Goal: Task Accomplishment & Management: Use online tool/utility

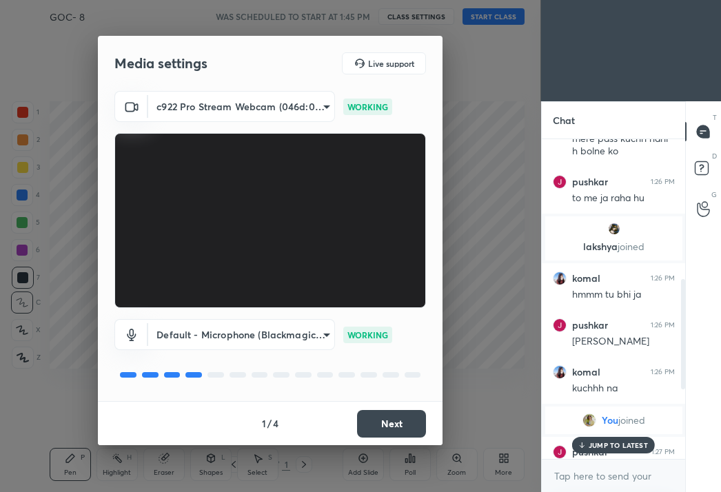
click at [250, 19] on div "Media settings Live support c922 Pro Stream Webcam (046d:085c) 8e2241ccd838c694…" at bounding box center [270, 246] width 541 height 492
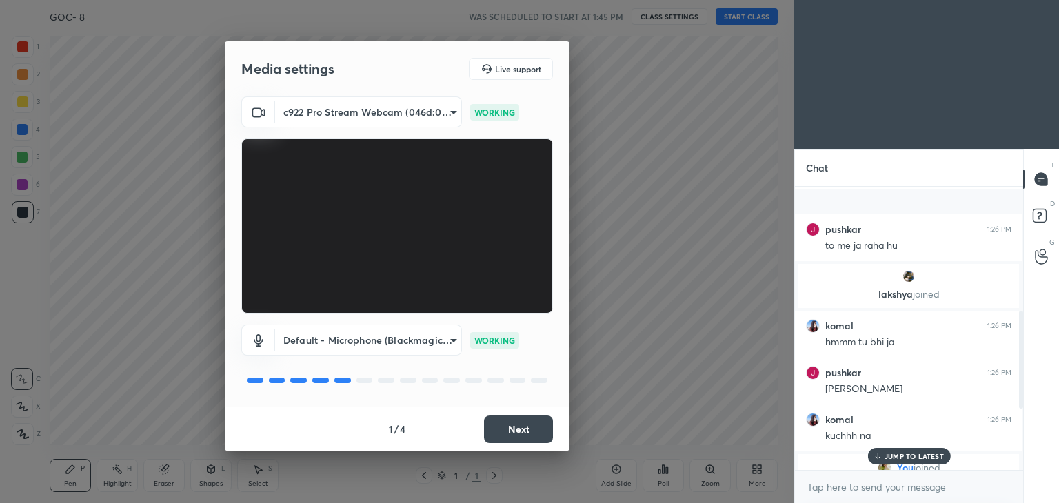
scroll to position [165, 224]
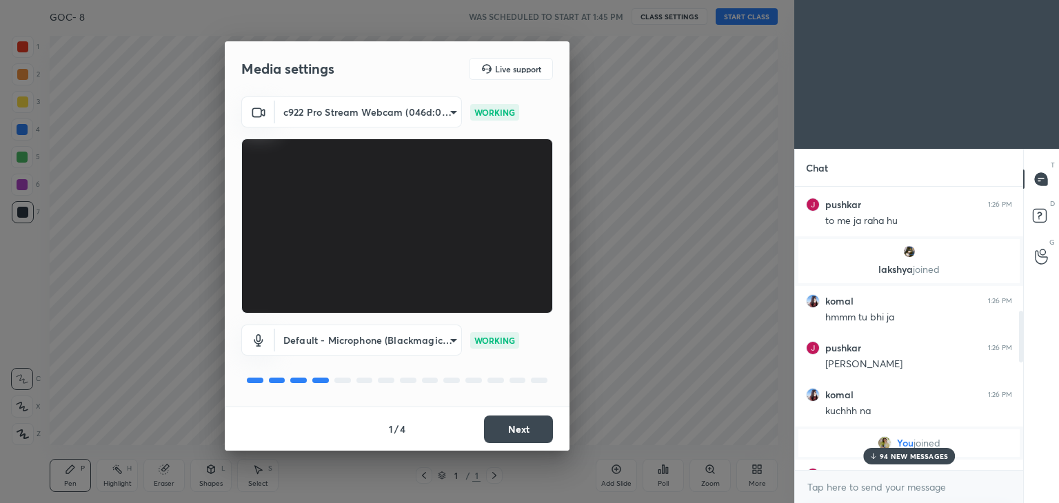
click at [910, 456] on p "94 NEW MESSAGES" at bounding box center [913, 456] width 68 height 8
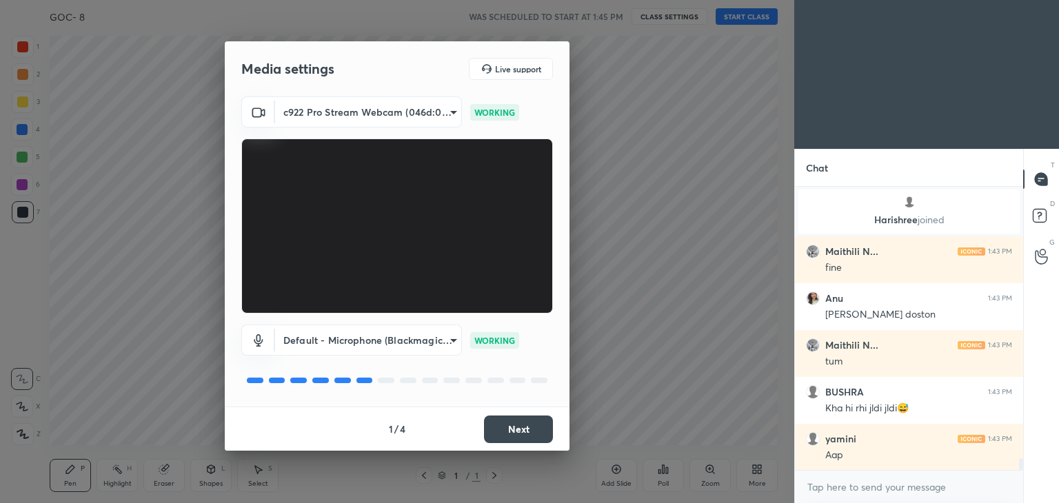
scroll to position [6607, 0]
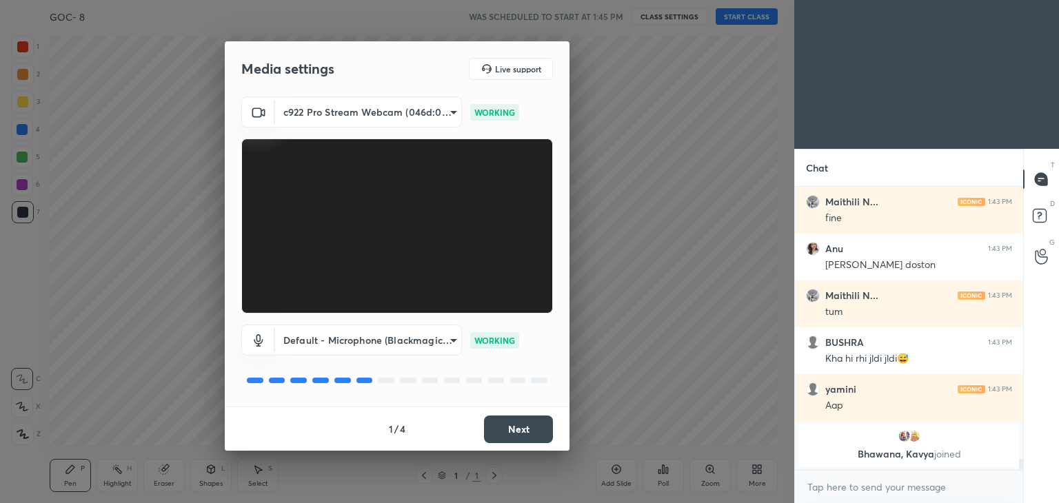
click at [746, 376] on div "Media settings Live support c922 Pro Stream Webcam (046d:085c) 8e2241ccd838c694…" at bounding box center [397, 251] width 794 height 503
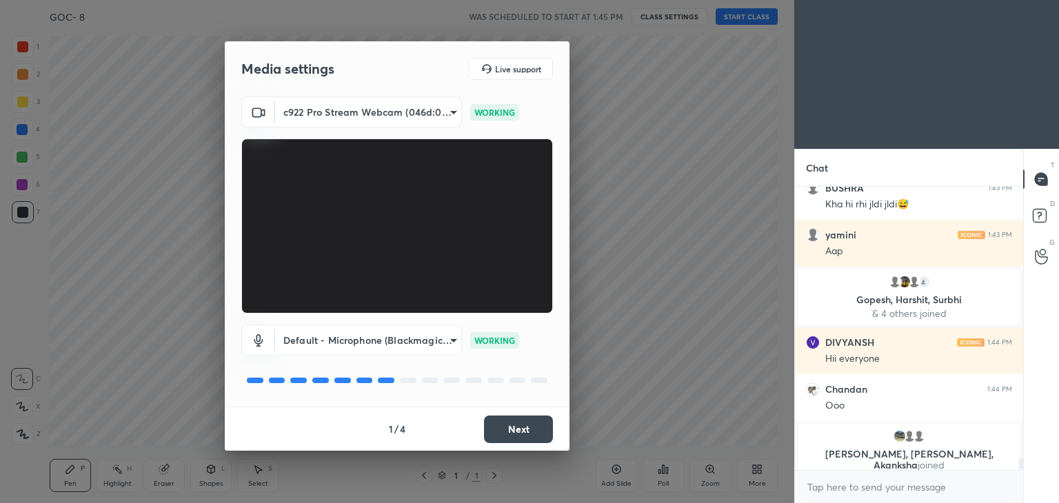
scroll to position [6596, 0]
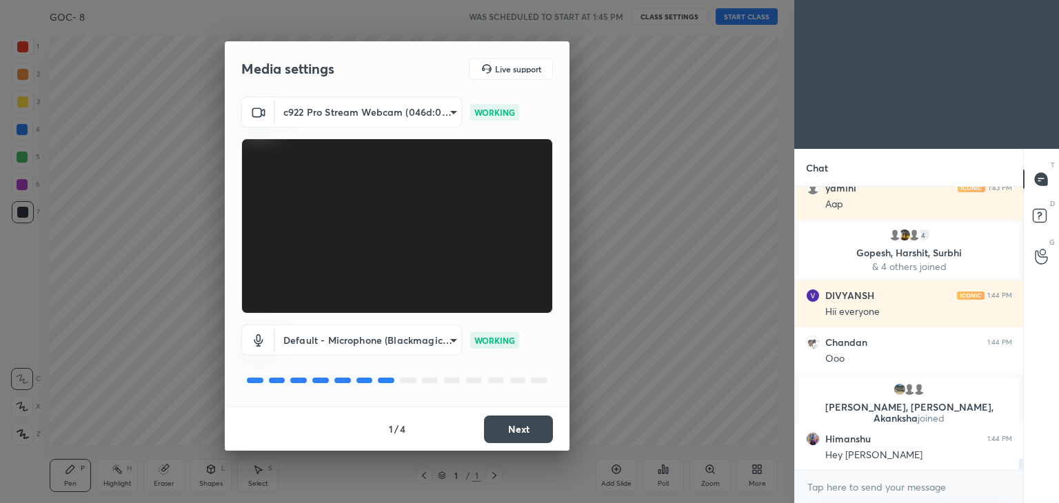
click at [502, 429] on button "Next" at bounding box center [518, 430] width 69 height 28
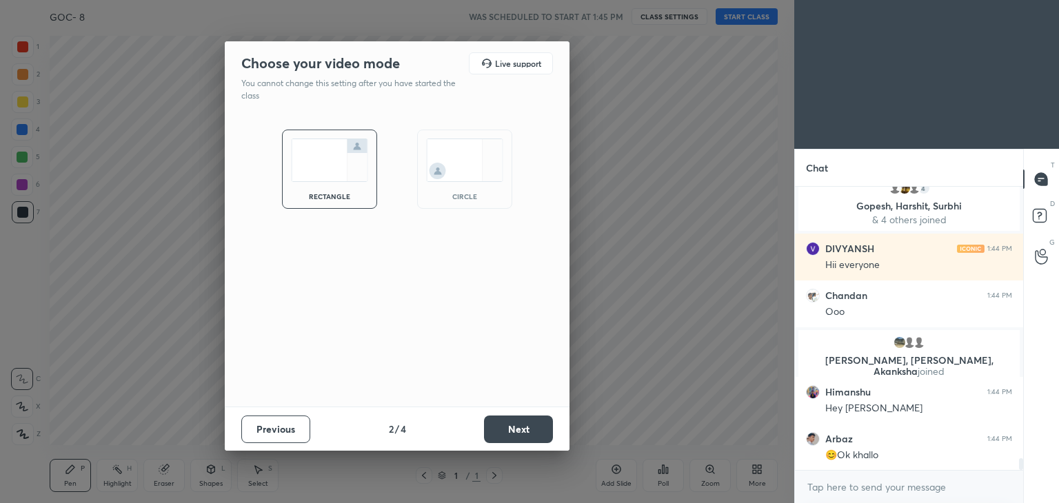
click at [502, 429] on button "Next" at bounding box center [518, 430] width 69 height 28
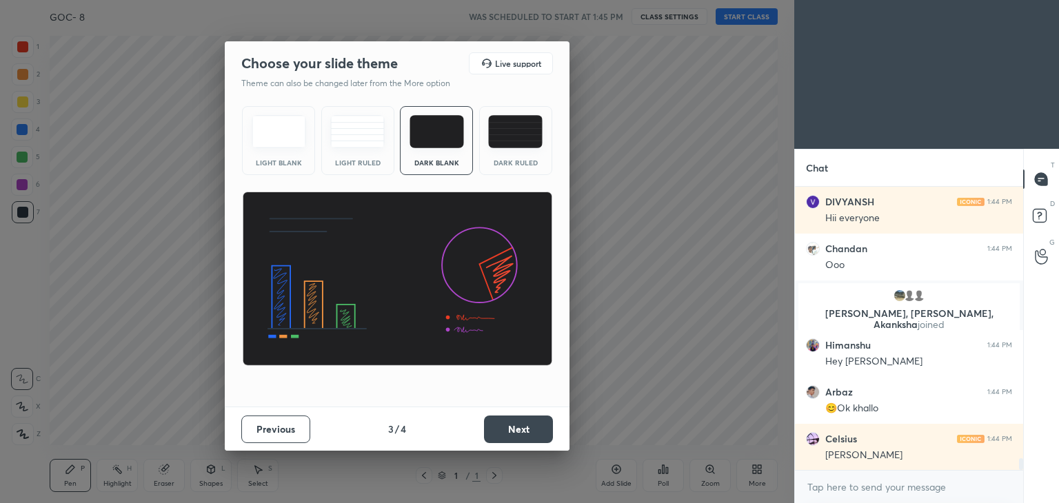
click at [502, 429] on button "Next" at bounding box center [518, 430] width 69 height 28
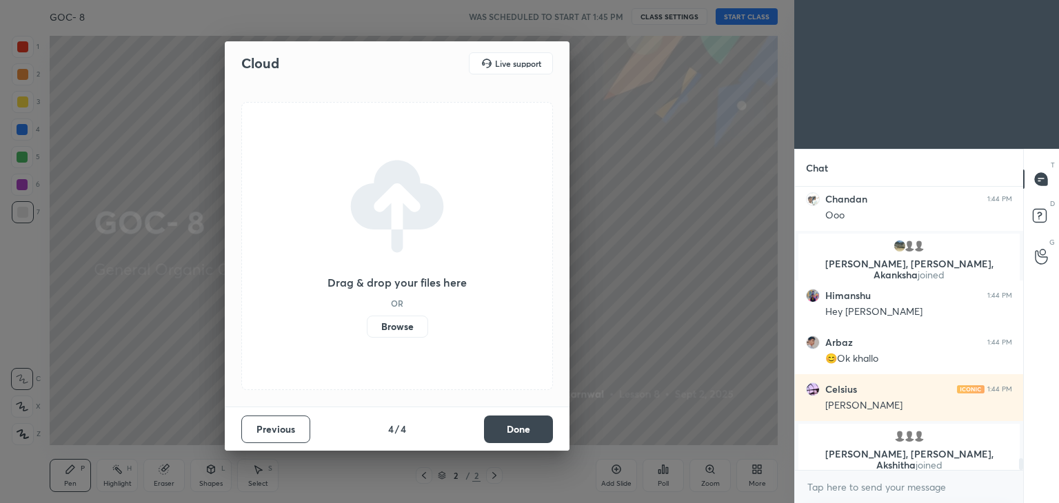
scroll to position [6766, 0]
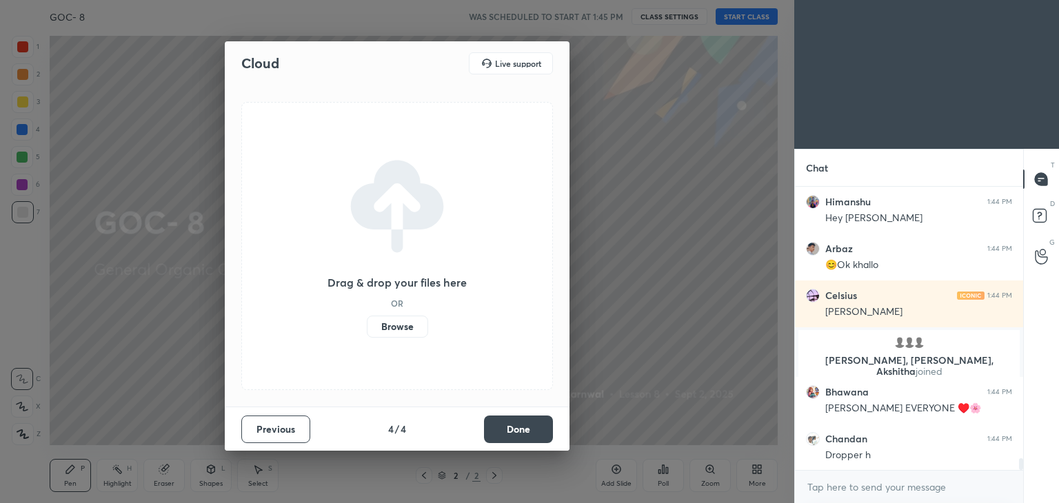
click at [398, 324] on label "Browse" at bounding box center [397, 327] width 61 height 22
click at [367, 324] on input "Browse" at bounding box center [367, 327] width 0 height 22
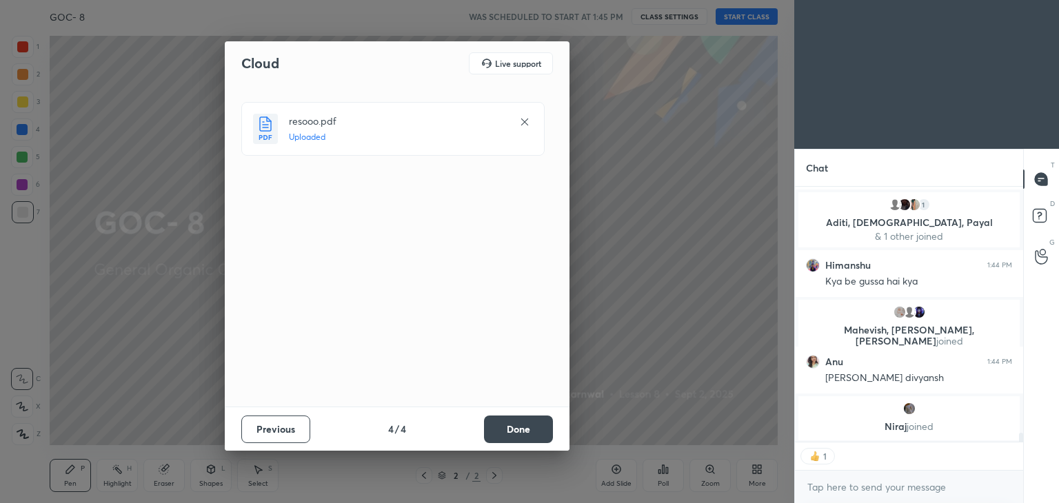
scroll to position [7284, 0]
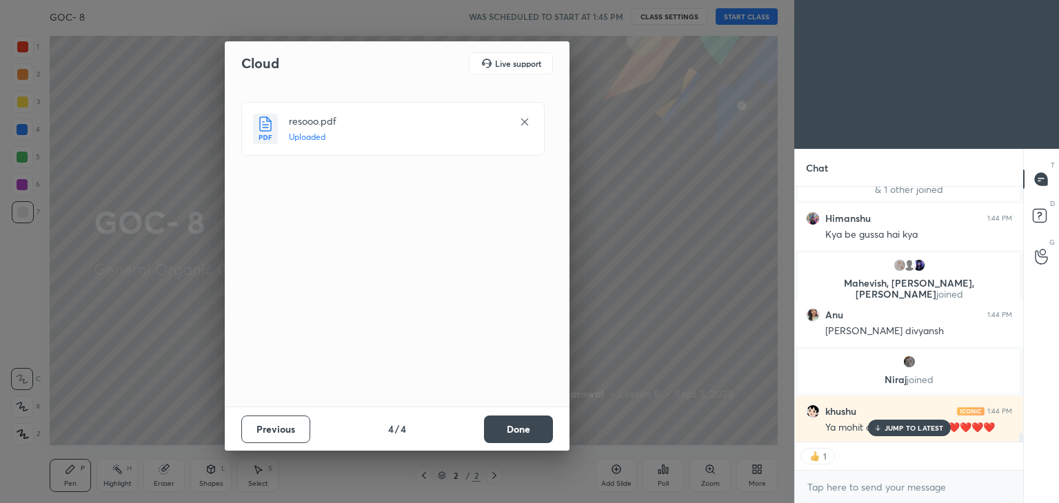
click at [527, 431] on button "Done" at bounding box center [518, 430] width 69 height 28
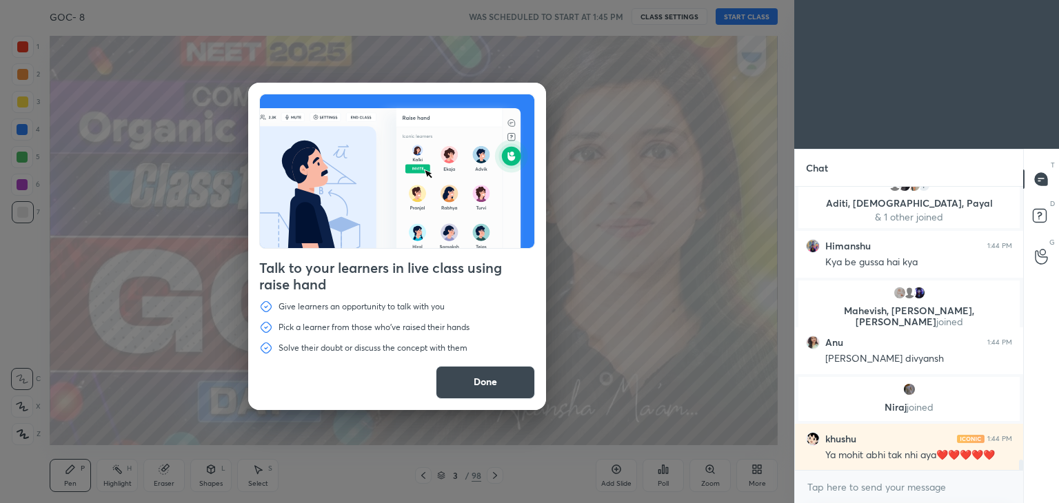
scroll to position [7256, 0]
click at [505, 380] on button "Done" at bounding box center [485, 382] width 99 height 33
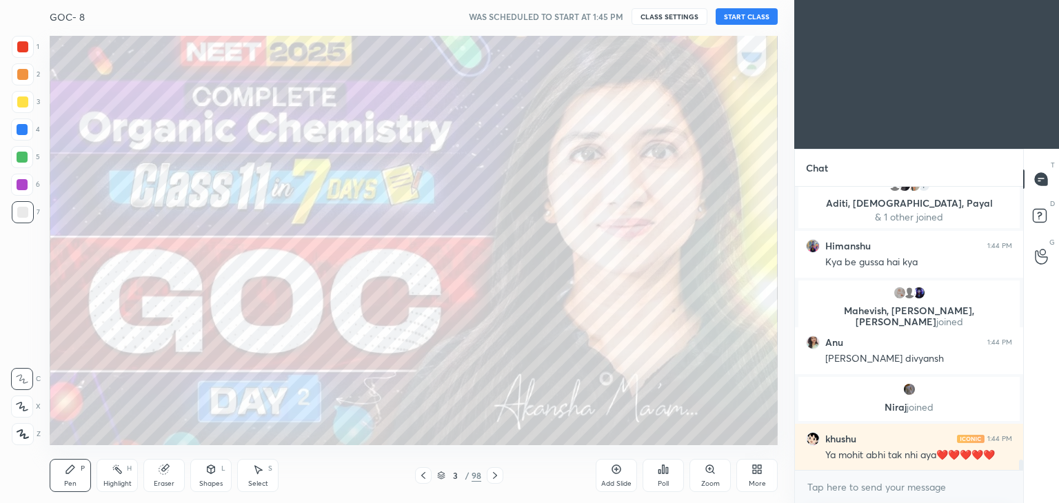
click at [425, 476] on icon at bounding box center [423, 475] width 11 height 11
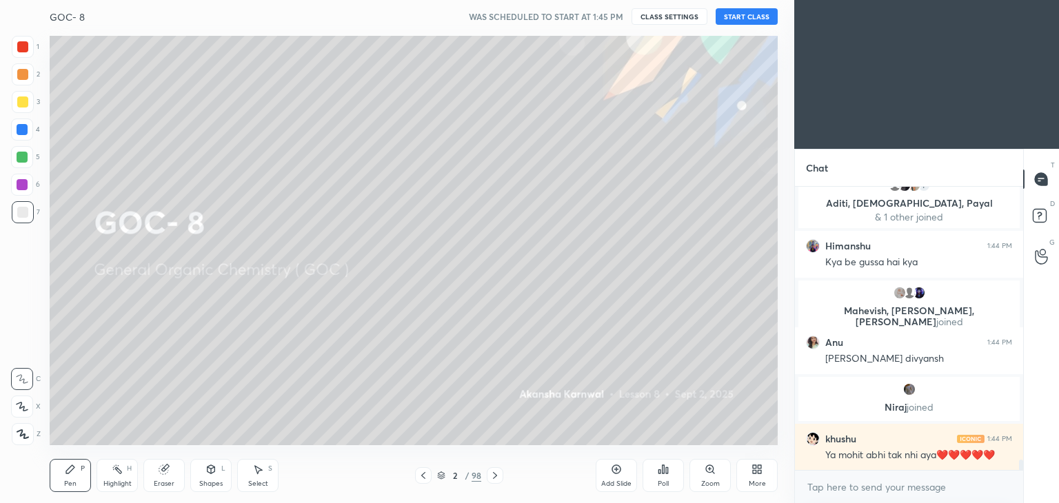
scroll to position [7303, 0]
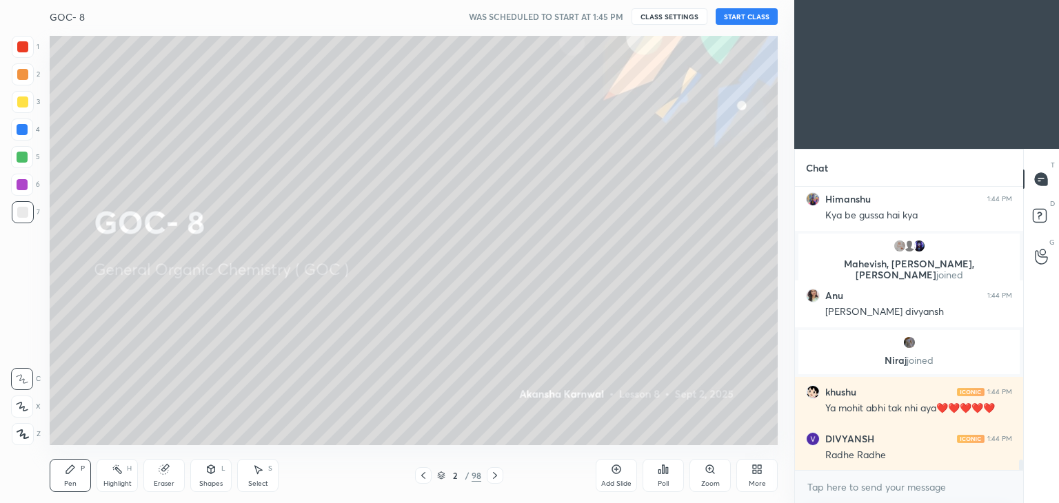
click at [755, 480] on div "More" at bounding box center [757, 483] width 17 height 7
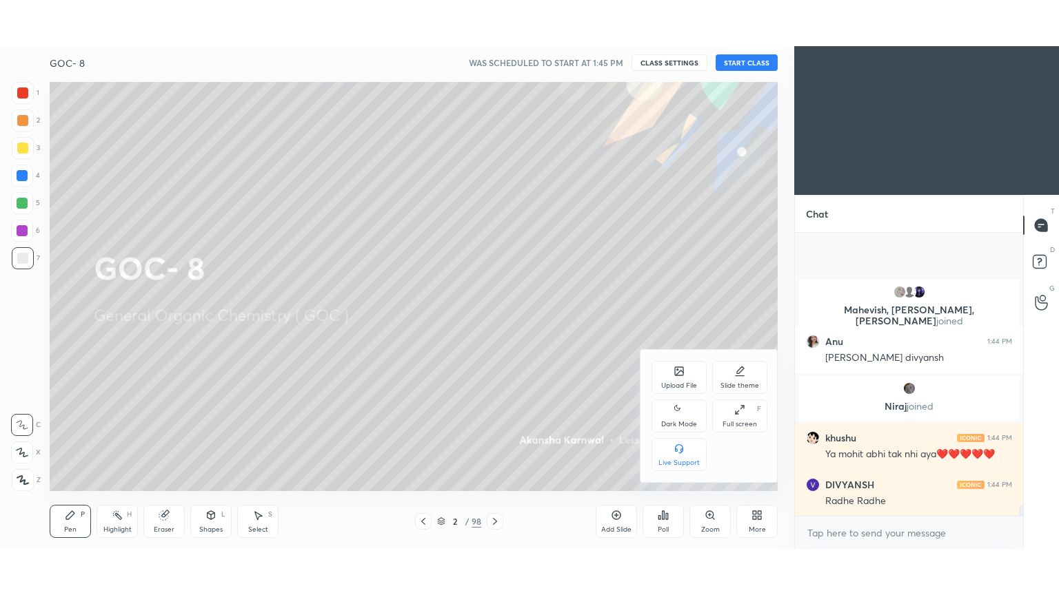
scroll to position [7400, 0]
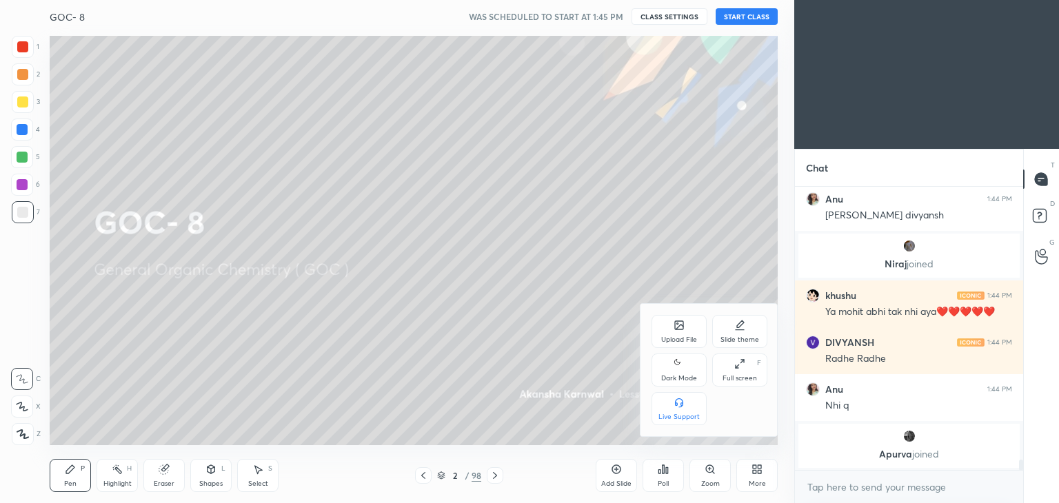
click at [729, 371] on div "Full screen F" at bounding box center [739, 370] width 55 height 33
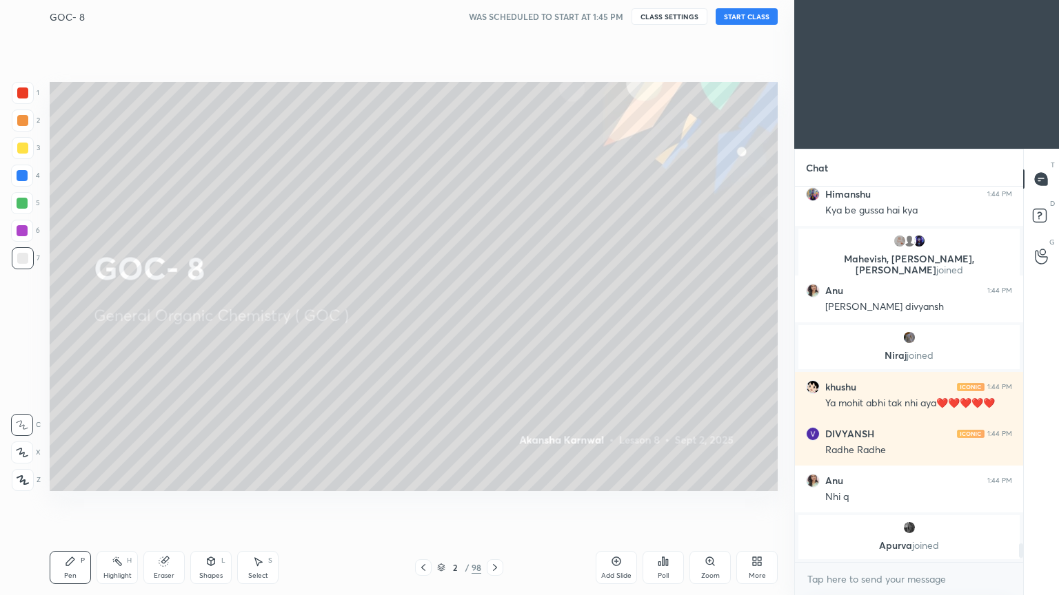
scroll to position [4, 4]
click at [755, 502] on icon at bounding box center [754, 563] width 3 height 3
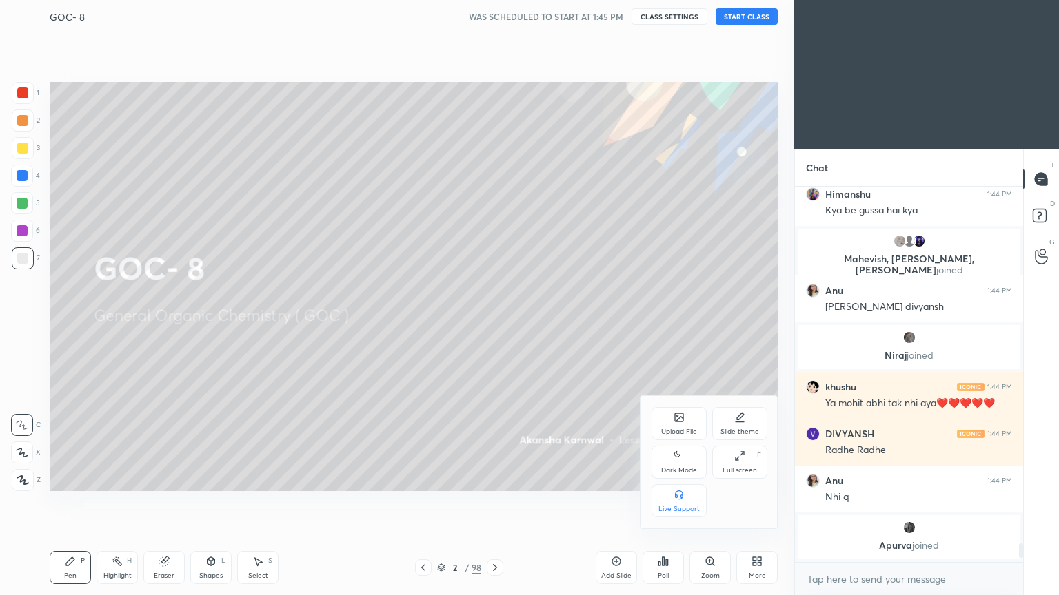
click at [678, 469] on div "Dark Mode" at bounding box center [679, 470] width 36 height 7
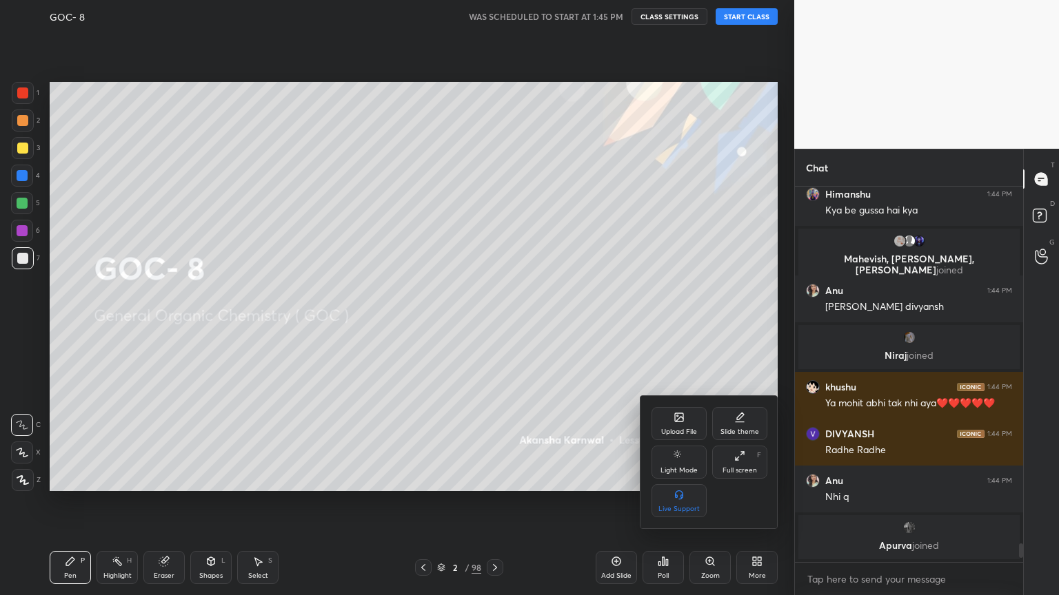
click at [755, 502] on div at bounding box center [529, 297] width 1059 height 595
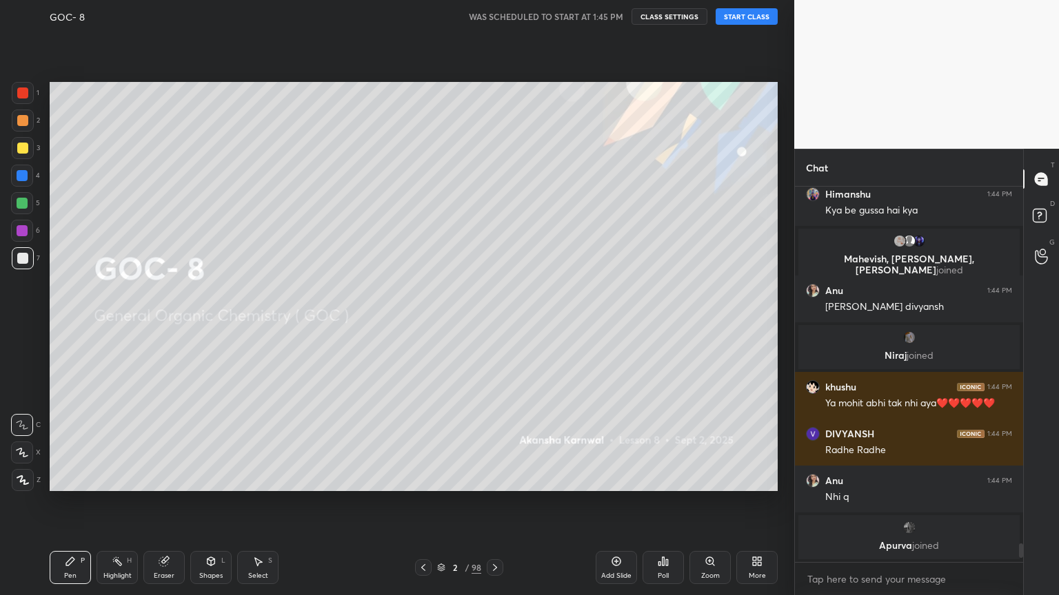
click at [758, 502] on icon at bounding box center [758, 563] width 3 height 3
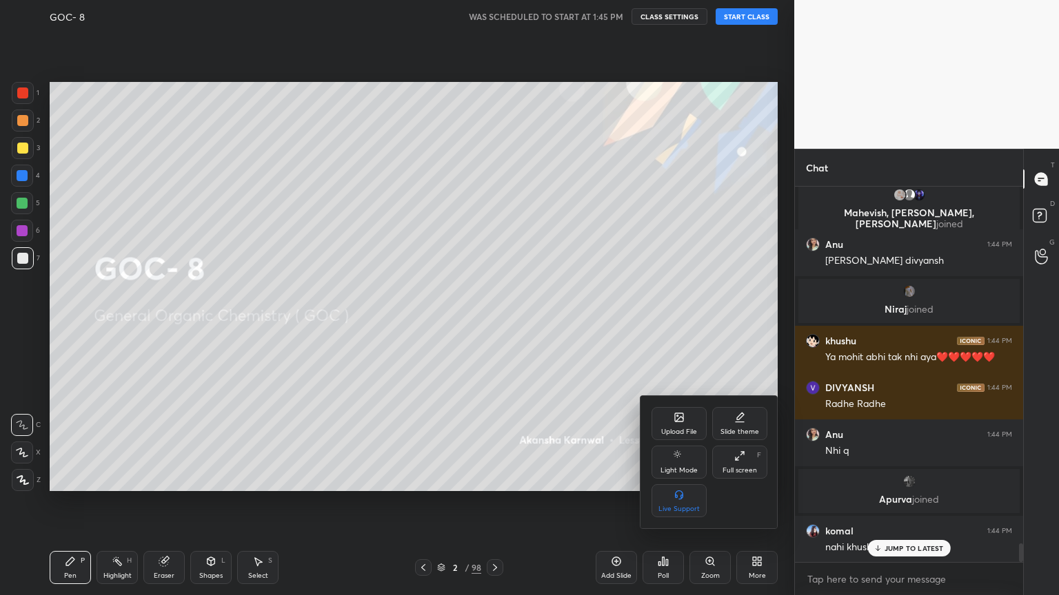
click at [740, 460] on icon at bounding box center [739, 456] width 11 height 11
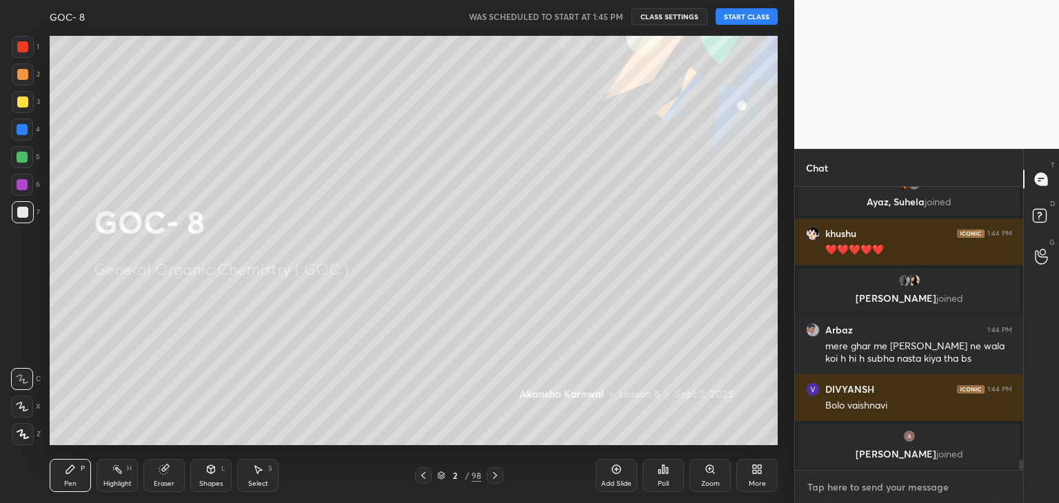
click at [826, 485] on textarea at bounding box center [909, 487] width 206 height 22
type textarea "x"
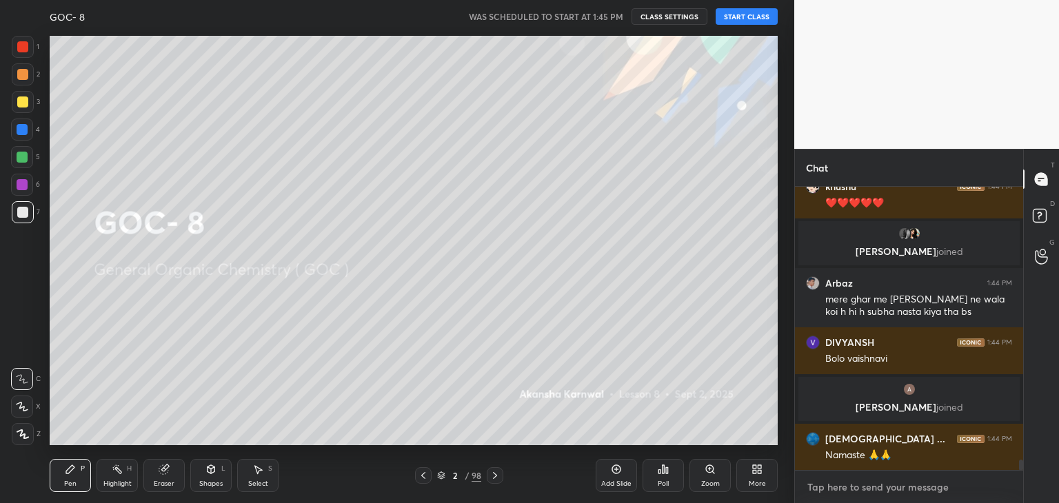
paste textarea "[URL][DOMAIN_NAME]"
type textarea "[URL][DOMAIN_NAME]"
type textarea "x"
type textarea "[URL][DOMAIN_NAME]"
click at [1000, 489] on icon at bounding box center [1000, 486] width 11 height 11
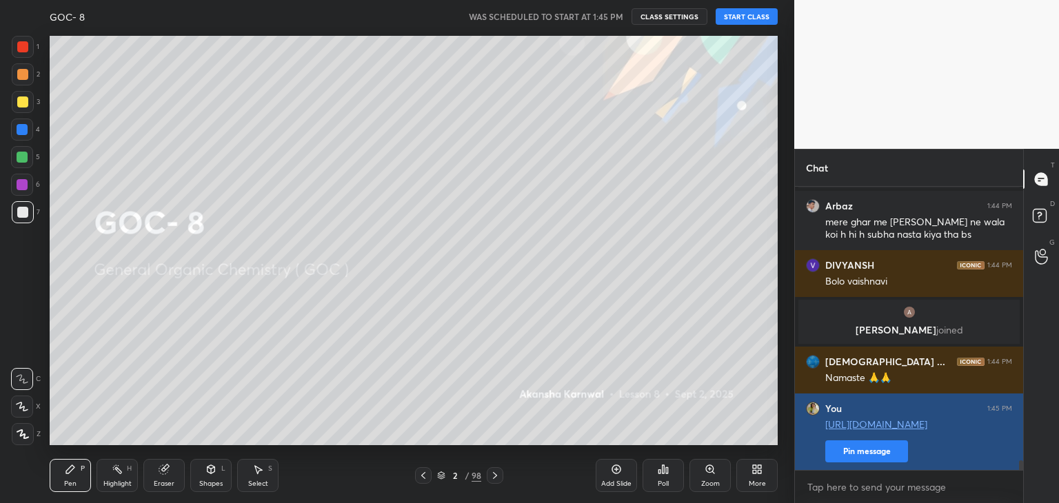
click at [873, 449] on button "Pin message" at bounding box center [866, 451] width 83 height 22
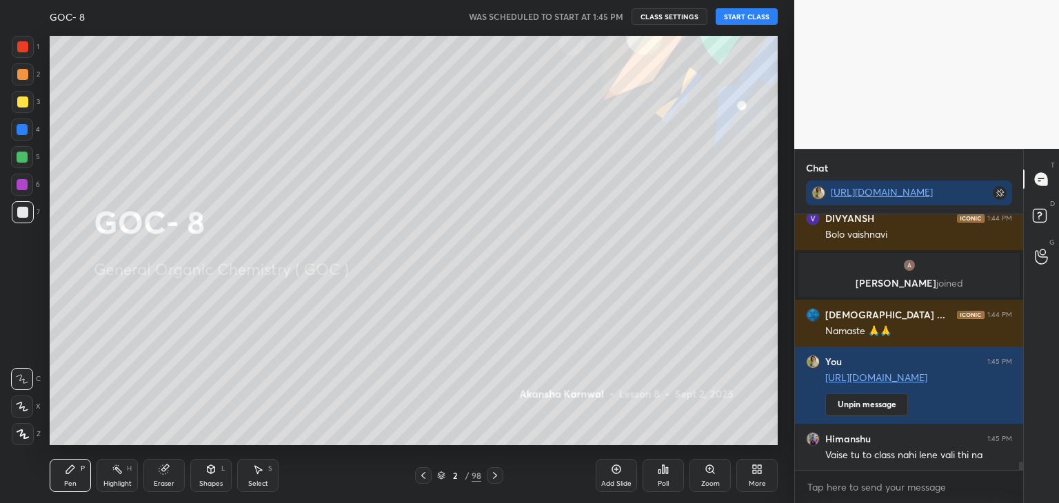
click at [753, 474] on icon at bounding box center [754, 471] width 3 height 3
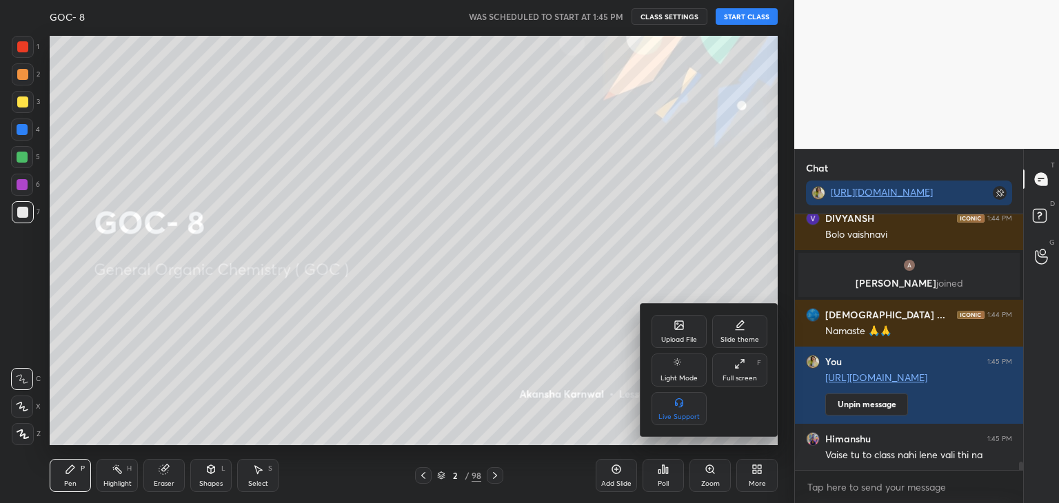
click at [742, 367] on icon at bounding box center [739, 363] width 11 height 11
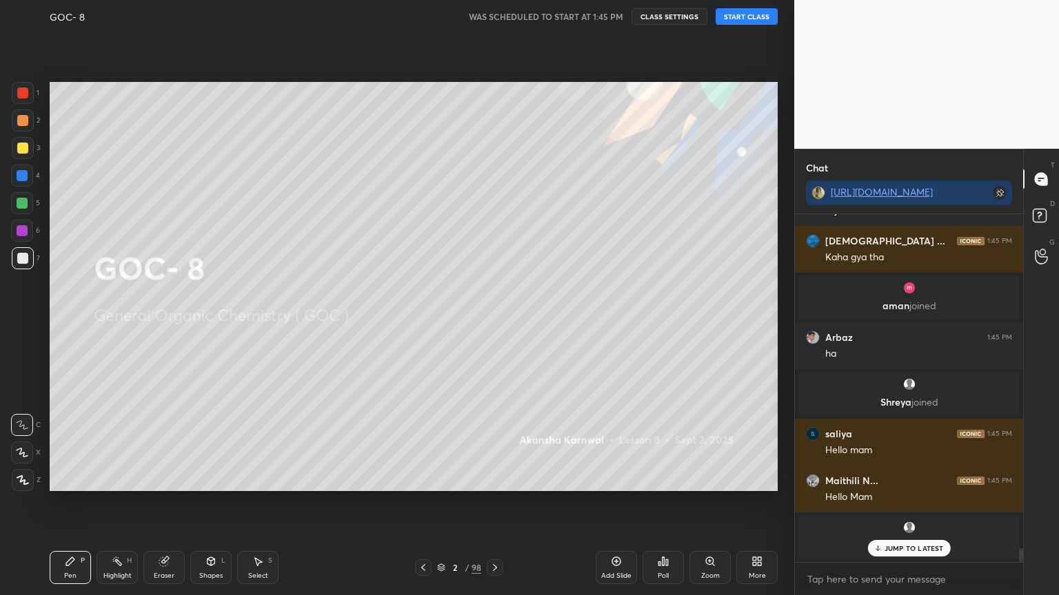
click at [746, 19] on button "START CLASS" at bounding box center [746, 16] width 62 height 17
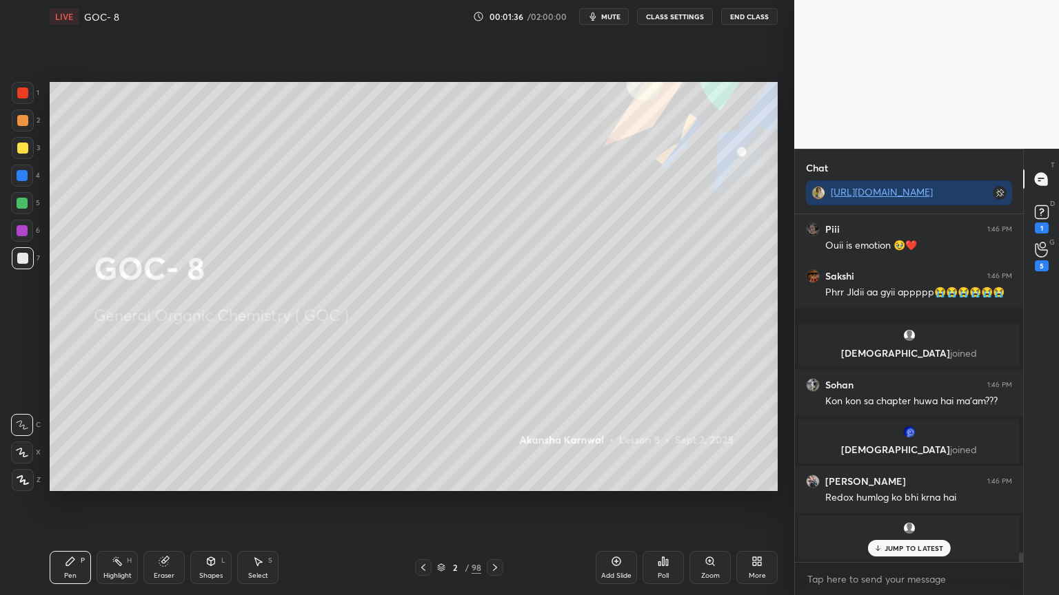
click at [758, 502] on icon at bounding box center [756, 561] width 11 height 11
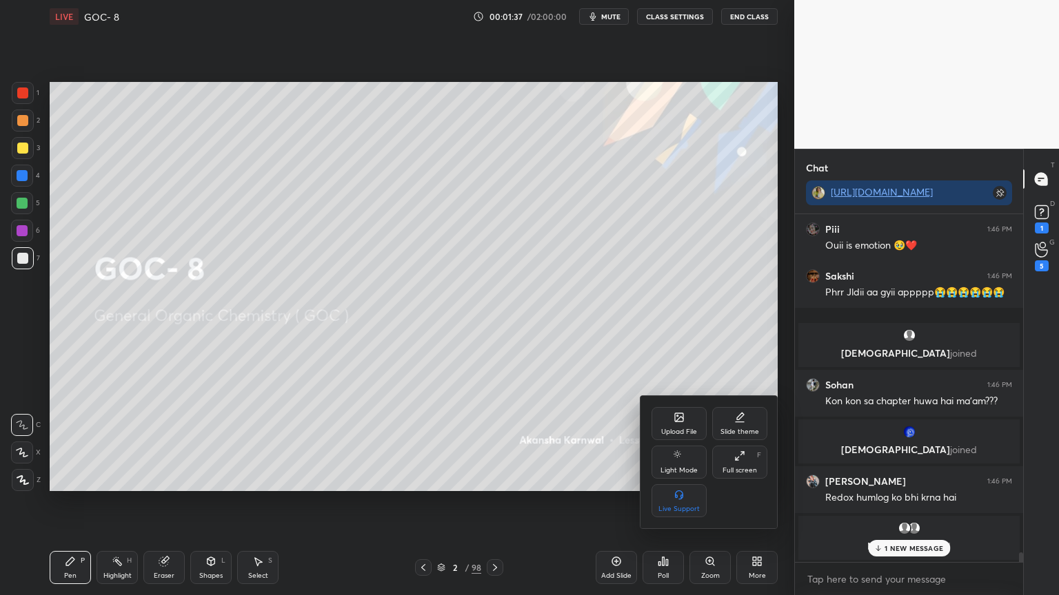
click at [673, 423] on div "Upload File" at bounding box center [678, 423] width 55 height 33
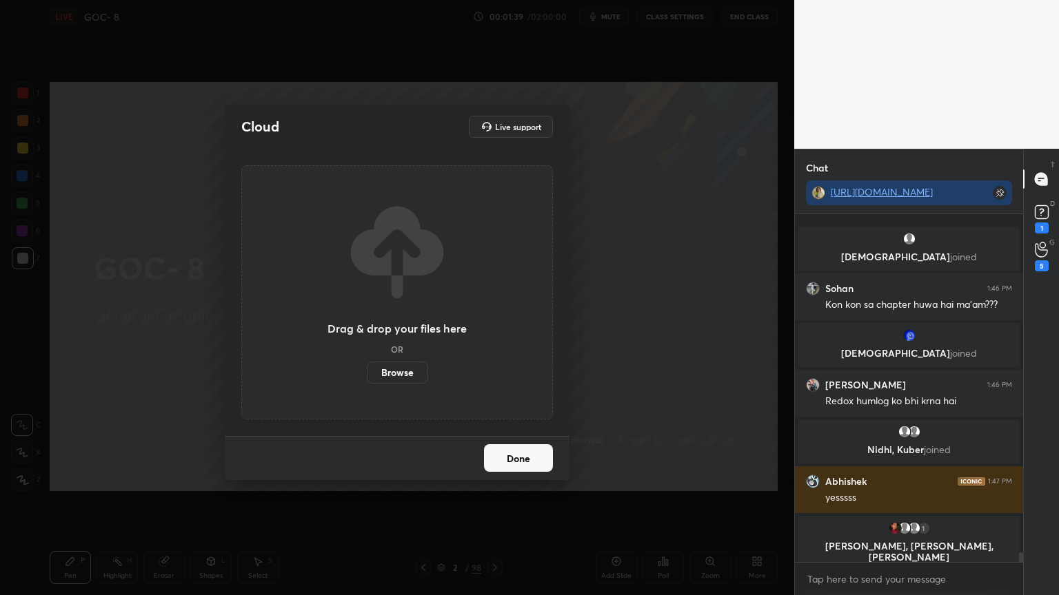
click at [406, 374] on label "Browse" at bounding box center [397, 373] width 61 height 22
click at [367, 374] on input "Browse" at bounding box center [367, 373] width 0 height 22
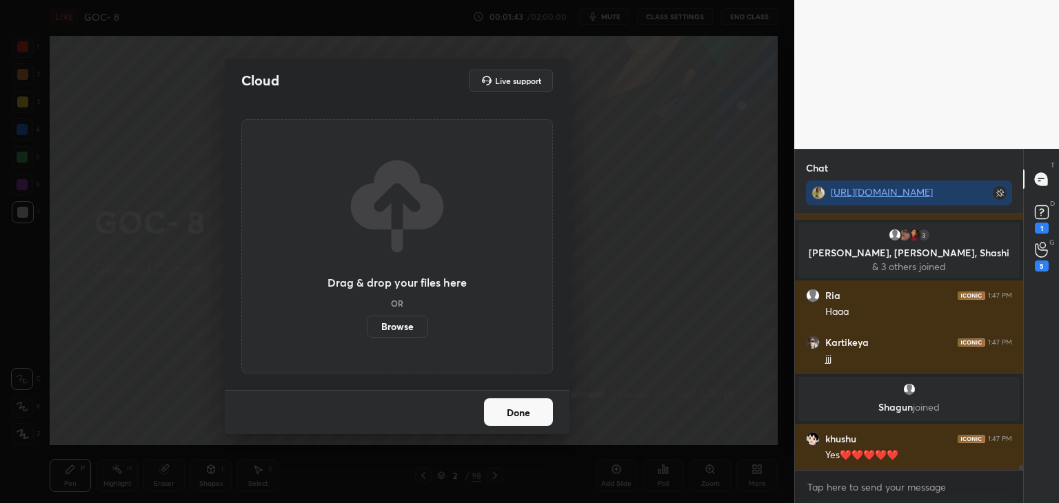
click at [529, 420] on button "Done" at bounding box center [518, 412] width 69 height 28
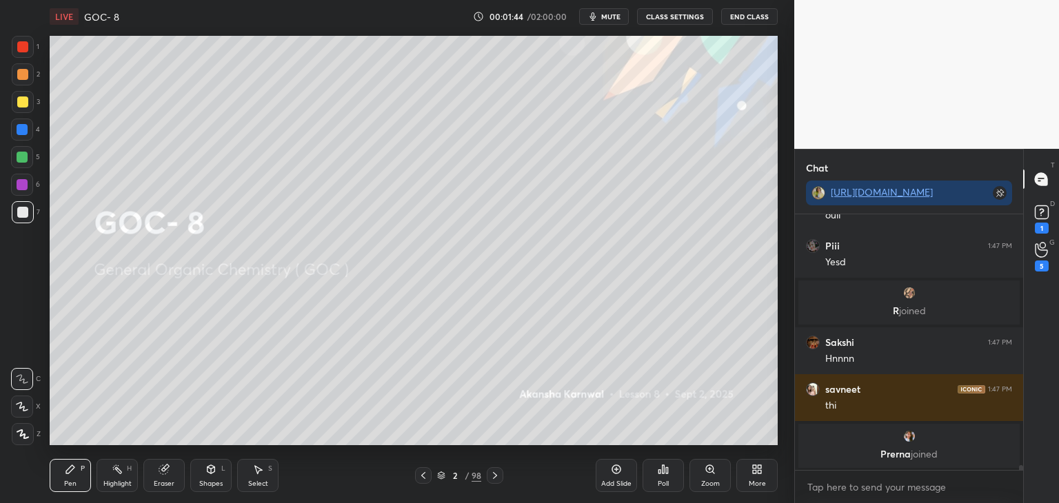
click at [437, 478] on icon at bounding box center [441, 475] width 8 height 8
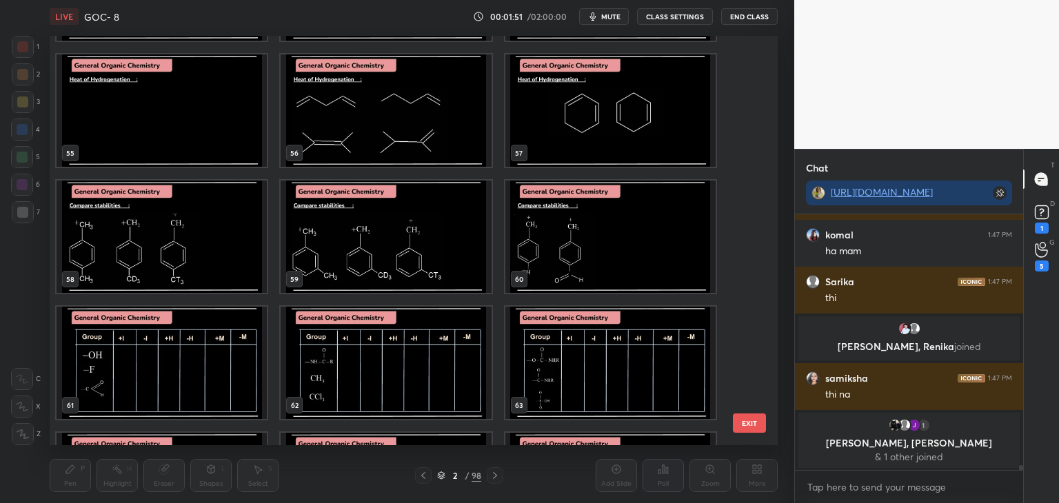
click at [397, 378] on img "grid" at bounding box center [386, 363] width 210 height 112
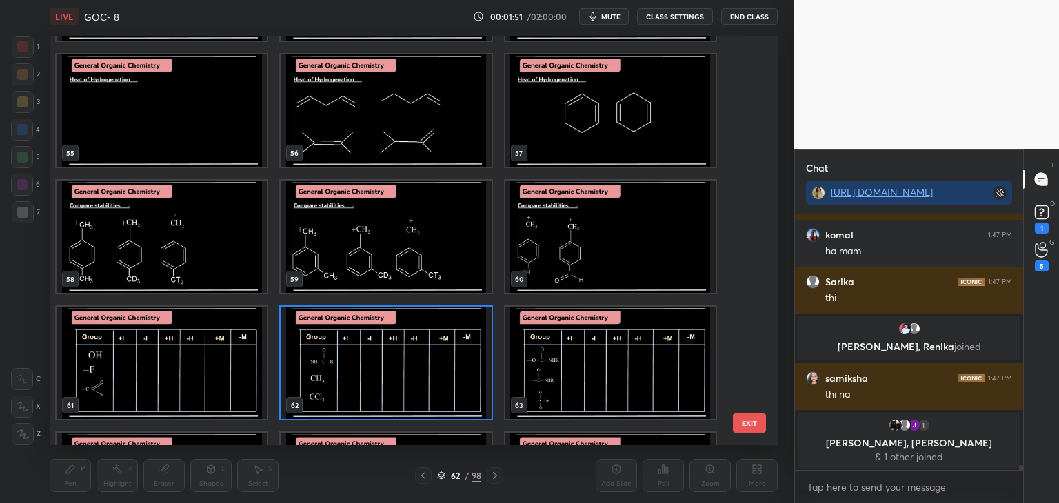
click at [393, 384] on img "grid" at bounding box center [386, 363] width 210 height 112
click at [396, 380] on img "grid" at bounding box center [386, 363] width 210 height 112
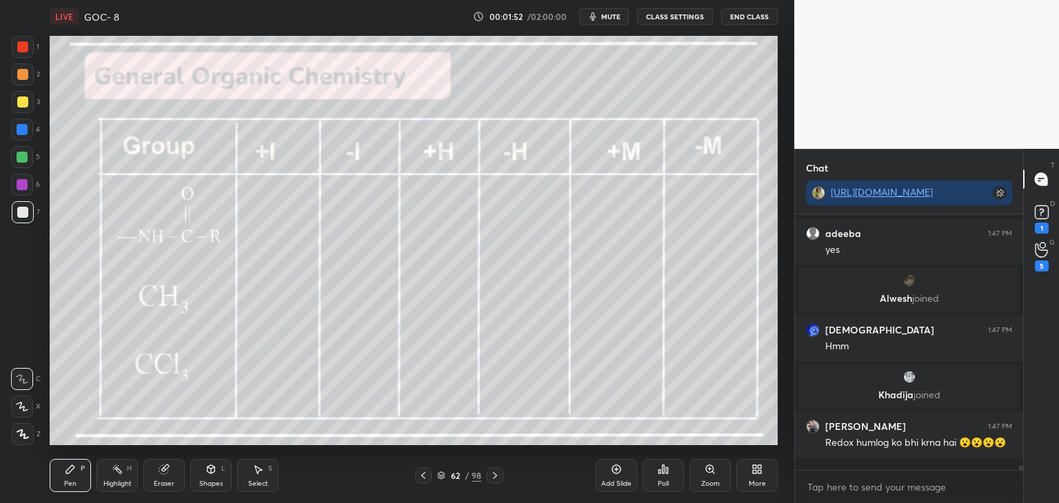
click at [496, 477] on icon at bounding box center [494, 475] width 11 height 11
click at [493, 478] on icon at bounding box center [494, 475] width 11 height 11
click at [496, 478] on icon at bounding box center [494, 475] width 11 height 11
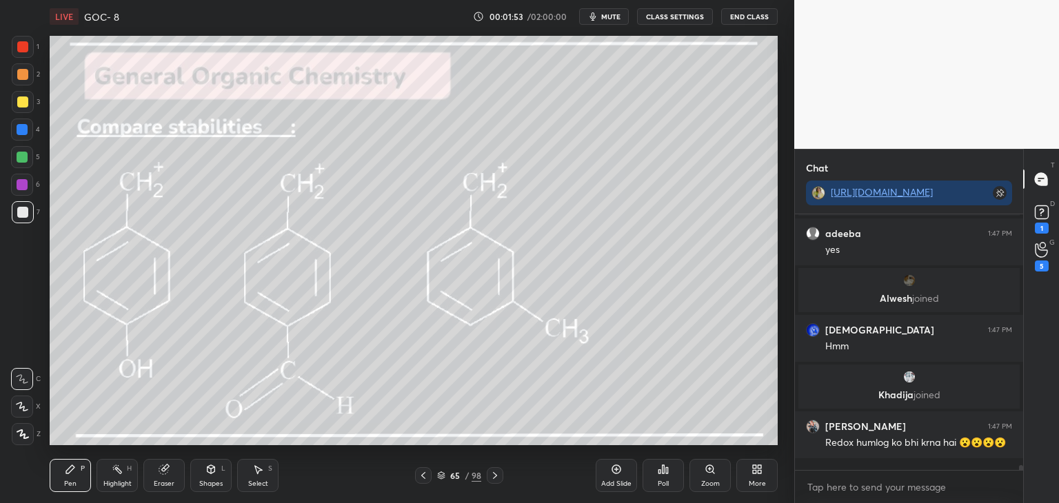
click at [495, 480] on icon at bounding box center [494, 475] width 11 height 11
click at [493, 480] on icon at bounding box center [494, 475] width 11 height 11
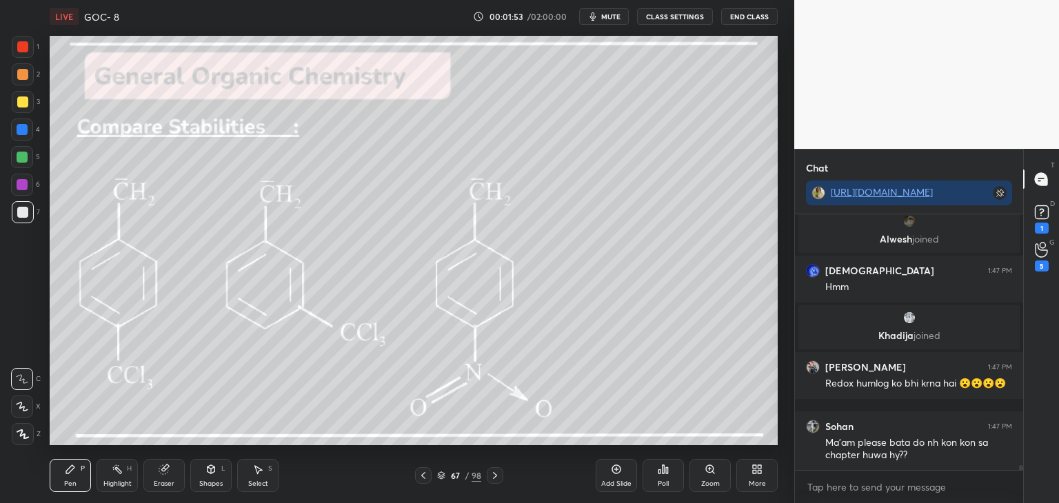
click at [494, 480] on icon at bounding box center [494, 475] width 11 height 11
click at [494, 478] on icon at bounding box center [495, 475] width 4 height 7
click at [493, 478] on icon at bounding box center [494, 475] width 11 height 11
click at [489, 480] on icon at bounding box center [494, 475] width 11 height 11
click at [491, 481] on div at bounding box center [495, 475] width 17 height 17
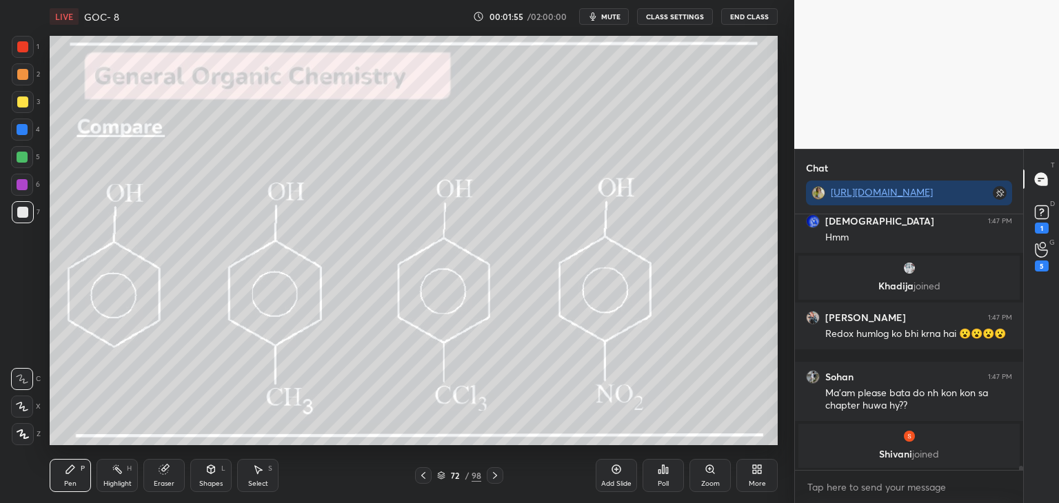
click at [495, 478] on icon at bounding box center [495, 475] width 4 height 7
click at [493, 477] on icon at bounding box center [494, 475] width 11 height 11
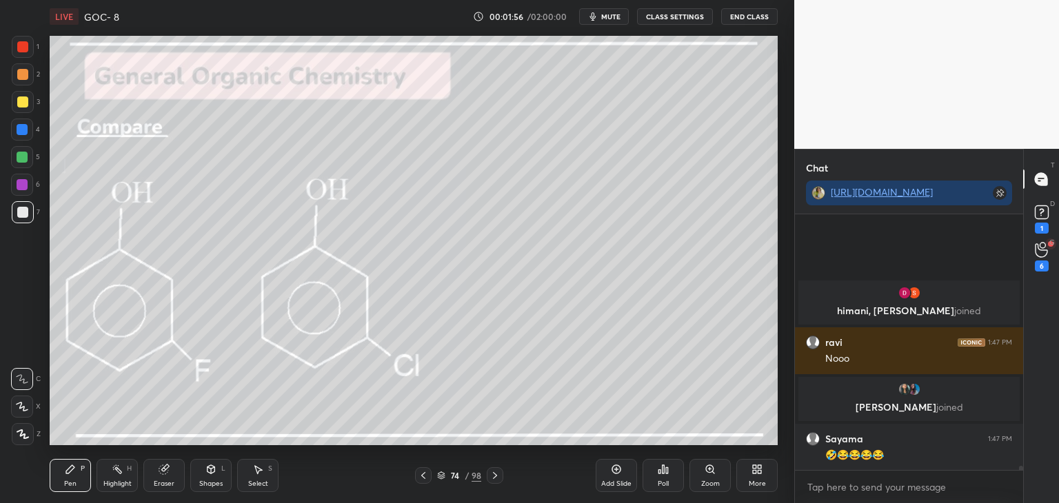
click at [493, 476] on icon at bounding box center [494, 475] width 11 height 11
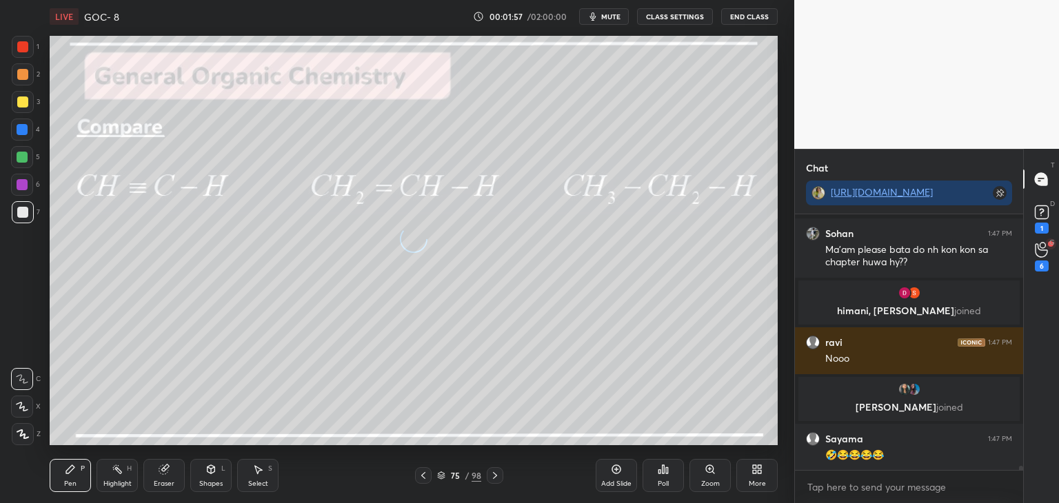
click at [497, 476] on icon at bounding box center [494, 475] width 11 height 11
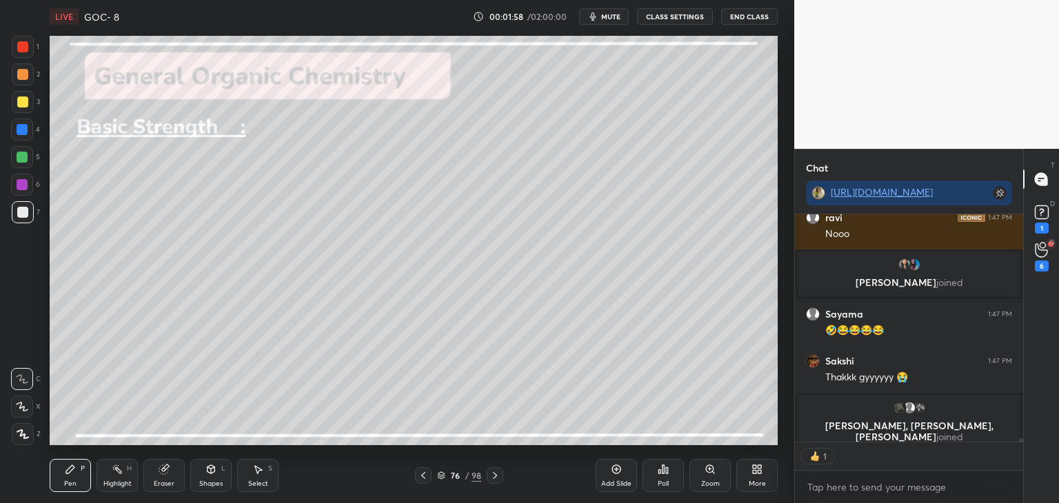
click at [493, 476] on icon at bounding box center [494, 475] width 11 height 11
click at [494, 476] on icon at bounding box center [494, 475] width 11 height 11
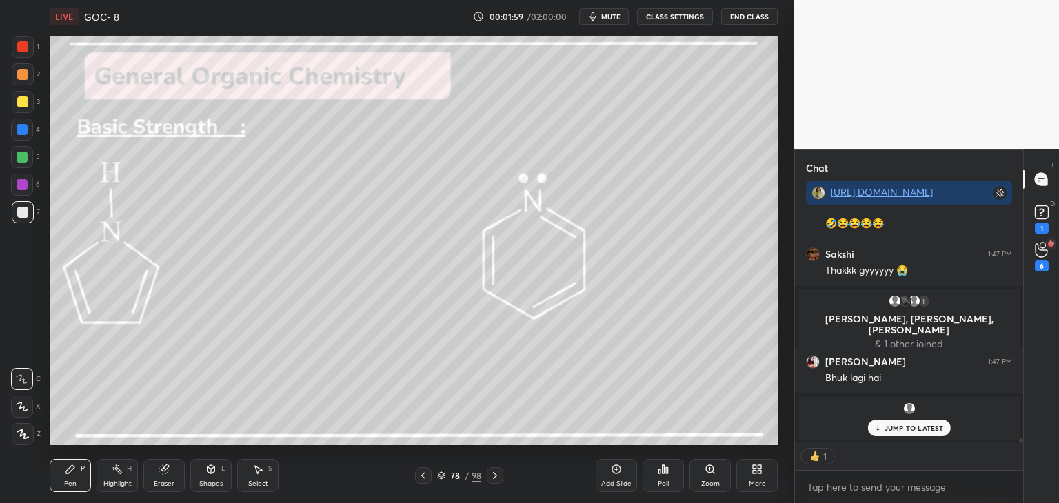
click at [494, 478] on icon at bounding box center [495, 475] width 4 height 7
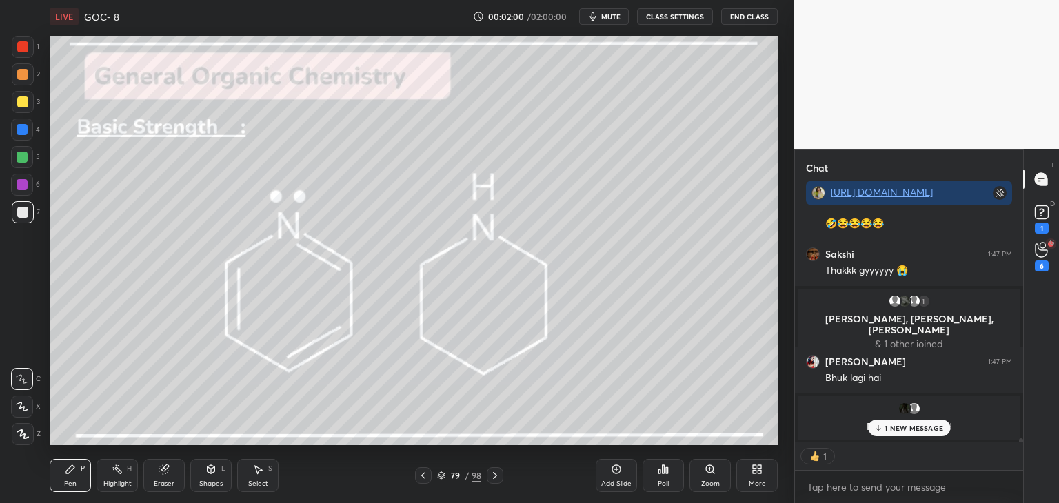
click at [496, 478] on icon at bounding box center [494, 475] width 11 height 11
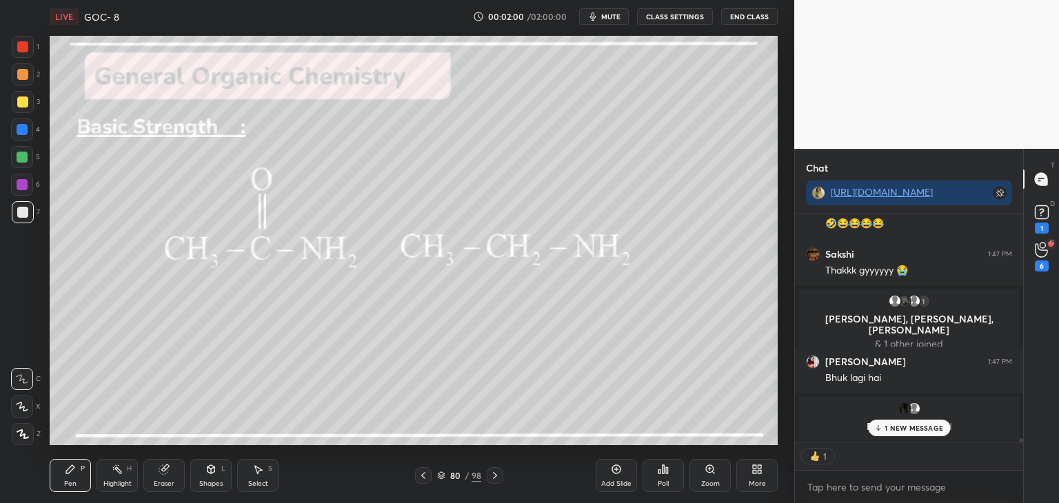
click at [492, 480] on icon at bounding box center [494, 475] width 11 height 11
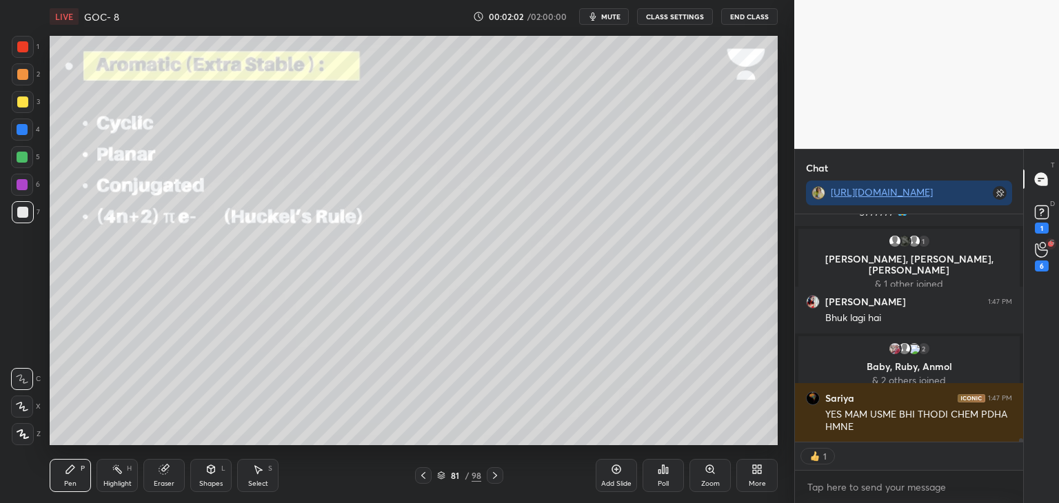
click at [493, 477] on icon at bounding box center [494, 475] width 11 height 11
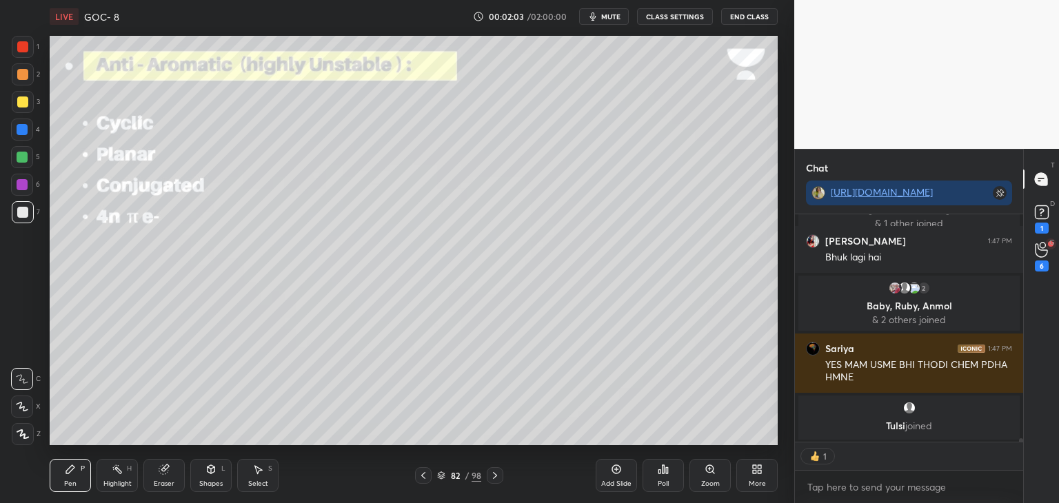
click at [496, 477] on icon at bounding box center [495, 475] width 4 height 7
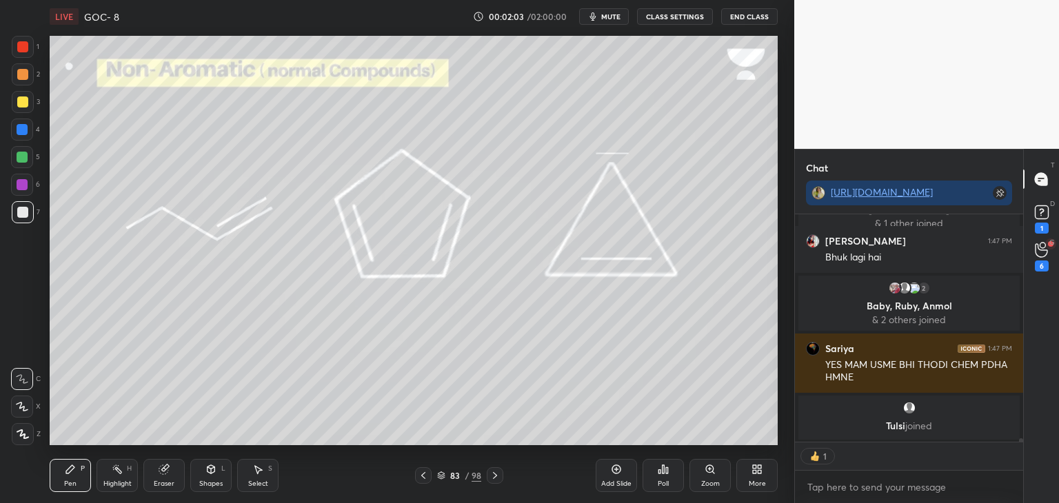
click at [493, 478] on icon at bounding box center [494, 475] width 11 height 11
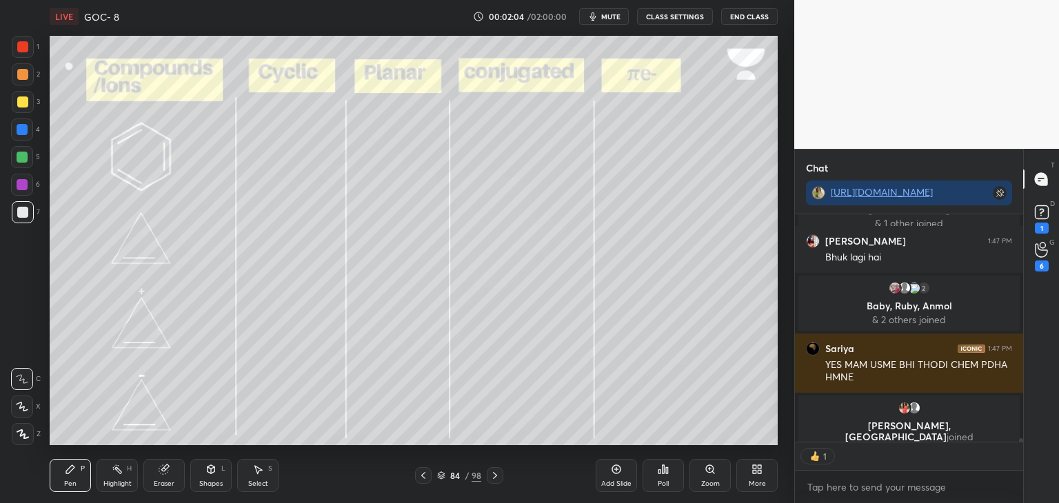
click at [490, 478] on icon at bounding box center [494, 475] width 11 height 11
click at [491, 478] on icon at bounding box center [494, 475] width 11 height 11
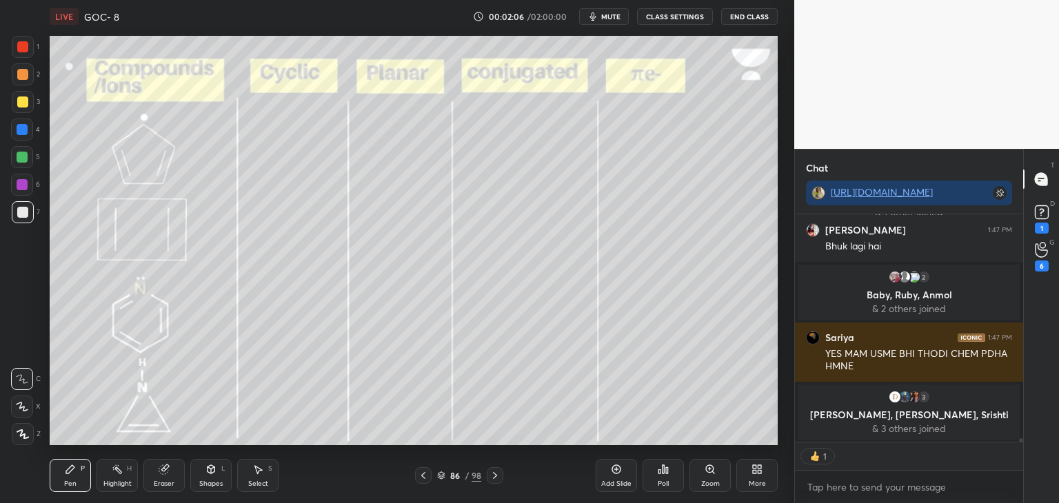
click at [488, 478] on div at bounding box center [495, 475] width 17 height 17
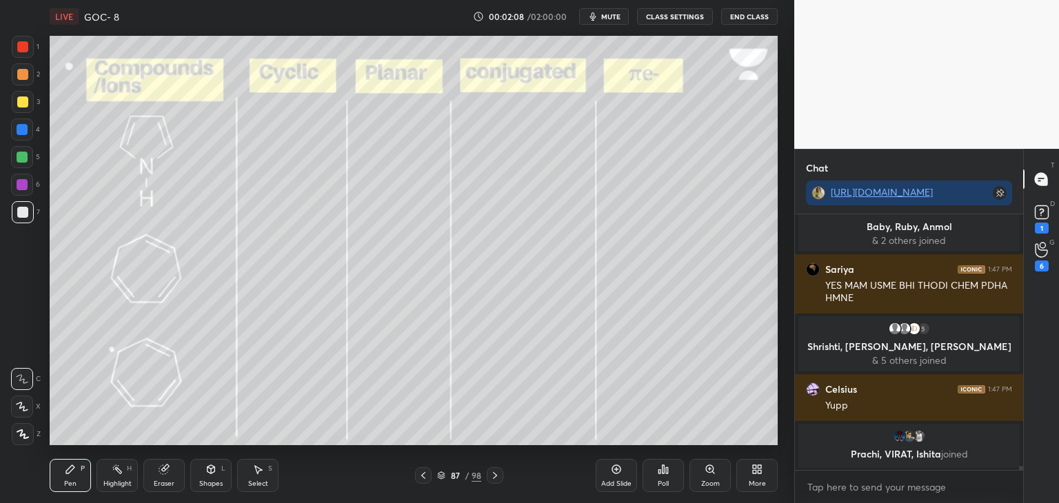
click at [491, 476] on icon at bounding box center [494, 475] width 11 height 11
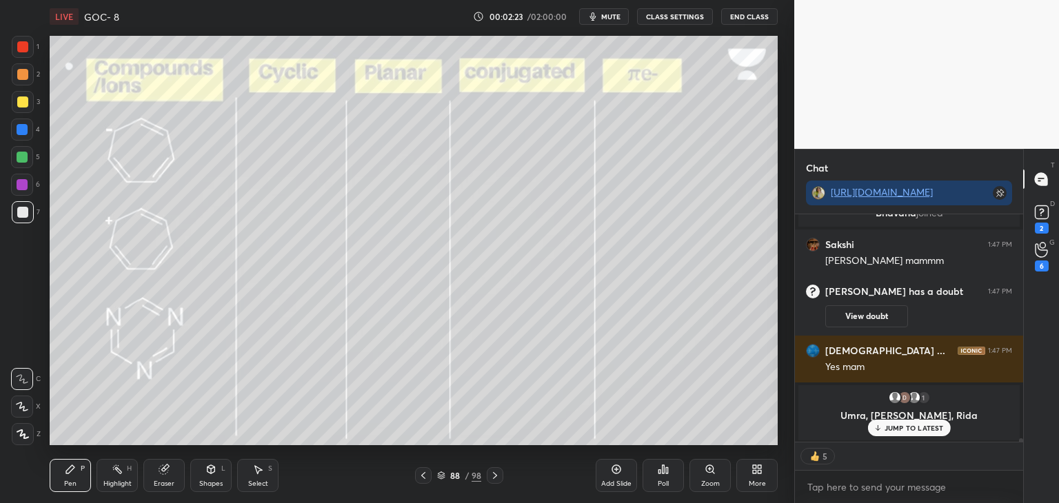
click at [127, 489] on div "Highlight H" at bounding box center [116, 475] width 41 height 33
click at [17, 194] on div at bounding box center [22, 185] width 22 height 22
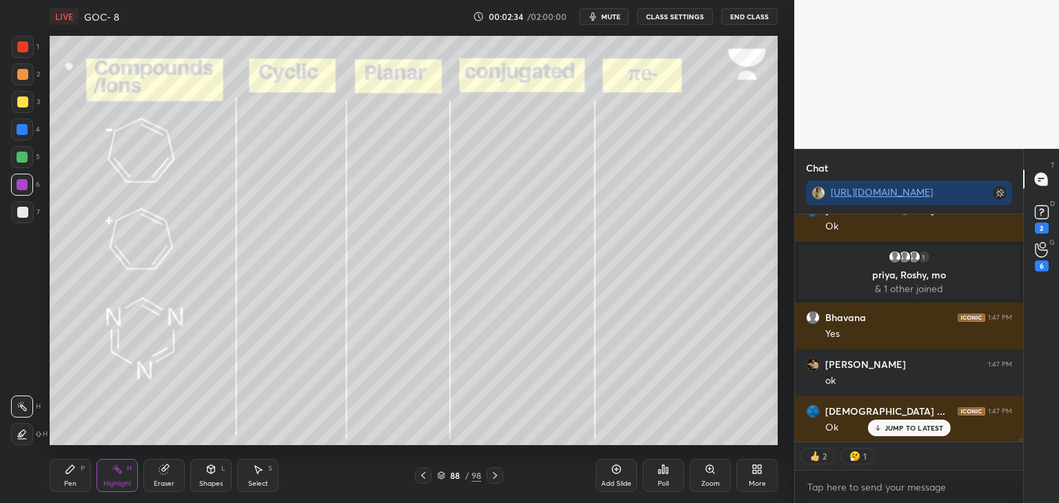
click at [118, 469] on rect at bounding box center [118, 470] width 7 height 7
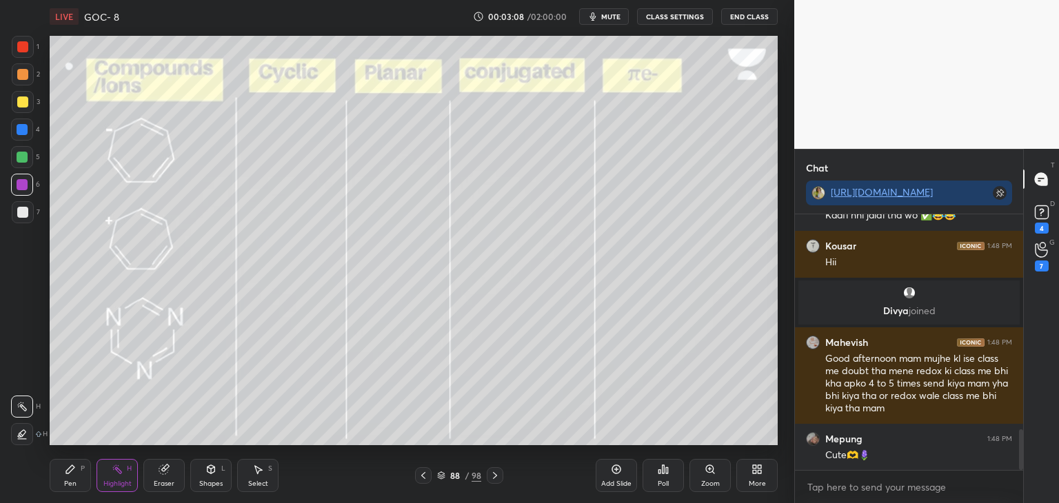
click at [124, 471] on div "Highlight H" at bounding box center [116, 475] width 41 height 33
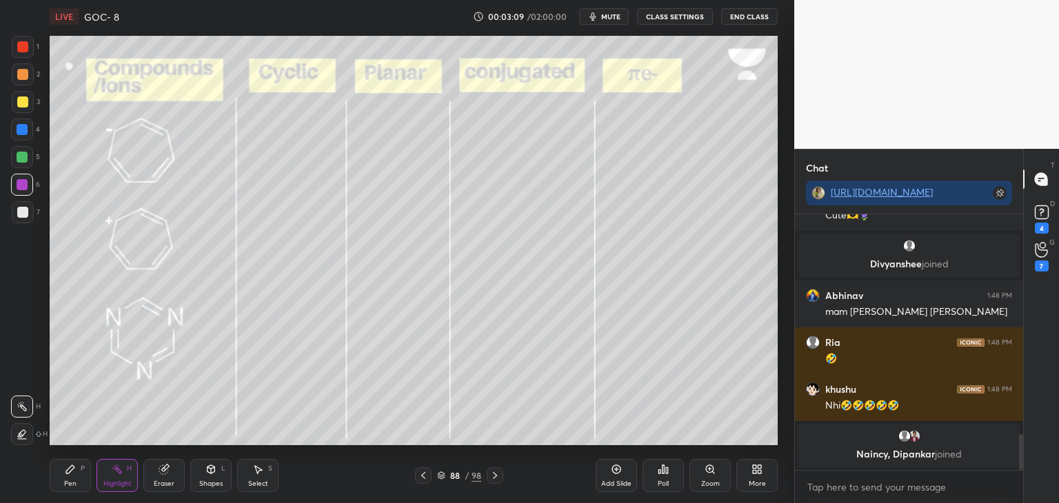
click at [23, 130] on div at bounding box center [22, 129] width 11 height 11
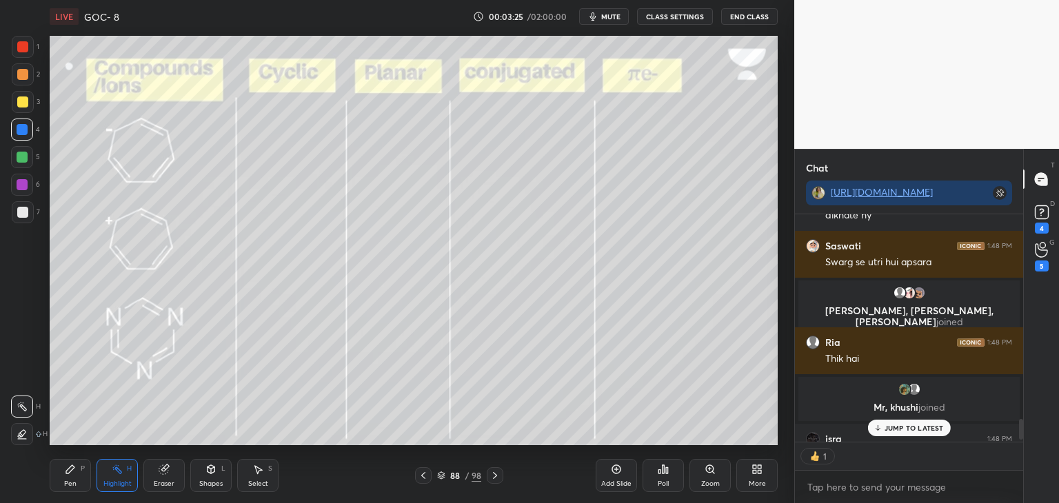
click at [665, 20] on button "CLASS SETTINGS" at bounding box center [675, 16] width 76 height 17
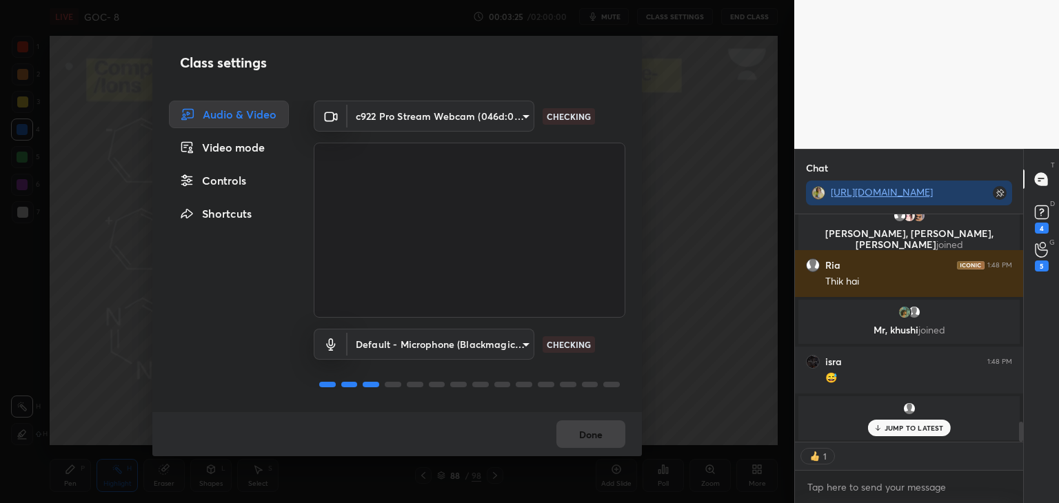
type textarea "x"
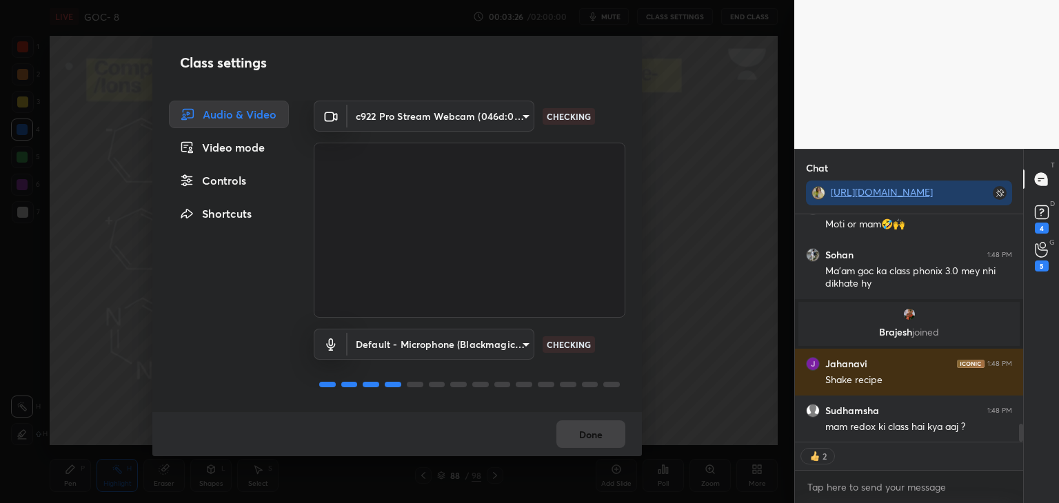
click at [248, 180] on div "Controls" at bounding box center [229, 181] width 120 height 28
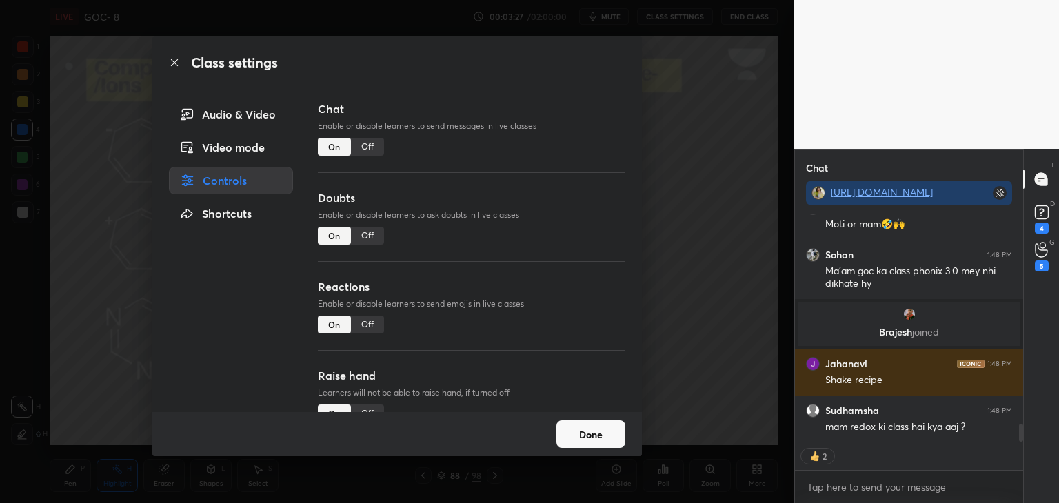
click at [362, 150] on div "Off" at bounding box center [367, 147] width 33 height 18
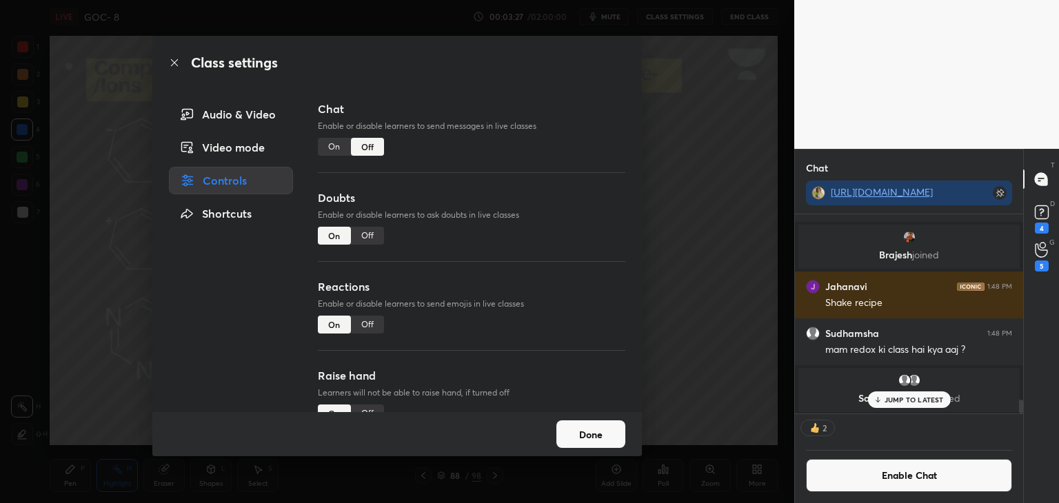
click at [366, 236] on div "Off" at bounding box center [367, 236] width 33 height 18
click at [366, 330] on div "Off" at bounding box center [367, 325] width 33 height 18
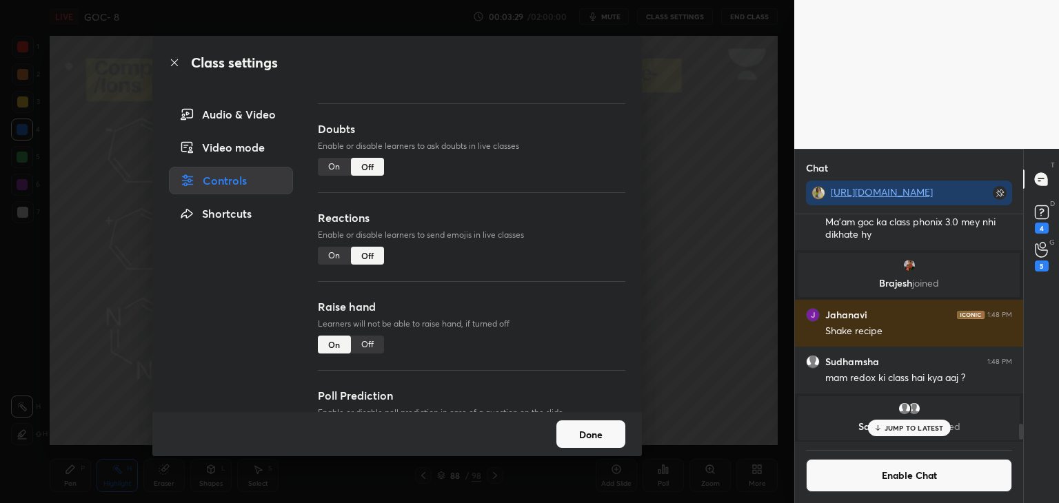
click at [367, 344] on div "Off" at bounding box center [367, 345] width 33 height 18
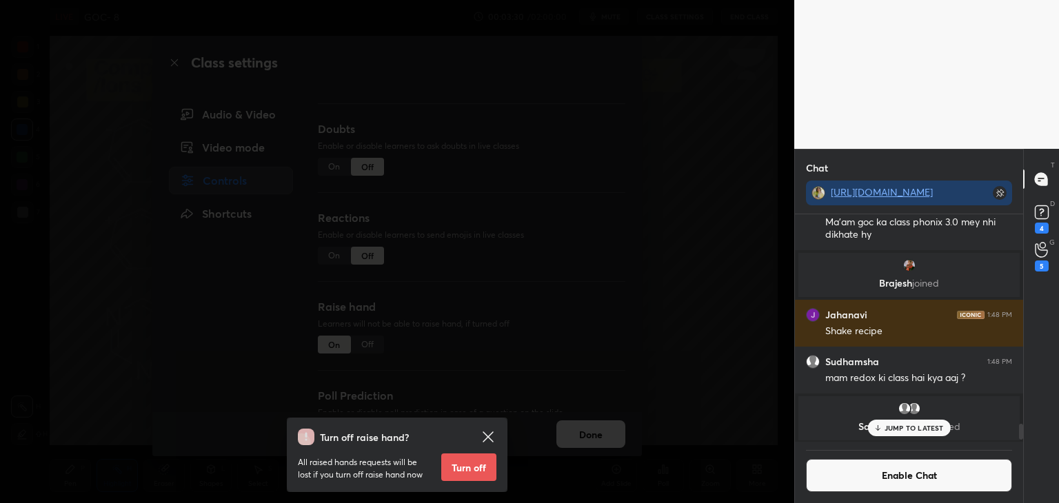
click at [471, 475] on button "Turn off" at bounding box center [468, 468] width 55 height 28
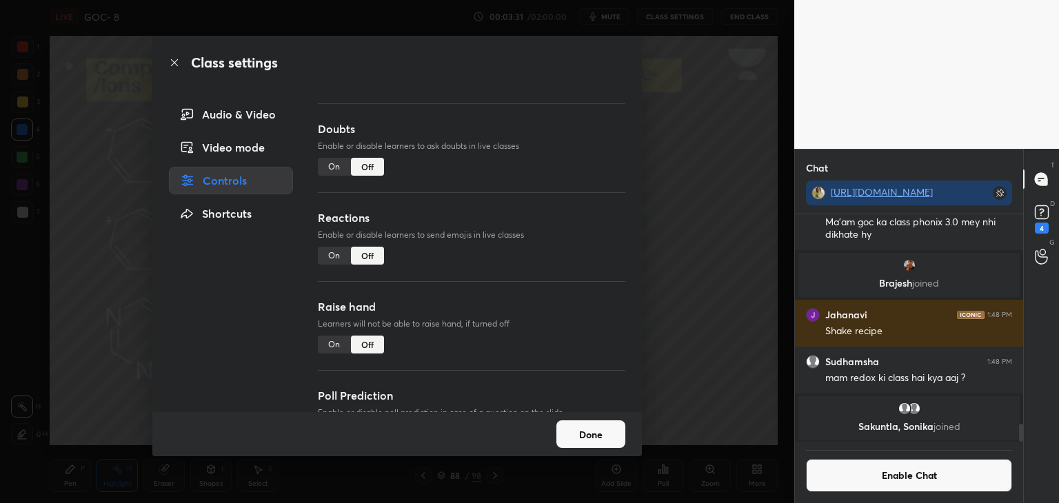
click at [594, 435] on button "Done" at bounding box center [590, 434] width 69 height 28
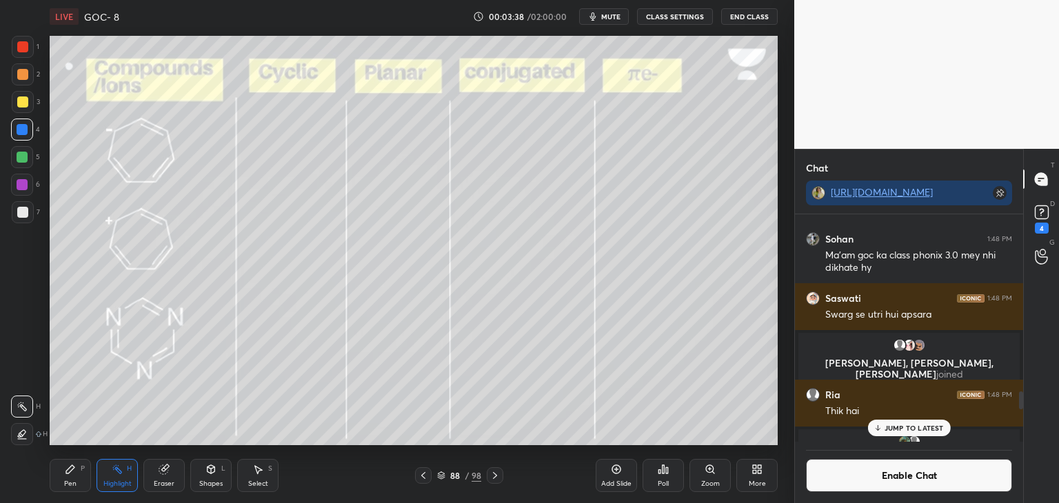
click at [108, 472] on div "Highlight H" at bounding box center [116, 475] width 41 height 33
click at [59, 478] on div "Pen P" at bounding box center [70, 475] width 41 height 33
click at [127, 476] on div "Highlight H" at bounding box center [116, 475] width 41 height 33
click at [755, 483] on div "More" at bounding box center [757, 483] width 17 height 7
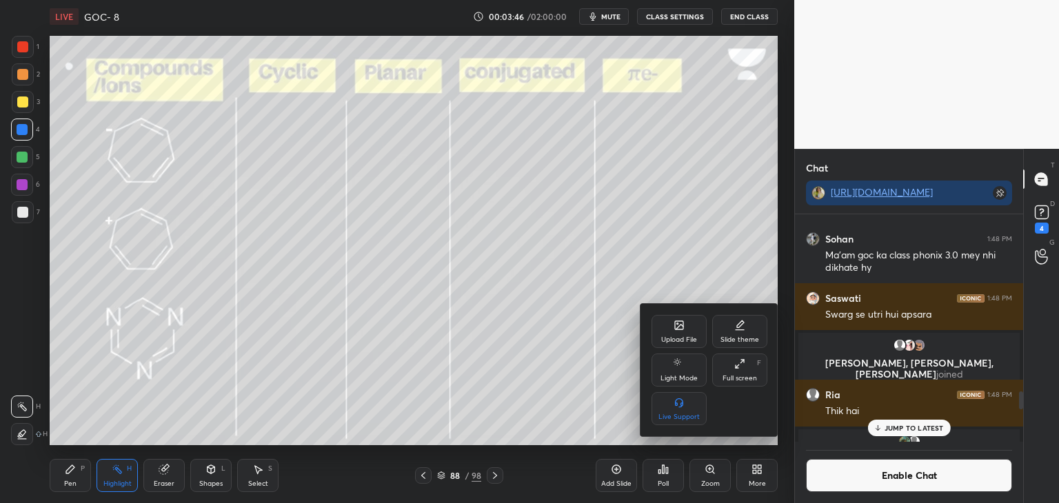
click at [742, 372] on div "Full screen F" at bounding box center [739, 370] width 55 height 33
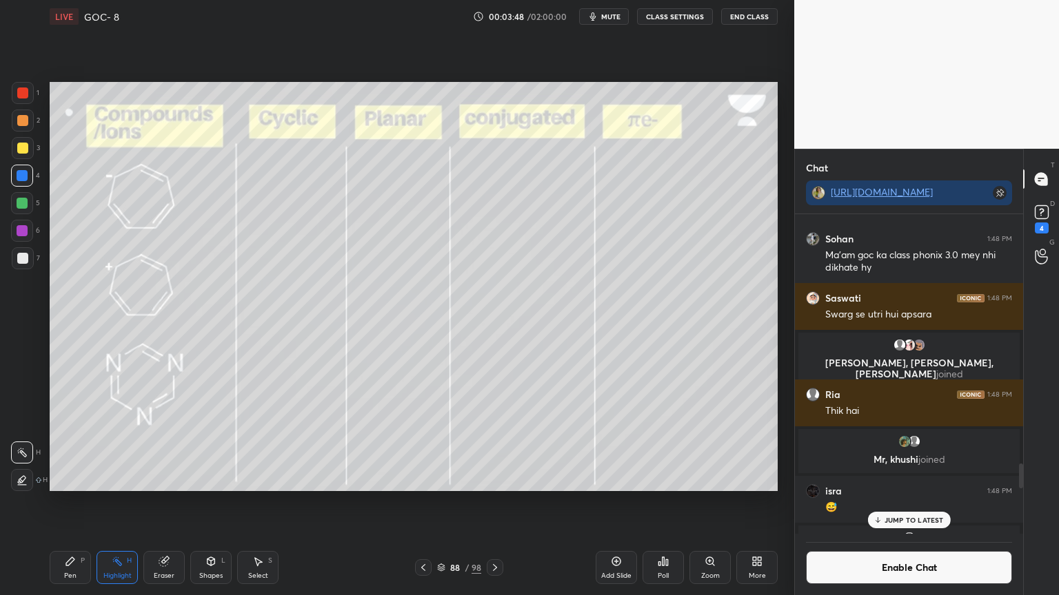
click at [757, 502] on div "More" at bounding box center [756, 567] width 41 height 33
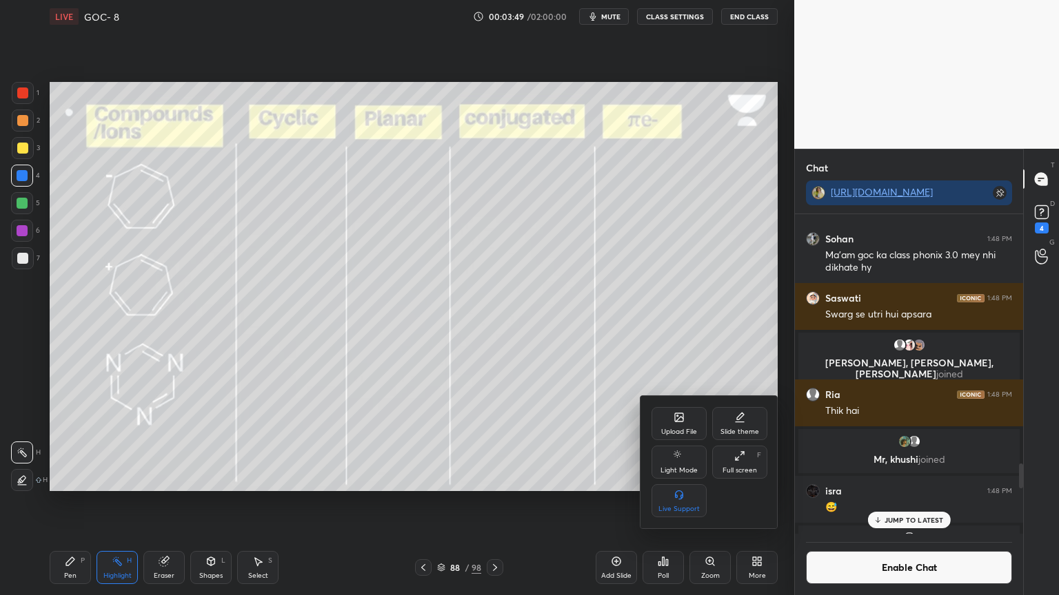
click at [739, 469] on div "Full screen" at bounding box center [739, 470] width 34 height 7
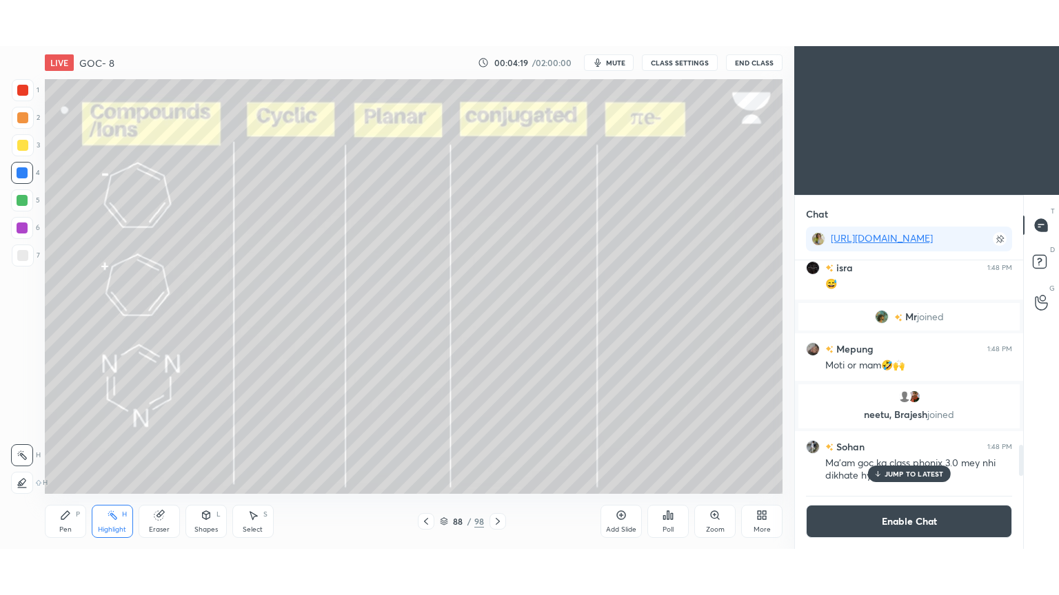
scroll to position [68508, 68184]
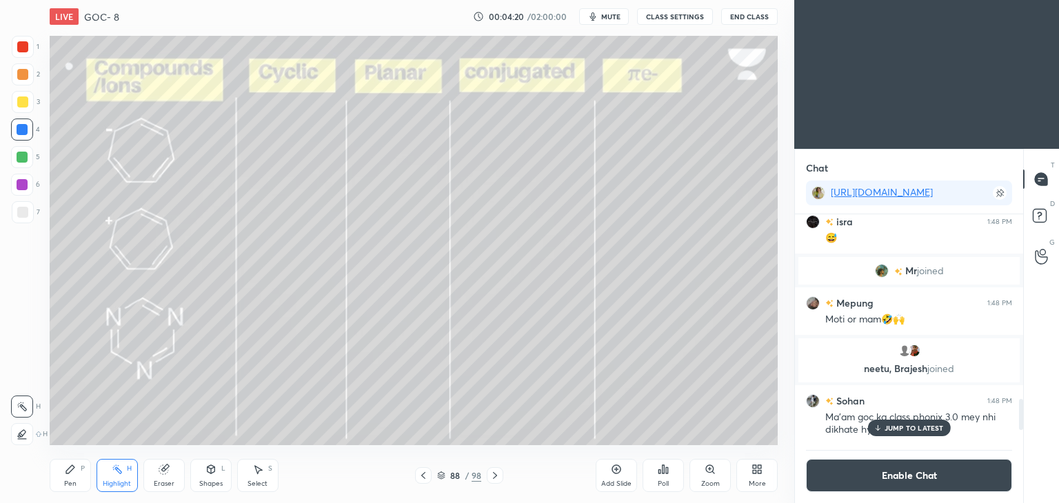
click at [752, 469] on icon at bounding box center [756, 469] width 11 height 11
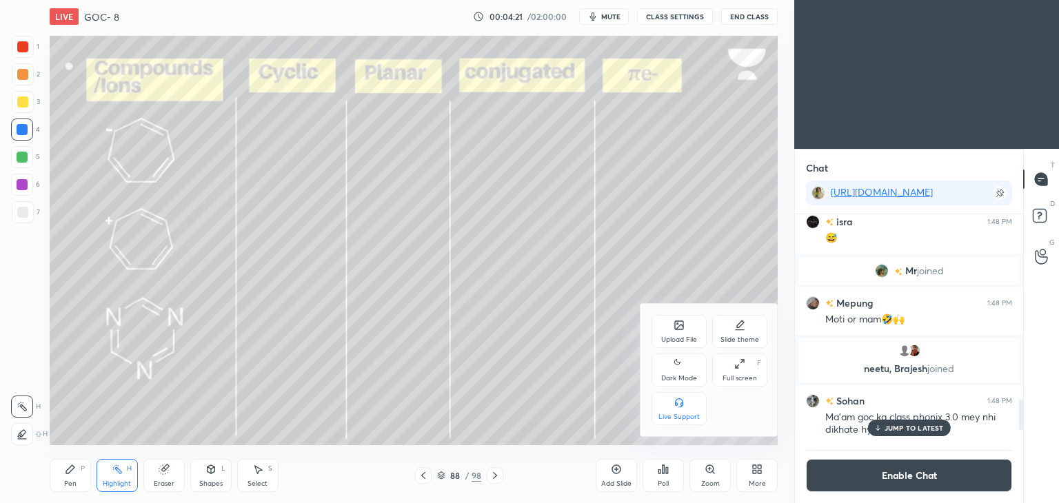
click at [739, 376] on div "Full screen" at bounding box center [739, 378] width 34 height 7
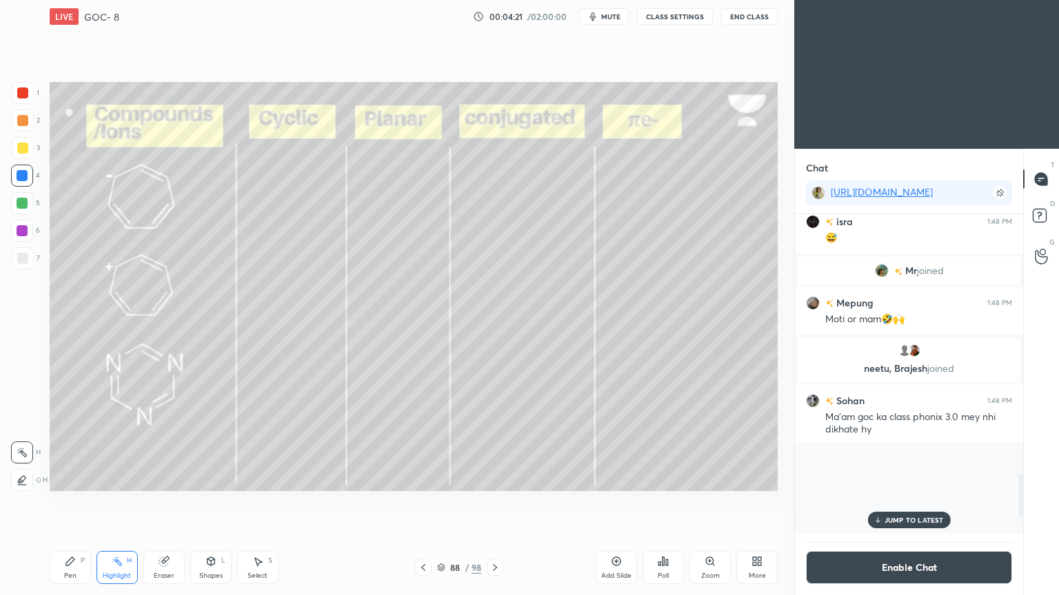
scroll to position [230, 224]
click at [757, 502] on icon at bounding box center [758, 559] width 3 height 3
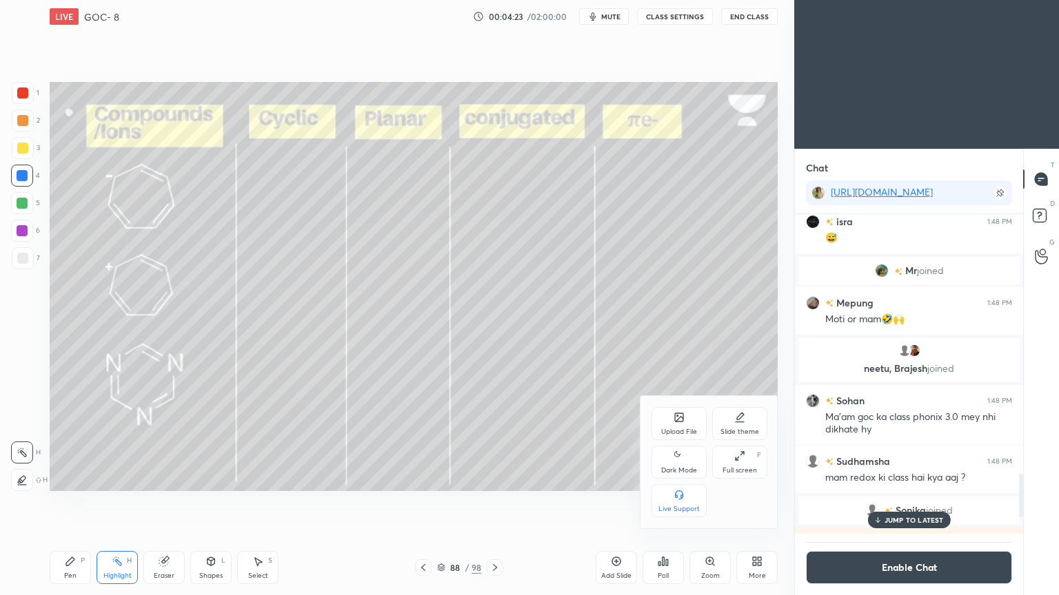
click at [680, 467] on div "Dark Mode" at bounding box center [679, 470] width 36 height 7
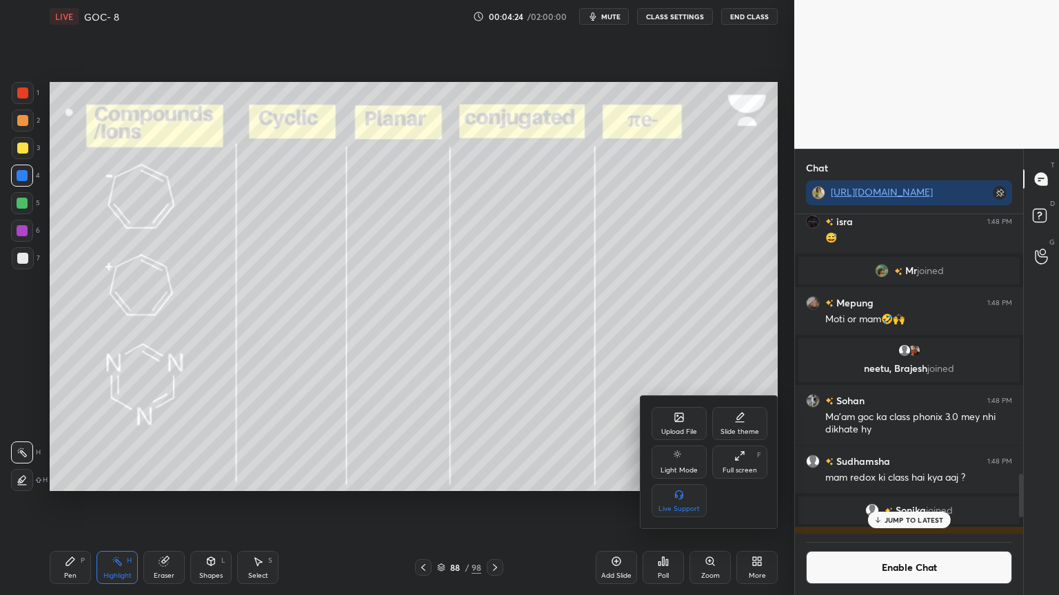
click at [440, 502] on div at bounding box center [529, 297] width 1059 height 595
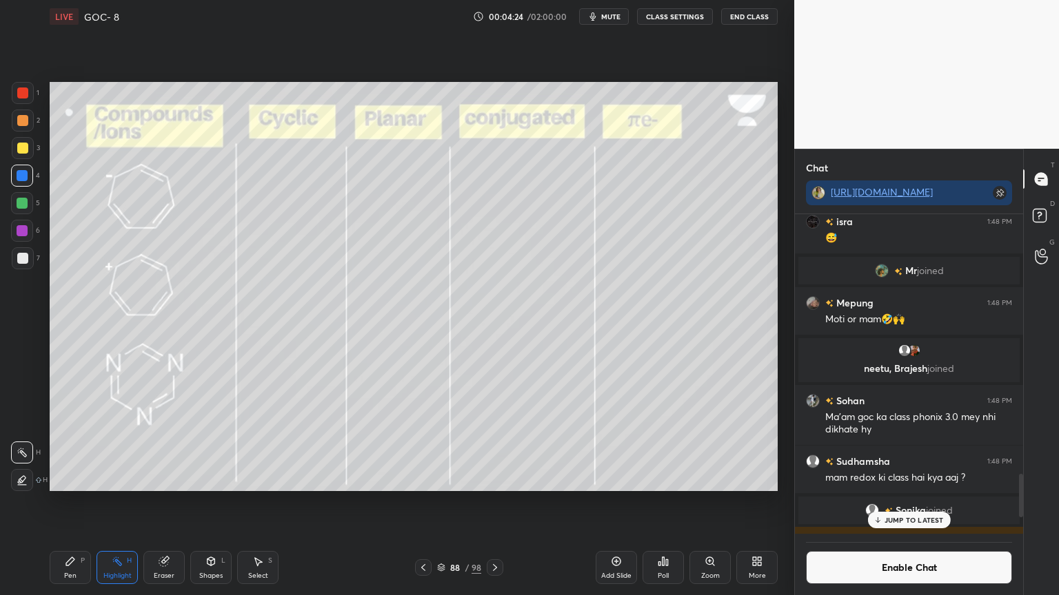
click at [446, 502] on div "88 / 98" at bounding box center [459, 568] width 88 height 17
click at [441, 502] on icon at bounding box center [441, 565] width 7 height 3
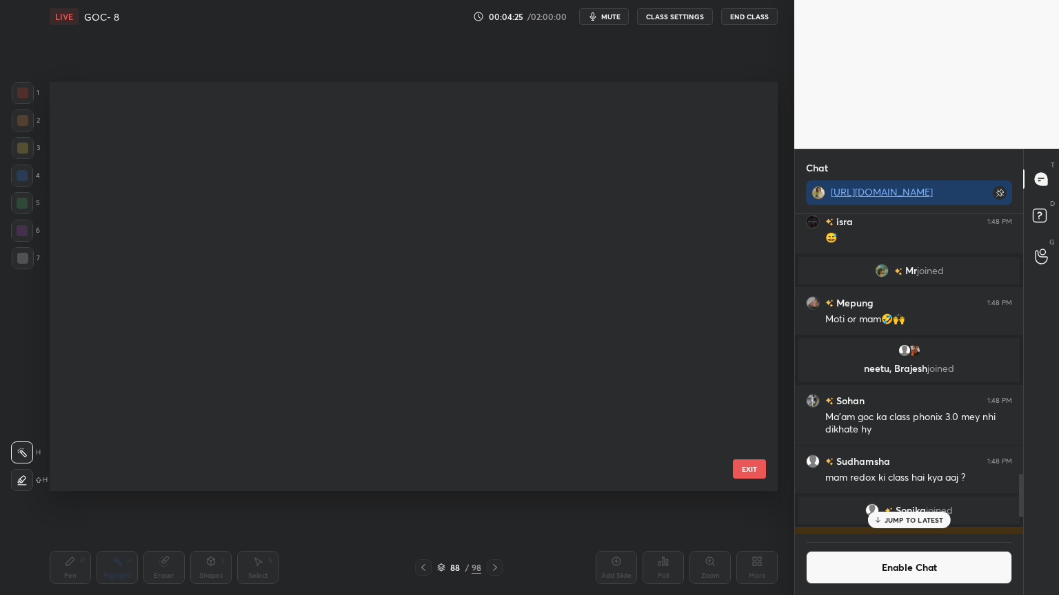
scroll to position [0, 0]
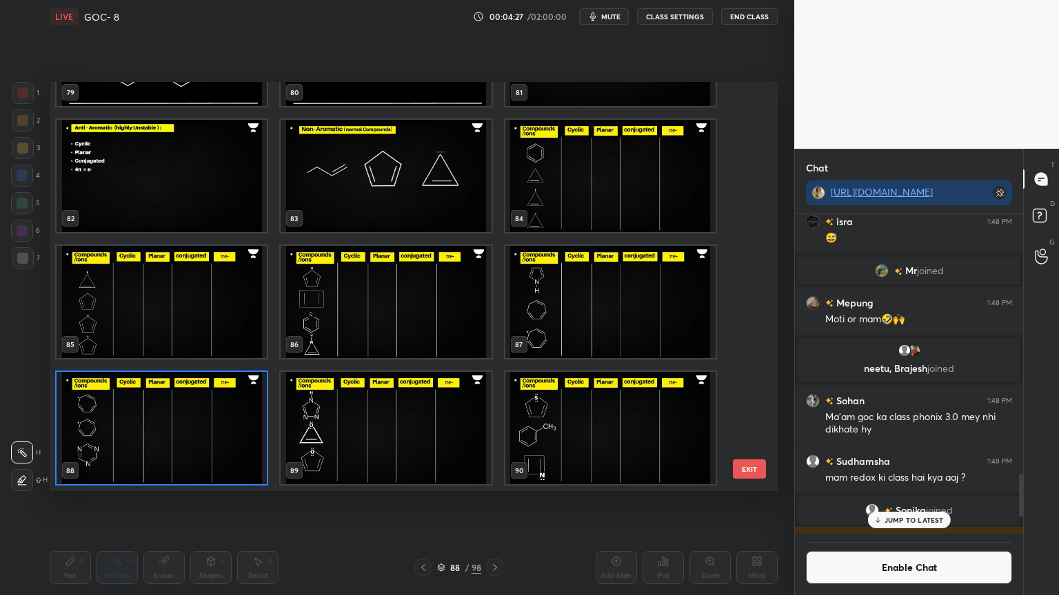
click at [191, 186] on img "grid" at bounding box center [162, 176] width 210 height 112
click at [196, 187] on img "grid" at bounding box center [162, 176] width 210 height 112
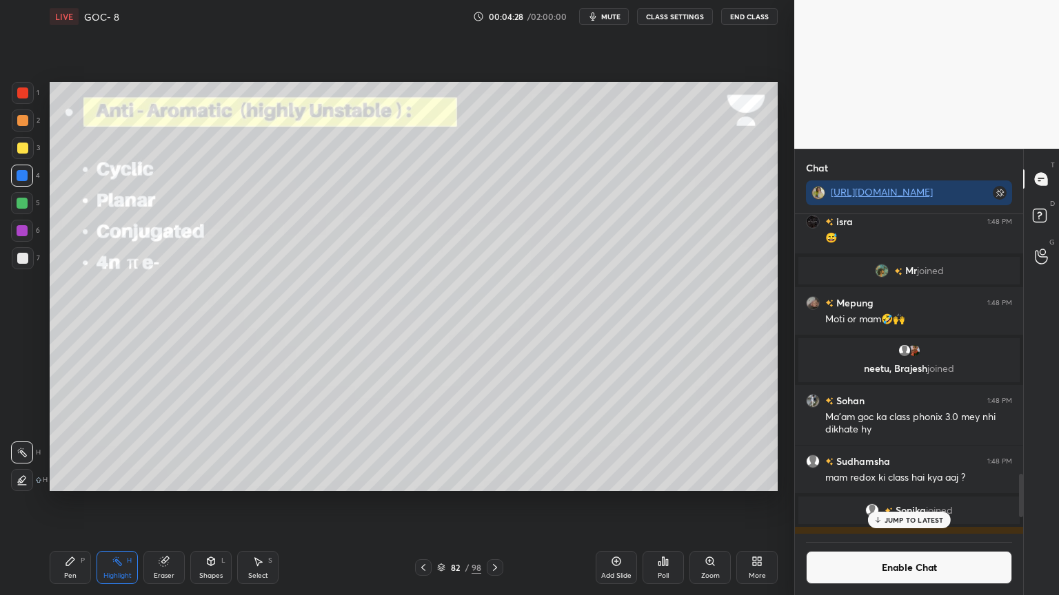
click at [423, 502] on icon at bounding box center [423, 567] width 11 height 11
click at [428, 502] on icon at bounding box center [423, 567] width 11 height 11
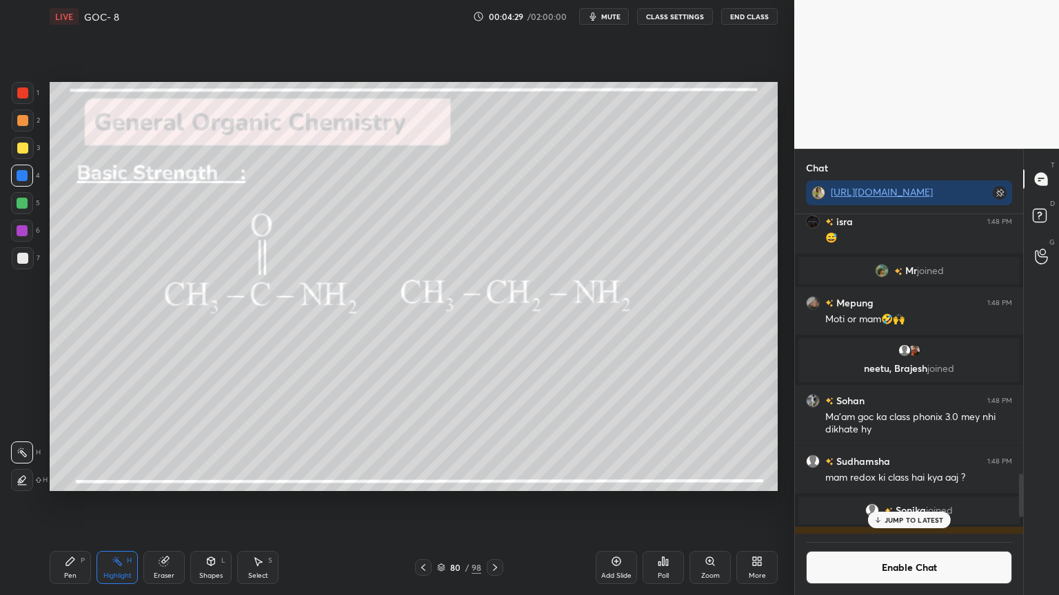
click at [496, 502] on icon at bounding box center [495, 567] width 4 height 7
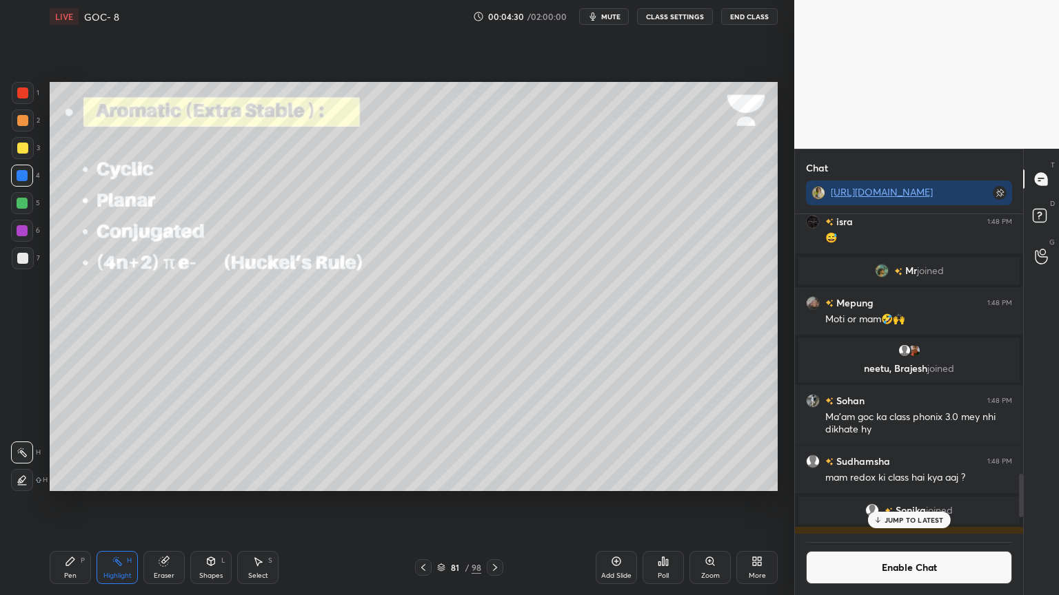
click at [82, 502] on div "Pen P" at bounding box center [70, 567] width 41 height 33
click at [26, 450] on icon at bounding box center [22, 453] width 12 height 10
click at [20, 132] on div "2" at bounding box center [26, 124] width 28 height 28
click at [114, 502] on div "Highlight H" at bounding box center [116, 567] width 41 height 33
click at [20, 179] on div at bounding box center [22, 175] width 11 height 11
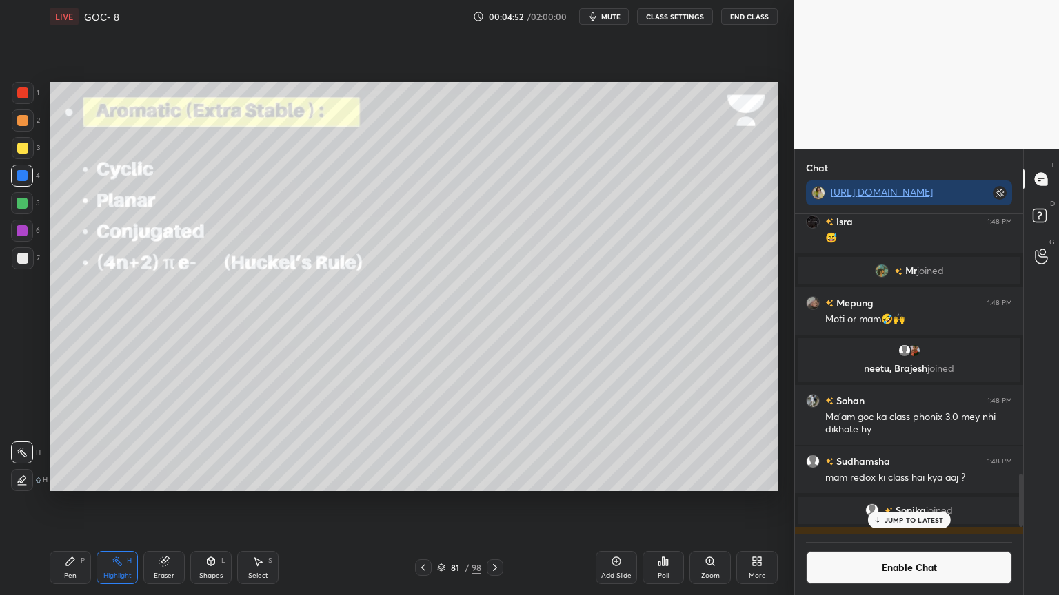
click at [59, 502] on div "Pen P" at bounding box center [70, 567] width 41 height 33
click at [156, 502] on div "Eraser" at bounding box center [163, 567] width 41 height 33
click at [72, 502] on icon at bounding box center [70, 562] width 8 height 8
click at [125, 502] on div "Highlight H" at bounding box center [116, 567] width 41 height 33
click at [493, 502] on icon at bounding box center [494, 567] width 11 height 11
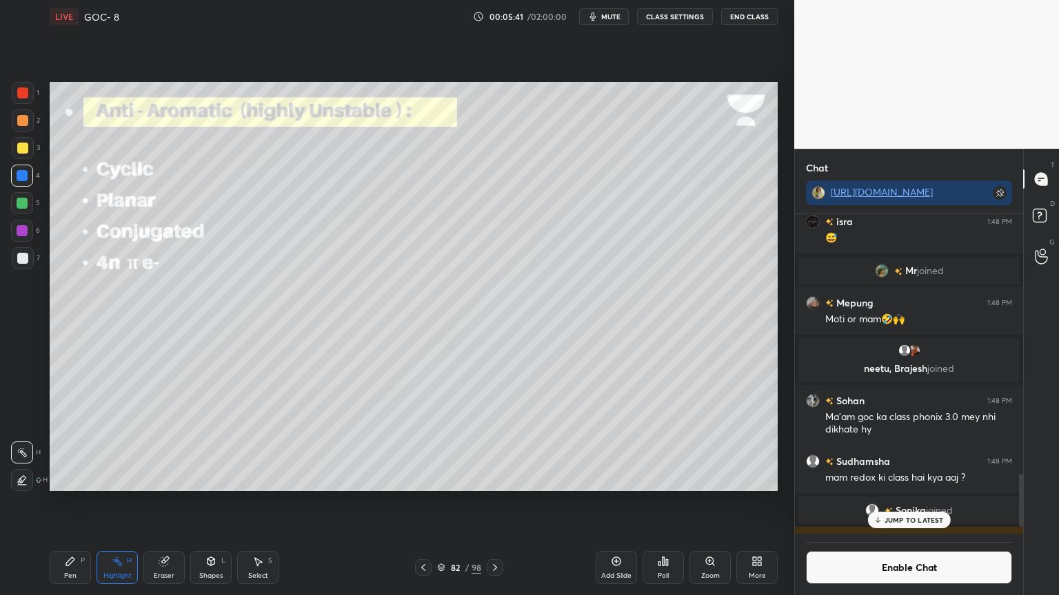
click at [81, 502] on div "Pen P" at bounding box center [70, 567] width 41 height 33
click at [22, 124] on div at bounding box center [22, 120] width 11 height 11
click at [17, 223] on div at bounding box center [22, 231] width 22 height 22
click at [112, 502] on div "Highlight H" at bounding box center [116, 567] width 41 height 33
click at [496, 502] on icon at bounding box center [494, 567] width 11 height 11
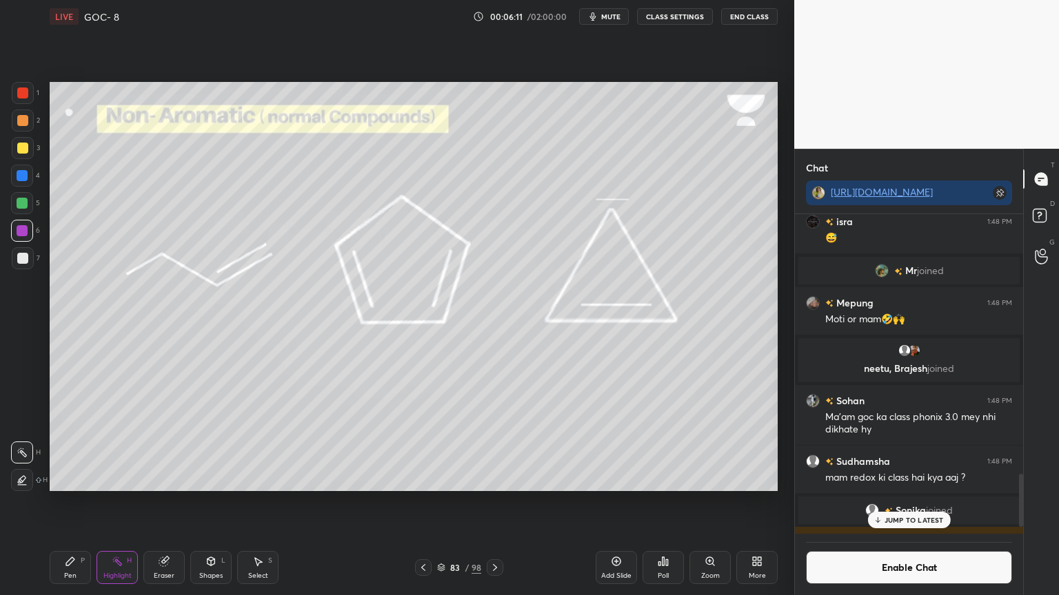
click at [74, 502] on div "Pen P" at bounding box center [70, 567] width 41 height 33
click at [25, 172] on div at bounding box center [22, 175] width 11 height 11
click at [26, 254] on div at bounding box center [22, 258] width 11 height 11
click at [171, 502] on div "Eraser" at bounding box center [163, 567] width 41 height 33
click at [83, 502] on div "Pen P" at bounding box center [70, 567] width 41 height 33
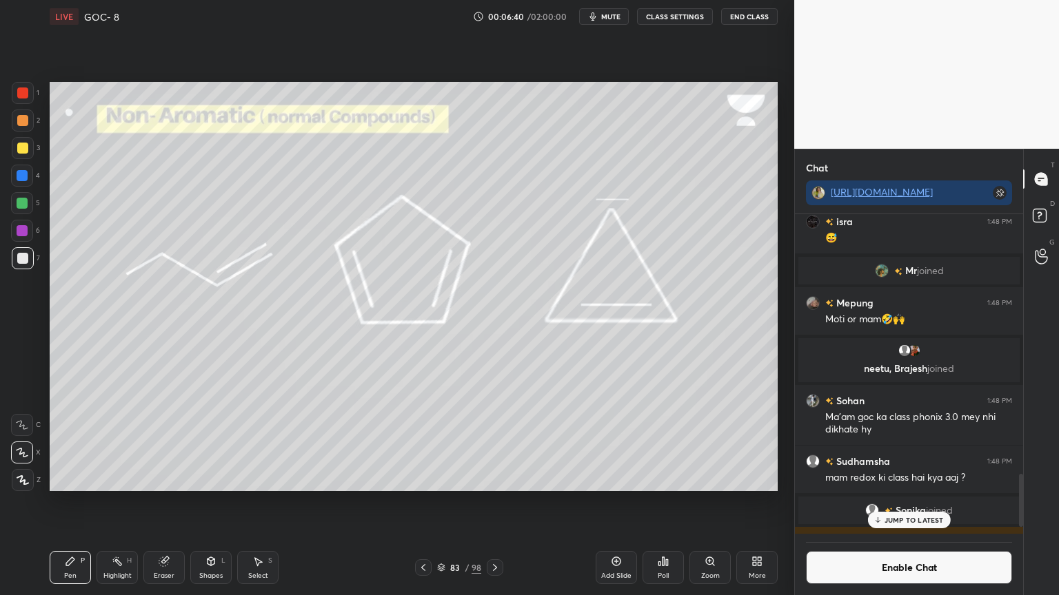
click at [26, 175] on div at bounding box center [22, 175] width 11 height 11
click at [496, 502] on icon at bounding box center [494, 567] width 11 height 11
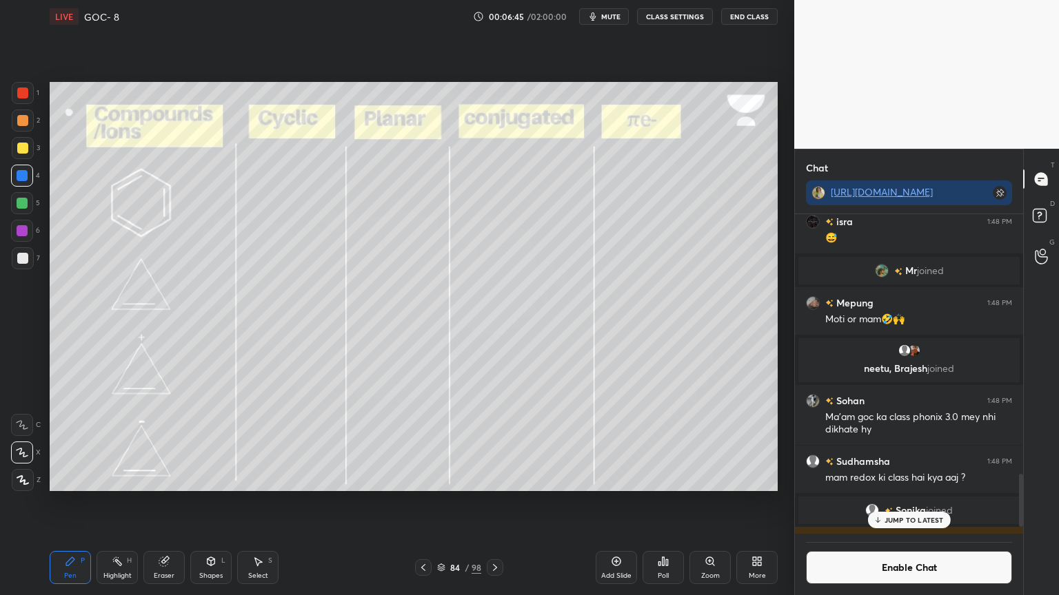
click at [493, 502] on icon at bounding box center [495, 567] width 4 height 7
click at [491, 502] on icon at bounding box center [494, 567] width 11 height 11
click at [496, 502] on icon at bounding box center [494, 567] width 11 height 11
click at [422, 502] on icon at bounding box center [423, 567] width 11 height 11
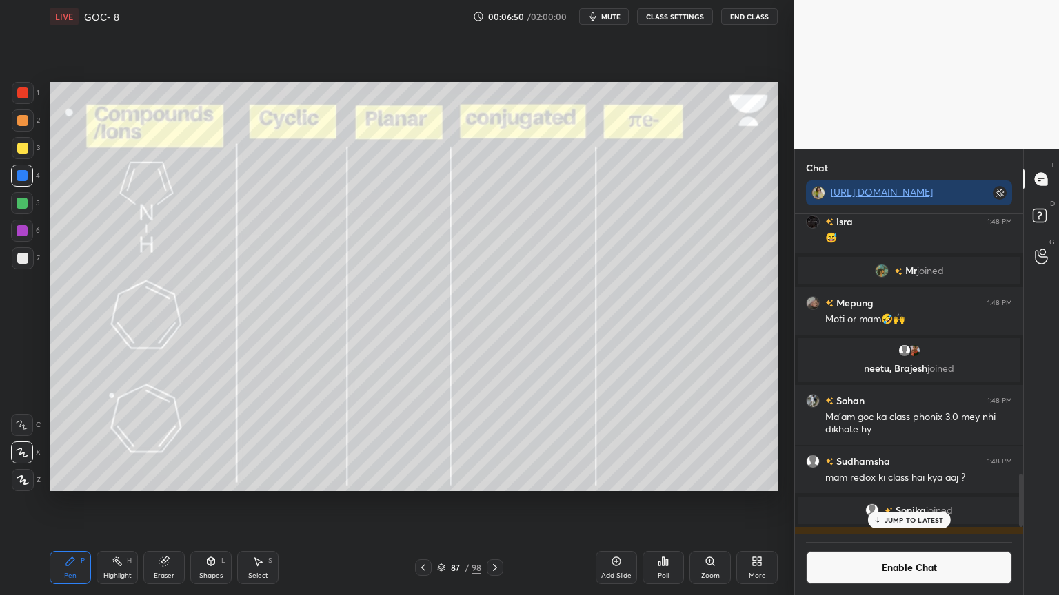
click at [500, 502] on icon at bounding box center [494, 567] width 11 height 11
click at [163, 502] on icon at bounding box center [164, 561] width 11 height 11
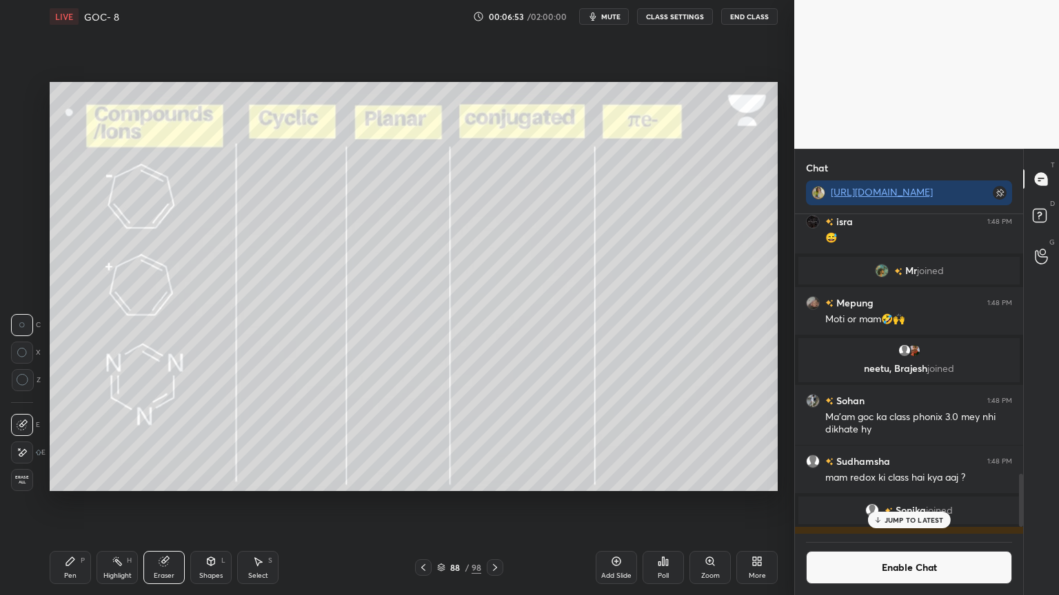
click at [26, 445] on div at bounding box center [22, 453] width 22 height 22
click at [117, 502] on rect at bounding box center [118, 563] width 7 height 7
click at [81, 502] on div "Pen P" at bounding box center [70, 567] width 41 height 33
click at [116, 502] on div "Highlight" at bounding box center [117, 576] width 28 height 7
click at [73, 502] on div "Pen P" at bounding box center [70, 567] width 41 height 33
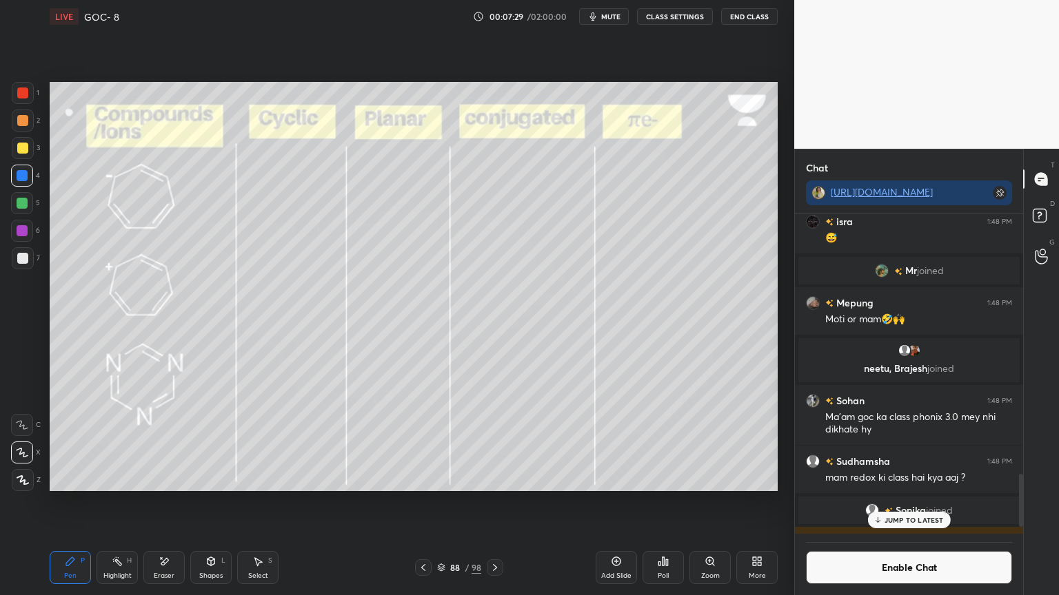
click at [110, 502] on div "Highlight" at bounding box center [117, 576] width 28 height 7
click at [69, 502] on div "Pen P" at bounding box center [70, 567] width 41 height 33
click at [908, 502] on div "Jahanavi 1:48 PM Shake recipe" at bounding box center [909, 551] width 228 height 48
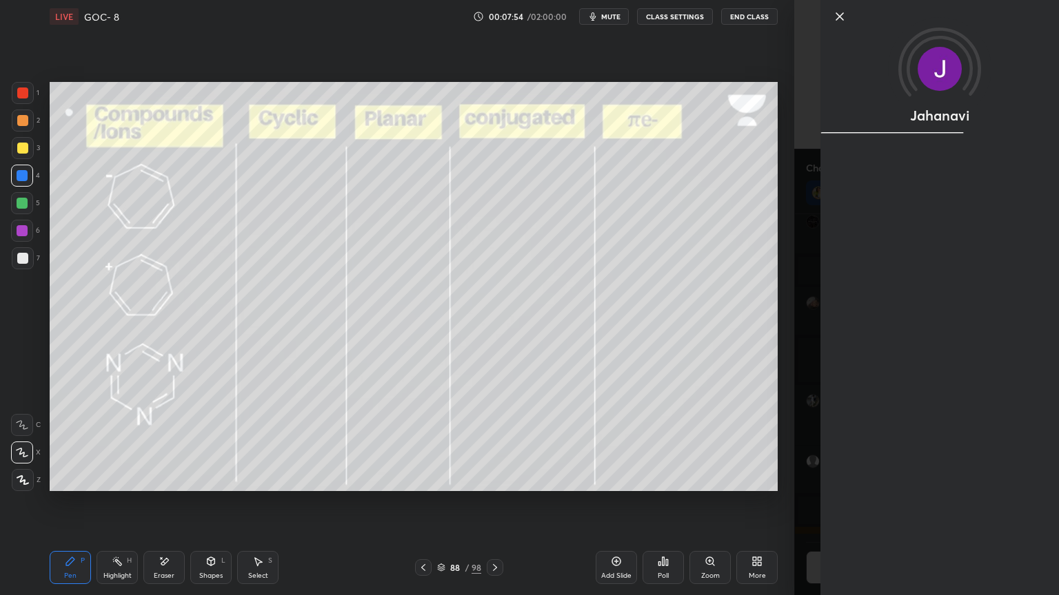
click at [904, 502] on div "Jahanavi" at bounding box center [939, 297] width 238 height 595
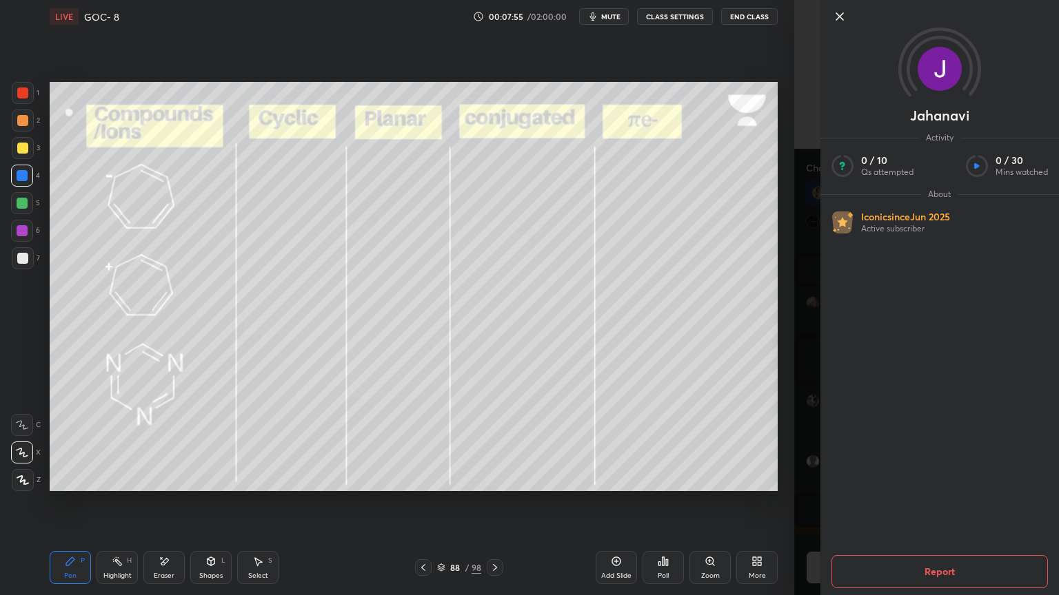
click at [843, 14] on icon at bounding box center [839, 16] width 17 height 17
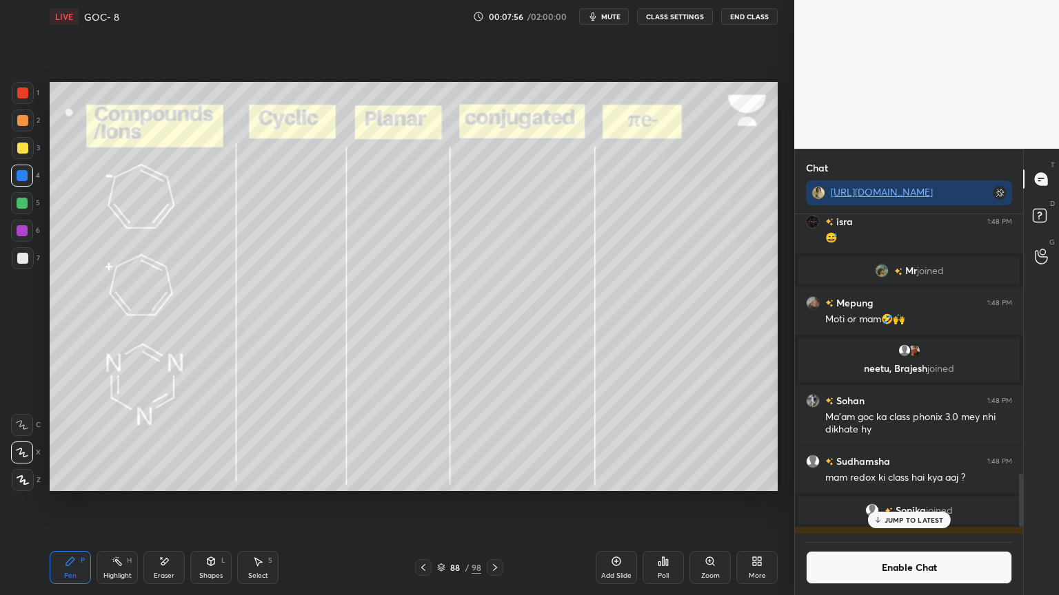
click at [908, 502] on p "JUMP TO LATEST" at bounding box center [913, 520] width 59 height 8
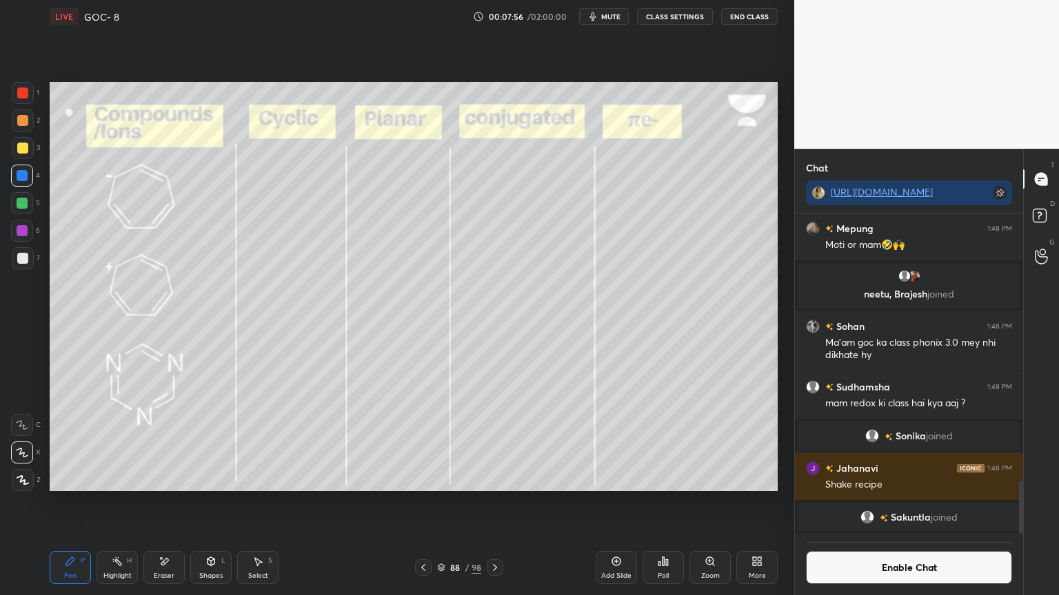
click at [899, 502] on button "Enable Chat" at bounding box center [909, 567] width 206 height 33
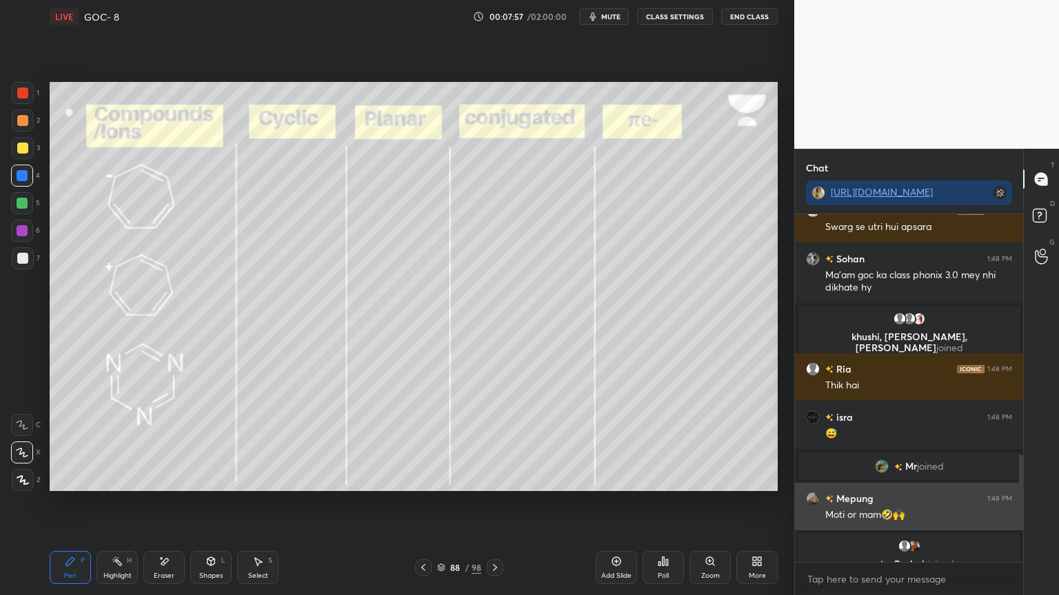
scroll to position [1398, 0]
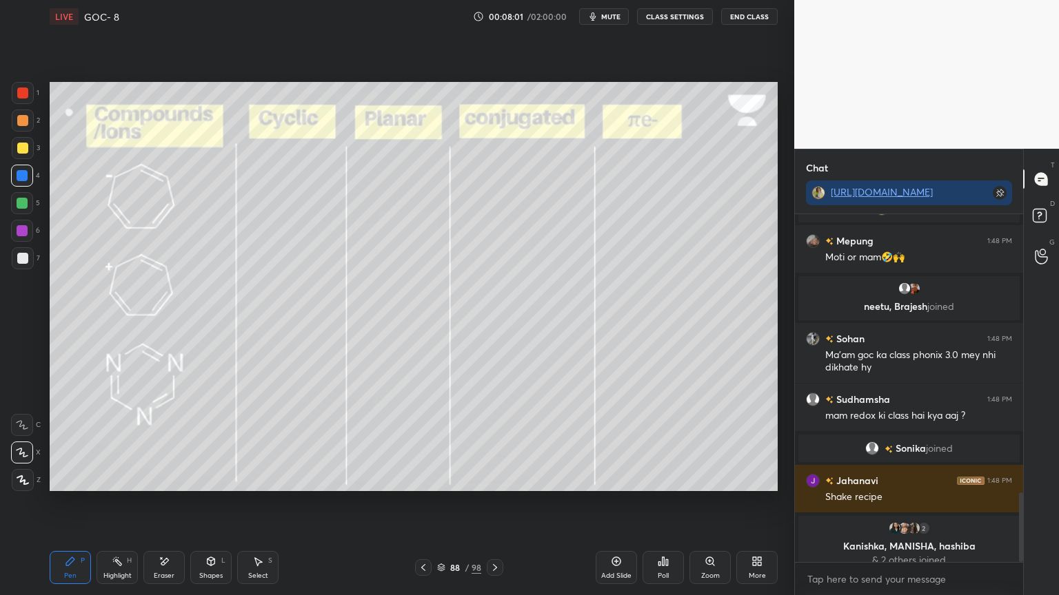
click at [121, 502] on rect at bounding box center [118, 563] width 7 height 7
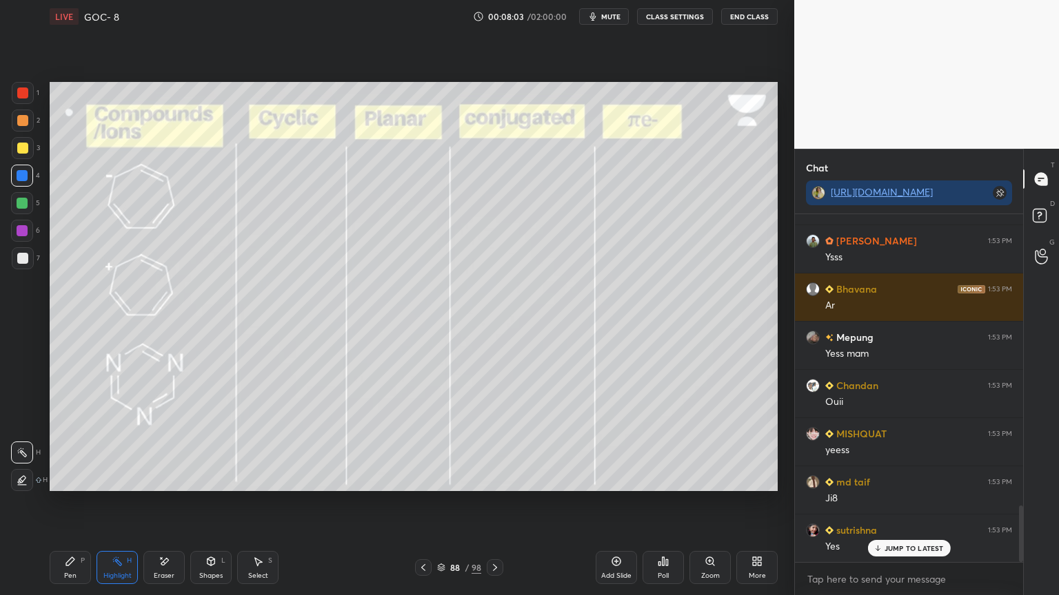
scroll to position [2122, 0]
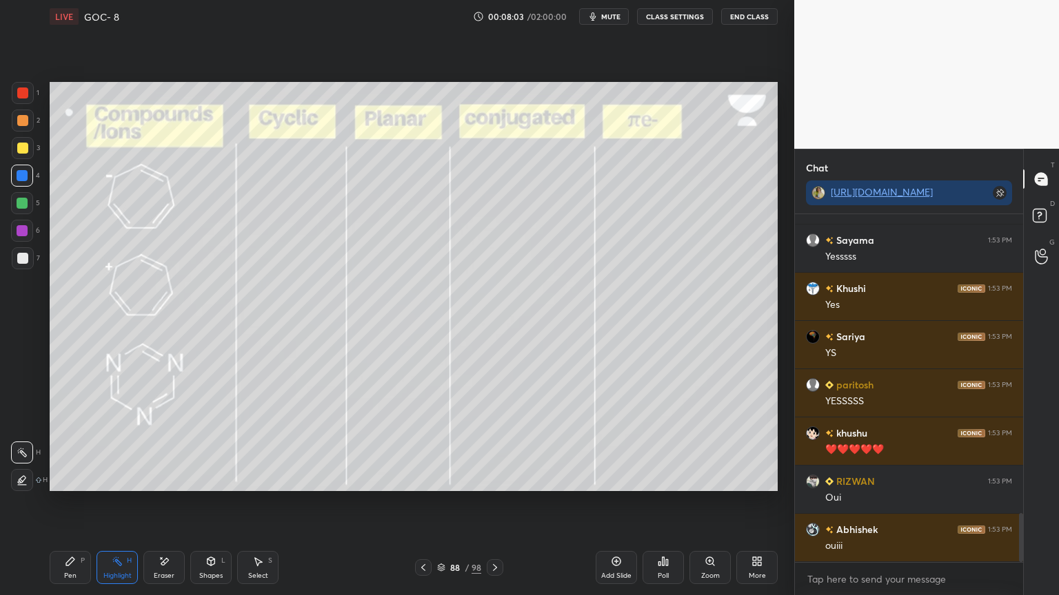
click at [71, 502] on icon at bounding box center [70, 562] width 8 height 8
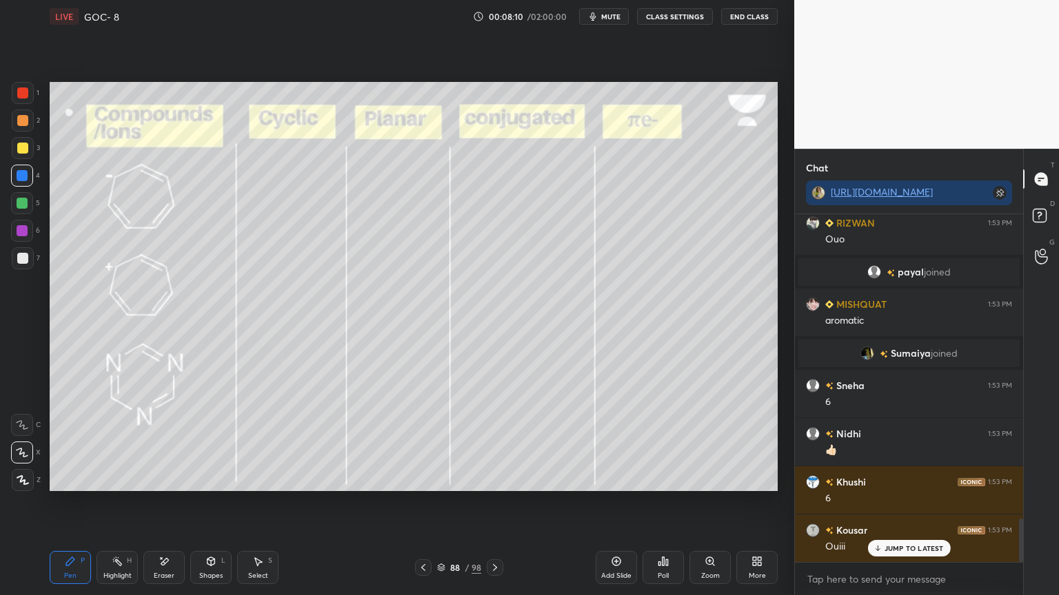
scroll to position [2508, 0]
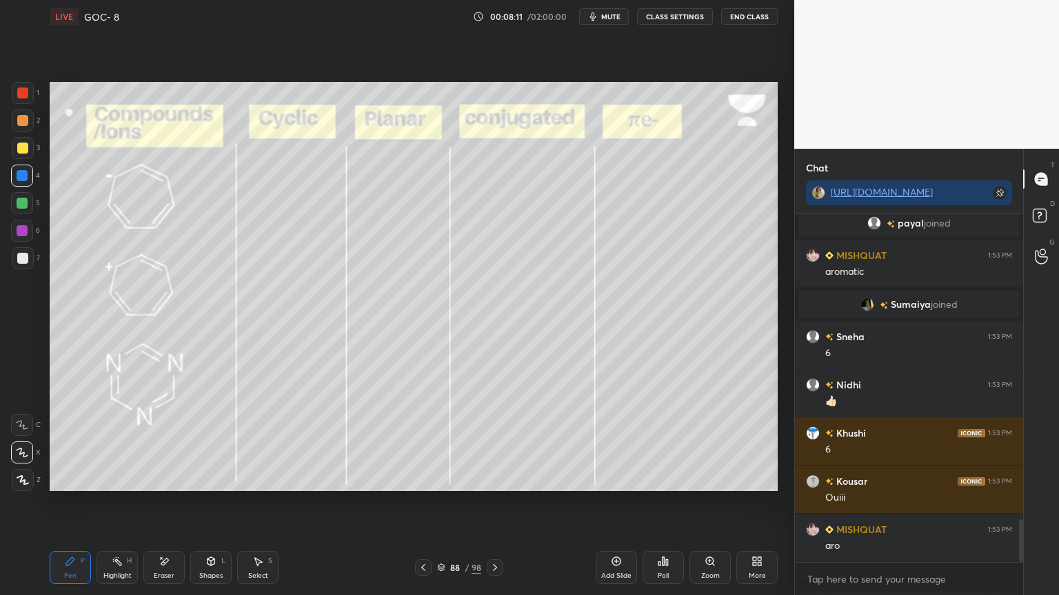
click at [123, 502] on div "Highlight H" at bounding box center [116, 567] width 41 height 33
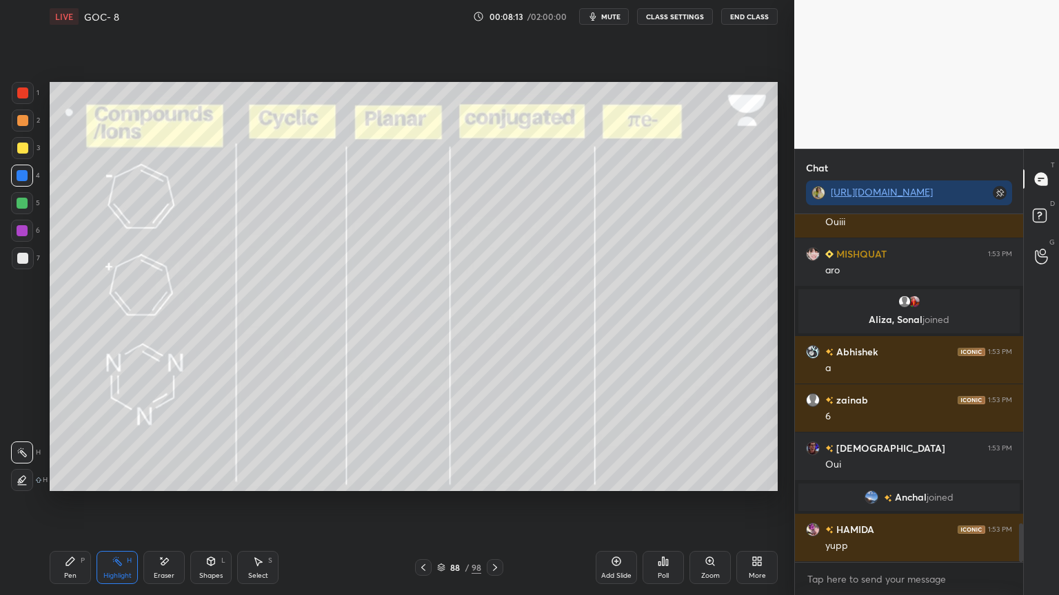
scroll to position [2977, 0]
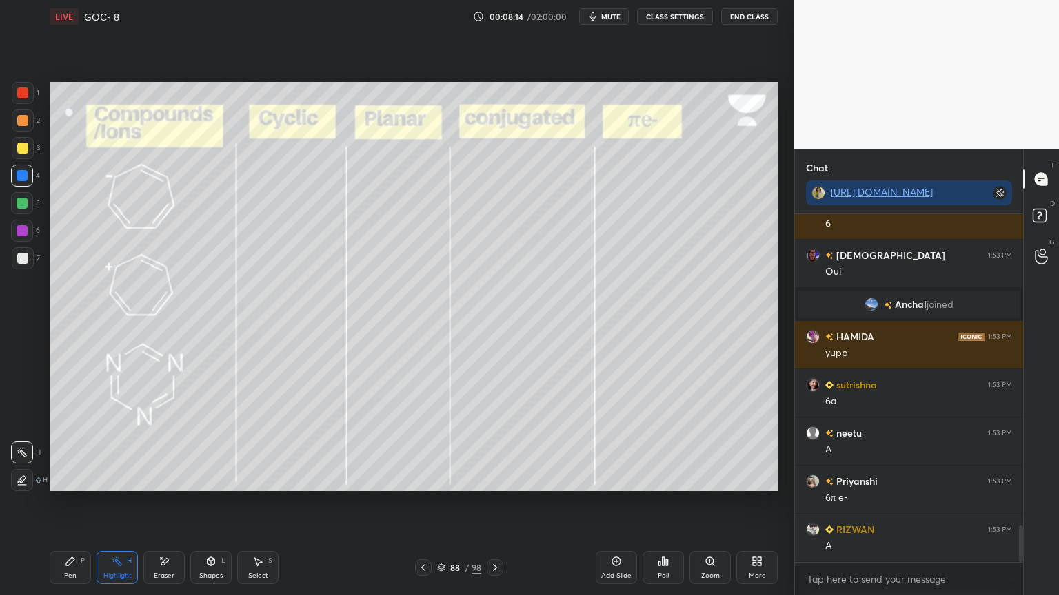
click at [73, 502] on icon at bounding box center [70, 561] width 11 height 11
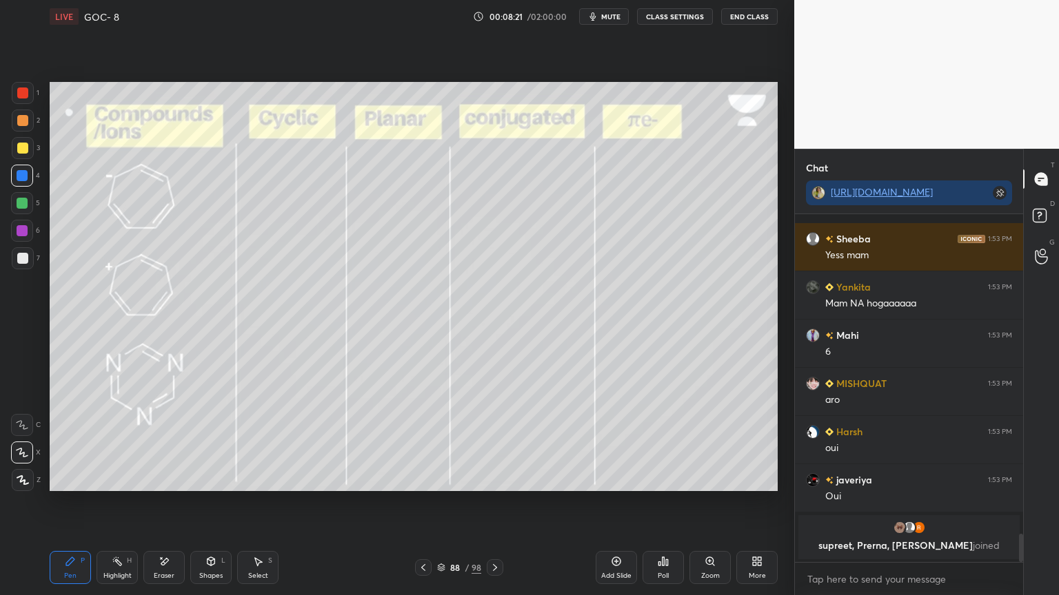
scroll to position [3961, 0]
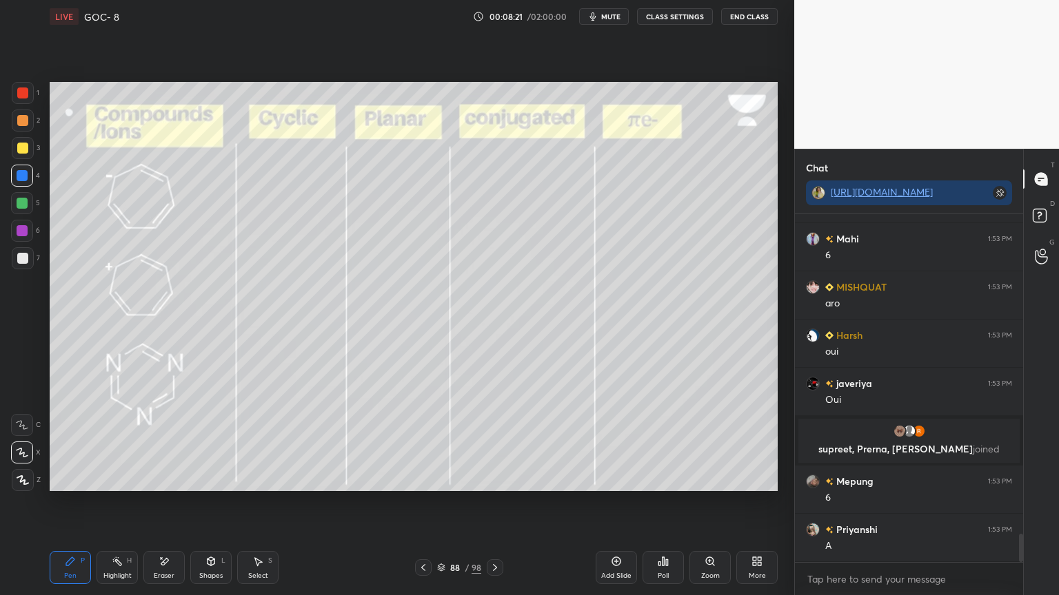
click at [498, 502] on icon at bounding box center [494, 567] width 11 height 11
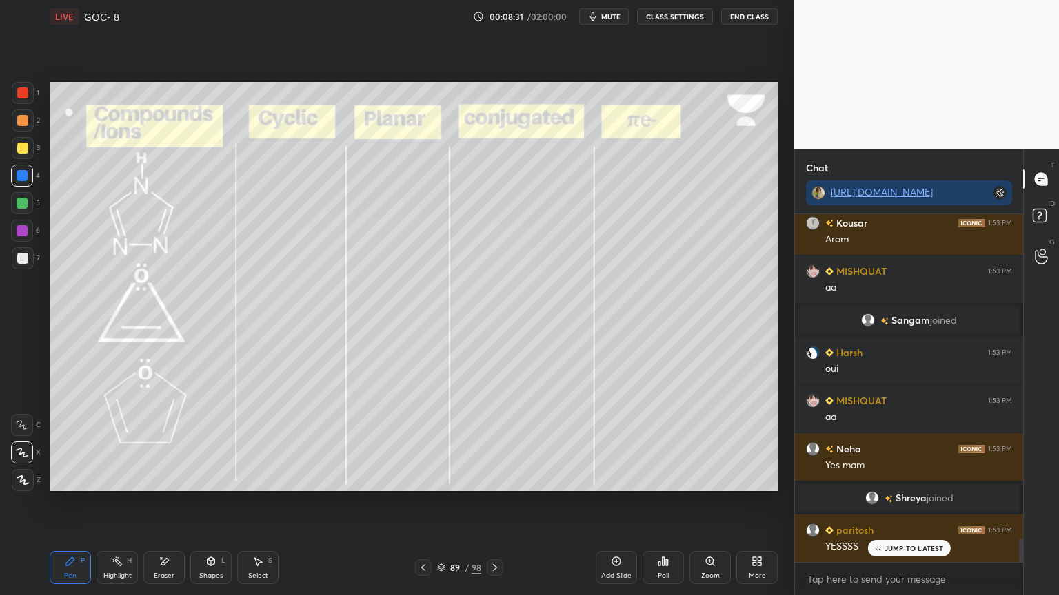
scroll to position [4799, 0]
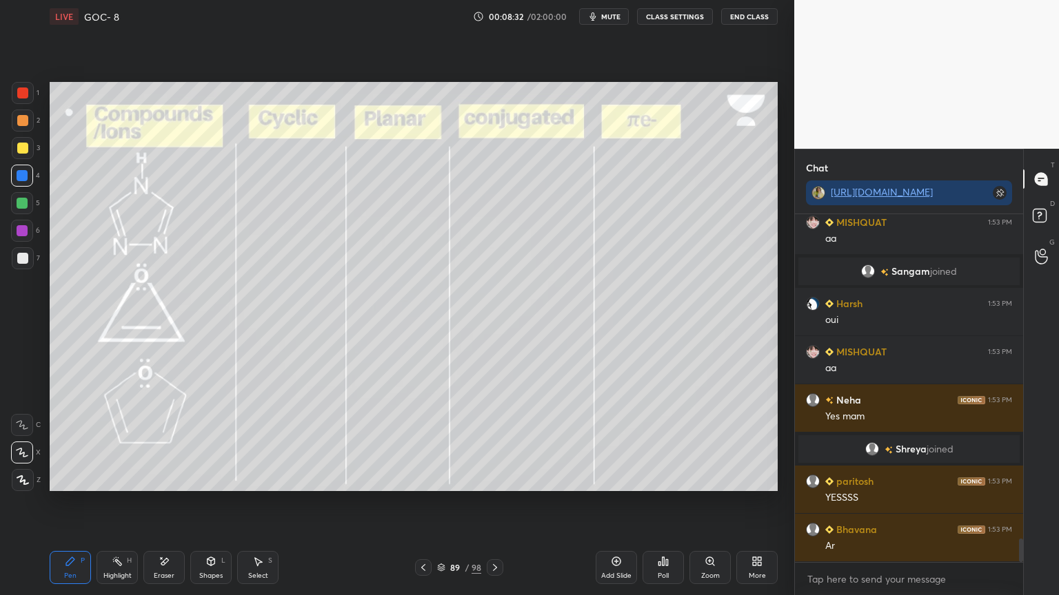
click at [23, 230] on div at bounding box center [22, 230] width 11 height 11
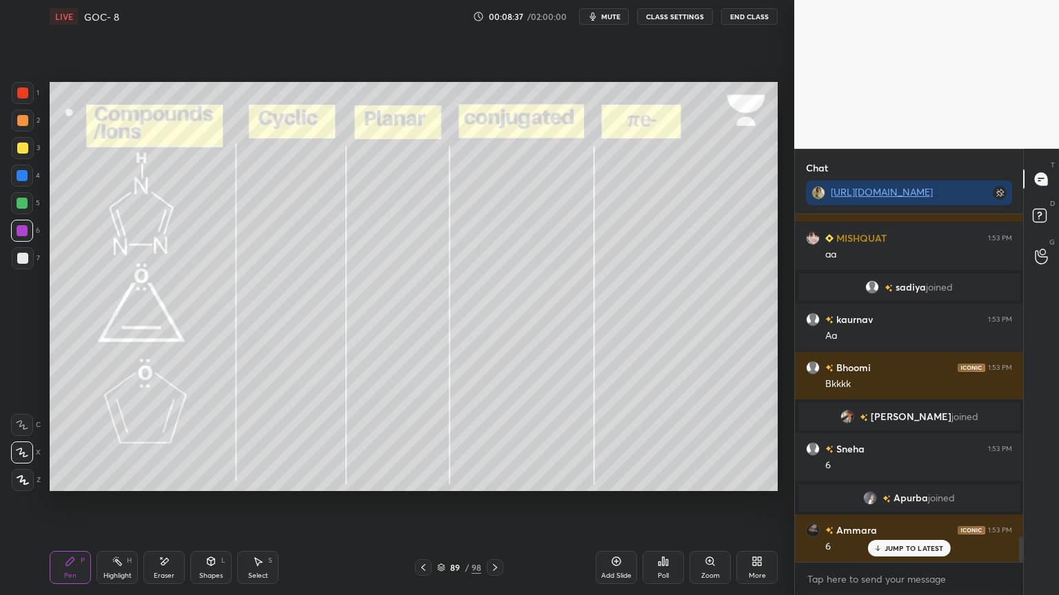
click at [19, 176] on div at bounding box center [22, 175] width 11 height 11
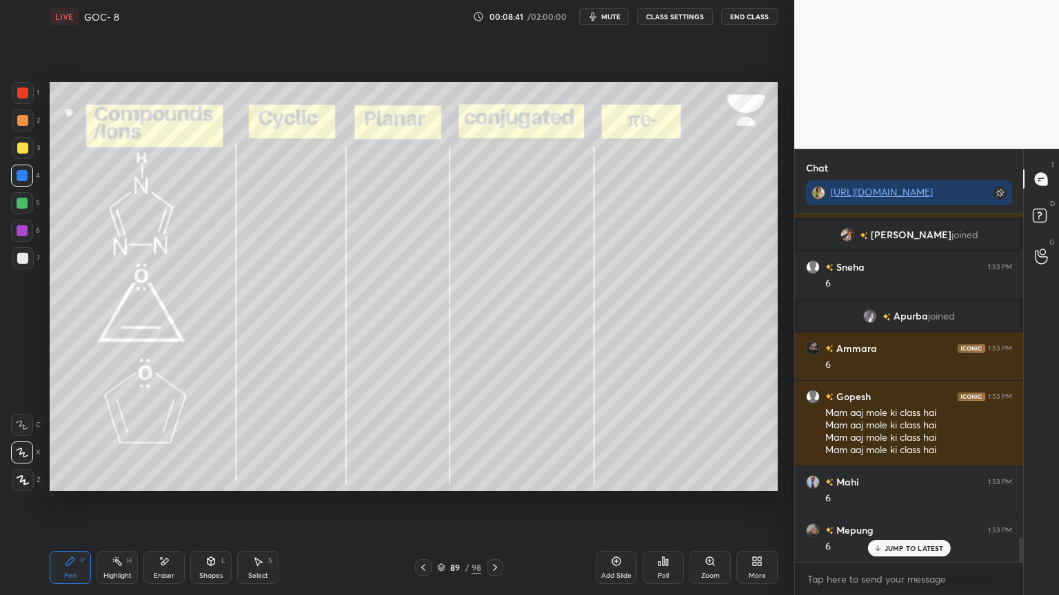
click at [118, 502] on rect at bounding box center [118, 563] width 7 height 7
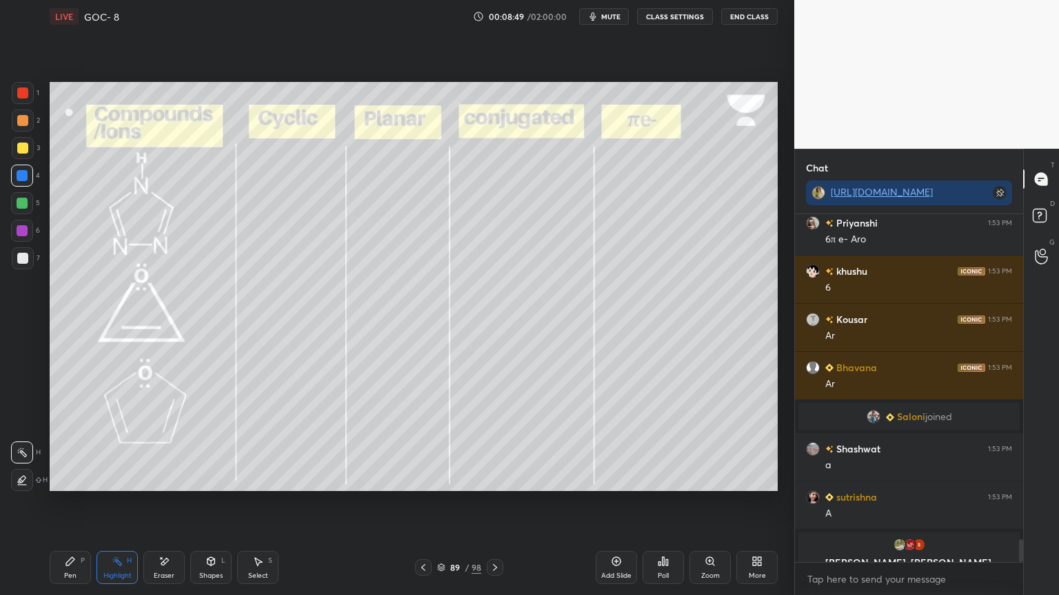
click at [71, 502] on div "Pen" at bounding box center [70, 576] width 12 height 7
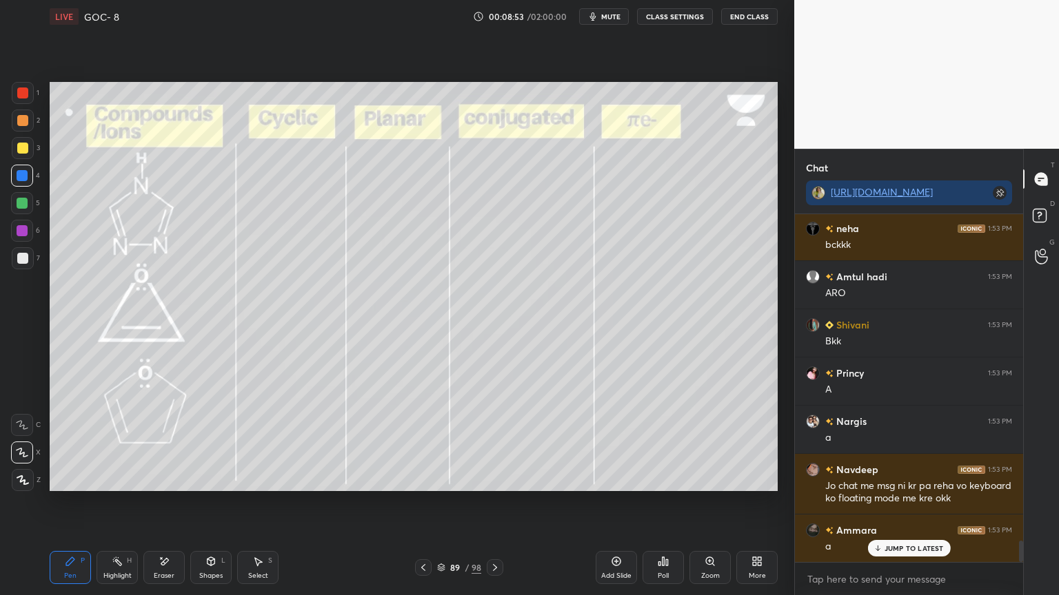
click at [113, 502] on div "Highlight H" at bounding box center [116, 567] width 41 height 33
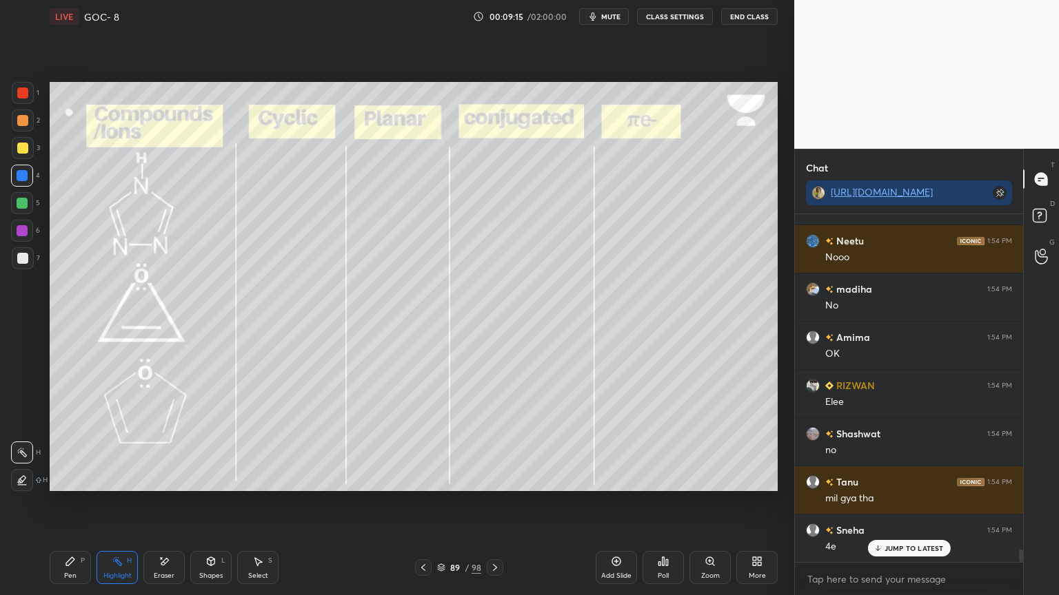
click at [69, 502] on div "Pen" at bounding box center [70, 576] width 12 height 7
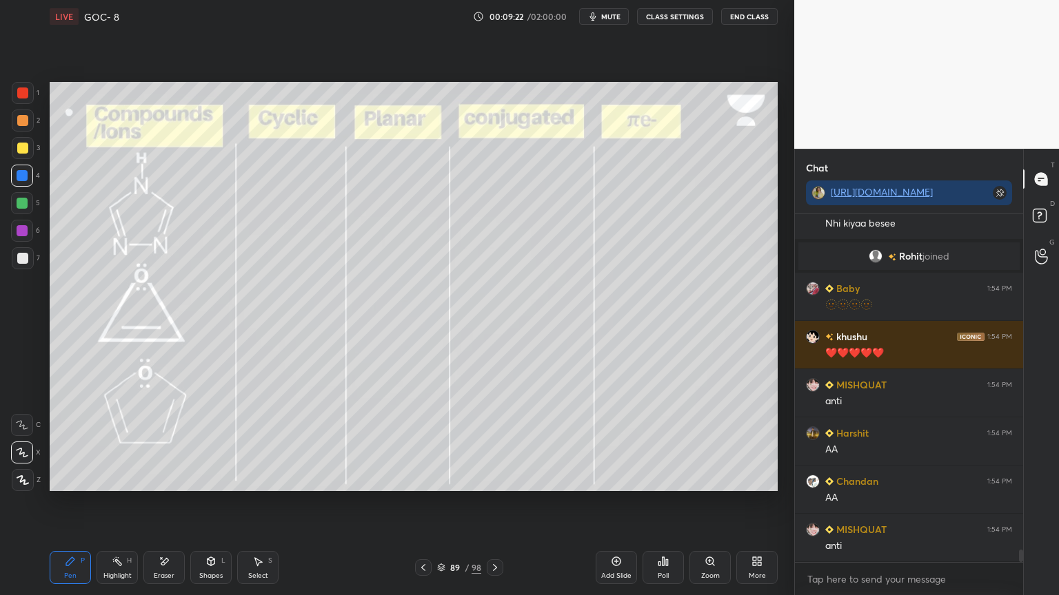
click at [63, 502] on div "Pen P" at bounding box center [70, 567] width 41 height 33
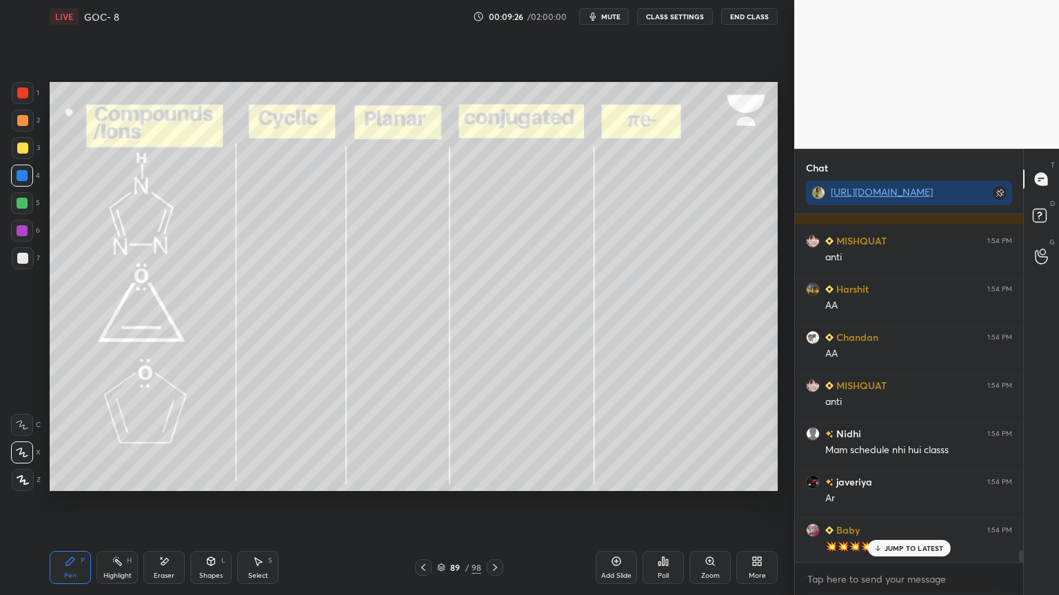
click at [157, 502] on div "Eraser" at bounding box center [164, 576] width 21 height 7
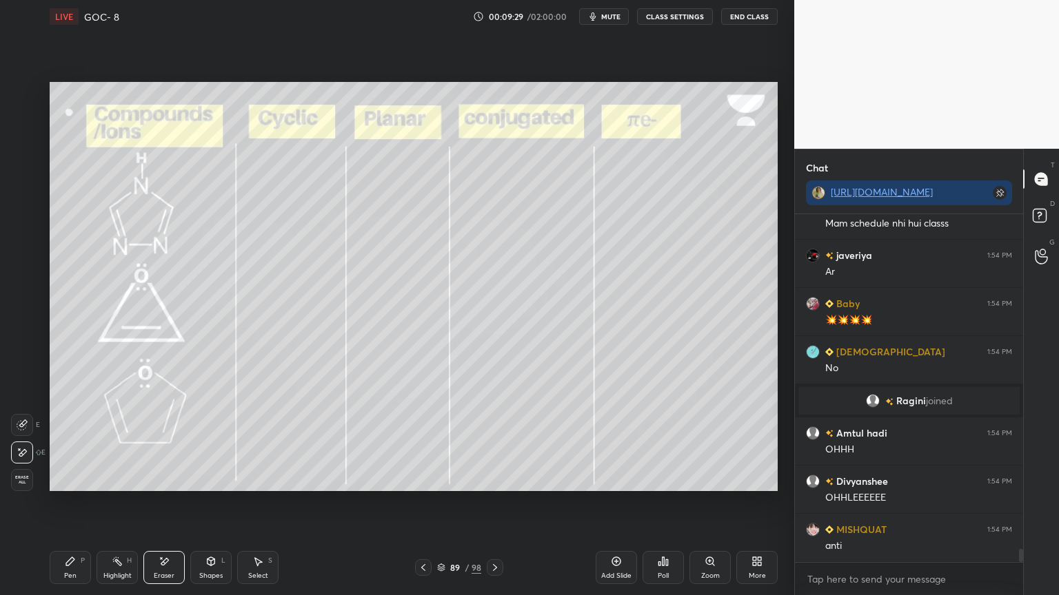
click at [72, 502] on div "Pen P" at bounding box center [70, 567] width 41 height 33
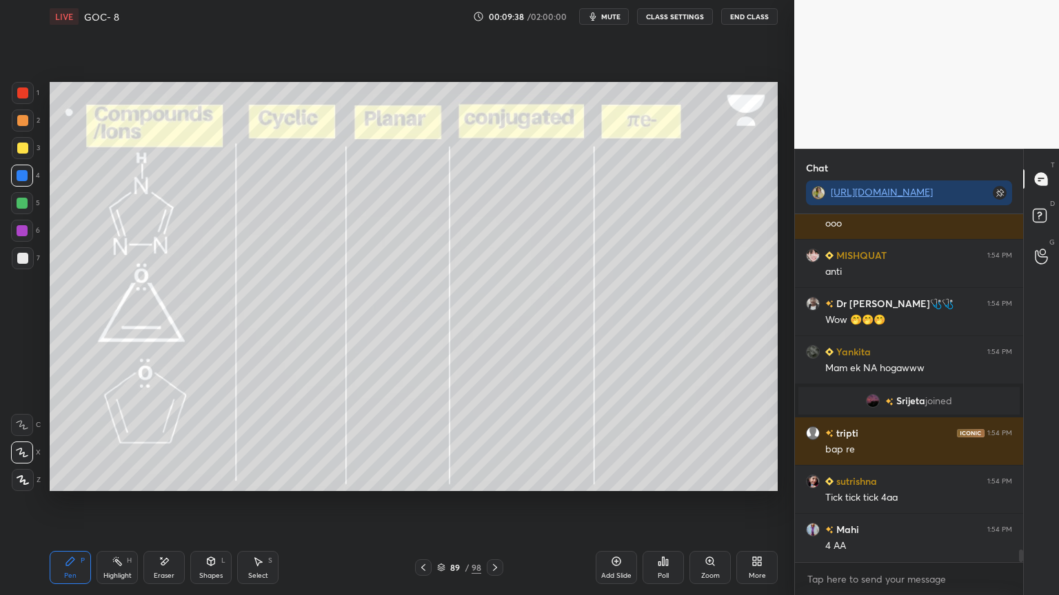
click at [167, 502] on div "Eraser" at bounding box center [163, 567] width 41 height 33
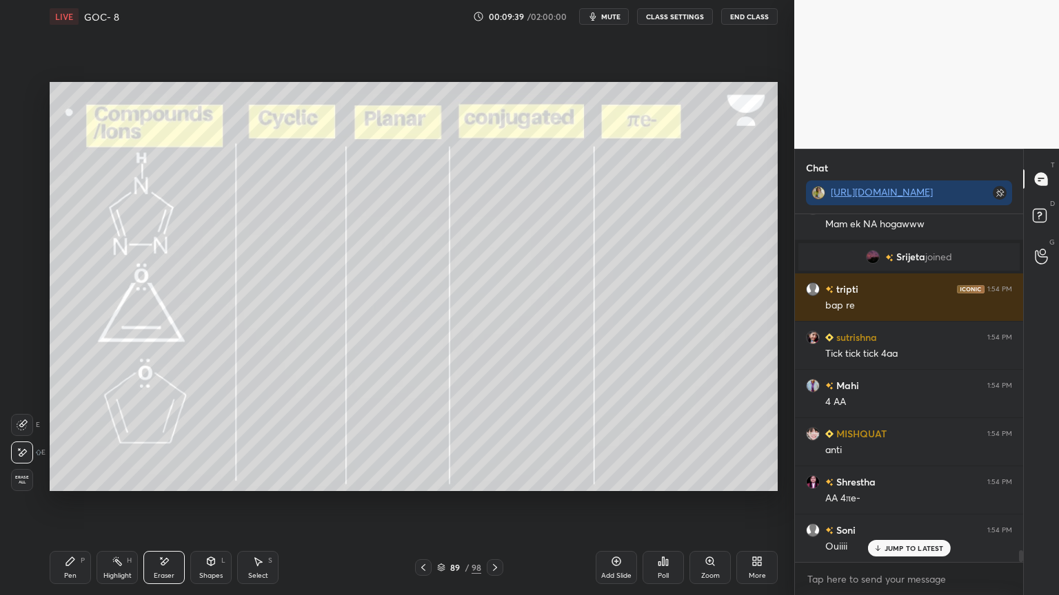
click at [77, 502] on div "Pen P" at bounding box center [70, 567] width 41 height 33
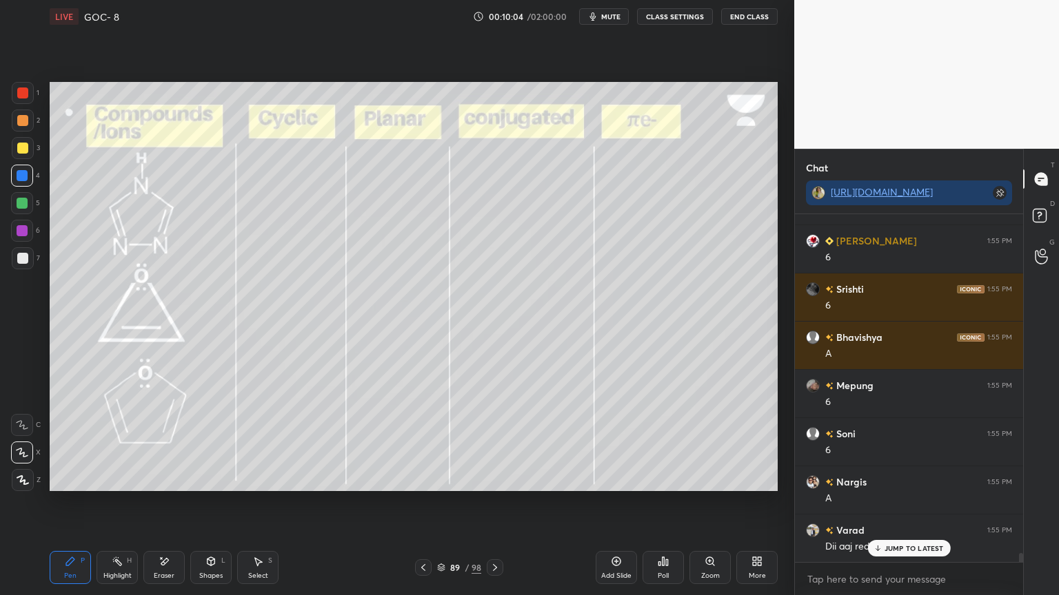
click at [128, 502] on div "Highlight H" at bounding box center [116, 567] width 41 height 33
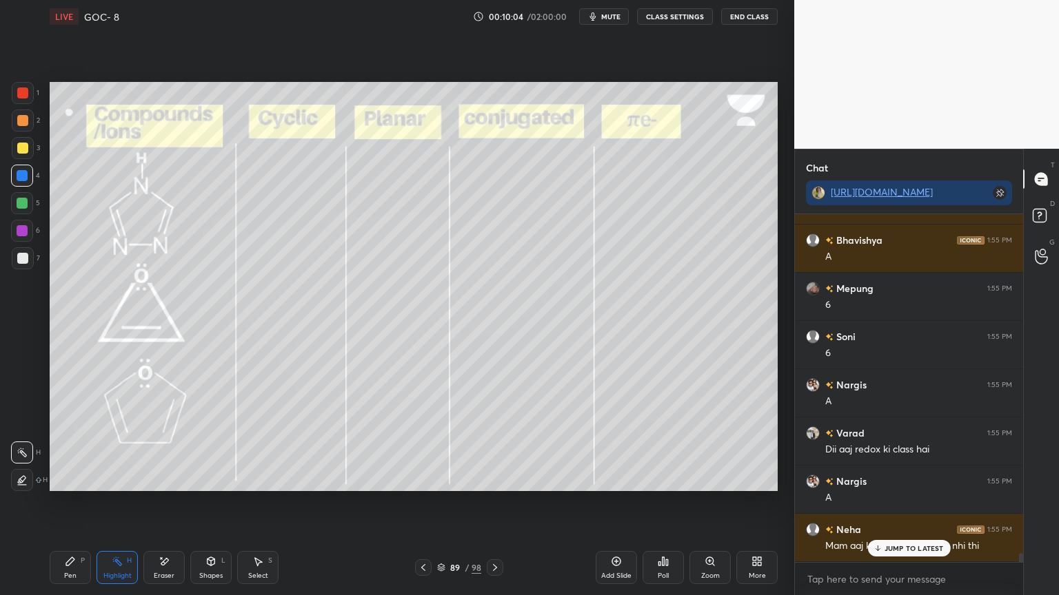
click at [19, 234] on div at bounding box center [22, 230] width 11 height 11
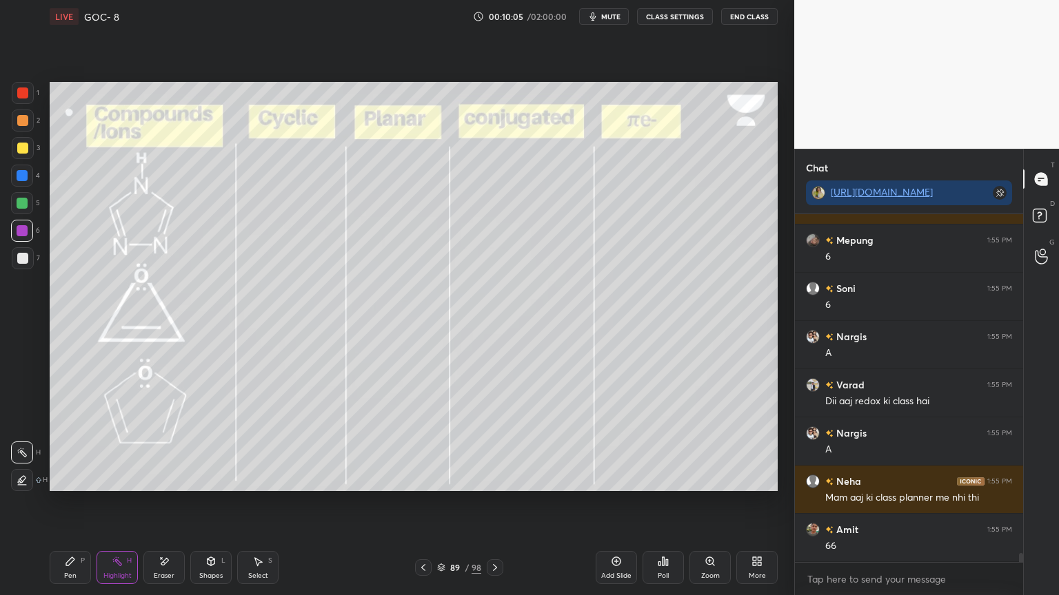
click at [56, 502] on div "Pen P" at bounding box center [70, 567] width 41 height 33
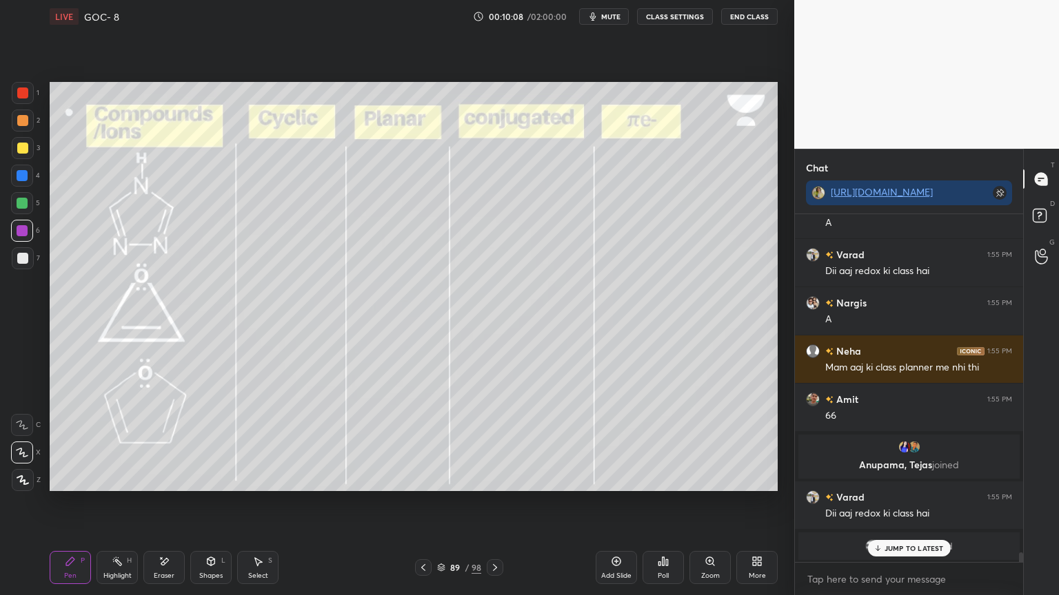
click at [119, 502] on div "Highlight" at bounding box center [117, 576] width 28 height 7
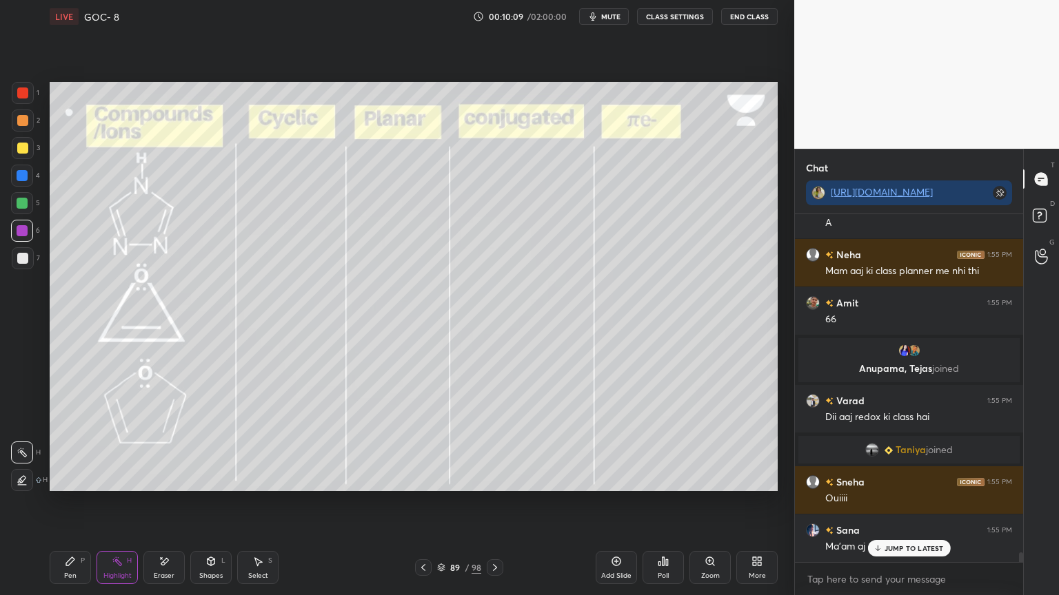
click at [494, 502] on icon at bounding box center [495, 567] width 4 height 7
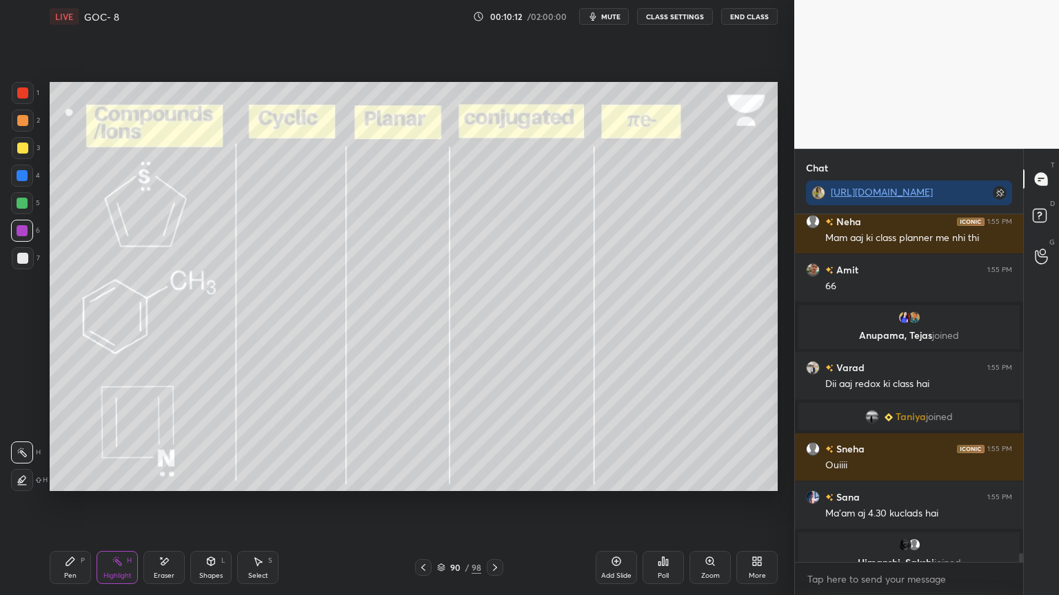
click at [74, 502] on div "Pen P" at bounding box center [70, 567] width 41 height 33
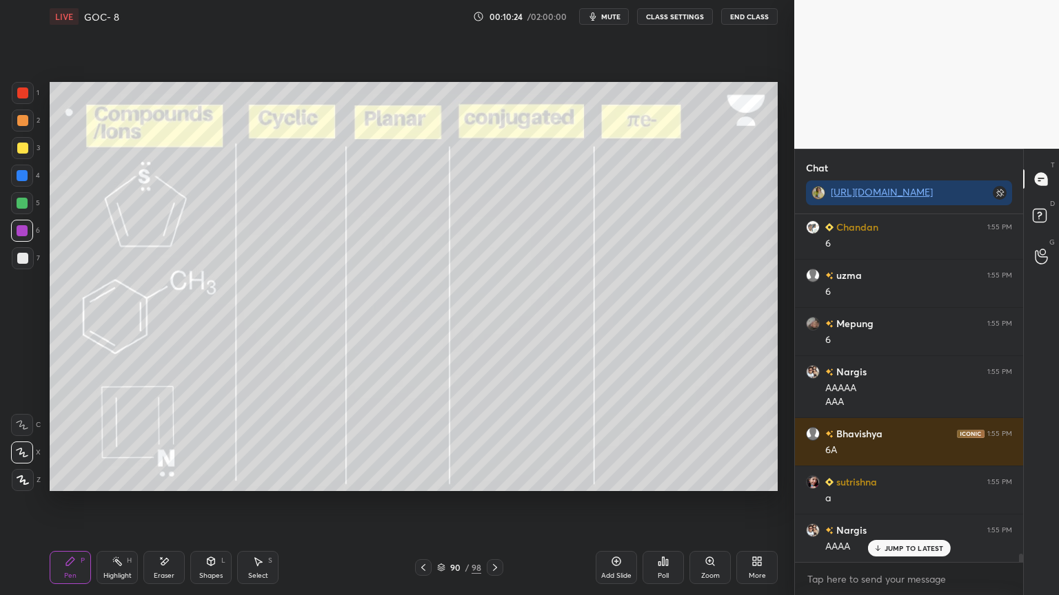
click at [113, 502] on div "Highlight" at bounding box center [117, 576] width 28 height 7
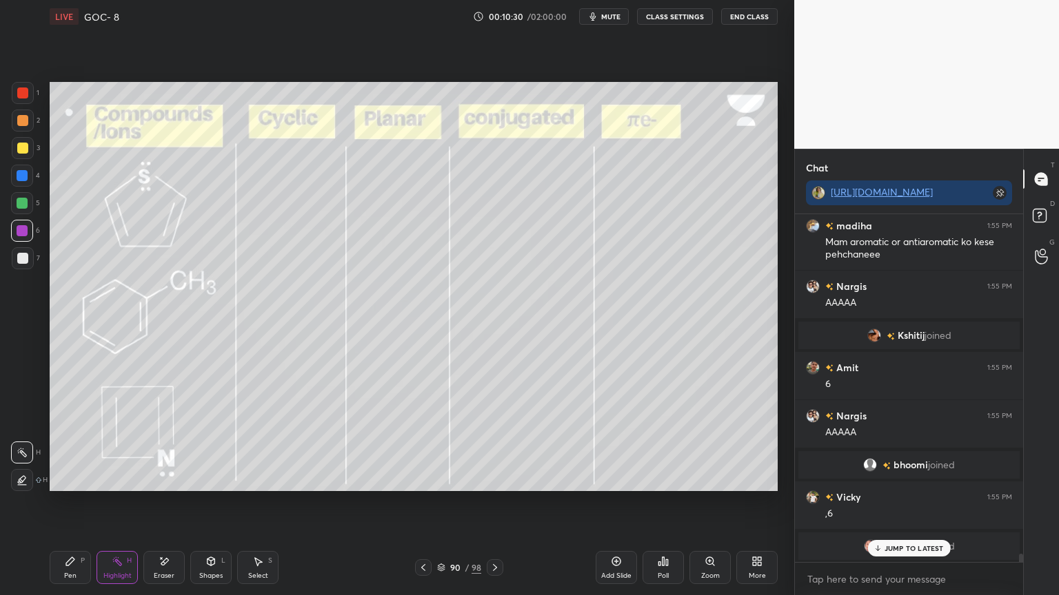
click at [63, 502] on div "Pen P" at bounding box center [70, 567] width 41 height 33
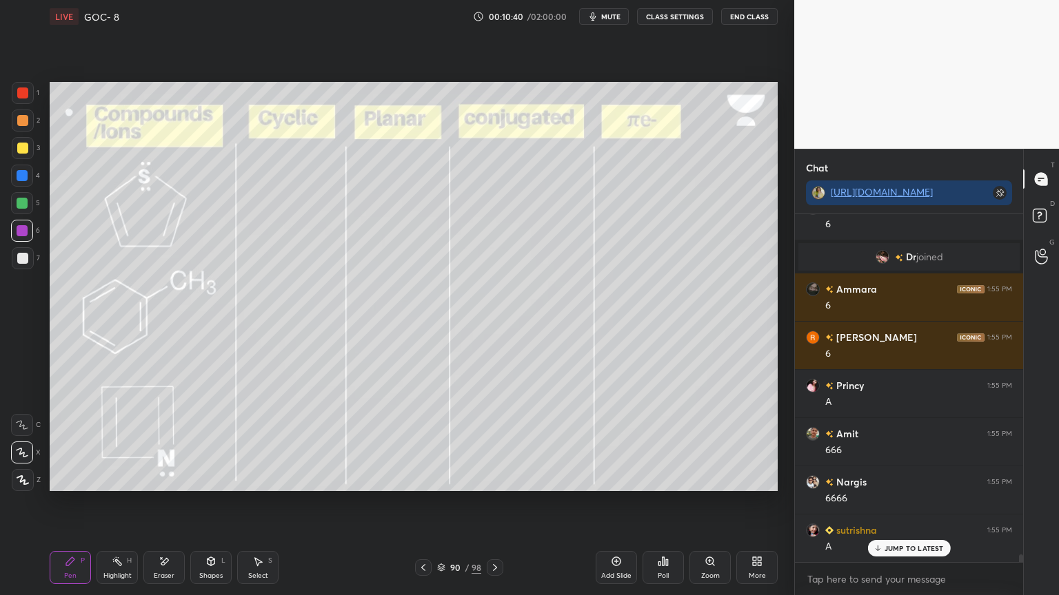
click at [115, 502] on icon at bounding box center [117, 561] width 11 height 11
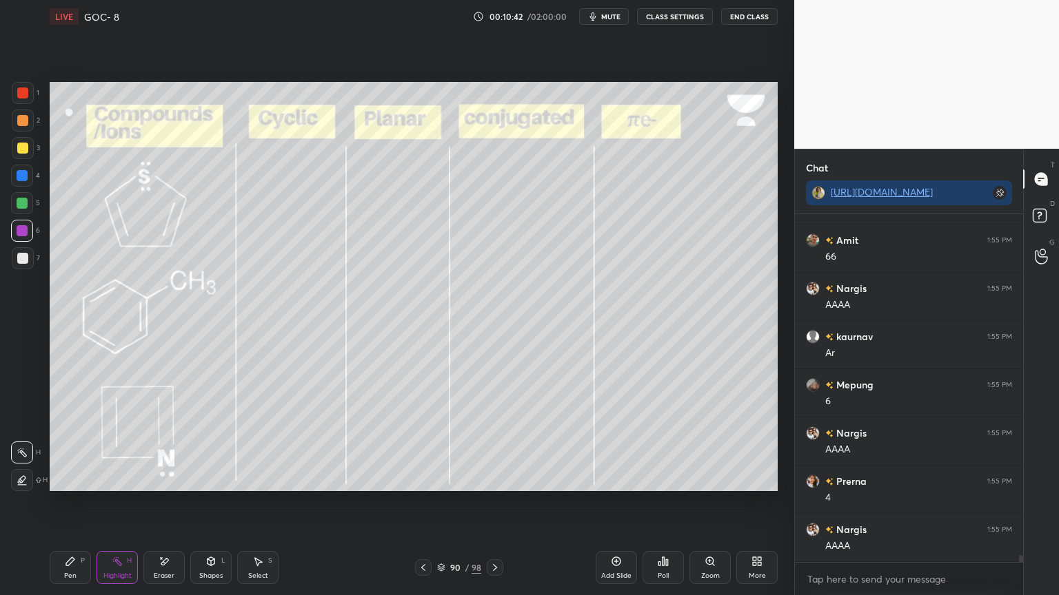
click at [71, 502] on div "Pen" at bounding box center [70, 576] width 12 height 7
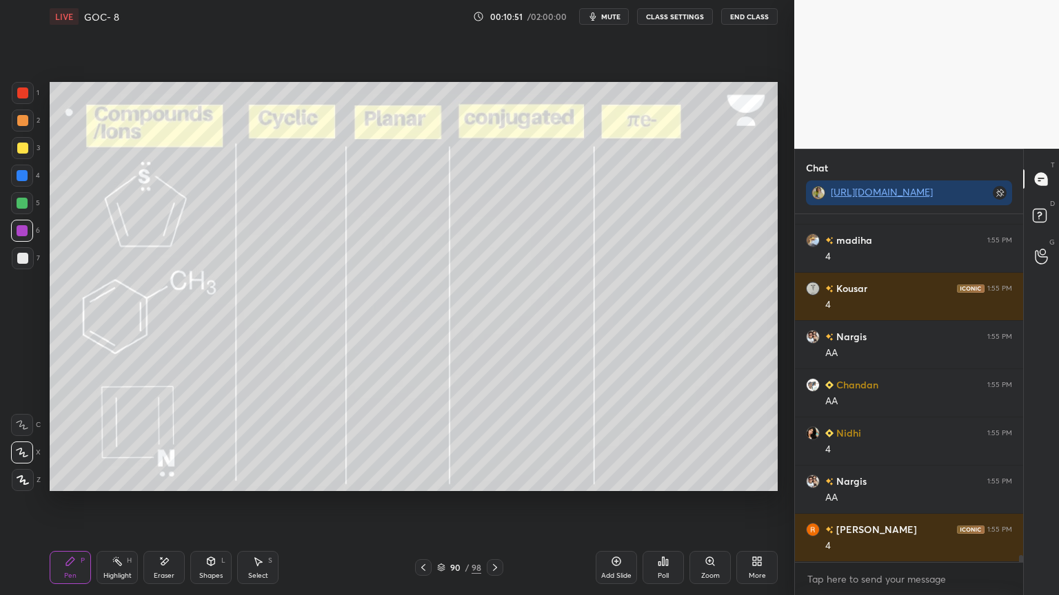
click at [69, 502] on div "Pen" at bounding box center [70, 576] width 12 height 7
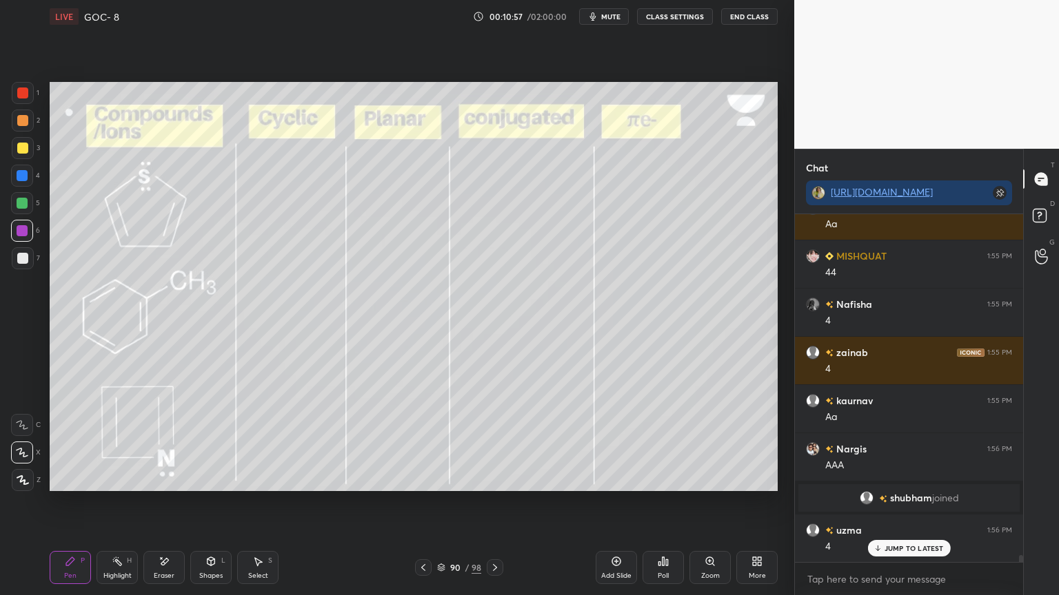
click at [491, 502] on icon at bounding box center [494, 567] width 11 height 11
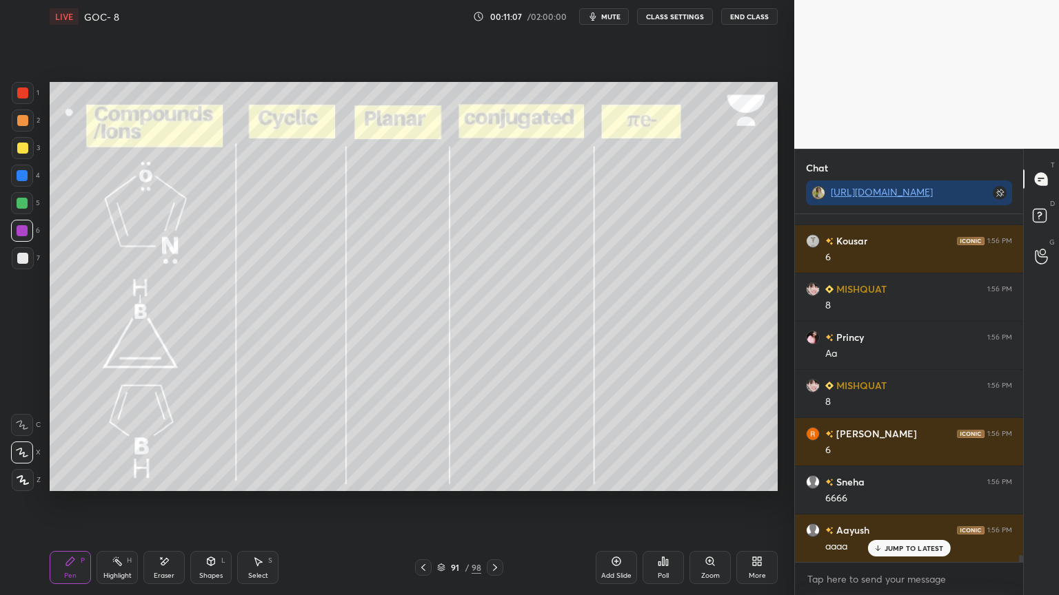
click at [163, 502] on icon at bounding box center [164, 562] width 11 height 12
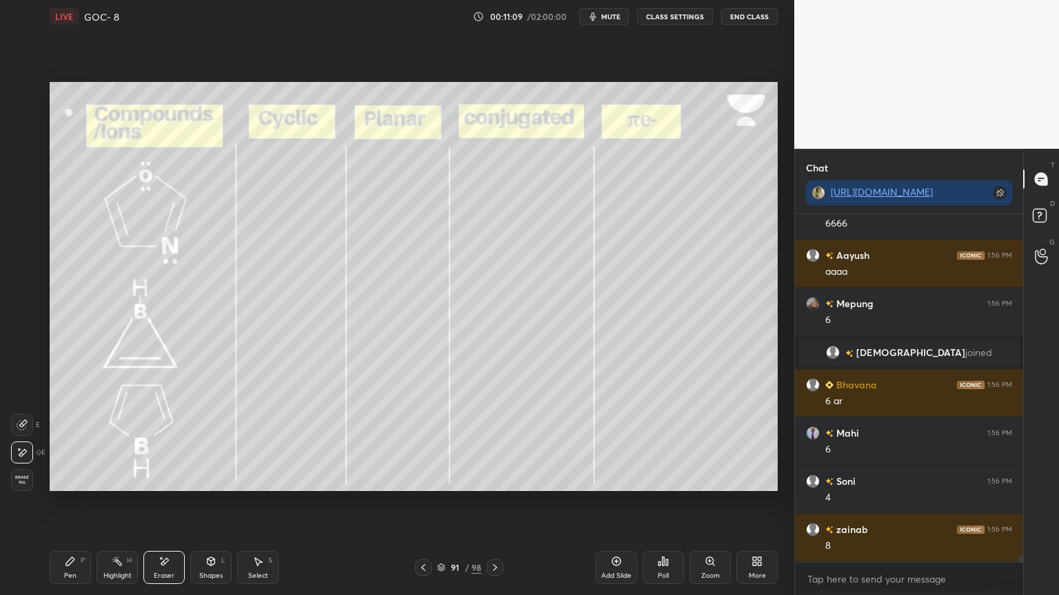
click at [78, 502] on div "Pen P" at bounding box center [70, 567] width 41 height 33
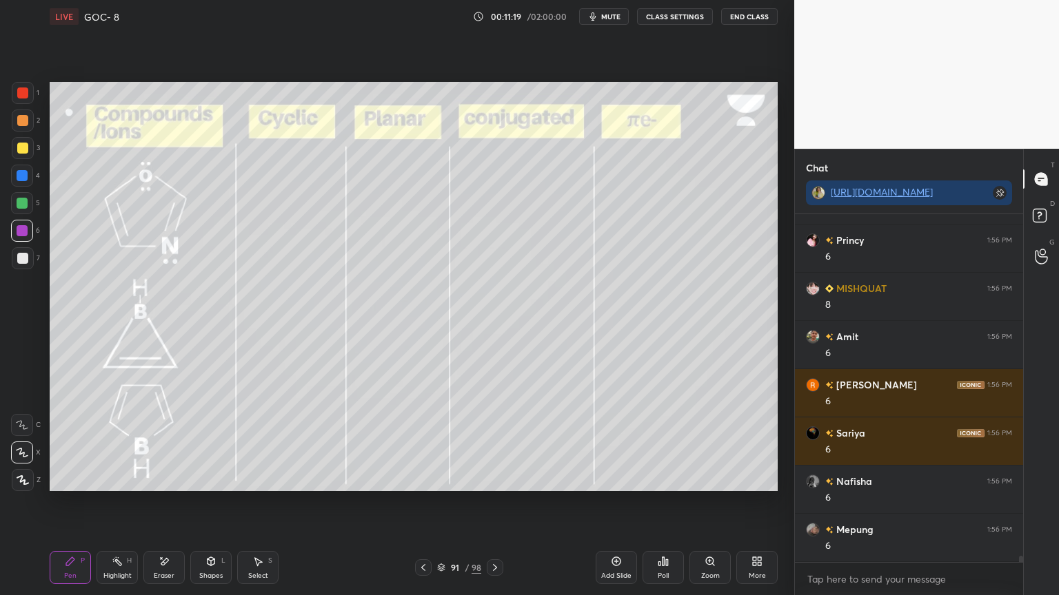
click at [130, 502] on div "Highlight H" at bounding box center [116, 567] width 41 height 33
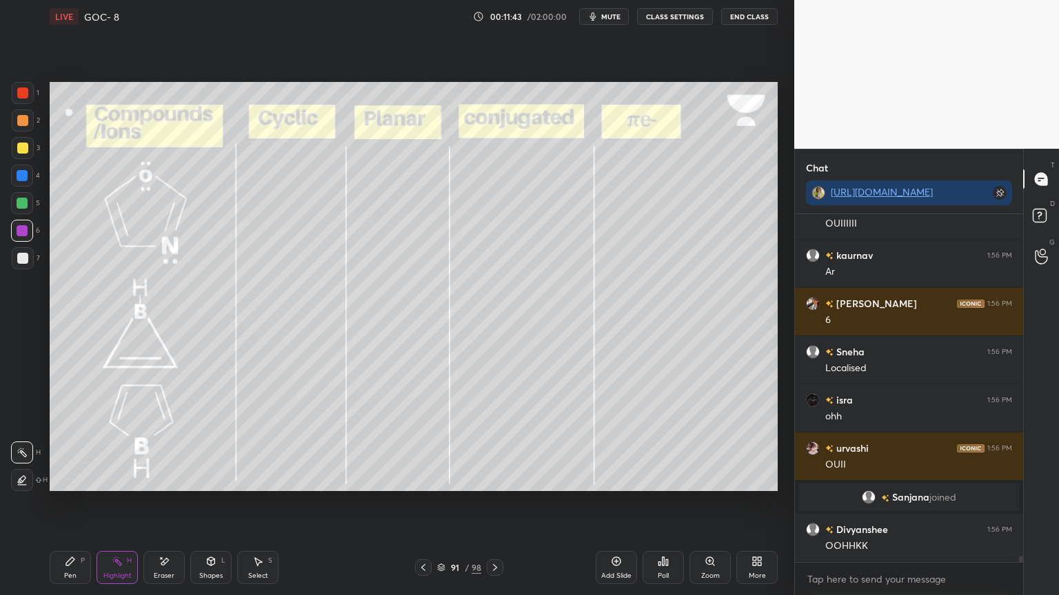
click at [68, 502] on icon at bounding box center [70, 562] width 8 height 8
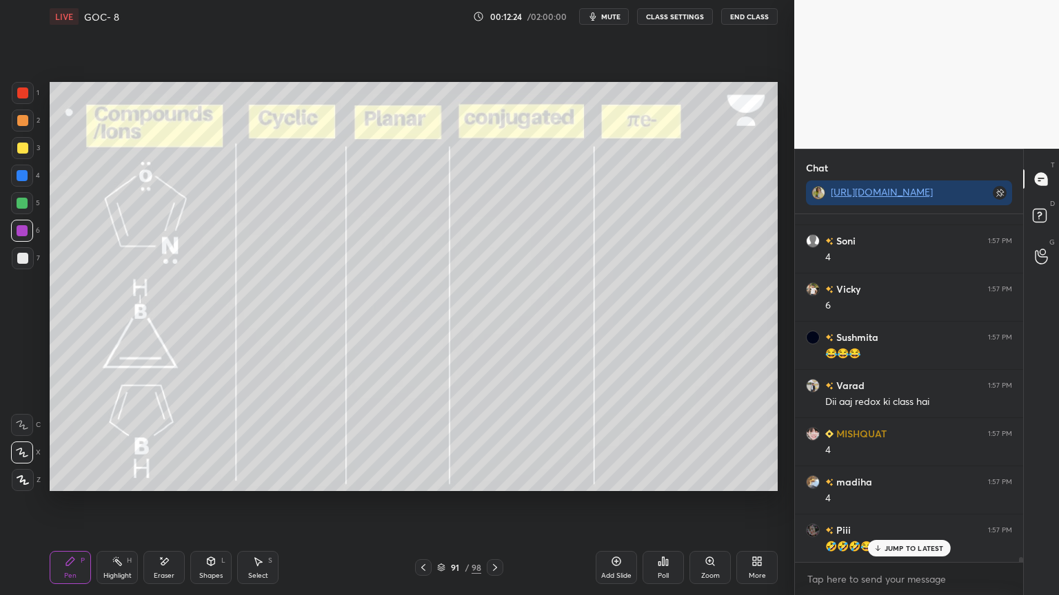
click at [108, 502] on div "Highlight H" at bounding box center [116, 567] width 41 height 33
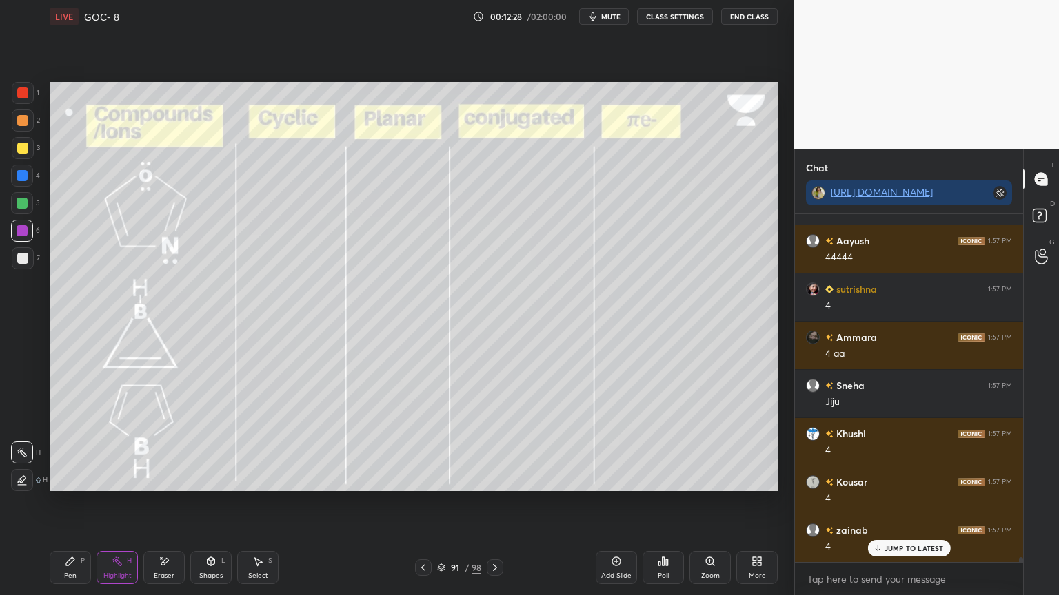
click at [70, 502] on div "Pen" at bounding box center [70, 576] width 12 height 7
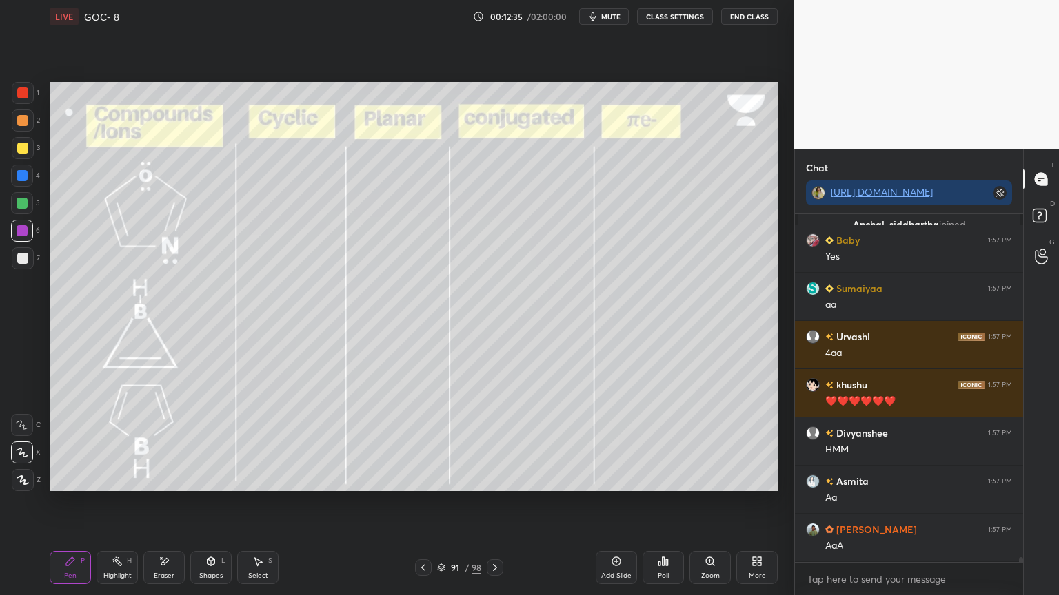
click at [499, 502] on icon at bounding box center [494, 567] width 11 height 11
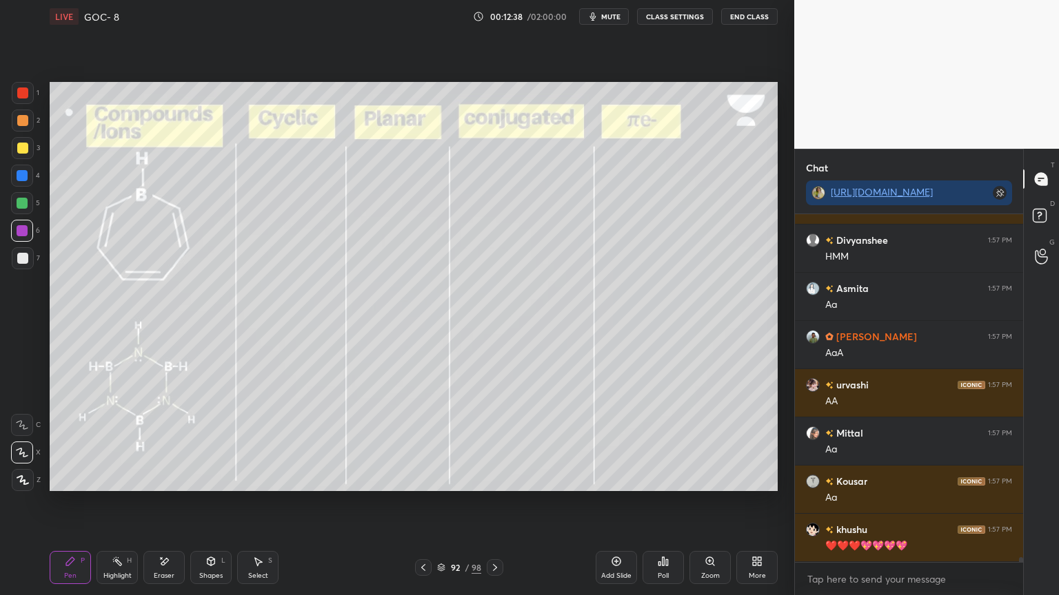
click at [103, 502] on div "Highlight" at bounding box center [117, 576] width 28 height 7
click at [54, 502] on div "Pen P" at bounding box center [70, 567] width 41 height 33
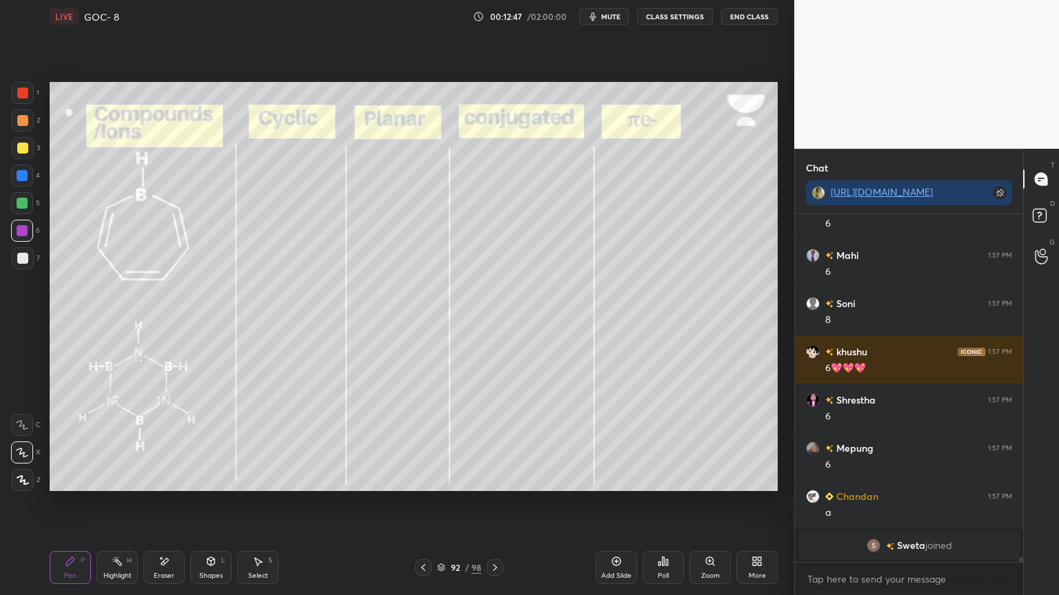
click at [171, 502] on div "Eraser" at bounding box center [163, 567] width 41 height 33
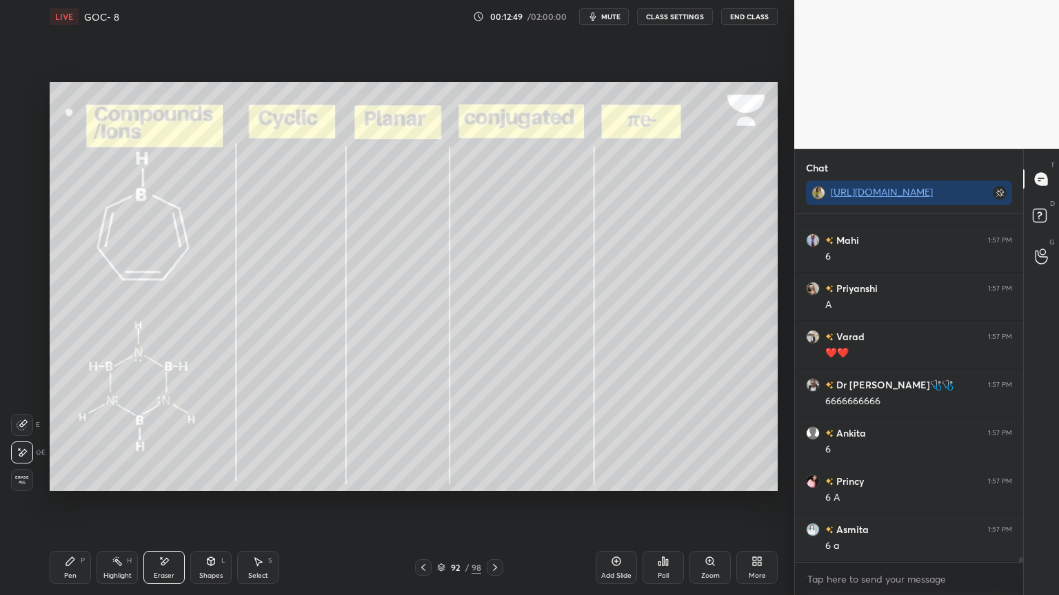
click at [102, 502] on div "Highlight H" at bounding box center [116, 567] width 41 height 33
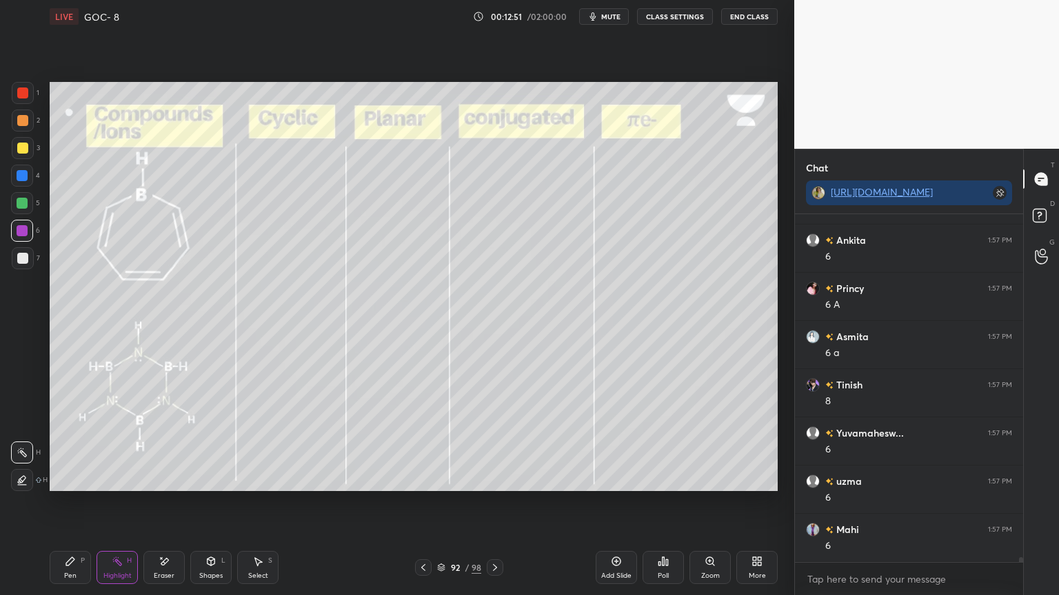
click at [66, 502] on icon at bounding box center [70, 562] width 8 height 8
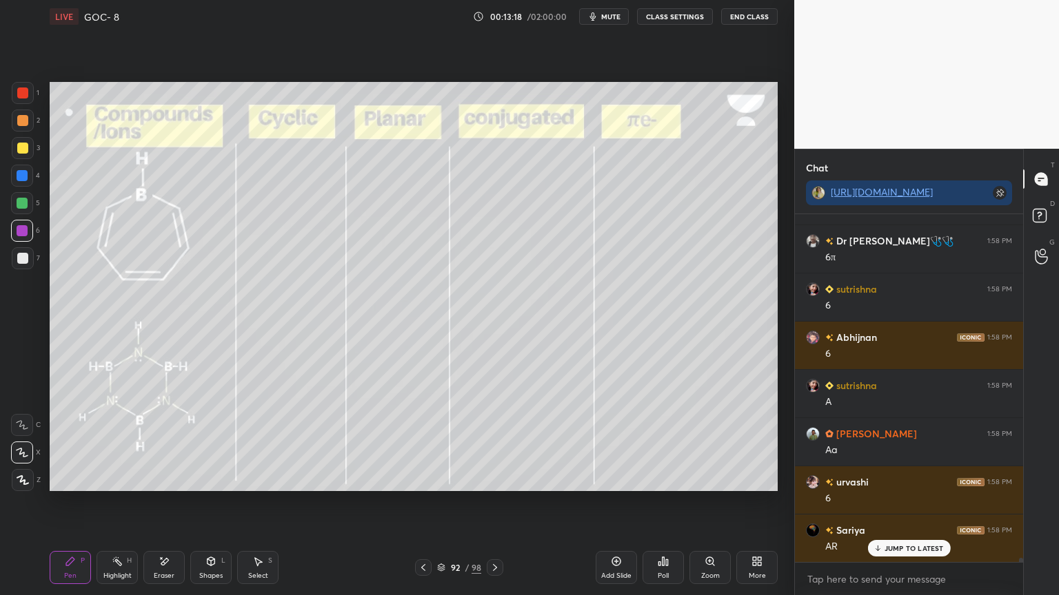
click at [119, 502] on div "Highlight H" at bounding box center [116, 567] width 41 height 33
click at [494, 502] on icon at bounding box center [494, 567] width 11 height 11
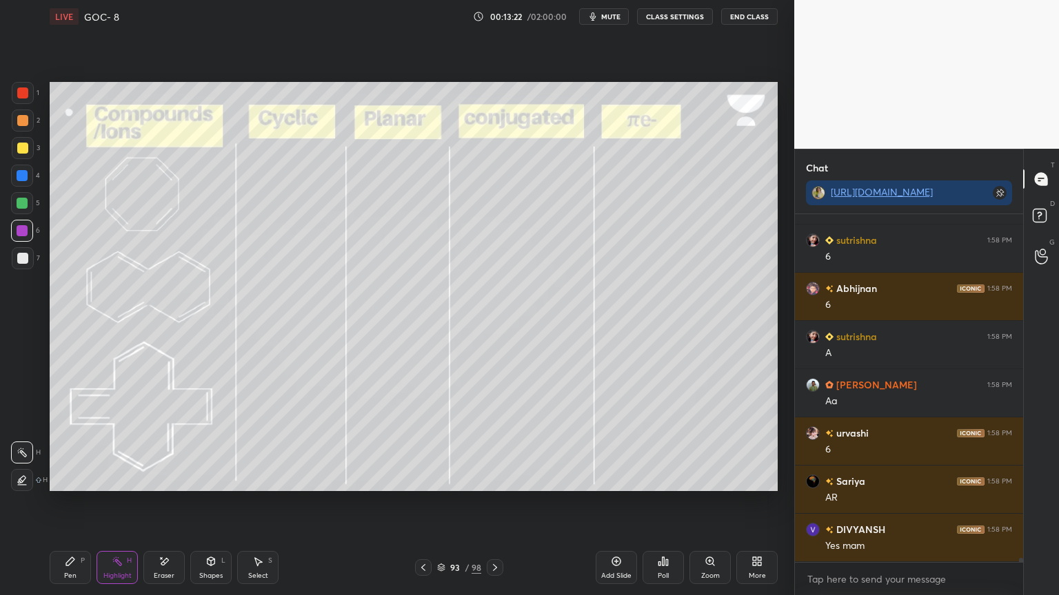
click at [418, 502] on icon at bounding box center [423, 567] width 11 height 11
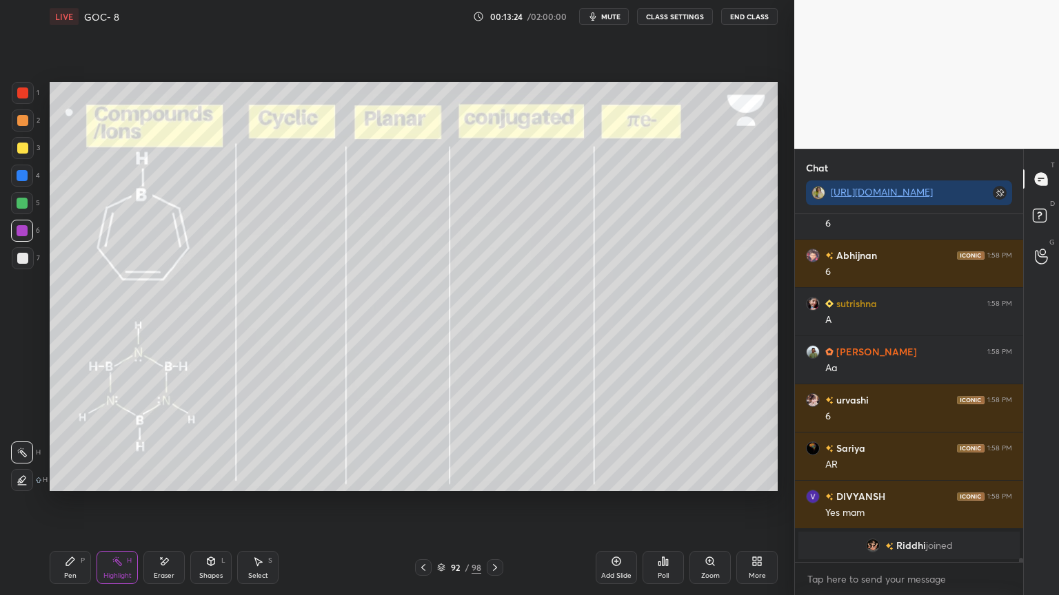
click at [616, 502] on icon at bounding box center [616, 562] width 4 height 4
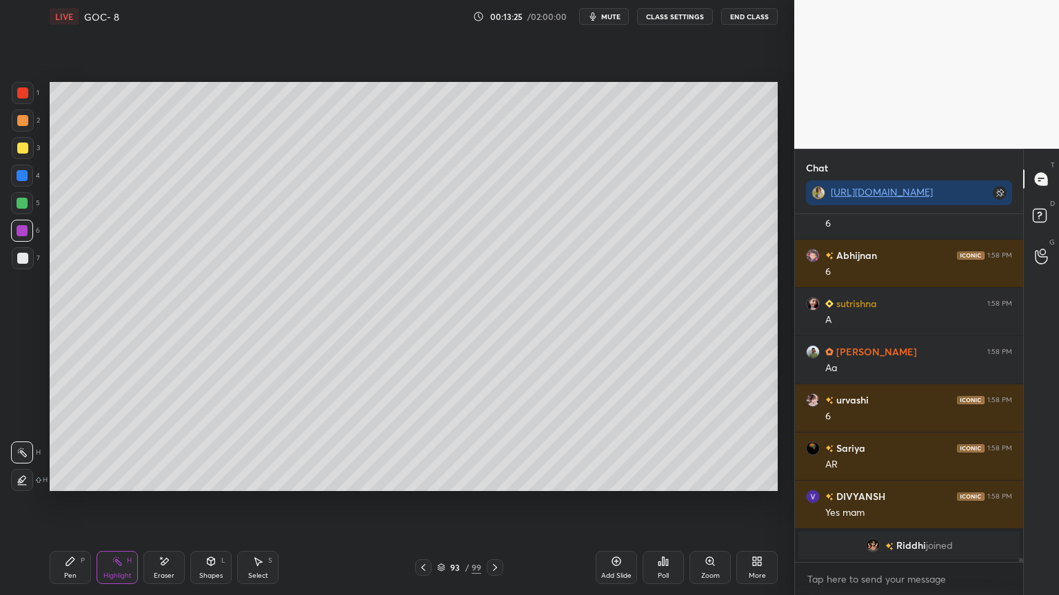
click at [669, 19] on button "CLASS SETTINGS" at bounding box center [675, 16] width 76 height 17
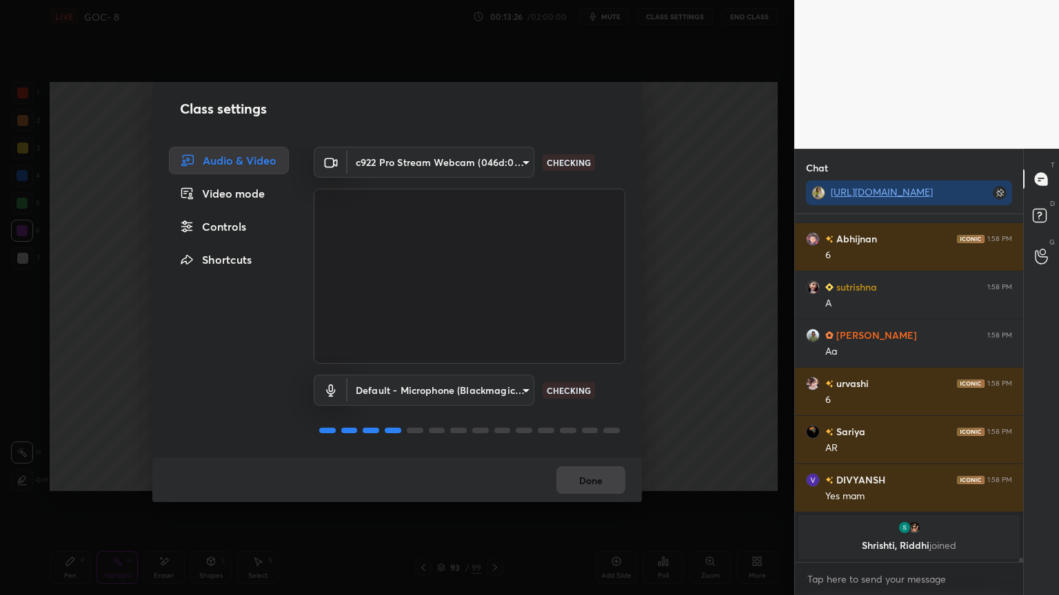
click at [243, 223] on div "Controls" at bounding box center [229, 227] width 120 height 28
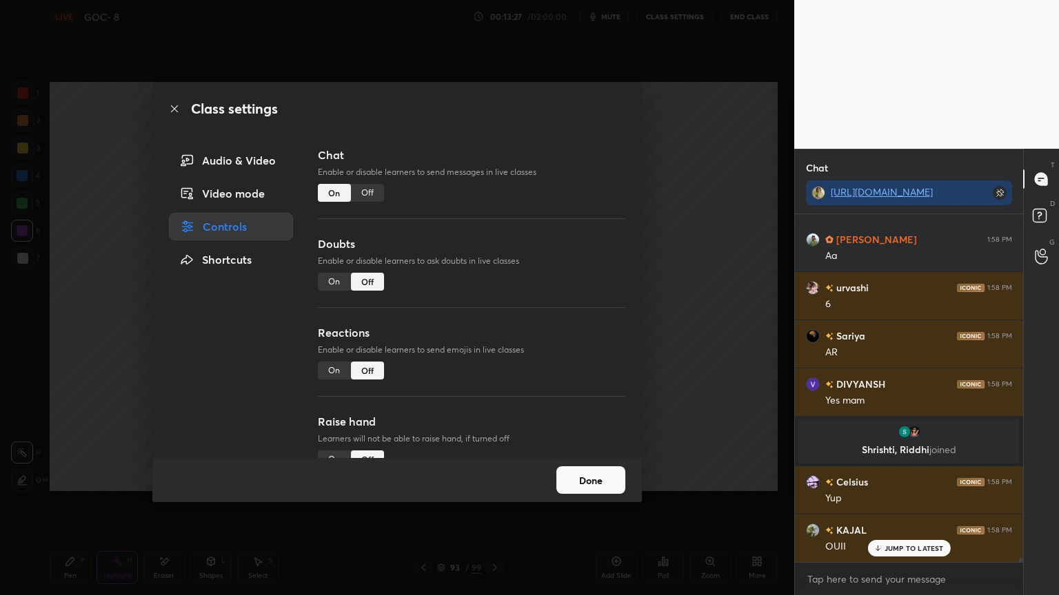
click at [367, 194] on div "Off" at bounding box center [367, 193] width 33 height 18
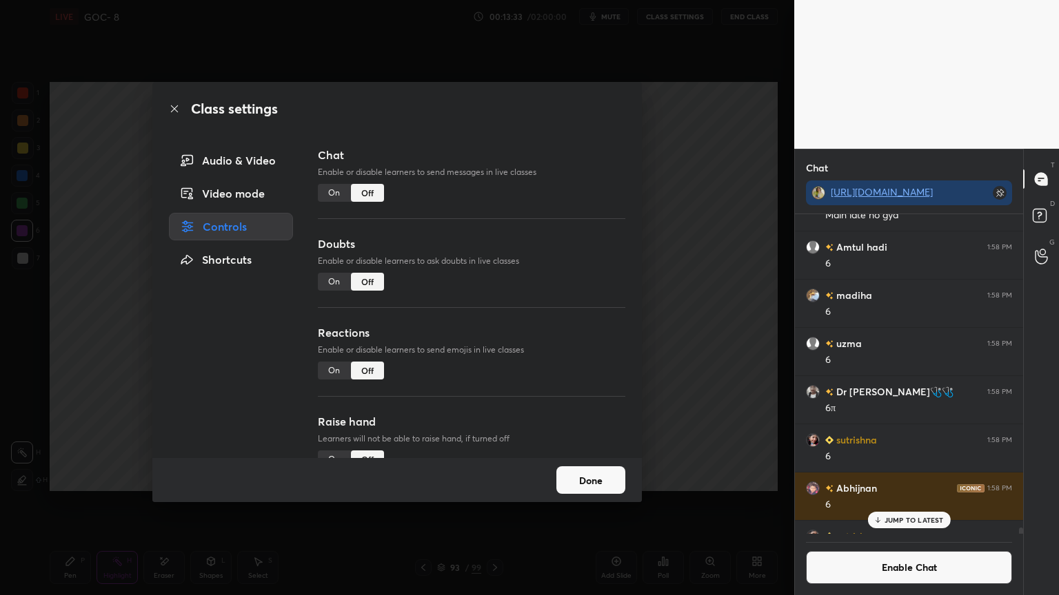
click at [567, 491] on button "Done" at bounding box center [590, 481] width 69 height 28
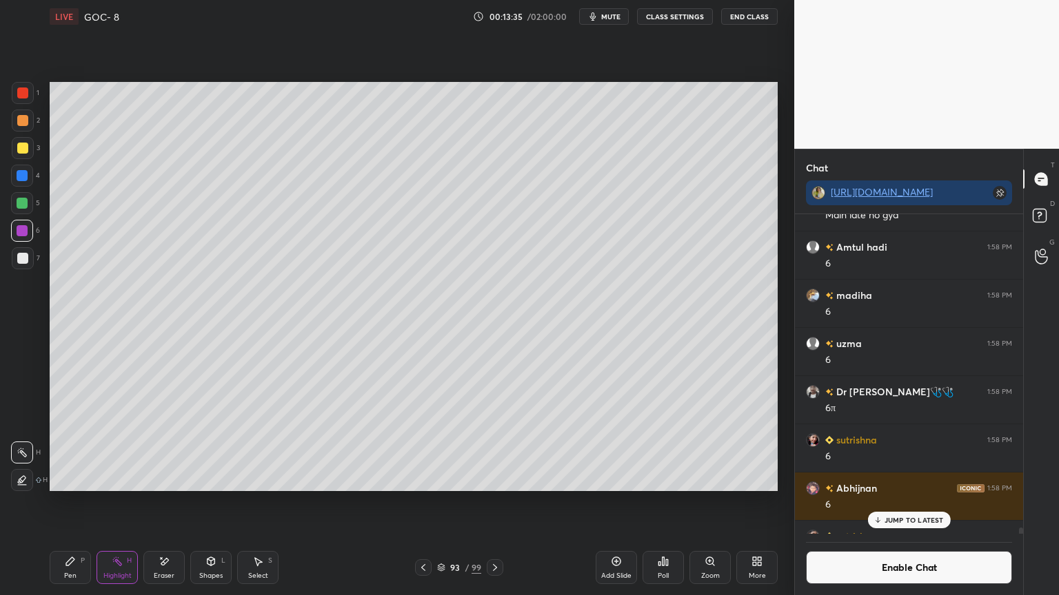
click at [74, 502] on div "Pen" at bounding box center [70, 576] width 12 height 7
click at [26, 262] on div at bounding box center [22, 258] width 11 height 11
click at [899, 502] on p "JUMP TO LATEST" at bounding box center [913, 520] width 59 height 8
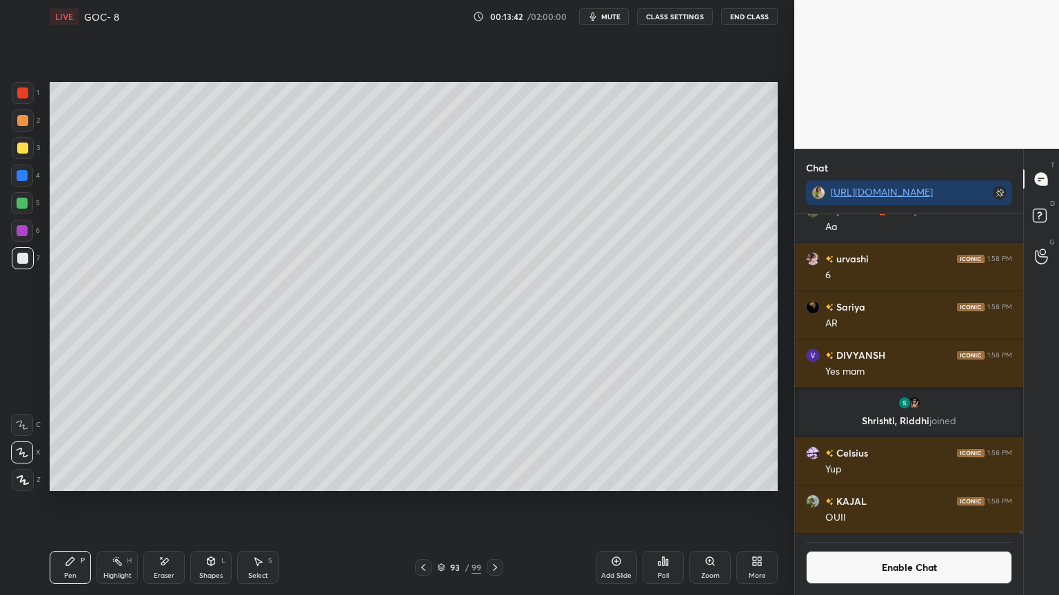
click at [890, 502] on button "Enable Chat" at bounding box center [909, 567] width 206 height 33
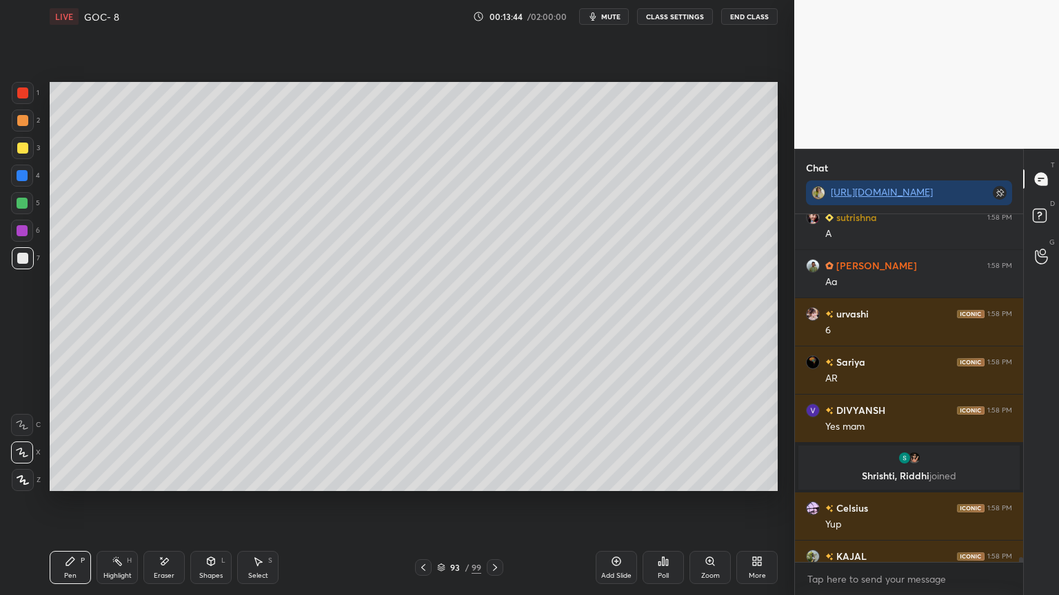
click at [427, 502] on icon at bounding box center [423, 567] width 11 height 11
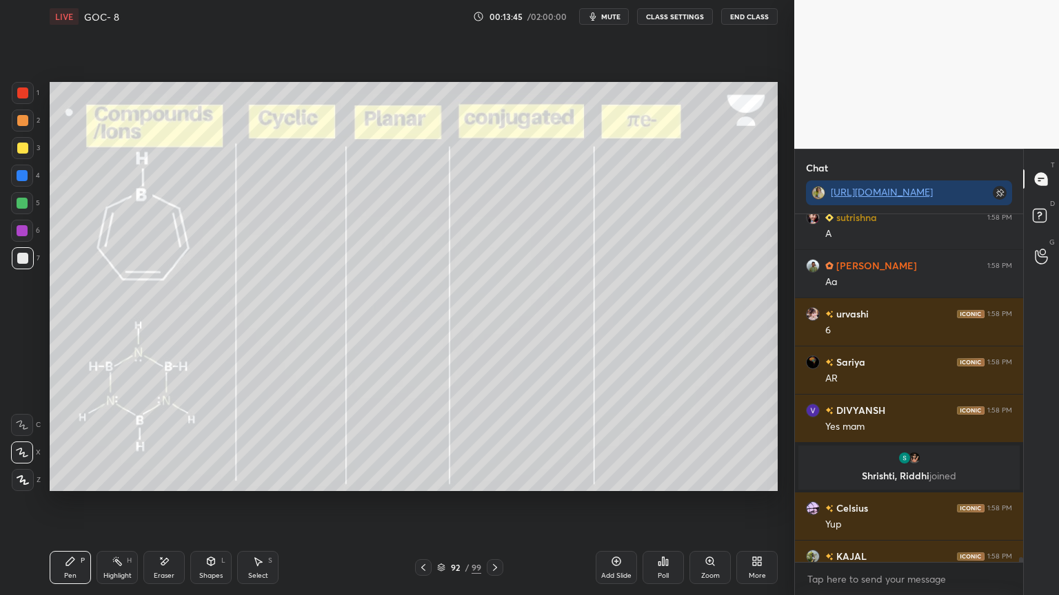
click at [423, 502] on icon at bounding box center [423, 567] width 11 height 11
click at [422, 502] on icon at bounding box center [423, 567] width 4 height 7
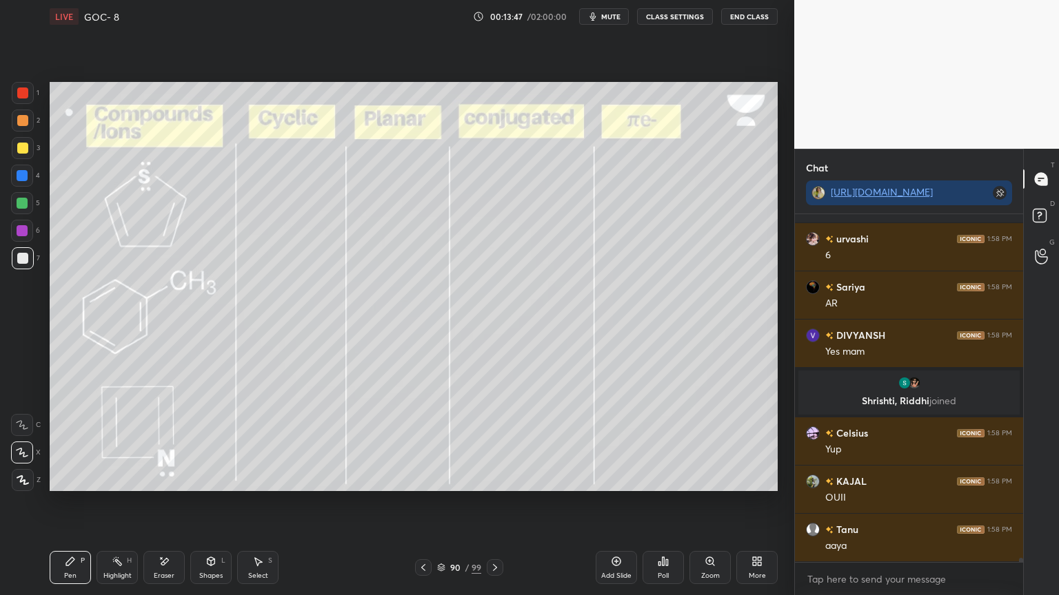
click at [418, 502] on icon at bounding box center [423, 567] width 11 height 11
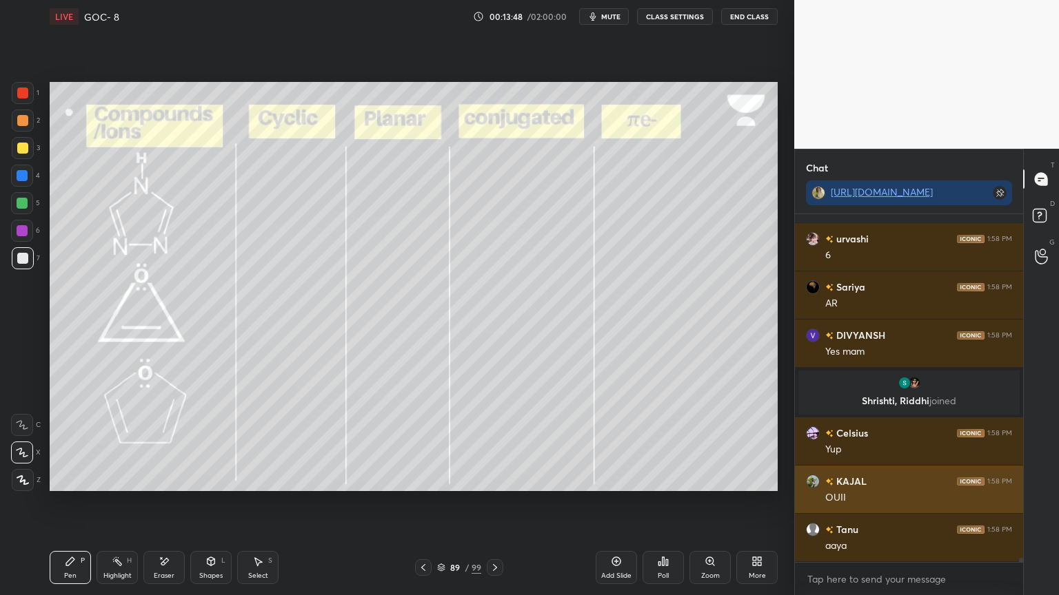
click at [870, 499] on div "OUII" at bounding box center [918, 498] width 187 height 14
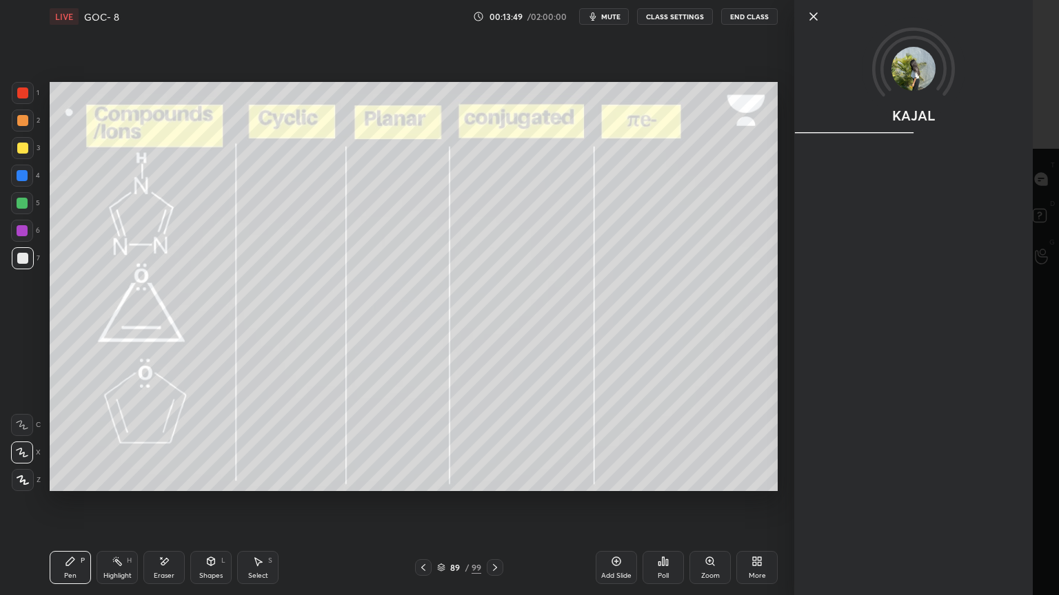
scroll to position [28269, 0]
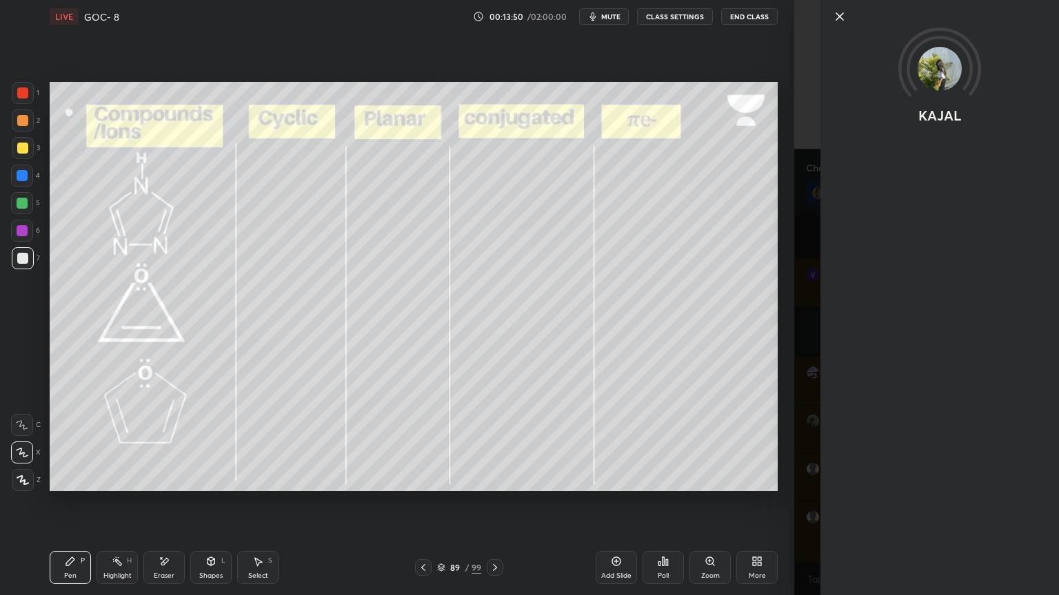
click at [844, 16] on icon at bounding box center [839, 16] width 17 height 17
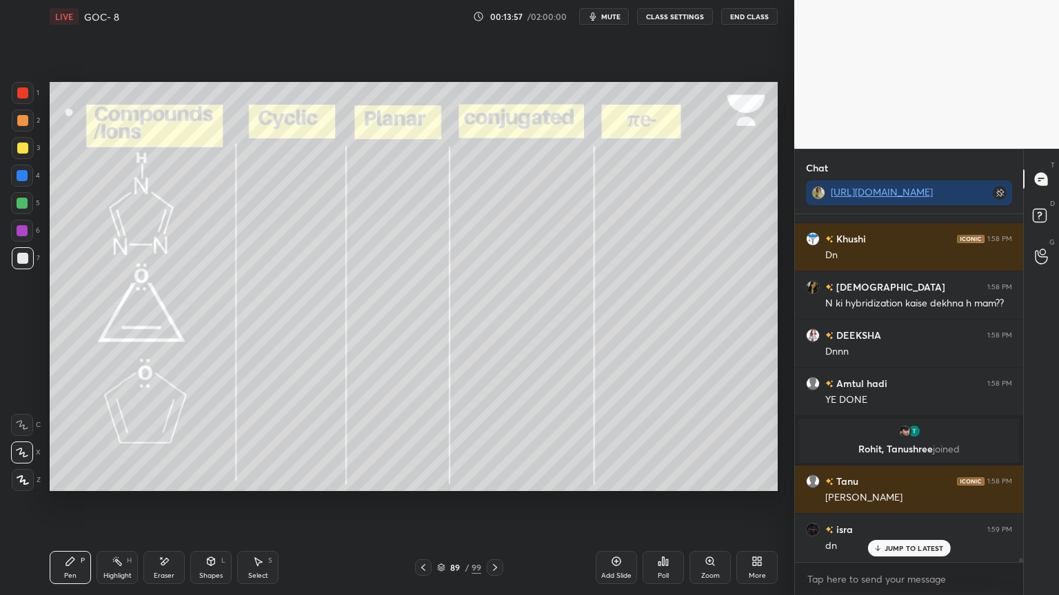
scroll to position [29232, 0]
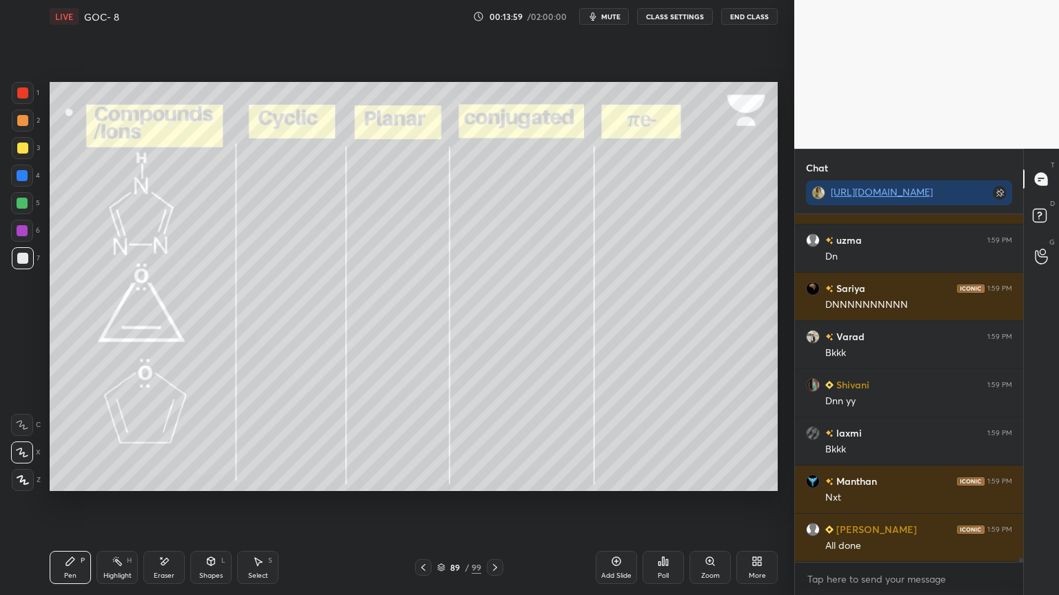
click at [429, 502] on div at bounding box center [423, 568] width 17 height 17
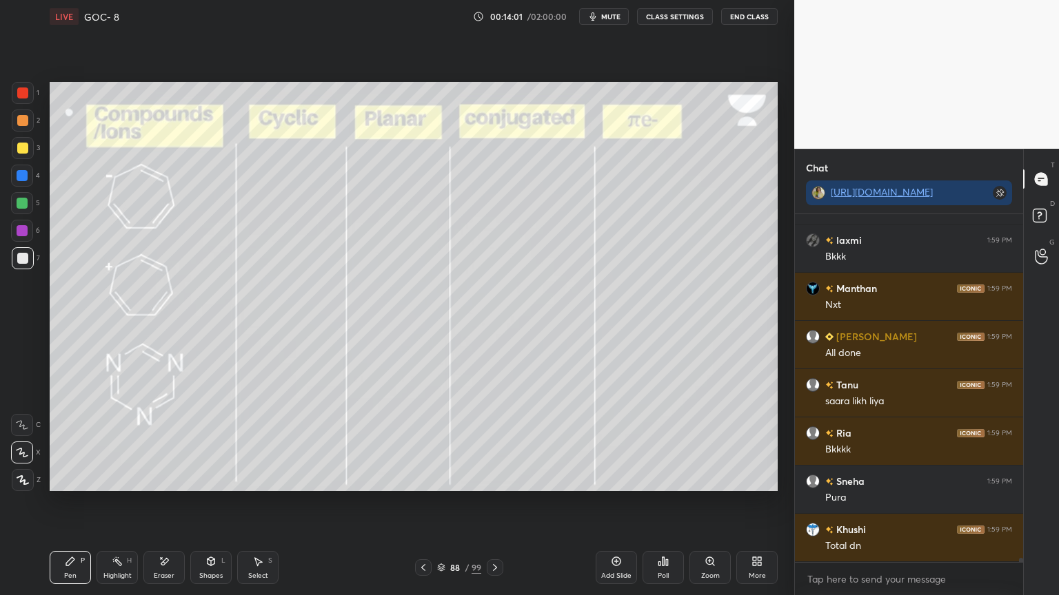
click at [501, 502] on div at bounding box center [495, 568] width 17 height 17
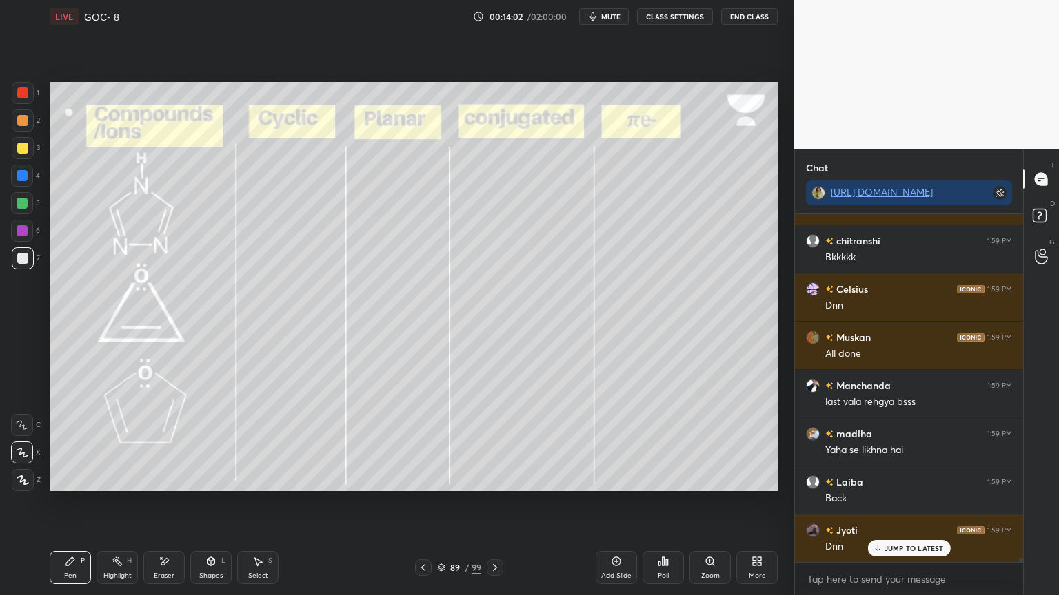
click at [502, 502] on div at bounding box center [495, 568] width 17 height 17
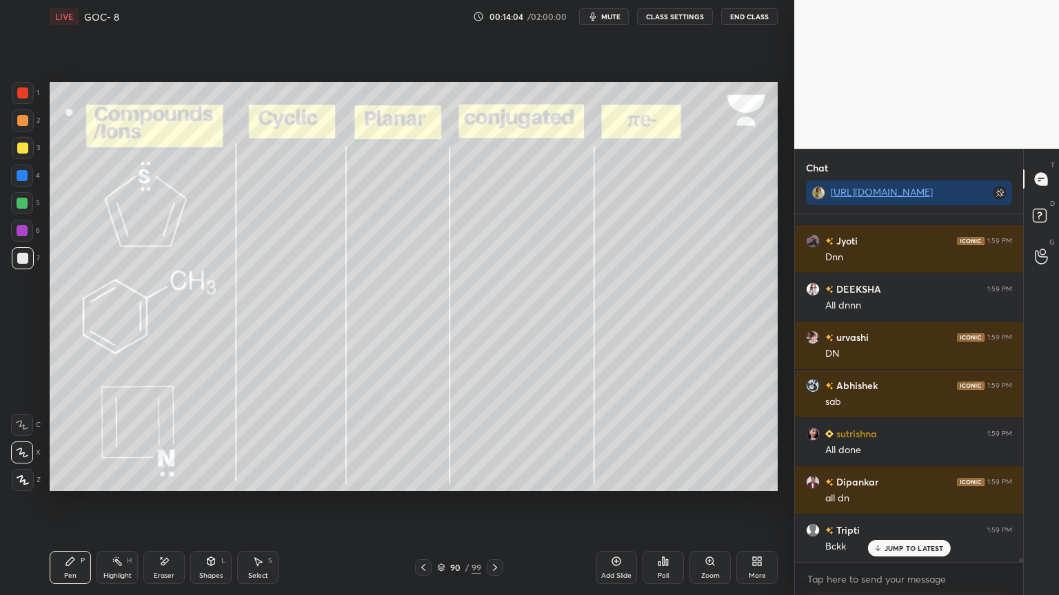
click at [498, 502] on icon at bounding box center [494, 567] width 11 height 11
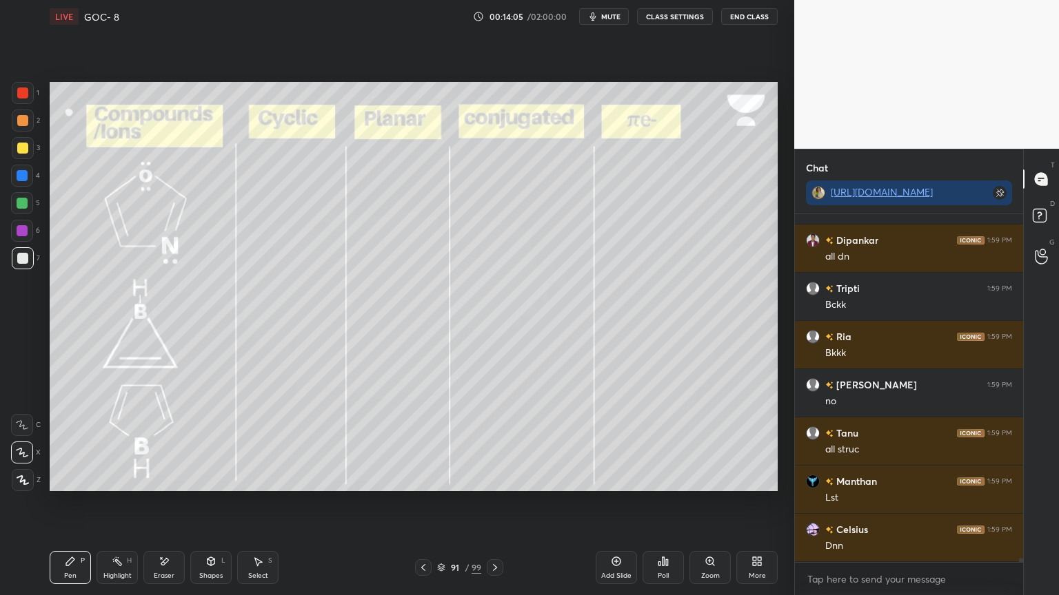
click at [427, 502] on icon at bounding box center [423, 567] width 11 height 11
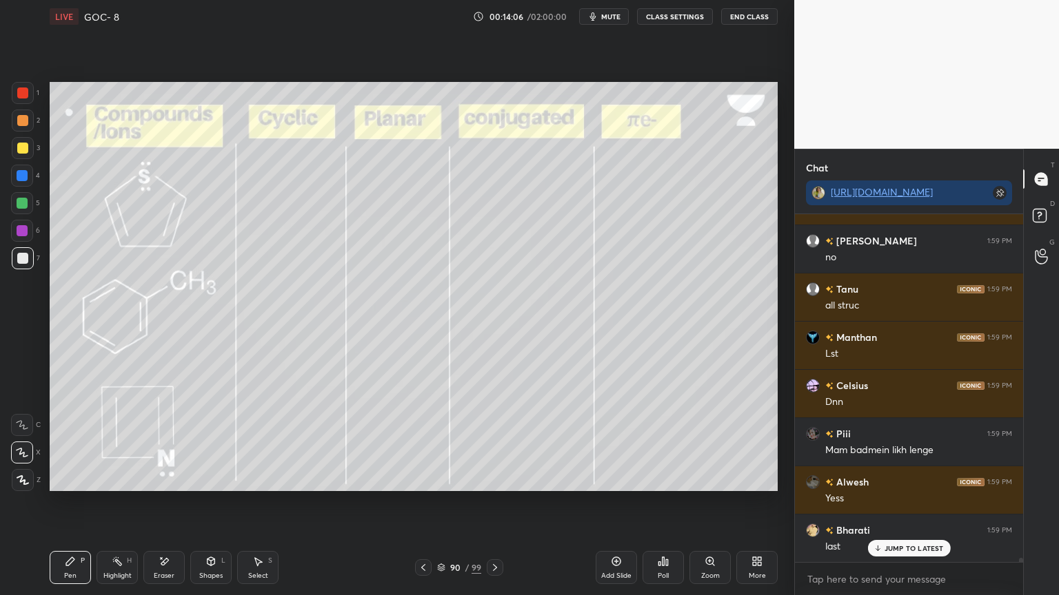
click at [130, 502] on div "Highlight H" at bounding box center [116, 567] width 41 height 33
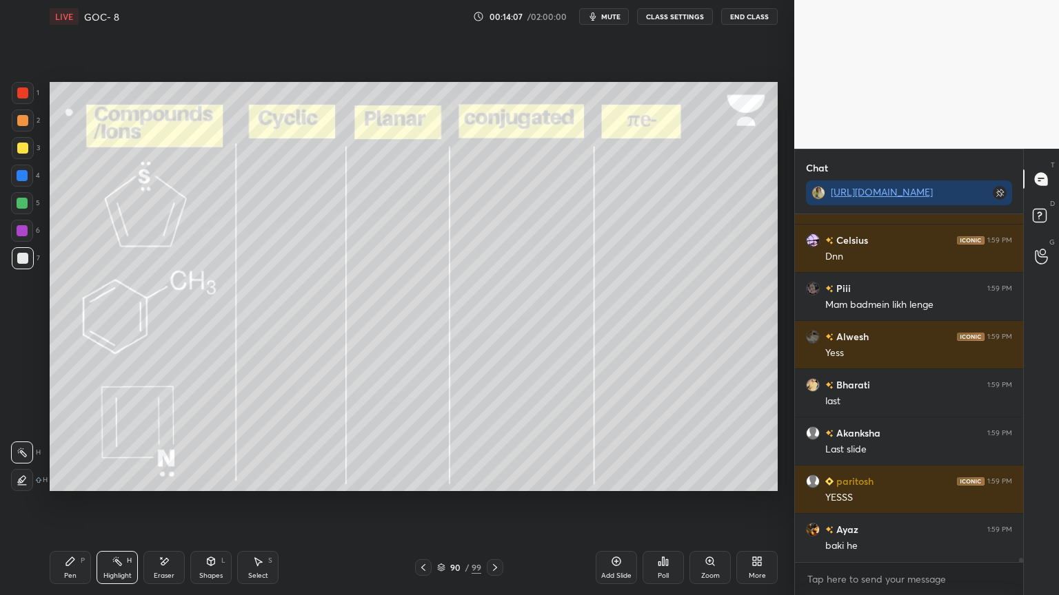
click at [25, 176] on div at bounding box center [22, 175] width 11 height 11
click at [104, 502] on div "Pen P Highlight H Eraser Shapes L Select S 90 / 99 Add Slide Poll Zoom More" at bounding box center [414, 567] width 728 height 55
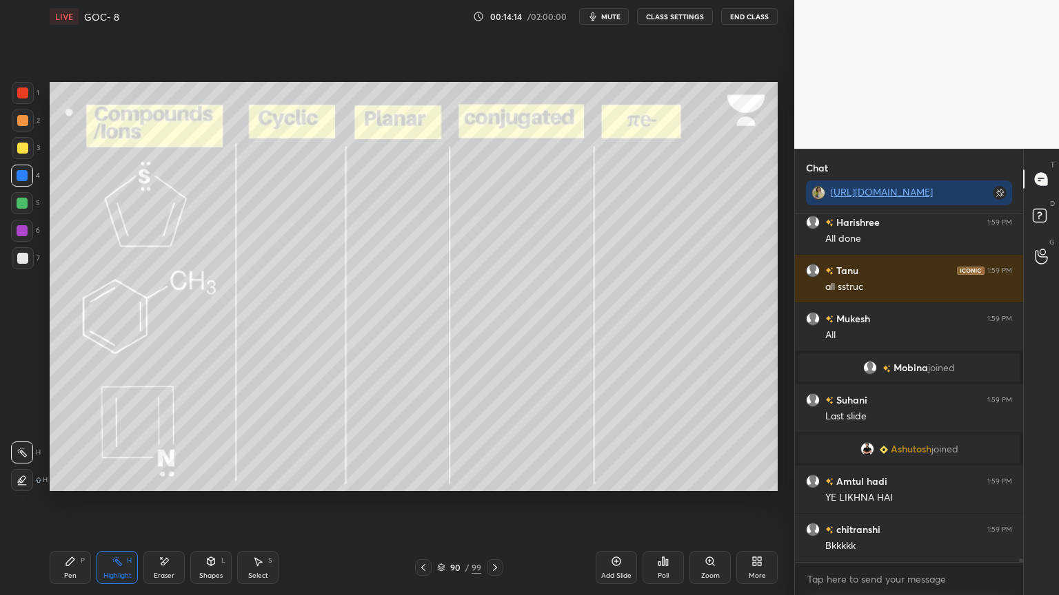
scroll to position [31710, 0]
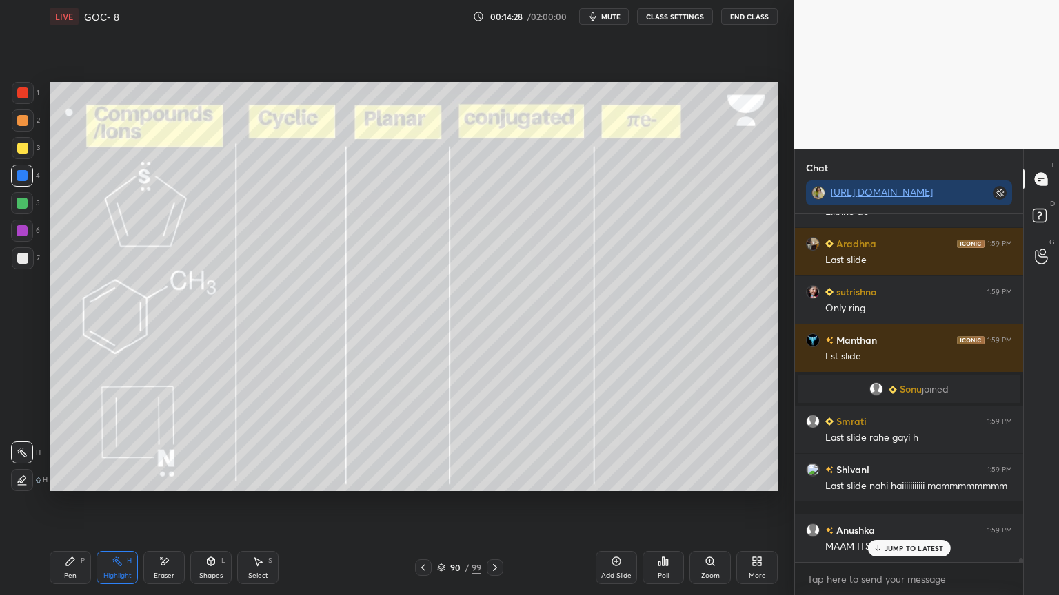
click at [496, 502] on icon at bounding box center [494, 567] width 11 height 11
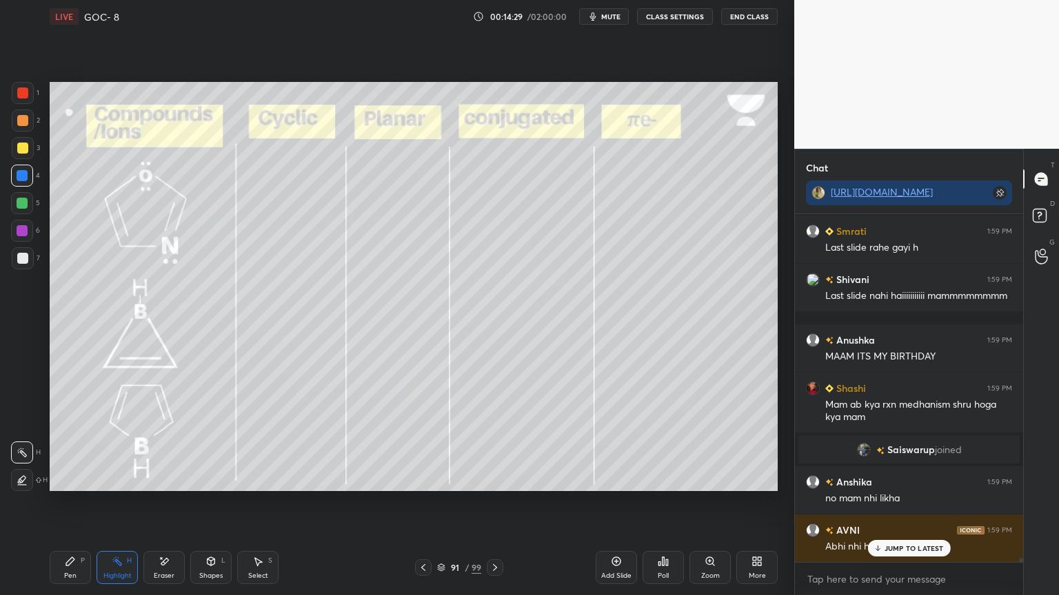
click at [500, 502] on div at bounding box center [495, 568] width 17 height 17
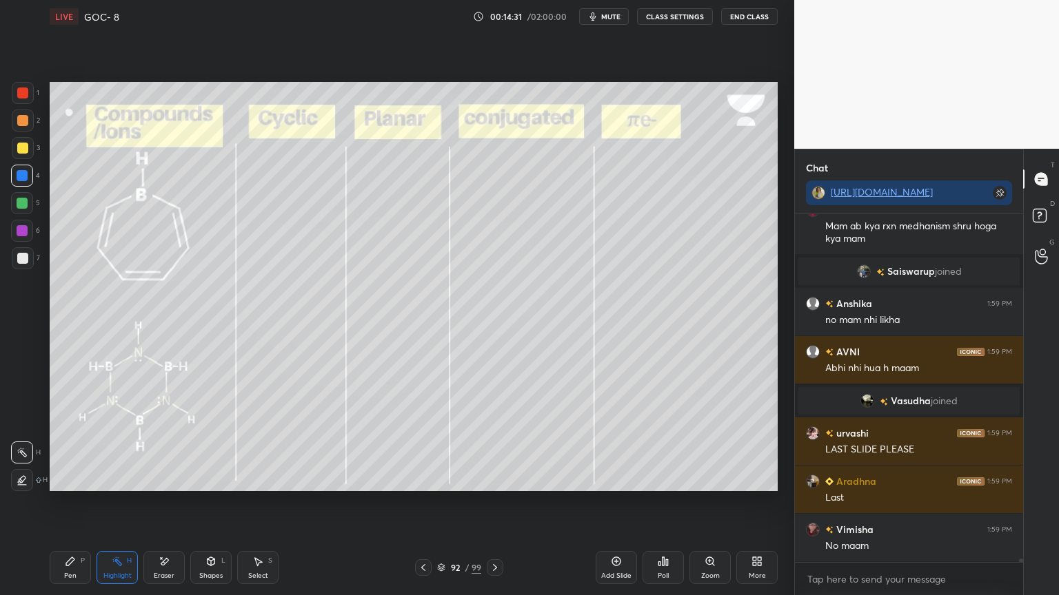
click at [433, 502] on div "92 / 99" at bounding box center [459, 568] width 88 height 17
click at [428, 502] on div at bounding box center [423, 568] width 17 height 17
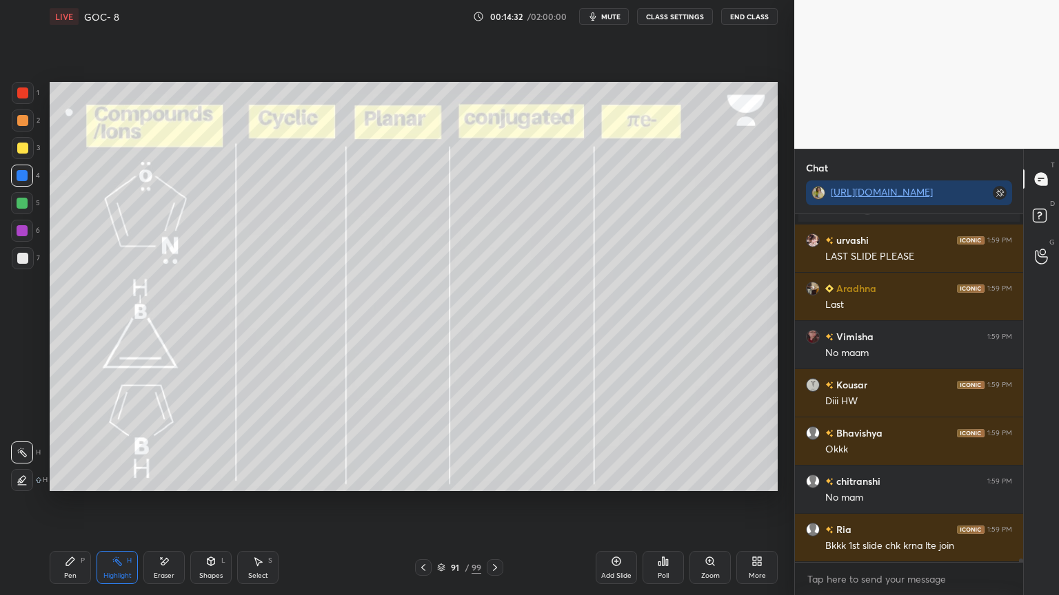
click at [424, 502] on icon at bounding box center [423, 567] width 4 height 7
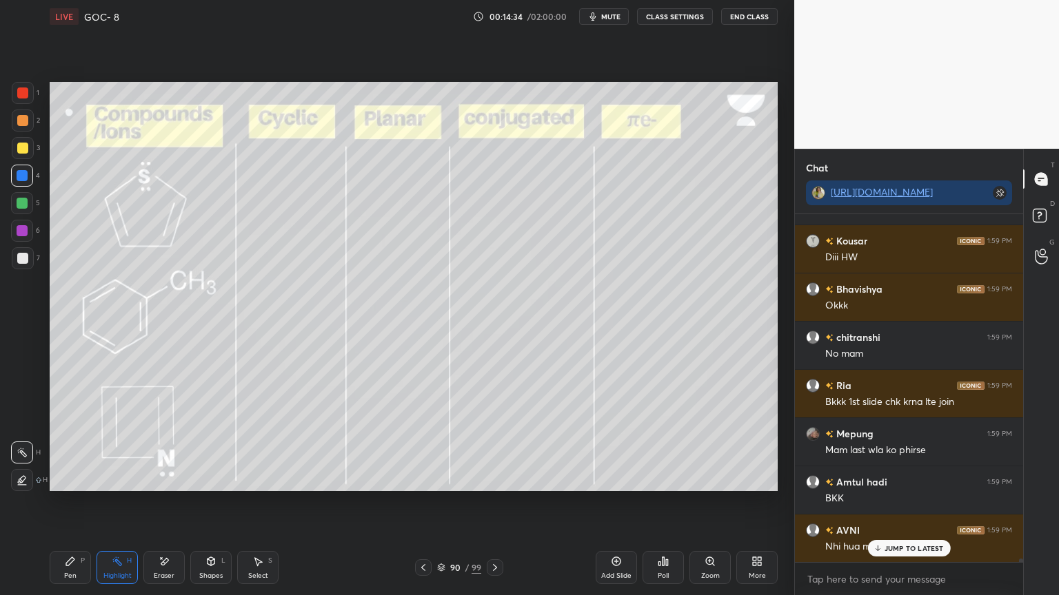
click at [496, 502] on icon at bounding box center [495, 567] width 4 height 7
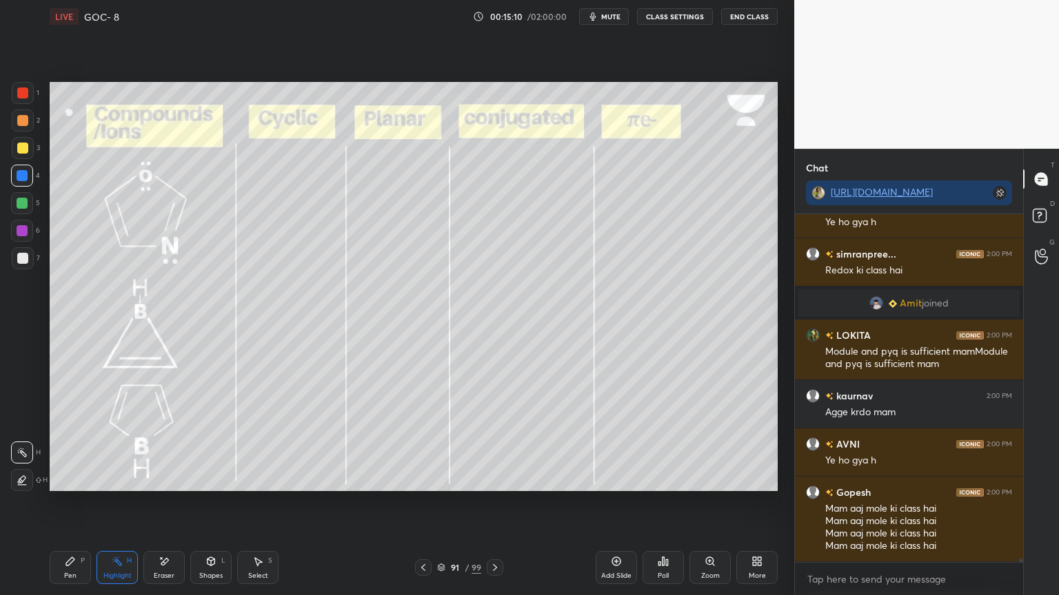
click at [427, 502] on icon at bounding box center [423, 567] width 11 height 11
click at [422, 502] on icon at bounding box center [423, 567] width 4 height 7
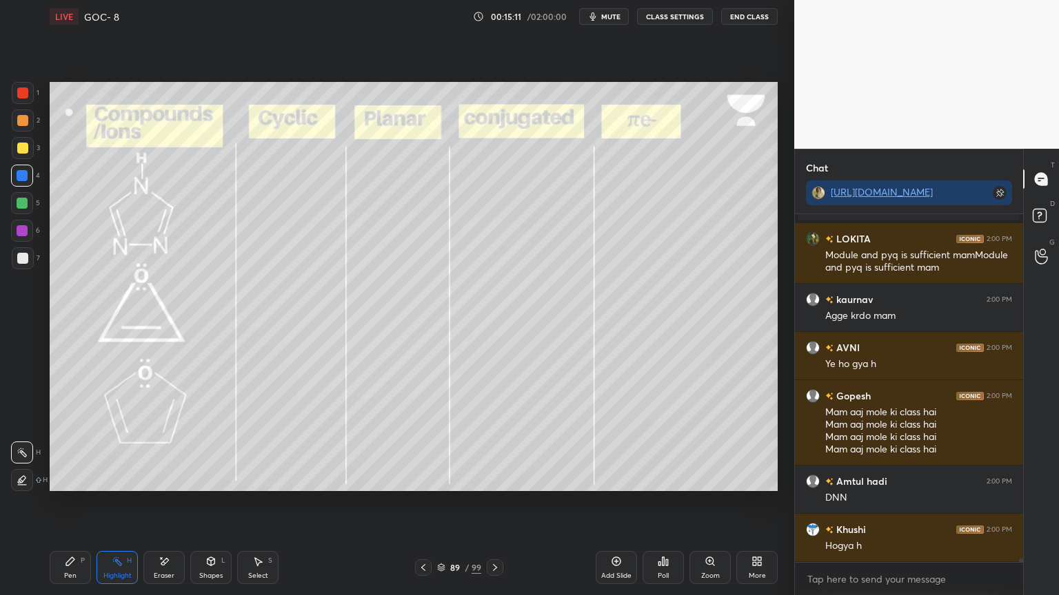
click at [428, 502] on div at bounding box center [423, 568] width 17 height 17
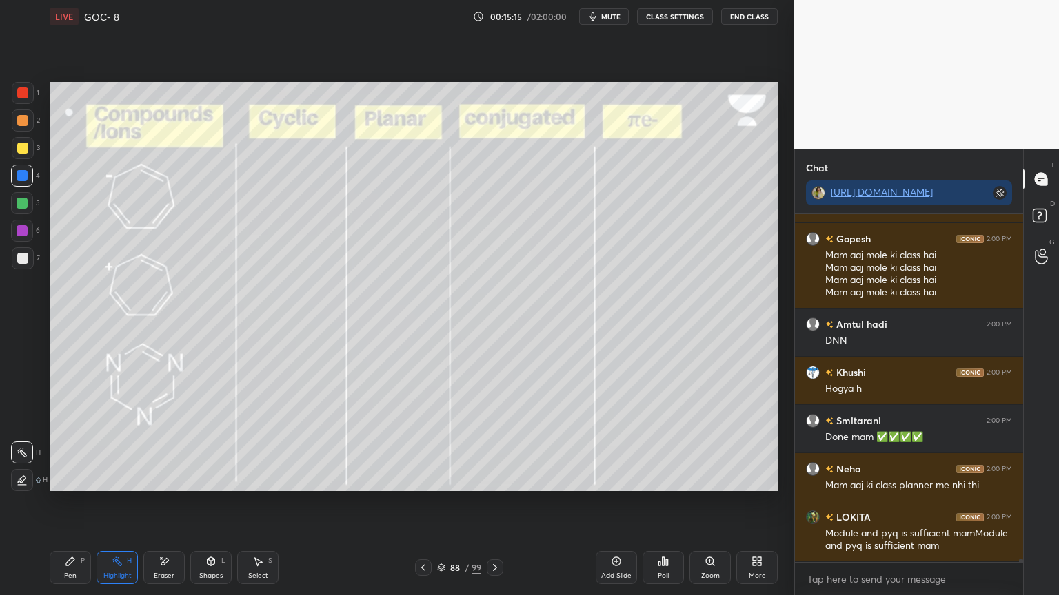
click at [86, 502] on div "Pen P" at bounding box center [70, 567] width 41 height 33
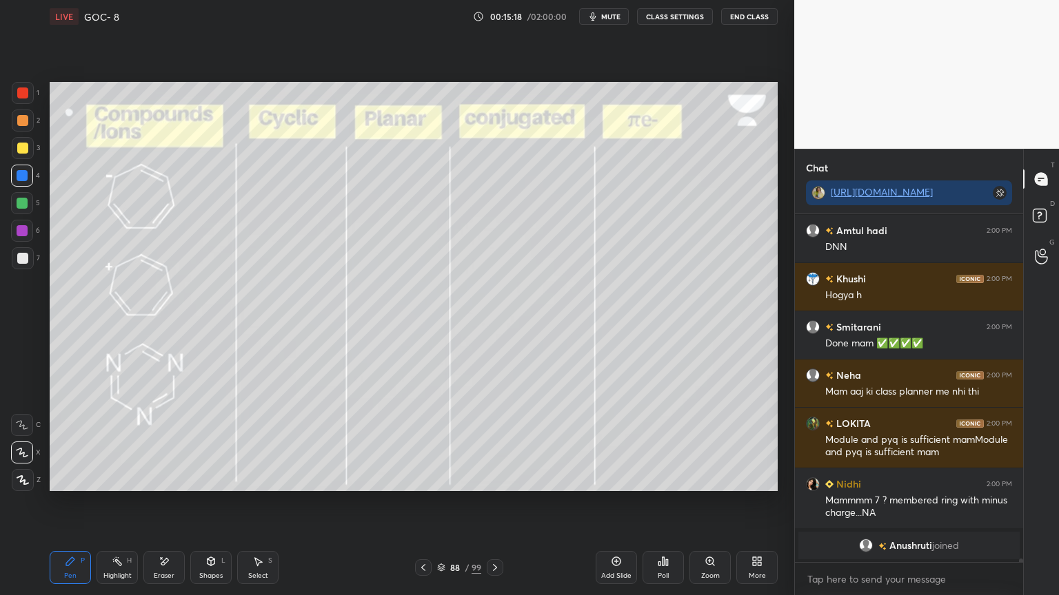
click at [161, 502] on div "Eraser" at bounding box center [163, 567] width 41 height 33
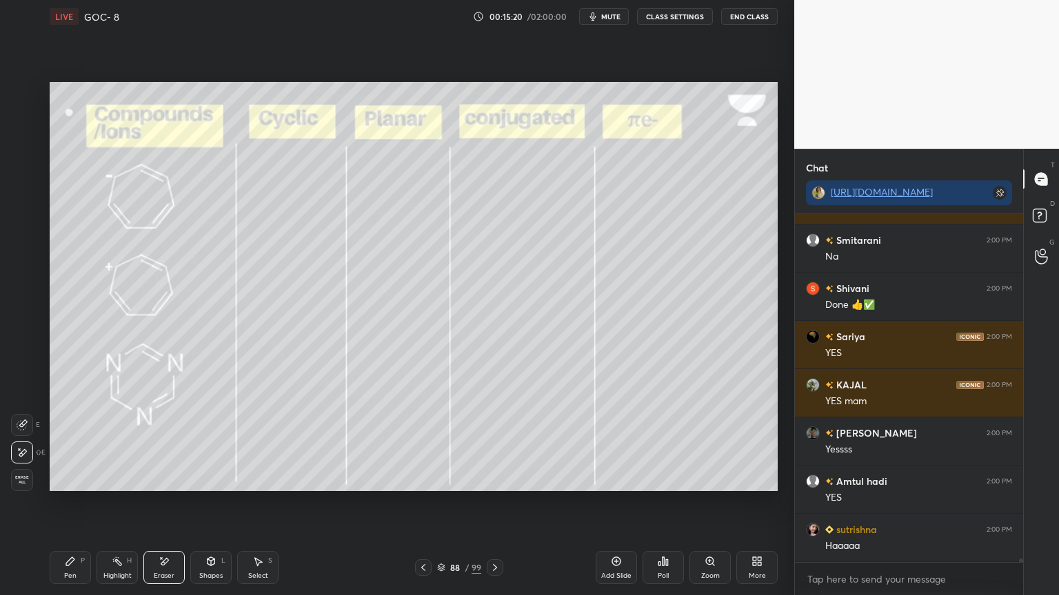
click at [65, 502] on div "Pen P" at bounding box center [70, 567] width 41 height 33
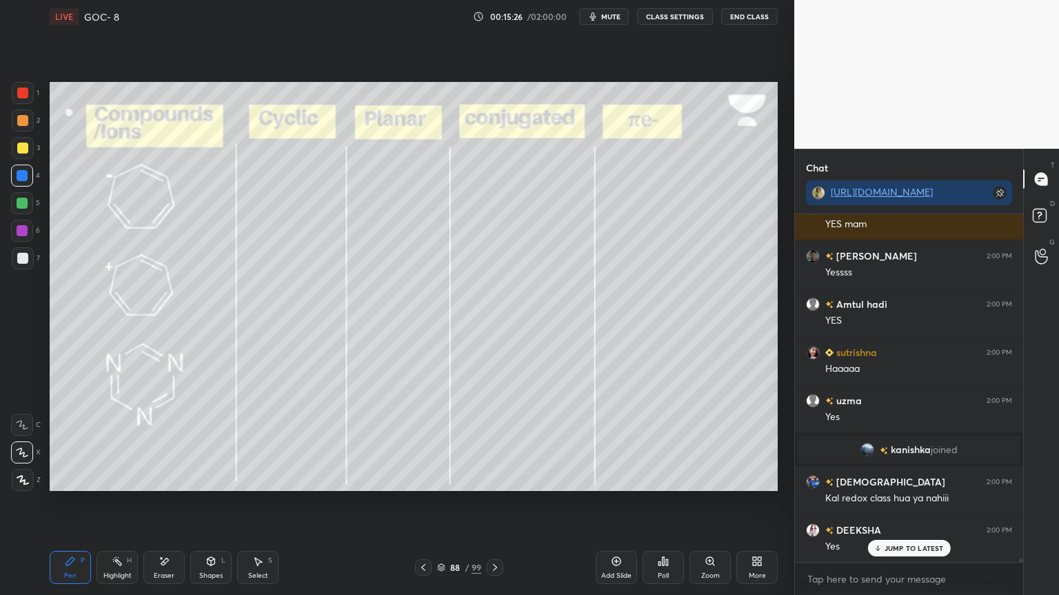
click at [26, 152] on div at bounding box center [22, 148] width 11 height 11
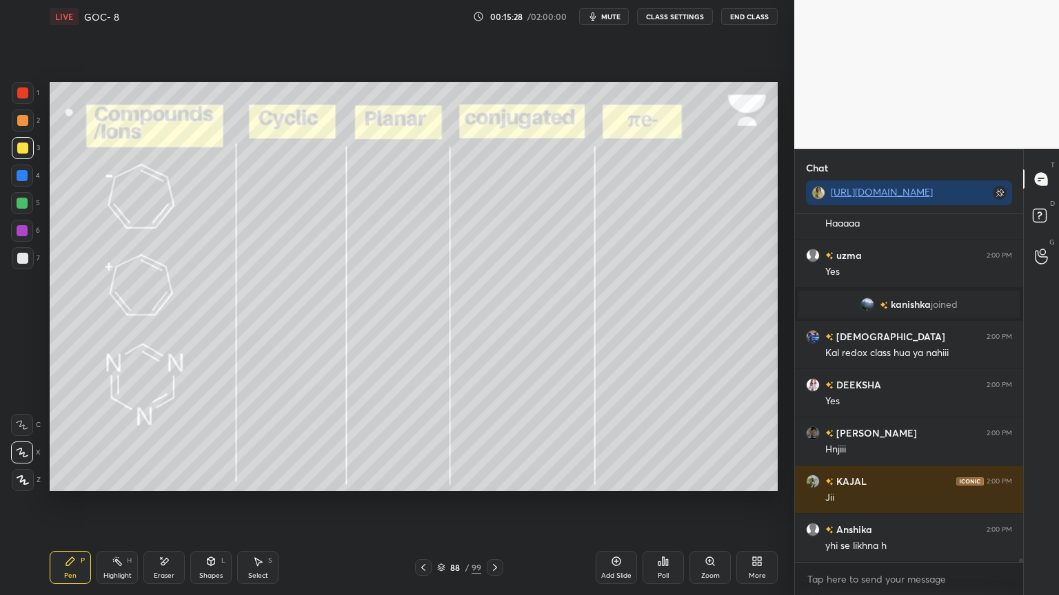
click at [163, 502] on div "Eraser" at bounding box center [164, 576] width 21 height 7
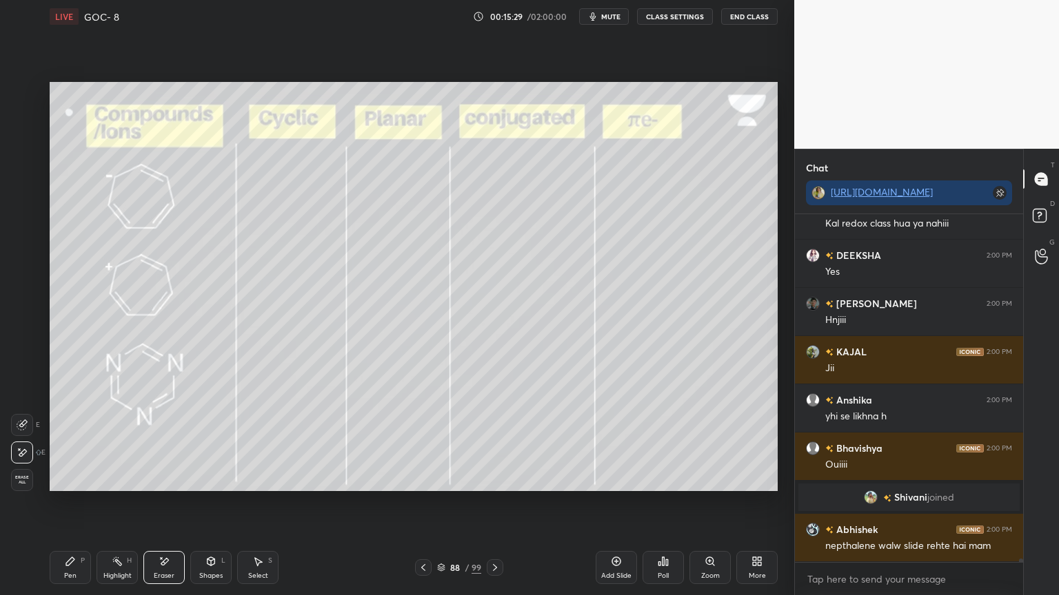
click at [80, 502] on div "Pen P" at bounding box center [70, 567] width 41 height 33
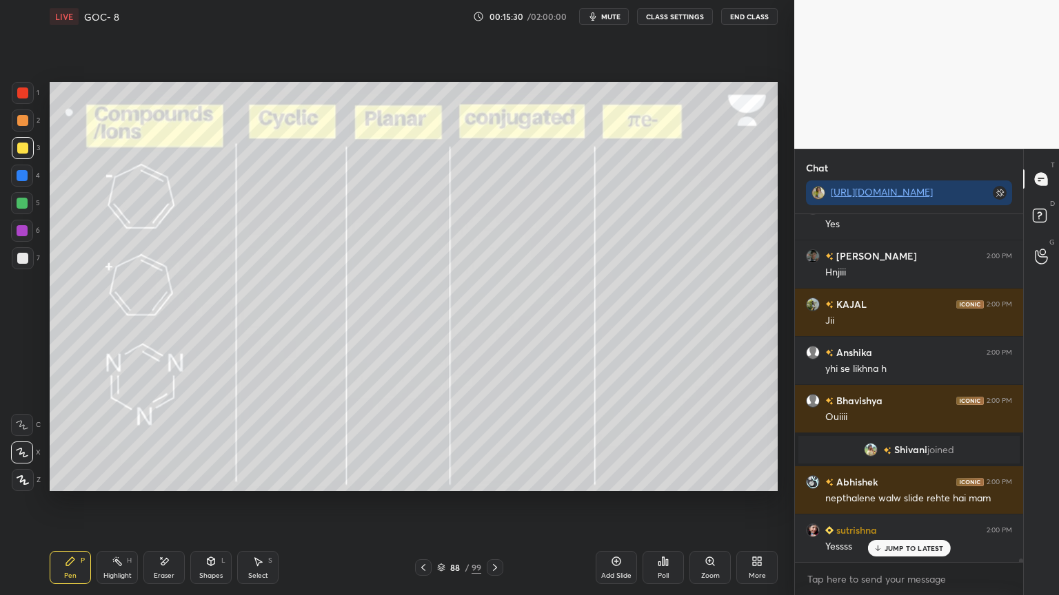
click at [22, 217] on div "5" at bounding box center [25, 206] width 29 height 28
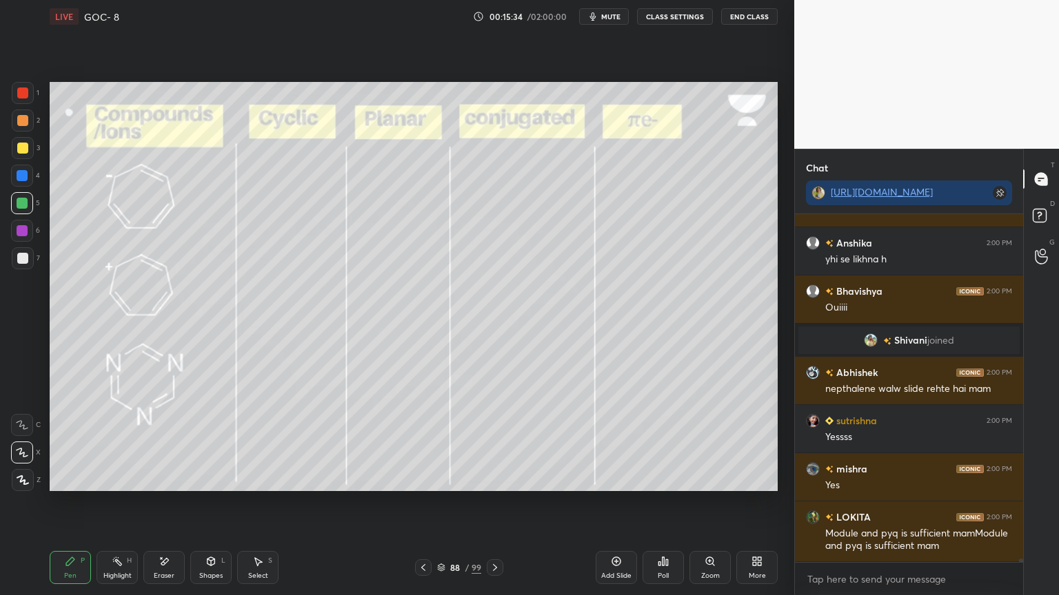
click at [495, 502] on icon at bounding box center [494, 567] width 11 height 11
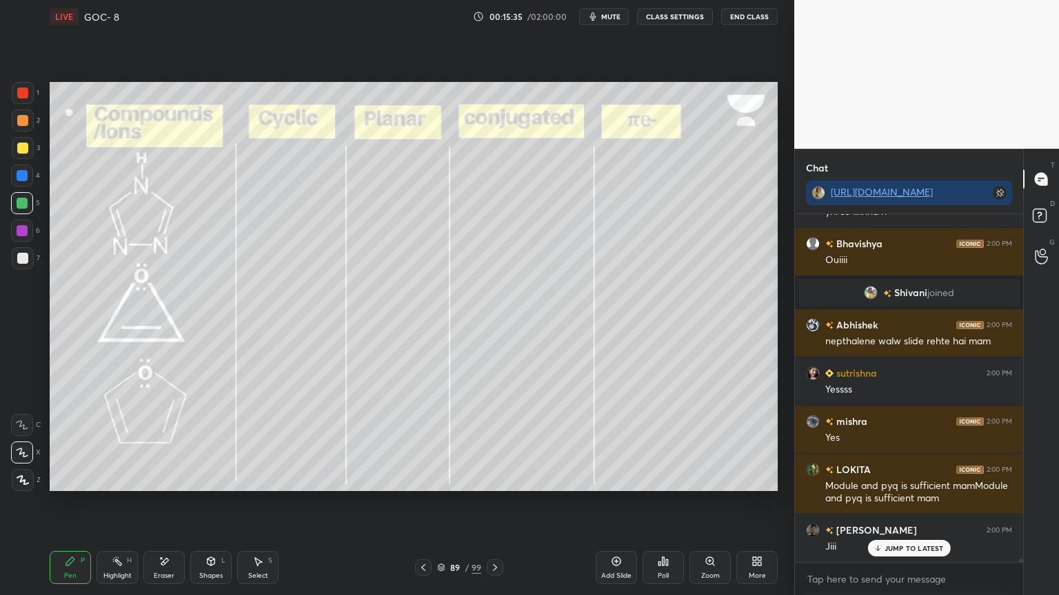
click at [493, 502] on icon at bounding box center [494, 567] width 11 height 11
click at [496, 502] on icon at bounding box center [494, 567] width 11 height 11
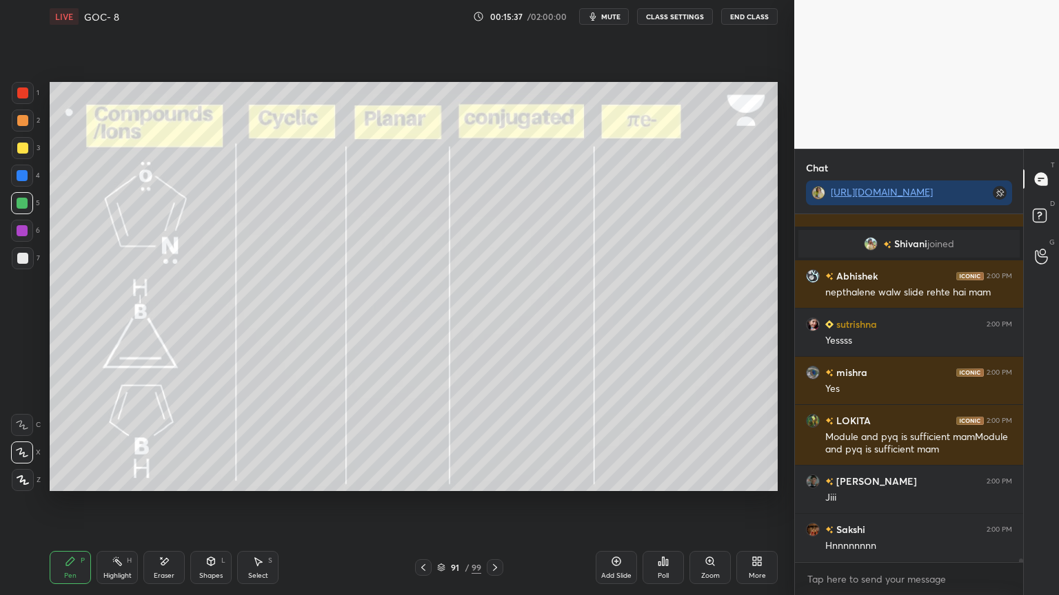
click at [121, 502] on div "Highlight" at bounding box center [117, 576] width 28 height 7
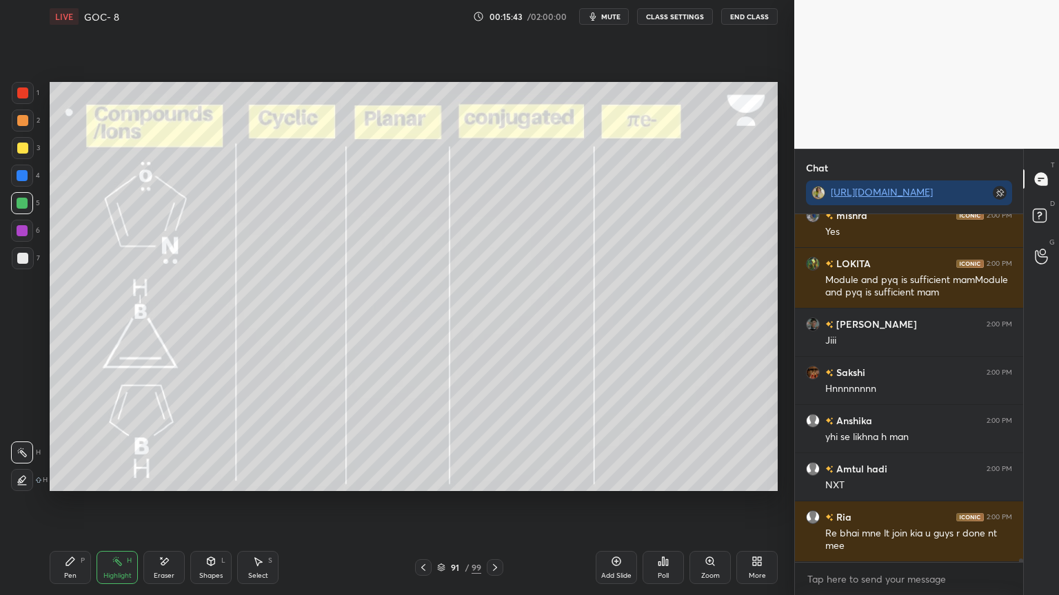
click at [496, 502] on icon at bounding box center [494, 567] width 11 height 11
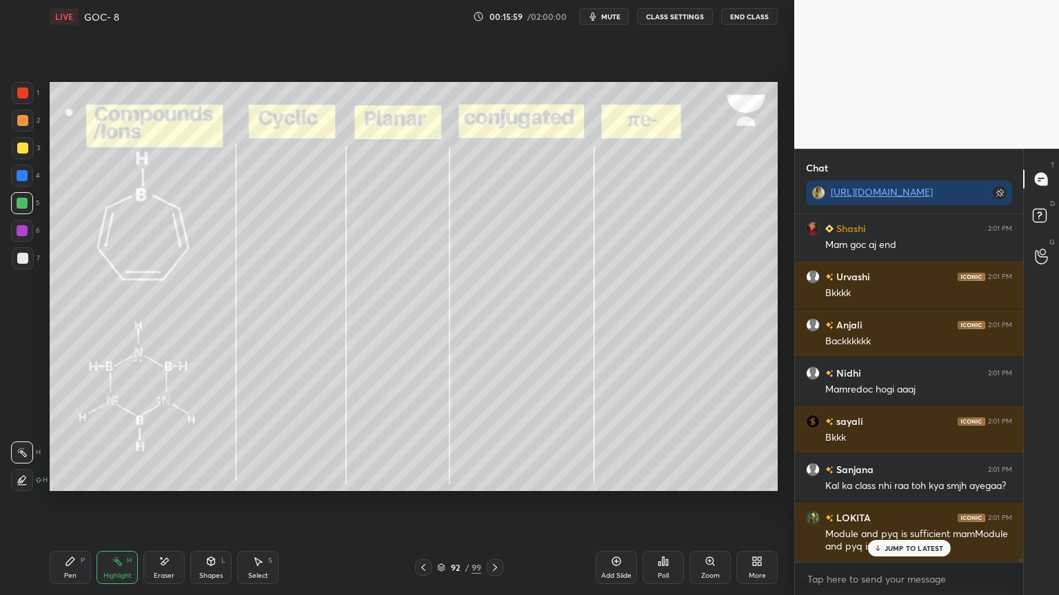
click at [425, 502] on icon at bounding box center [423, 567] width 11 height 11
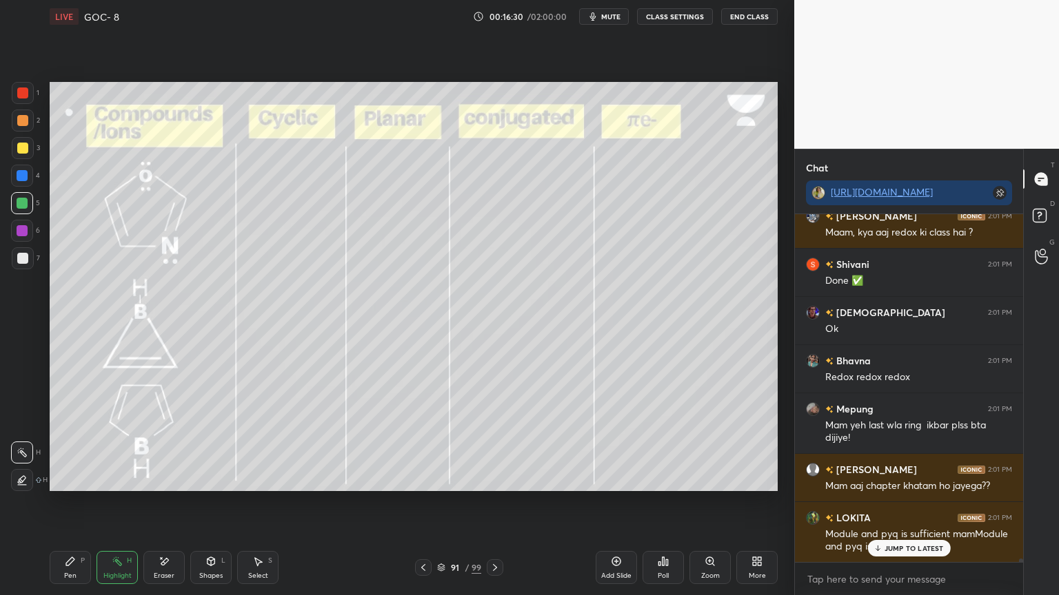
click at [494, 502] on icon at bounding box center [494, 567] width 11 height 11
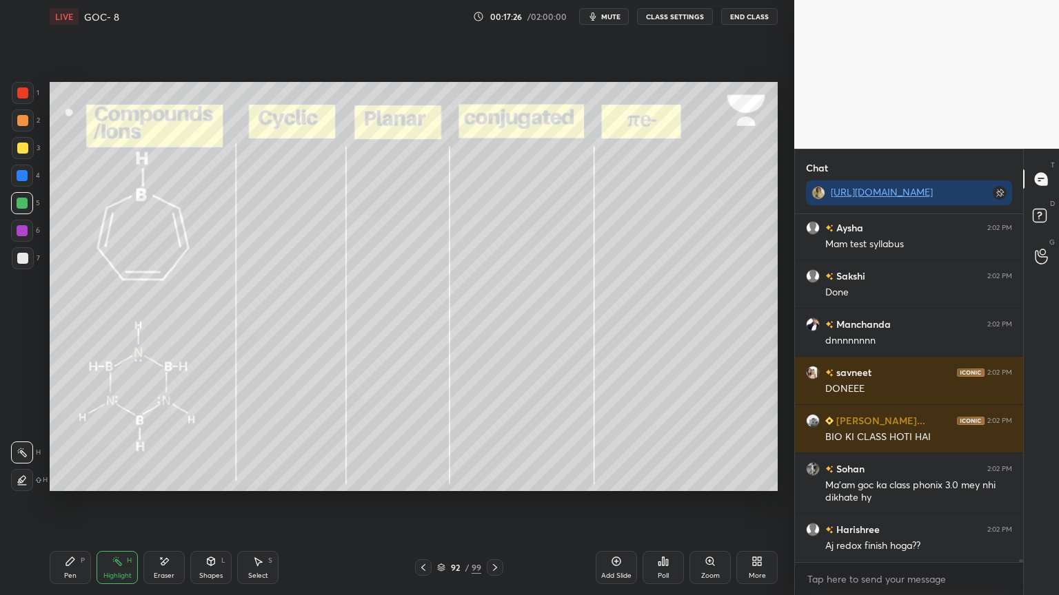
click at [498, 502] on icon at bounding box center [494, 567] width 11 height 11
click at [497, 502] on icon at bounding box center [494, 567] width 11 height 11
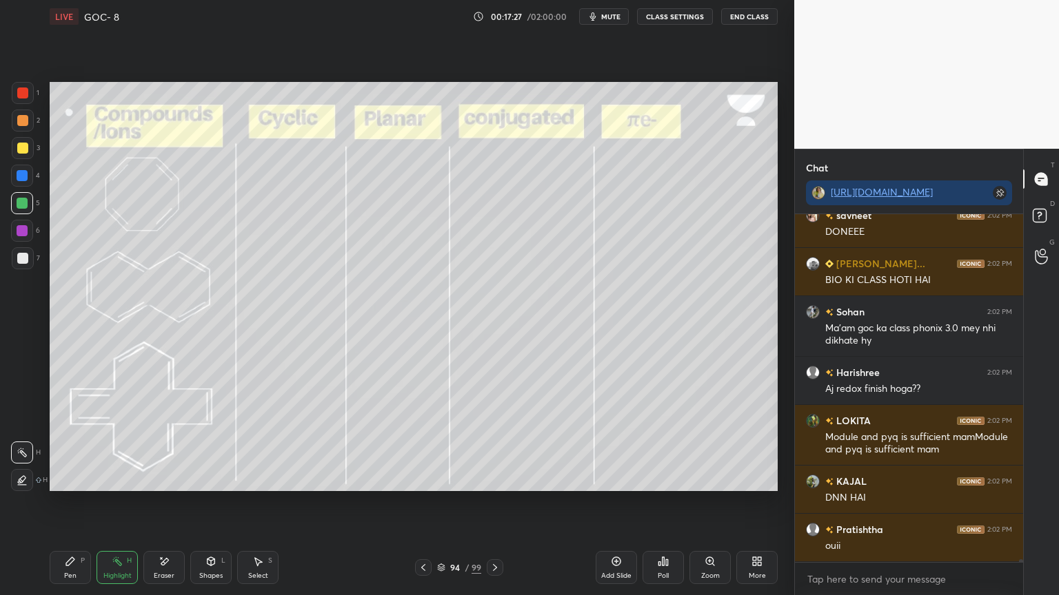
click at [416, 502] on div at bounding box center [423, 568] width 17 height 17
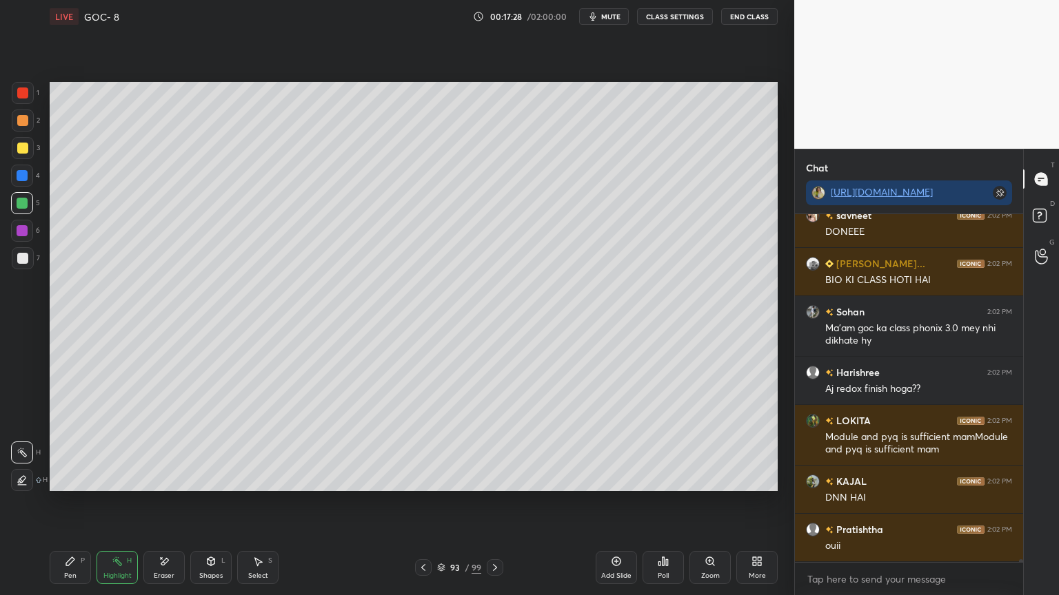
click at [423, 502] on icon at bounding box center [423, 567] width 11 height 11
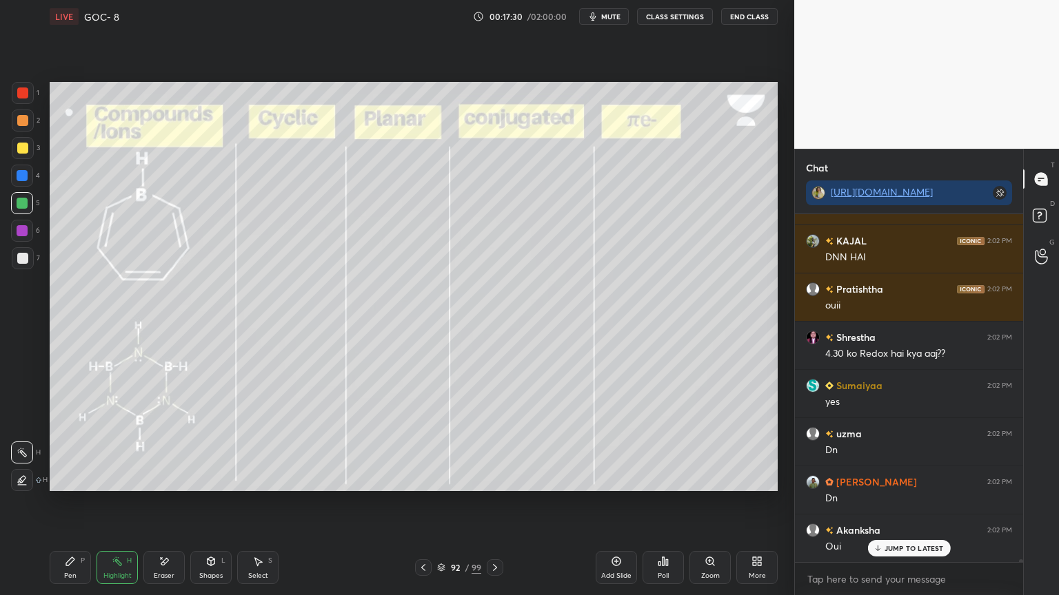
click at [497, 502] on icon at bounding box center [494, 567] width 11 height 11
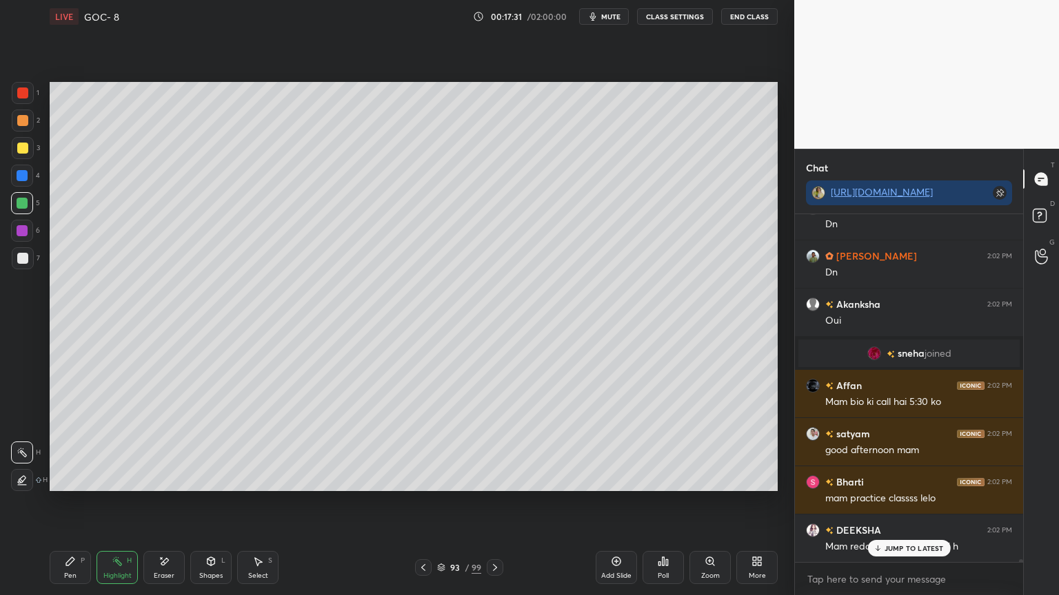
click at [653, 22] on button "CLASS SETTINGS" at bounding box center [675, 16] width 76 height 17
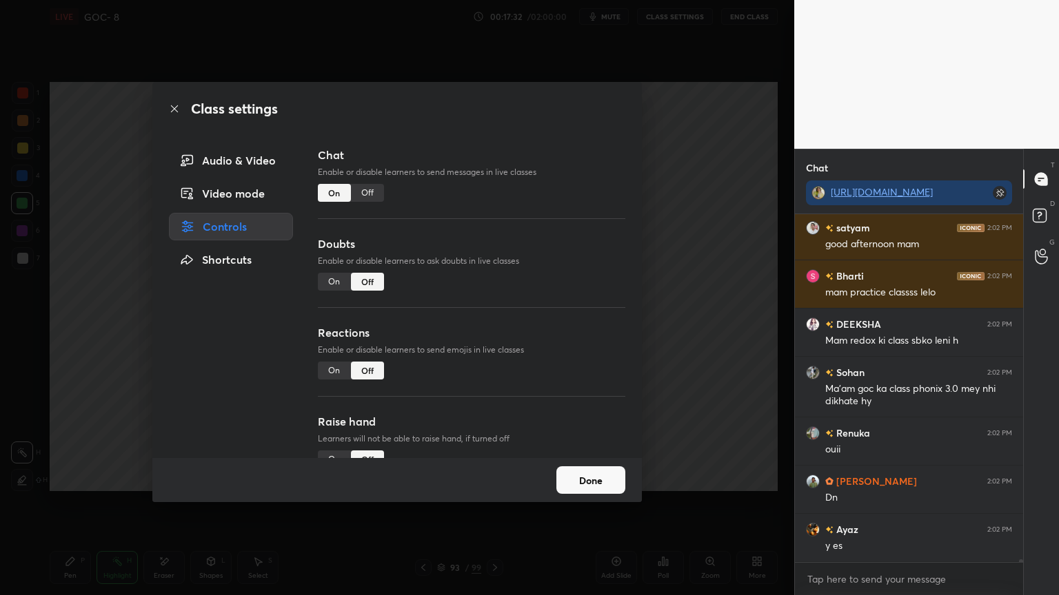
click at [365, 193] on div "Off" at bounding box center [367, 193] width 33 height 18
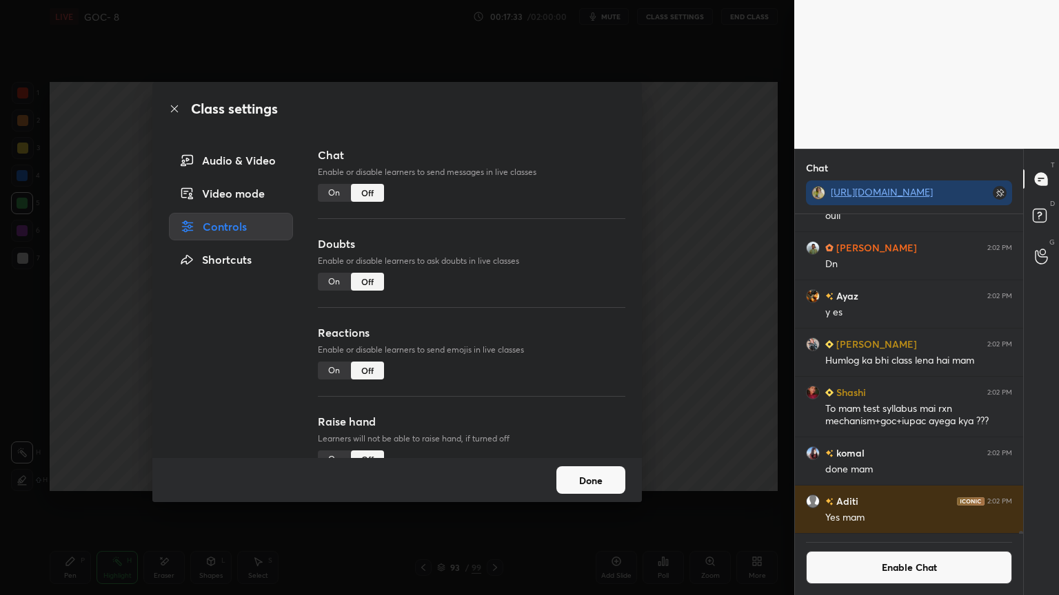
click at [576, 487] on button "Done" at bounding box center [590, 481] width 69 height 28
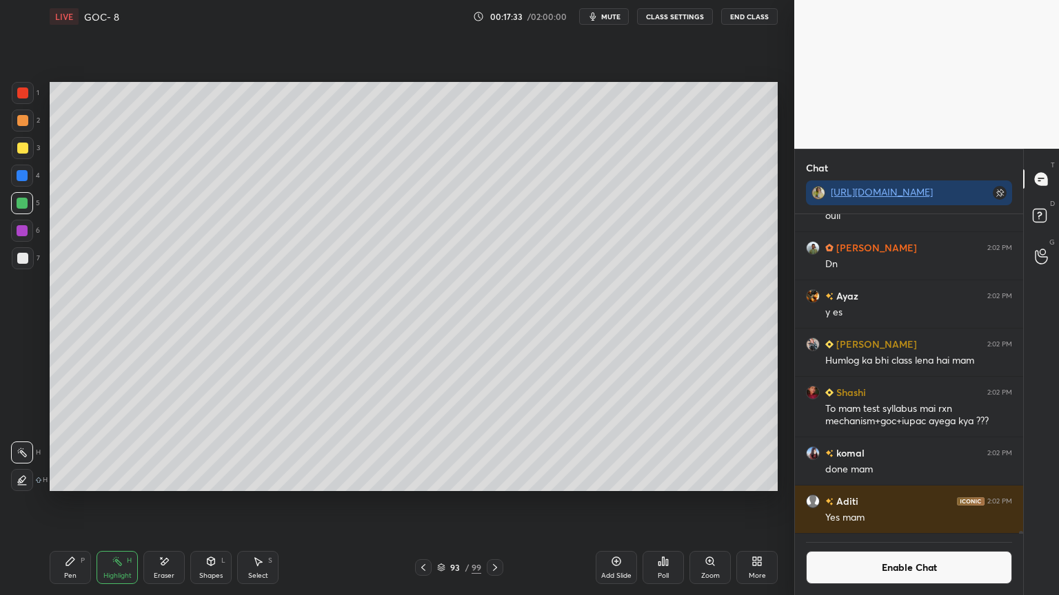
click at [74, 502] on icon at bounding box center [70, 561] width 11 height 11
click at [25, 263] on div at bounding box center [22, 258] width 11 height 11
click at [143, 502] on div "Pen P Highlight H Eraser Shapes L Select S" at bounding box center [186, 567] width 273 height 33
click at [130, 502] on div "Highlight H" at bounding box center [116, 567] width 41 height 33
click at [31, 178] on div at bounding box center [22, 176] width 22 height 22
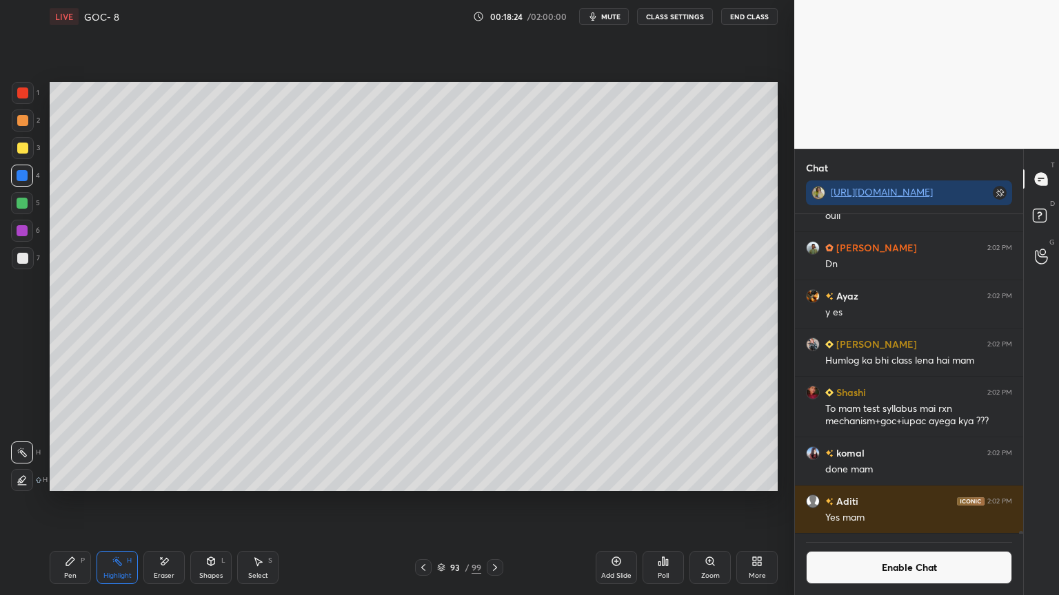
click at [210, 502] on icon at bounding box center [210, 561] width 11 height 11
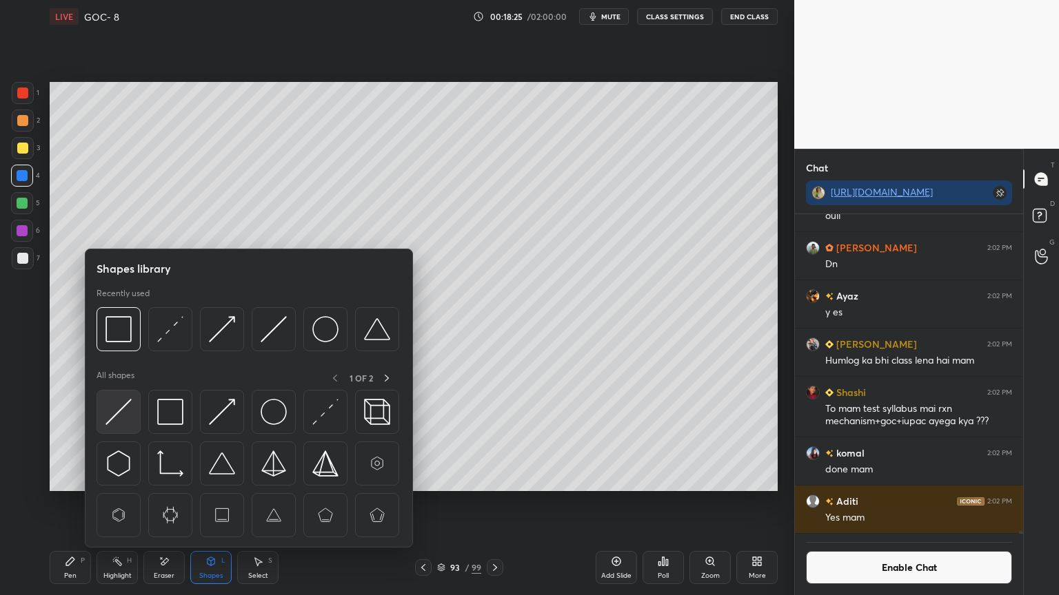
click at [121, 424] on img at bounding box center [118, 412] width 26 height 26
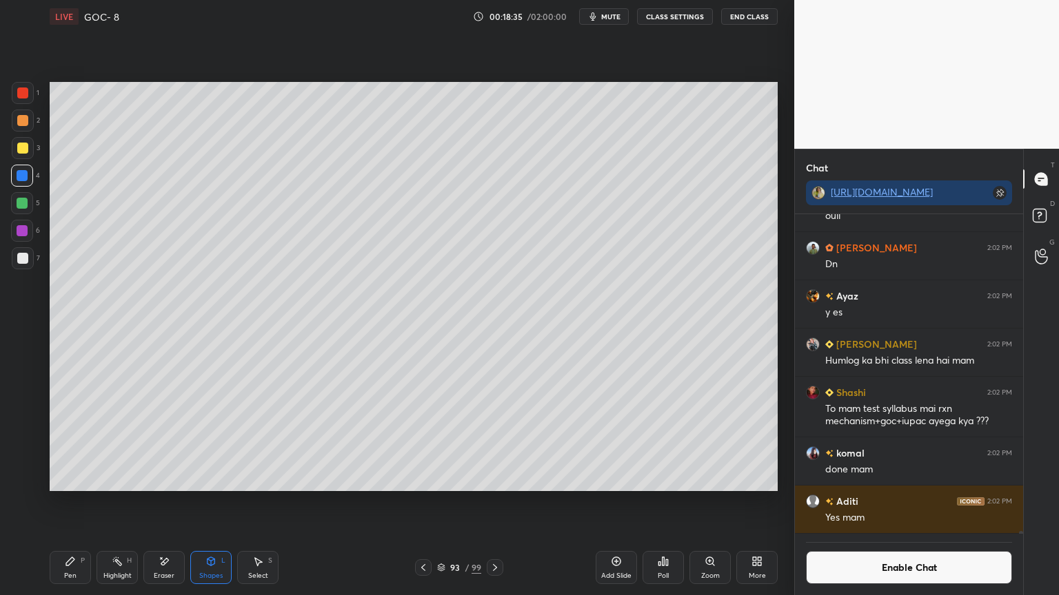
click at [110, 502] on div "Highlight H" at bounding box center [116, 567] width 41 height 33
click at [74, 502] on div "Pen P" at bounding box center [70, 567] width 41 height 33
click at [118, 502] on rect at bounding box center [118, 563] width 7 height 7
click at [19, 482] on icon at bounding box center [22, 480] width 11 height 11
click at [20, 145] on div at bounding box center [22, 148] width 11 height 11
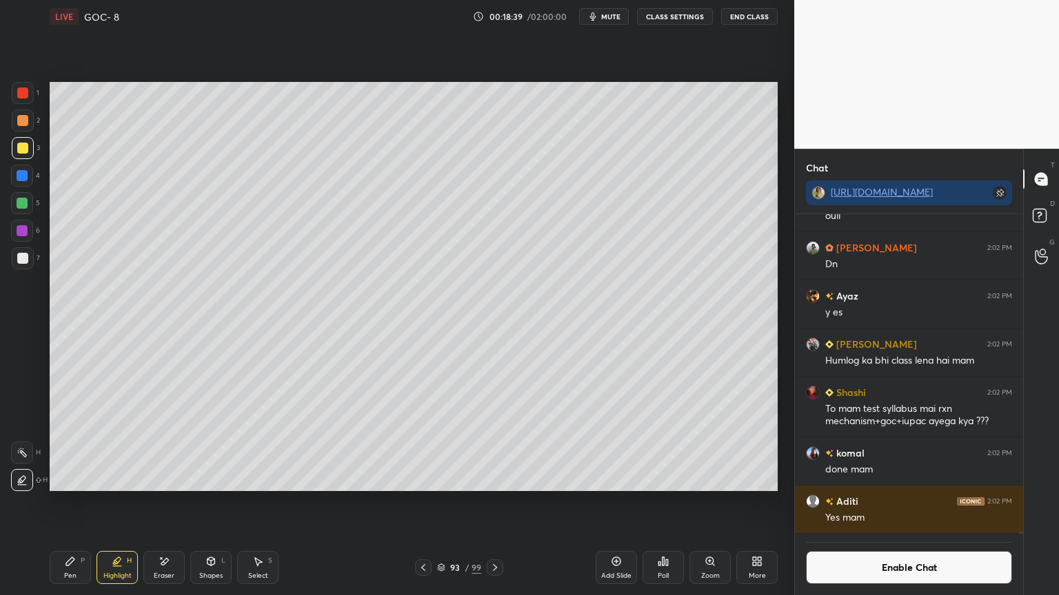
click at [25, 204] on div at bounding box center [22, 203] width 11 height 11
click at [70, 502] on icon at bounding box center [70, 562] width 8 height 8
click at [210, 502] on div "Shapes L" at bounding box center [210, 567] width 41 height 33
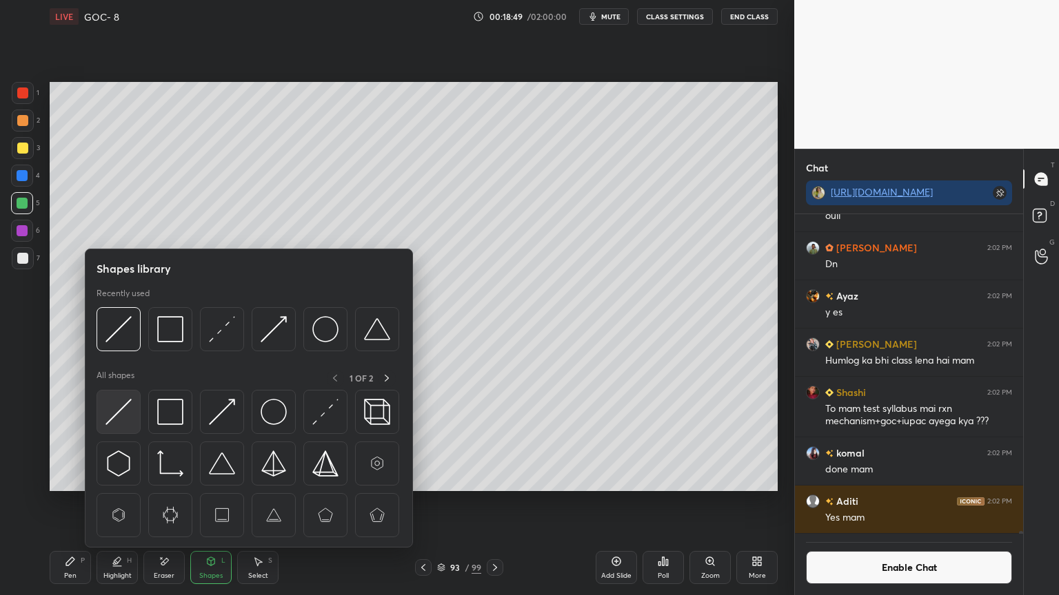
click at [113, 416] on img at bounding box center [118, 412] width 26 height 26
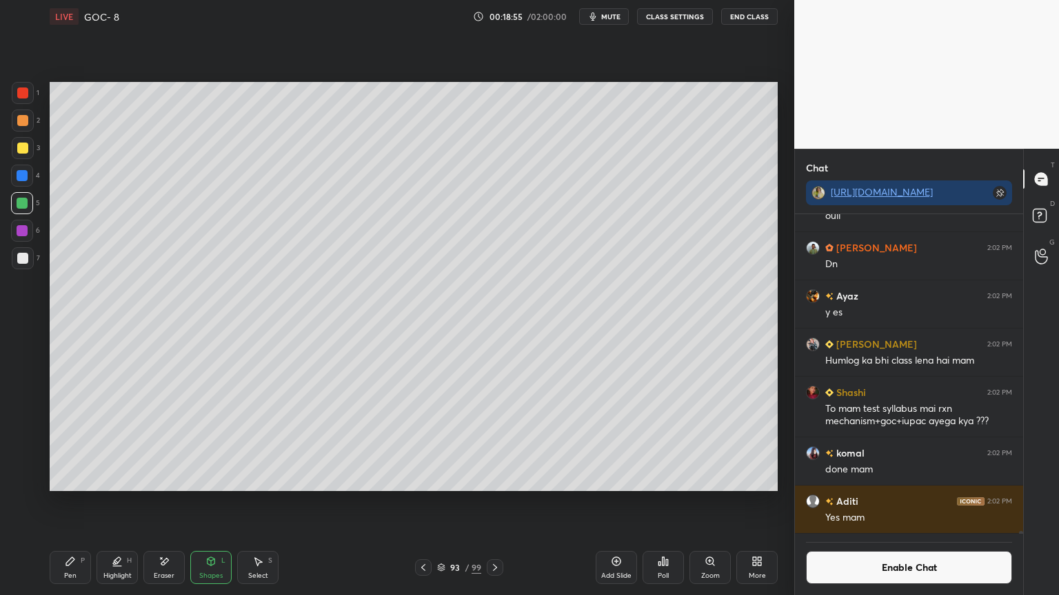
click at [85, 502] on div "Pen P" at bounding box center [70, 567] width 41 height 33
click at [22, 257] on div at bounding box center [22, 258] width 11 height 11
click at [24, 128] on div at bounding box center [23, 121] width 22 height 22
click at [135, 502] on div "Highlight H" at bounding box center [116, 567] width 41 height 33
click at [29, 456] on div at bounding box center [22, 453] width 22 height 22
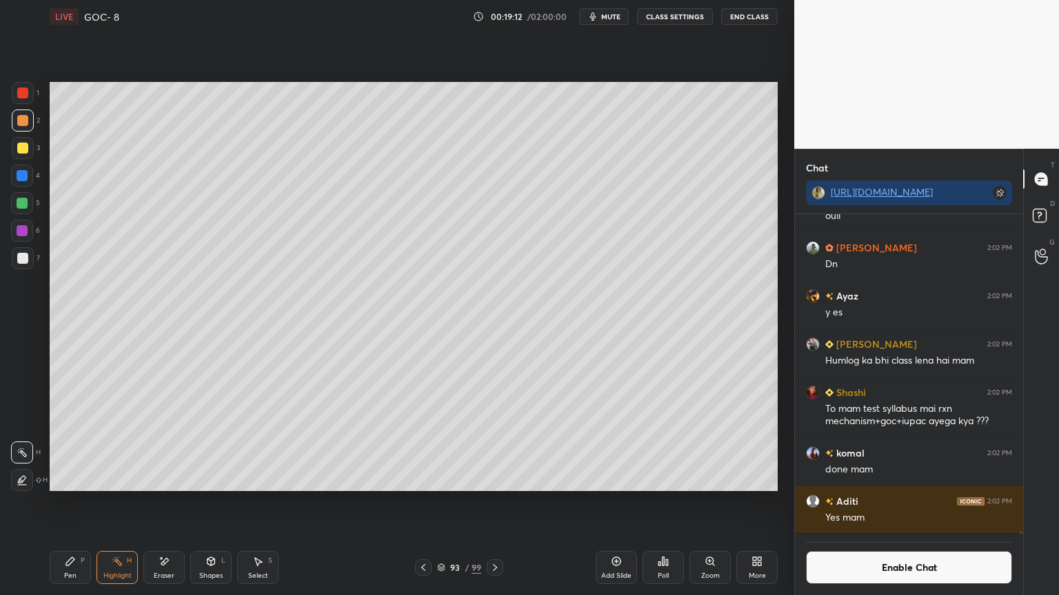
click at [22, 228] on div at bounding box center [22, 230] width 11 height 11
click at [72, 502] on div "Pen P" at bounding box center [70, 567] width 41 height 33
click at [21, 121] on div at bounding box center [22, 120] width 11 height 11
click at [116, 502] on div "Highlight H" at bounding box center [116, 567] width 41 height 33
click at [847, 502] on button "Enable Chat" at bounding box center [909, 567] width 206 height 33
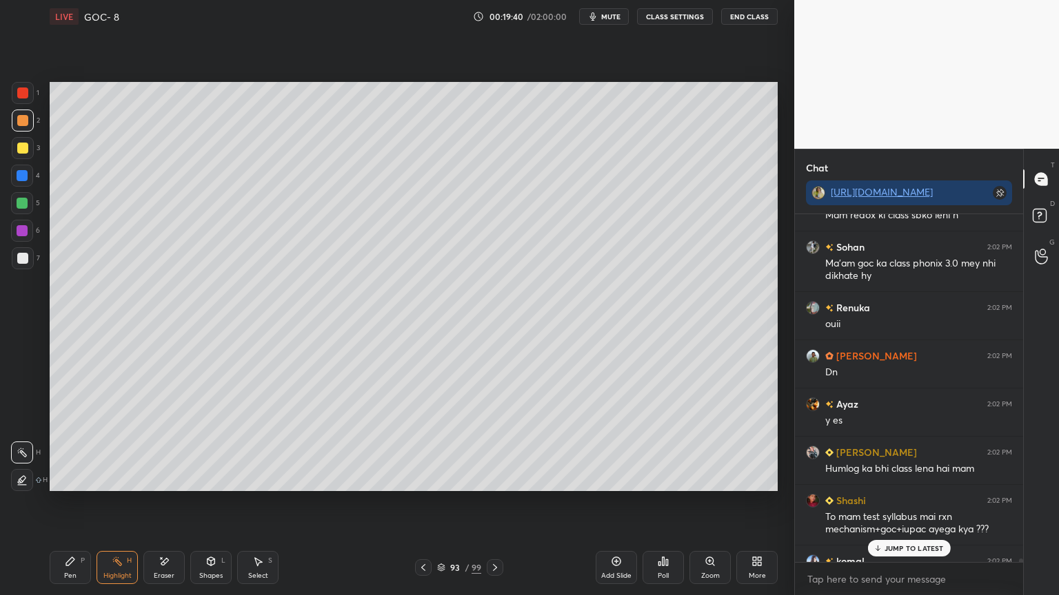
scroll to position [41061, 0]
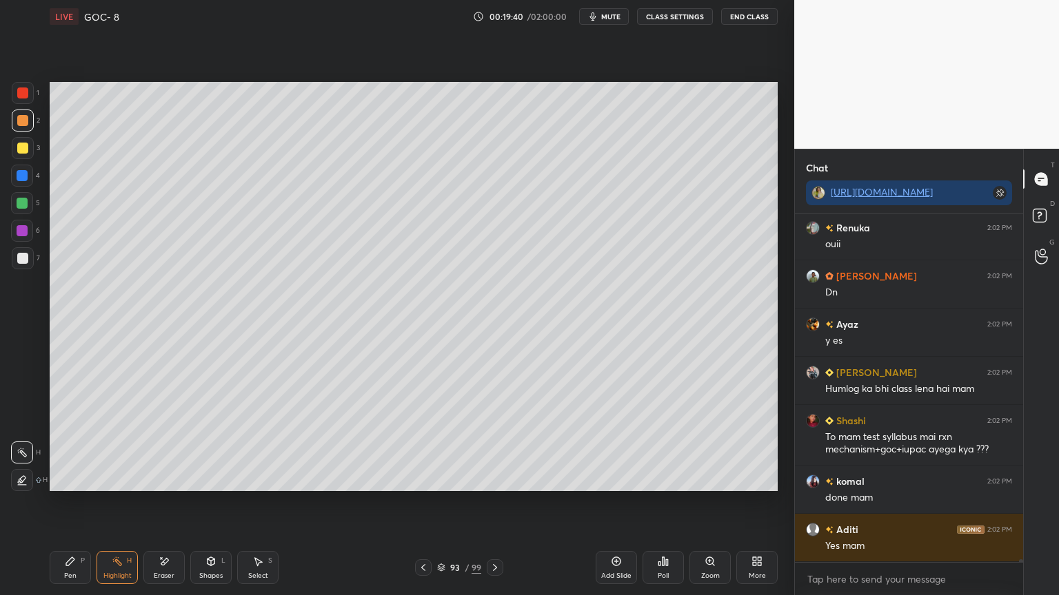
click at [112, 502] on div "Highlight H" at bounding box center [116, 567] width 41 height 33
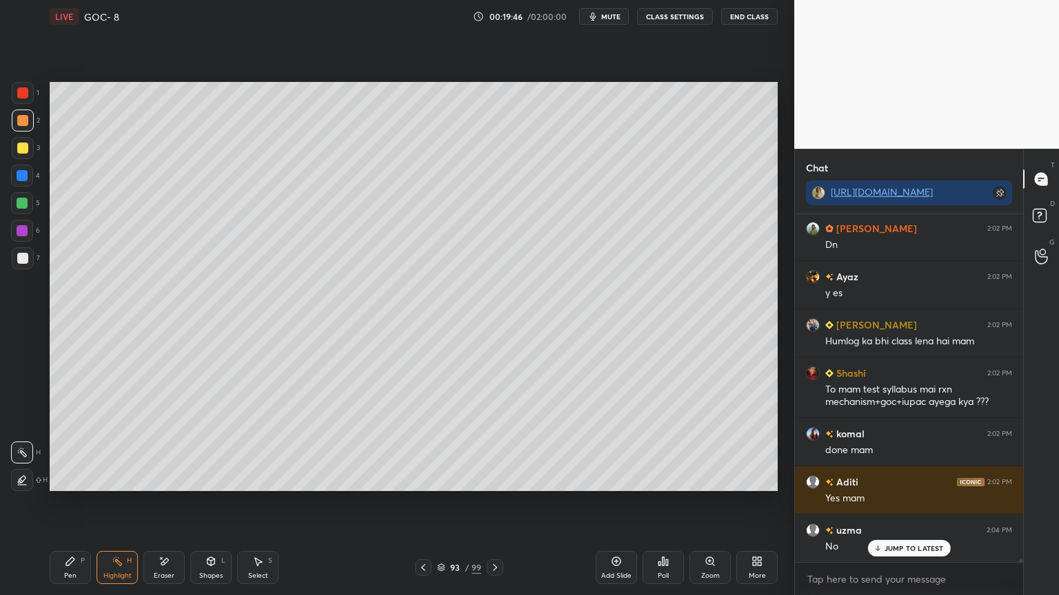
scroll to position [41287, 0]
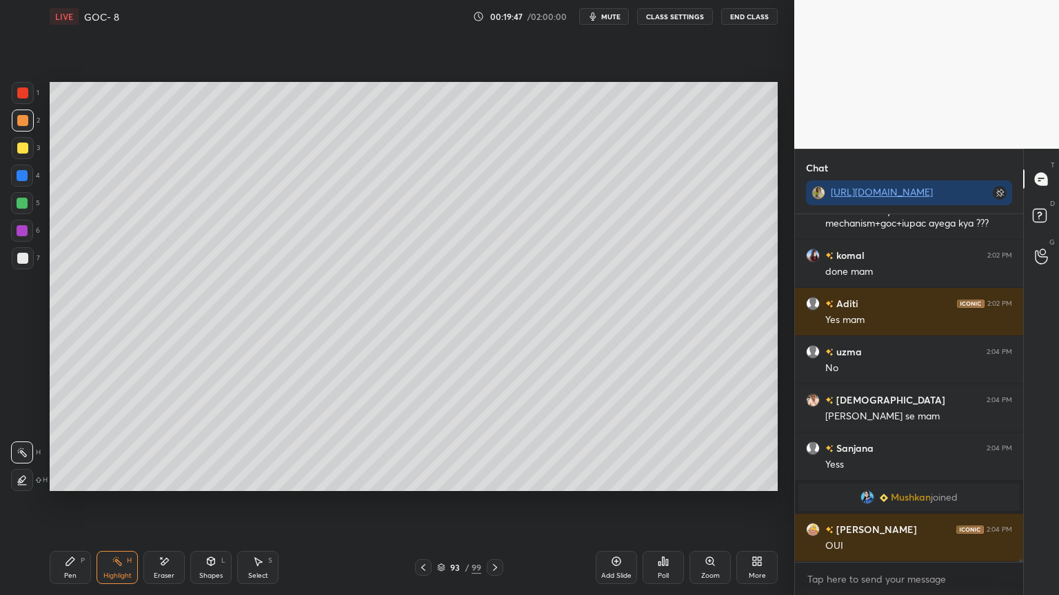
click at [660, 20] on button "CLASS SETTINGS" at bounding box center [675, 16] width 76 height 17
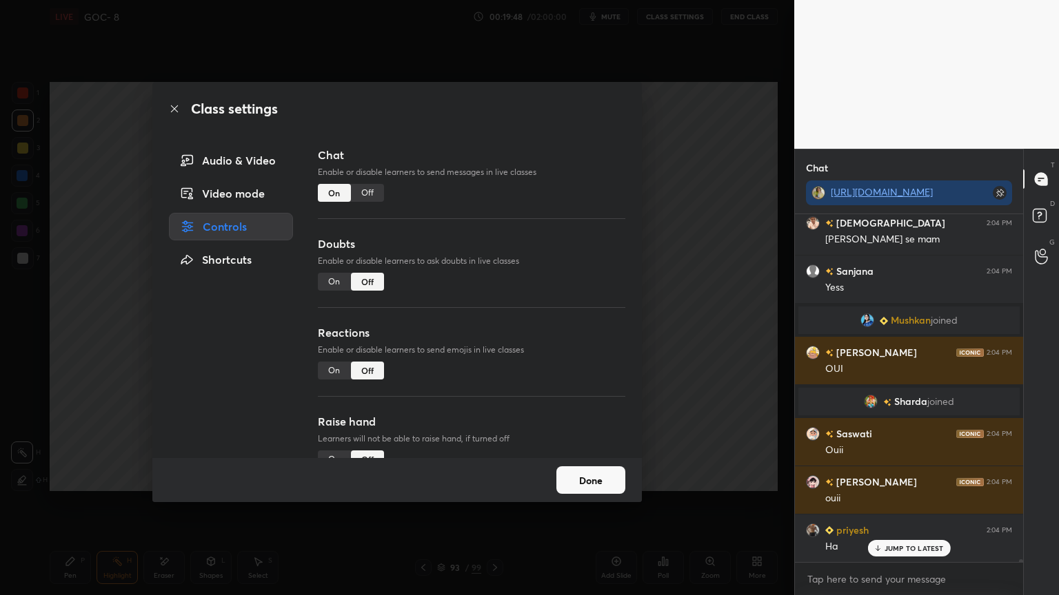
click at [374, 196] on div "Off" at bounding box center [367, 193] width 33 height 18
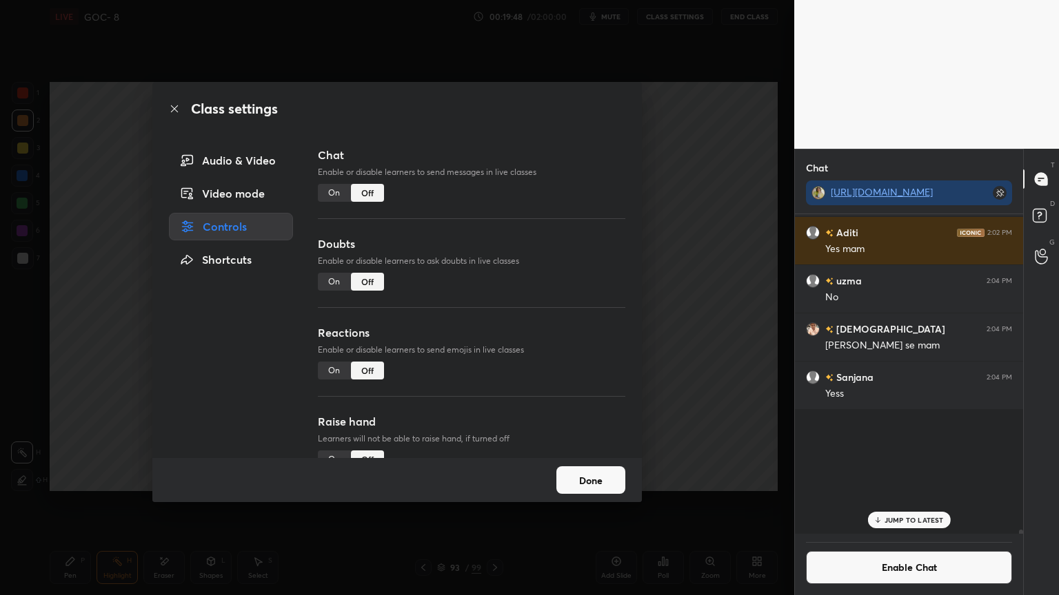
scroll to position [316, 224]
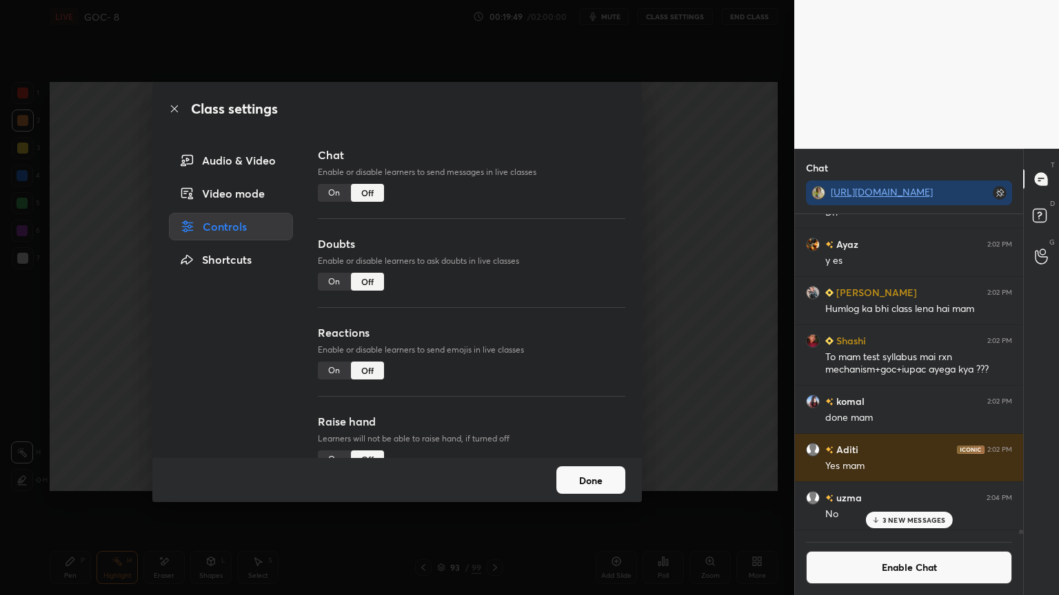
click at [592, 482] on button "Done" at bounding box center [590, 481] width 69 height 28
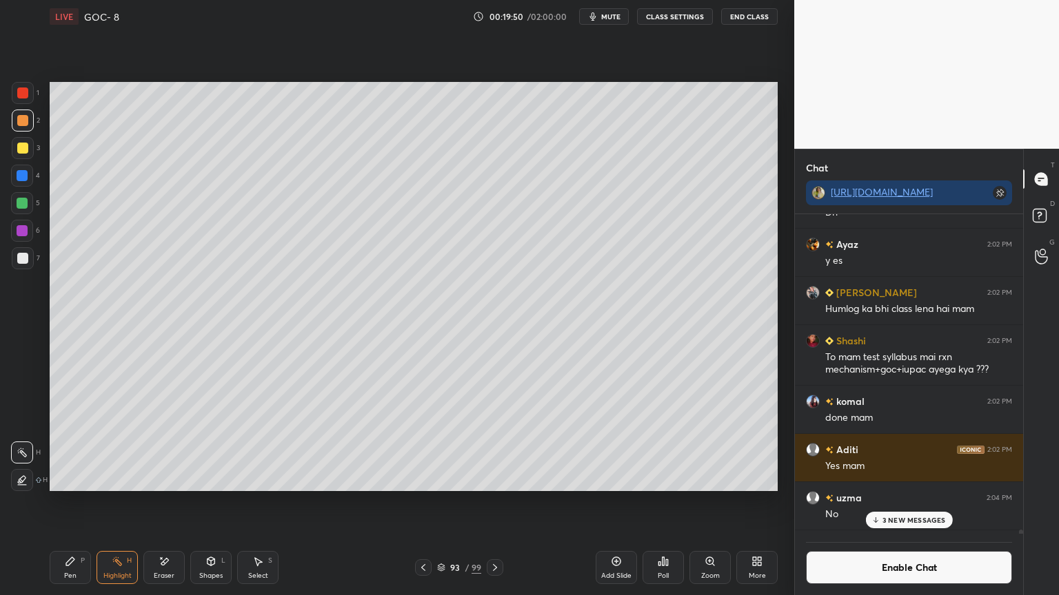
click at [605, 502] on div "Add Slide" at bounding box center [615, 567] width 41 height 33
click at [203, 502] on div "Shapes L" at bounding box center [210, 567] width 41 height 33
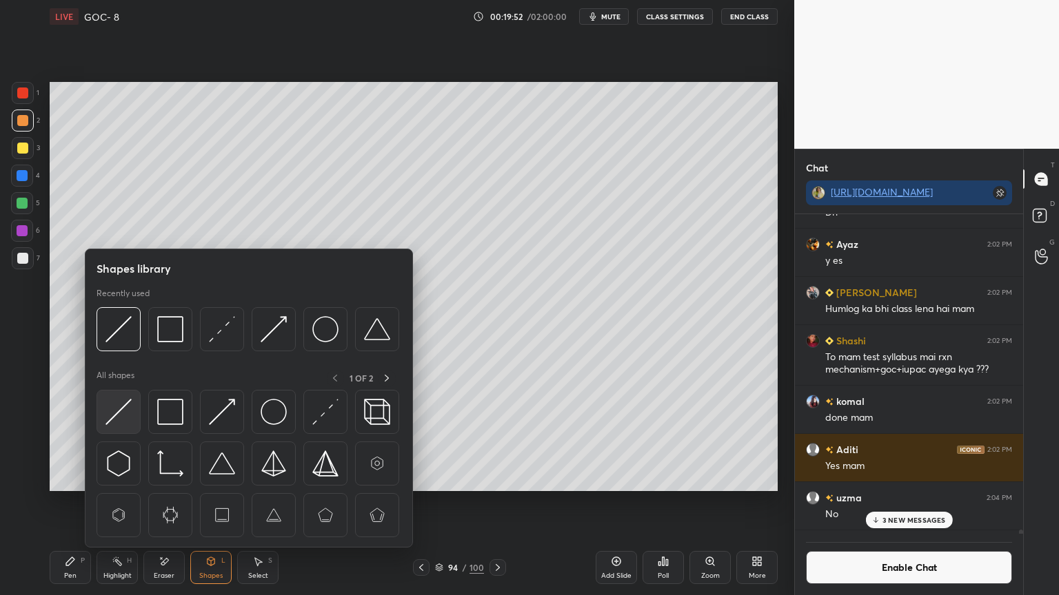
click at [121, 413] on img at bounding box center [118, 412] width 26 height 26
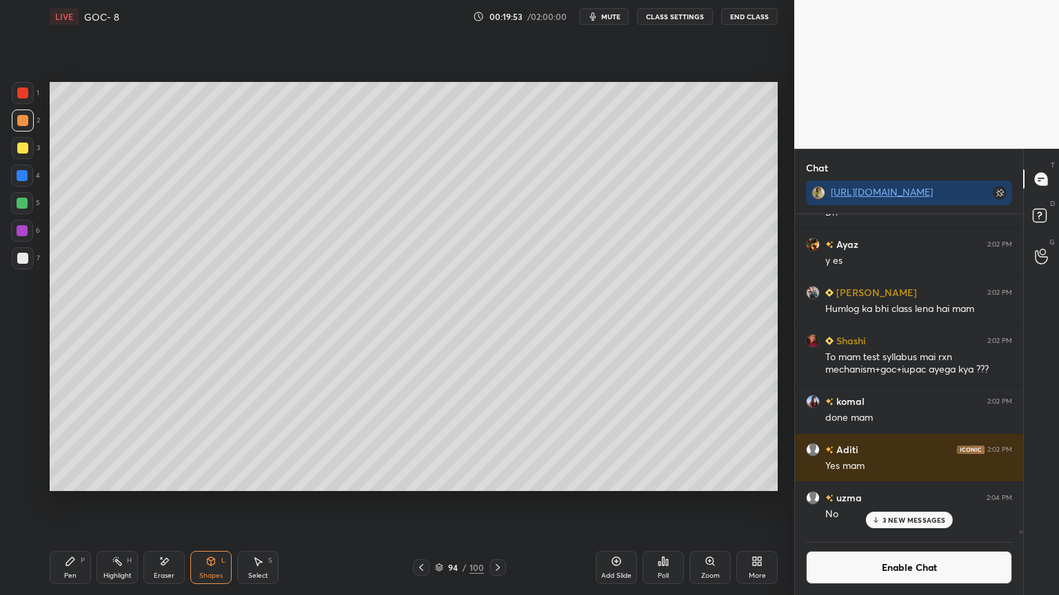
click at [25, 178] on div at bounding box center [22, 175] width 11 height 11
click at [207, 502] on icon at bounding box center [211, 561] width 8 height 2
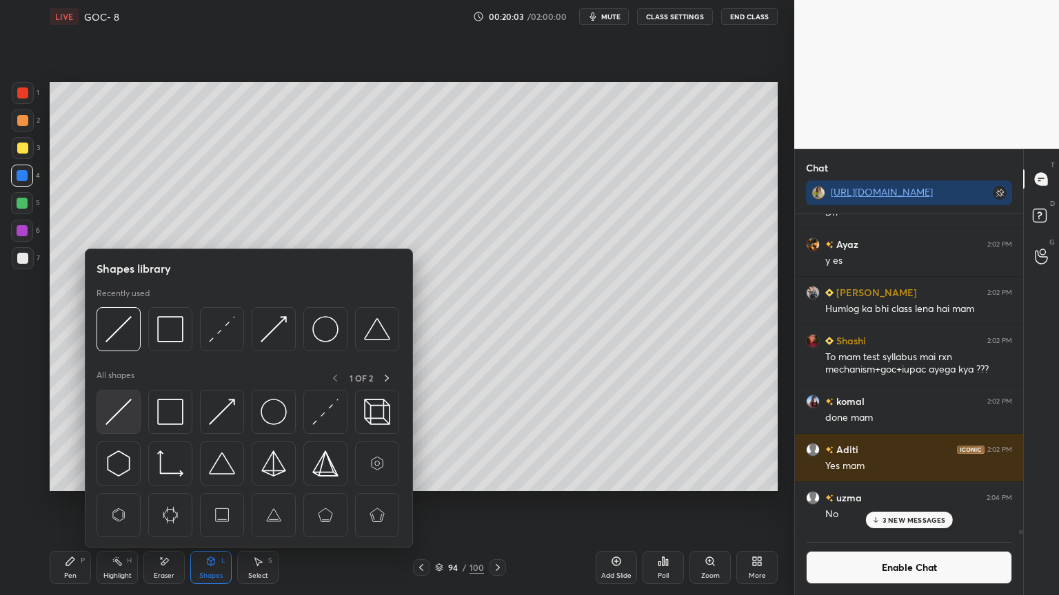
click at [117, 416] on img at bounding box center [118, 412] width 26 height 26
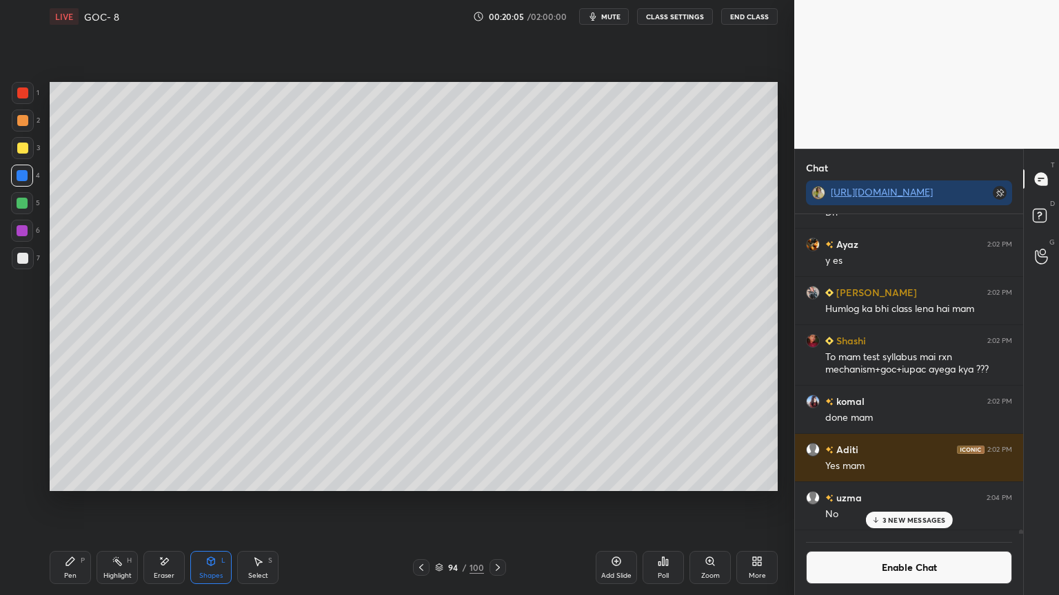
click at [65, 502] on icon at bounding box center [70, 561] width 11 height 11
click at [907, 502] on p "3 NEW MESSAGES" at bounding box center [913, 520] width 63 height 8
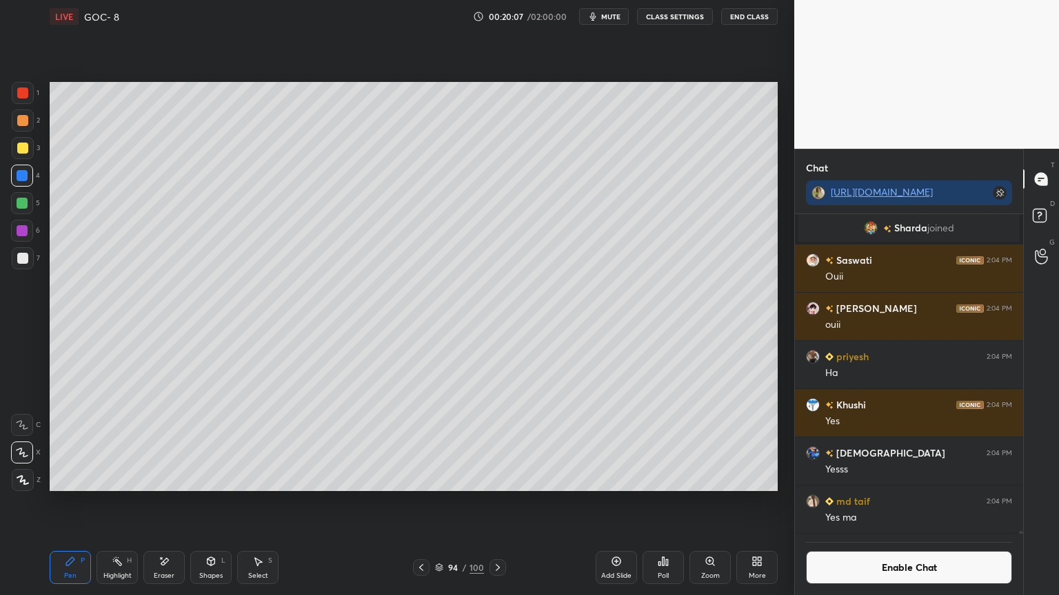
click at [913, 502] on button "Enable Chat" at bounding box center [909, 567] width 206 height 33
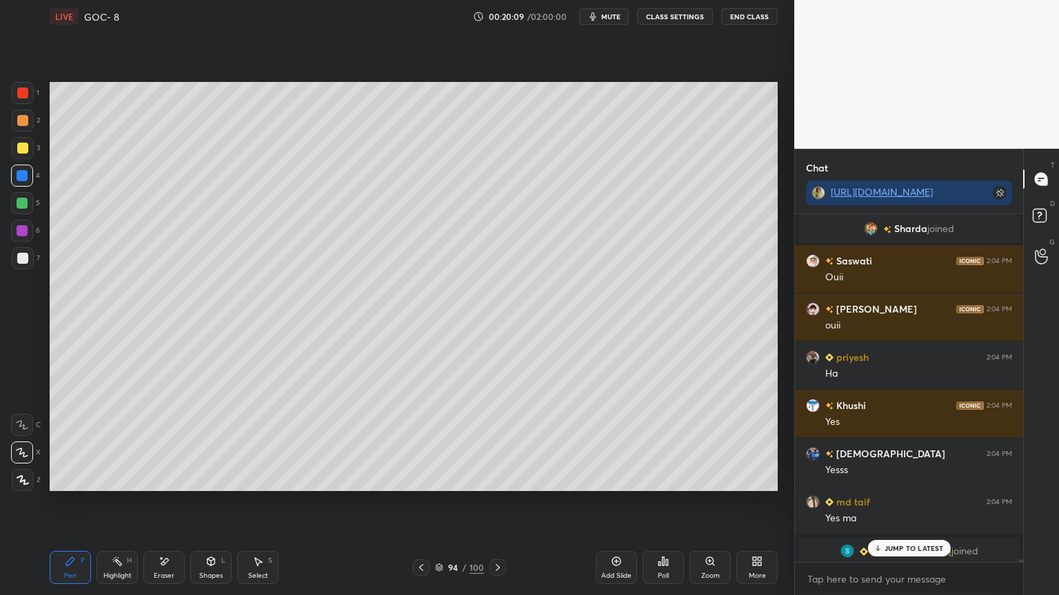
scroll to position [41439, 0]
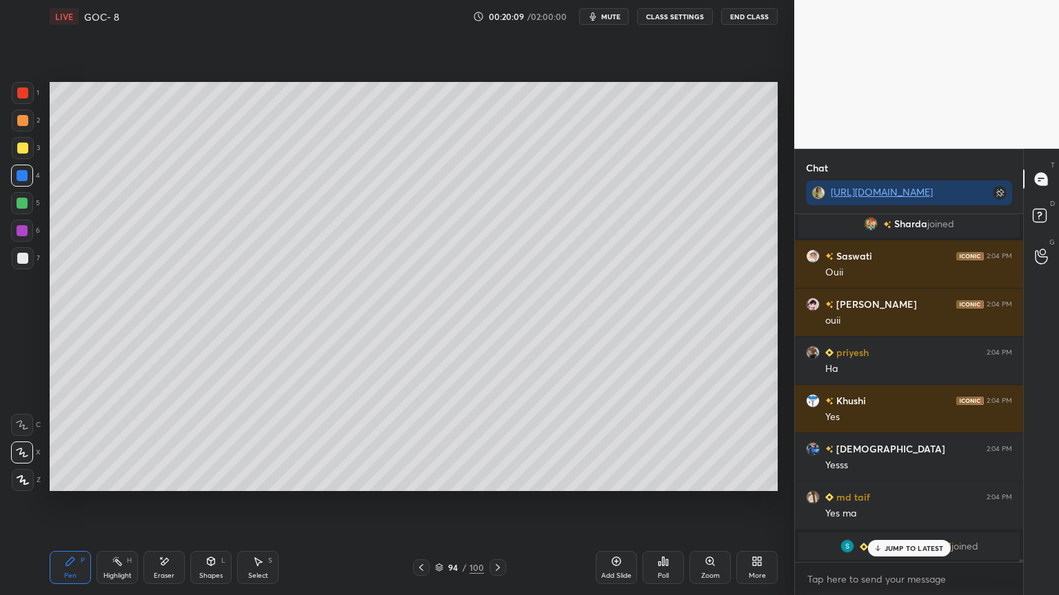
click at [113, 502] on icon at bounding box center [117, 561] width 11 height 11
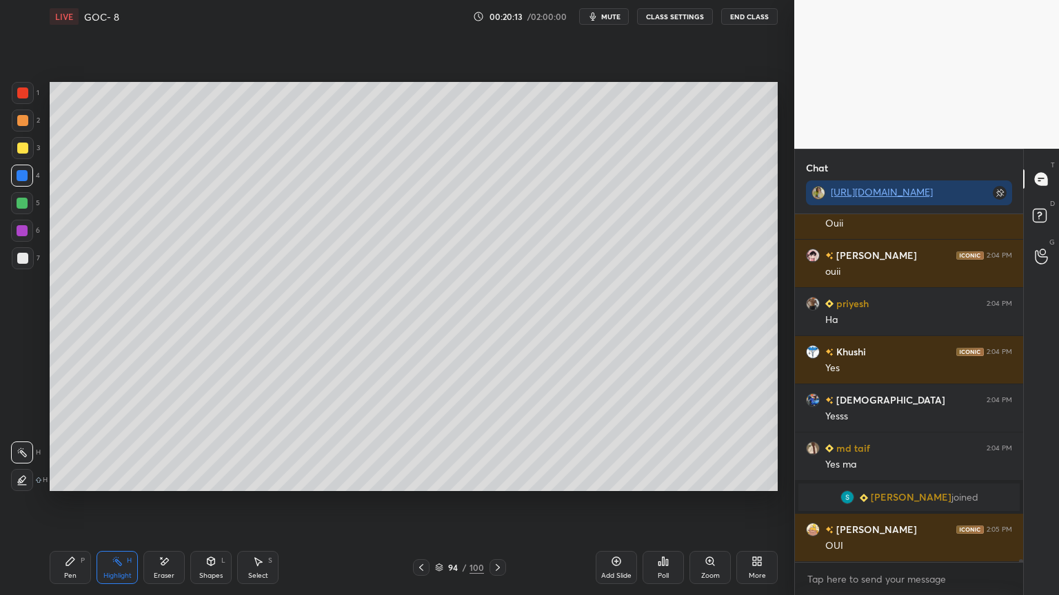
scroll to position [41681, 0]
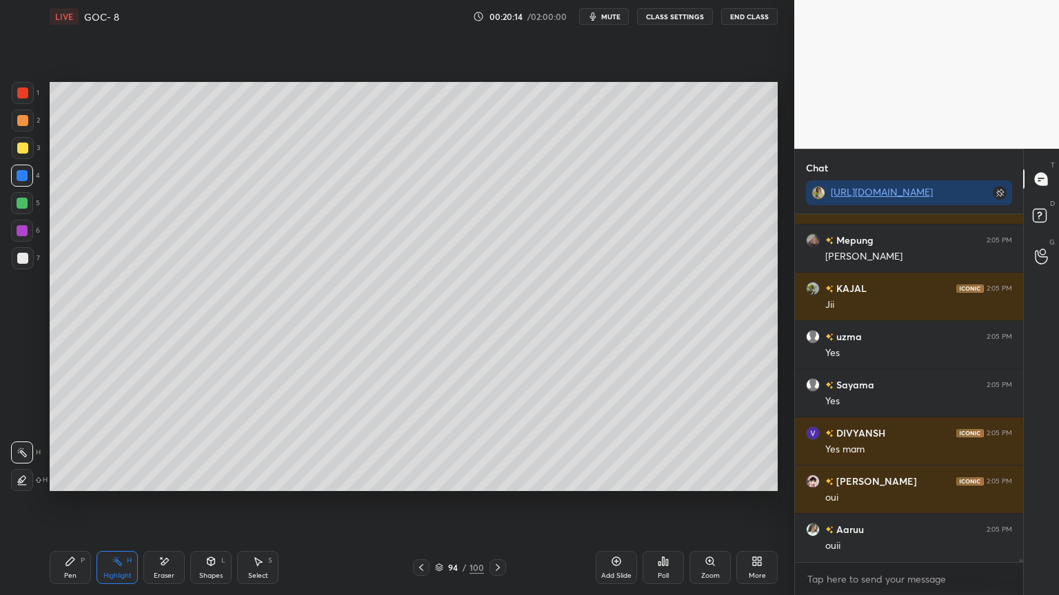
click at [60, 502] on div "Pen P" at bounding box center [70, 567] width 41 height 33
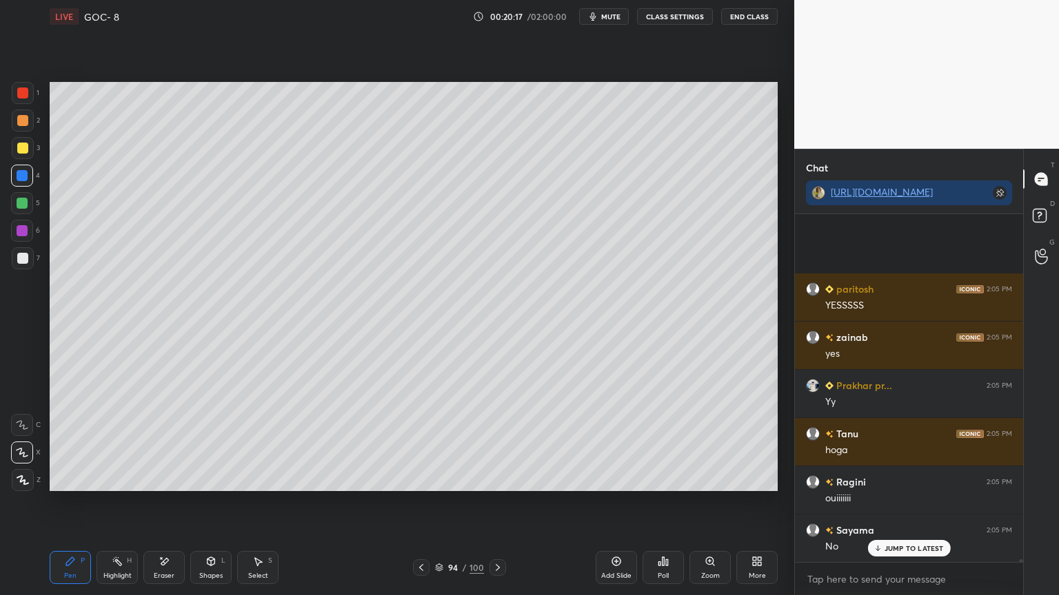
scroll to position [42341, 0]
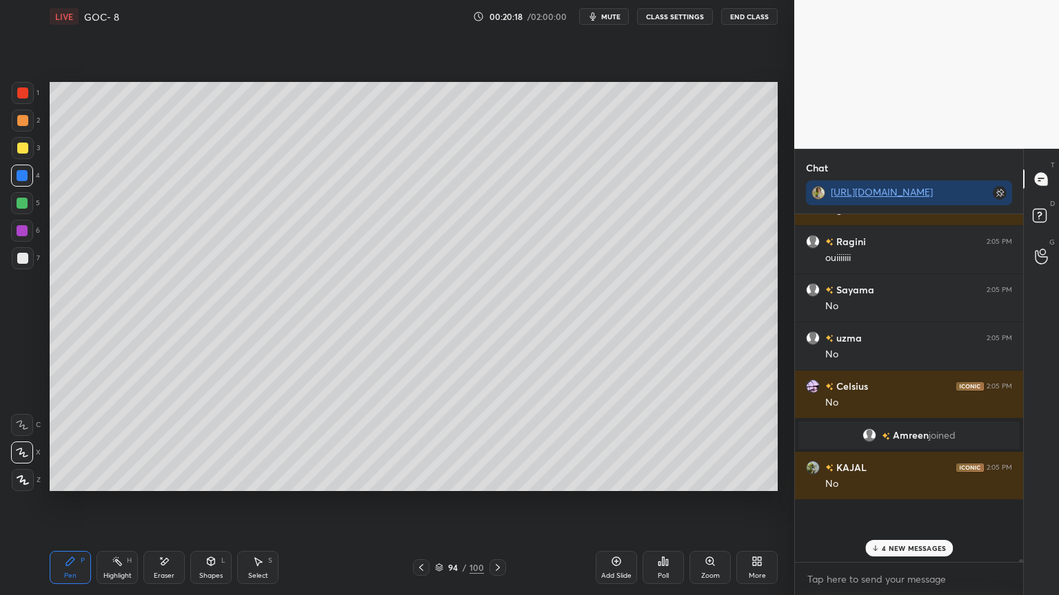
click at [122, 502] on icon at bounding box center [117, 561] width 11 height 11
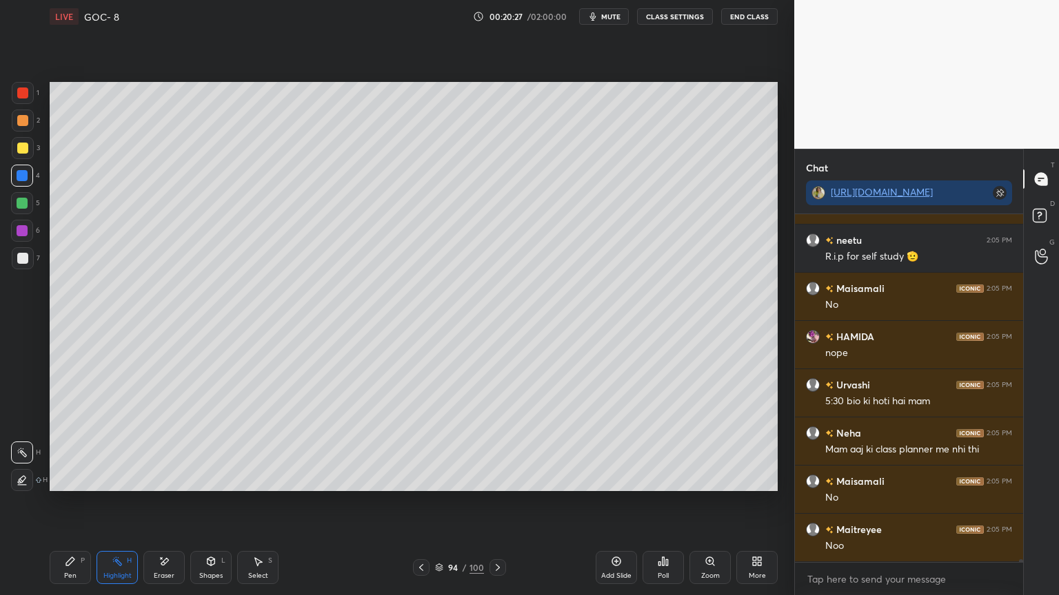
scroll to position [43146, 0]
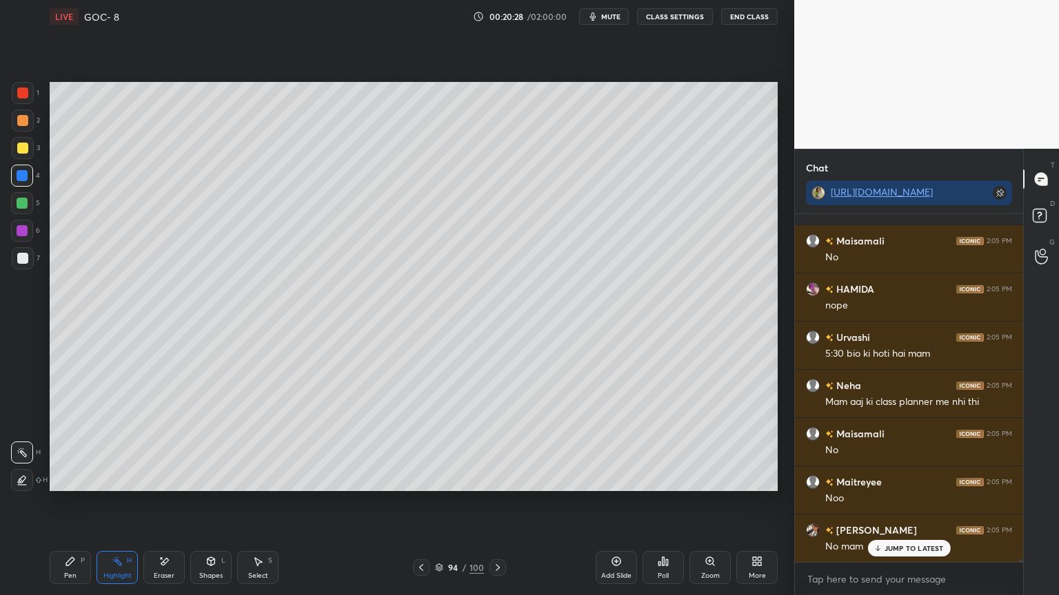
click at [150, 502] on div "Eraser" at bounding box center [163, 567] width 41 height 33
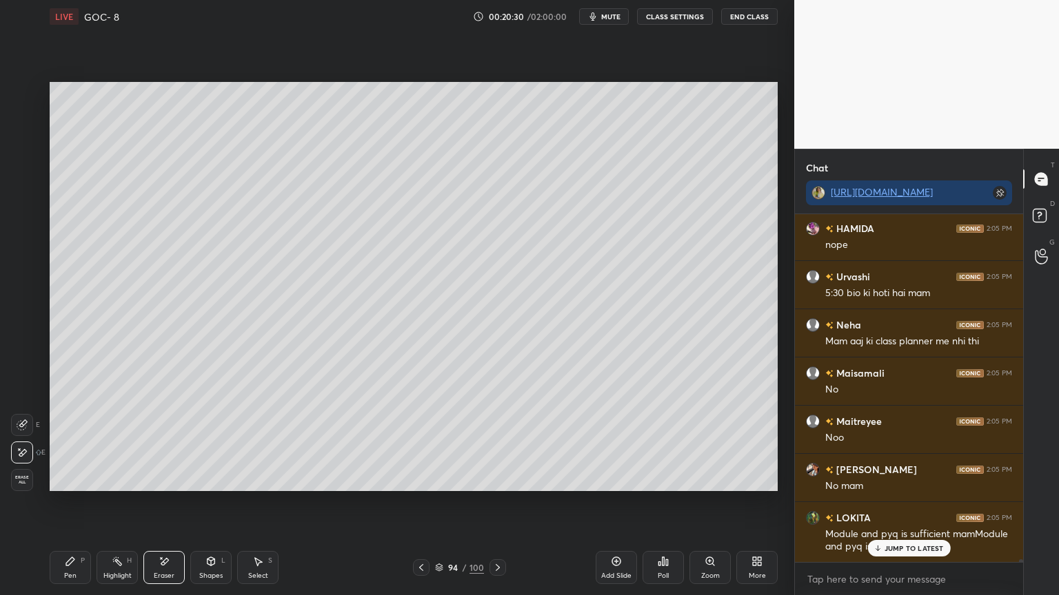
click at [675, 16] on button "CLASS SETTINGS" at bounding box center [675, 16] width 76 height 17
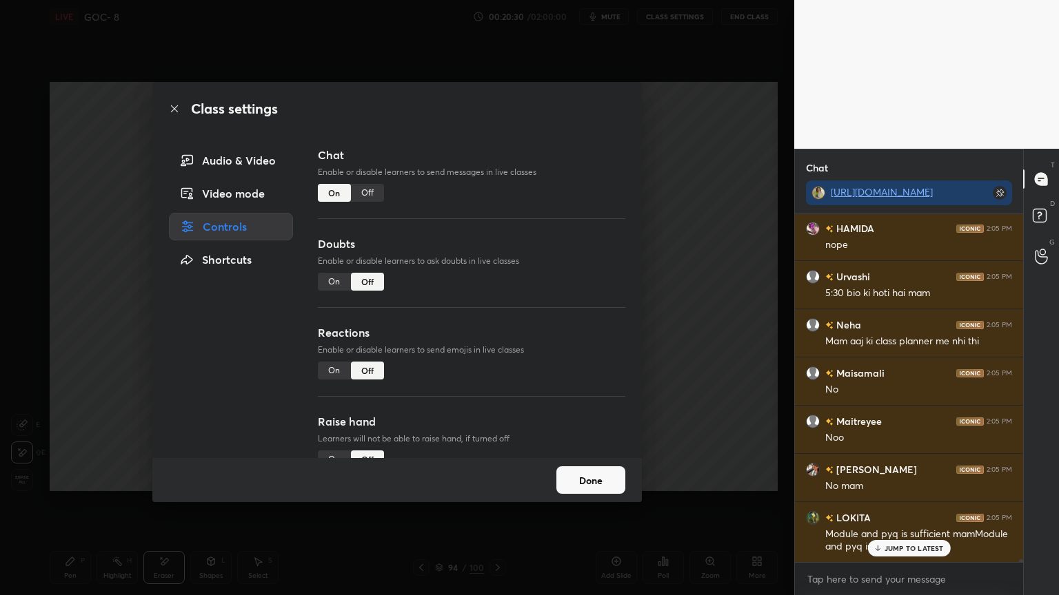
click at [361, 196] on div "Off" at bounding box center [367, 193] width 33 height 18
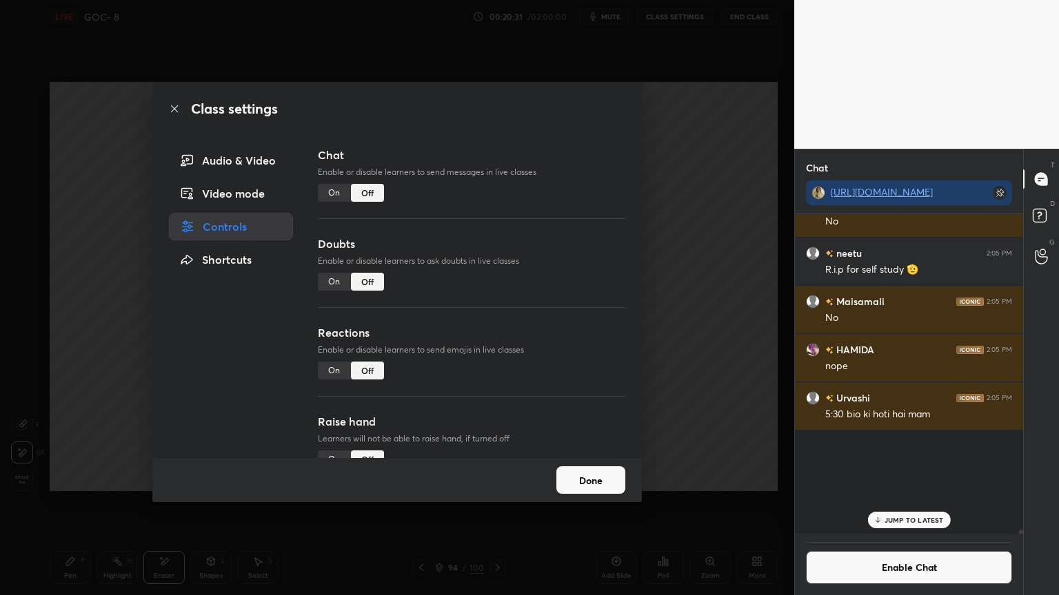
scroll to position [316, 224]
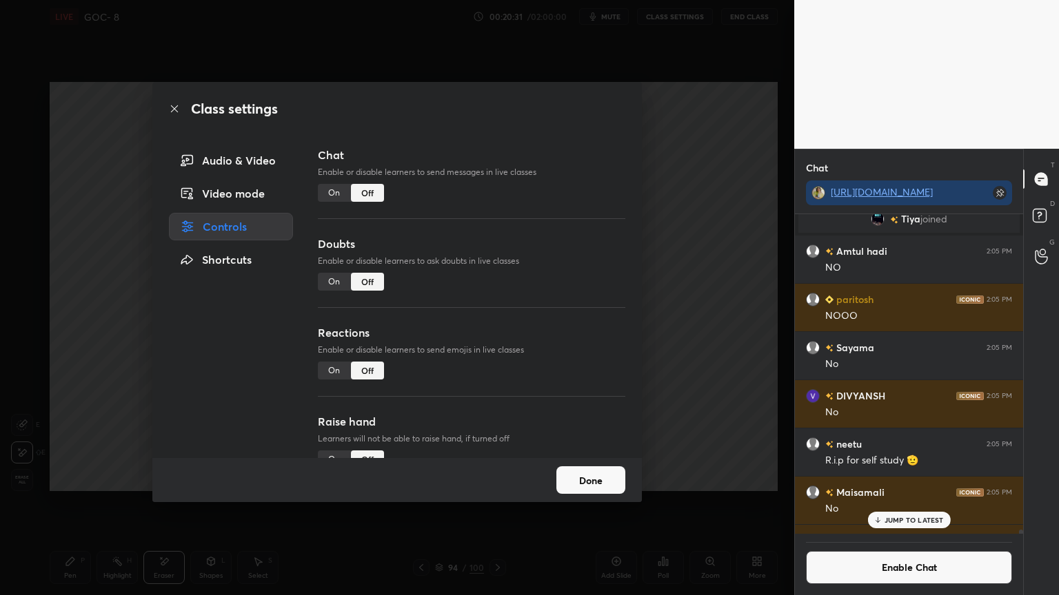
click at [571, 477] on button "Done" at bounding box center [590, 481] width 69 height 28
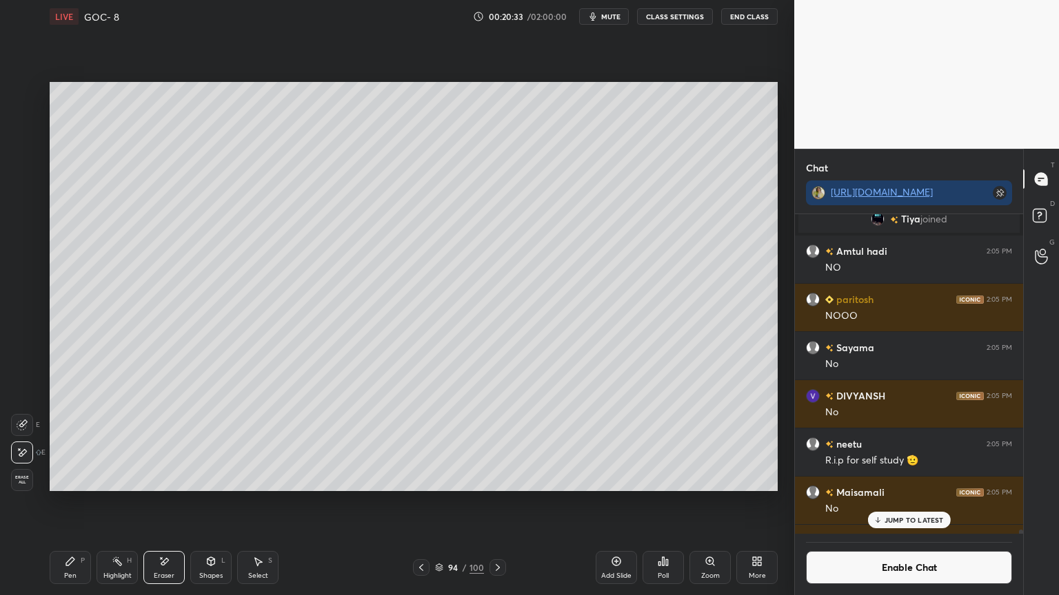
click at [205, 502] on div "Shapes L" at bounding box center [210, 567] width 41 height 33
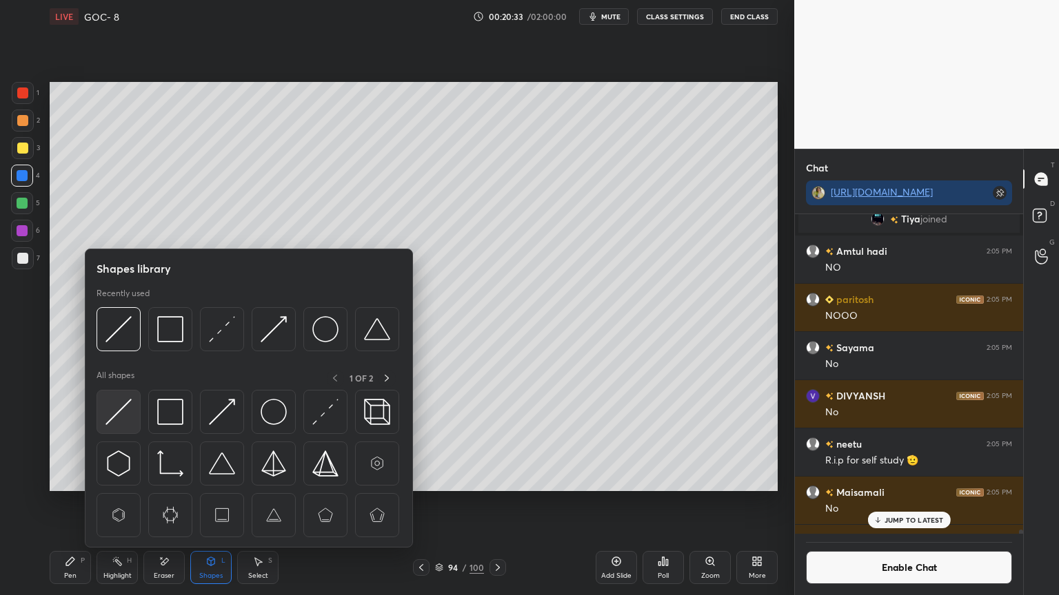
click at [127, 404] on img at bounding box center [118, 412] width 26 height 26
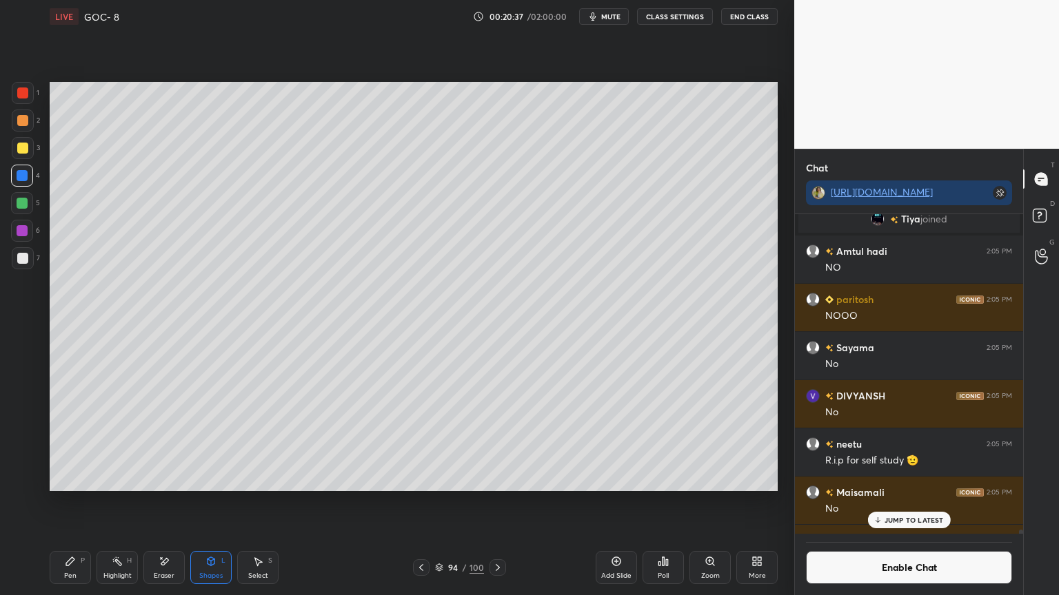
click at [78, 502] on div "Pen P" at bounding box center [70, 567] width 41 height 33
click at [21, 148] on div at bounding box center [22, 148] width 11 height 11
click at [209, 502] on icon at bounding box center [210, 561] width 11 height 11
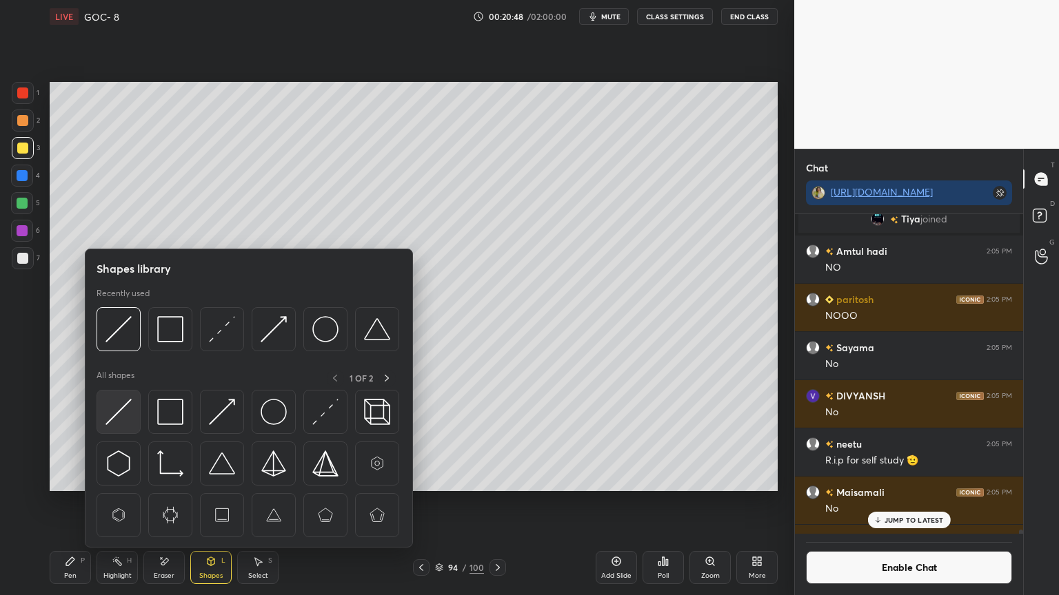
click at [122, 414] on img at bounding box center [118, 412] width 26 height 26
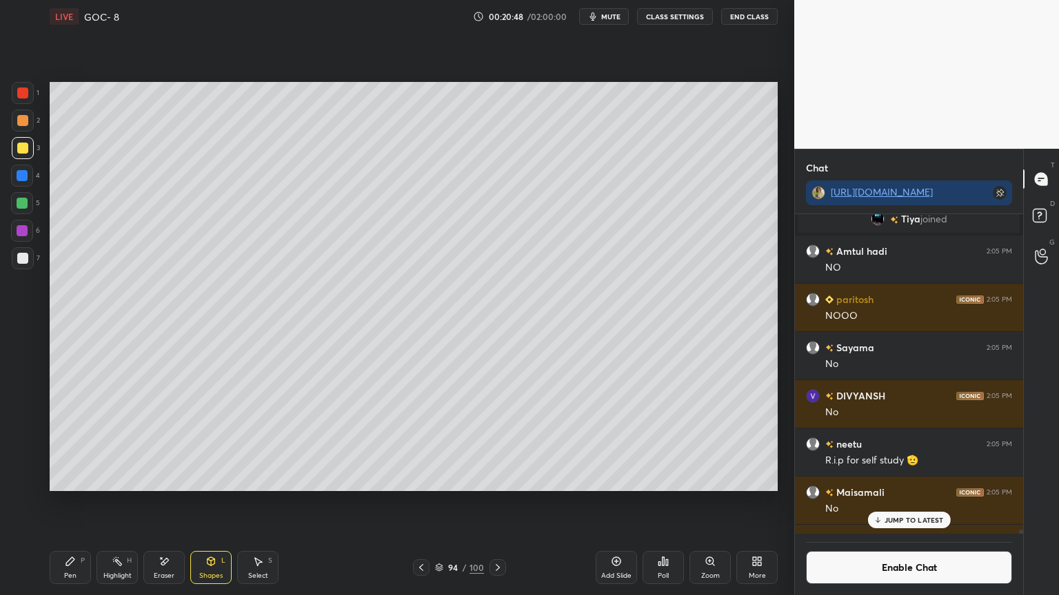
click at [26, 179] on div at bounding box center [22, 175] width 11 height 11
click at [30, 152] on div at bounding box center [23, 148] width 22 height 22
click at [72, 502] on icon at bounding box center [70, 561] width 11 height 11
click at [203, 502] on div "Shapes L" at bounding box center [210, 567] width 41 height 33
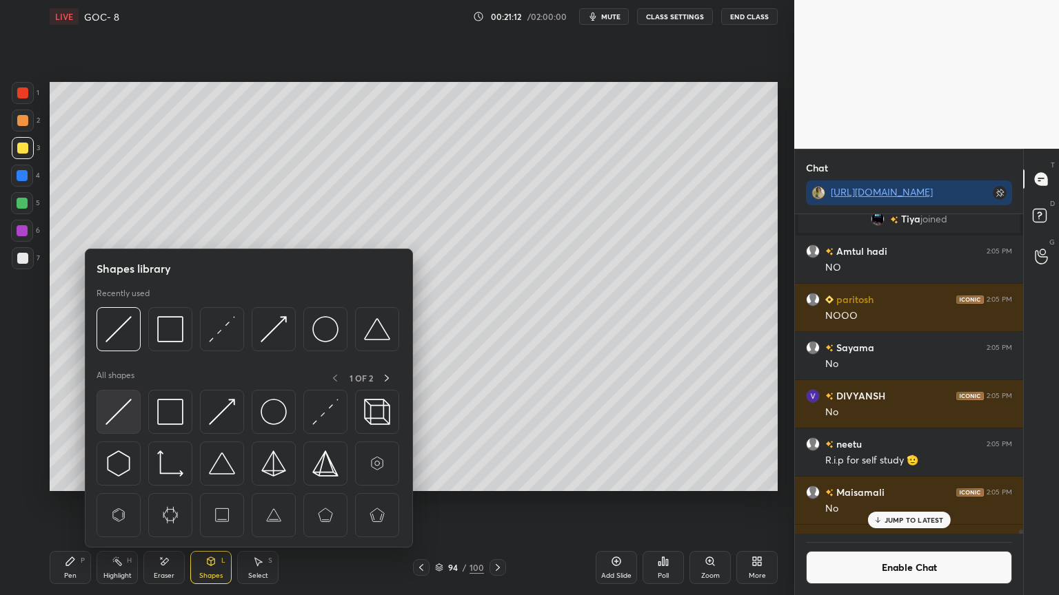
click at [130, 414] on img at bounding box center [118, 412] width 26 height 26
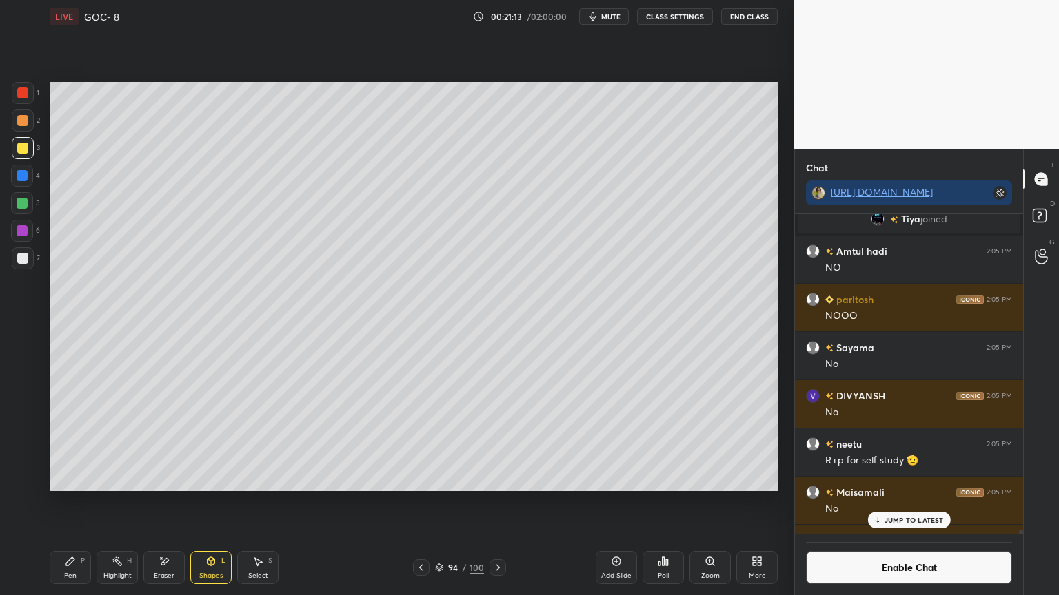
click at [28, 172] on div at bounding box center [22, 176] width 22 height 22
click at [214, 502] on icon at bounding box center [211, 562] width 8 height 8
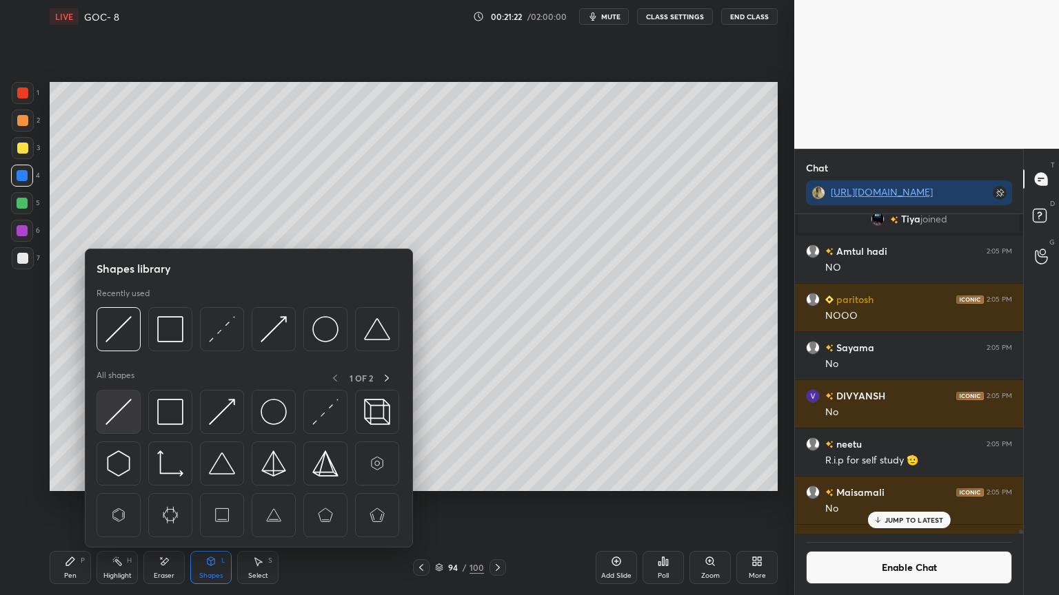
click at [119, 414] on img at bounding box center [118, 412] width 26 height 26
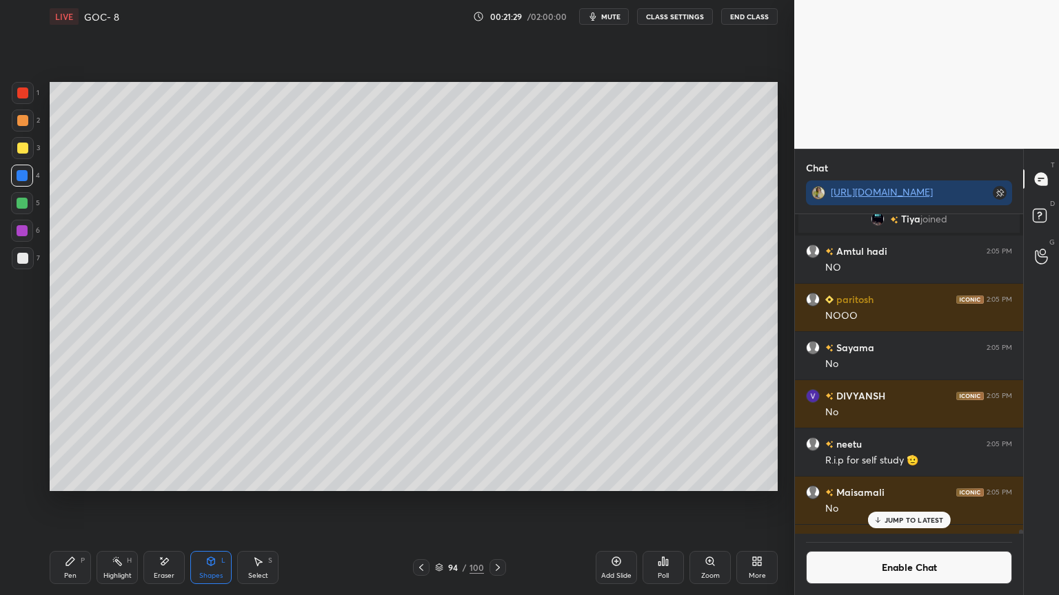
click at [22, 153] on div at bounding box center [22, 148] width 11 height 11
click at [71, 502] on icon at bounding box center [70, 562] width 8 height 8
click at [209, 502] on div "Shapes L" at bounding box center [210, 567] width 41 height 33
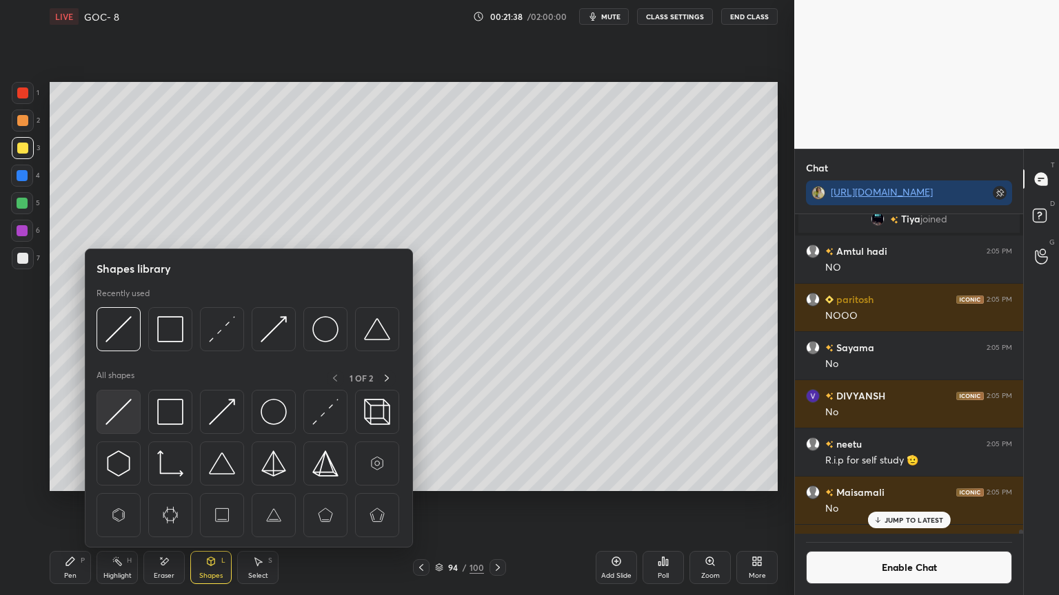
click at [124, 418] on img at bounding box center [118, 412] width 26 height 26
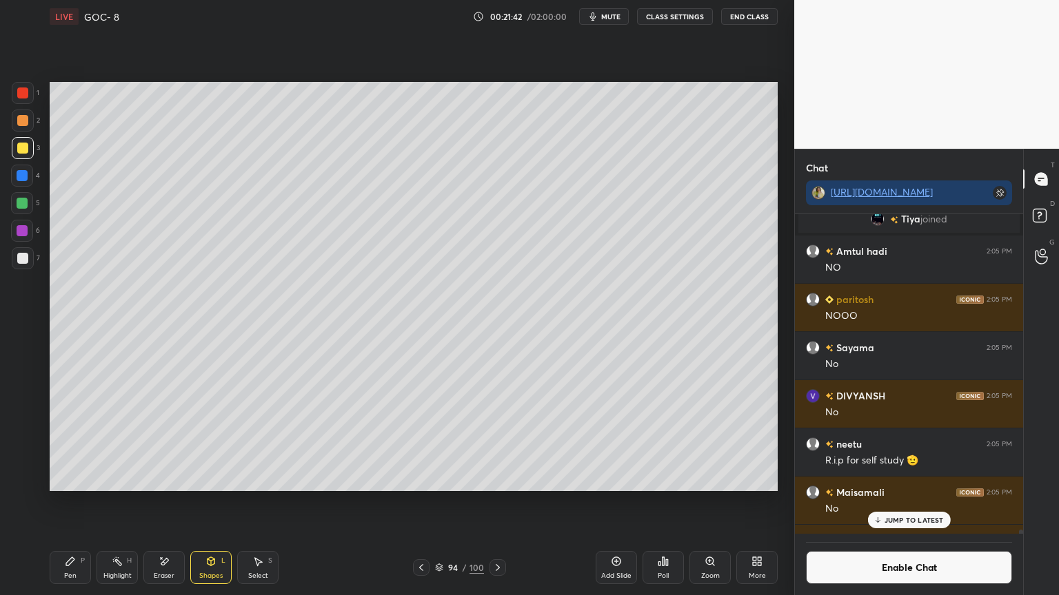
click at [26, 174] on div at bounding box center [22, 175] width 11 height 11
click at [60, 502] on div "Pen P" at bounding box center [70, 567] width 41 height 33
click at [21, 150] on div at bounding box center [22, 148] width 11 height 11
click at [899, 502] on p "JUMP TO LATEST" at bounding box center [913, 520] width 59 height 8
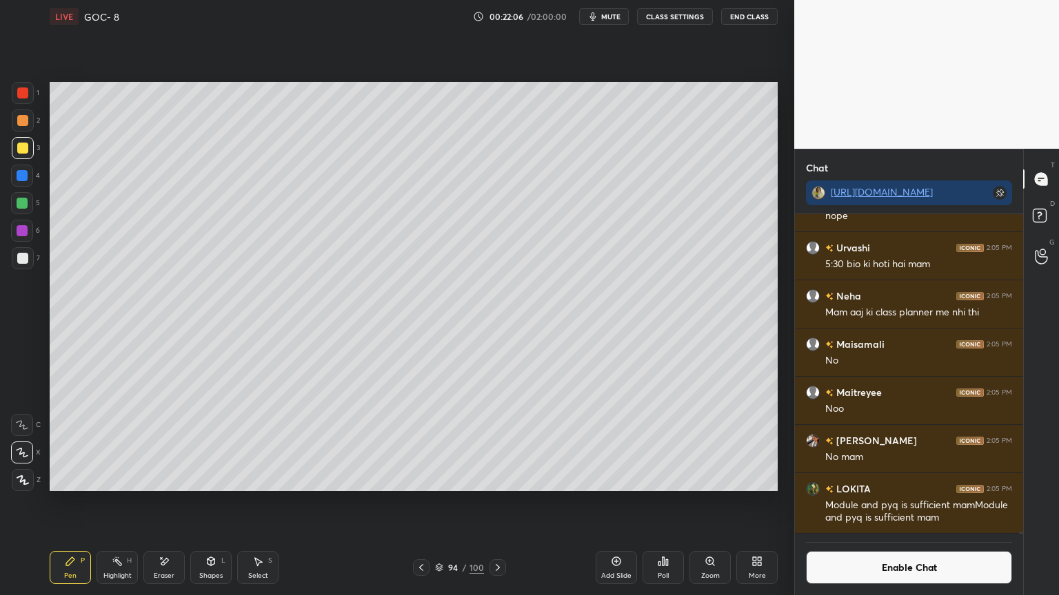
click at [893, 502] on button "Enable Chat" at bounding box center [909, 567] width 206 height 33
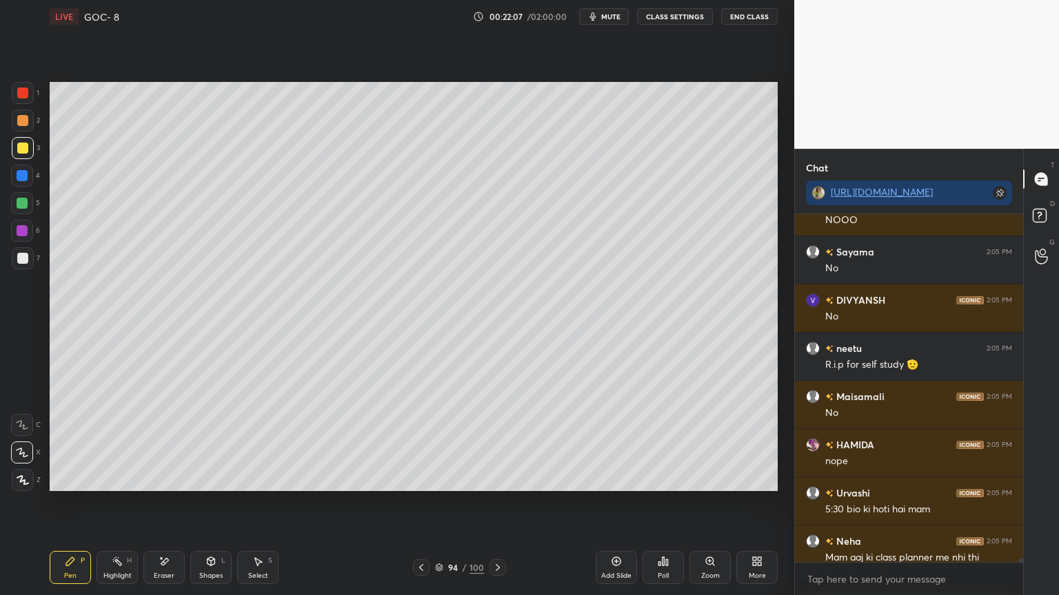
click at [114, 502] on icon at bounding box center [117, 561] width 11 height 11
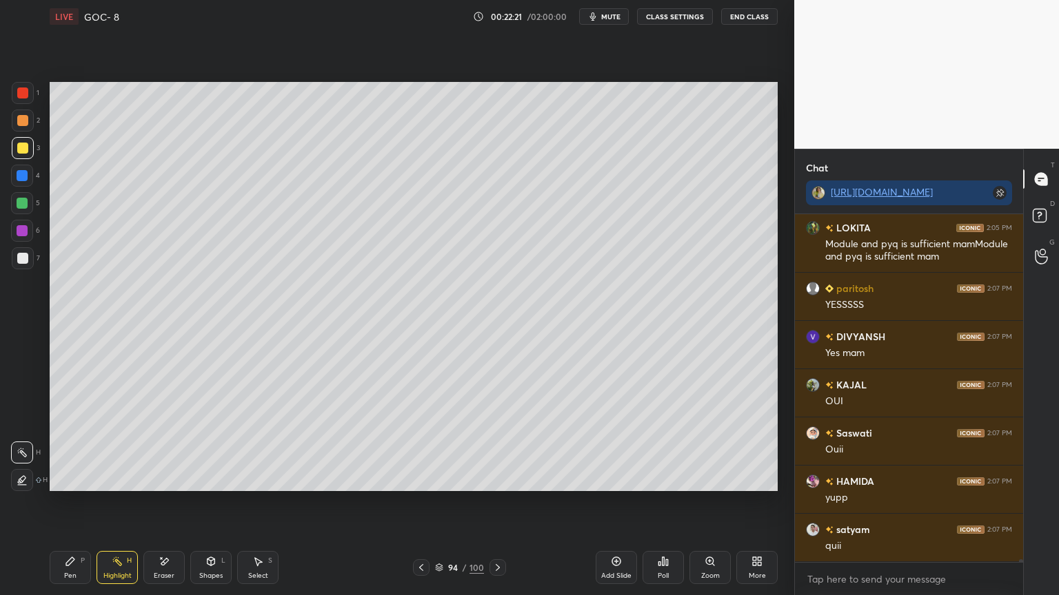
scroll to position [43041, 0]
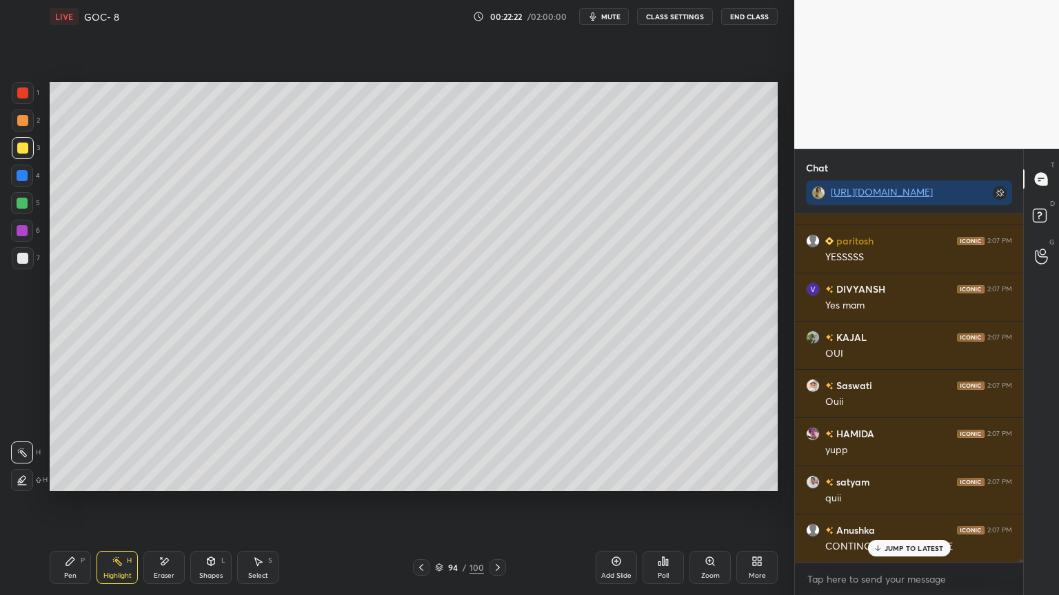
click at [81, 502] on div "P" at bounding box center [83, 561] width 4 height 7
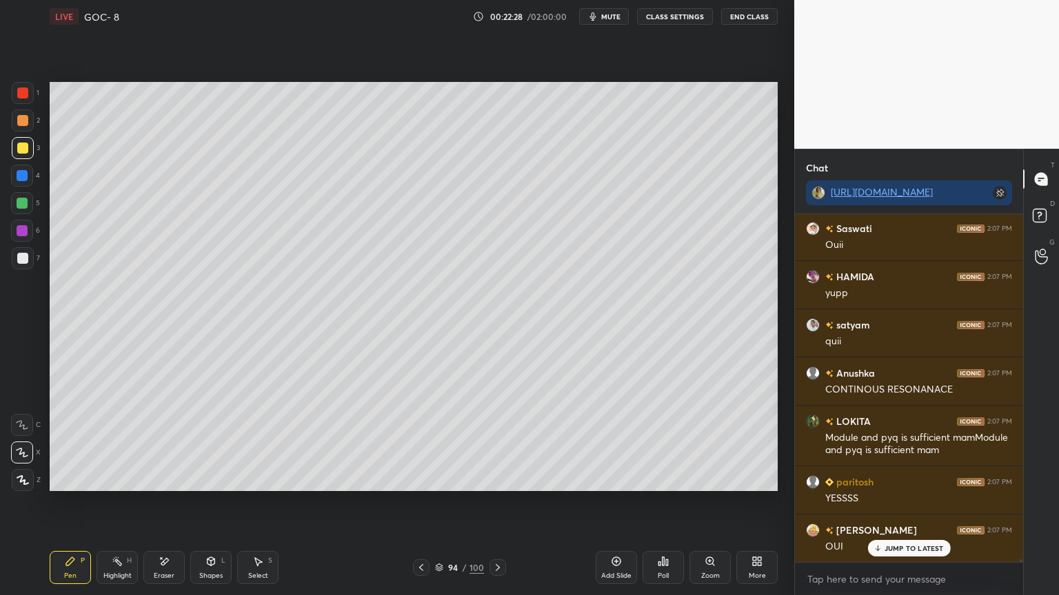
scroll to position [43259, 0]
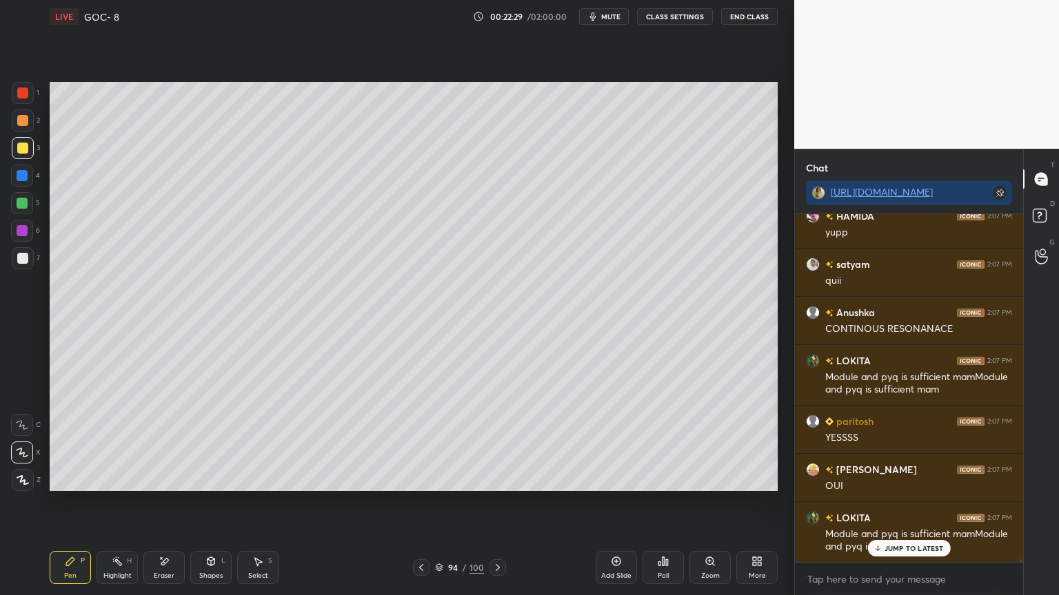
click at [24, 260] on div at bounding box center [22, 258] width 11 height 11
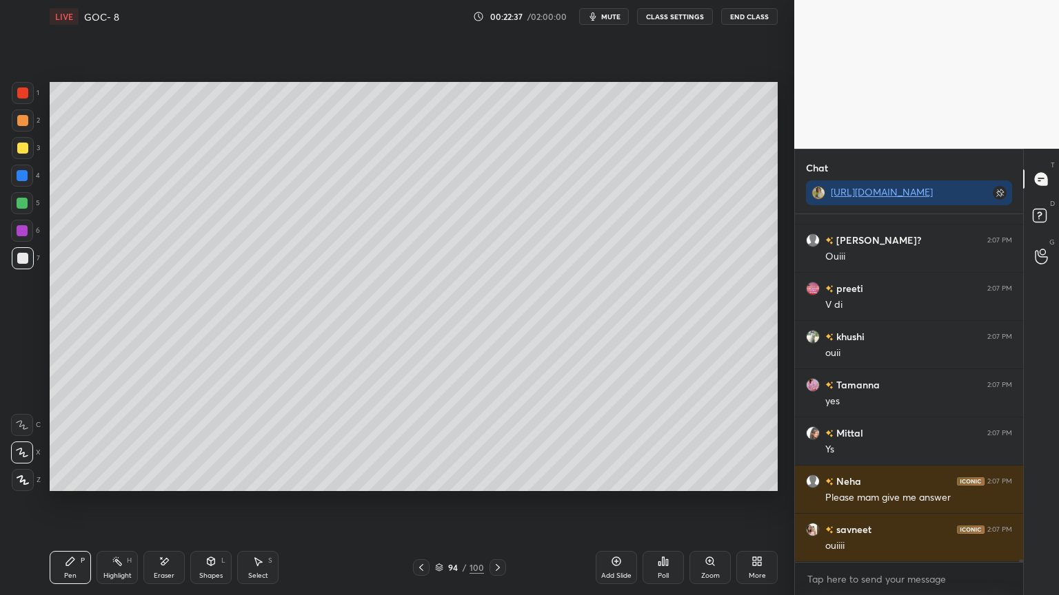
scroll to position [43790, 0]
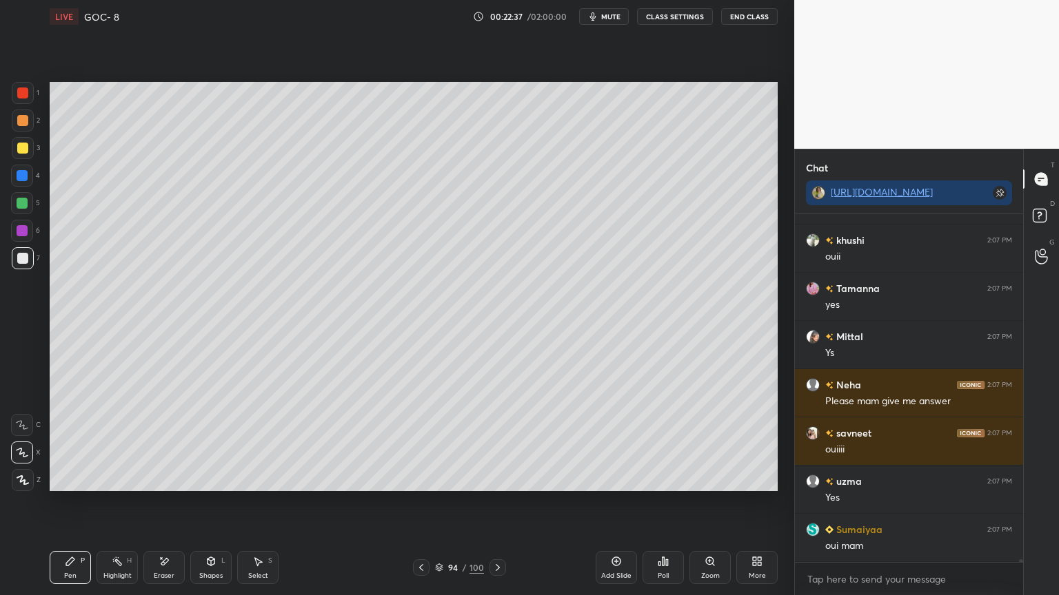
click at [427, 502] on div at bounding box center [421, 568] width 17 height 17
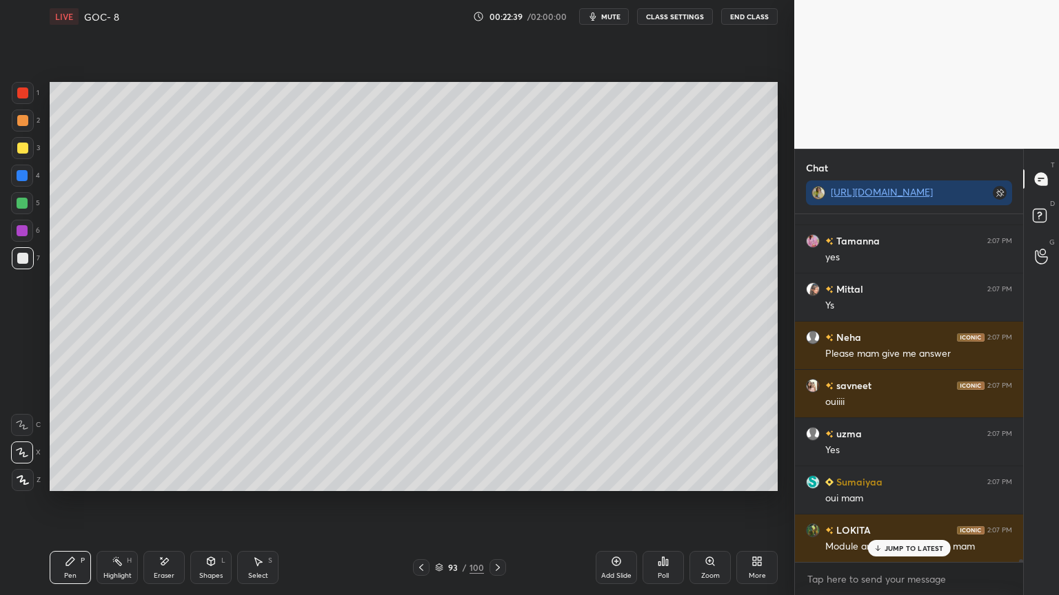
click at [665, 19] on button "CLASS SETTINGS" at bounding box center [675, 16] width 76 height 17
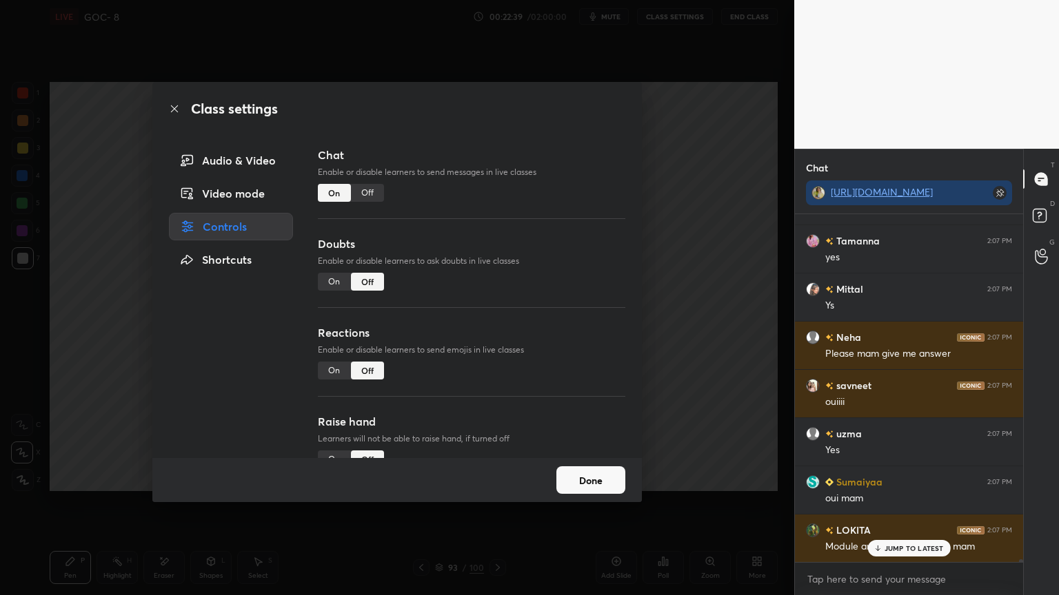
scroll to position [43920, 0]
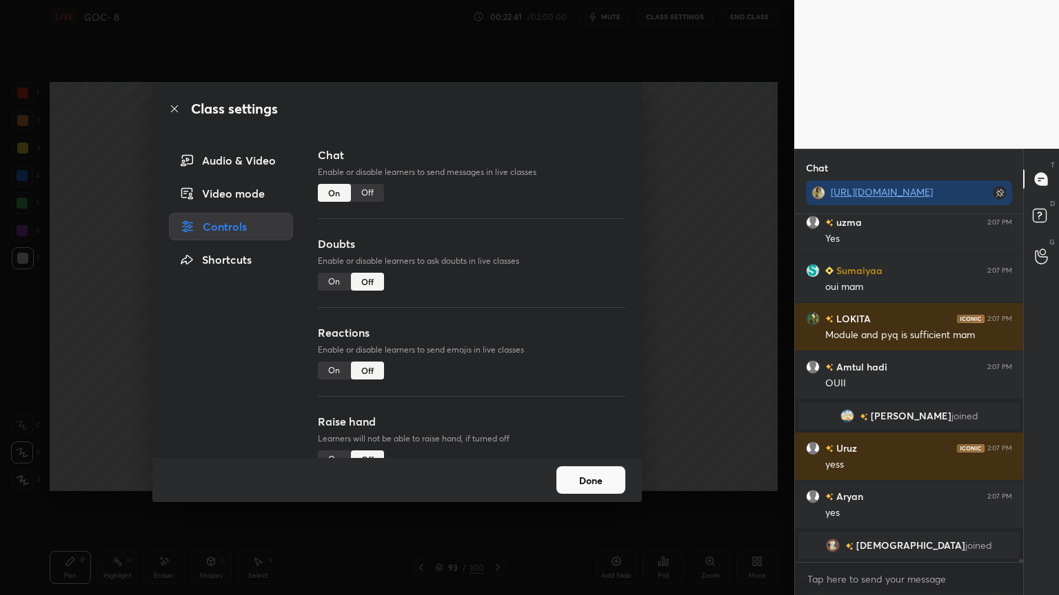
click at [367, 196] on div "Off" at bounding box center [367, 193] width 33 height 18
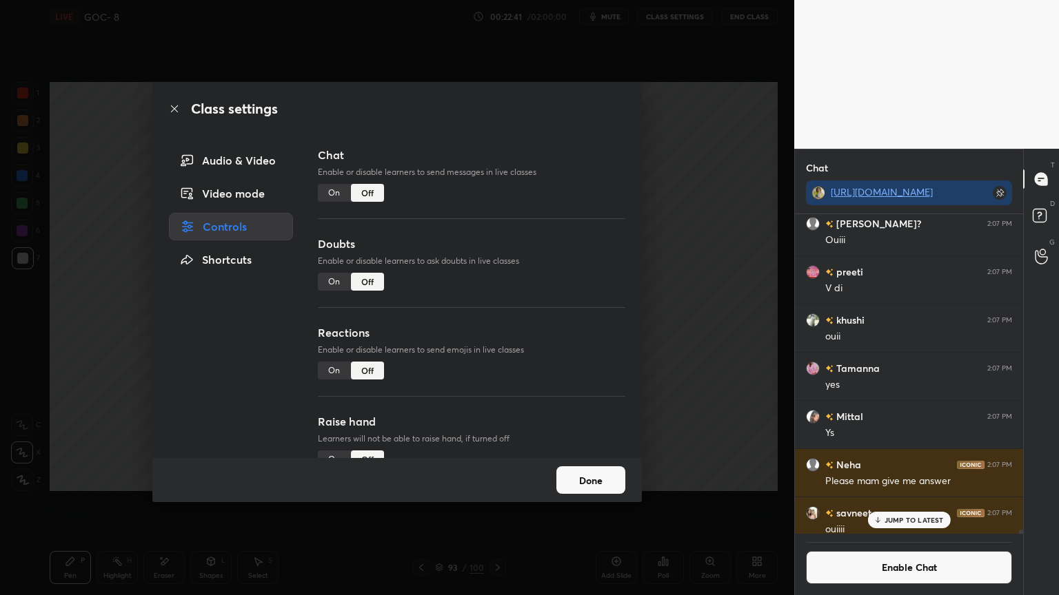
scroll to position [43799, 0]
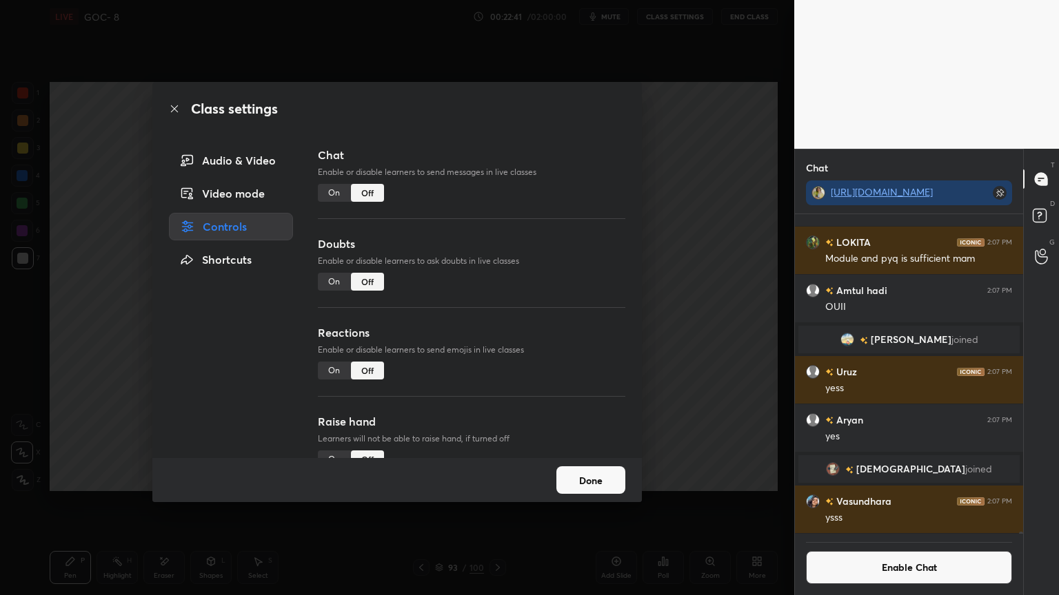
click at [579, 484] on button "Done" at bounding box center [590, 481] width 69 height 28
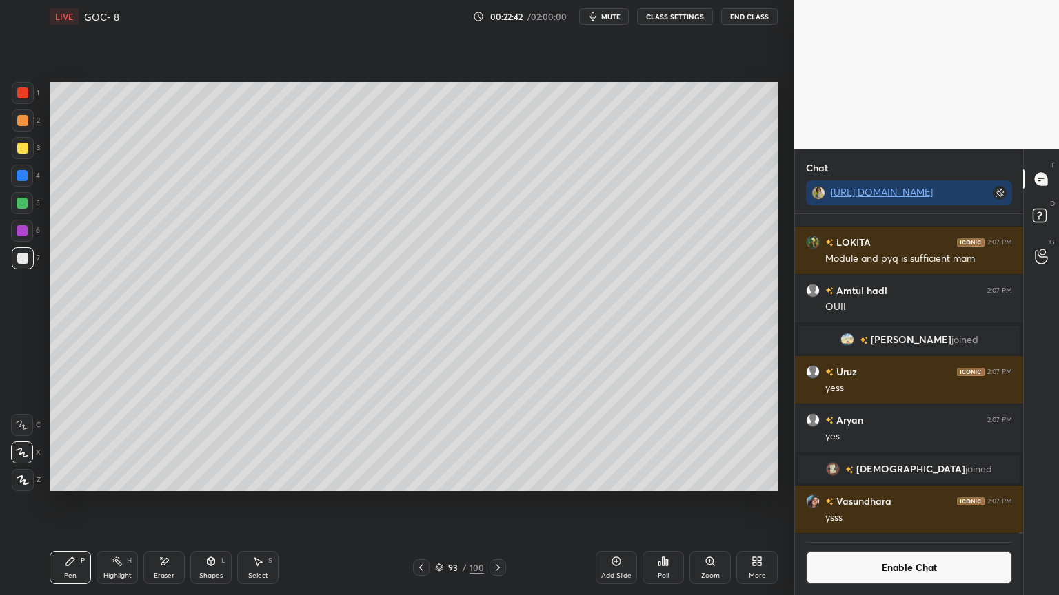
click at [133, 502] on div "Highlight H" at bounding box center [116, 567] width 41 height 33
click at [23, 205] on div at bounding box center [22, 203] width 11 height 11
click at [21, 226] on div at bounding box center [22, 230] width 11 height 11
click at [83, 502] on div "Pen P" at bounding box center [70, 567] width 41 height 33
click at [22, 127] on div at bounding box center [23, 121] width 22 height 22
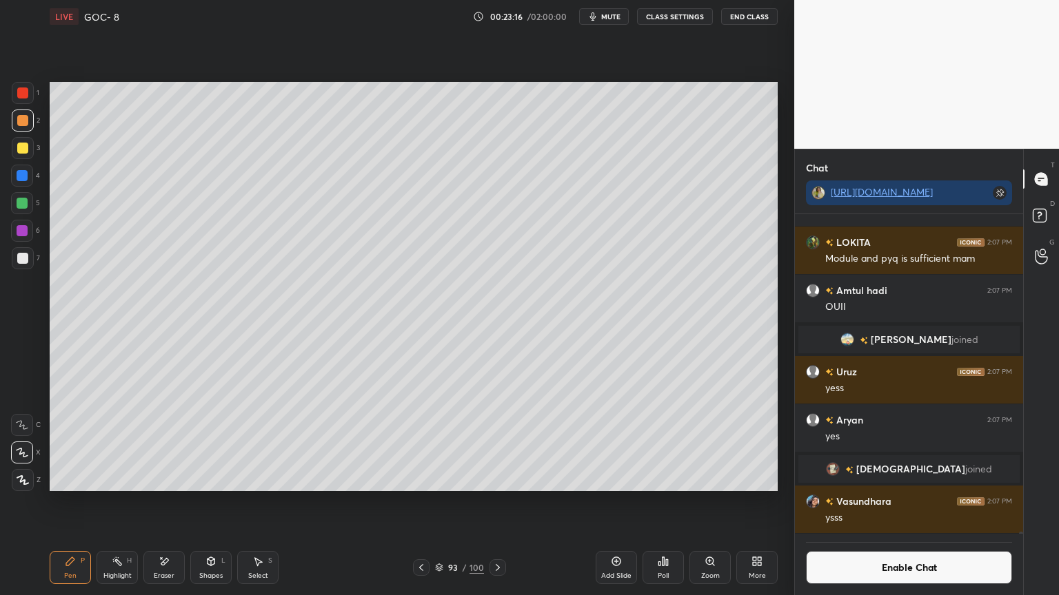
click at [114, 502] on icon at bounding box center [117, 561] width 11 height 11
click at [86, 502] on div "Pen P" at bounding box center [70, 567] width 41 height 33
click at [26, 181] on div at bounding box center [22, 176] width 22 height 22
click at [496, 502] on icon at bounding box center [498, 567] width 4 height 7
click at [607, 502] on div "Add Slide" at bounding box center [615, 567] width 41 height 33
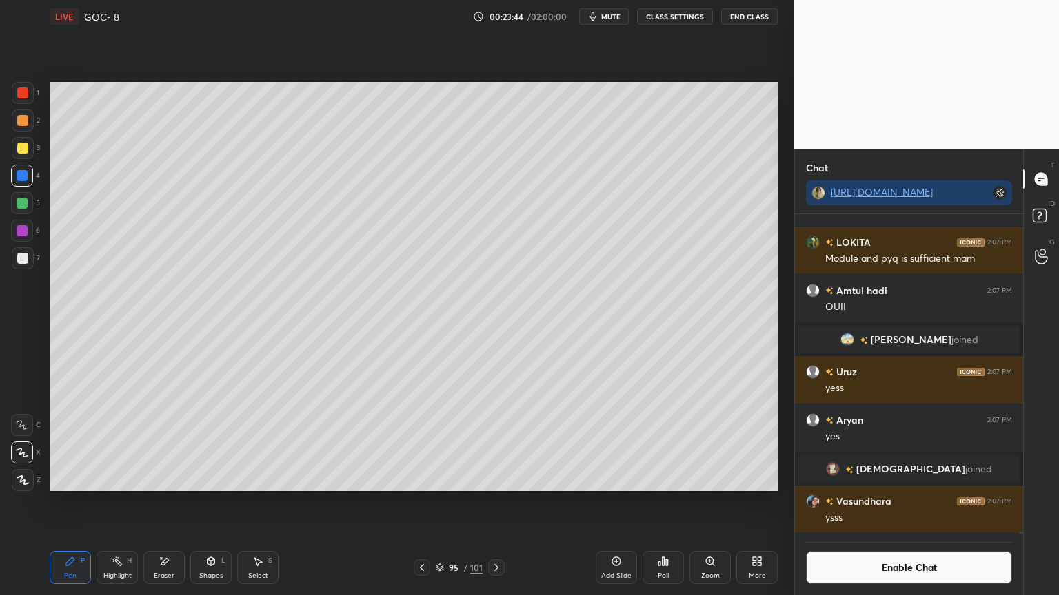
click at [27, 265] on div at bounding box center [23, 258] width 22 height 22
click at [420, 502] on div "Pen P Highlight H Eraser Shapes L Select S 95 / 101 Add Slide Poll Zoom More" at bounding box center [414, 567] width 728 height 55
click at [418, 502] on icon at bounding box center [421, 567] width 11 height 11
click at [119, 502] on div "Highlight H" at bounding box center [116, 567] width 41 height 33
click at [425, 502] on icon at bounding box center [421, 567] width 11 height 11
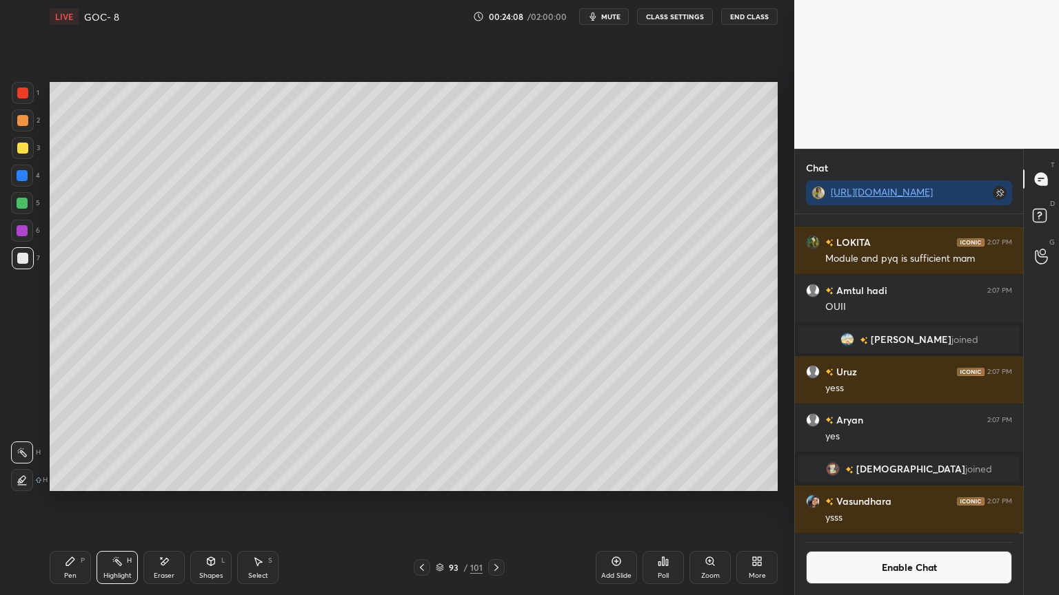
click at [22, 235] on div at bounding box center [22, 230] width 11 height 11
click at [498, 502] on icon at bounding box center [496, 567] width 11 height 11
click at [493, 502] on icon at bounding box center [496, 567] width 11 height 11
click at [207, 502] on div "Shapes L" at bounding box center [210, 567] width 41 height 33
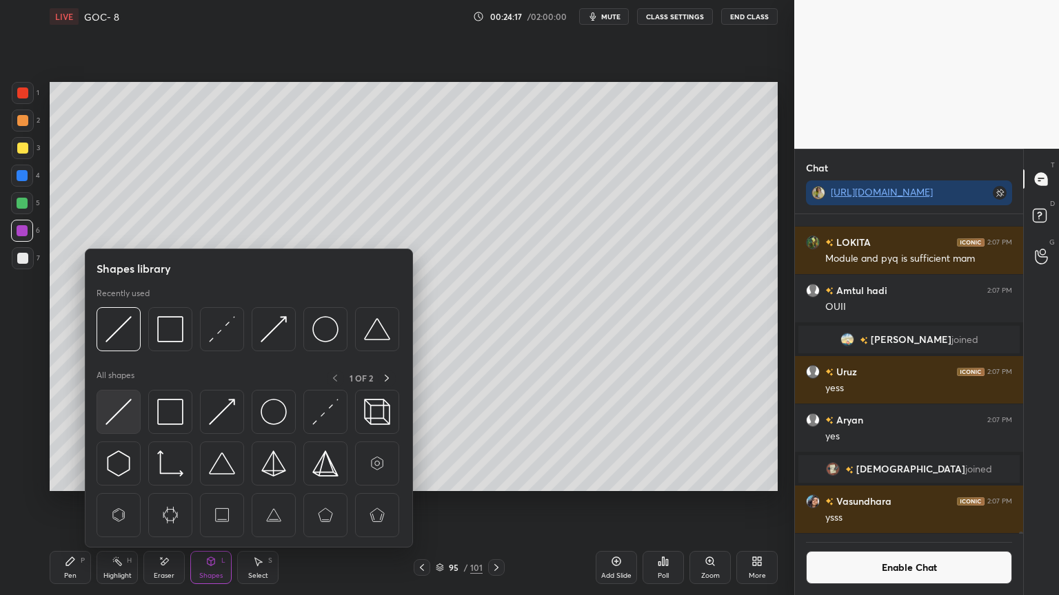
click at [129, 420] on img at bounding box center [118, 412] width 26 height 26
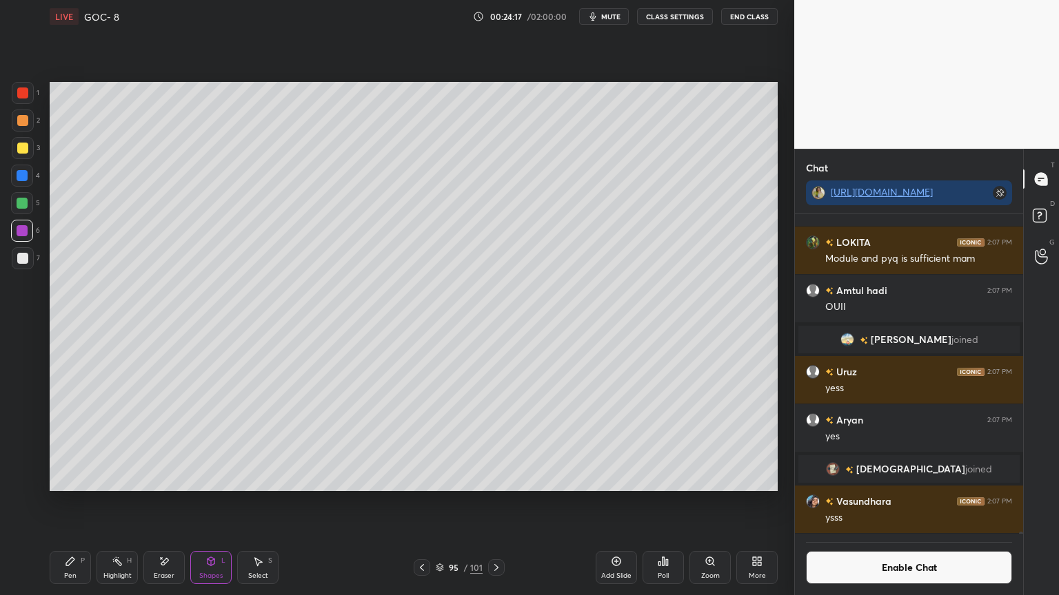
click at [27, 176] on div at bounding box center [22, 175] width 11 height 11
click at [128, 502] on div "H" at bounding box center [129, 561] width 5 height 7
click at [66, 502] on div "Pen" at bounding box center [70, 576] width 12 height 7
click at [212, 502] on icon at bounding box center [211, 561] width 8 height 2
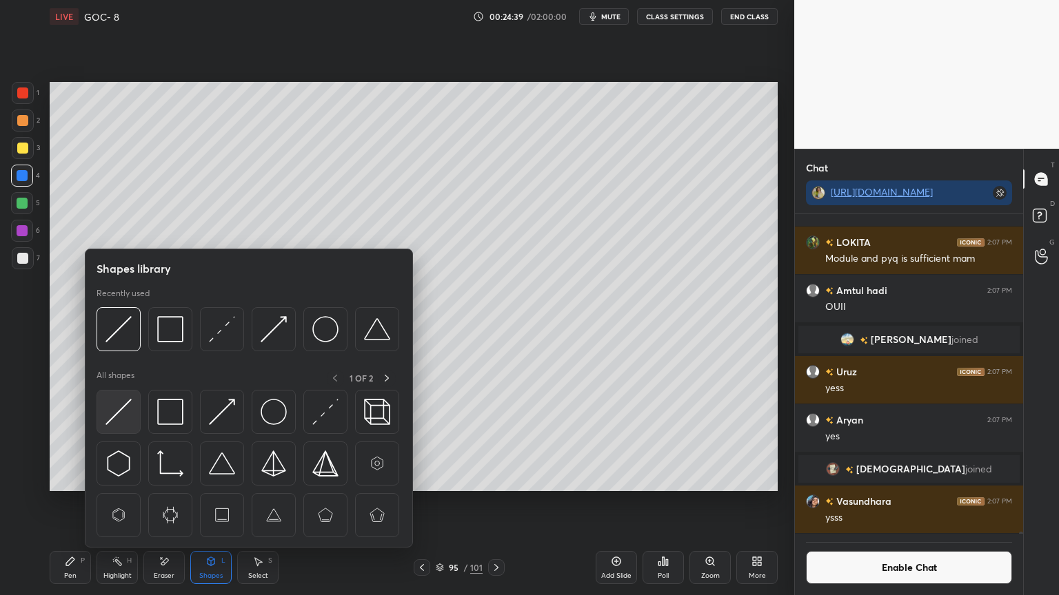
click at [124, 411] on img at bounding box center [118, 412] width 26 height 26
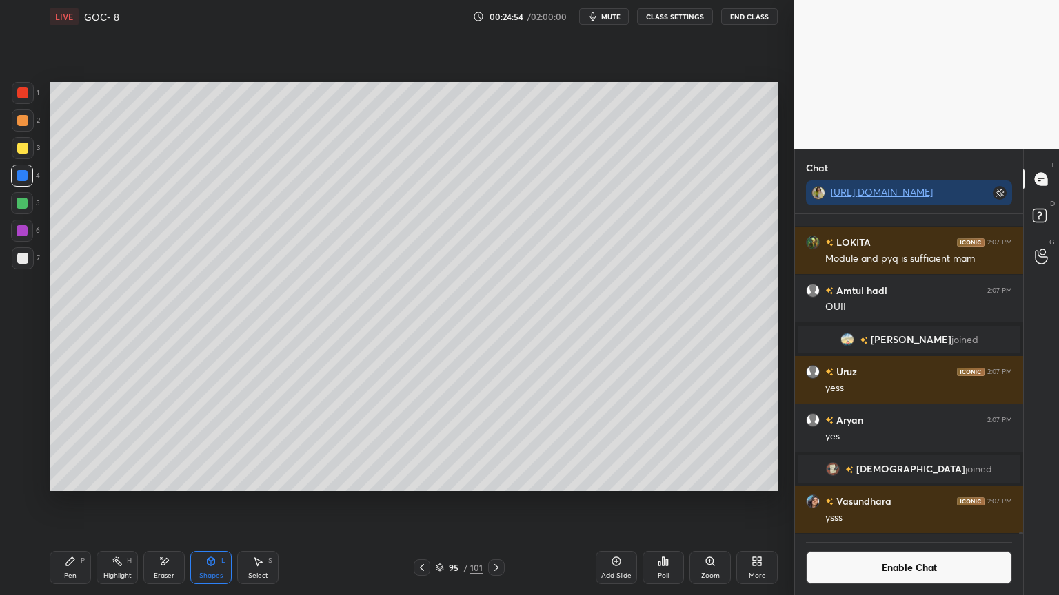
click at [176, 502] on div "Eraser" at bounding box center [163, 567] width 41 height 33
click at [201, 502] on div "Shapes L" at bounding box center [210, 567] width 41 height 33
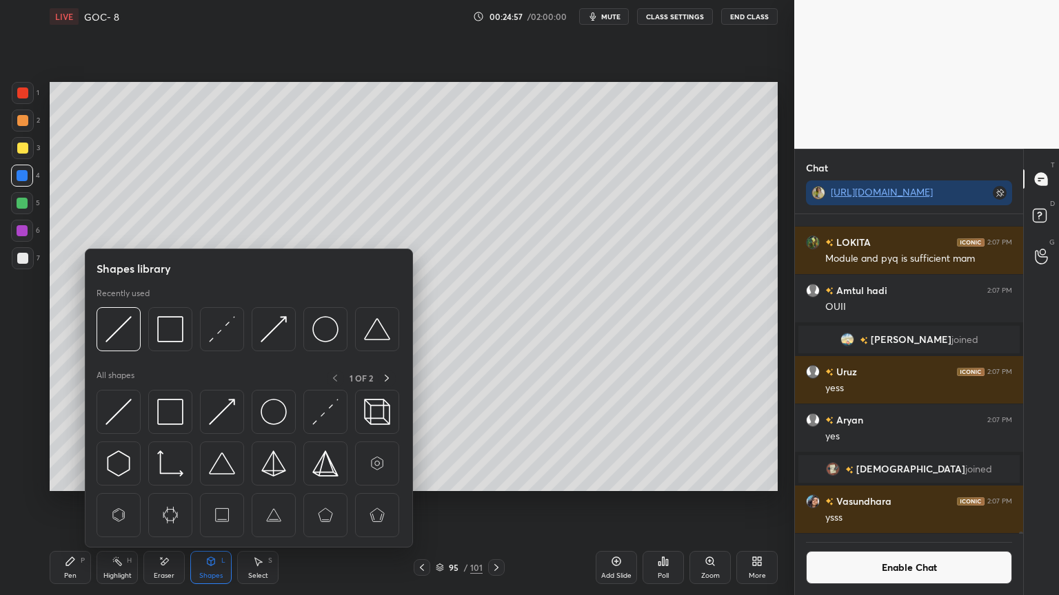
click at [116, 502] on icon at bounding box center [117, 561] width 11 height 11
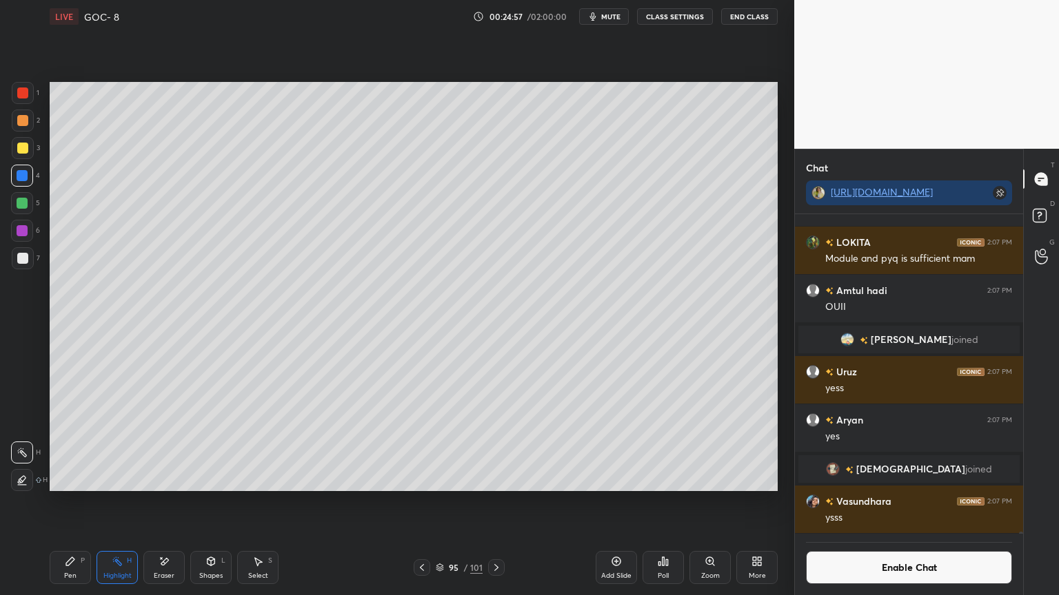
click at [163, 502] on icon at bounding box center [165, 561] width 8 height 7
click at [20, 422] on icon at bounding box center [22, 425] width 11 height 11
click at [212, 502] on icon at bounding box center [211, 562] width 8 height 8
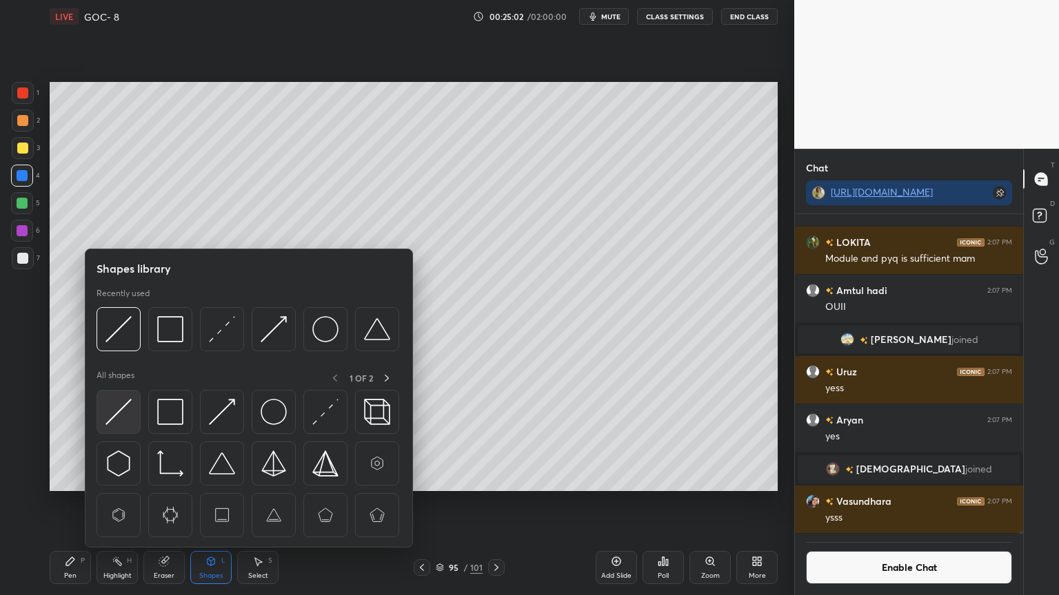
click at [118, 417] on img at bounding box center [118, 412] width 26 height 26
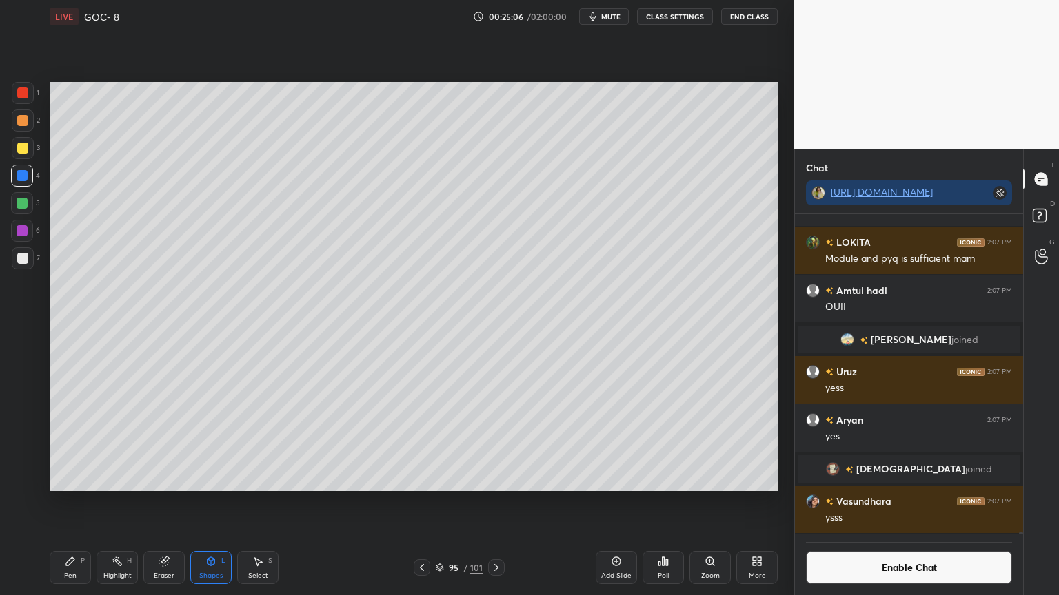
click at [23, 149] on div at bounding box center [22, 148] width 11 height 11
click at [116, 502] on div "Highlight H" at bounding box center [116, 567] width 41 height 33
click at [28, 203] on div at bounding box center [22, 203] width 22 height 22
click at [79, 502] on div "Pen P" at bounding box center [70, 567] width 41 height 33
click at [420, 502] on icon at bounding box center [421, 567] width 11 height 11
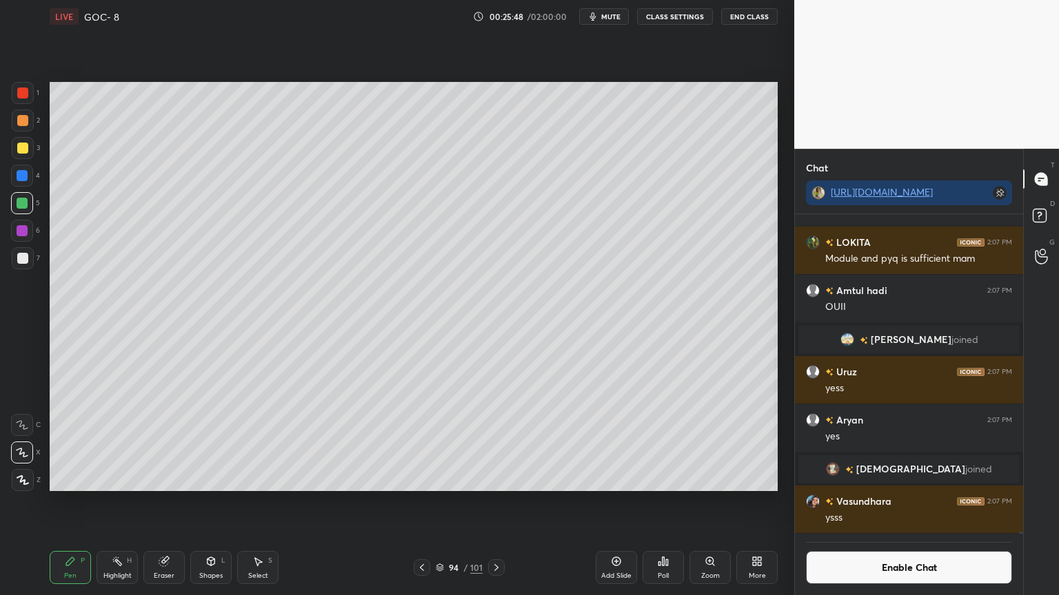
click at [420, 502] on icon at bounding box center [421, 567] width 11 height 11
click at [496, 502] on icon at bounding box center [496, 567] width 4 height 7
click at [498, 502] on icon at bounding box center [496, 567] width 11 height 11
click at [118, 502] on icon at bounding box center [117, 561] width 11 height 11
click at [425, 502] on icon at bounding box center [421, 567] width 11 height 11
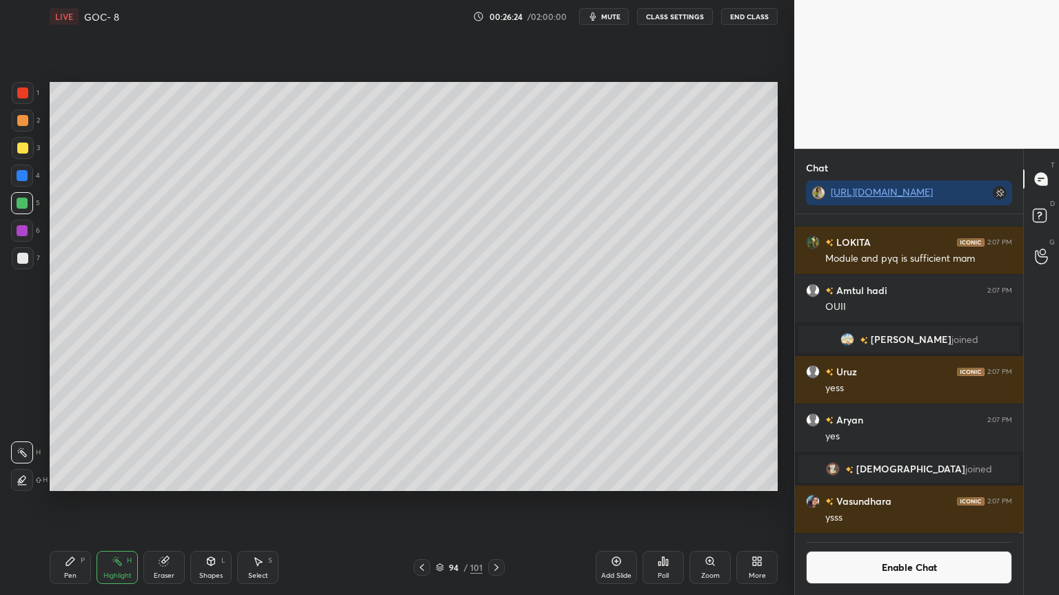
click at [421, 502] on icon at bounding box center [421, 567] width 11 height 11
click at [427, 502] on icon at bounding box center [421, 567] width 11 height 11
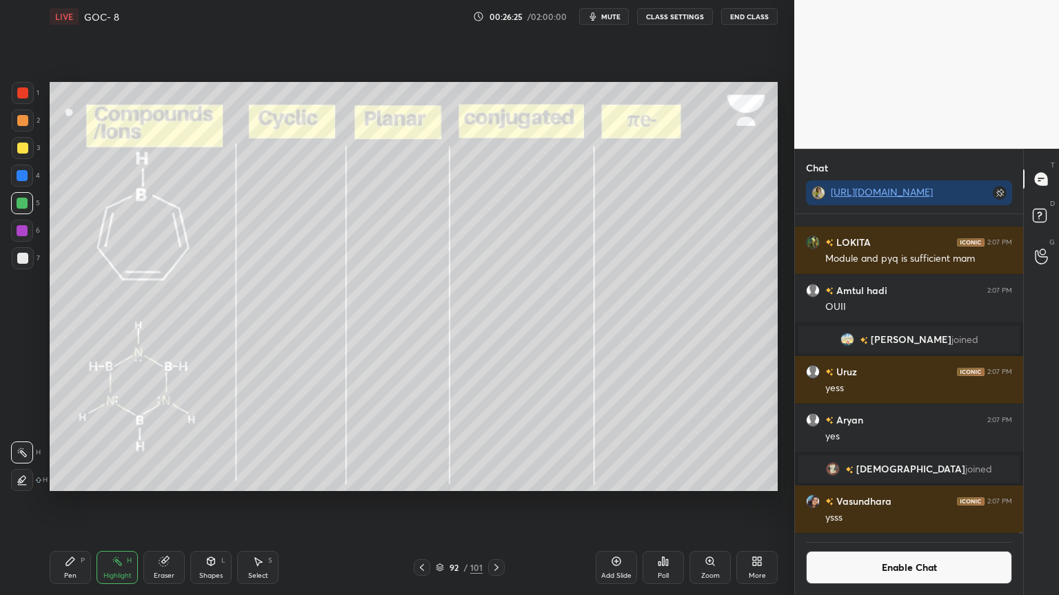
click at [427, 502] on div at bounding box center [422, 568] width 17 height 17
click at [423, 502] on icon at bounding box center [421, 567] width 11 height 11
click at [888, 502] on button "Enable Chat" at bounding box center [909, 567] width 206 height 33
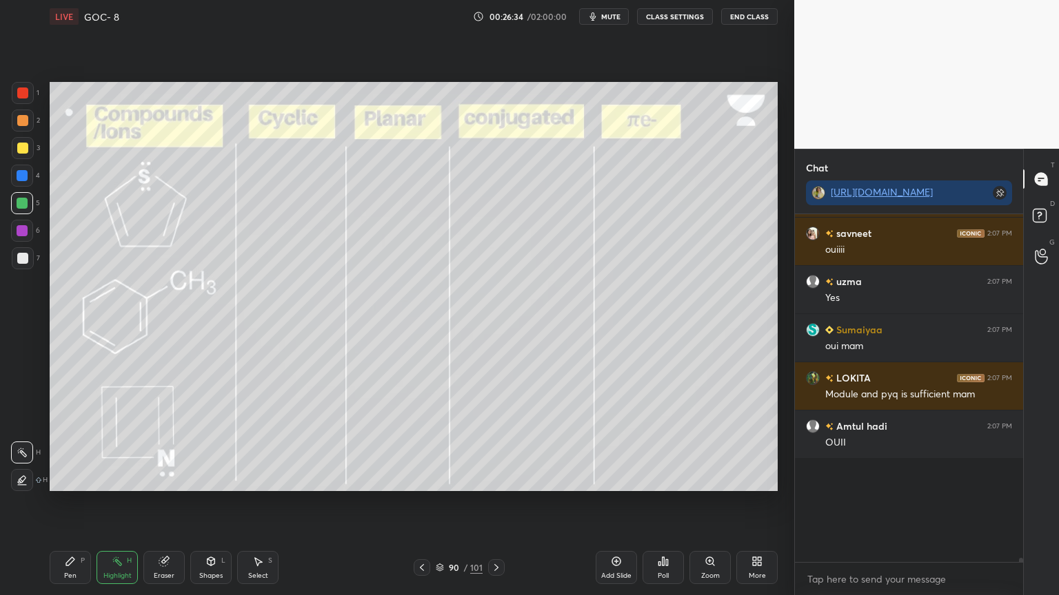
scroll to position [344, 224]
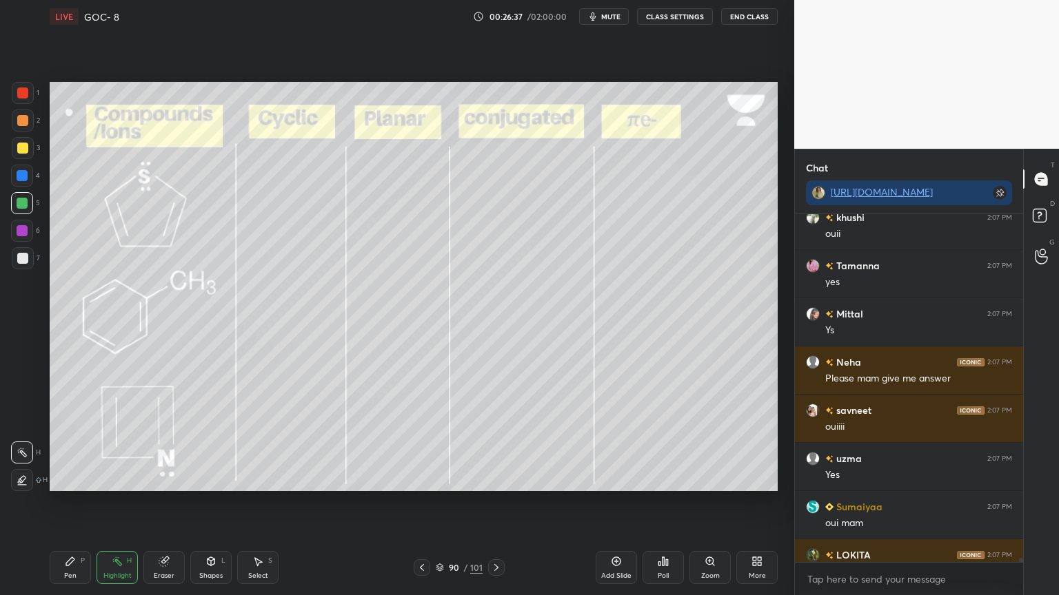
click at [418, 502] on icon at bounding box center [421, 567] width 11 height 11
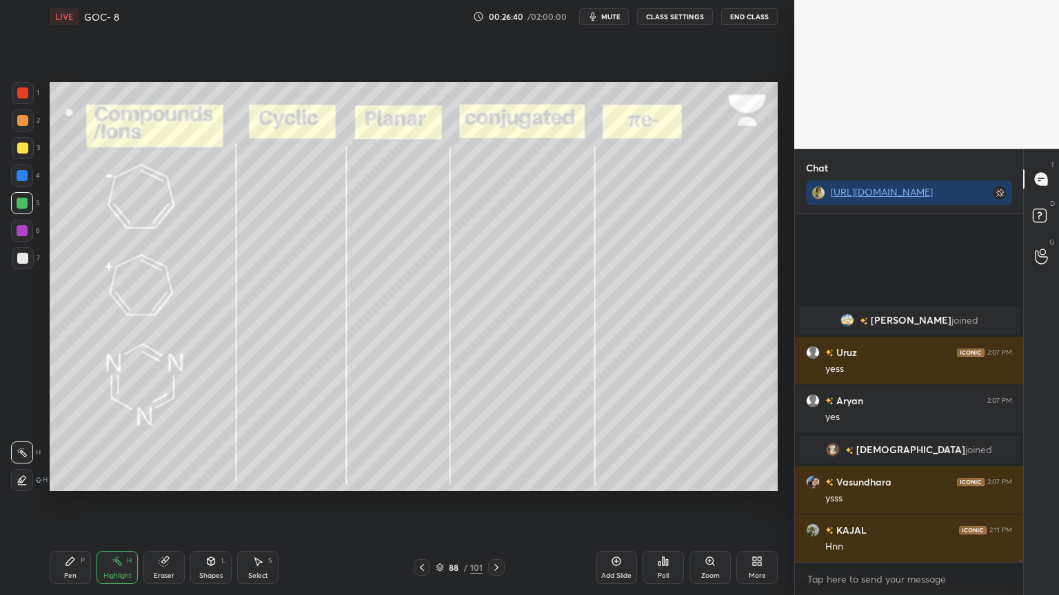
scroll to position [43937, 0]
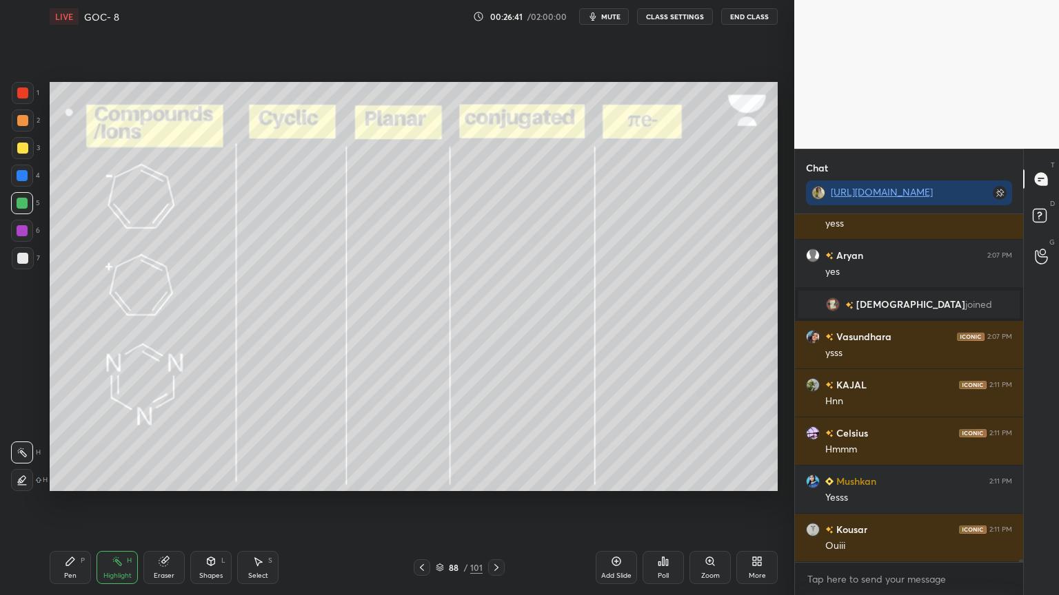
click at [496, 502] on icon at bounding box center [496, 567] width 11 height 11
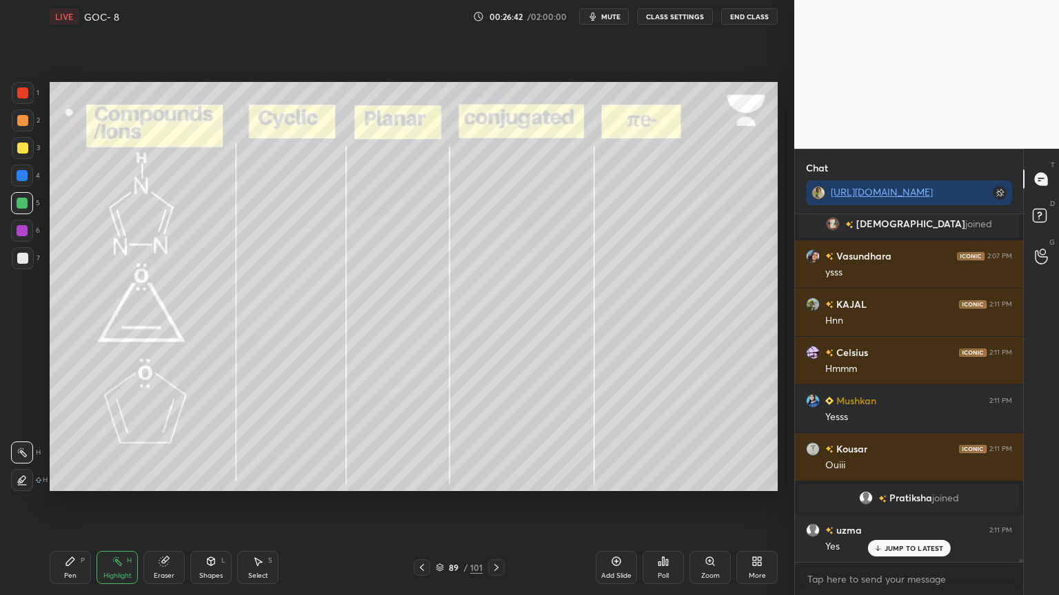
click at [496, 502] on icon at bounding box center [496, 567] width 11 height 11
click at [498, 502] on icon at bounding box center [496, 567] width 11 height 11
click at [495, 502] on icon at bounding box center [496, 567] width 11 height 11
click at [496, 502] on icon at bounding box center [496, 567] width 4 height 7
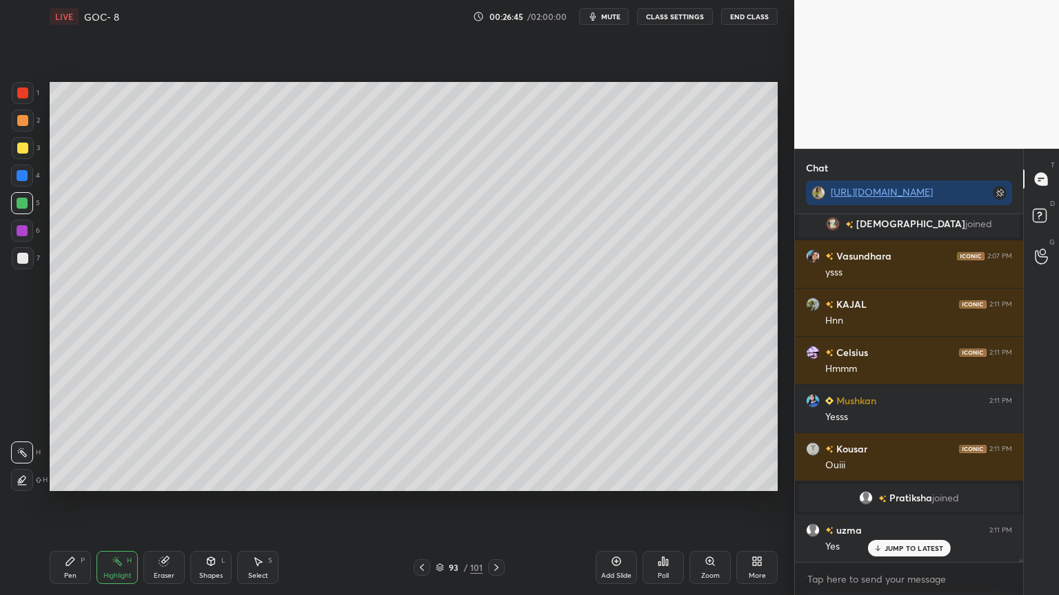
scroll to position [44050, 0]
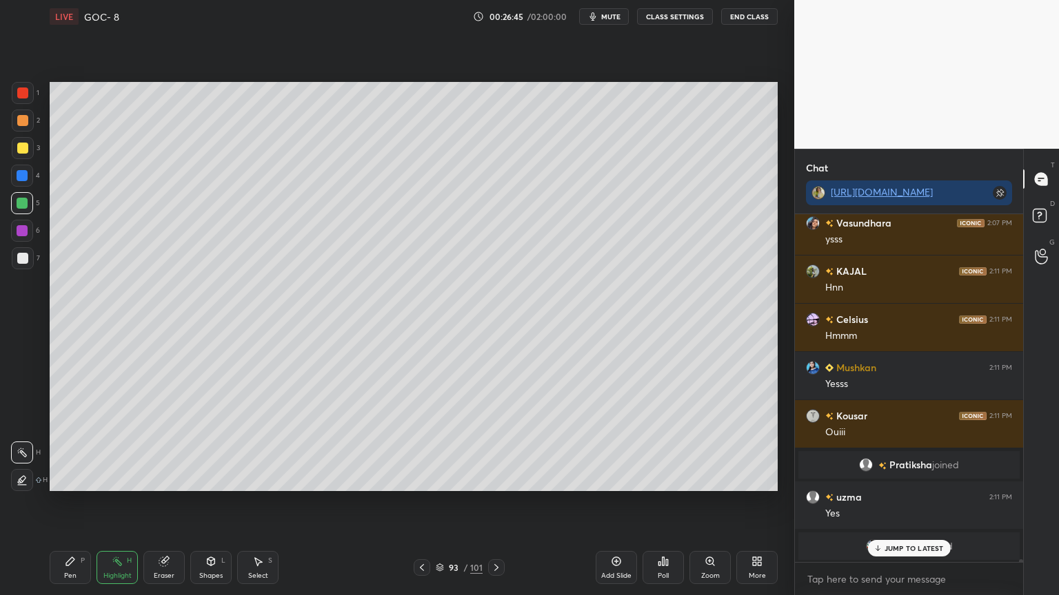
click at [675, 17] on button "CLASS SETTINGS" at bounding box center [675, 16] width 76 height 17
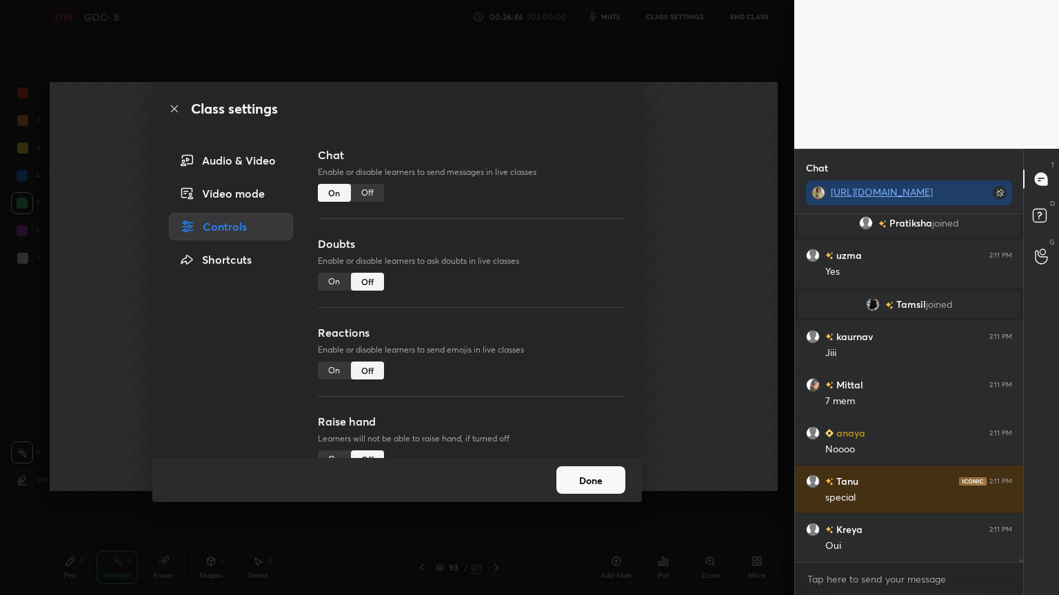
click at [378, 193] on div "Off" at bounding box center [367, 193] width 33 height 18
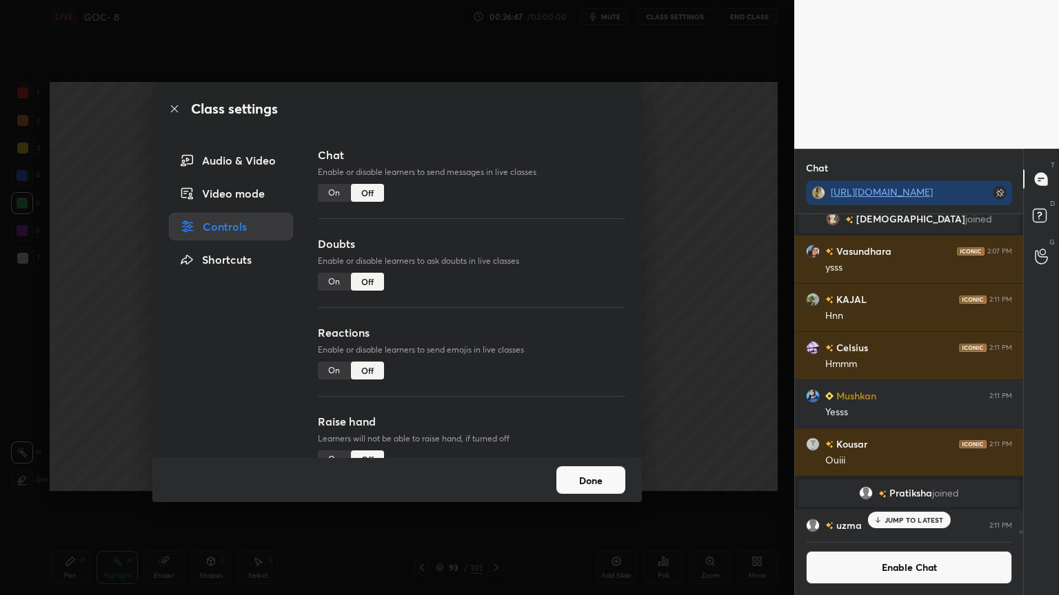
click at [609, 496] on div "Done" at bounding box center [396, 480] width 489 height 44
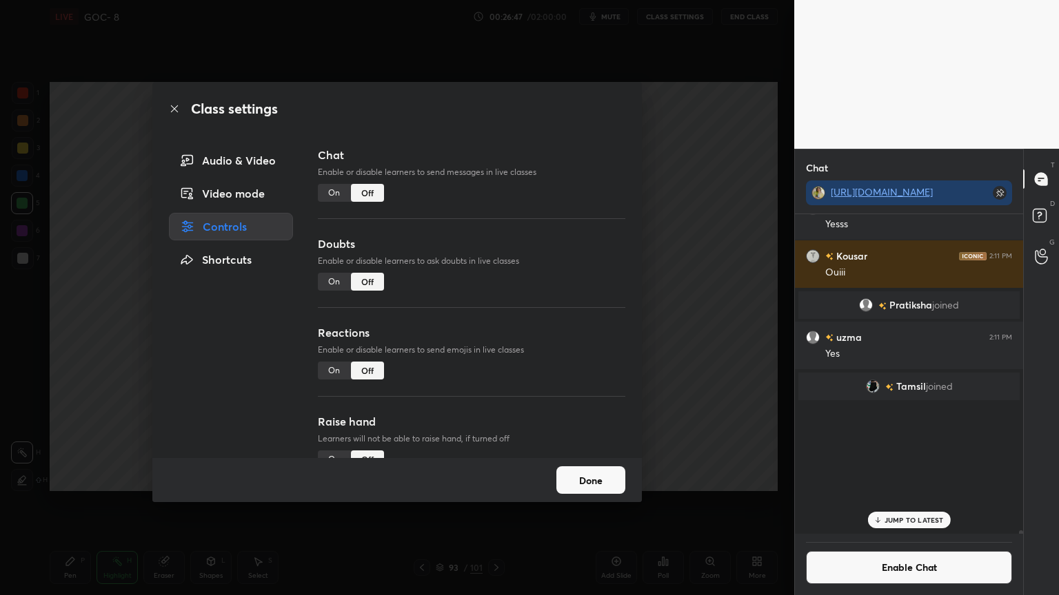
click at [605, 487] on button "Done" at bounding box center [590, 481] width 69 height 28
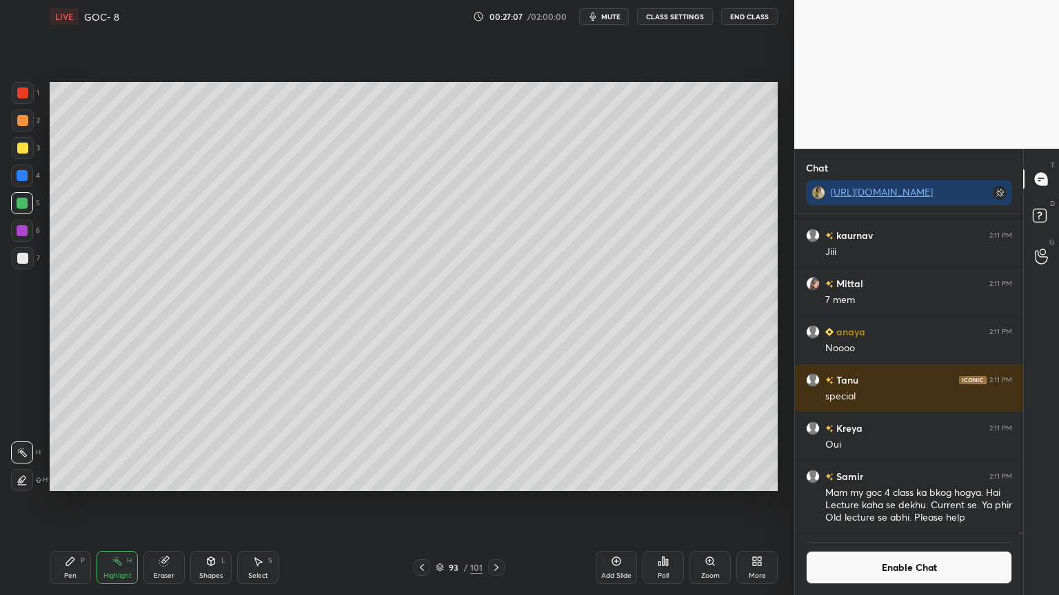
click at [841, 502] on button "Enable Chat" at bounding box center [909, 567] width 206 height 33
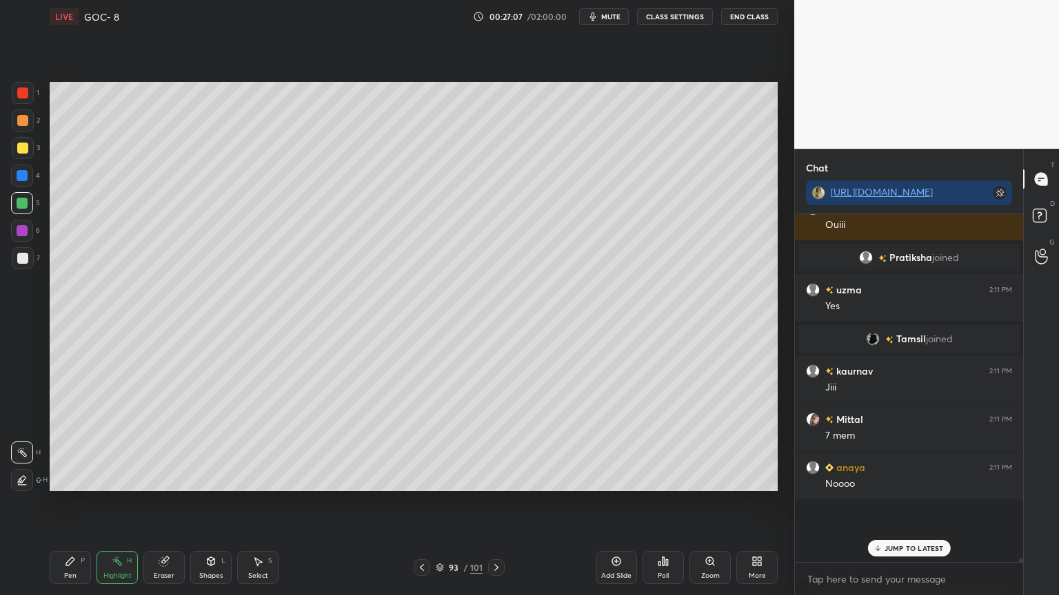
scroll to position [344, 224]
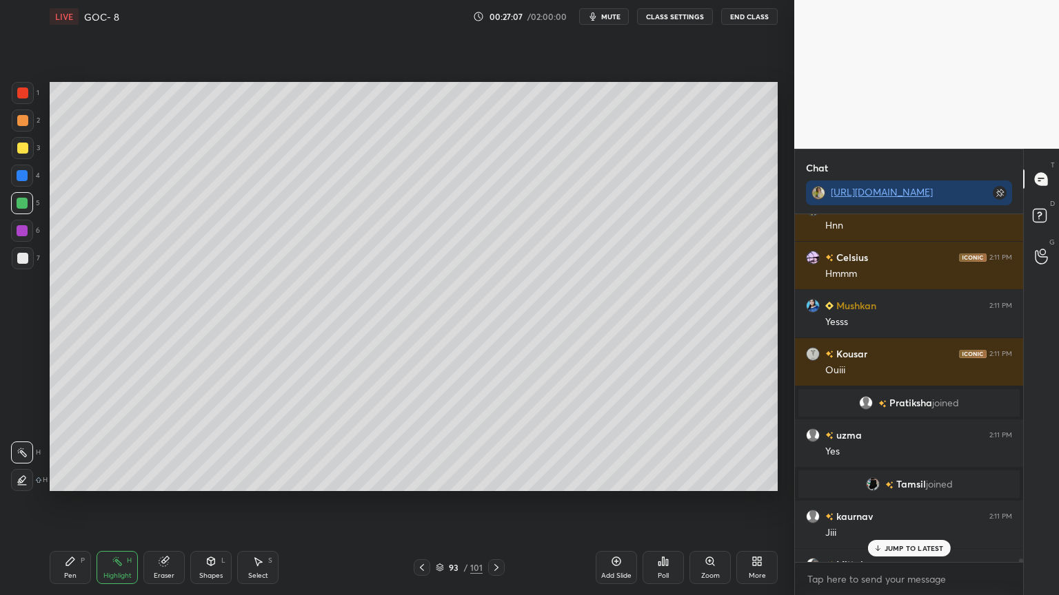
click at [885, 502] on p "JUMP TO LATEST" at bounding box center [913, 548] width 59 height 8
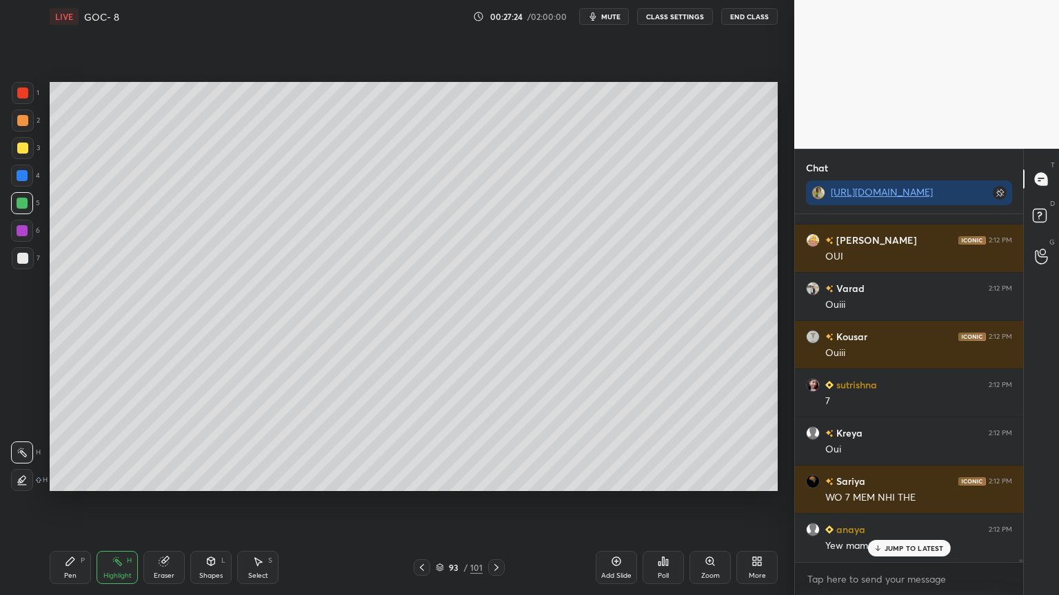
scroll to position [44533, 0]
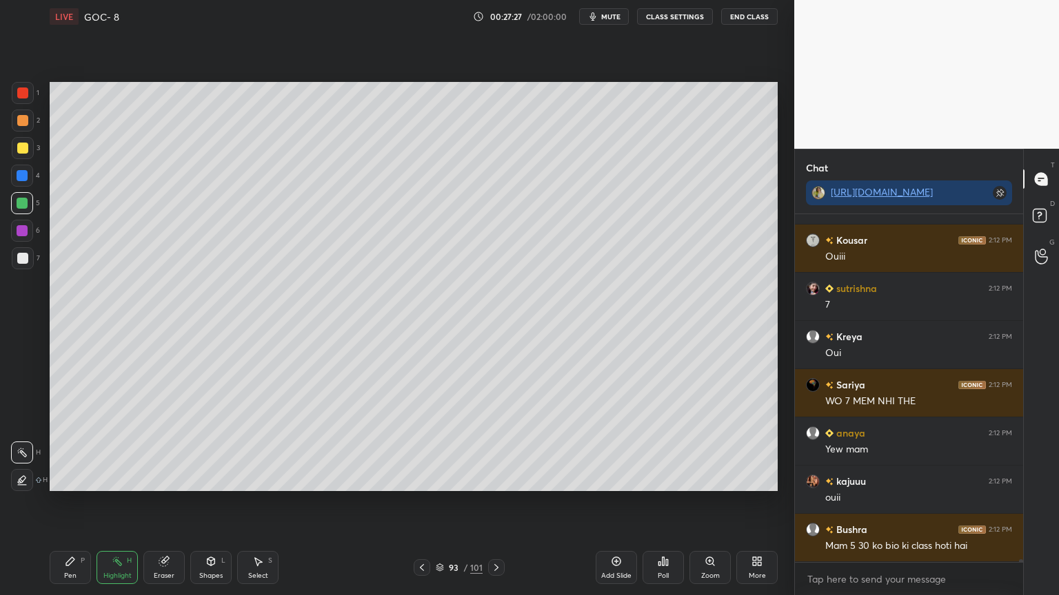
click at [662, 13] on button "CLASS SETTINGS" at bounding box center [675, 16] width 76 height 17
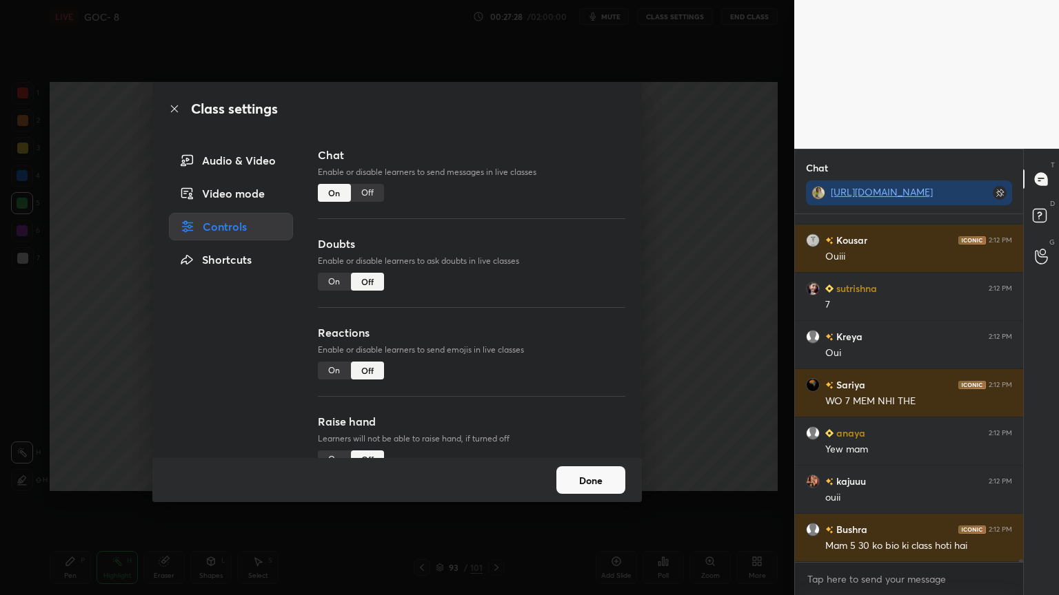
click at [374, 191] on div "Off" at bounding box center [367, 193] width 33 height 18
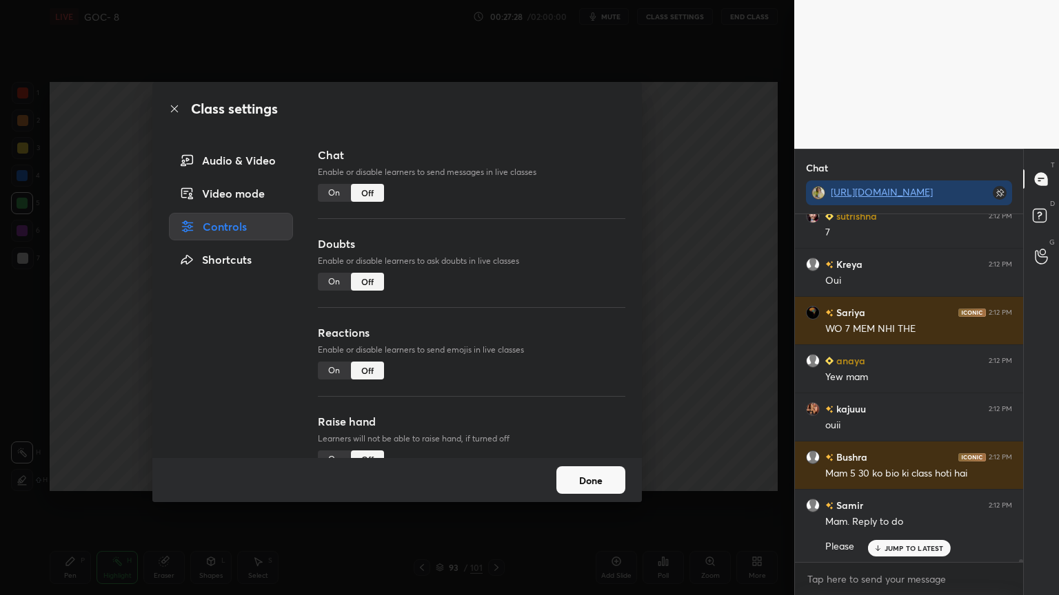
scroll to position [316, 224]
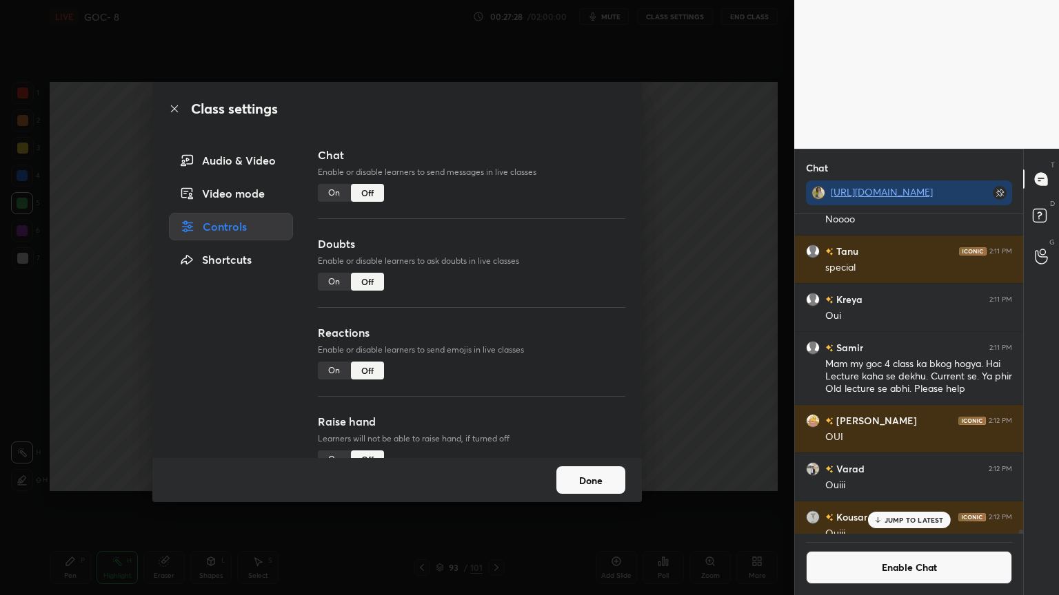
click at [575, 474] on button "Done" at bounding box center [590, 481] width 69 height 28
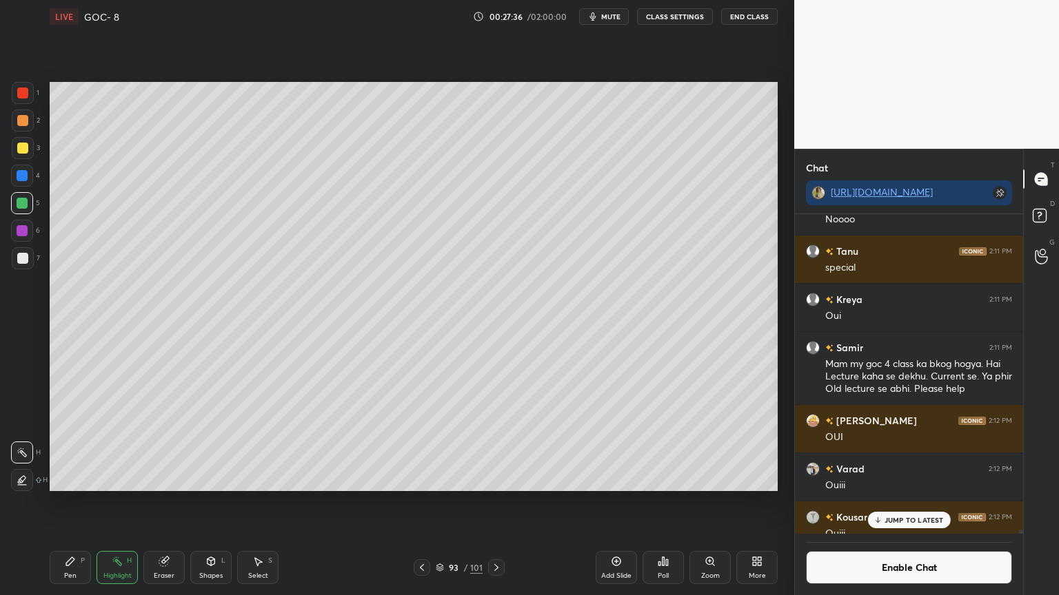
click at [500, 502] on icon at bounding box center [496, 567] width 11 height 11
click at [496, 502] on icon at bounding box center [496, 567] width 11 height 11
click at [497, 502] on icon at bounding box center [496, 567] width 11 height 11
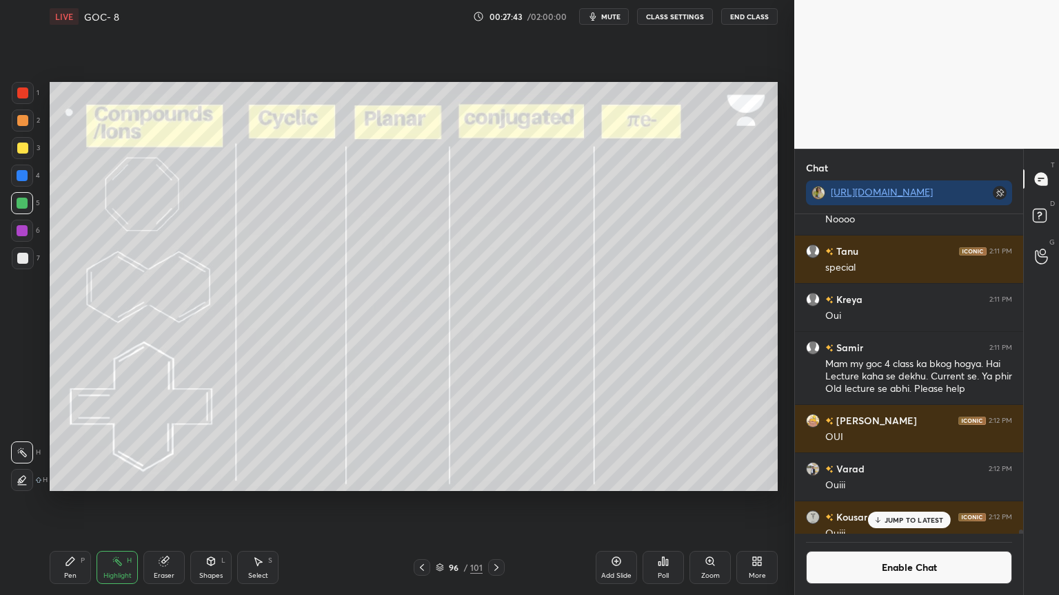
click at [21, 485] on icon at bounding box center [22, 480] width 11 height 11
click at [22, 165] on div at bounding box center [22, 176] width 22 height 22
click at [83, 502] on div "P" at bounding box center [83, 561] width 4 height 7
click at [26, 148] on div at bounding box center [22, 148] width 11 height 11
click at [26, 227] on div at bounding box center [22, 230] width 11 height 11
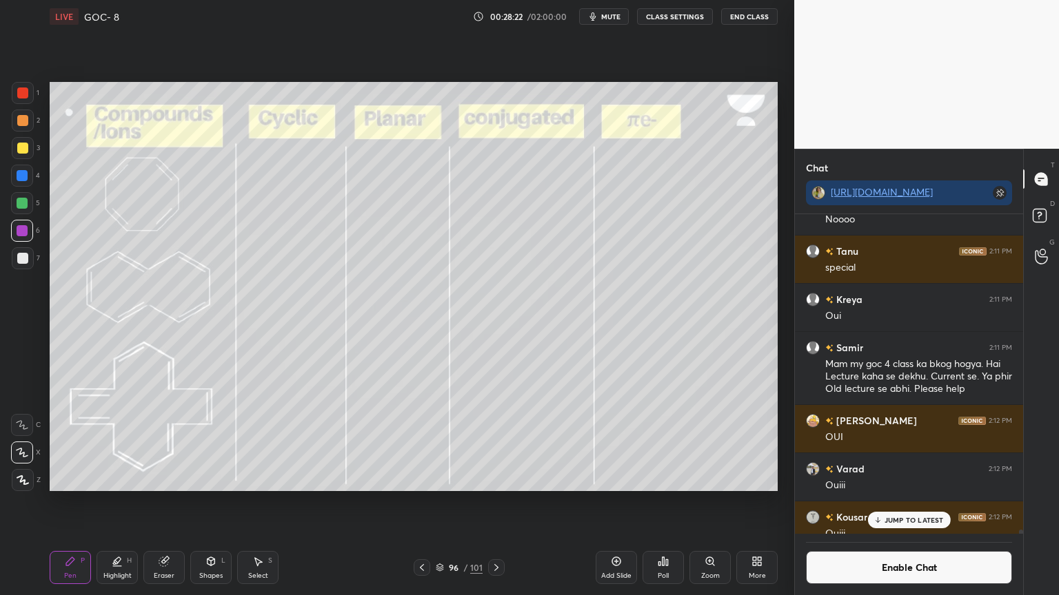
click at [125, 502] on div "Highlight H" at bounding box center [116, 567] width 41 height 33
click at [26, 453] on icon at bounding box center [22, 452] width 11 height 11
click at [17, 201] on div at bounding box center [22, 203] width 11 height 11
click at [262, 502] on icon at bounding box center [257, 561] width 11 height 11
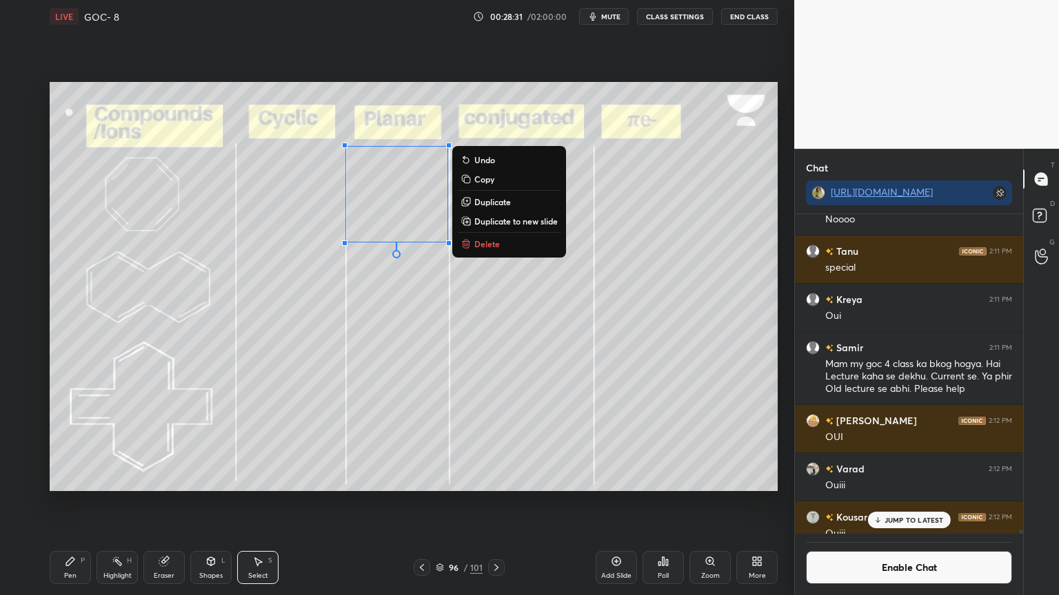
click at [257, 386] on div "0 ° Undo Copy Duplicate Duplicate to new slide Delete" at bounding box center [414, 286] width 728 height 409
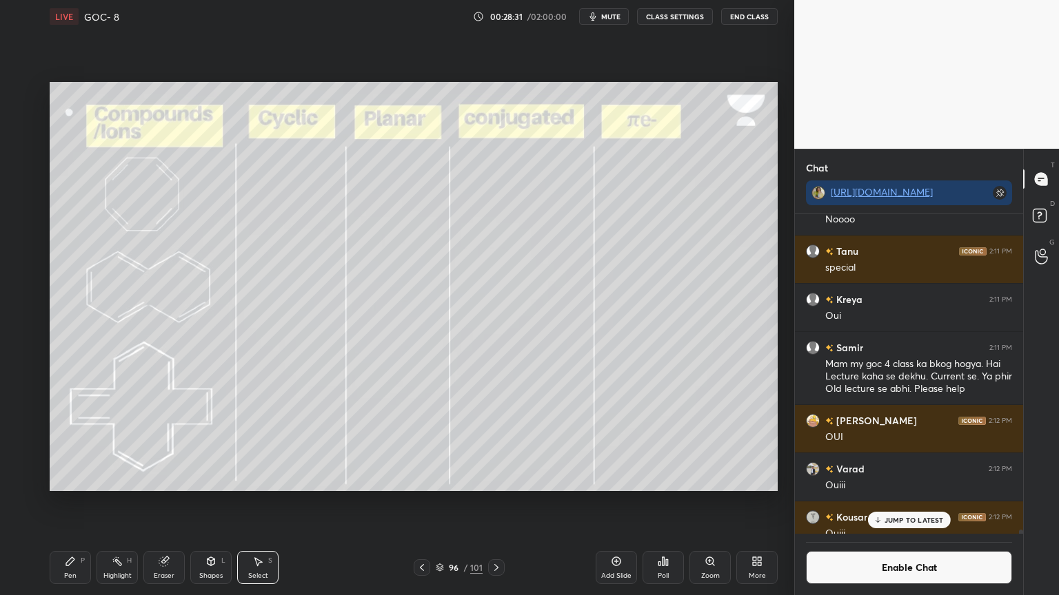
click at [103, 502] on div "Highlight H" at bounding box center [116, 567] width 41 height 33
click at [78, 502] on div "Pen P" at bounding box center [70, 567] width 41 height 33
click at [164, 502] on icon at bounding box center [163, 562] width 9 height 9
click at [22, 454] on icon at bounding box center [23, 452] width 8 height 7
click at [52, 502] on div "Pen P" at bounding box center [70, 567] width 41 height 33
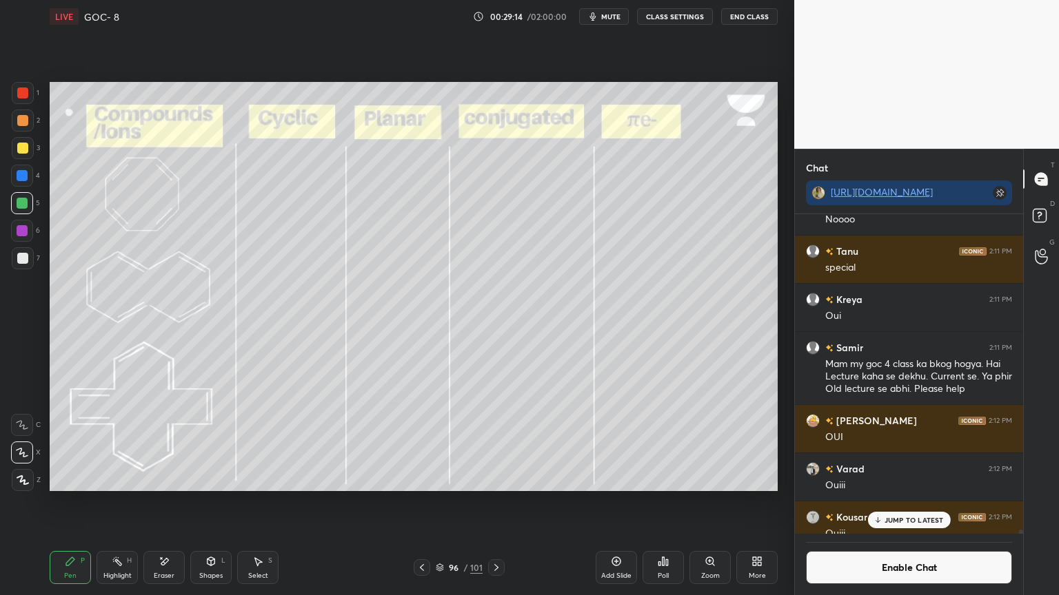
click at [113, 502] on div "Highlight" at bounding box center [117, 576] width 28 height 7
click at [74, 502] on icon at bounding box center [70, 561] width 11 height 11
click at [129, 502] on div "Highlight" at bounding box center [117, 576] width 28 height 7
click at [71, 502] on div "Pen P" at bounding box center [70, 567] width 41 height 33
click at [156, 502] on div "Eraser" at bounding box center [163, 567] width 41 height 33
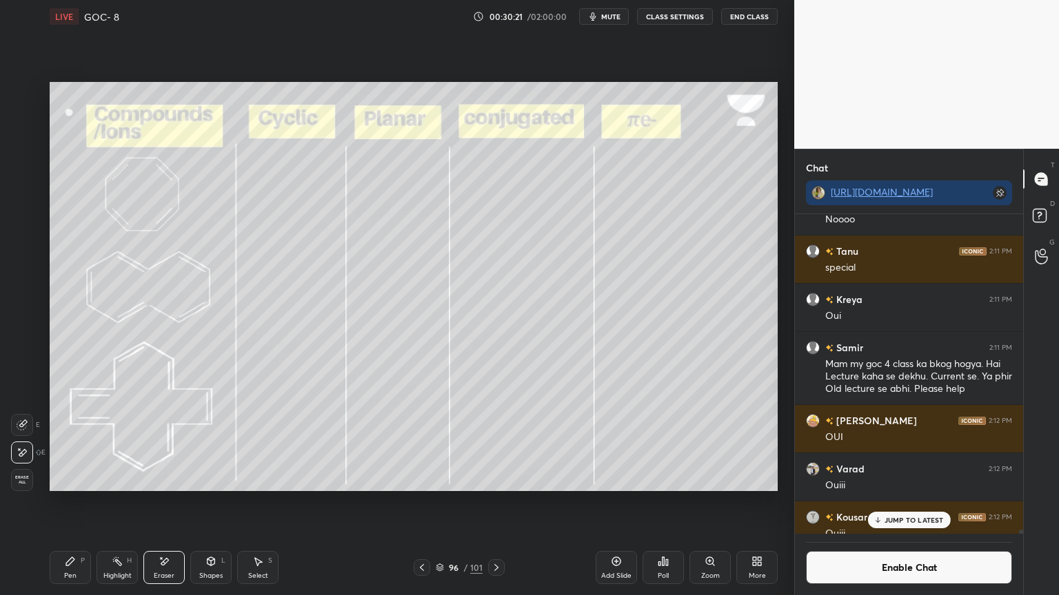
click at [45, 502] on div "LIVE GOC- 8 00:30:21 / 02:00:00 mute CLASS SETTINGS End Class Setting up your l…" at bounding box center [413, 297] width 739 height 595
click at [61, 502] on div "Pen P" at bounding box center [70, 567] width 41 height 33
click at [124, 502] on div "Highlight H" at bounding box center [116, 567] width 41 height 33
click at [22, 481] on icon at bounding box center [22, 480] width 11 height 11
click at [24, 171] on div at bounding box center [22, 175] width 11 height 11
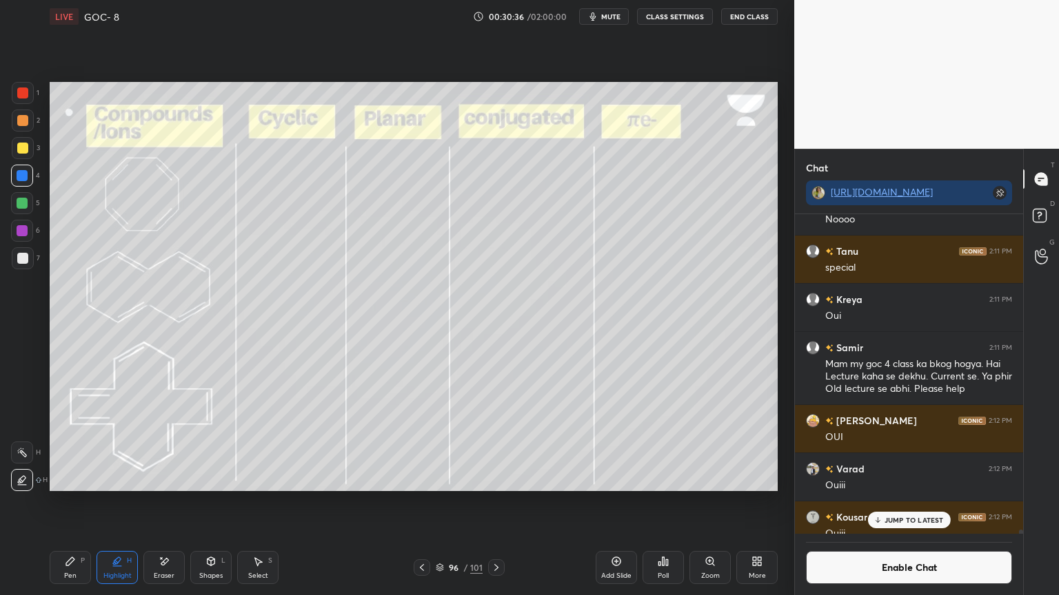
click at [608, 502] on div "Add Slide" at bounding box center [615, 567] width 41 height 33
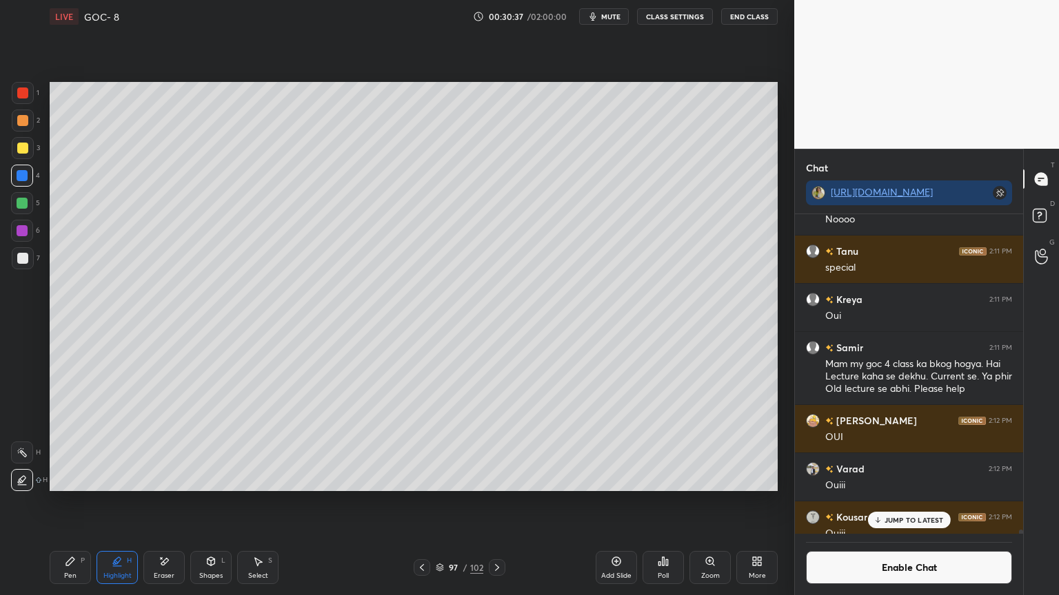
click at [51, 502] on div "Pen P" at bounding box center [70, 567] width 41 height 33
click at [13, 278] on div "1 2 3 4 5 6 7 C X Z E E Erase all H H" at bounding box center [22, 286] width 44 height 409
click at [24, 265] on div at bounding box center [23, 258] width 22 height 22
click at [416, 502] on icon at bounding box center [421, 567] width 11 height 11
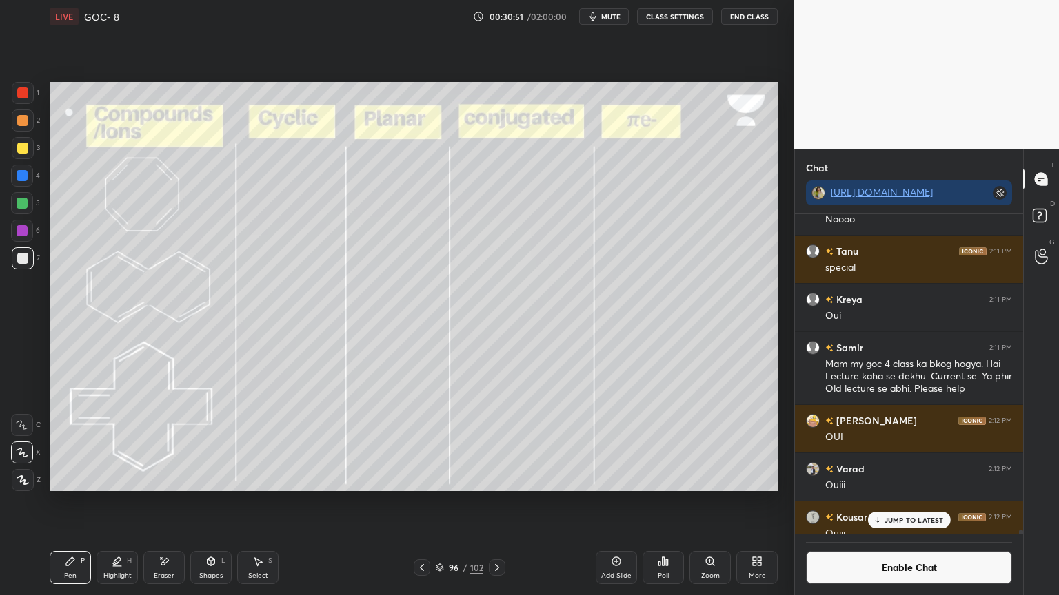
click at [19, 179] on div at bounding box center [22, 175] width 11 height 11
click at [25, 207] on div at bounding box center [22, 203] width 11 height 11
click at [901, 502] on p "JUMP TO LATEST" at bounding box center [913, 520] width 59 height 8
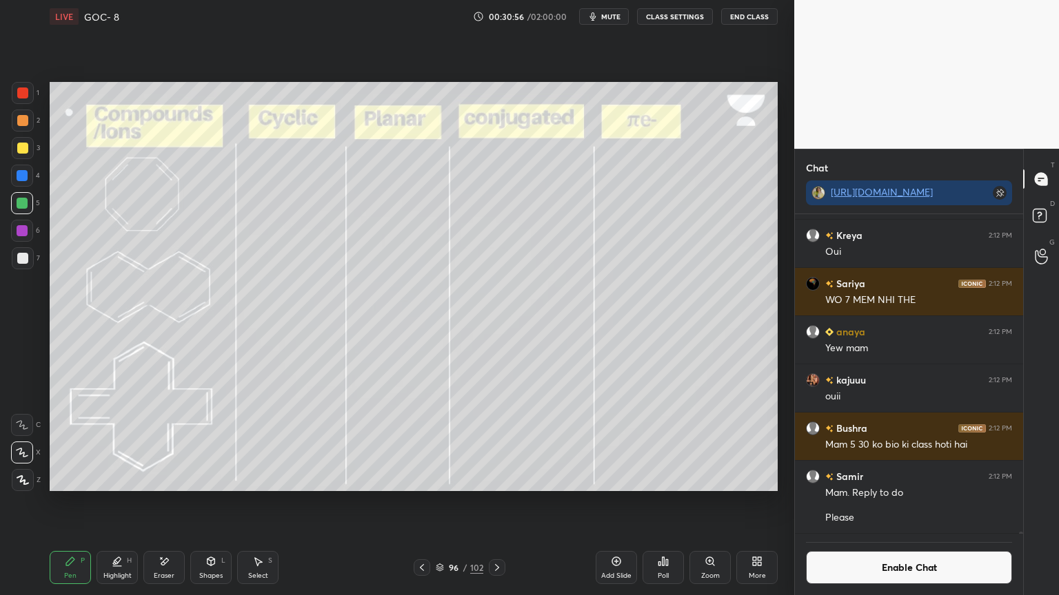
click at [890, 502] on button "Enable Chat" at bounding box center [909, 567] width 206 height 33
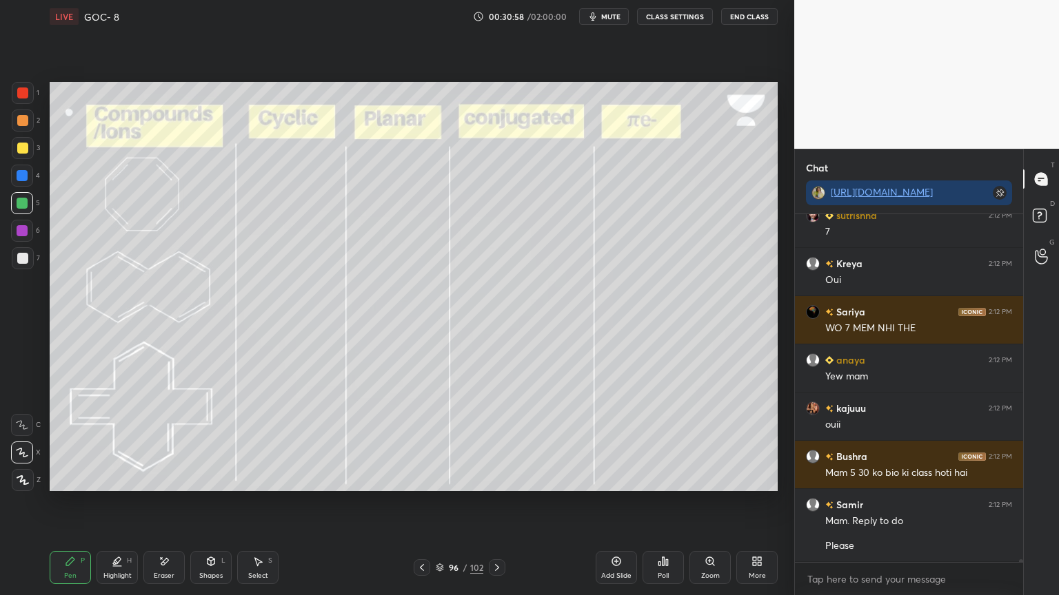
click at [113, 502] on icon at bounding box center [117, 561] width 11 height 11
click at [21, 454] on rect at bounding box center [23, 454] width 7 height 7
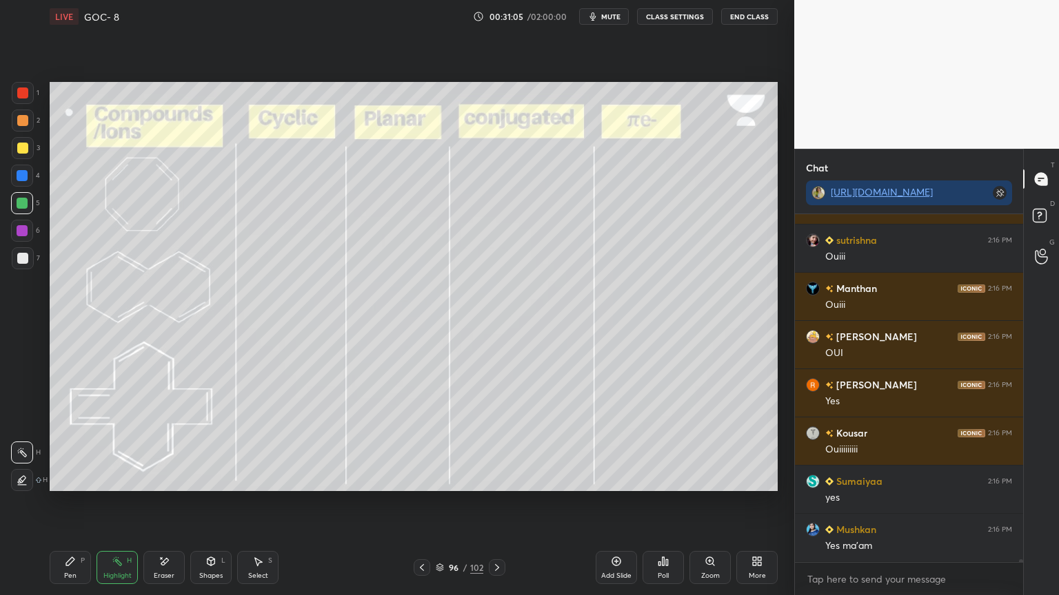
scroll to position [45685, 0]
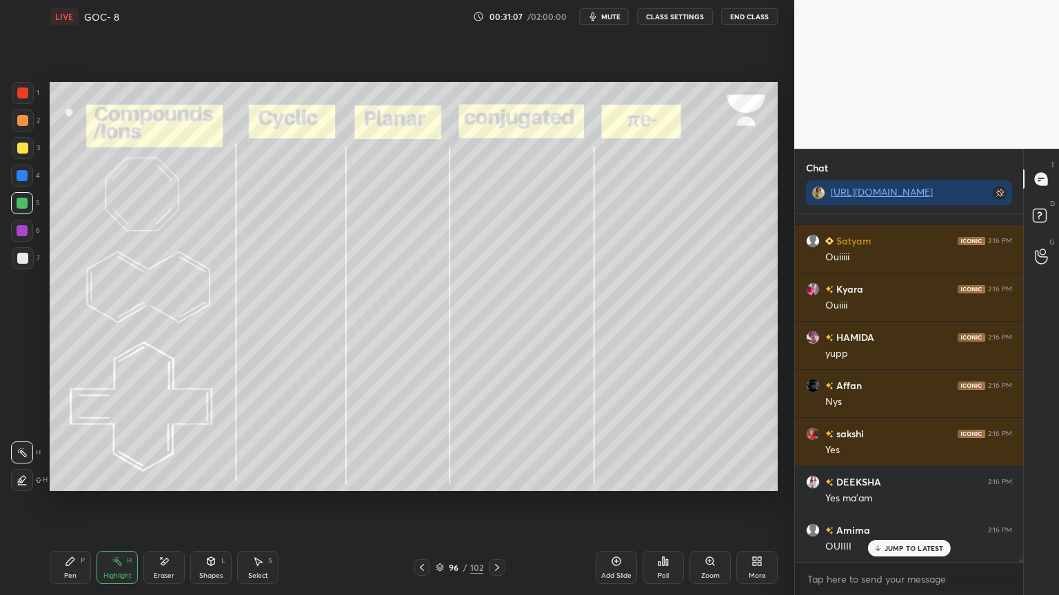
click at [492, 502] on icon at bounding box center [496, 567] width 11 height 11
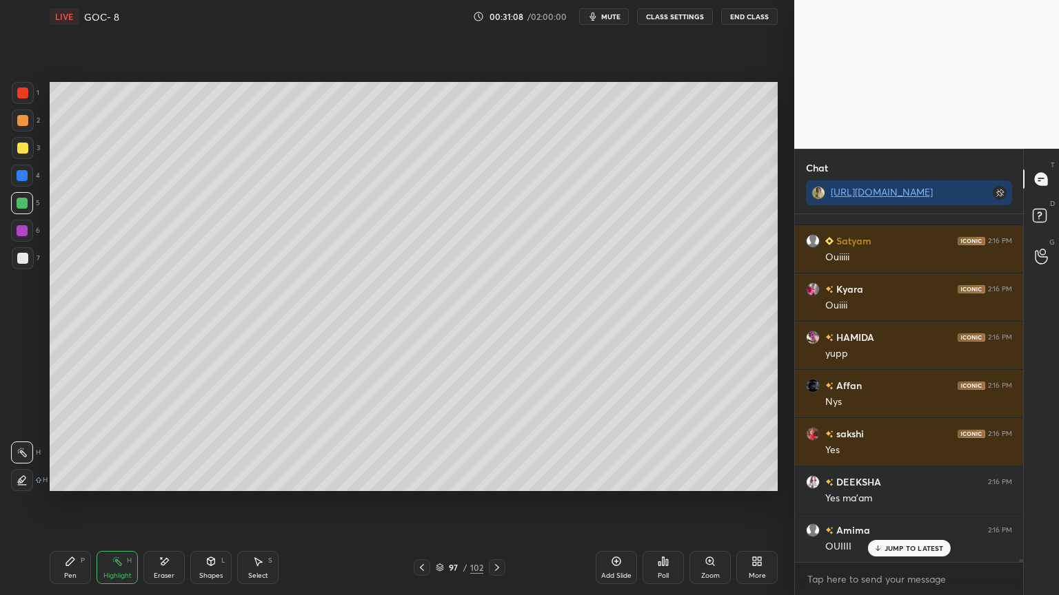
scroll to position [45831, 0]
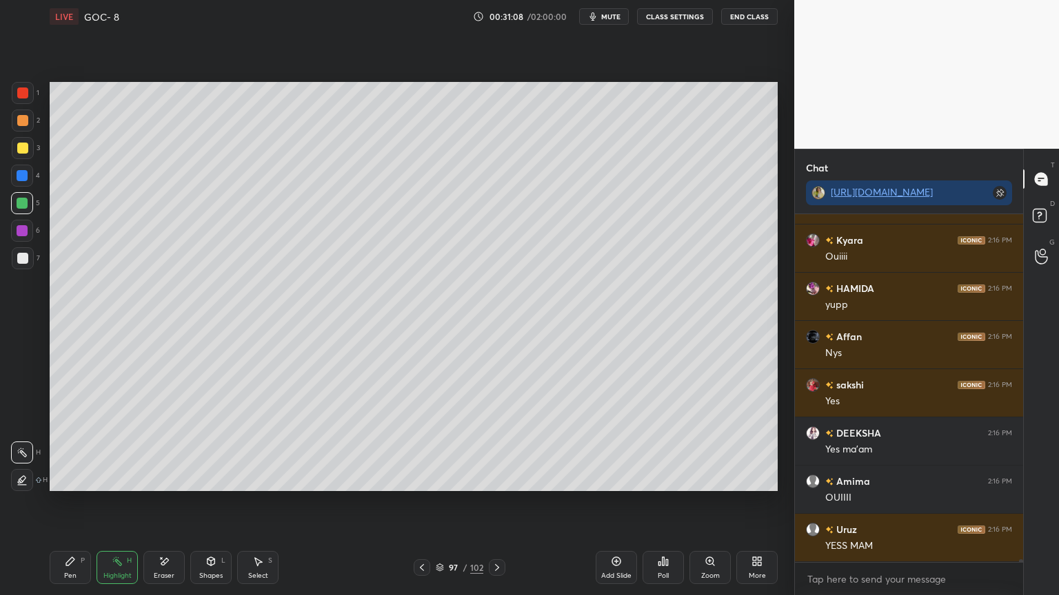
click at [498, 502] on icon at bounding box center [496, 567] width 11 height 11
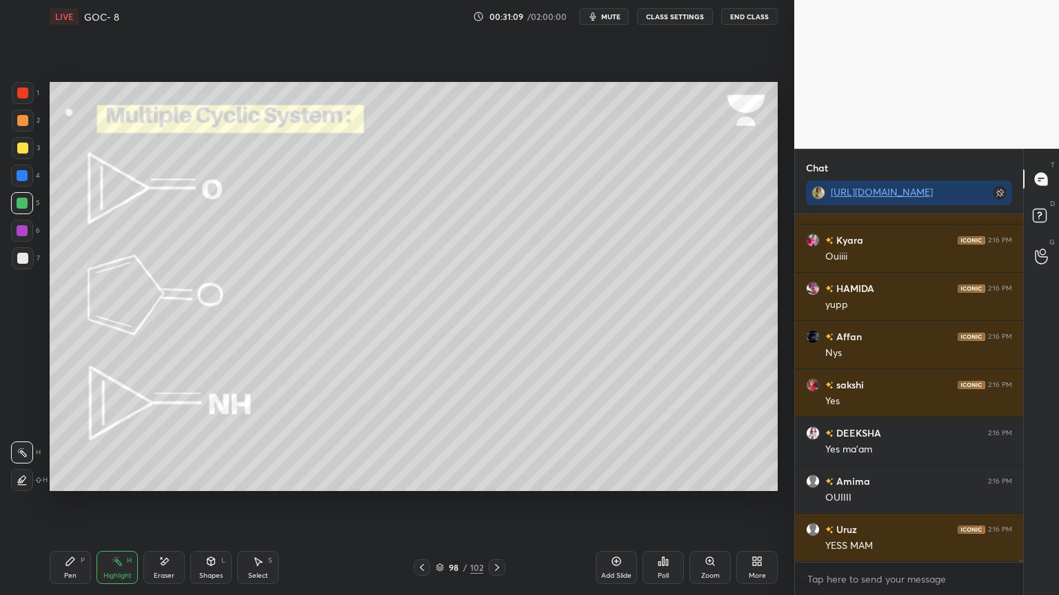
scroll to position [45927, 0]
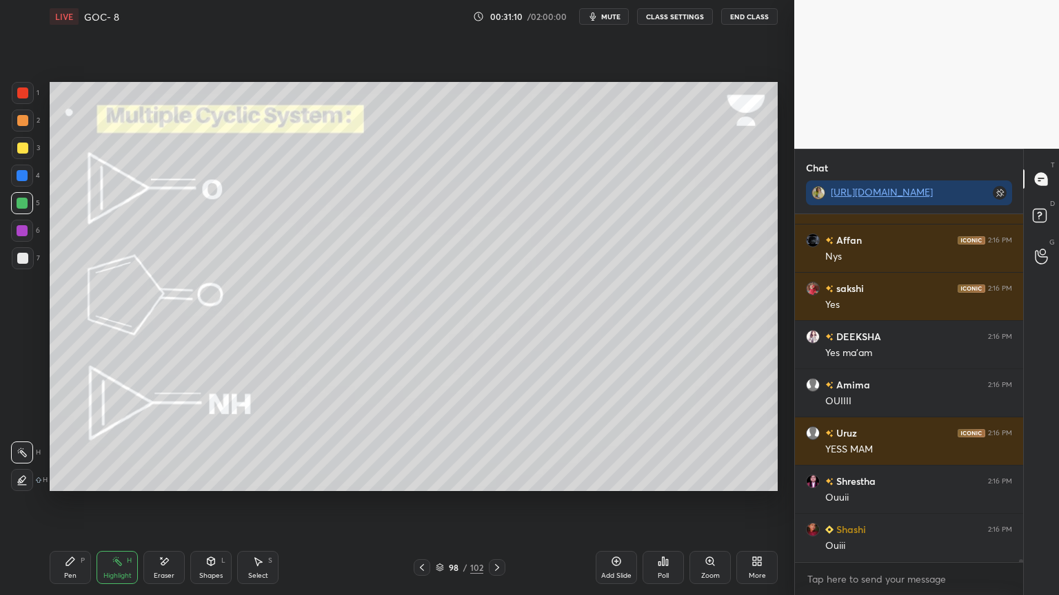
click at [672, 18] on button "CLASS SETTINGS" at bounding box center [675, 16] width 76 height 17
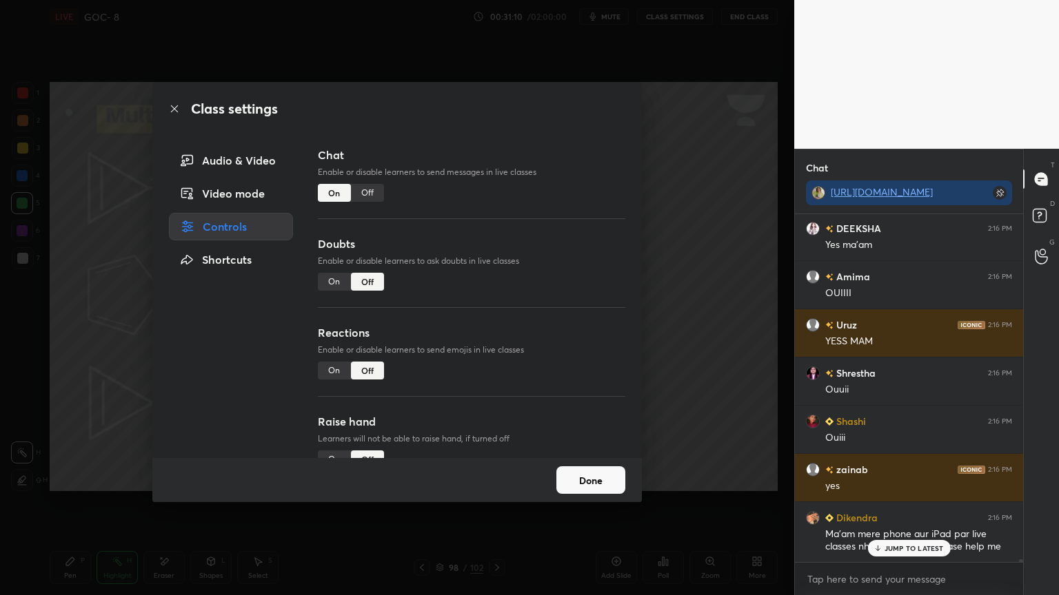
click at [375, 187] on div "Off" at bounding box center [367, 193] width 33 height 18
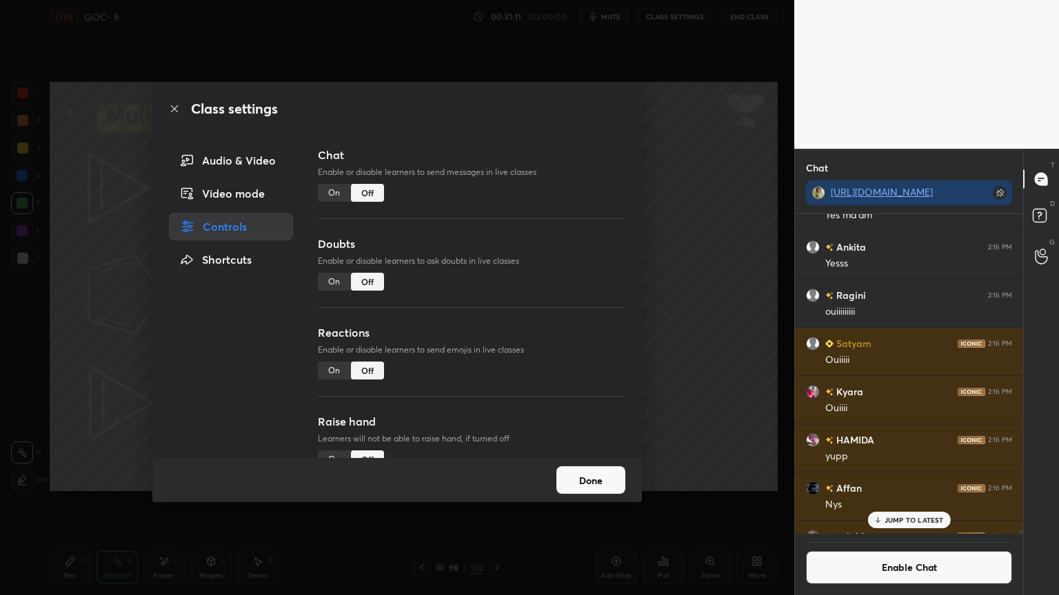
scroll to position [316, 224]
click at [579, 476] on button "Done" at bounding box center [590, 481] width 69 height 28
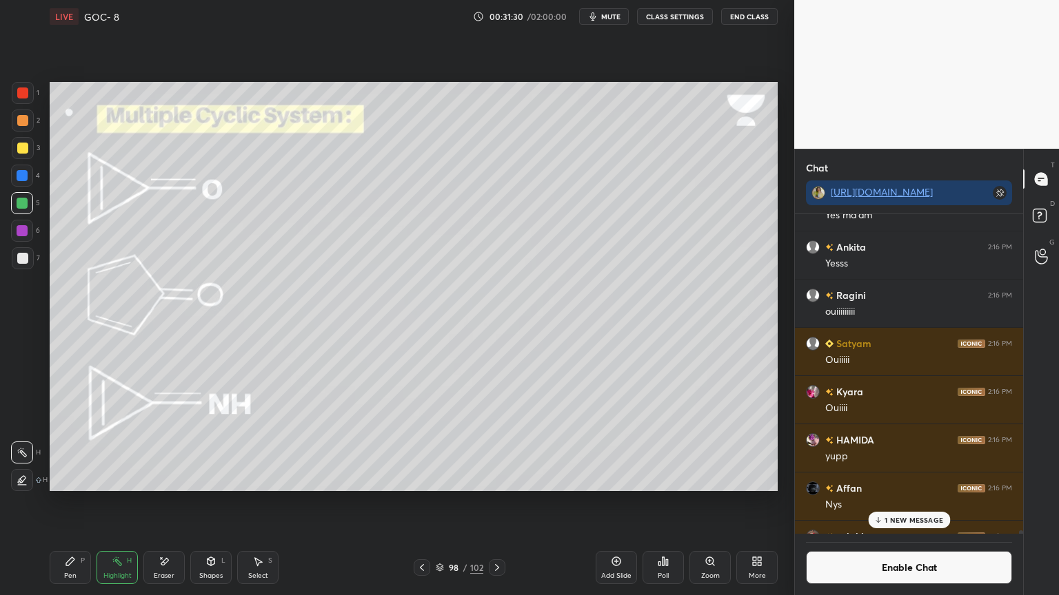
click at [85, 502] on div "Pen P" at bounding box center [70, 567] width 41 height 33
click at [182, 502] on div "Eraser" at bounding box center [163, 567] width 41 height 33
click at [80, 502] on div "Pen P" at bounding box center [70, 567] width 41 height 33
click at [26, 229] on div at bounding box center [22, 230] width 11 height 11
click at [125, 502] on div "Highlight H" at bounding box center [116, 567] width 41 height 33
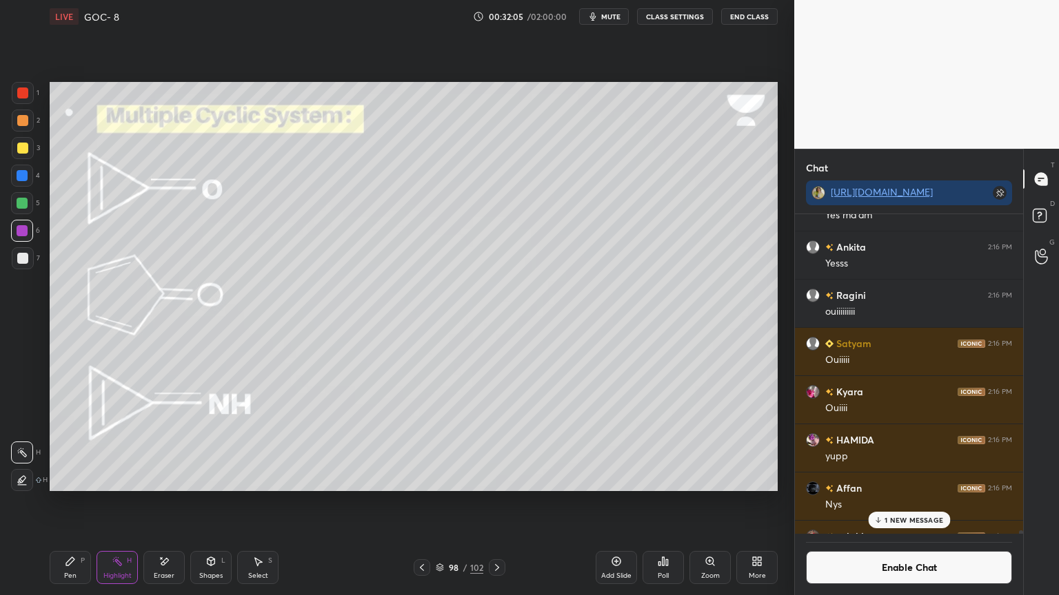
click at [28, 476] on div at bounding box center [22, 480] width 22 height 22
click at [204, 502] on div "Shapes L" at bounding box center [210, 567] width 41 height 33
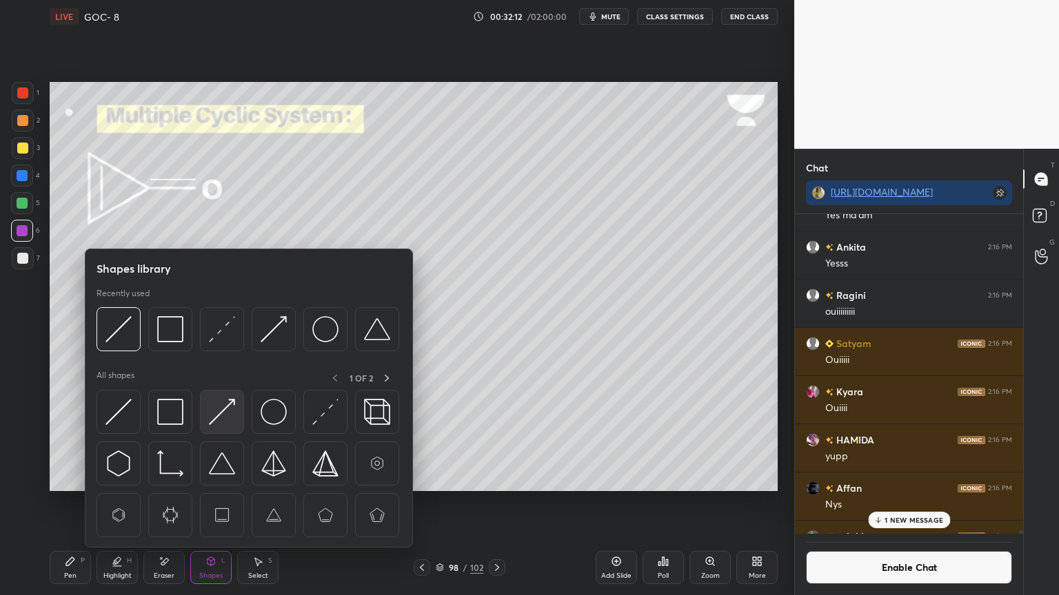
click at [223, 411] on img at bounding box center [222, 412] width 26 height 26
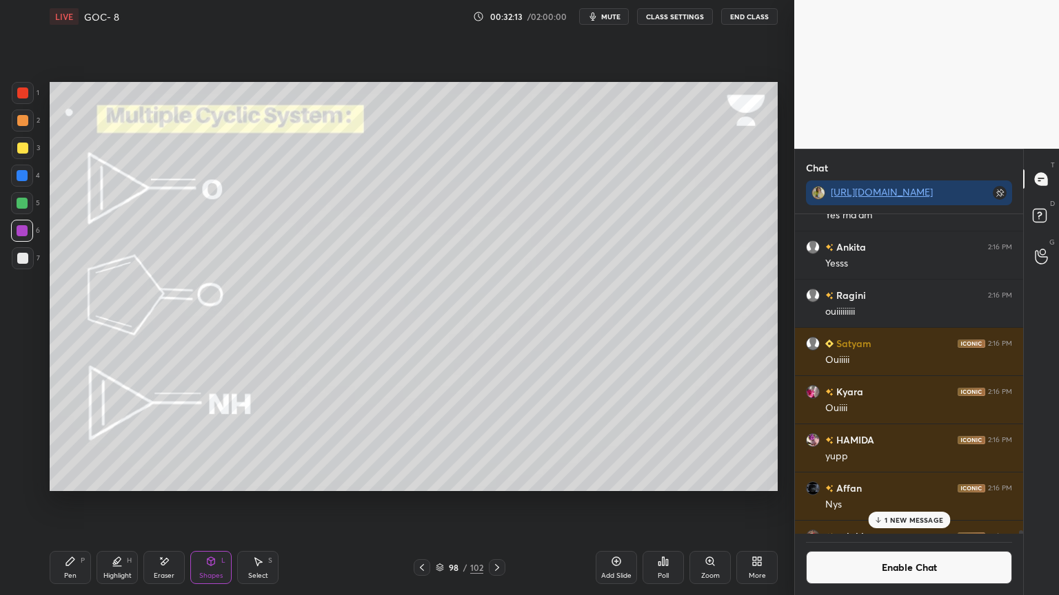
click at [202, 502] on div "Shapes L" at bounding box center [210, 567] width 41 height 33
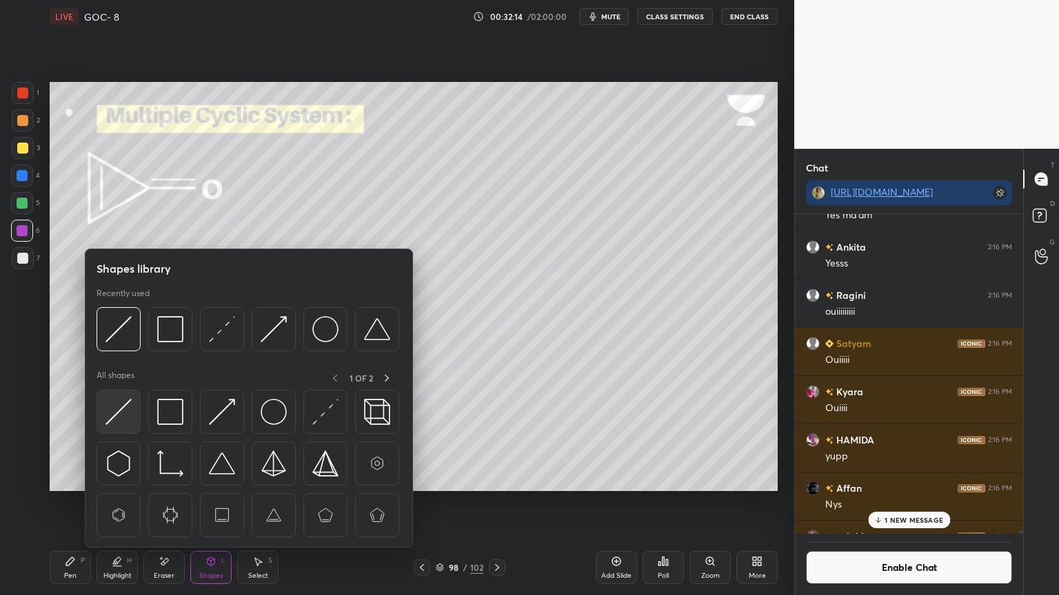
click at [125, 419] on img at bounding box center [118, 412] width 26 height 26
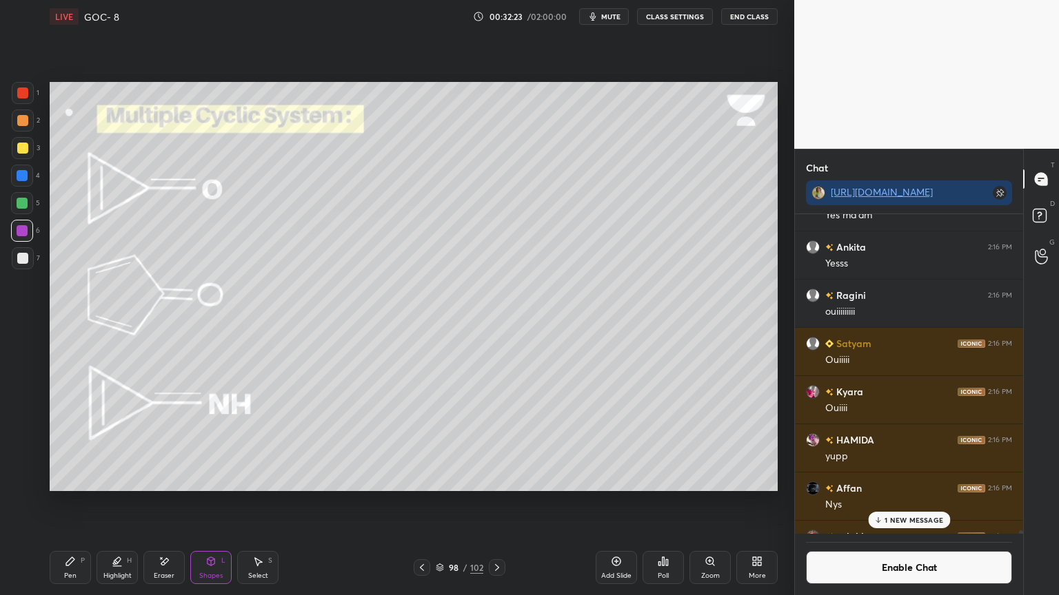
click at [66, 502] on div "Pen" at bounding box center [70, 576] width 12 height 7
click at [19, 156] on div at bounding box center [23, 148] width 22 height 22
click at [123, 502] on div "Highlight H" at bounding box center [116, 567] width 41 height 33
click at [28, 453] on div at bounding box center [22, 453] width 22 height 22
click at [16, 171] on div at bounding box center [22, 176] width 22 height 22
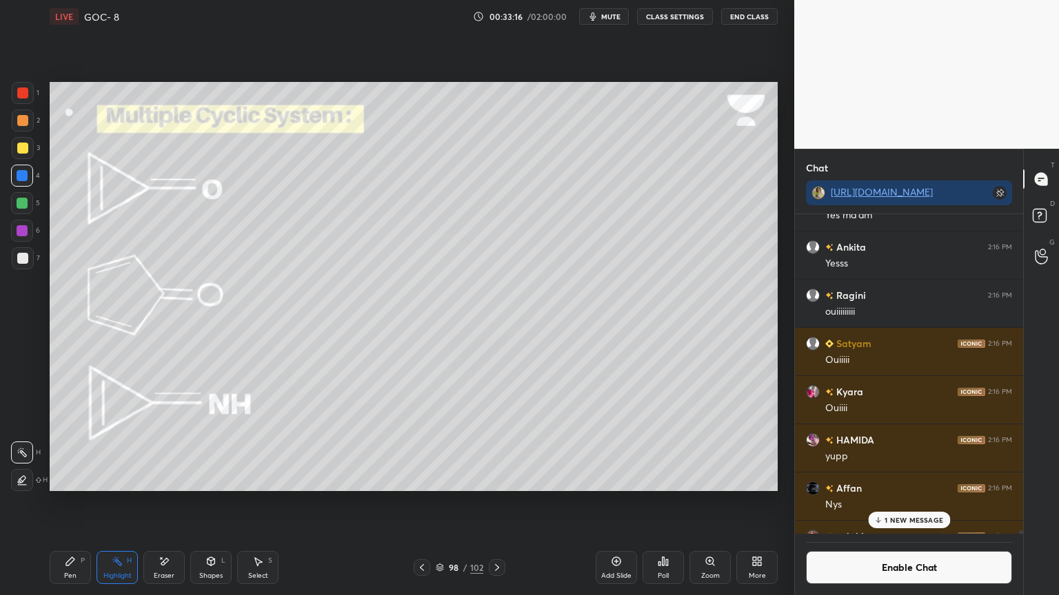
click at [68, 502] on icon at bounding box center [70, 562] width 8 height 8
click at [211, 502] on div "Shapes L" at bounding box center [210, 567] width 41 height 33
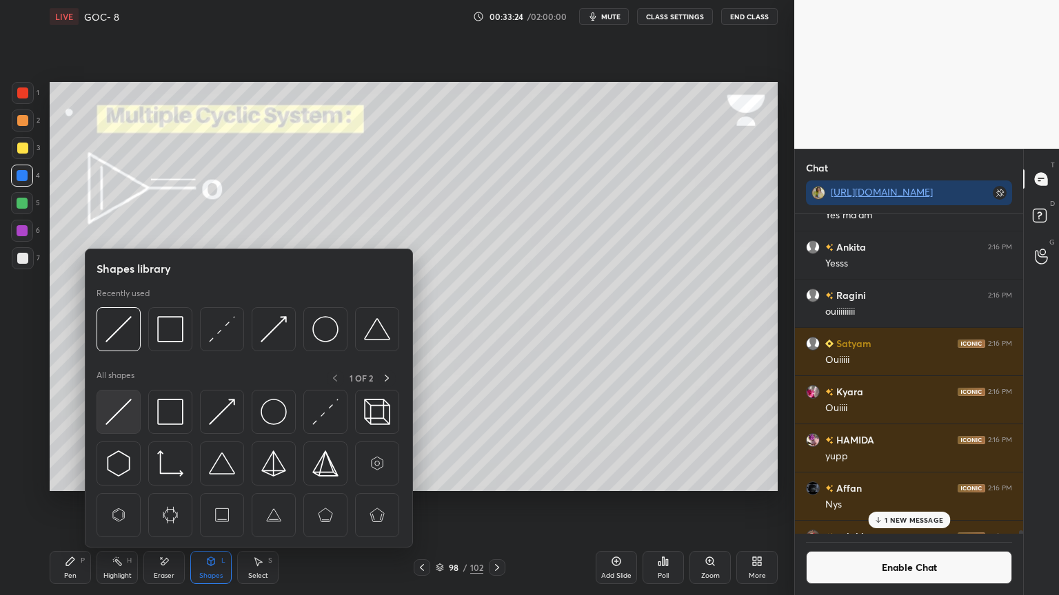
click at [127, 416] on img at bounding box center [118, 412] width 26 height 26
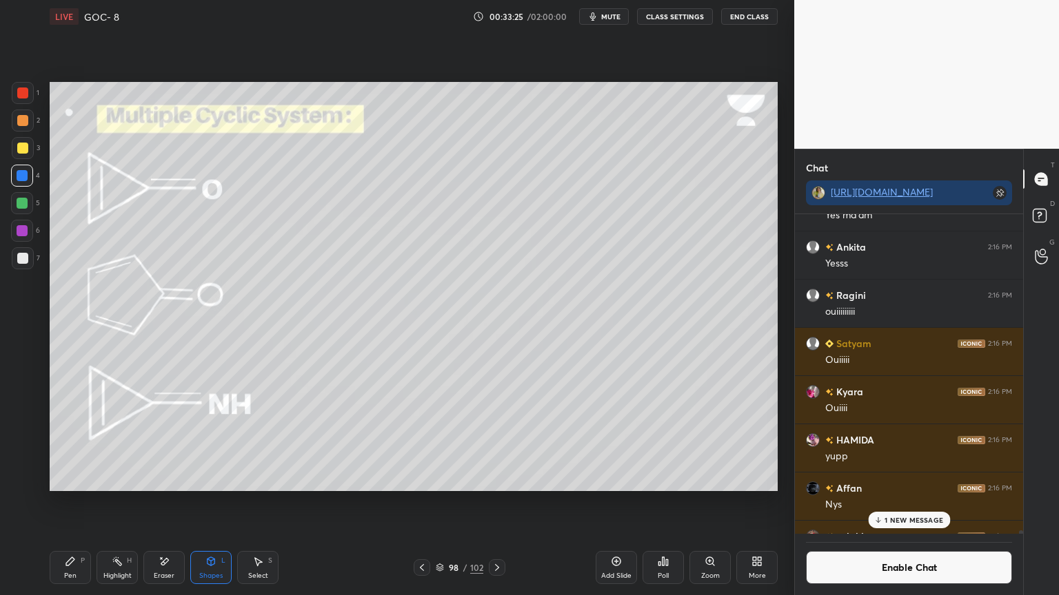
click at [25, 229] on div at bounding box center [22, 230] width 11 height 11
click at [69, 502] on icon at bounding box center [70, 561] width 11 height 11
click at [28, 149] on div at bounding box center [23, 148] width 22 height 22
click at [26, 226] on div at bounding box center [22, 230] width 11 height 11
click at [26, 152] on div at bounding box center [22, 148] width 11 height 11
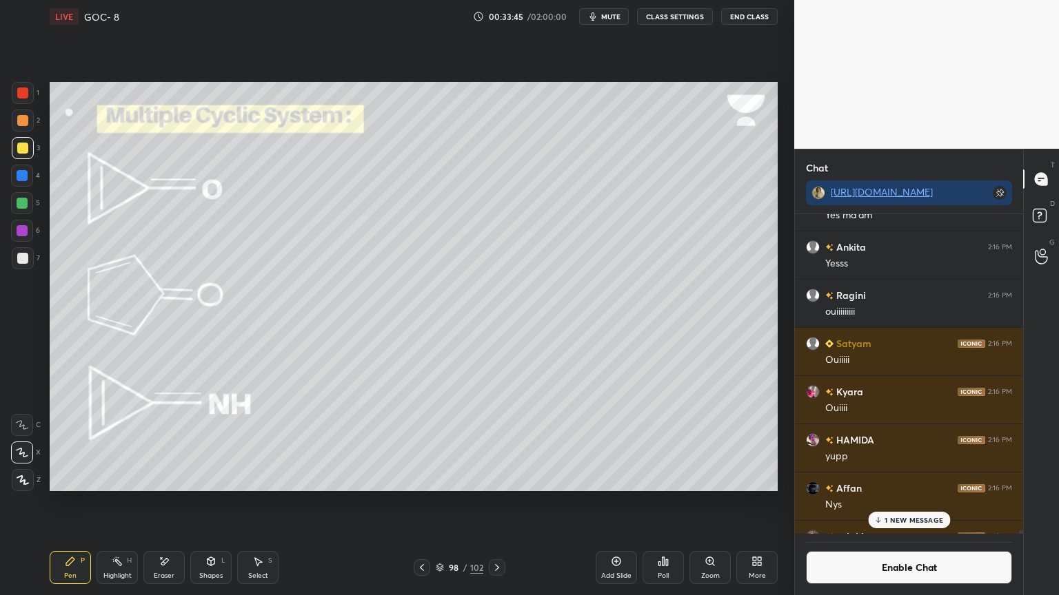
click at [121, 502] on icon at bounding box center [117, 561] width 11 height 11
click at [67, 502] on icon at bounding box center [70, 561] width 11 height 11
click at [17, 174] on div at bounding box center [22, 175] width 11 height 11
click at [917, 502] on p "1 NEW MESSAGE" at bounding box center [913, 520] width 59 height 8
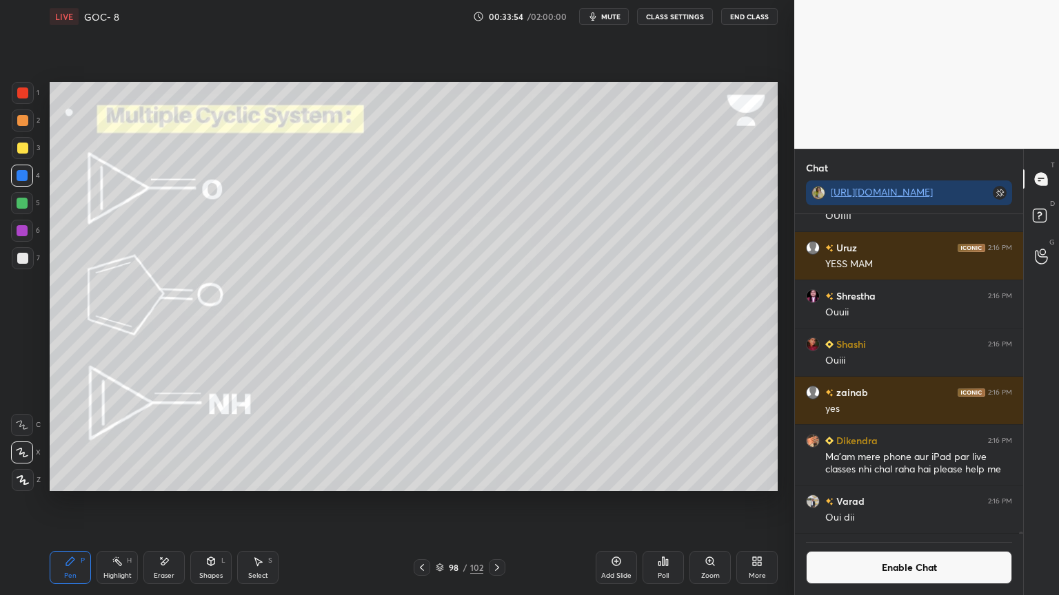
click at [917, 502] on button "Enable Chat" at bounding box center [909, 567] width 206 height 33
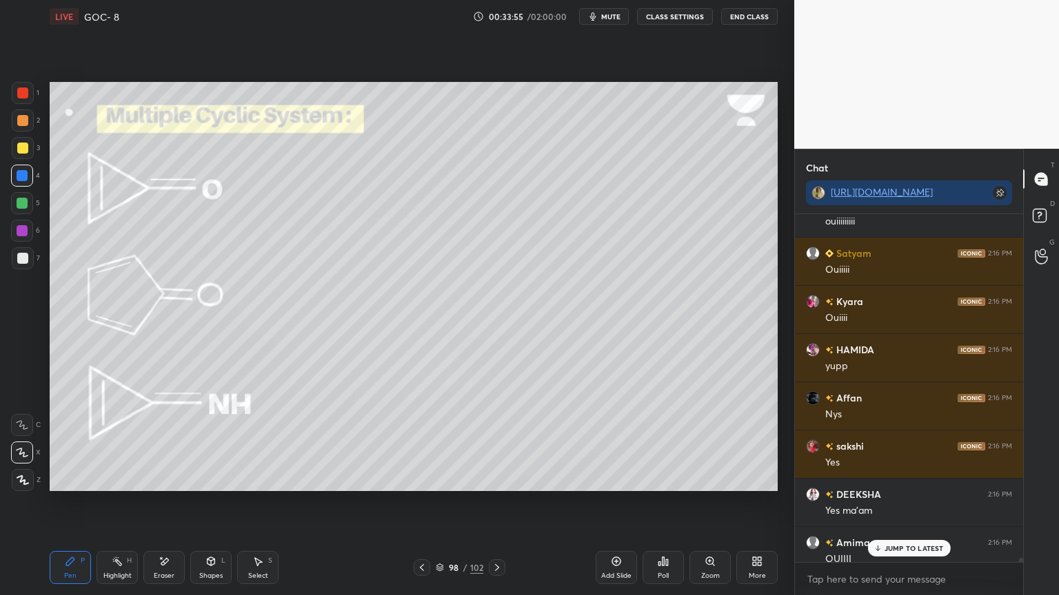
click at [121, 502] on div "Highlight H" at bounding box center [116, 567] width 41 height 33
click at [922, 502] on p "JUMP TO LATEST" at bounding box center [913, 548] width 59 height 8
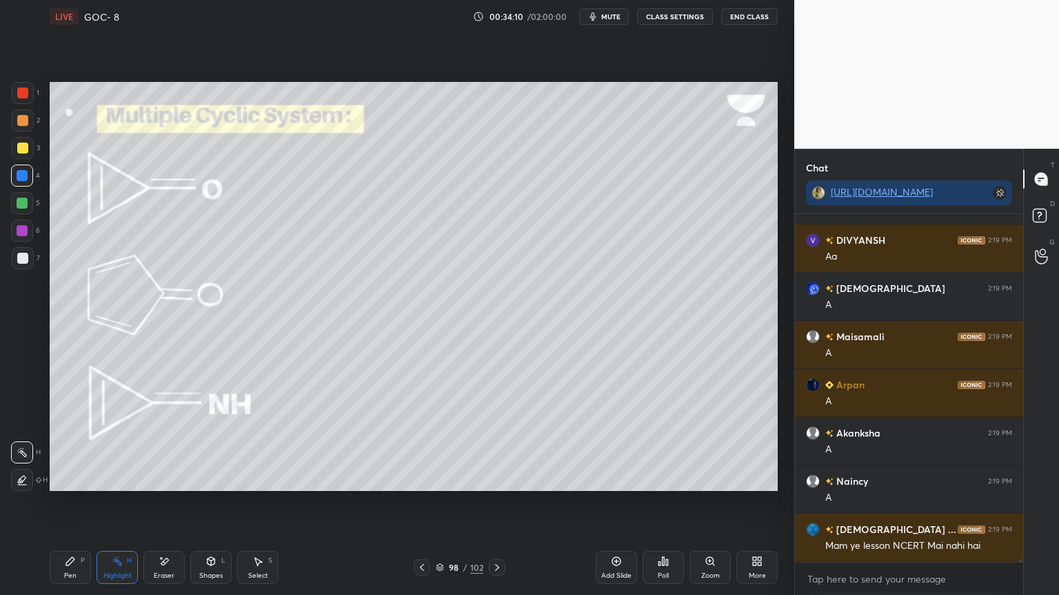
scroll to position [47938, 0]
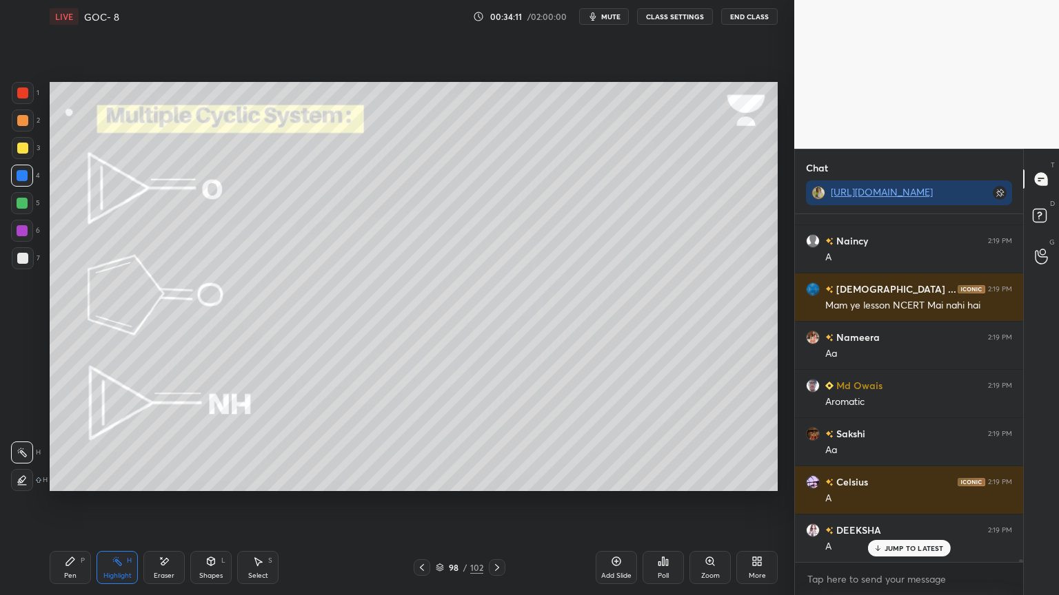
click at [212, 502] on div "Shapes L" at bounding box center [210, 567] width 41 height 33
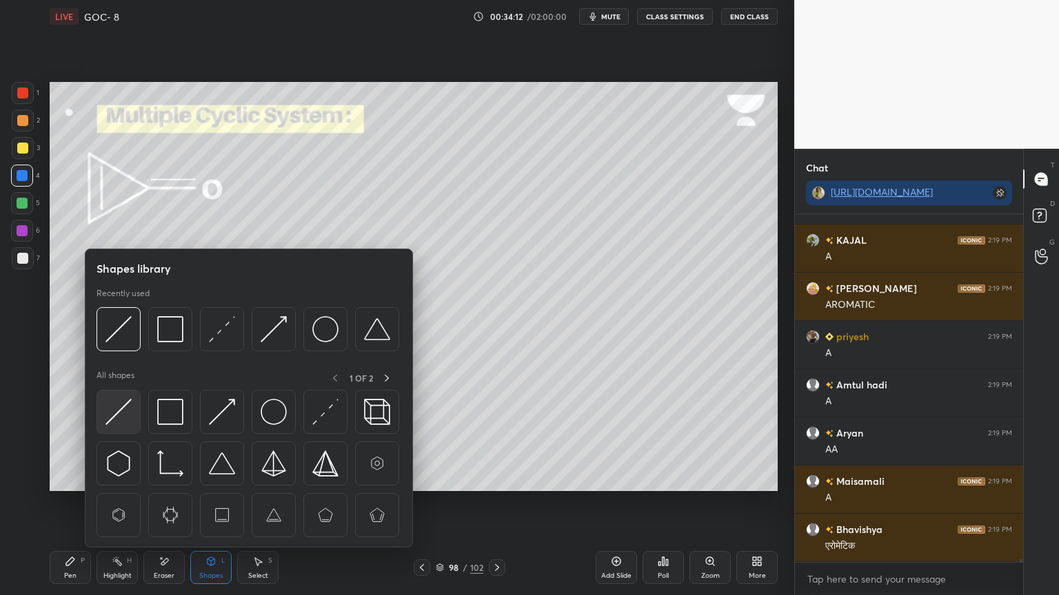
click at [127, 421] on img at bounding box center [118, 412] width 26 height 26
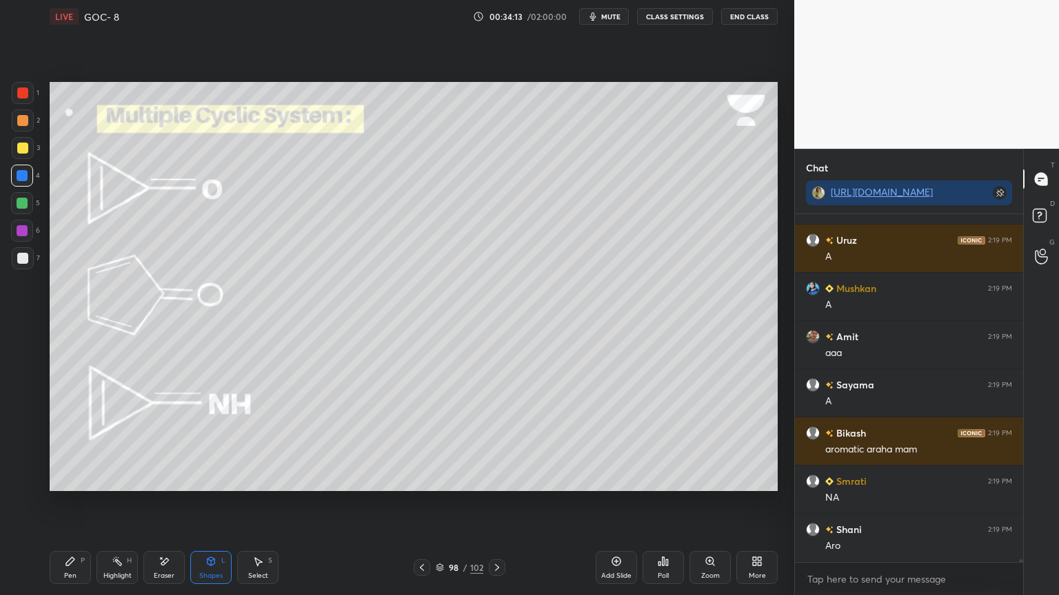
click at [34, 236] on div "6" at bounding box center [25, 231] width 29 height 22
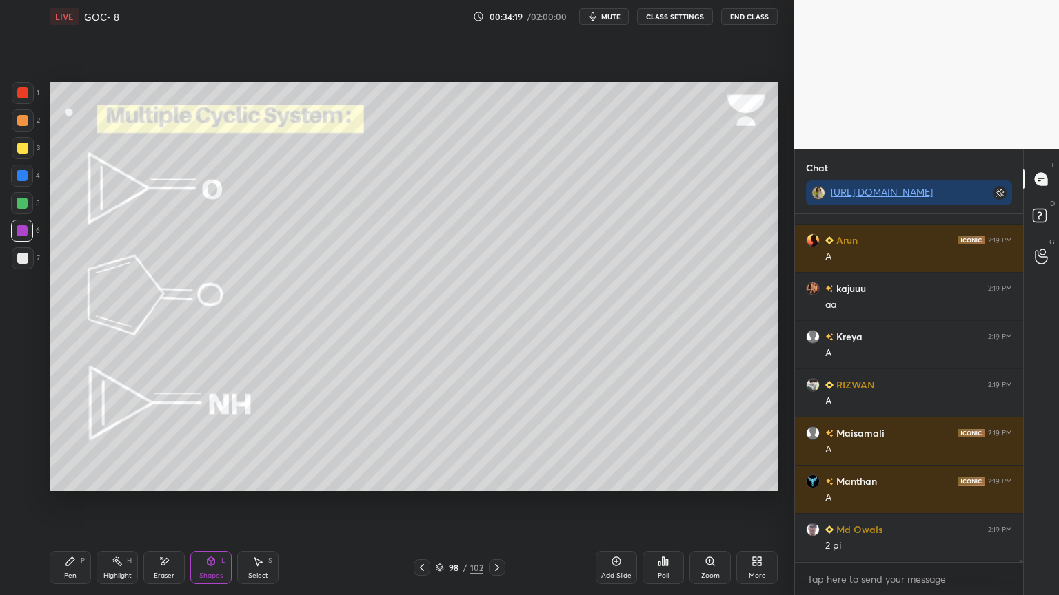
scroll to position [50769, 0]
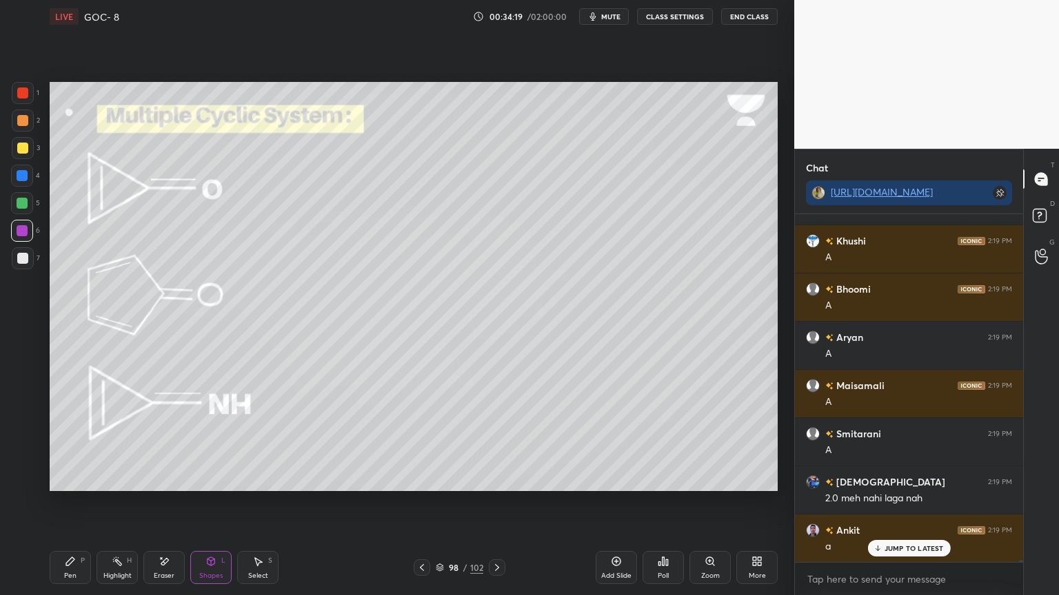
click at [77, 502] on div "Pen P" at bounding box center [70, 567] width 41 height 33
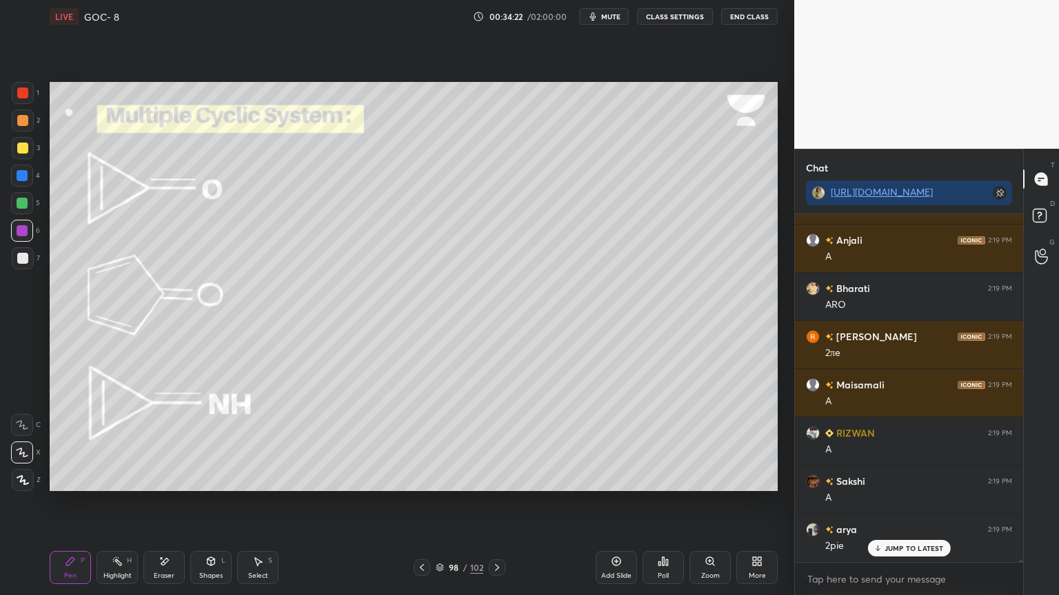
scroll to position [51155, 0]
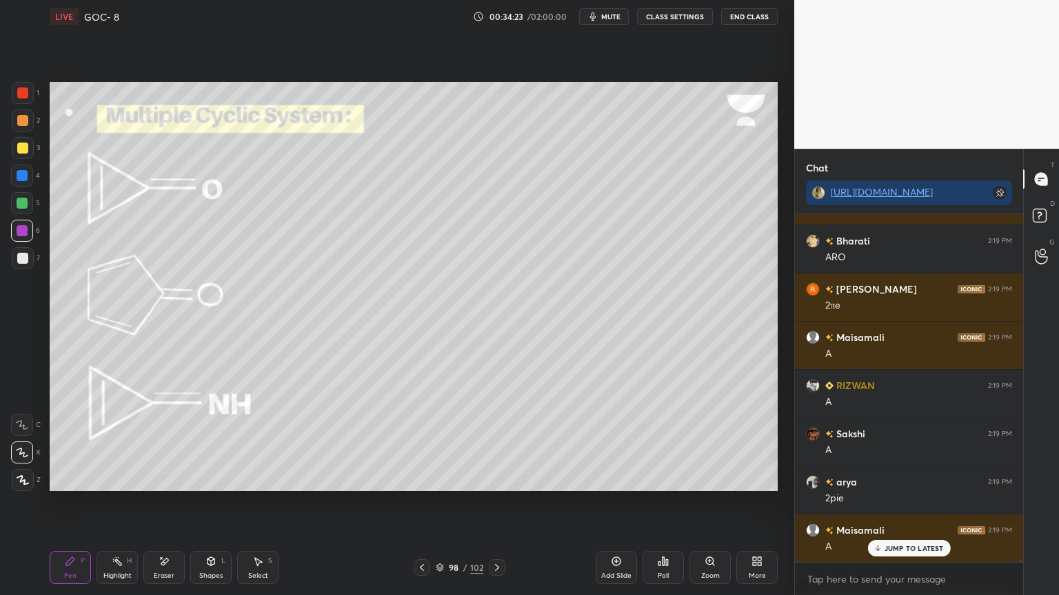
click at [21, 146] on div at bounding box center [22, 148] width 11 height 11
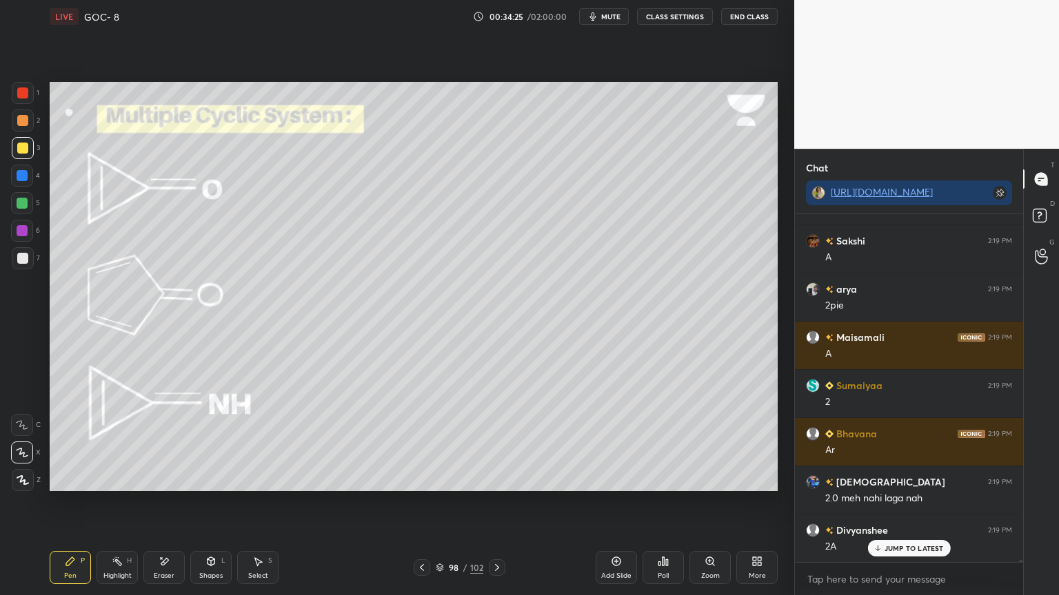
scroll to position [51397, 0]
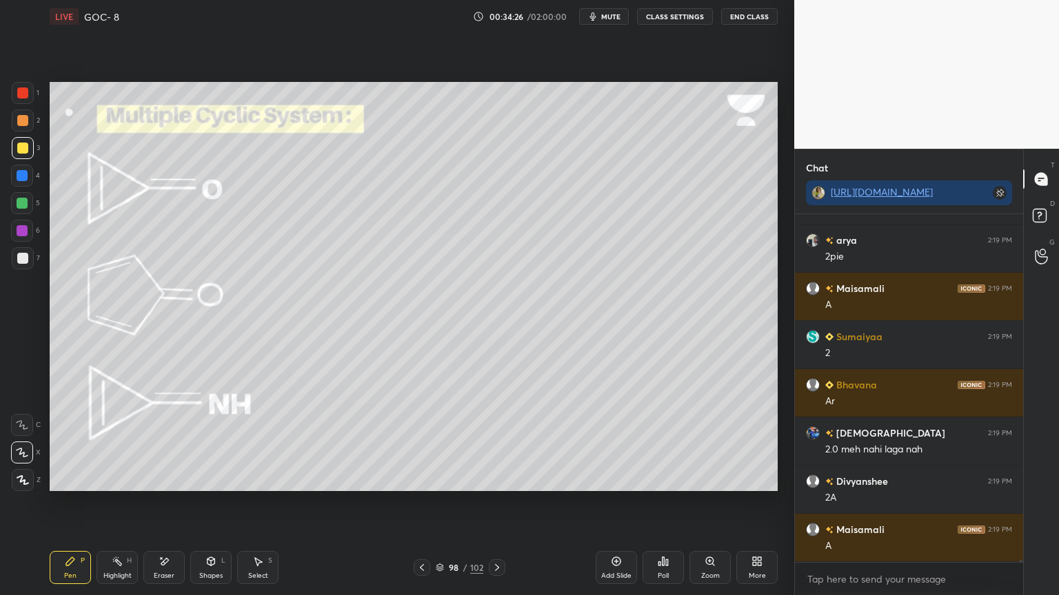
click at [114, 502] on icon at bounding box center [117, 561] width 11 height 11
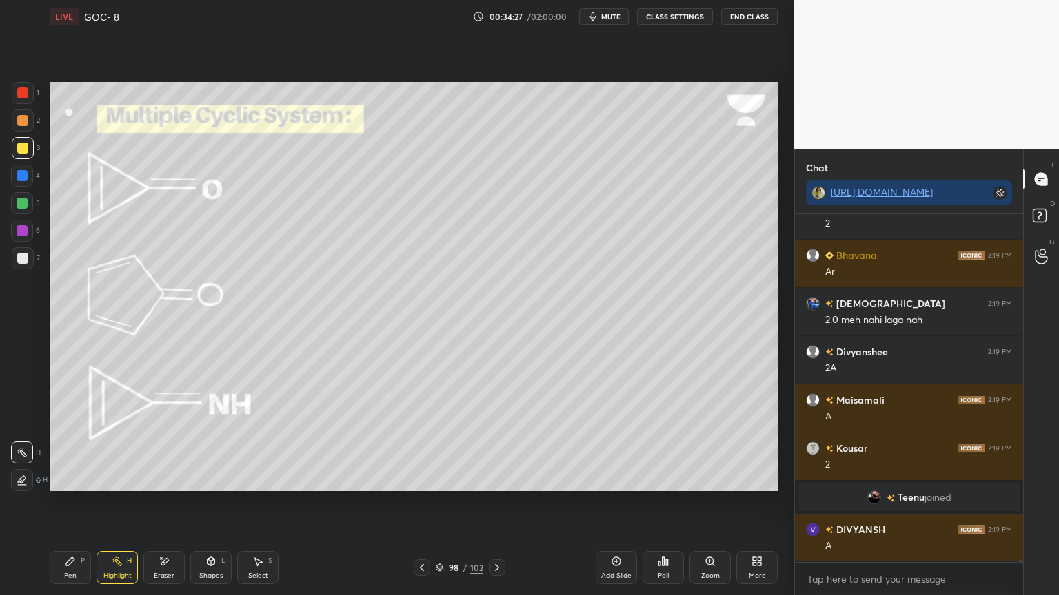
scroll to position [51574, 0]
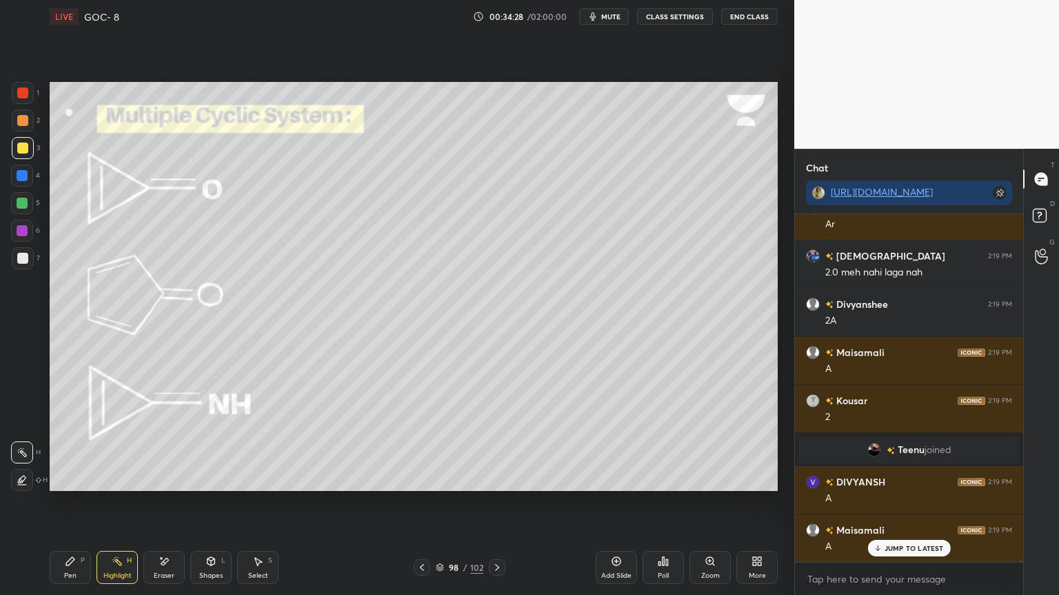
click at [79, 502] on div "Pen P" at bounding box center [70, 567] width 41 height 33
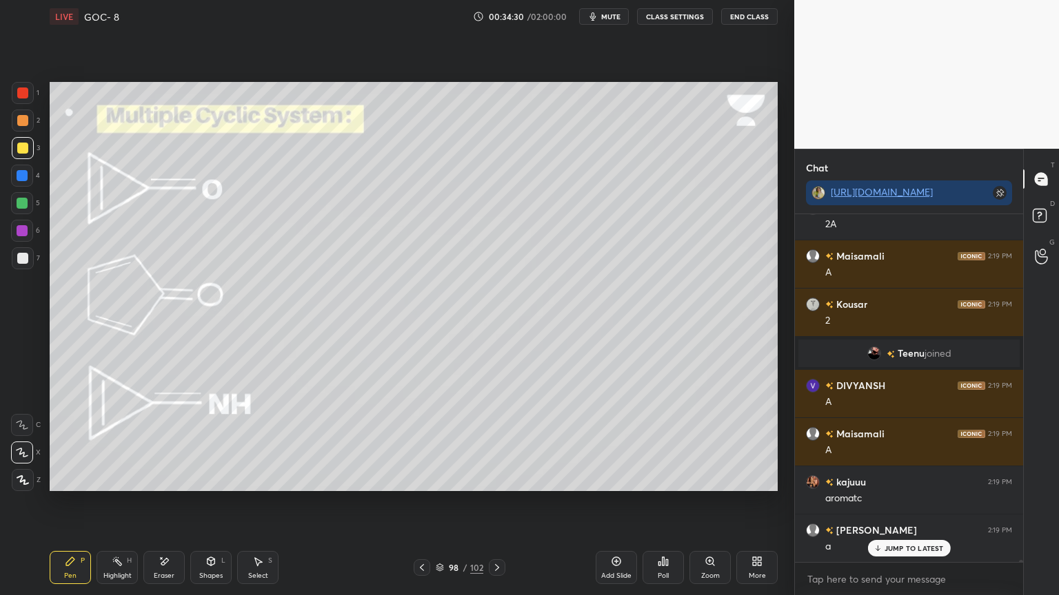
scroll to position [51767, 0]
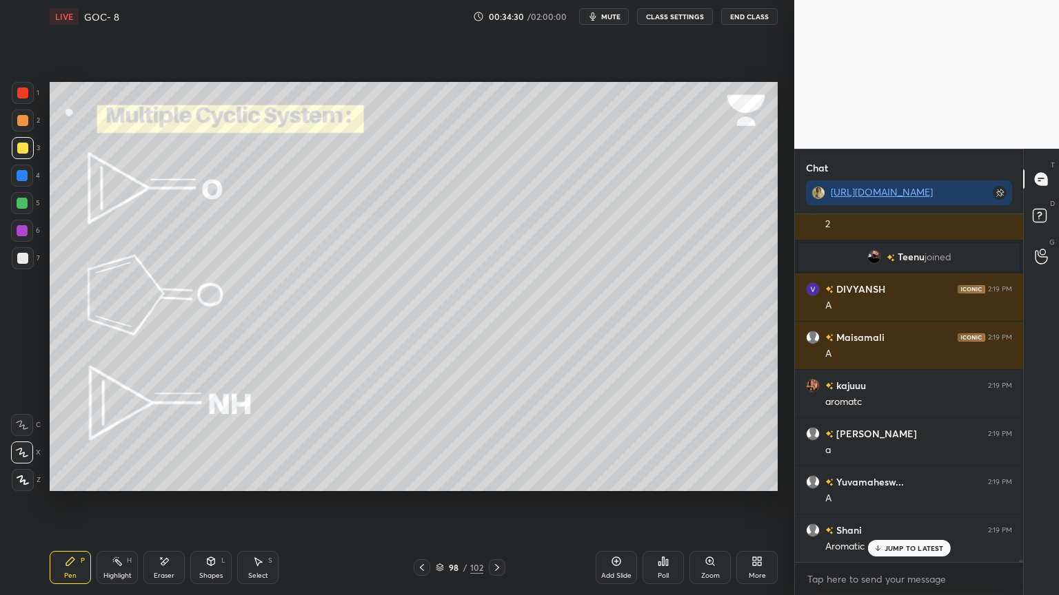
click at [25, 179] on div at bounding box center [22, 175] width 11 height 11
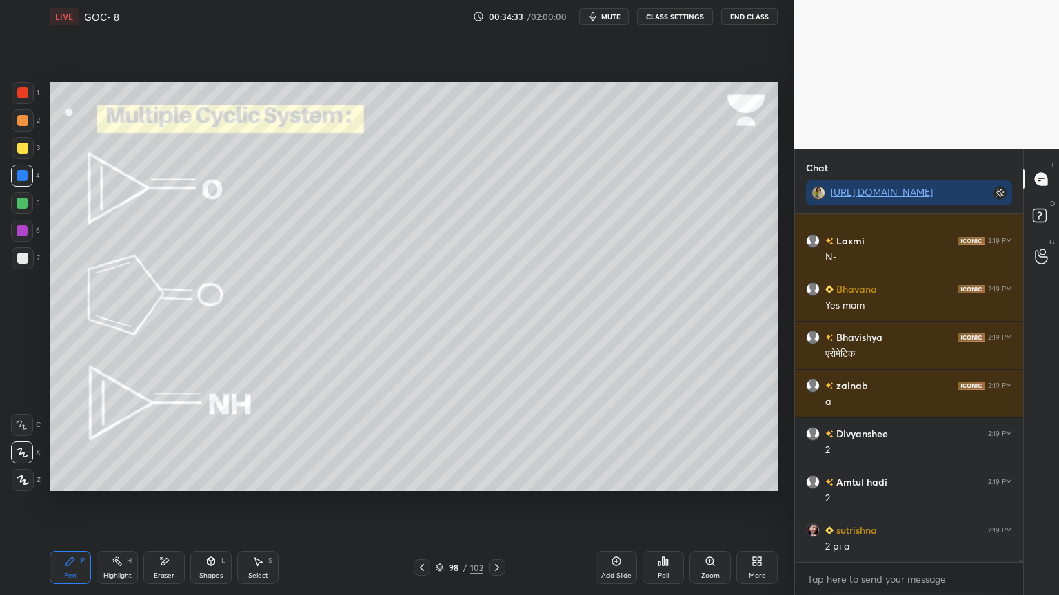
scroll to position [52202, 0]
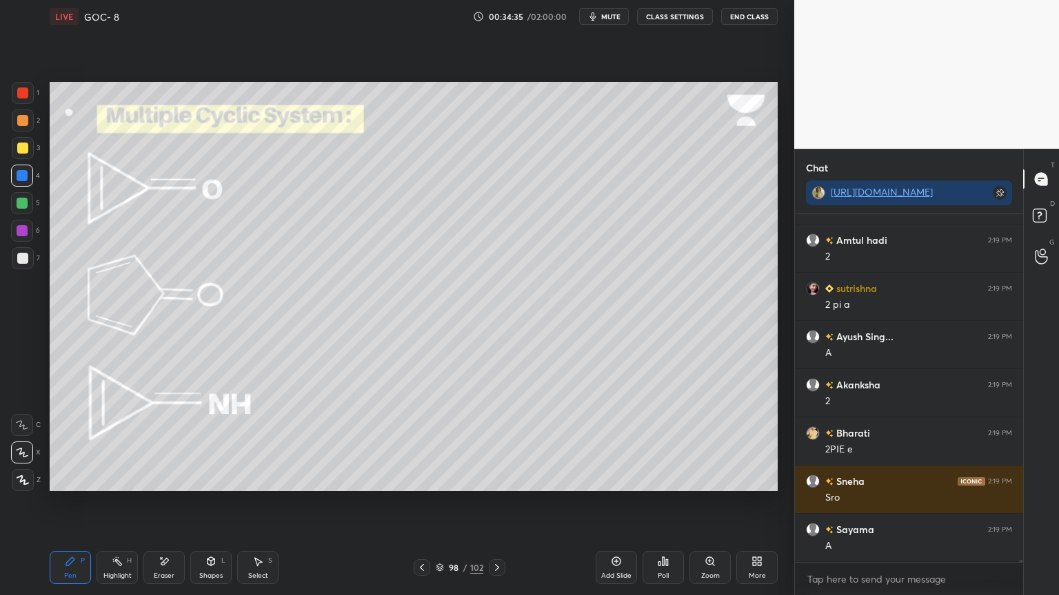
click at [498, 502] on icon at bounding box center [496, 567] width 11 height 11
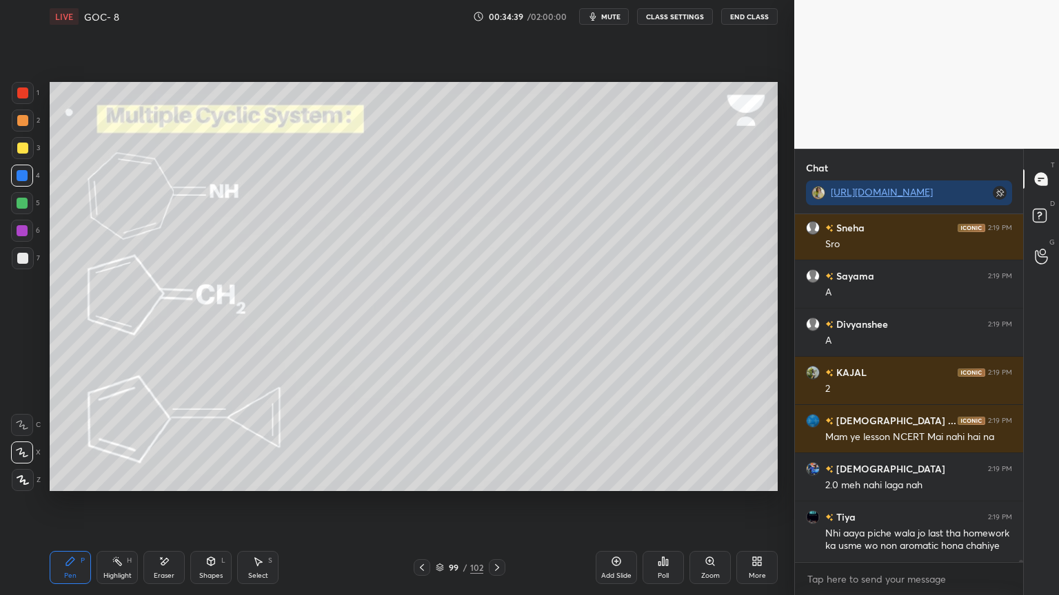
click at [214, 502] on div "Shapes" at bounding box center [210, 576] width 23 height 7
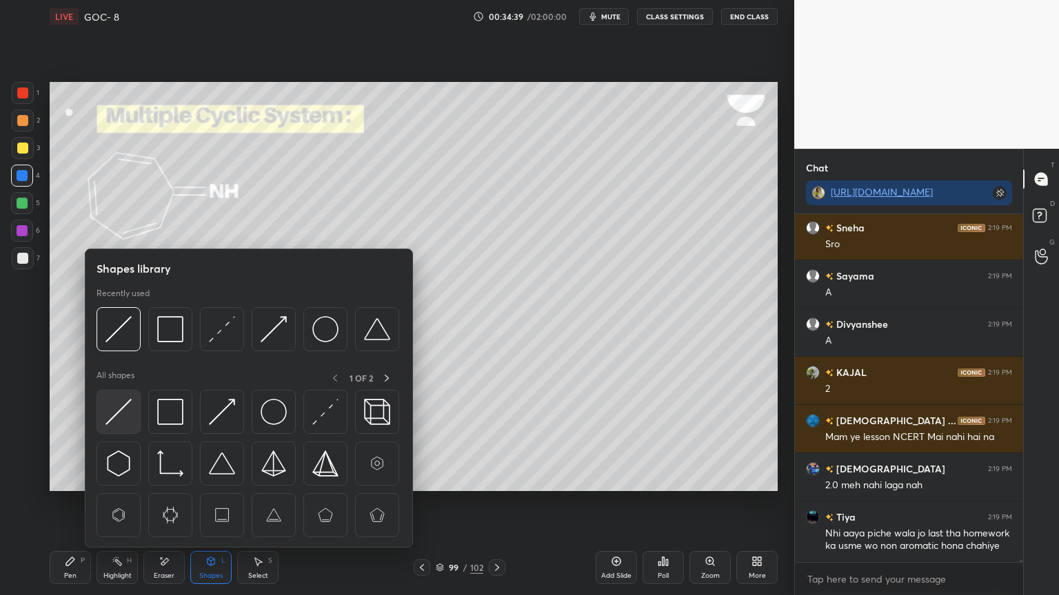
click at [134, 421] on div at bounding box center [118, 412] width 44 height 44
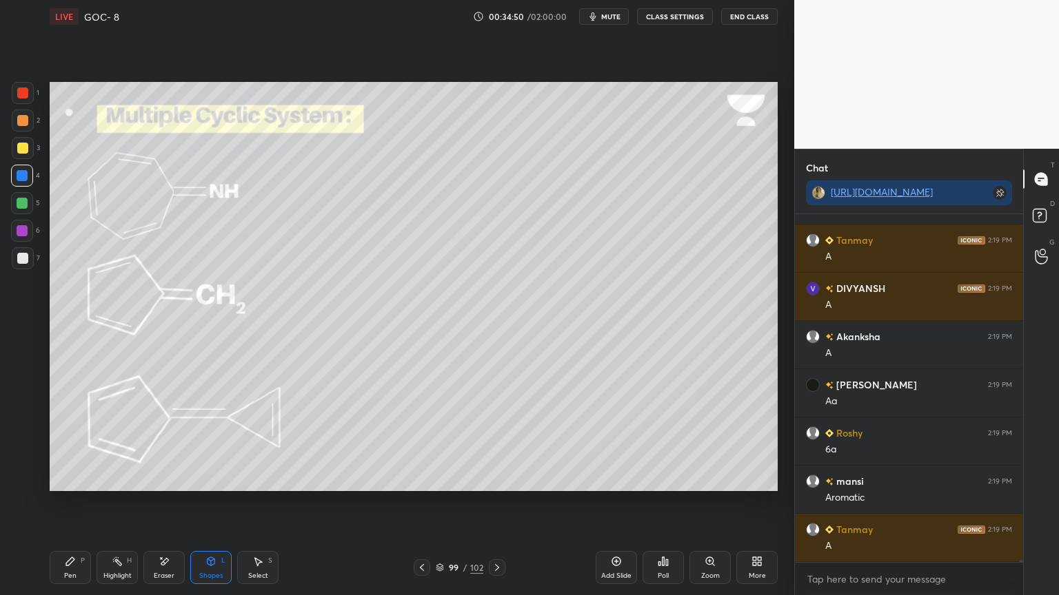
click at [73, 502] on icon at bounding box center [70, 561] width 11 height 11
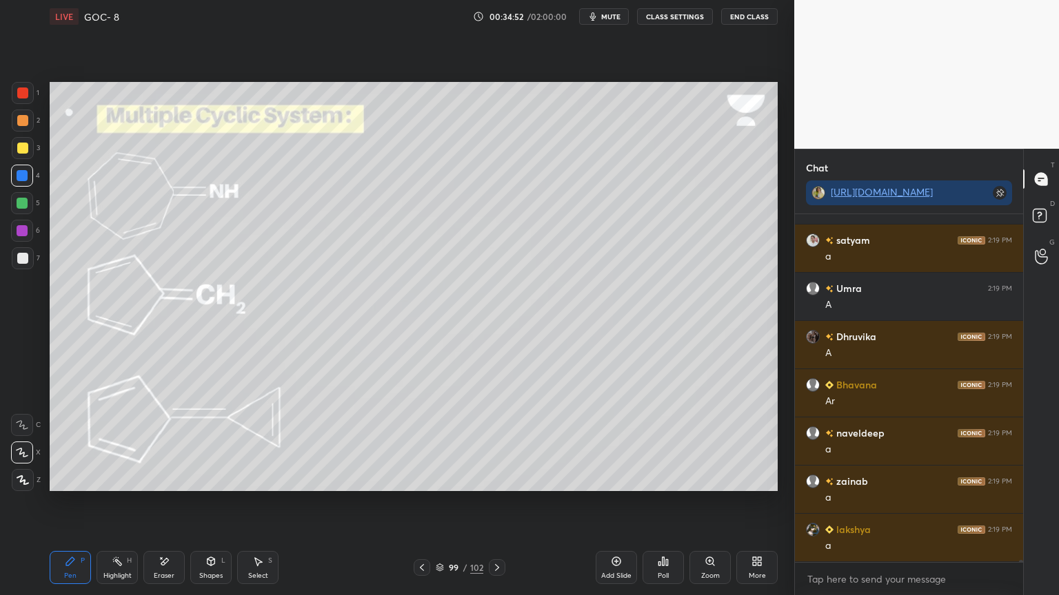
click at [197, 502] on div "Shapes L" at bounding box center [210, 567] width 41 height 33
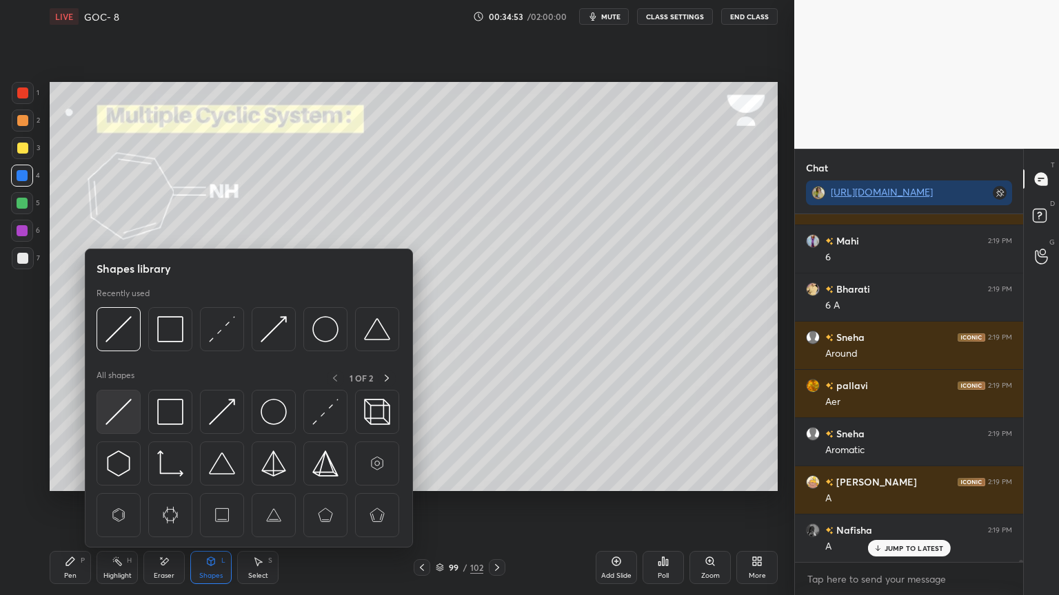
click at [130, 422] on img at bounding box center [118, 412] width 26 height 26
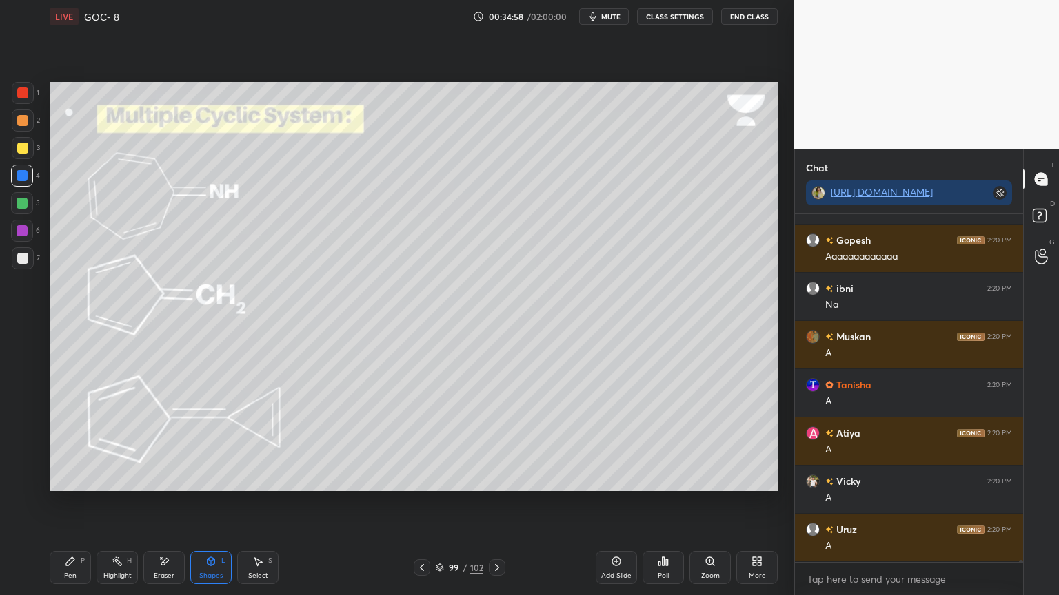
click at [80, 502] on div "Pen P" at bounding box center [70, 567] width 41 height 33
click at [21, 147] on div at bounding box center [22, 148] width 11 height 11
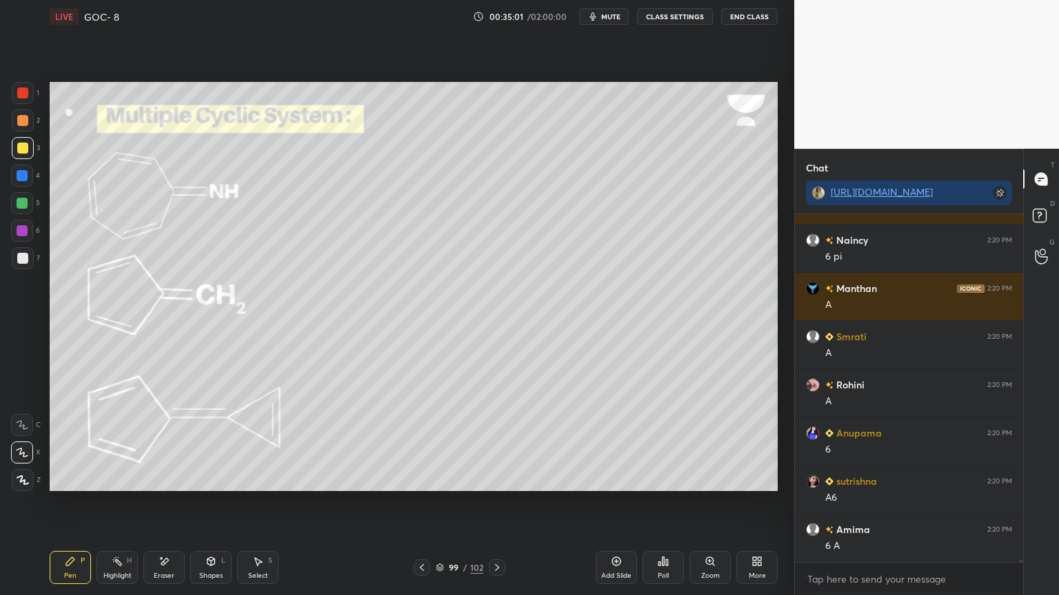
click at [128, 502] on div "Highlight H" at bounding box center [116, 567] width 41 height 33
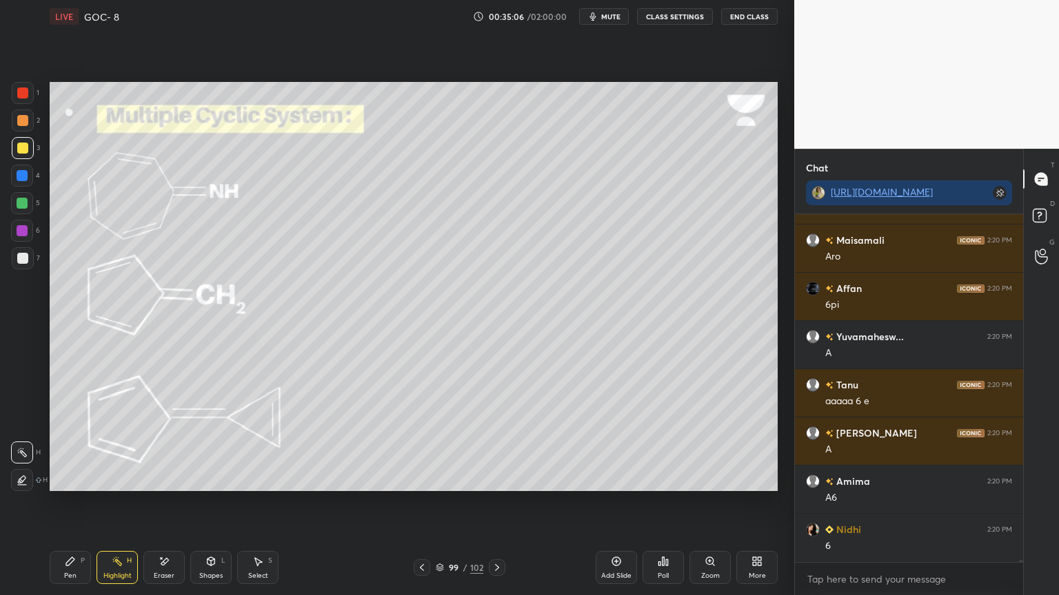
click at [75, 502] on div "Pen P" at bounding box center [70, 567] width 41 height 33
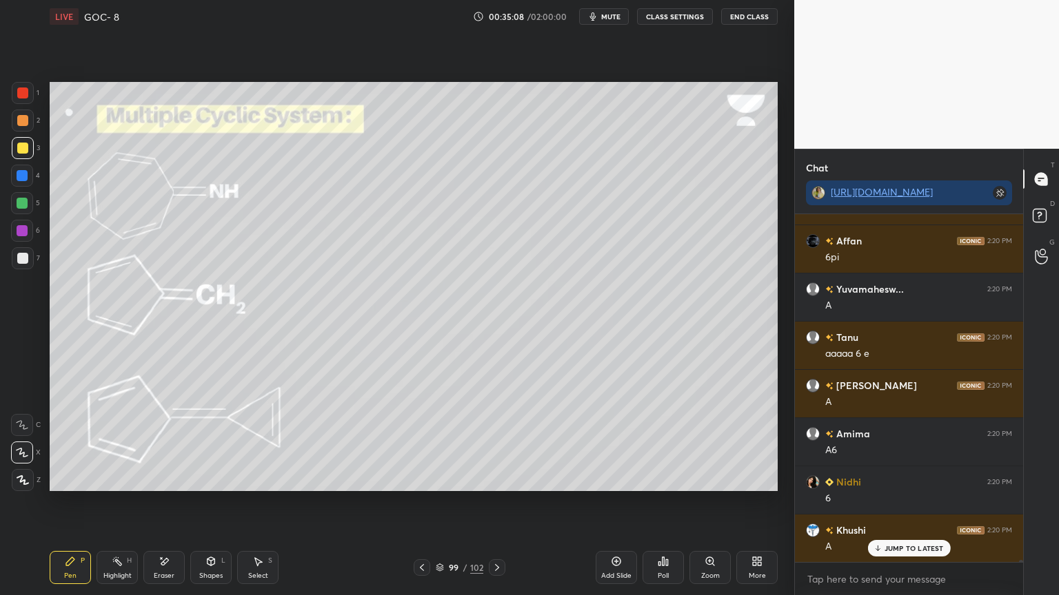
click at [23, 233] on div at bounding box center [22, 230] width 11 height 11
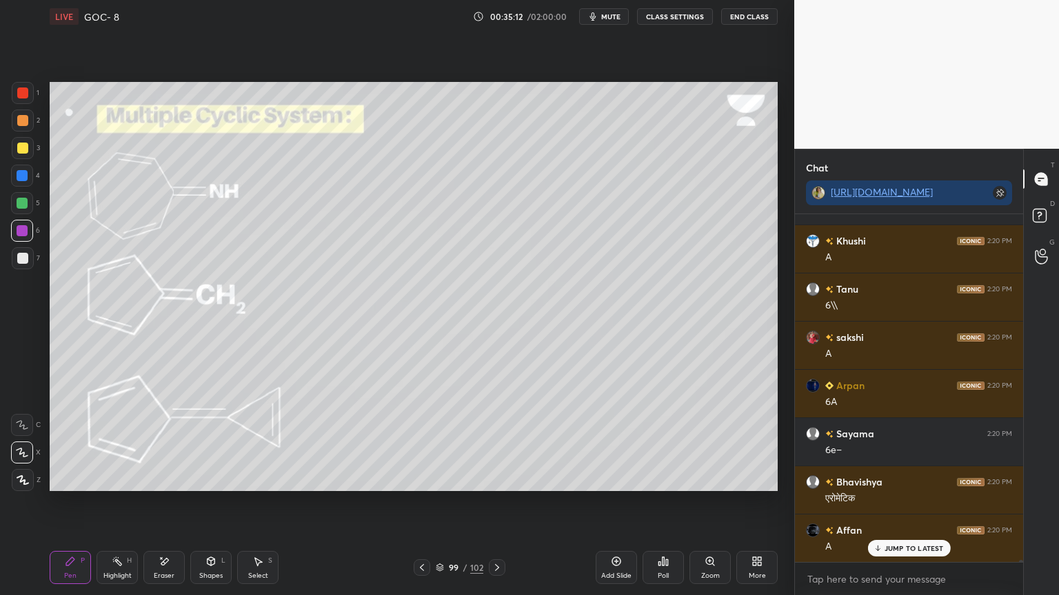
click at [685, 20] on button "CLASS SETTINGS" at bounding box center [675, 16] width 76 height 17
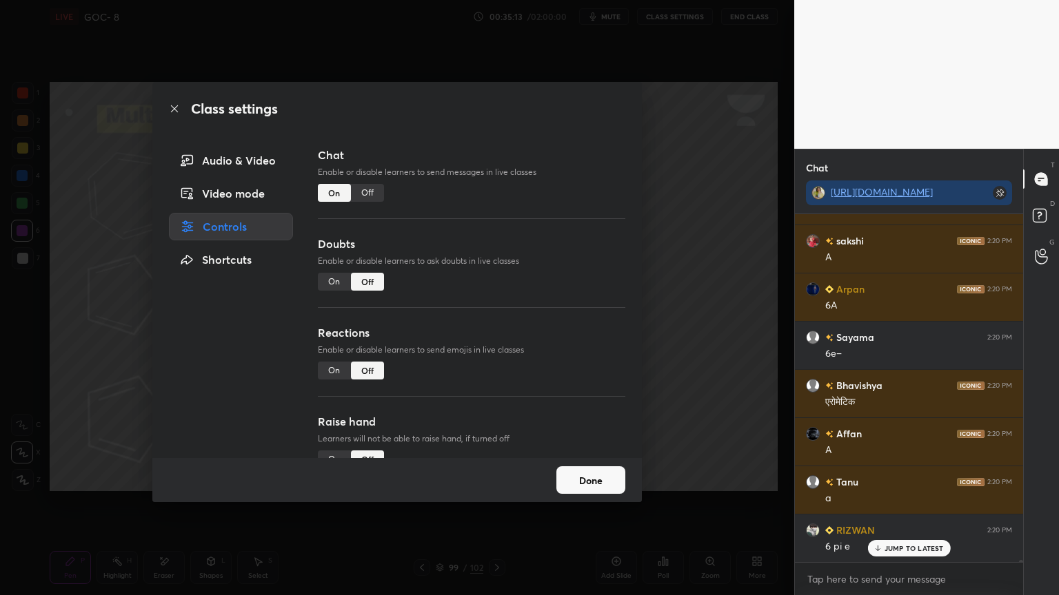
click at [367, 191] on div "Off" at bounding box center [367, 193] width 33 height 18
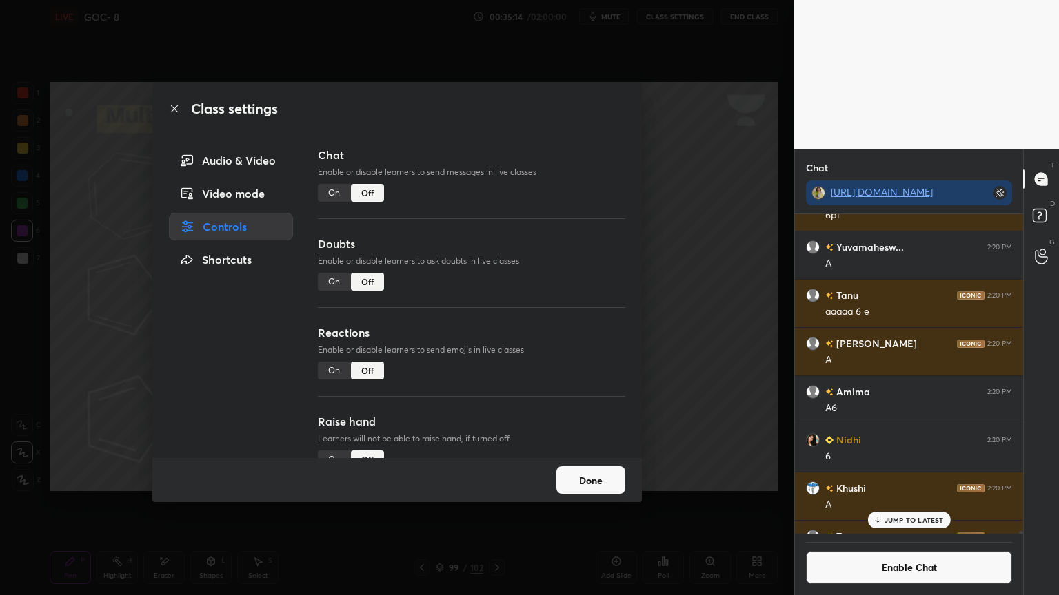
click at [578, 486] on button "Done" at bounding box center [590, 481] width 69 height 28
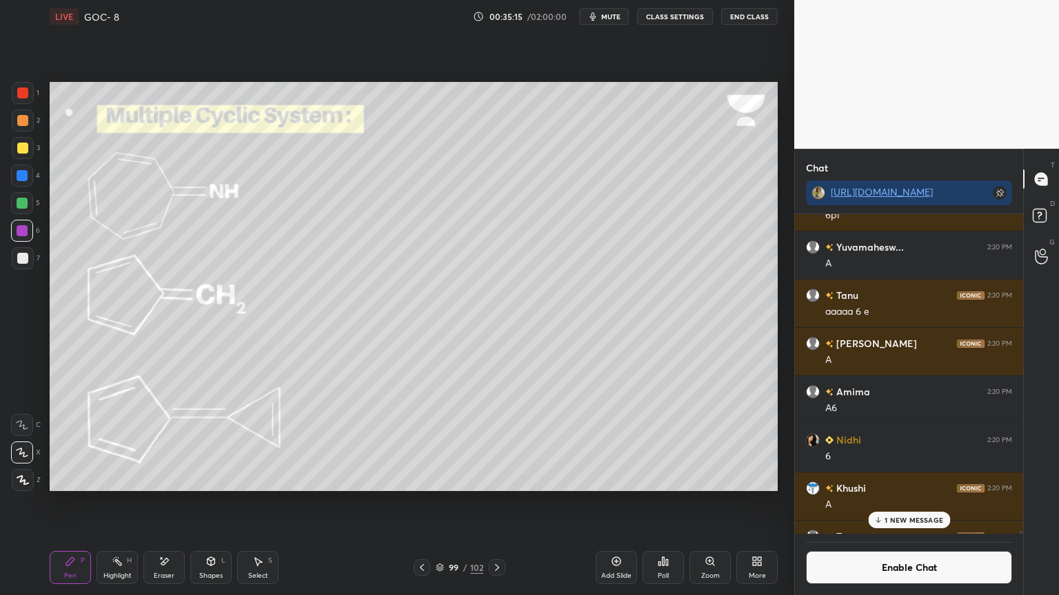
click at [205, 502] on icon at bounding box center [210, 561] width 11 height 11
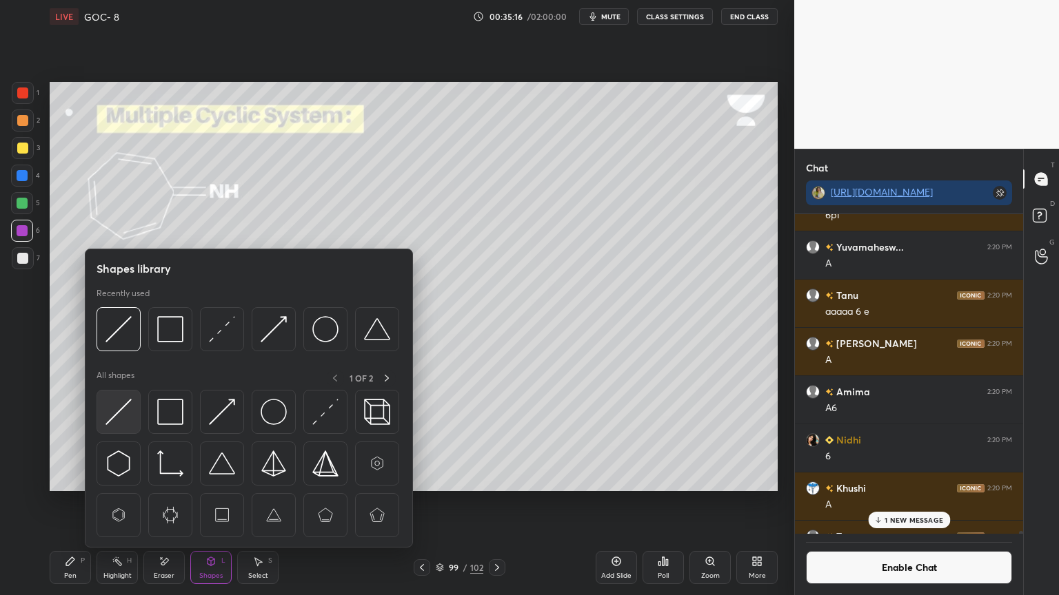
click at [119, 425] on img at bounding box center [118, 412] width 26 height 26
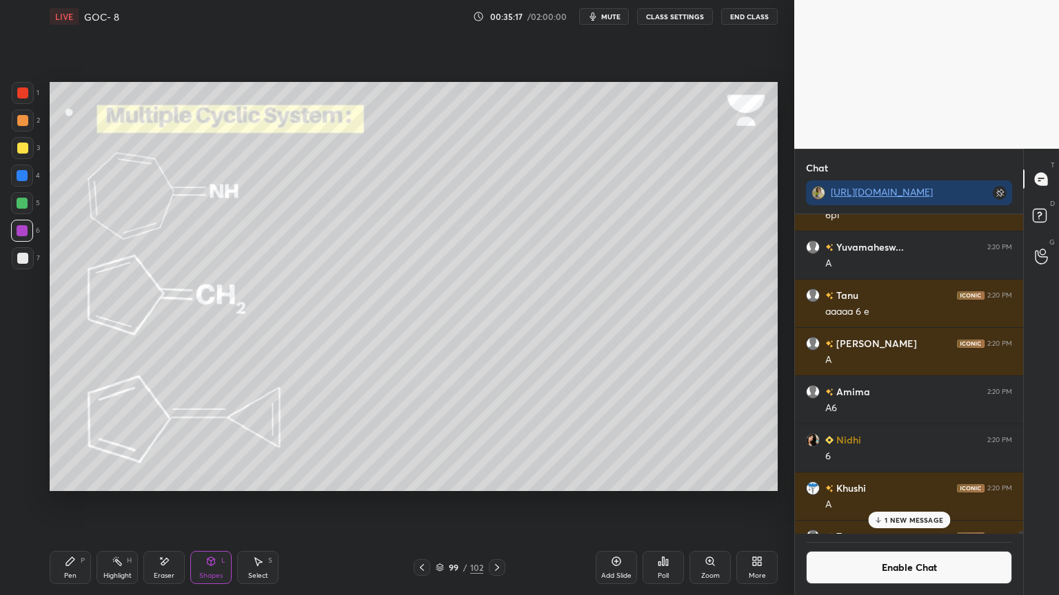
click at [24, 258] on div at bounding box center [22, 258] width 11 height 11
click at [28, 234] on div at bounding box center [22, 231] width 22 height 22
click at [23, 178] on div at bounding box center [22, 175] width 11 height 11
click at [159, 502] on icon at bounding box center [164, 562] width 11 height 12
click at [17, 422] on icon at bounding box center [22, 425] width 11 height 11
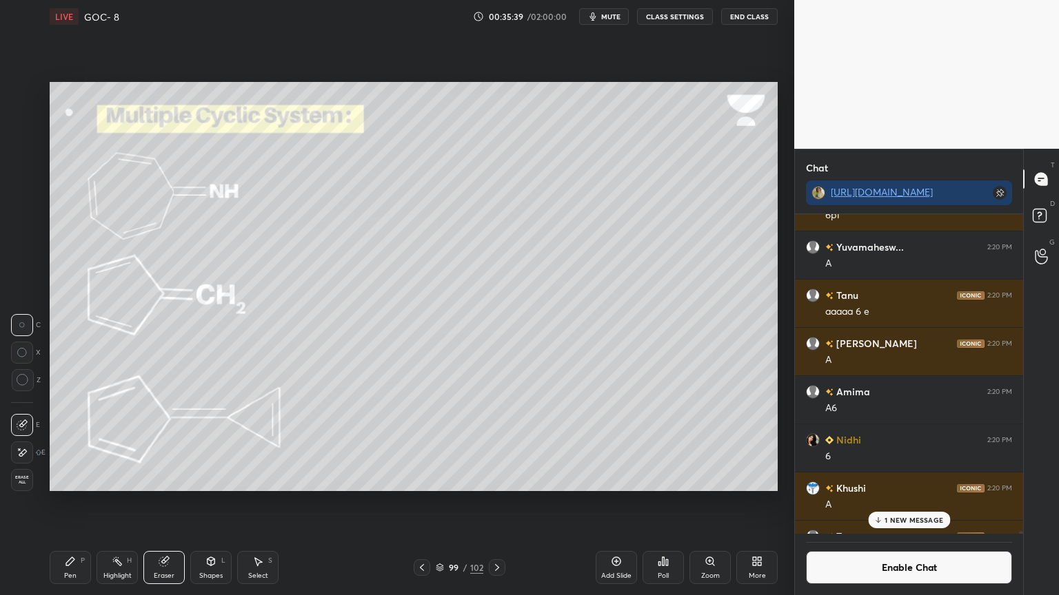
click at [168, 502] on icon at bounding box center [164, 561] width 11 height 11
click at [193, 502] on div "Shapes L" at bounding box center [210, 567] width 41 height 33
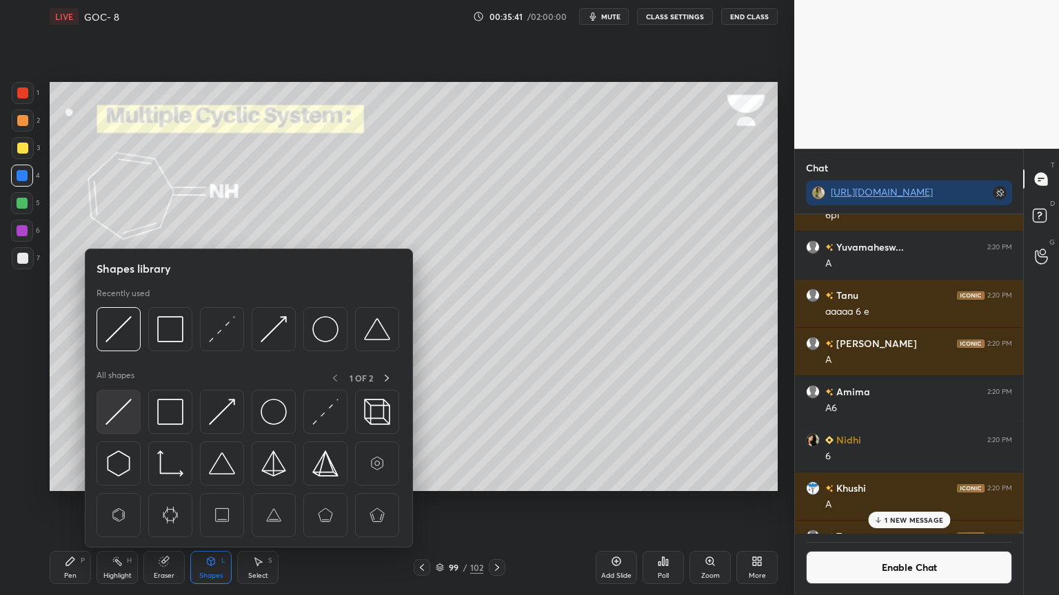
click at [117, 409] on img at bounding box center [118, 412] width 26 height 26
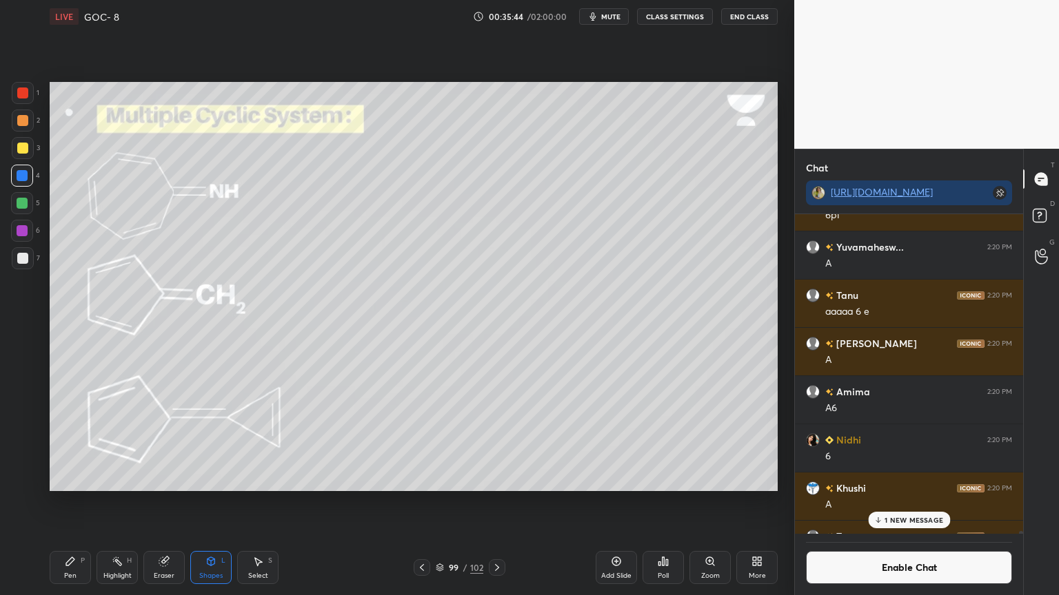
click at [77, 502] on div "Pen P" at bounding box center [70, 567] width 41 height 33
click at [201, 502] on div "Shapes L" at bounding box center [210, 567] width 41 height 33
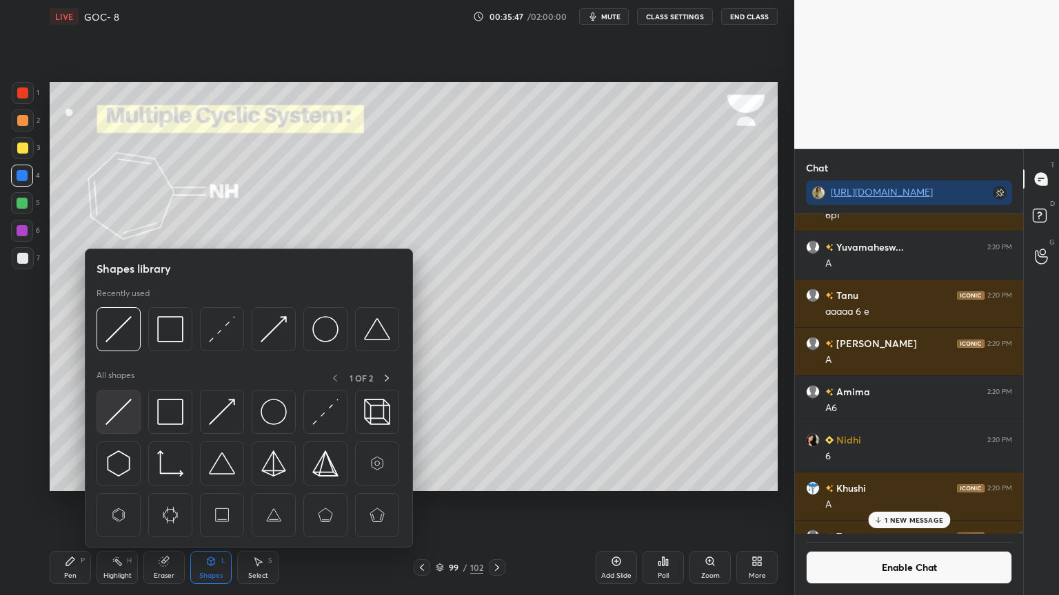
click at [115, 425] on img at bounding box center [118, 412] width 26 height 26
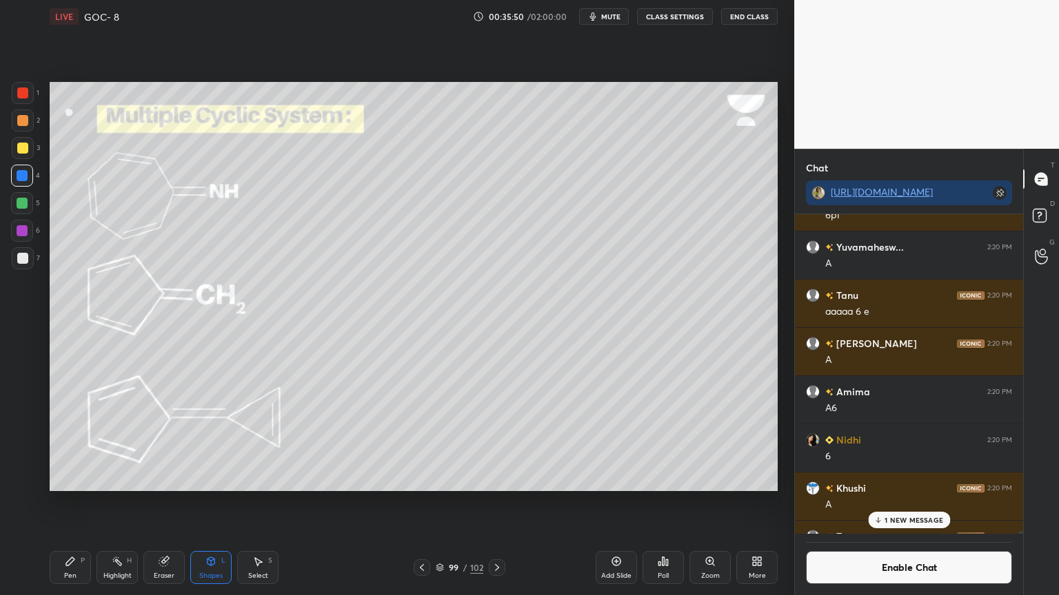
click at [892, 502] on p "1 NEW MESSAGE" at bounding box center [913, 520] width 59 height 8
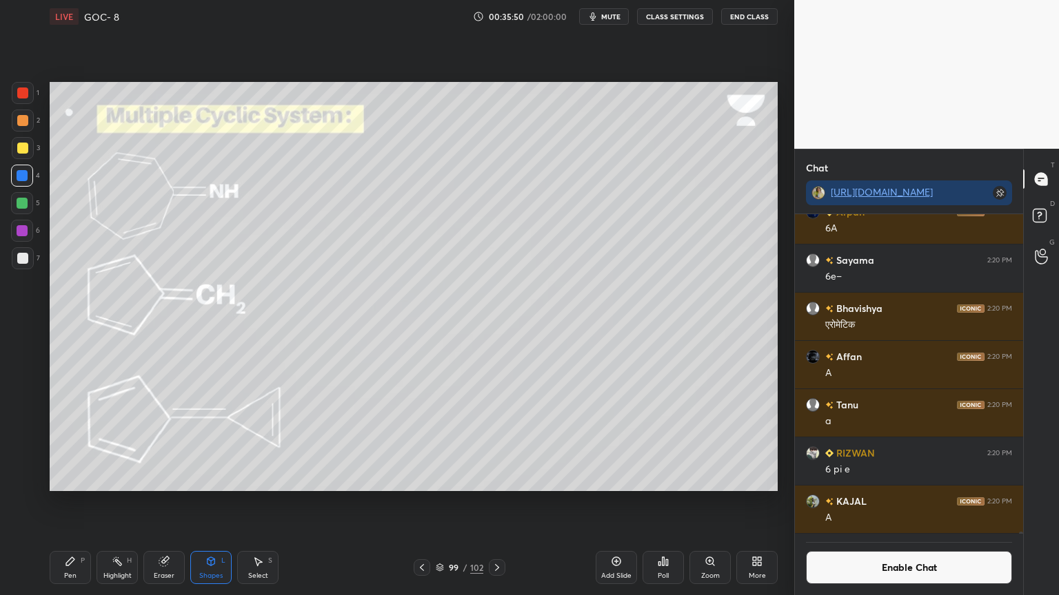
click at [897, 502] on button "Enable Chat" at bounding box center [909, 567] width 206 height 33
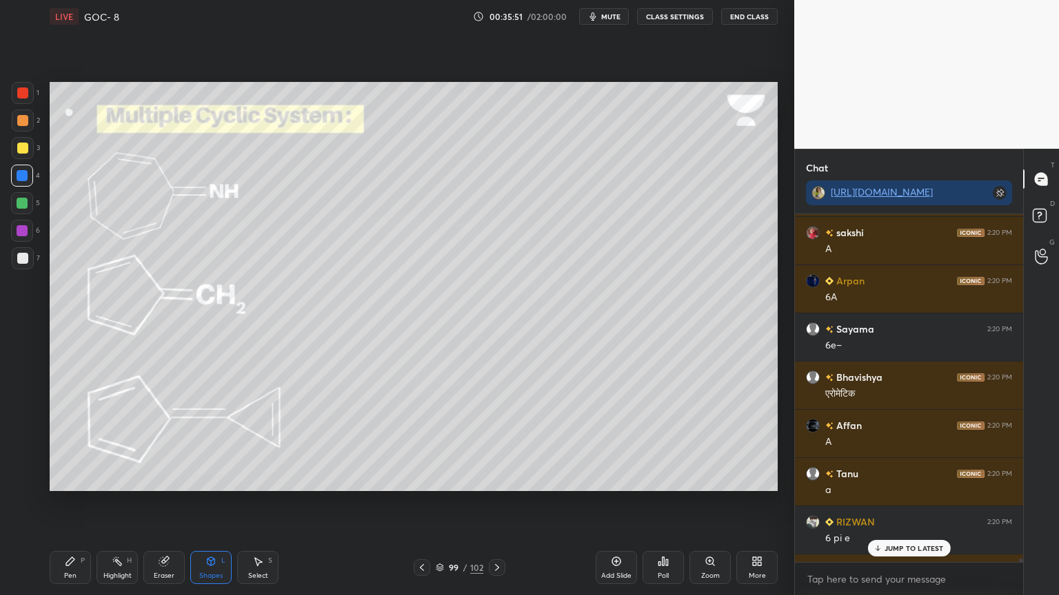
scroll to position [55452, 0]
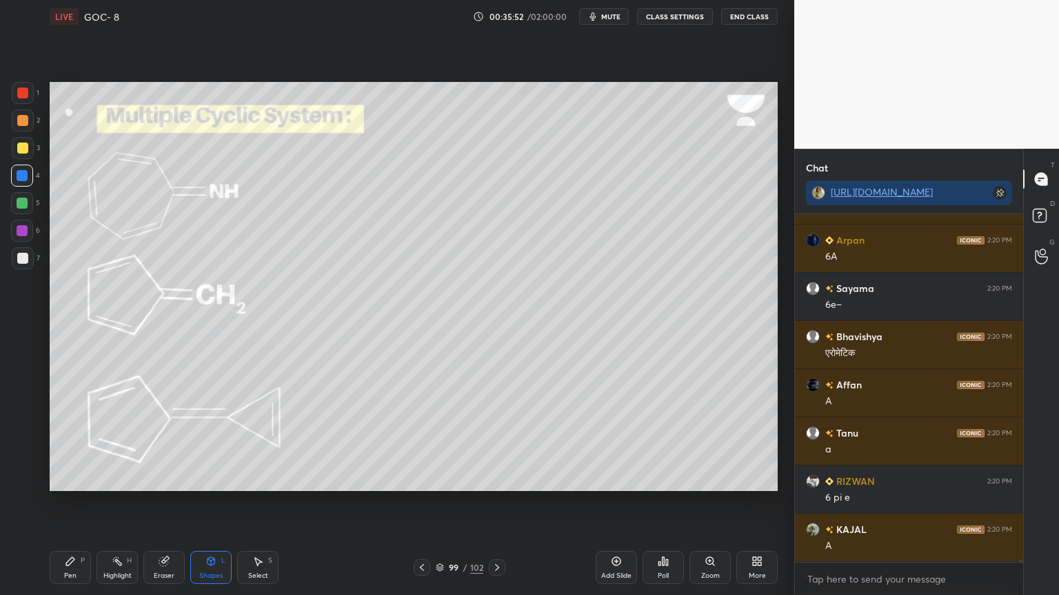
click at [123, 502] on div "Highlight H" at bounding box center [116, 567] width 41 height 33
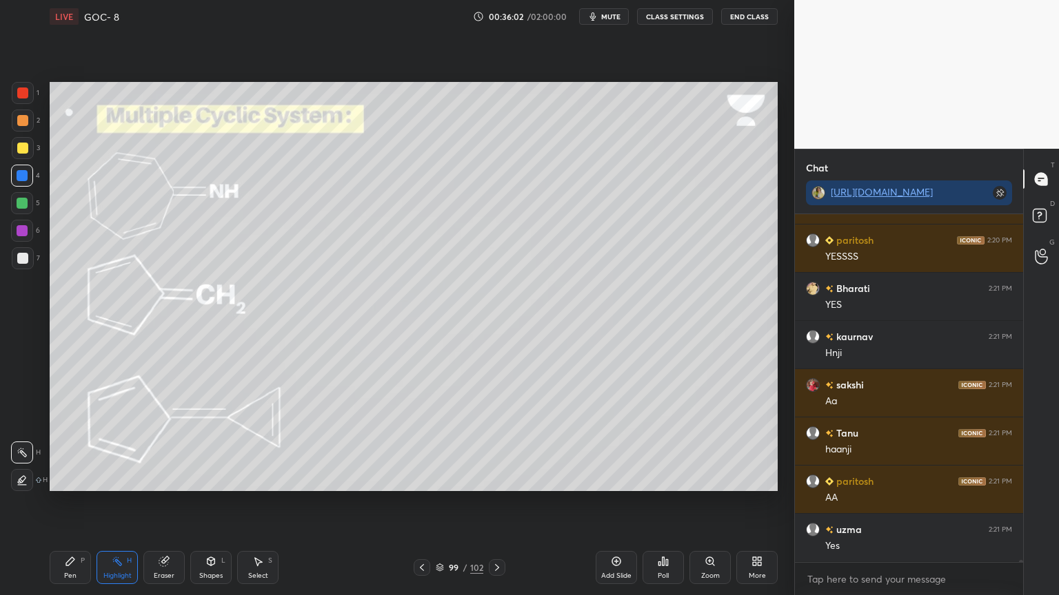
scroll to position [56031, 0]
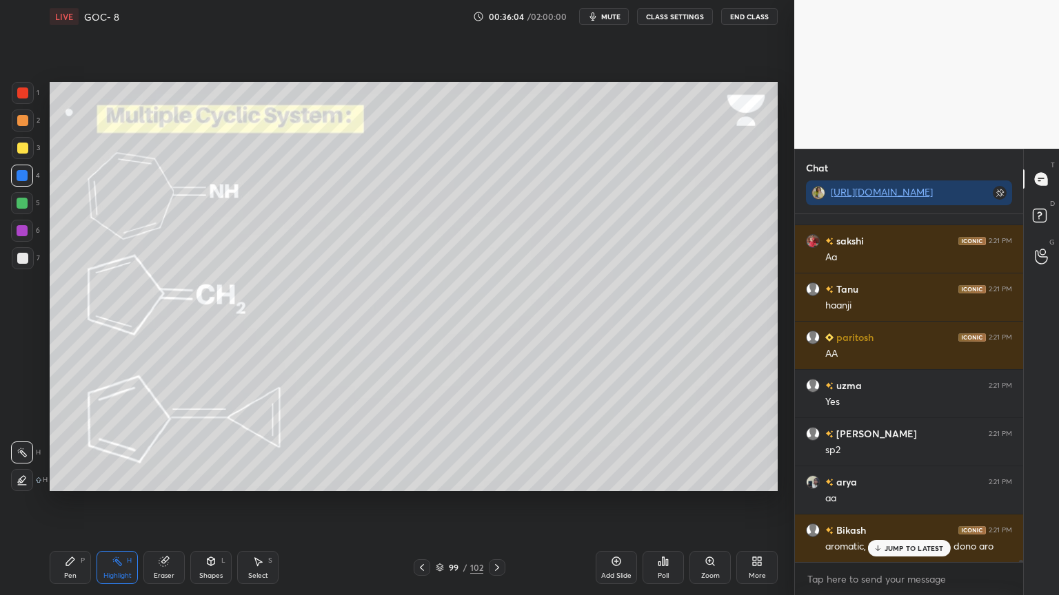
click at [682, 18] on button "CLASS SETTINGS" at bounding box center [675, 16] width 76 height 17
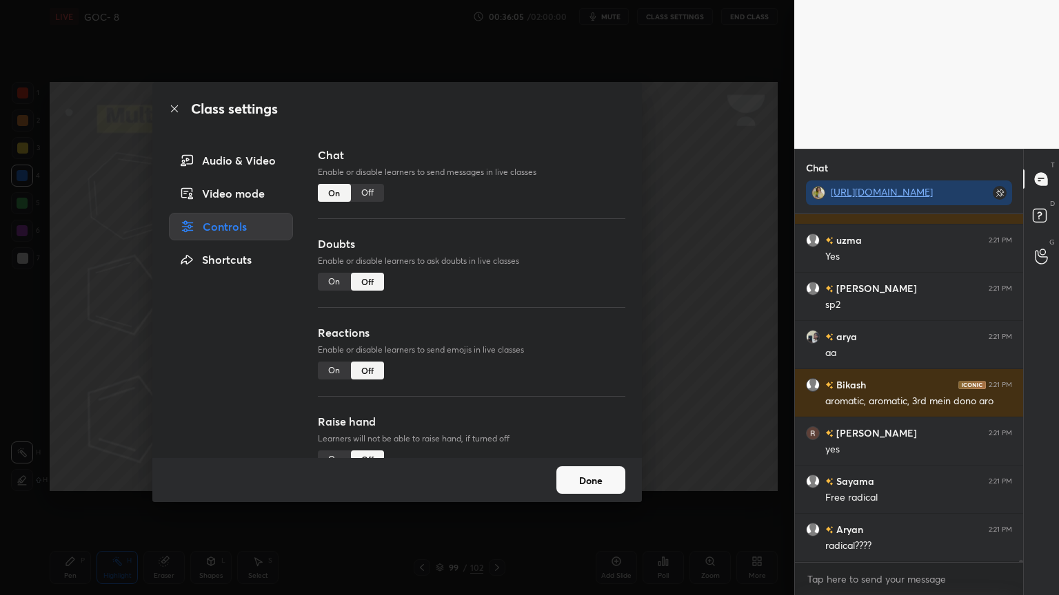
click at [367, 196] on div "Off" at bounding box center [367, 193] width 33 height 18
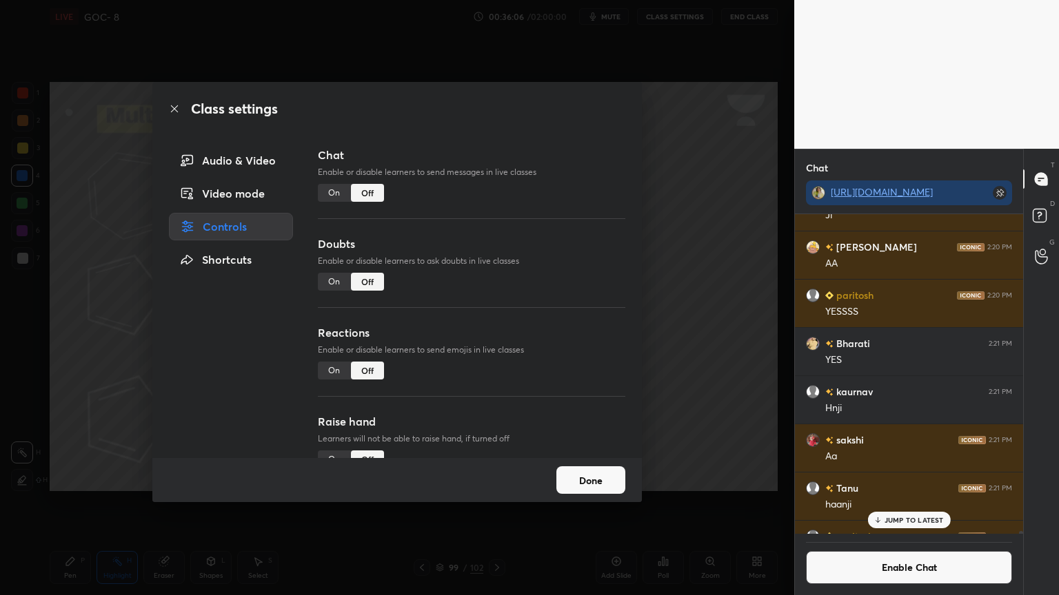
click at [580, 478] on button "Done" at bounding box center [590, 481] width 69 height 28
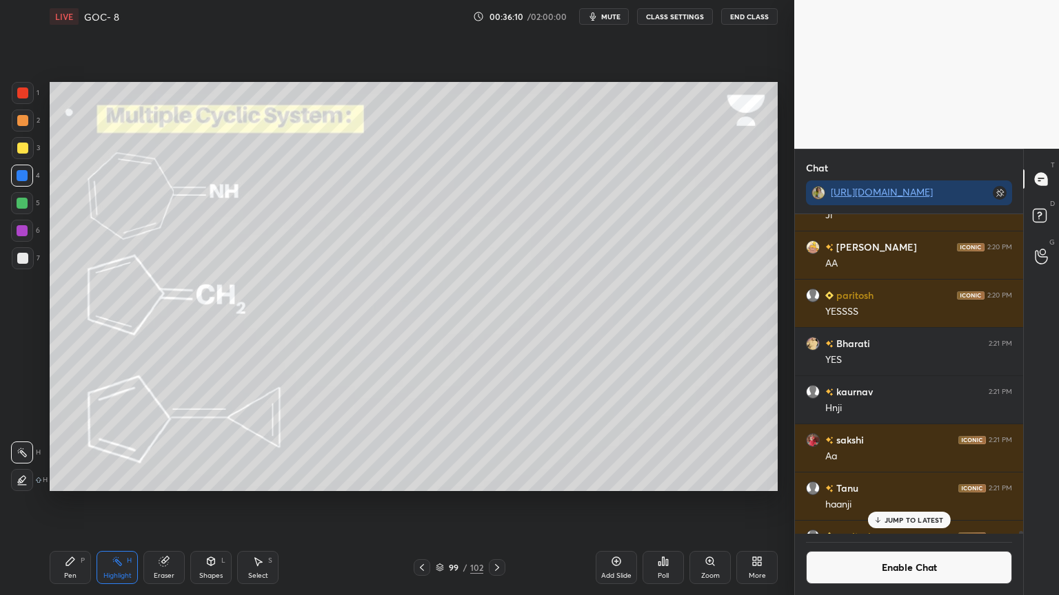
click at [23, 150] on div at bounding box center [22, 148] width 11 height 11
click at [895, 502] on div "JUMP TO LATEST" at bounding box center [908, 520] width 83 height 17
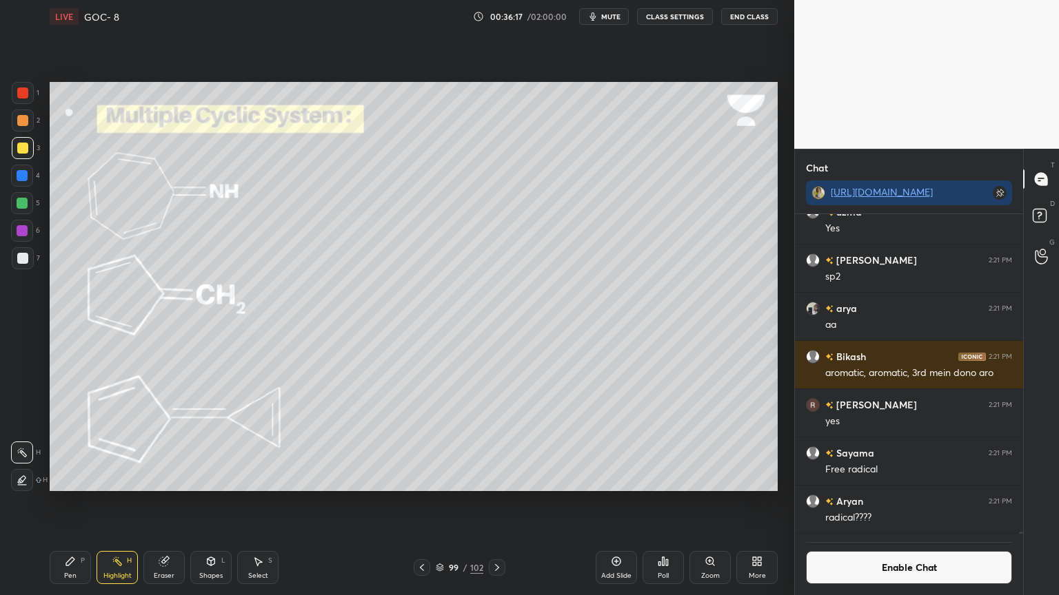
click at [888, 502] on button "Enable Chat" at bounding box center [909, 567] width 206 height 33
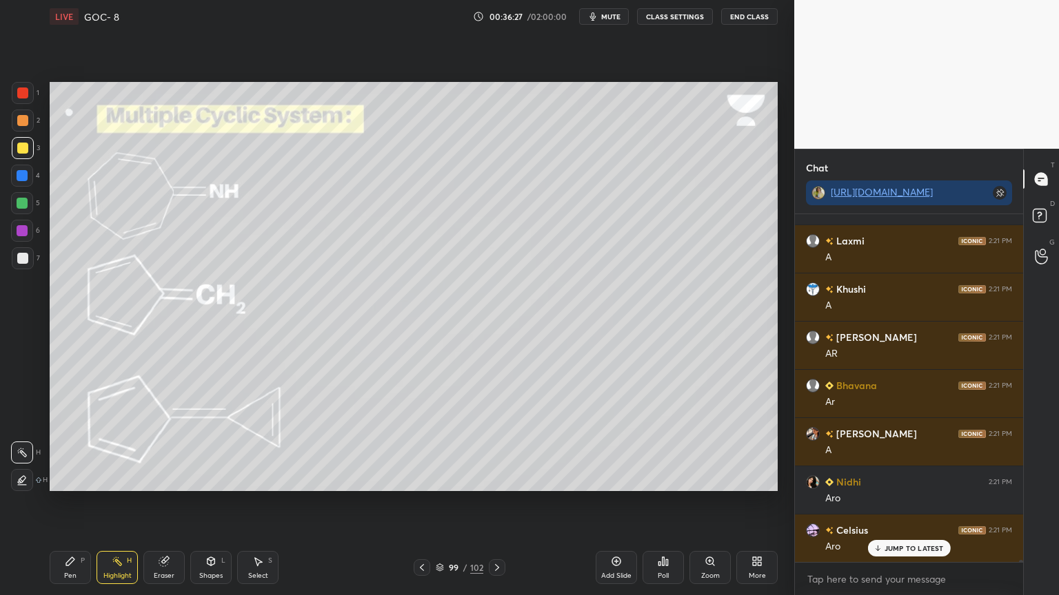
scroll to position [58353, 0]
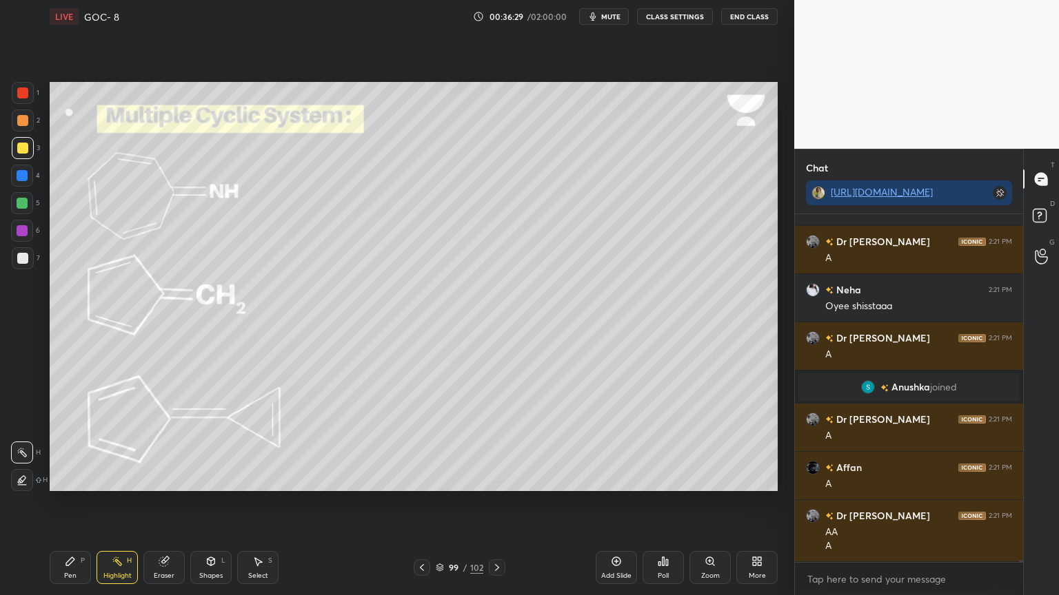
click at [675, 19] on button "CLASS SETTINGS" at bounding box center [675, 16] width 76 height 17
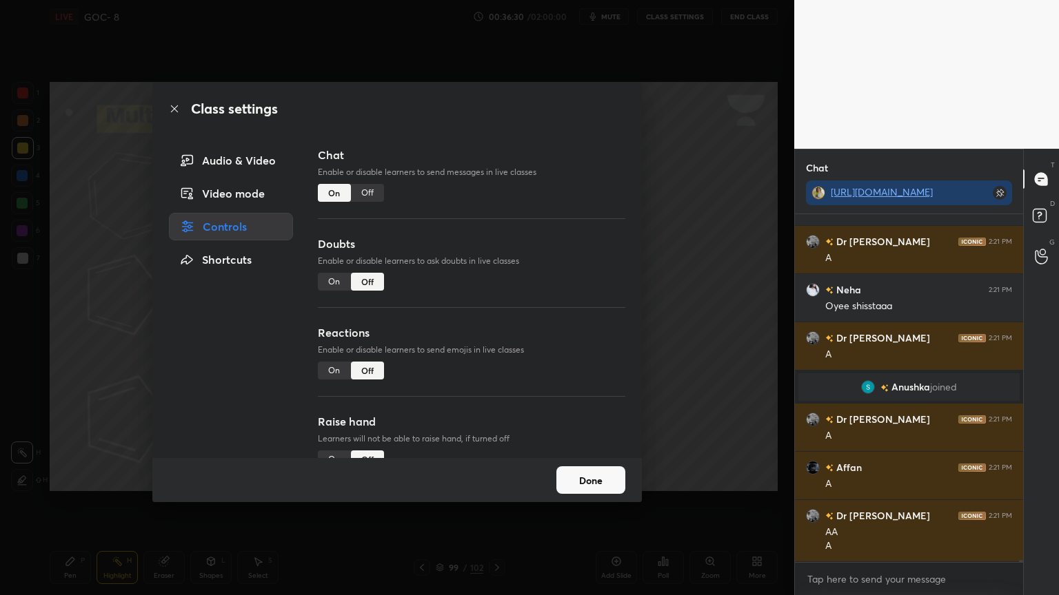
scroll to position [59053, 0]
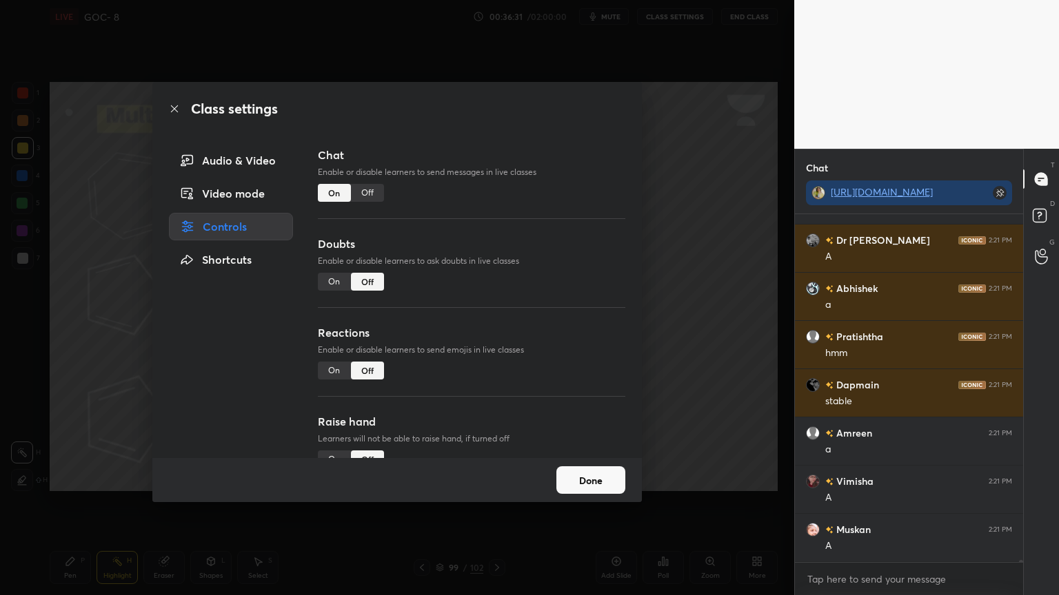
click at [365, 196] on div "Off" at bounding box center [367, 193] width 33 height 18
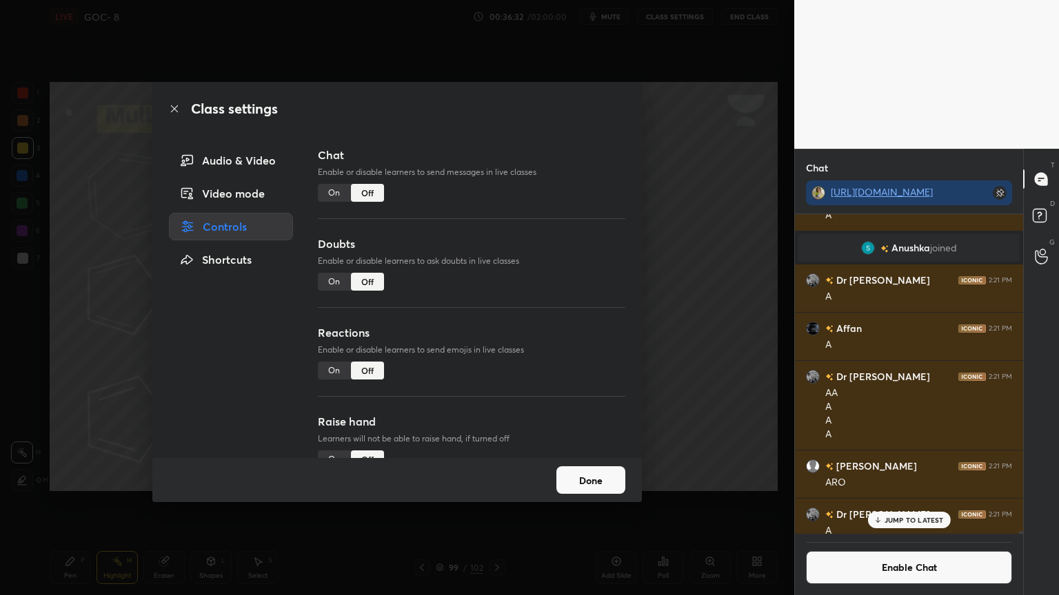
click at [571, 479] on button "Done" at bounding box center [590, 481] width 69 height 28
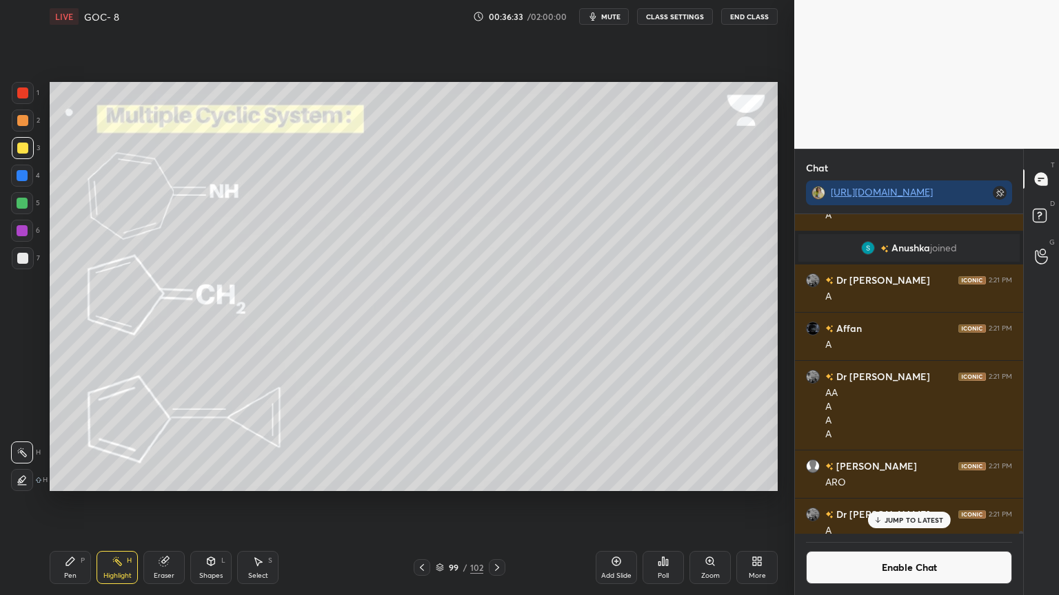
click at [85, 502] on div "Pen P" at bounding box center [70, 567] width 41 height 33
click at [119, 502] on icon at bounding box center [117, 561] width 11 height 11
click at [165, 502] on icon at bounding box center [163, 562] width 9 height 9
click at [71, 502] on icon at bounding box center [70, 562] width 8 height 8
click at [28, 229] on div at bounding box center [22, 231] width 22 height 22
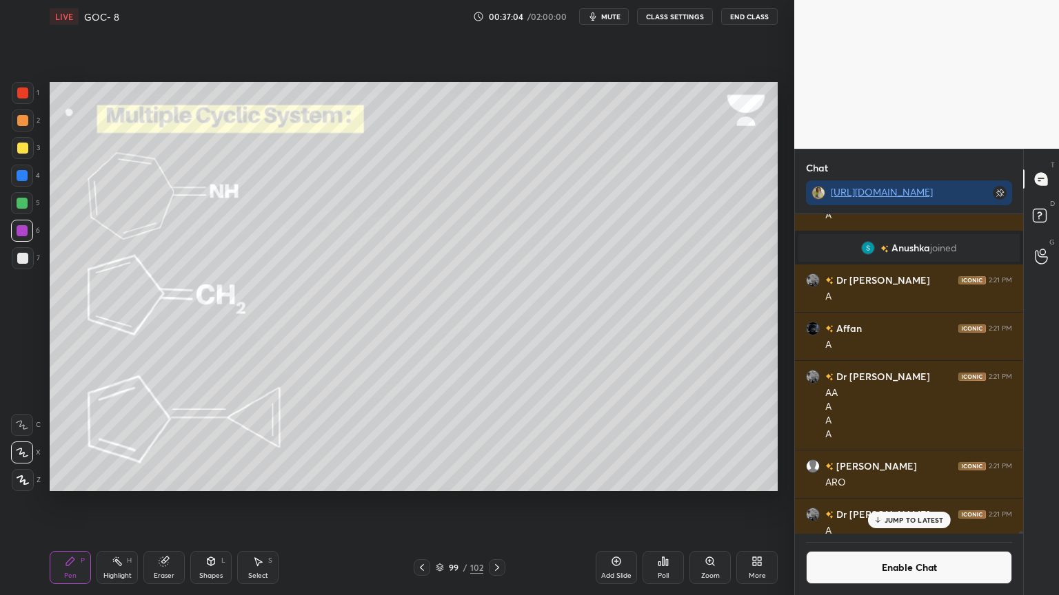
click at [123, 502] on div "Highlight H" at bounding box center [116, 567] width 41 height 33
click at [219, 502] on div "Shapes L" at bounding box center [210, 567] width 41 height 33
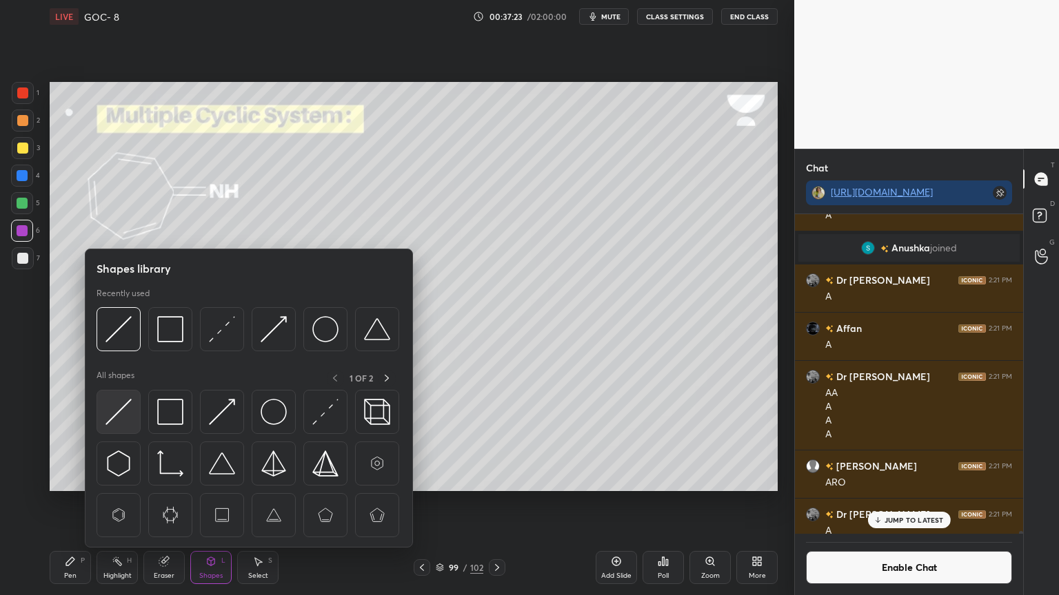
click at [121, 411] on img at bounding box center [118, 412] width 26 height 26
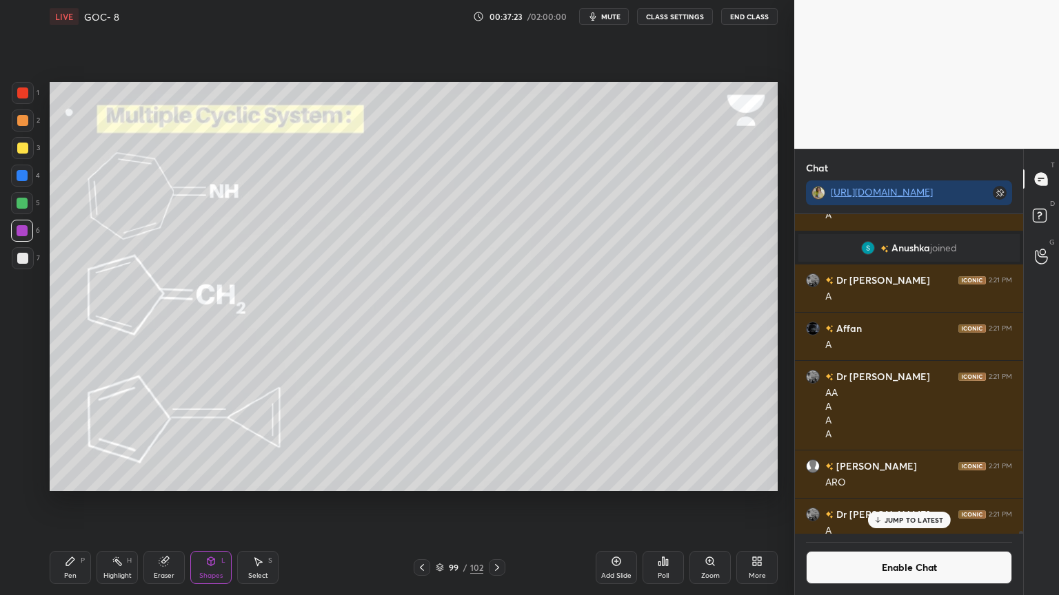
click at [29, 174] on div at bounding box center [22, 176] width 22 height 22
click at [116, 502] on div "Highlight" at bounding box center [117, 576] width 28 height 7
click at [26, 475] on icon at bounding box center [22, 480] width 11 height 11
click at [22, 234] on div at bounding box center [22, 230] width 11 height 11
click at [77, 502] on div "Pen P" at bounding box center [70, 567] width 41 height 33
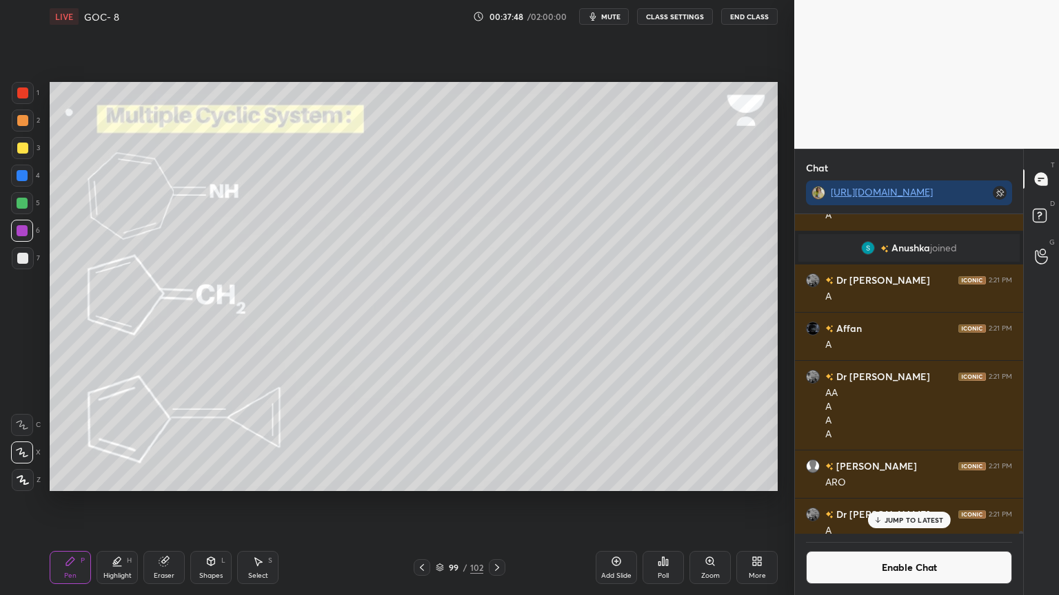
click at [22, 147] on div at bounding box center [22, 148] width 11 height 11
click at [121, 502] on icon at bounding box center [117, 561] width 11 height 11
click at [19, 450] on icon at bounding box center [22, 452] width 11 height 11
click at [161, 502] on icon at bounding box center [164, 561] width 11 height 11
click at [66, 502] on icon at bounding box center [70, 562] width 8 height 8
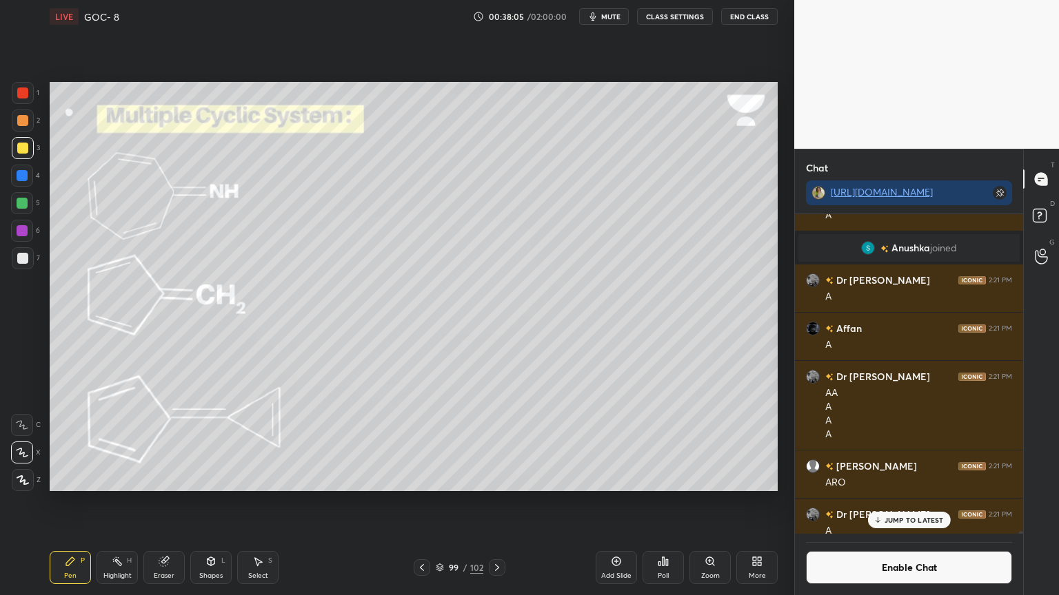
click at [127, 502] on div "H" at bounding box center [129, 561] width 5 height 7
click at [76, 502] on div "Pen P" at bounding box center [70, 567] width 41 height 33
click at [28, 233] on div at bounding box center [22, 231] width 22 height 22
click at [171, 502] on div "Eraser" at bounding box center [163, 567] width 41 height 33
click at [66, 502] on div "Pen P" at bounding box center [70, 567] width 41 height 33
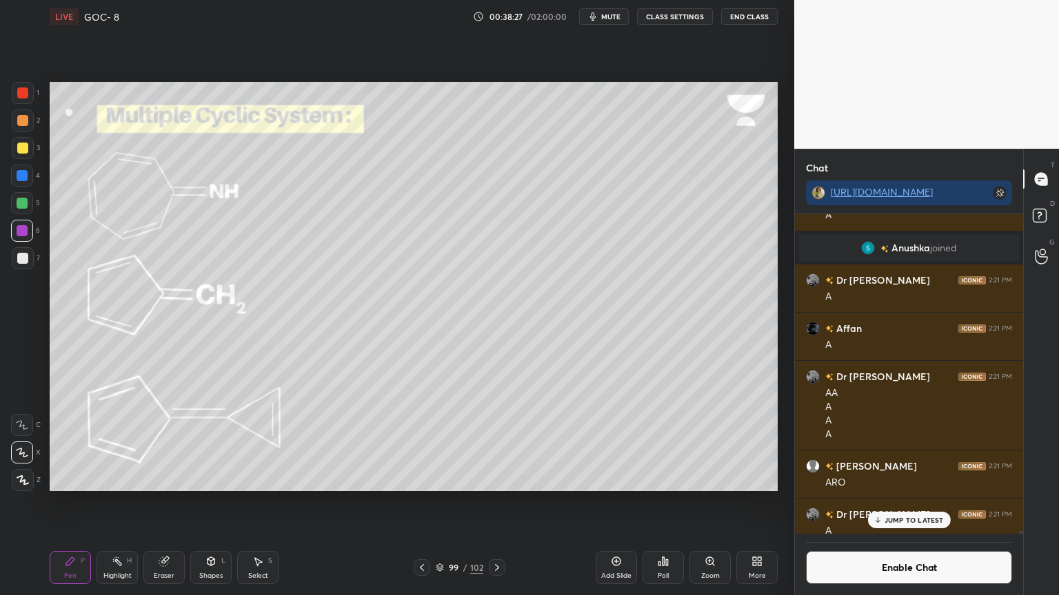
click at [894, 502] on p "JUMP TO LATEST" at bounding box center [913, 520] width 59 height 8
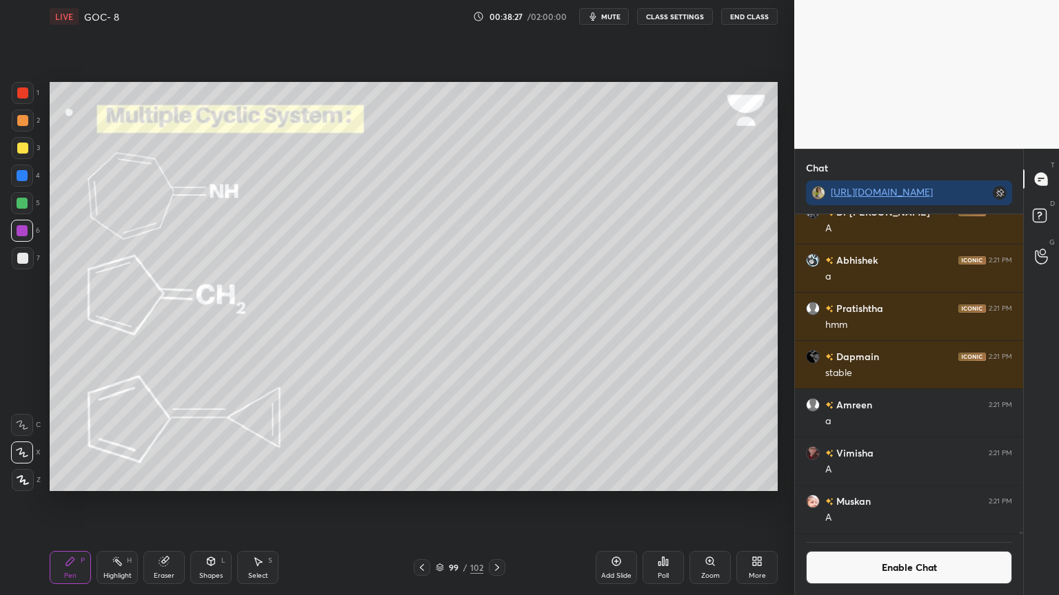
click at [903, 502] on button "Enable Chat" at bounding box center [909, 567] width 206 height 33
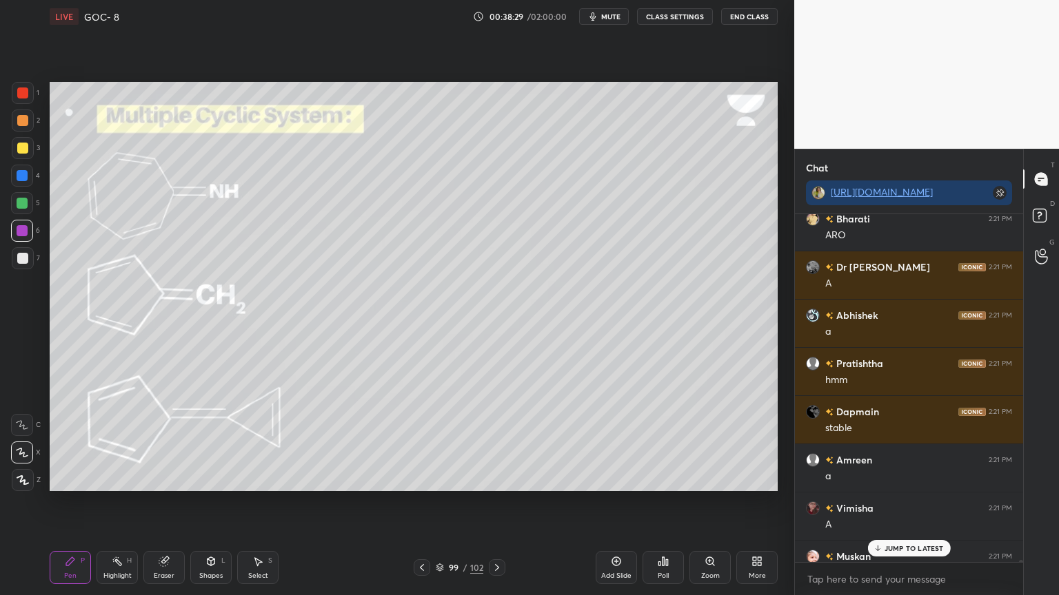
scroll to position [58304, 0]
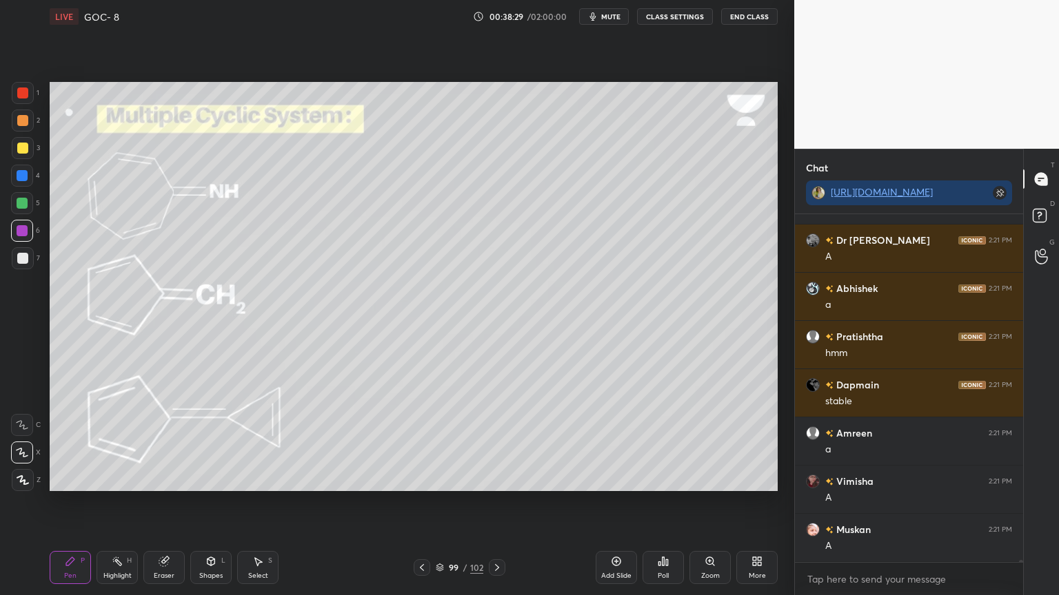
click at [110, 502] on div "Highlight" at bounding box center [117, 576] width 28 height 7
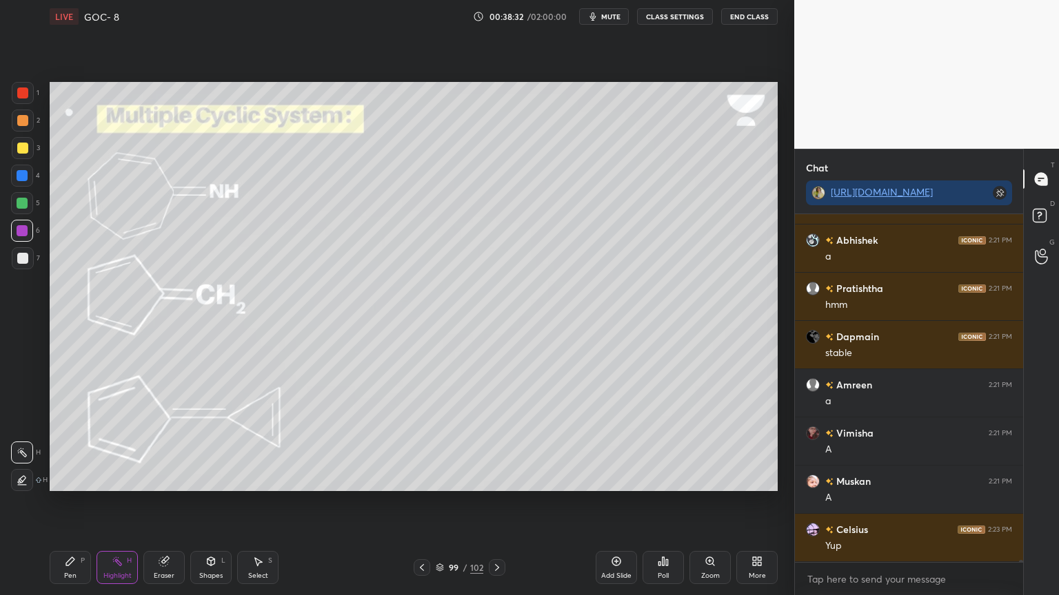
scroll to position [58545, 0]
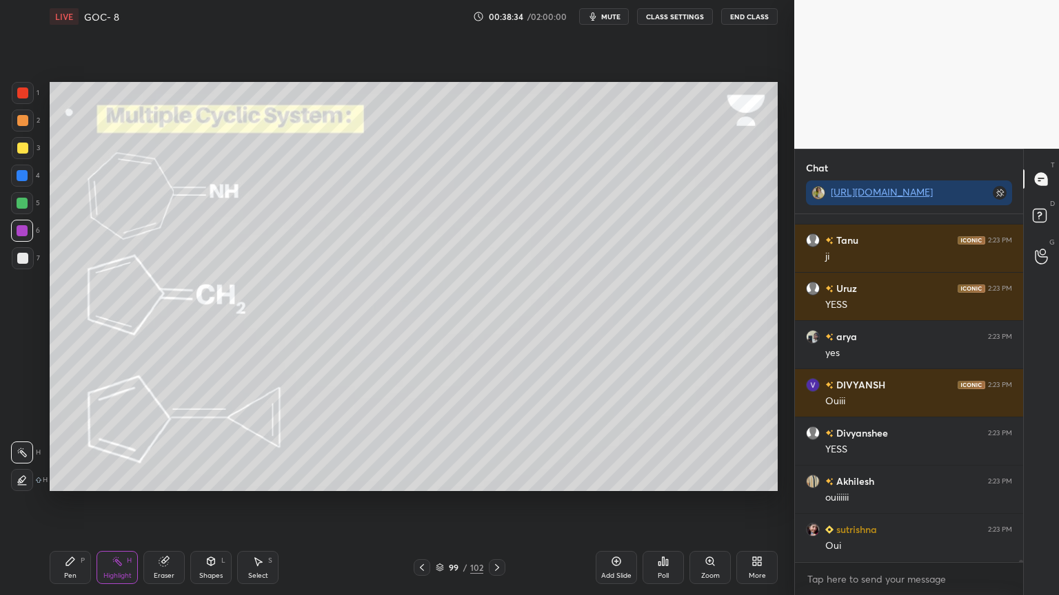
click at [499, 502] on icon at bounding box center [496, 567] width 11 height 11
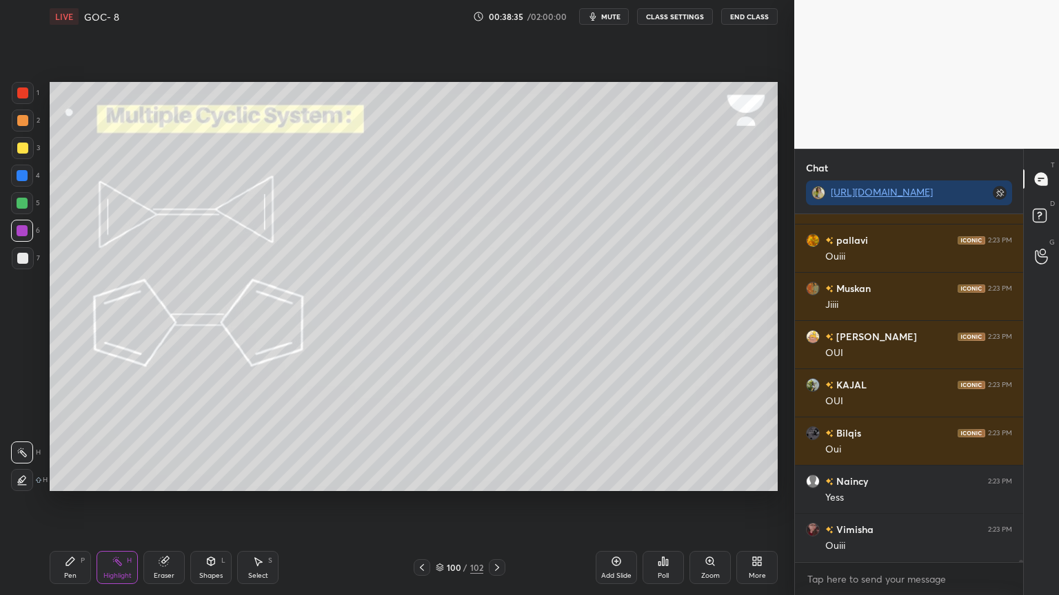
scroll to position [59654, 0]
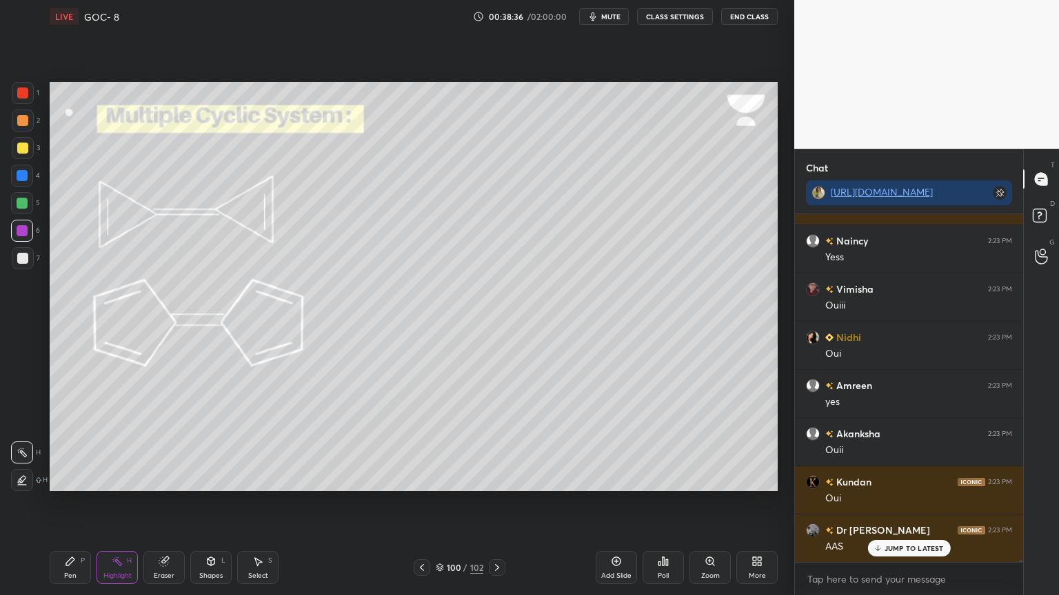
click at [678, 19] on button "CLASS SETTINGS" at bounding box center [675, 16] width 76 height 17
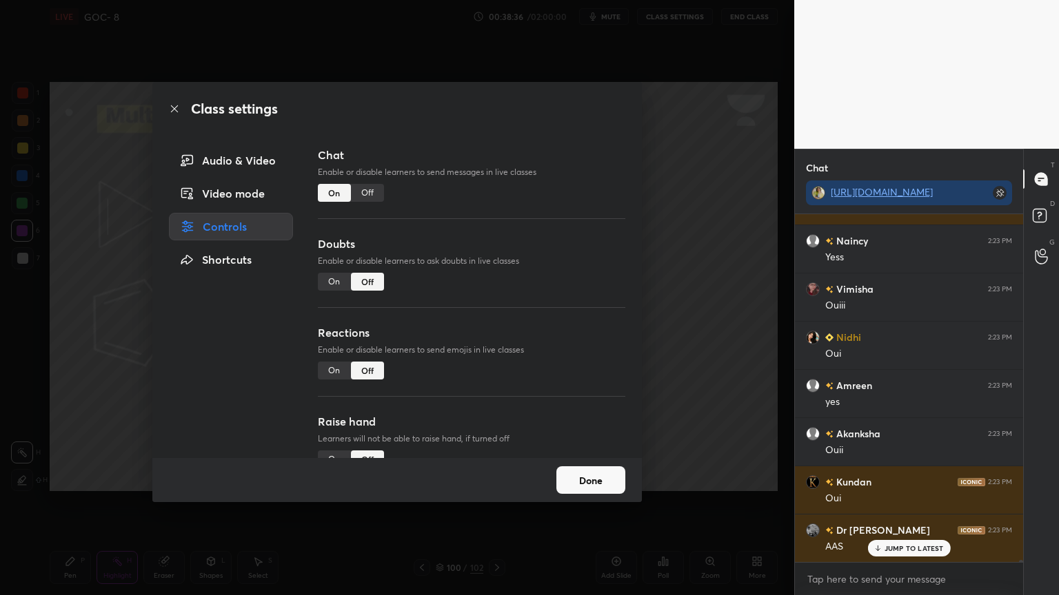
click at [370, 196] on div "Off" at bounding box center [367, 193] width 33 height 18
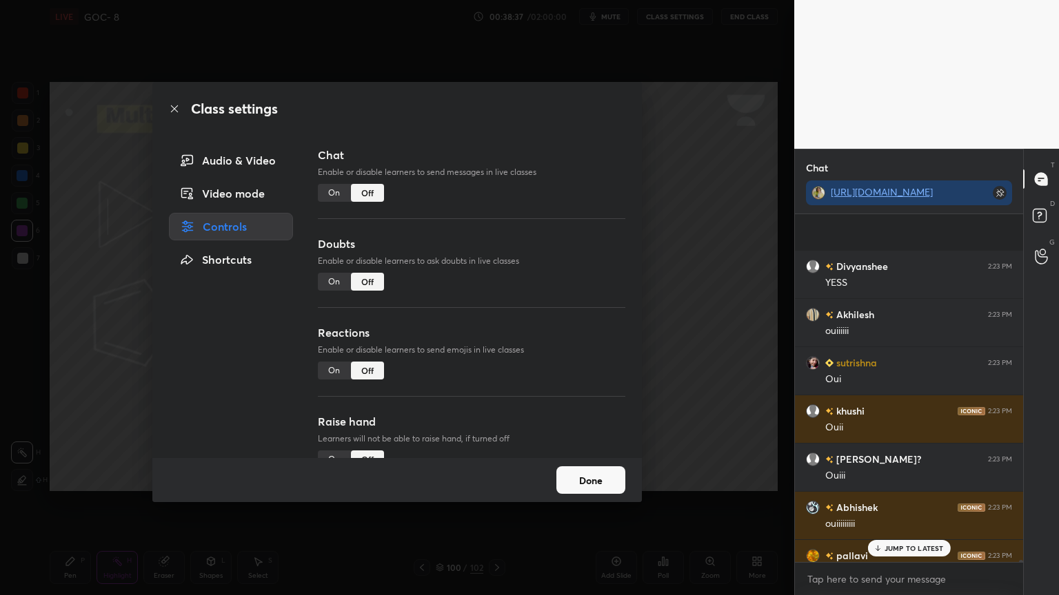
scroll to position [316, 224]
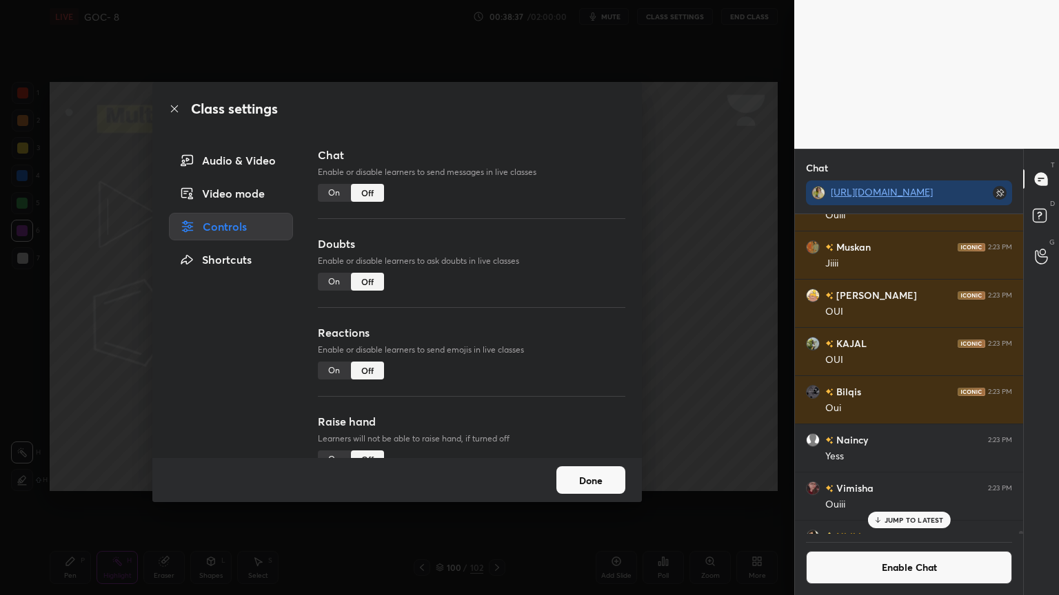
click at [591, 470] on button "Done" at bounding box center [590, 481] width 69 height 28
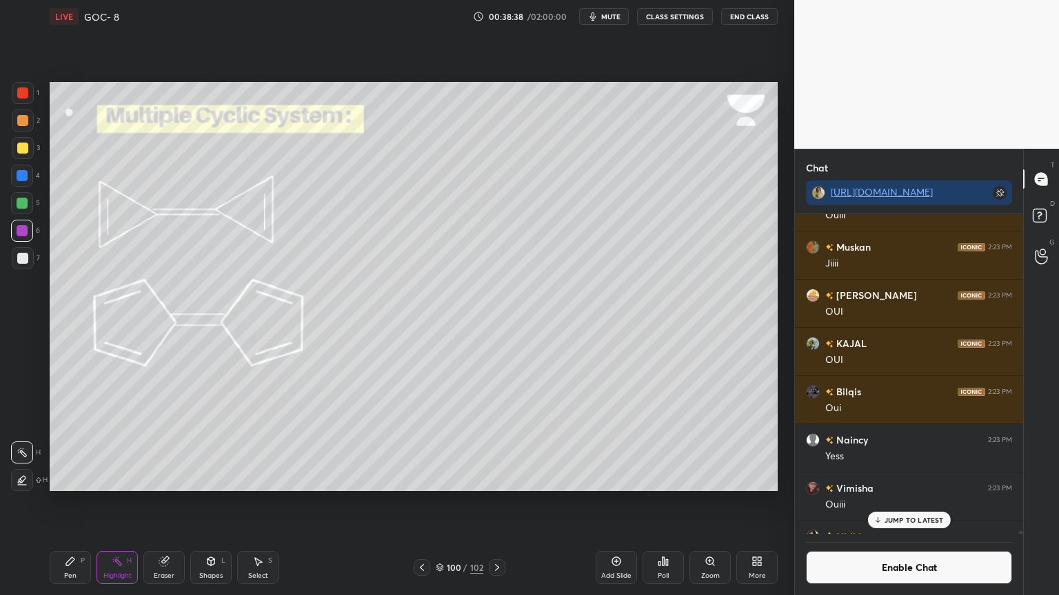
click at [205, 502] on icon at bounding box center [210, 561] width 11 height 11
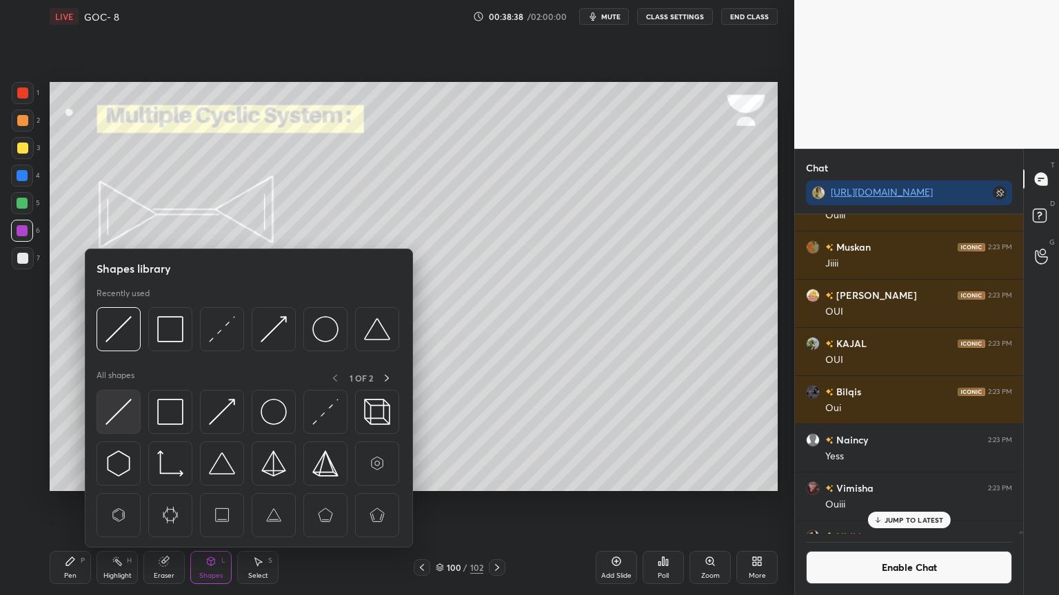
click at [117, 422] on img at bounding box center [118, 412] width 26 height 26
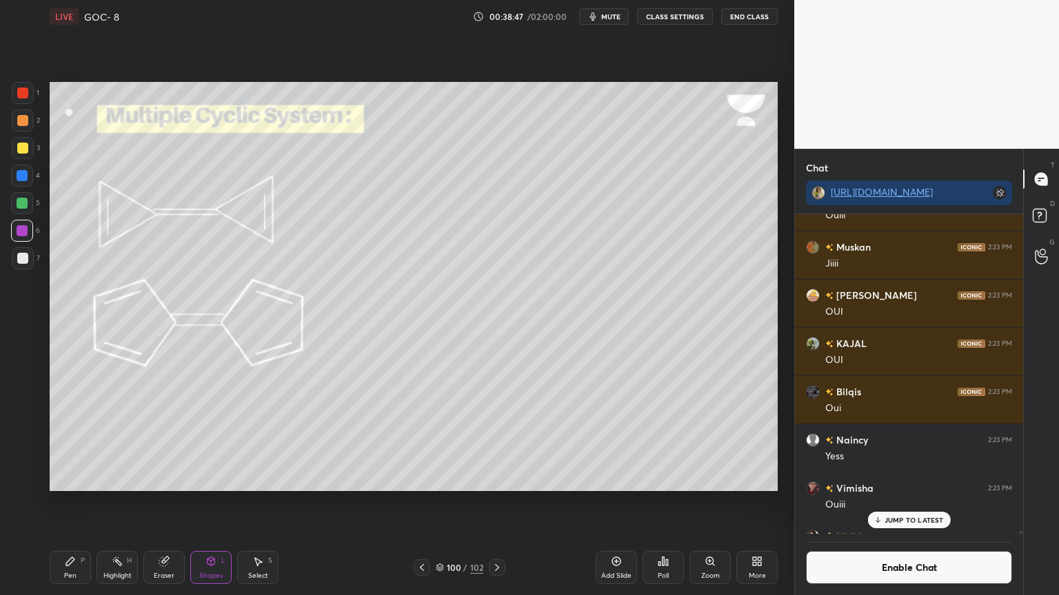
click at [161, 502] on icon at bounding box center [163, 562] width 9 height 9
click at [31, 455] on div at bounding box center [22, 453] width 22 height 22
click at [205, 502] on icon at bounding box center [210, 561] width 11 height 11
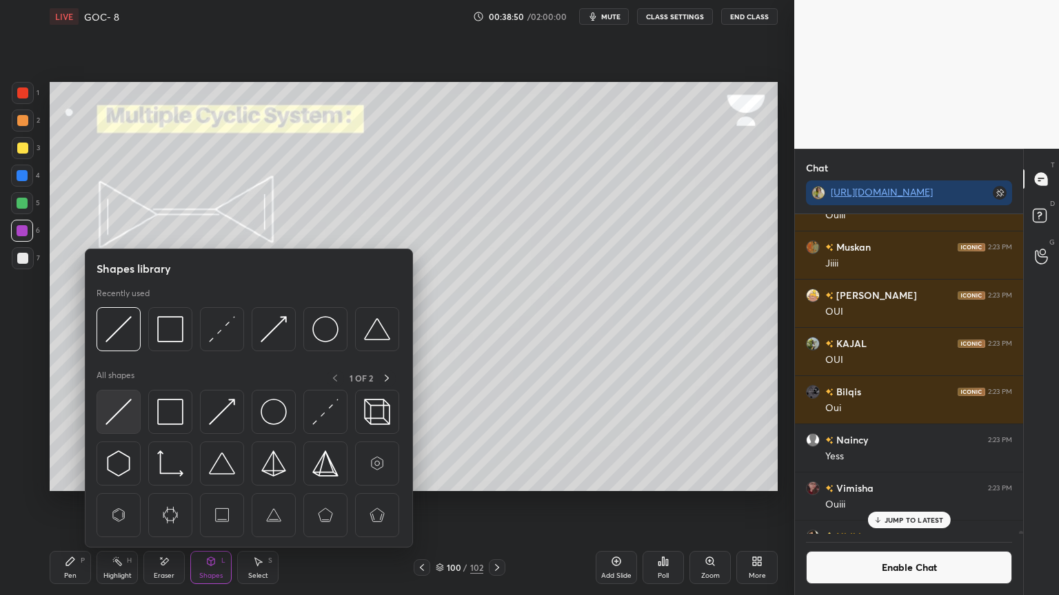
click at [125, 419] on img at bounding box center [118, 412] width 26 height 26
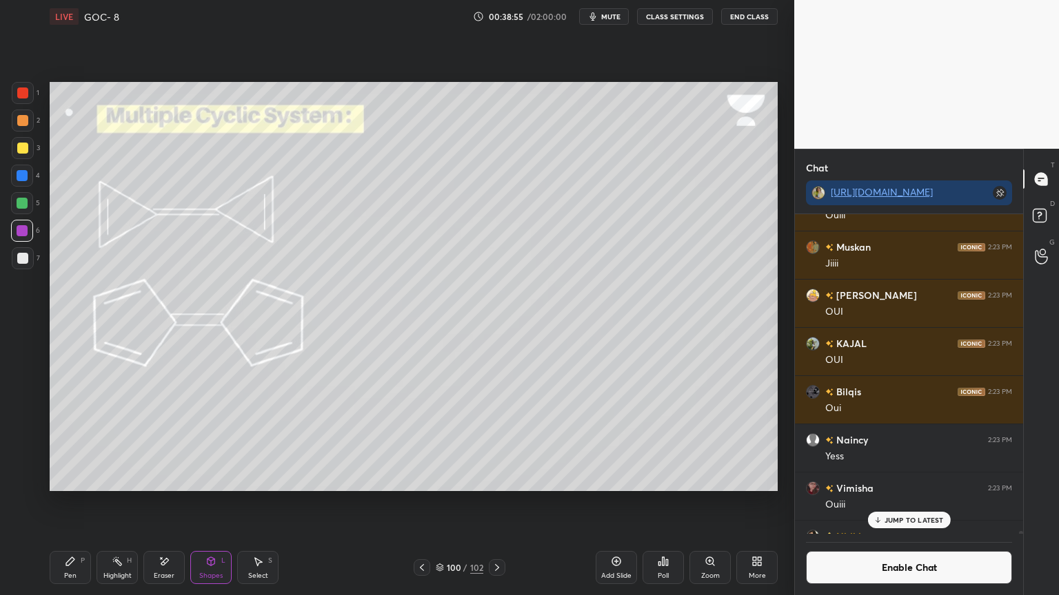
click at [76, 502] on div "Pen" at bounding box center [70, 576] width 12 height 7
click at [30, 149] on div at bounding box center [23, 148] width 22 height 22
click at [124, 502] on div "Highlight H" at bounding box center [116, 567] width 41 height 33
click at [63, 502] on div "Pen P Highlight H Eraser Shapes L Select S 100 / 102 Add Slide Poll Zoom More" at bounding box center [414, 567] width 728 height 55
click at [77, 502] on div "Pen P" at bounding box center [70, 567] width 41 height 33
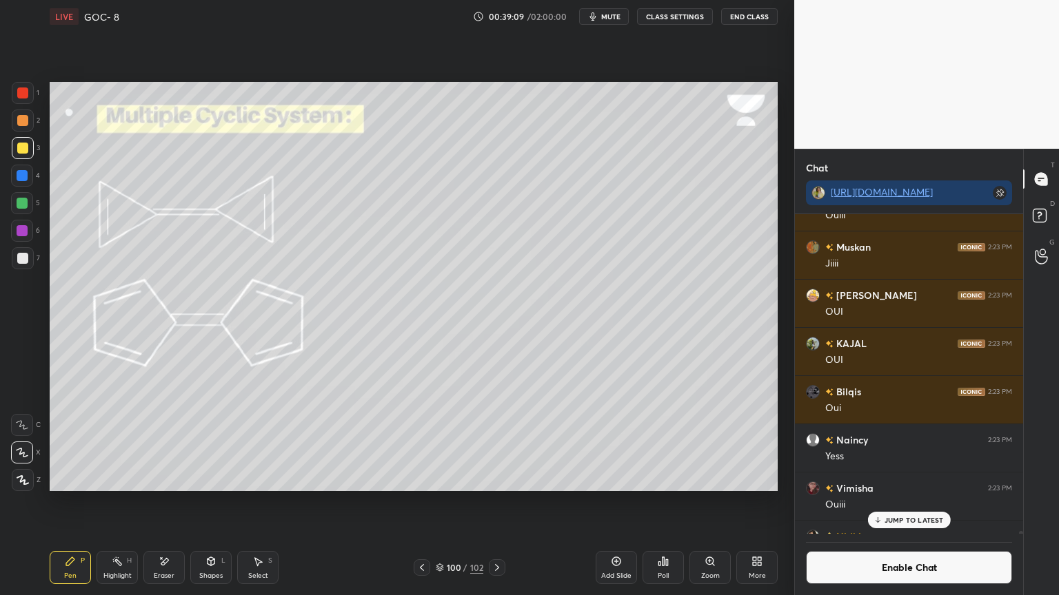
click at [26, 175] on div at bounding box center [22, 175] width 11 height 11
click at [132, 502] on div "Highlight H" at bounding box center [116, 567] width 41 height 33
click at [83, 502] on div "Pen P" at bounding box center [70, 567] width 41 height 33
click at [124, 502] on div "Highlight H" at bounding box center [116, 567] width 41 height 33
click at [88, 502] on div "Pen P" at bounding box center [70, 567] width 41 height 33
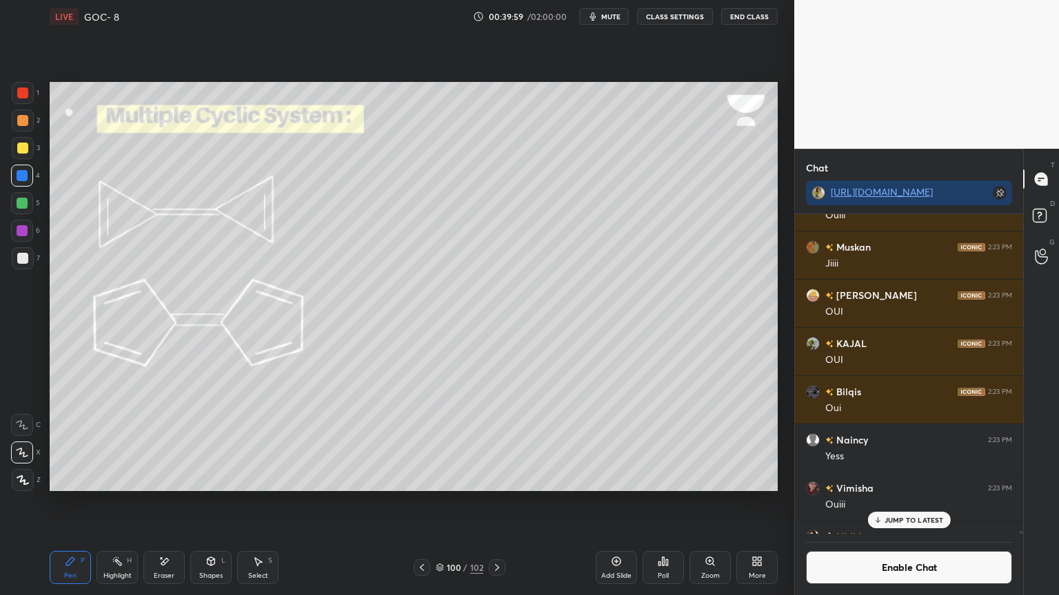
click at [914, 502] on div "JUMP TO LATEST" at bounding box center [908, 520] width 83 height 17
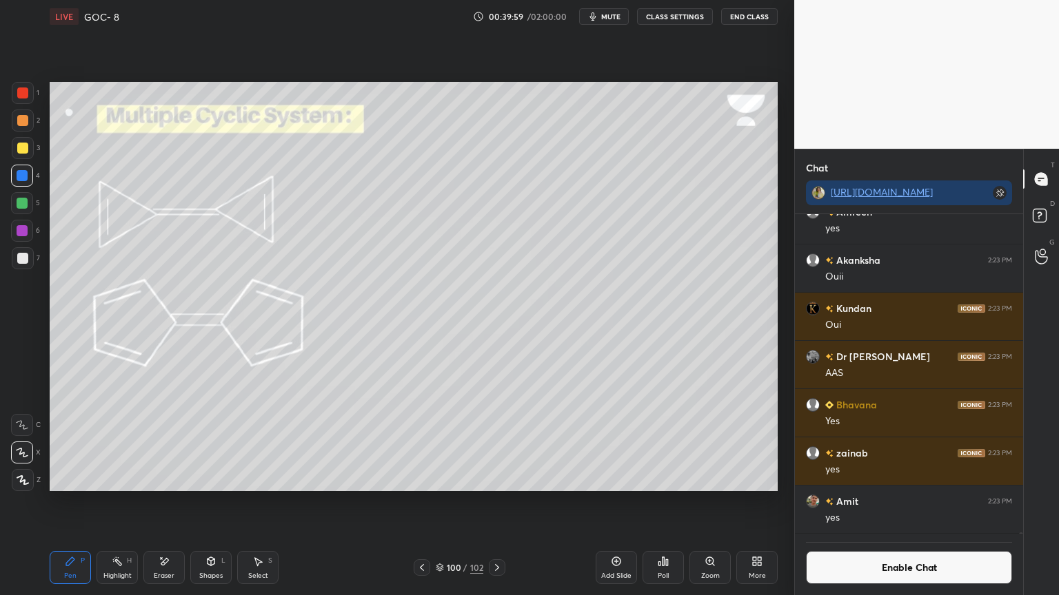
click at [922, 502] on button "Enable Chat" at bounding box center [909, 567] width 206 height 33
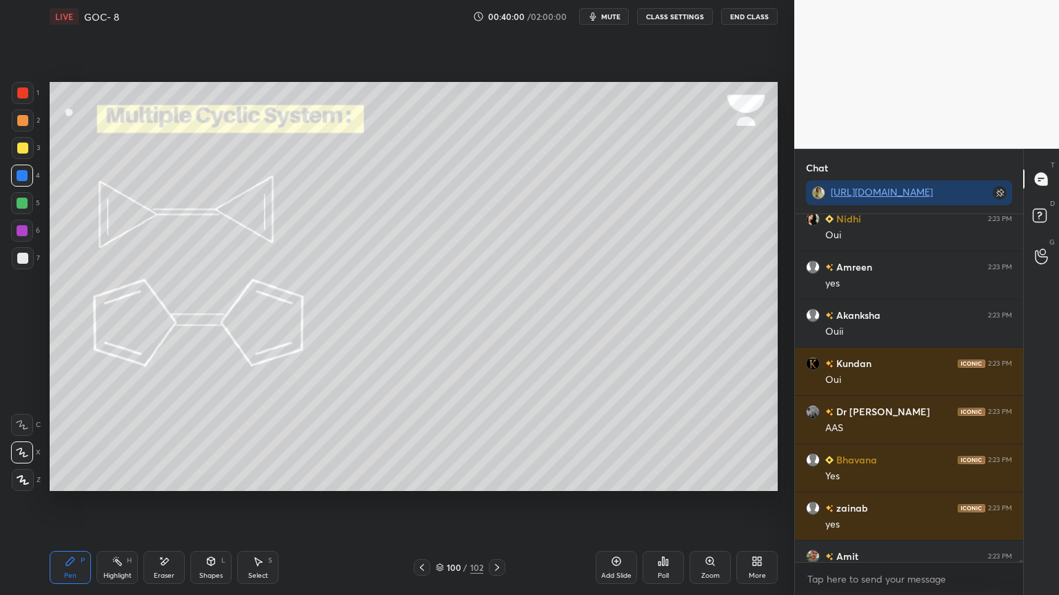
click at [125, 502] on div "Highlight H" at bounding box center [116, 567] width 41 height 33
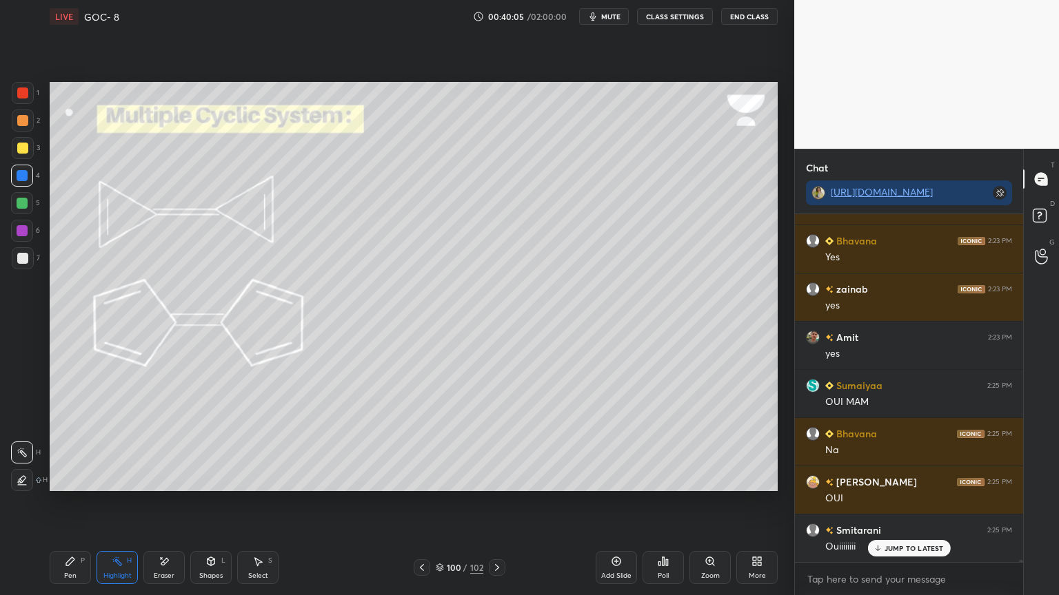
click at [68, 502] on div "Pen" at bounding box center [70, 576] width 12 height 7
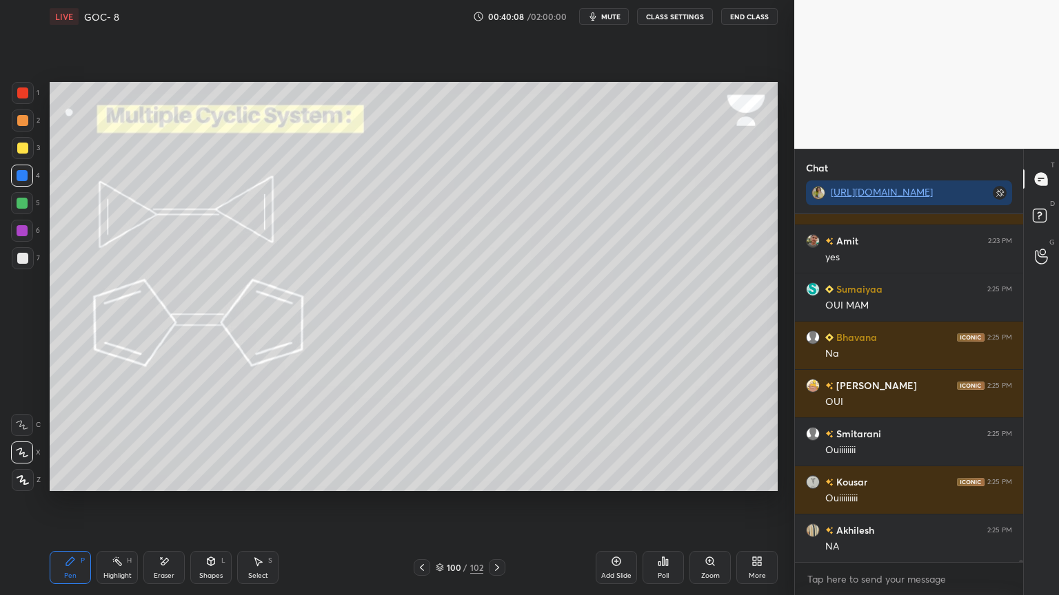
scroll to position [59925, 0]
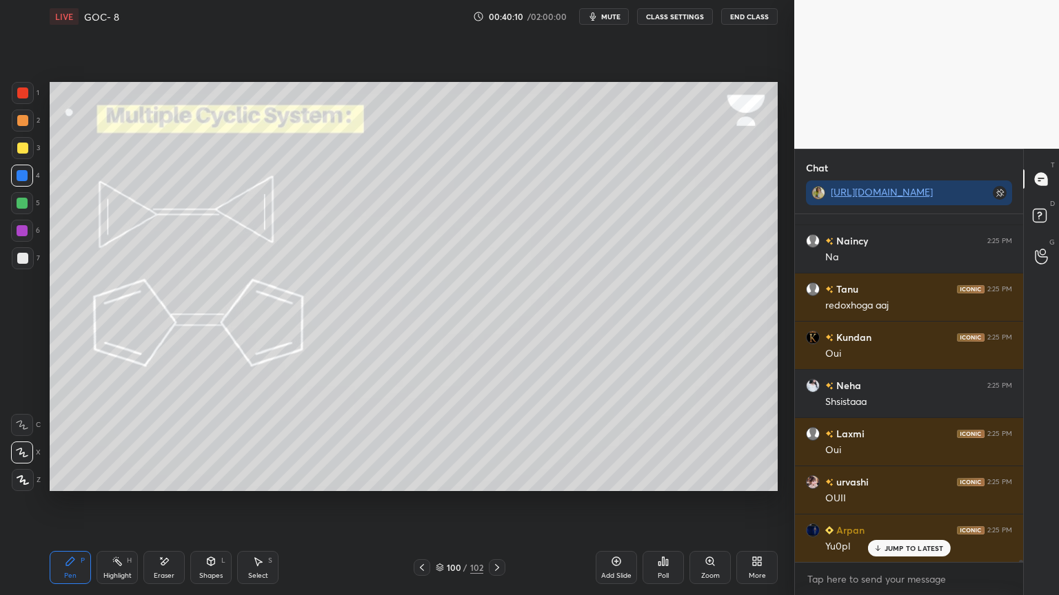
click at [681, 16] on button "CLASS SETTINGS" at bounding box center [675, 16] width 76 height 17
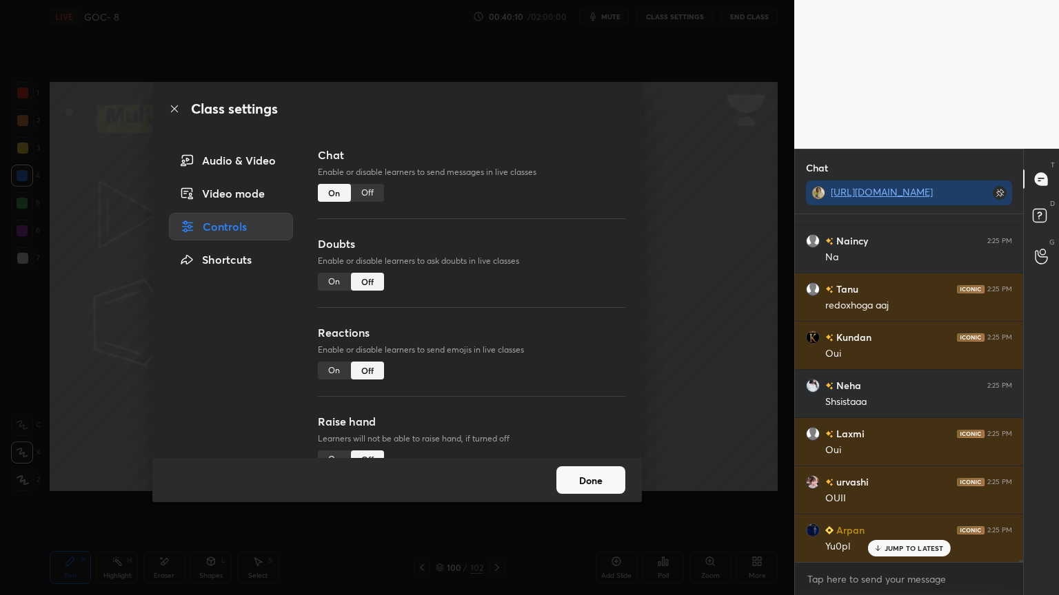
click at [366, 198] on div "Off" at bounding box center [367, 193] width 33 height 18
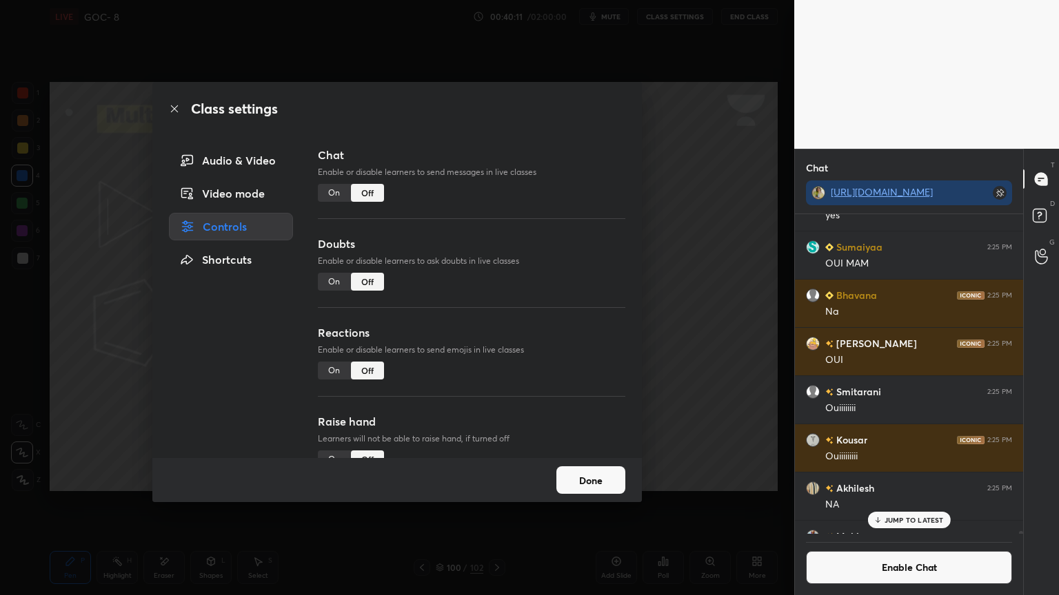
click at [579, 478] on button "Done" at bounding box center [590, 481] width 69 height 28
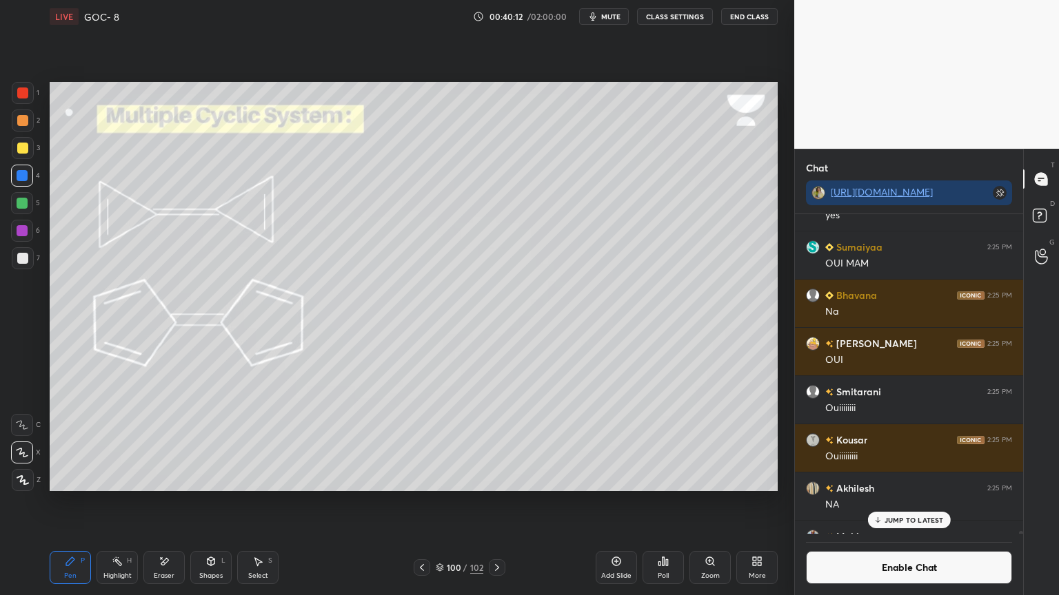
click at [493, 502] on icon at bounding box center [496, 567] width 11 height 11
click at [104, 502] on div "Highlight H" at bounding box center [116, 567] width 41 height 33
click at [22, 237] on div at bounding box center [22, 231] width 22 height 22
click at [18, 483] on icon at bounding box center [19, 482] width 3 height 2
click at [23, 124] on div at bounding box center [22, 120] width 11 height 11
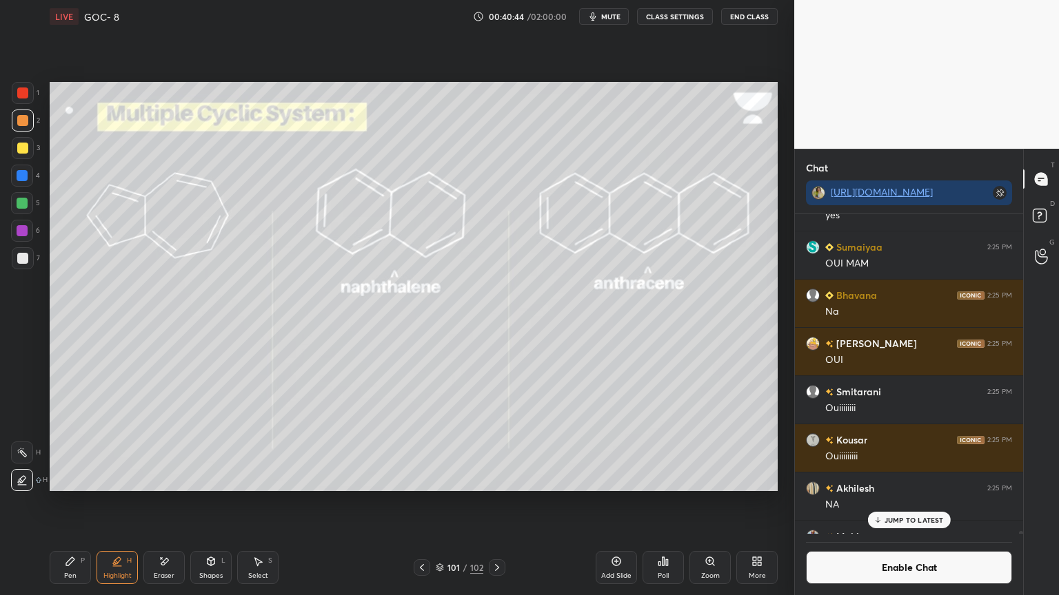
click at [68, 502] on div "Pen P" at bounding box center [70, 567] width 41 height 33
click at [22, 176] on div at bounding box center [22, 175] width 11 height 11
click at [123, 502] on div "Highlight H" at bounding box center [116, 567] width 41 height 33
click at [21, 230] on div at bounding box center [22, 230] width 11 height 11
click at [112, 502] on div "Highlight H" at bounding box center [116, 567] width 41 height 33
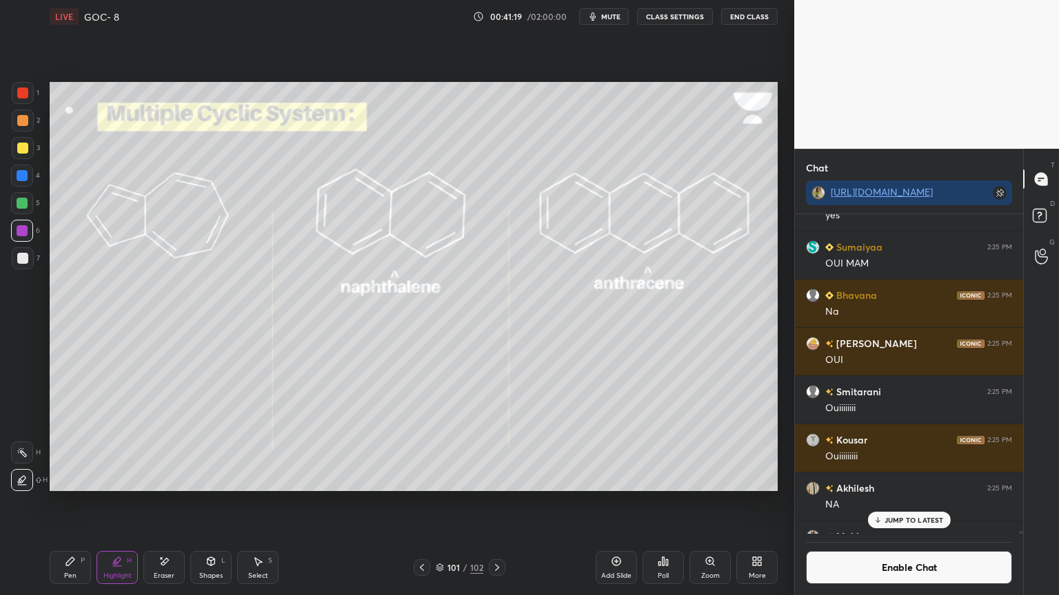
click at [28, 458] on div at bounding box center [22, 453] width 22 height 22
click at [26, 170] on div at bounding box center [22, 176] width 22 height 22
click at [24, 116] on div at bounding box center [22, 120] width 11 height 11
click at [26, 198] on div at bounding box center [22, 203] width 11 height 11
click at [12, 471] on div at bounding box center [22, 480] width 22 height 22
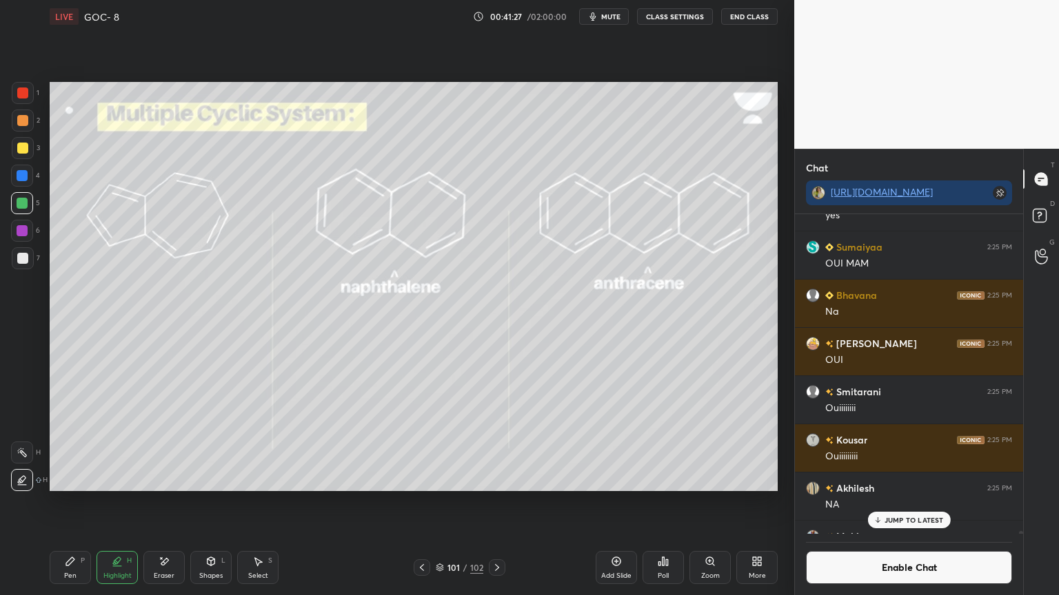
click at [71, 502] on icon at bounding box center [70, 562] width 8 height 8
click at [113, 502] on div "Highlight H" at bounding box center [116, 567] width 41 height 33
click at [64, 502] on div "Pen" at bounding box center [70, 576] width 12 height 7
click at [125, 502] on div "Highlight H" at bounding box center [116, 567] width 41 height 33
click at [77, 502] on div "Pen P" at bounding box center [70, 567] width 41 height 33
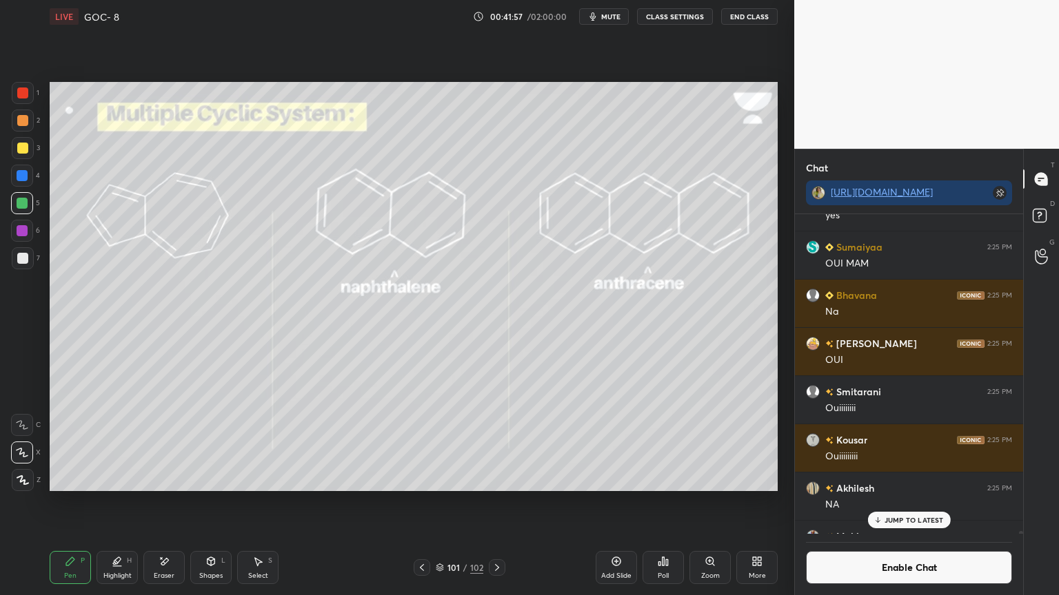
click at [498, 502] on icon at bounding box center [496, 567] width 11 height 11
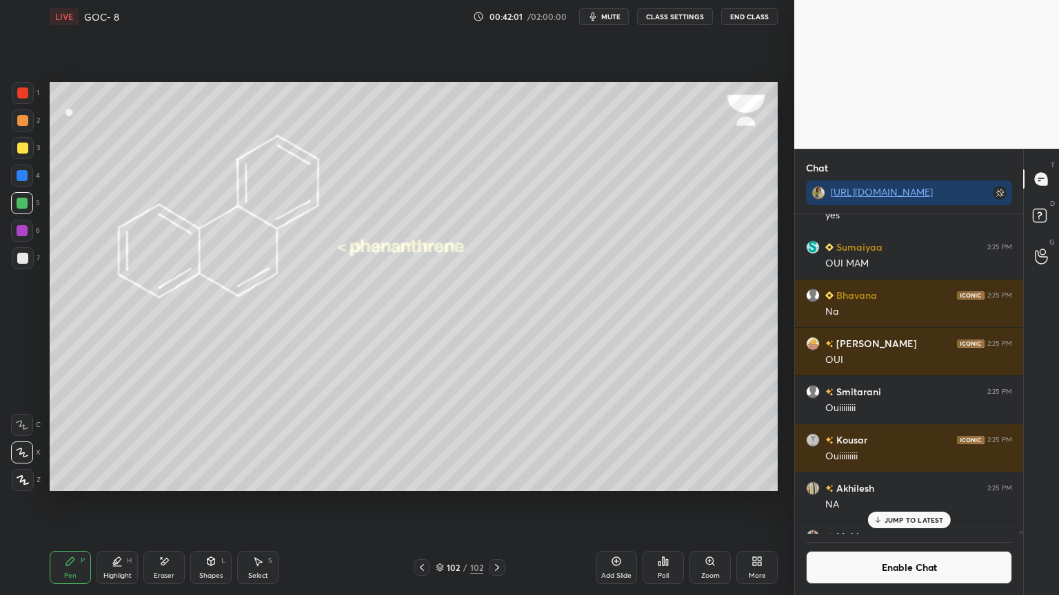
click at [126, 502] on div "Highlight H" at bounding box center [116, 567] width 41 height 33
click at [24, 236] on div at bounding box center [22, 231] width 22 height 22
click at [883, 502] on button "Enable Chat" at bounding box center [909, 567] width 206 height 33
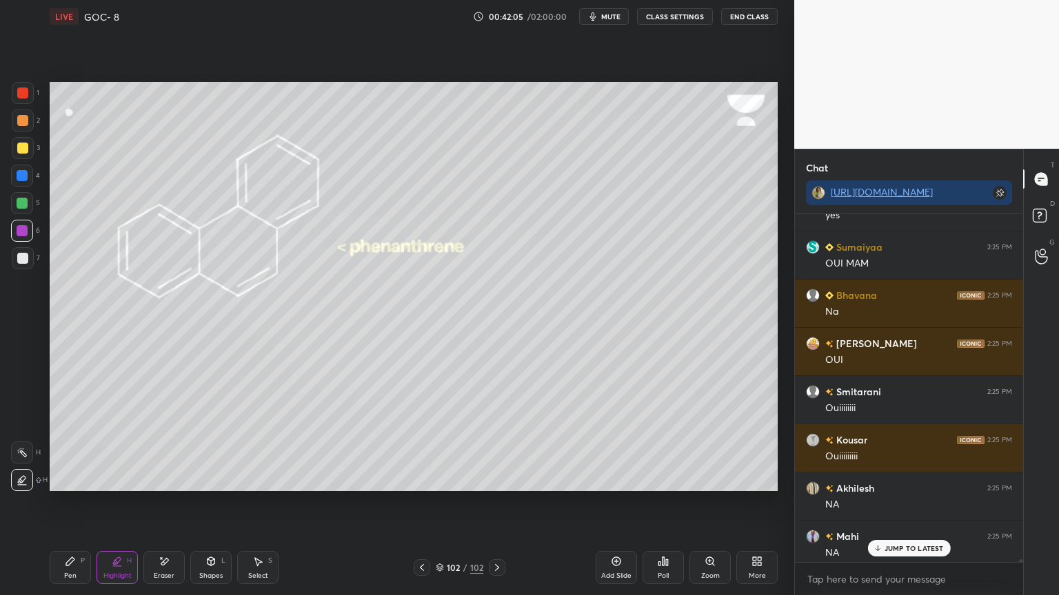
click at [900, 502] on p "JUMP TO LATEST" at bounding box center [913, 548] width 59 height 8
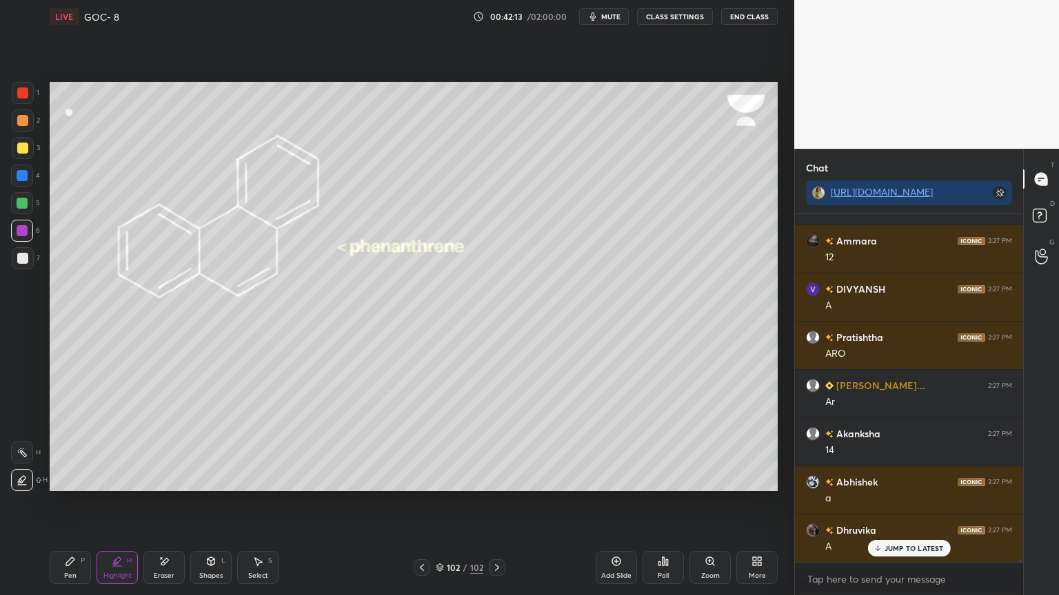
scroll to position [60892, 0]
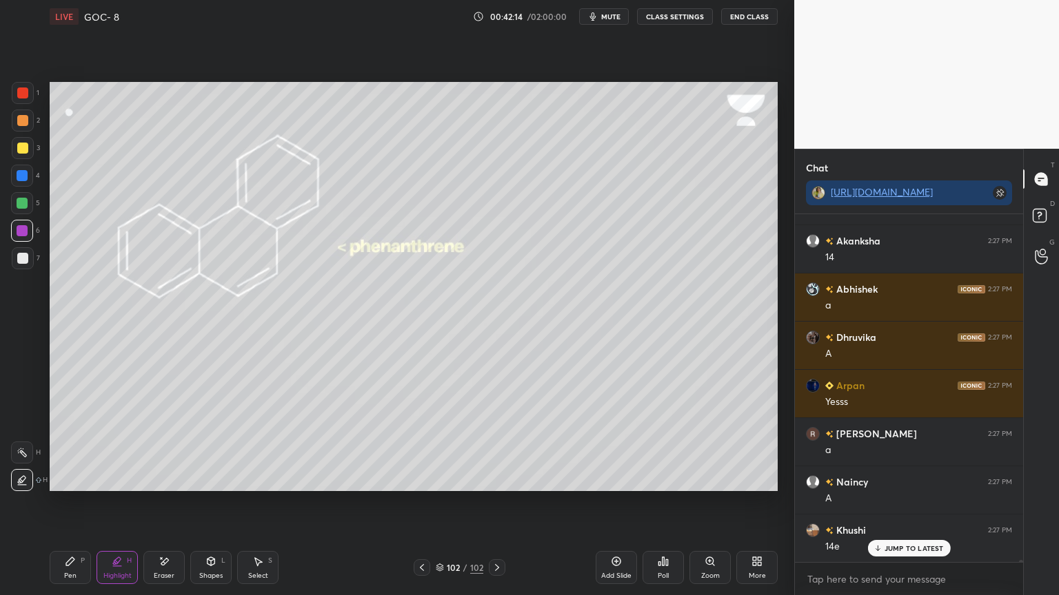
click at [73, 502] on icon at bounding box center [70, 561] width 11 height 11
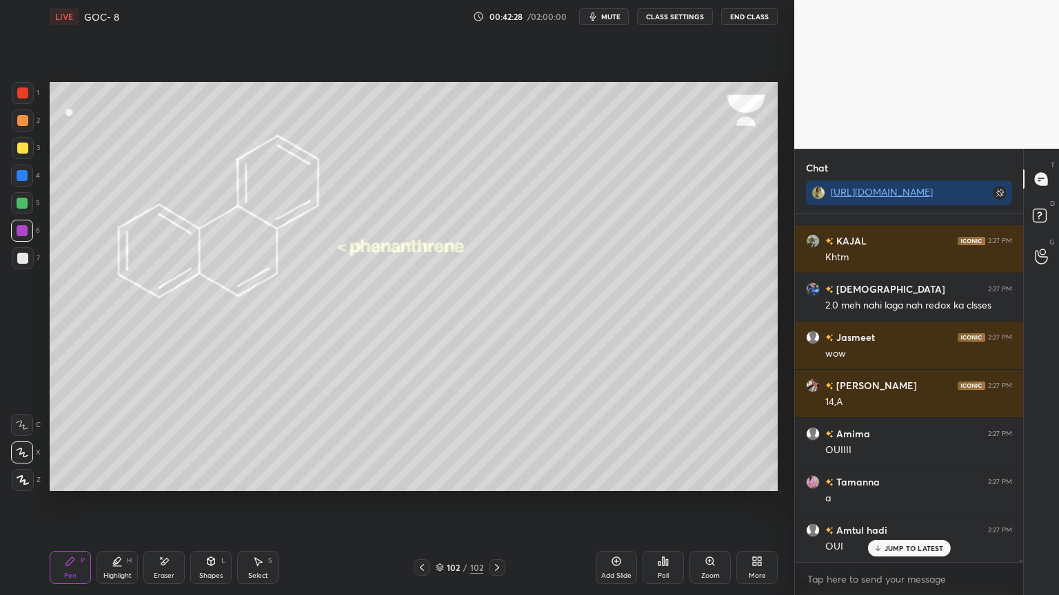
scroll to position [64915, 0]
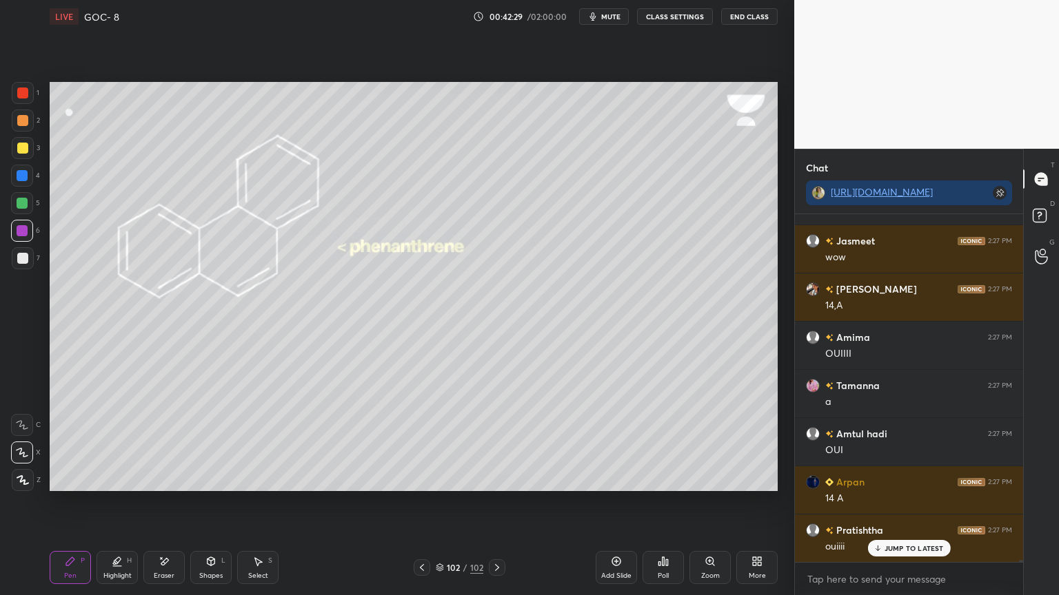
click at [421, 502] on icon at bounding box center [421, 567] width 11 height 11
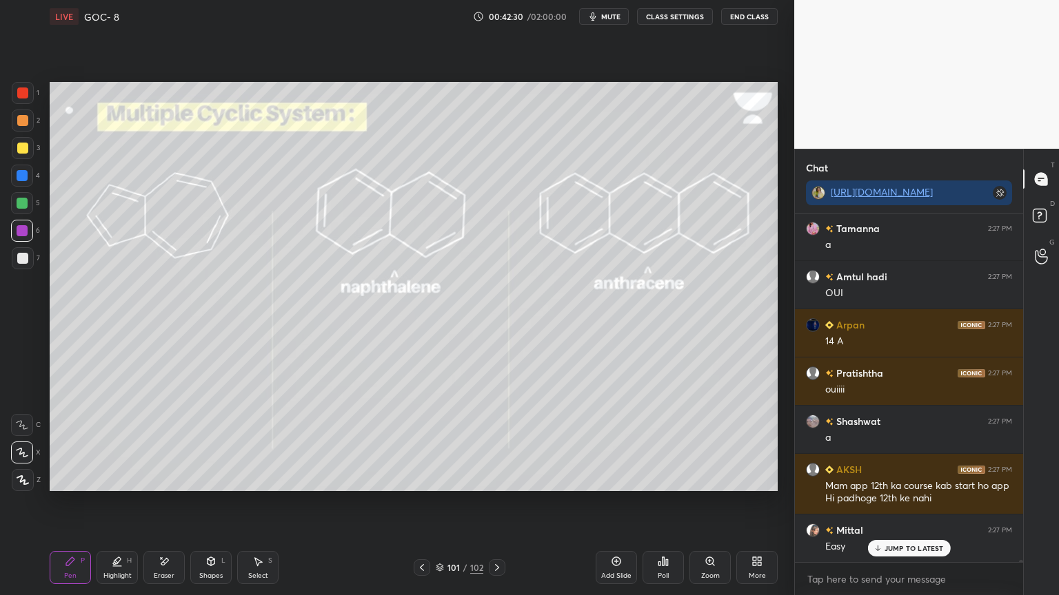
click at [420, 502] on icon at bounding box center [421, 567] width 11 height 11
click at [416, 502] on icon at bounding box center [421, 567] width 11 height 11
click at [408, 502] on div "99 / 102" at bounding box center [459, 568] width 273 height 17
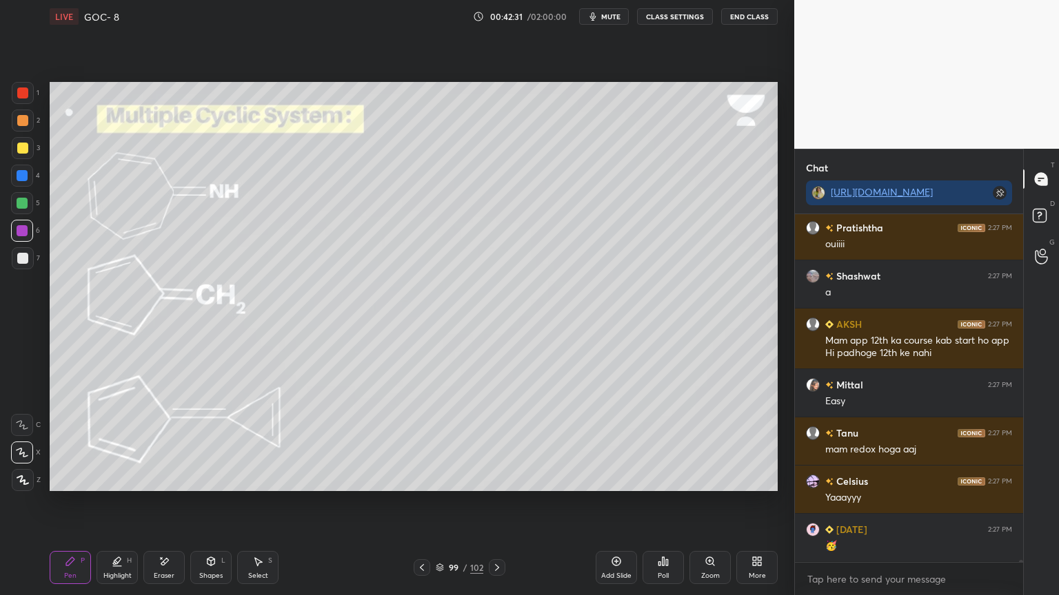
click at [418, 502] on icon at bounding box center [421, 567] width 11 height 11
click at [422, 502] on icon at bounding box center [421, 567] width 11 height 11
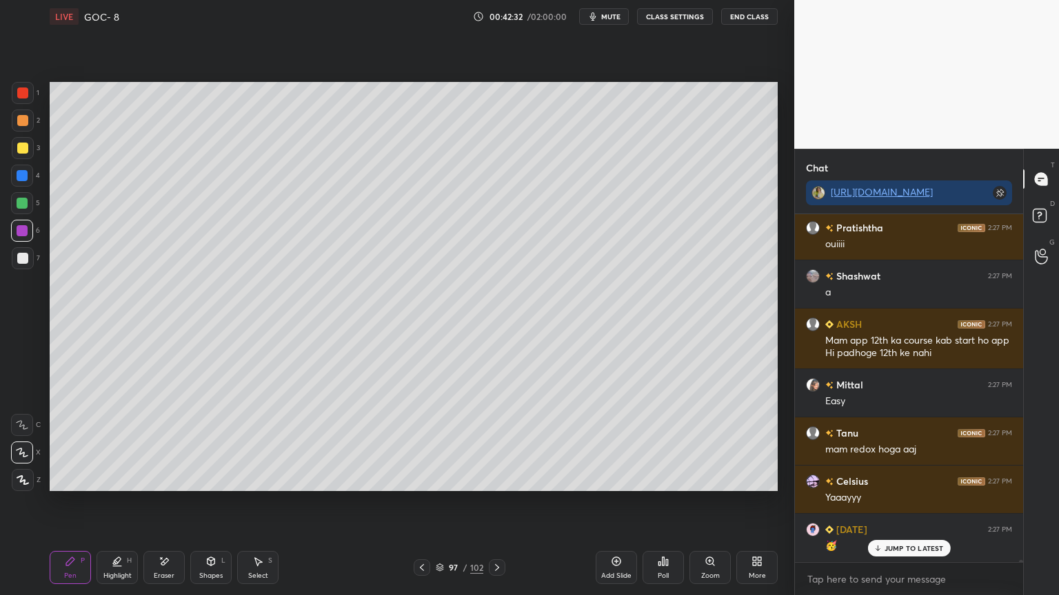
scroll to position [65422, 0]
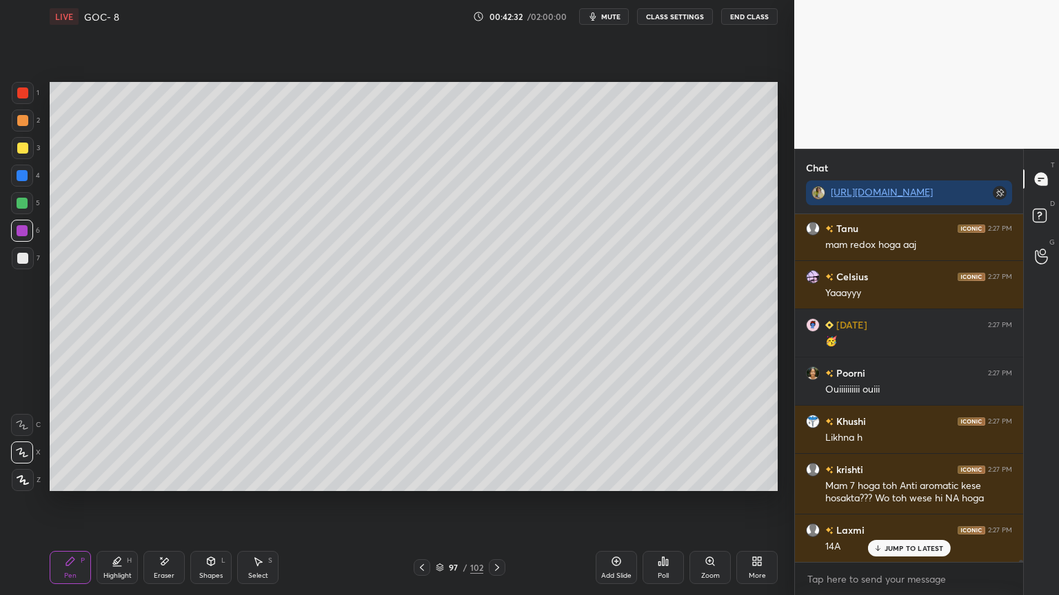
click at [423, 502] on icon at bounding box center [421, 567] width 11 height 11
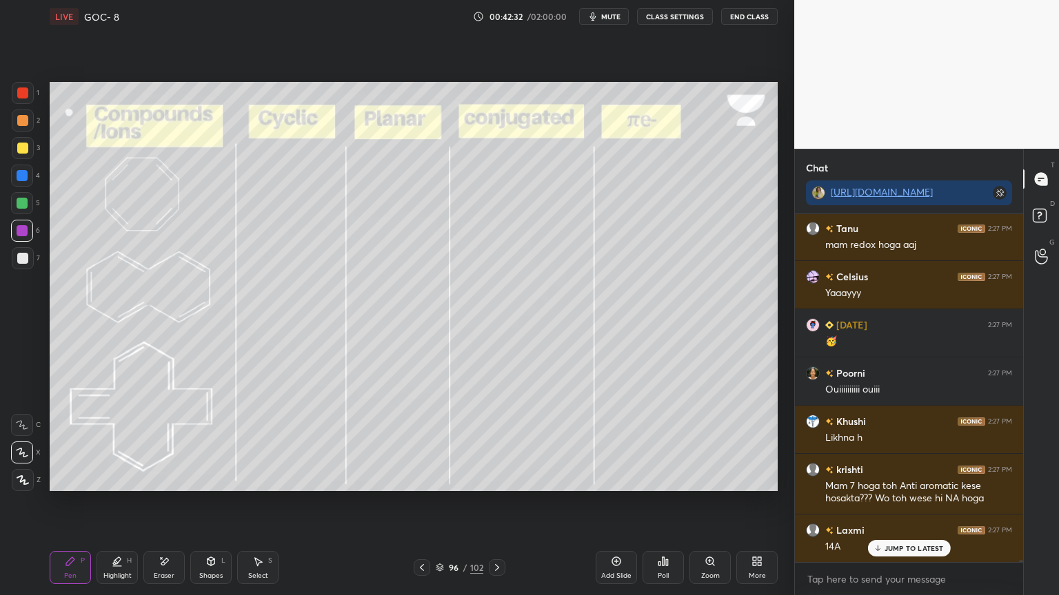
click at [418, 502] on icon at bounding box center [421, 567] width 11 height 11
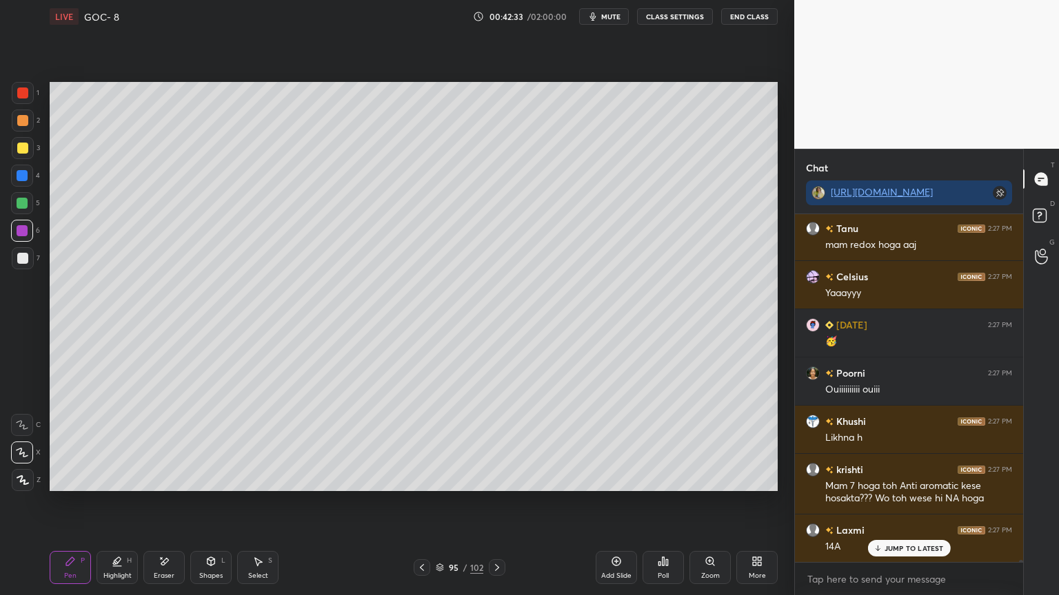
click at [425, 502] on icon at bounding box center [421, 567] width 11 height 11
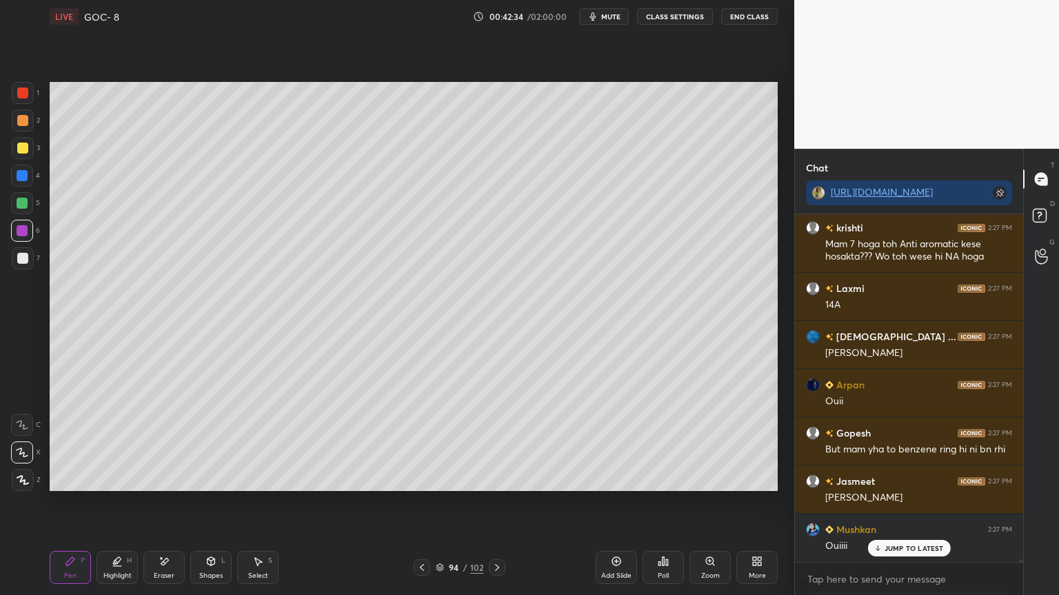
scroll to position [65808, 0]
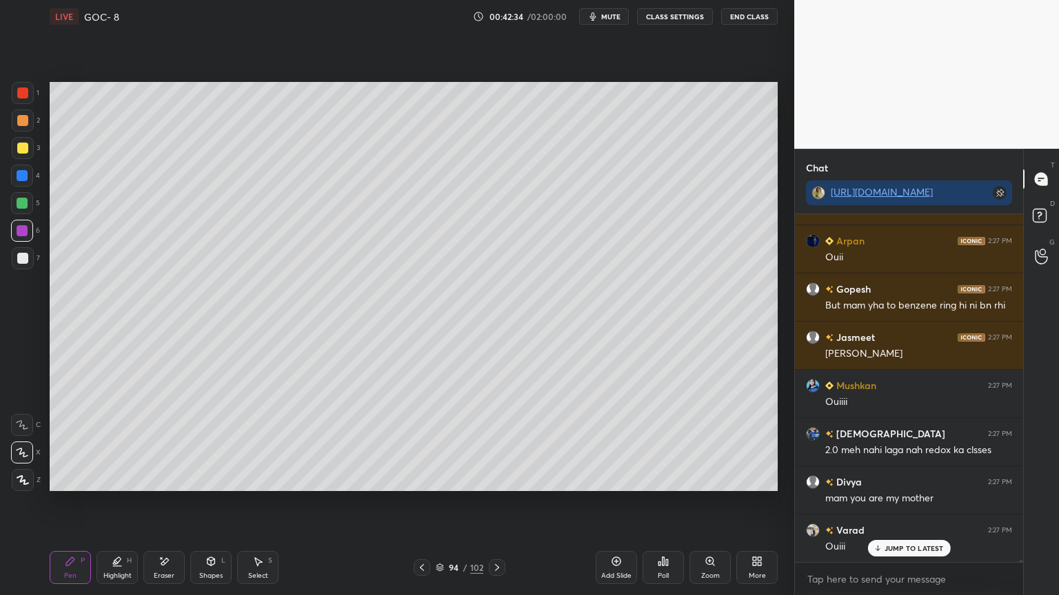
click at [427, 502] on div at bounding box center [422, 568] width 17 height 17
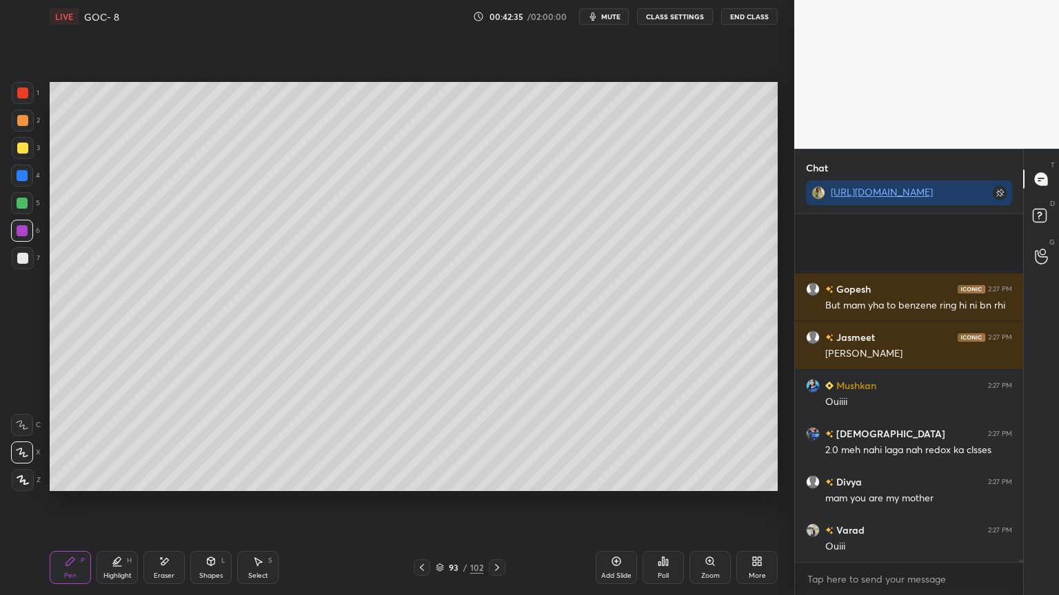
scroll to position [65953, 0]
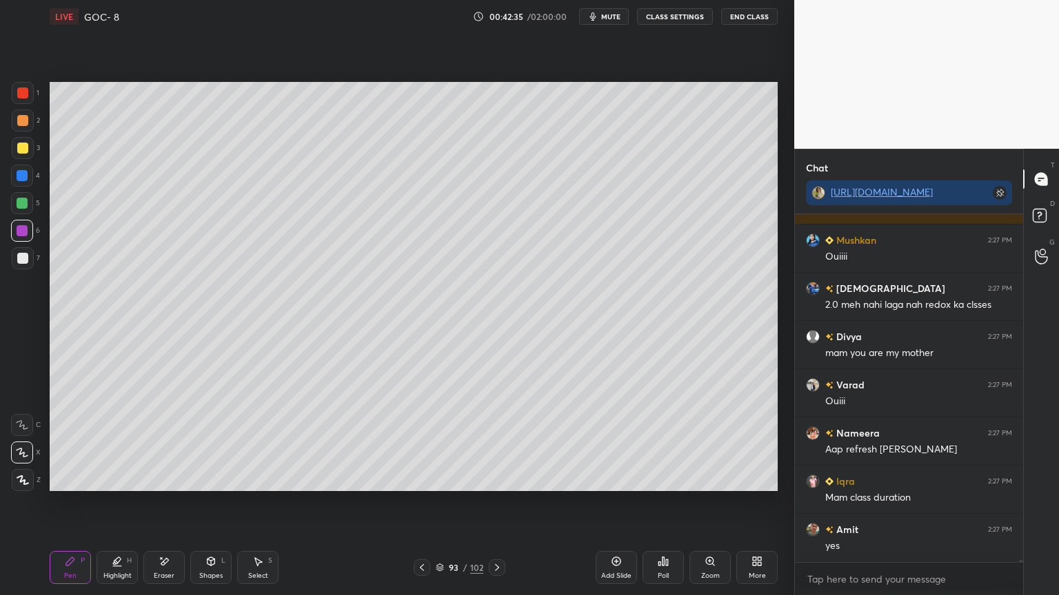
click at [131, 502] on div "H" at bounding box center [129, 561] width 5 height 7
click at [26, 451] on icon at bounding box center [22, 452] width 11 height 11
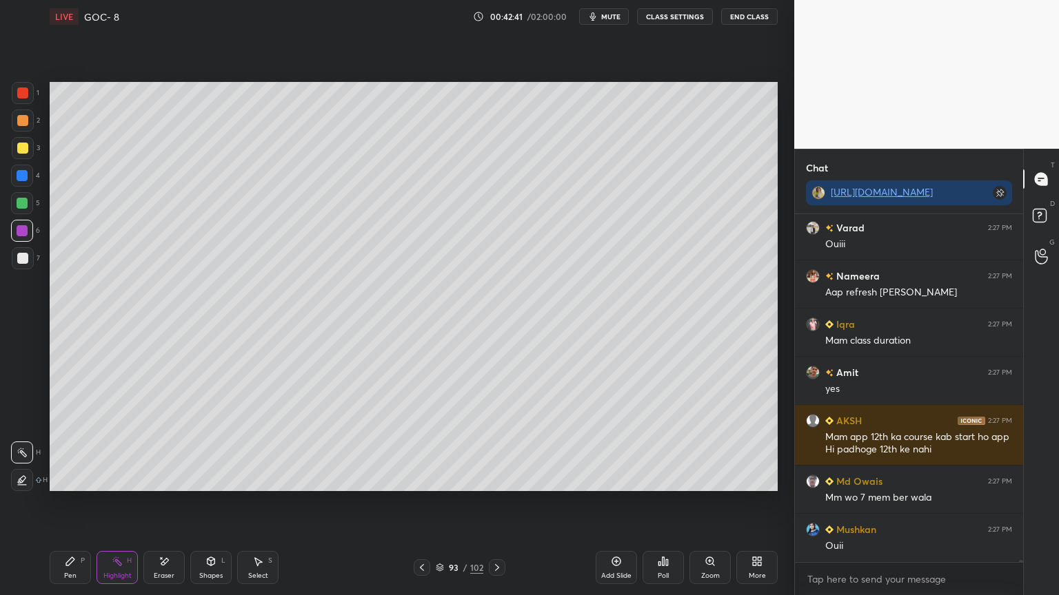
scroll to position [66255, 0]
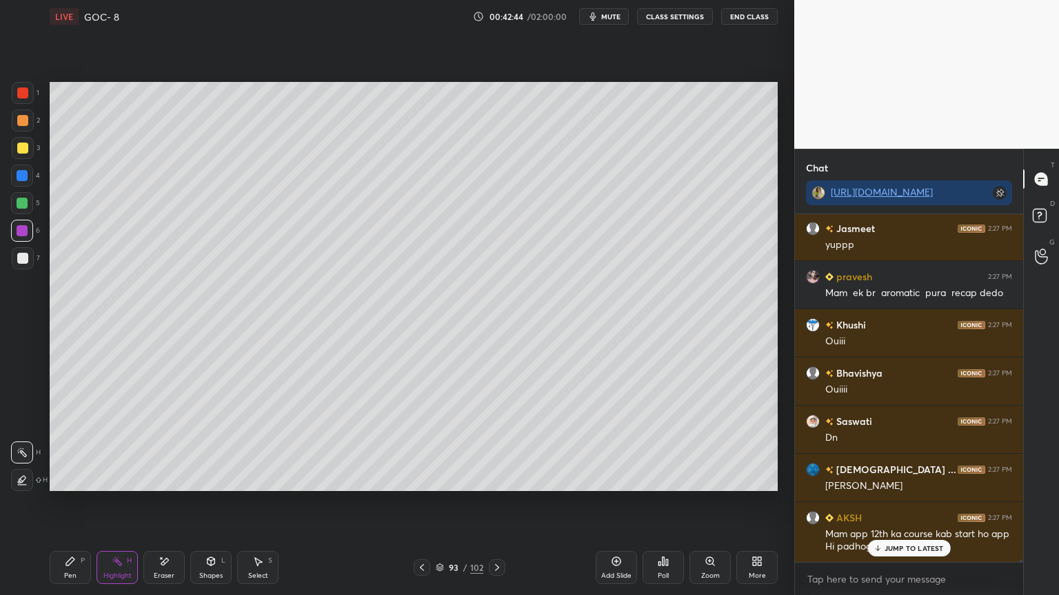
click at [105, 502] on div "Highlight H" at bounding box center [116, 567] width 41 height 33
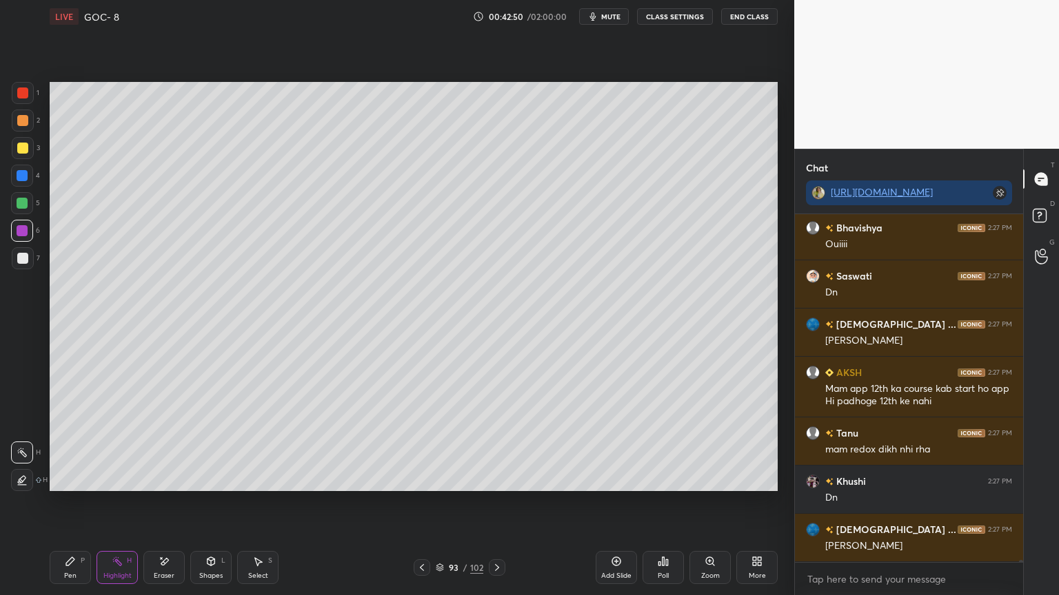
click at [670, 20] on button "CLASS SETTINGS" at bounding box center [675, 16] width 76 height 17
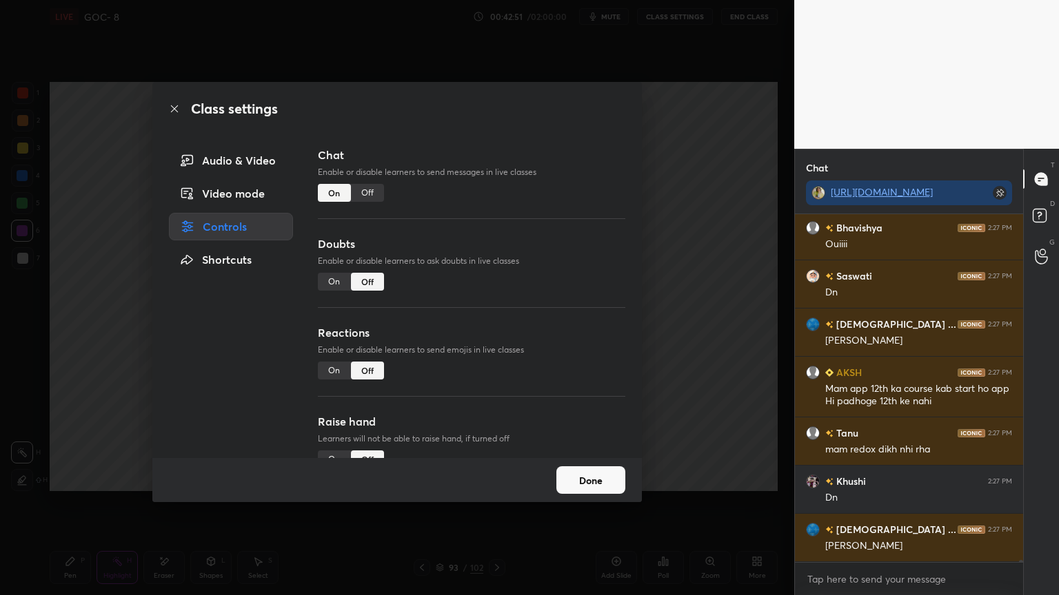
click at [369, 187] on div "Off" at bounding box center [367, 193] width 33 height 18
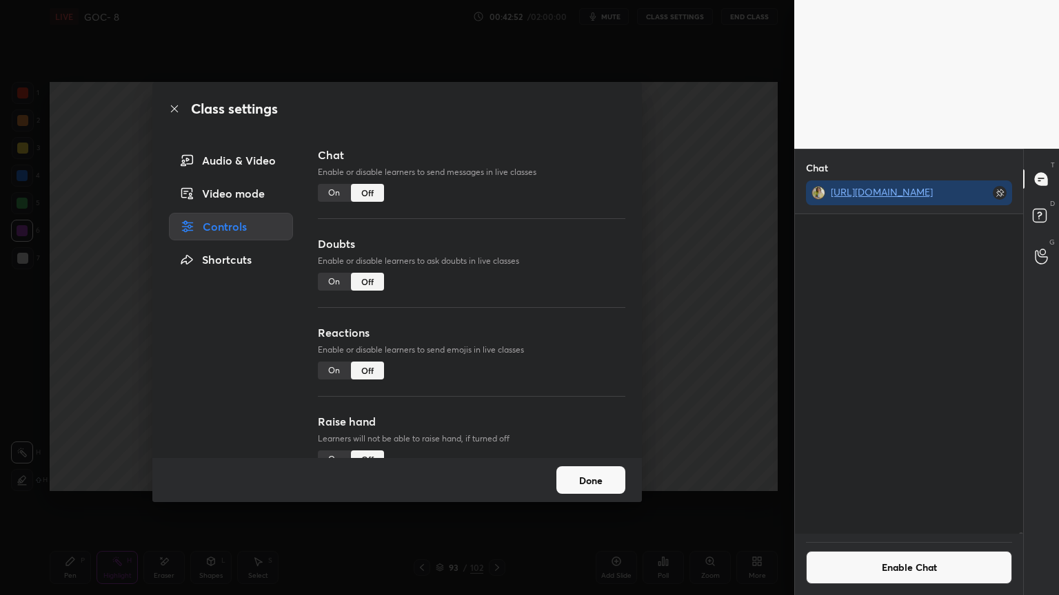
click at [584, 476] on button "Done" at bounding box center [590, 481] width 69 height 28
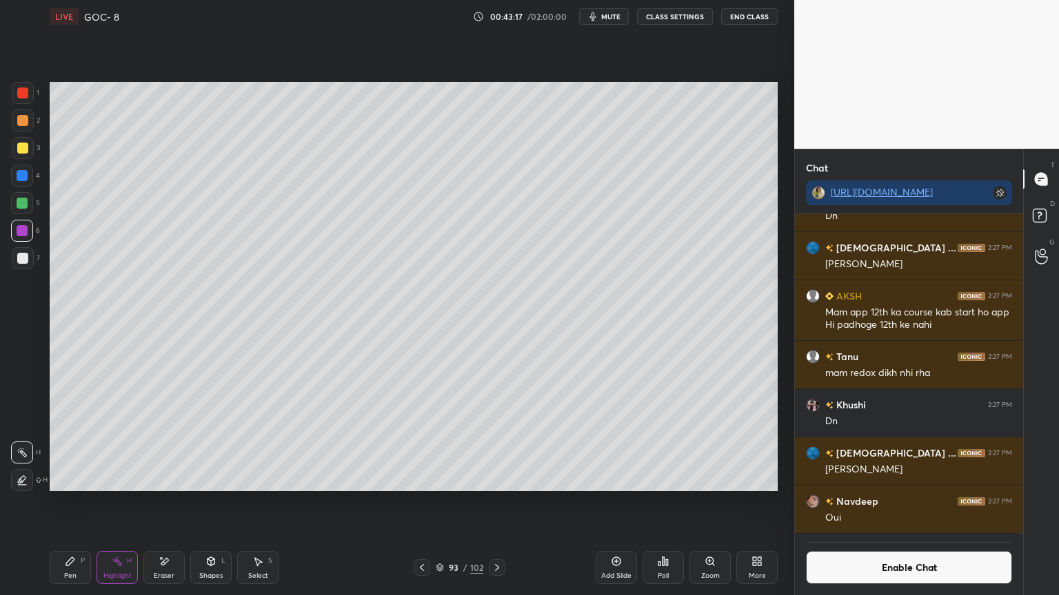
click at [620, 17] on span "mute" at bounding box center [610, 17] width 19 height 10
click at [613, 17] on span "unmute" at bounding box center [610, 17] width 30 height 10
click at [613, 12] on span "mute" at bounding box center [610, 17] width 19 height 10
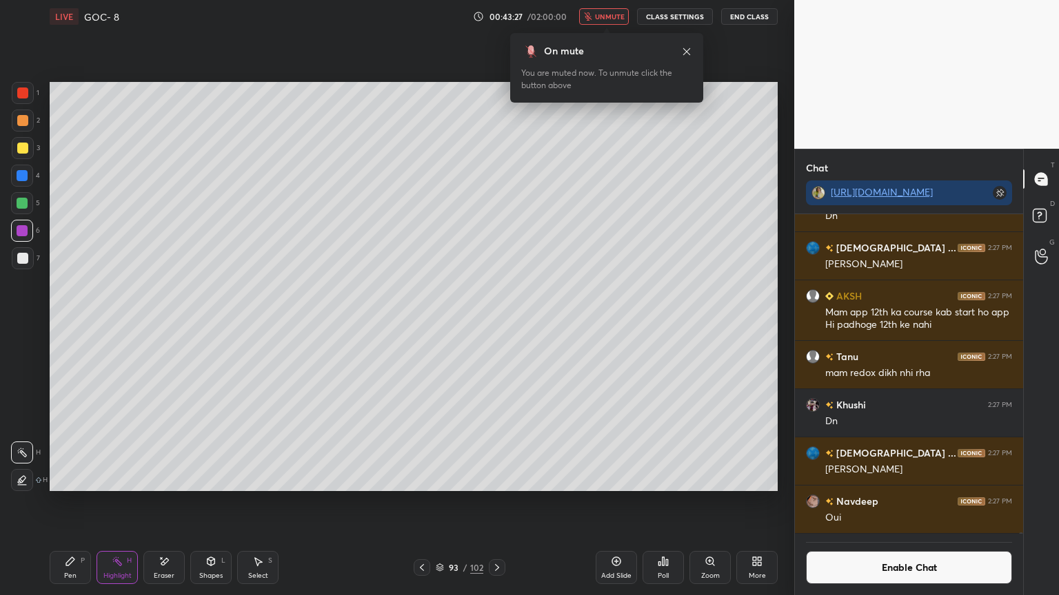
click at [686, 50] on icon at bounding box center [686, 51] width 11 height 11
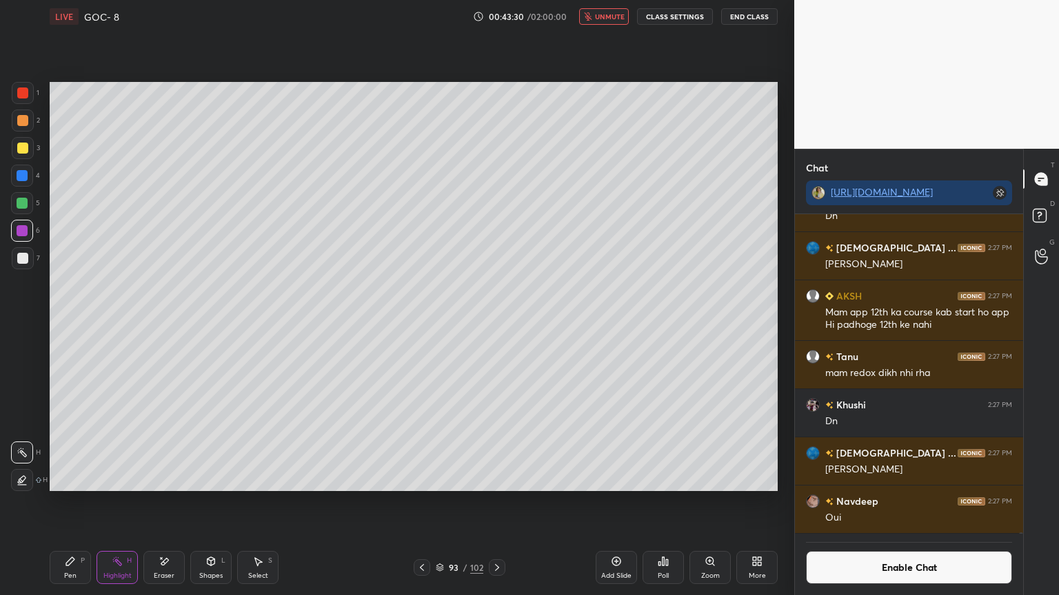
click at [210, 502] on div "Shapes L" at bounding box center [210, 567] width 41 height 33
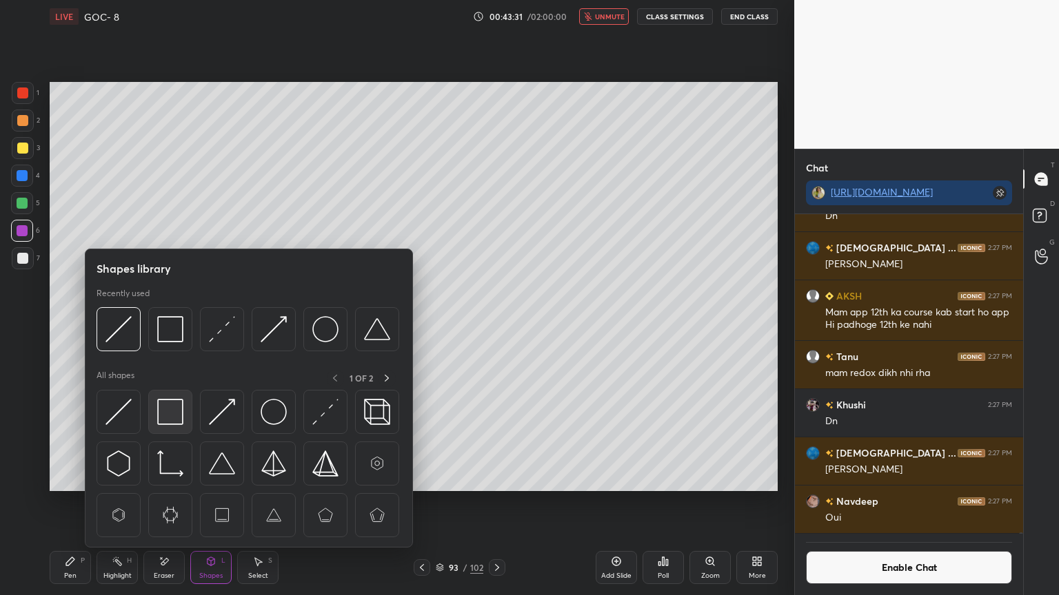
click at [164, 405] on img at bounding box center [170, 412] width 26 height 26
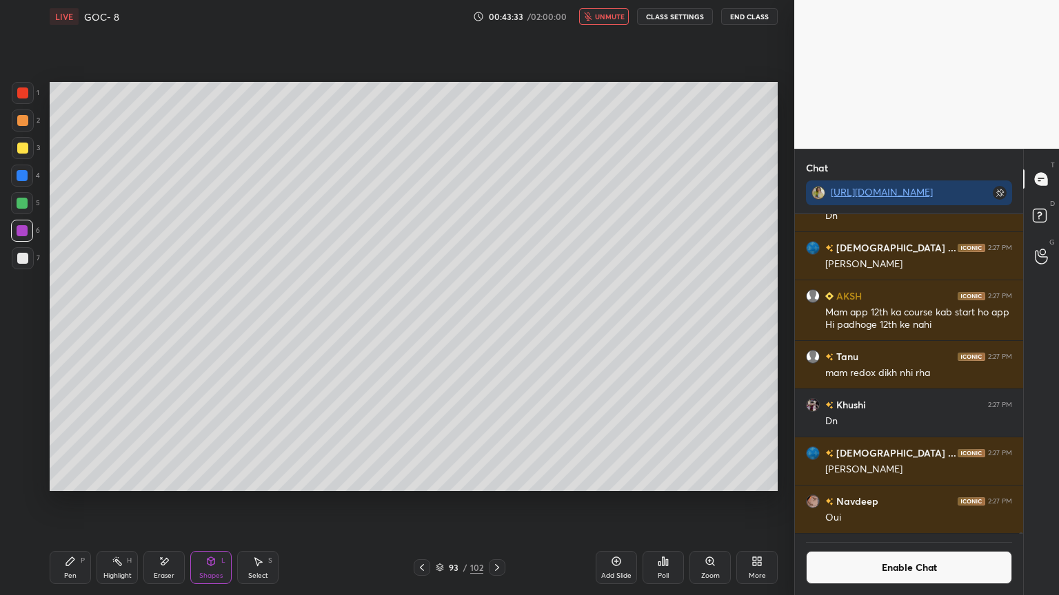
click at [124, 502] on div "Highlight H" at bounding box center [116, 567] width 41 height 33
click at [612, 18] on span "unmute" at bounding box center [610, 17] width 30 height 10
click at [864, 502] on button "Enable Chat" at bounding box center [909, 567] width 206 height 33
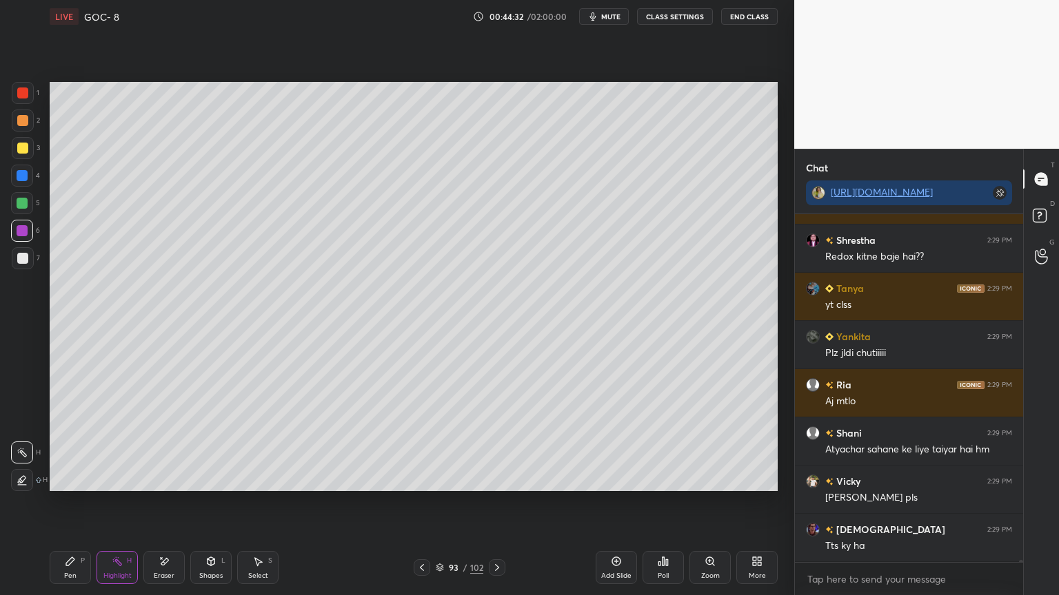
scroll to position [68352, 0]
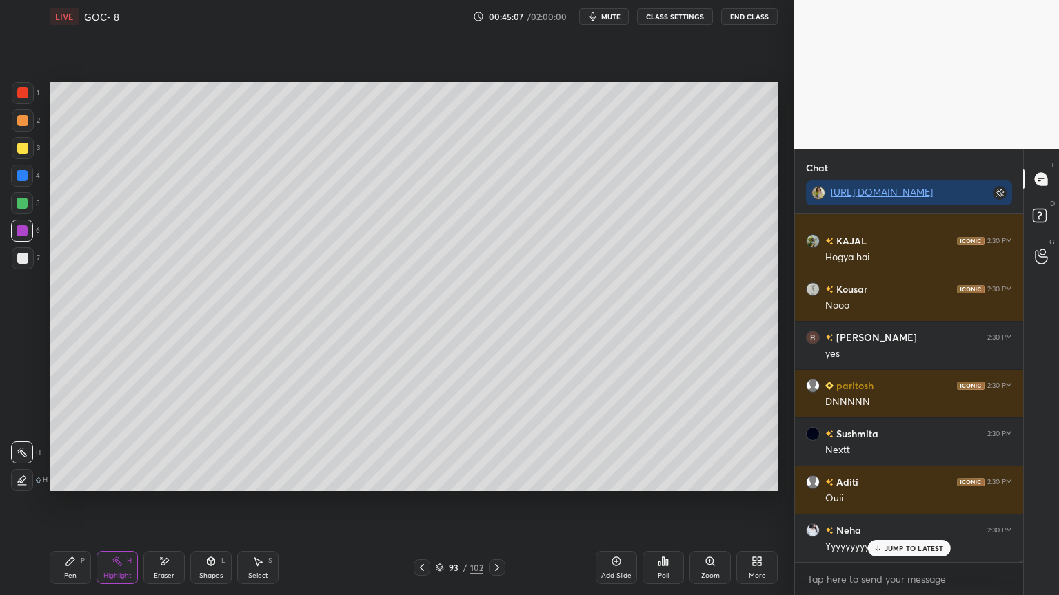
click at [676, 19] on button "CLASS SETTINGS" at bounding box center [675, 16] width 76 height 17
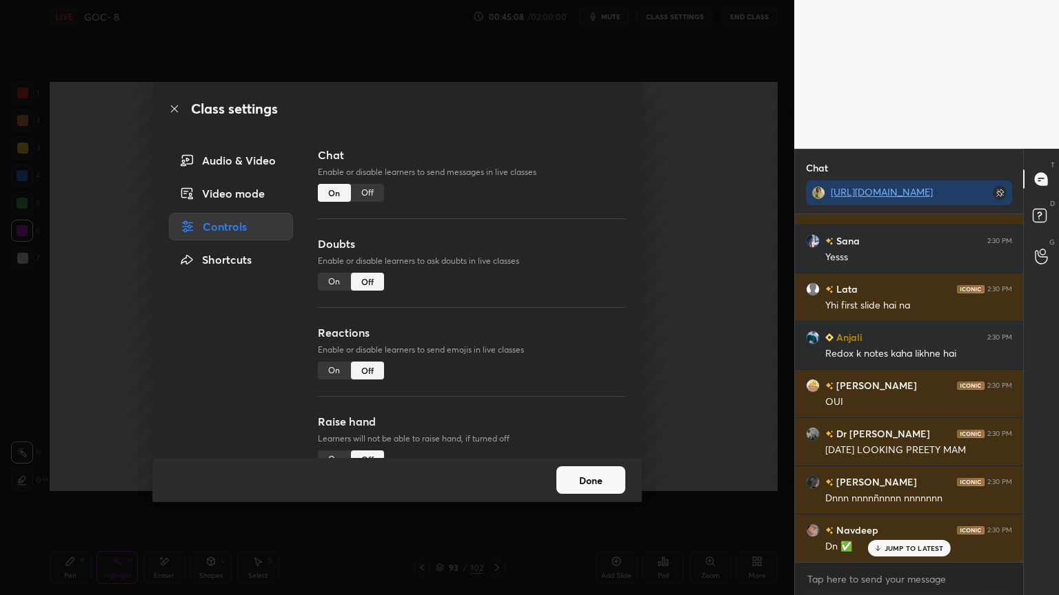
click at [366, 191] on div "Off" at bounding box center [367, 193] width 33 height 18
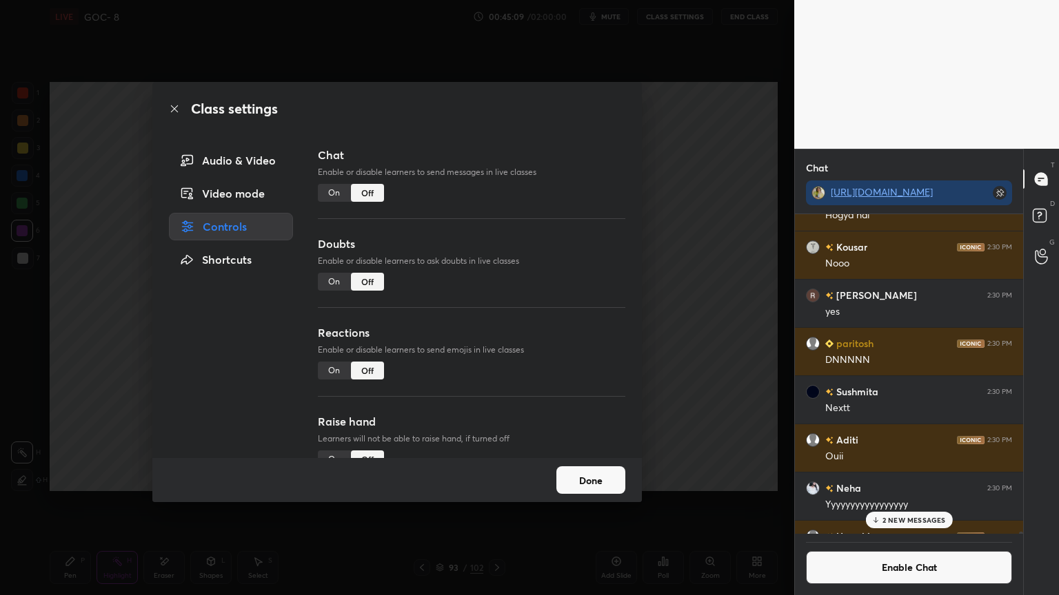
click at [589, 480] on button "Done" at bounding box center [590, 481] width 69 height 28
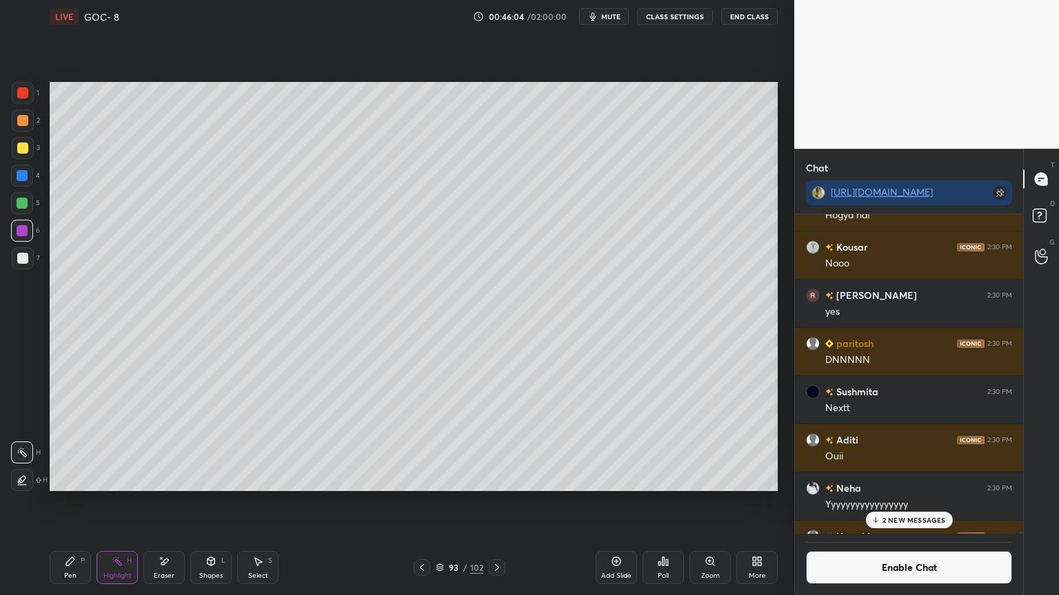
click at [495, 502] on icon at bounding box center [496, 567] width 11 height 11
click at [930, 502] on div "2 NEW MESSAGES" at bounding box center [908, 520] width 87 height 17
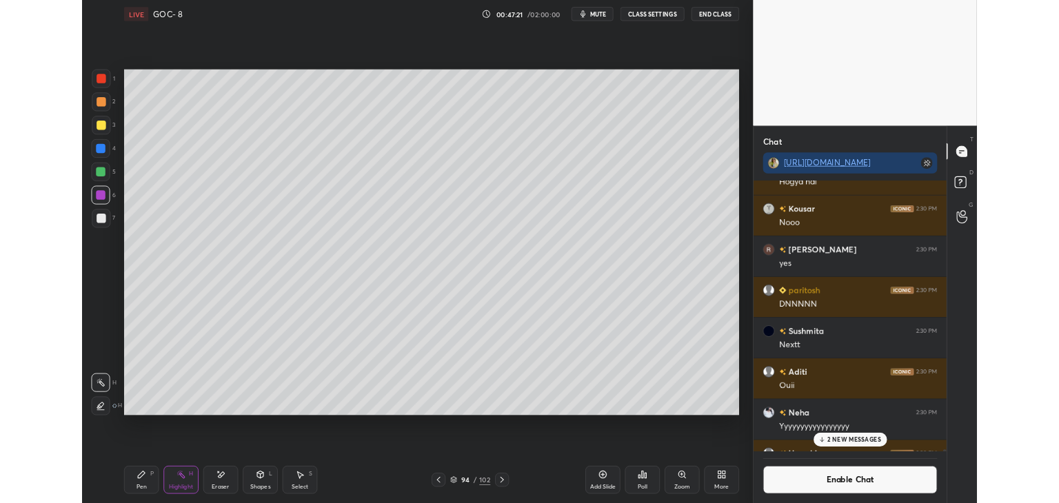
scroll to position [72181, 0]
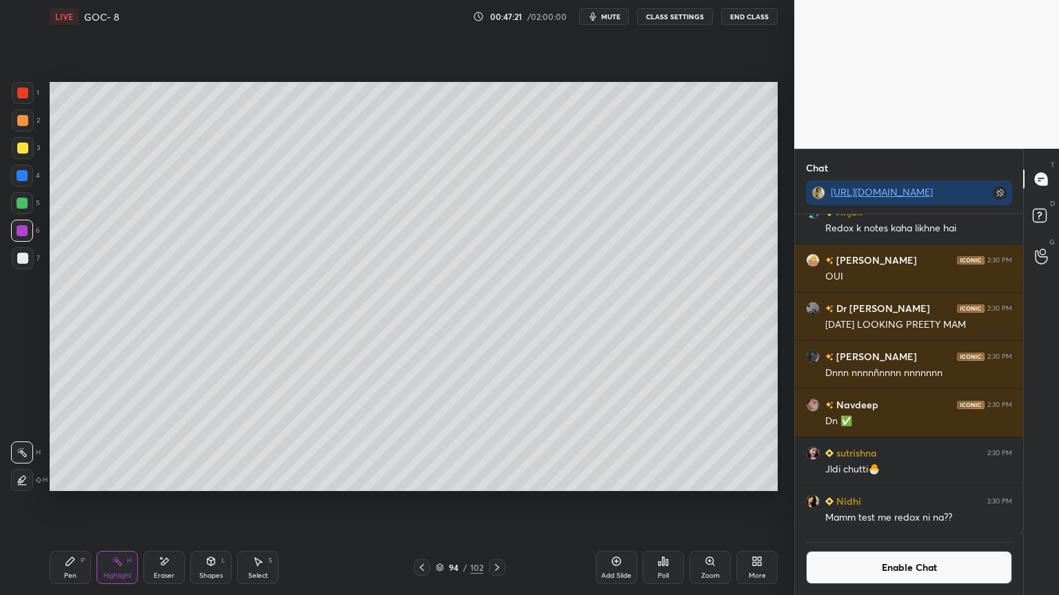
click at [750, 502] on div "More" at bounding box center [756, 567] width 41 height 33
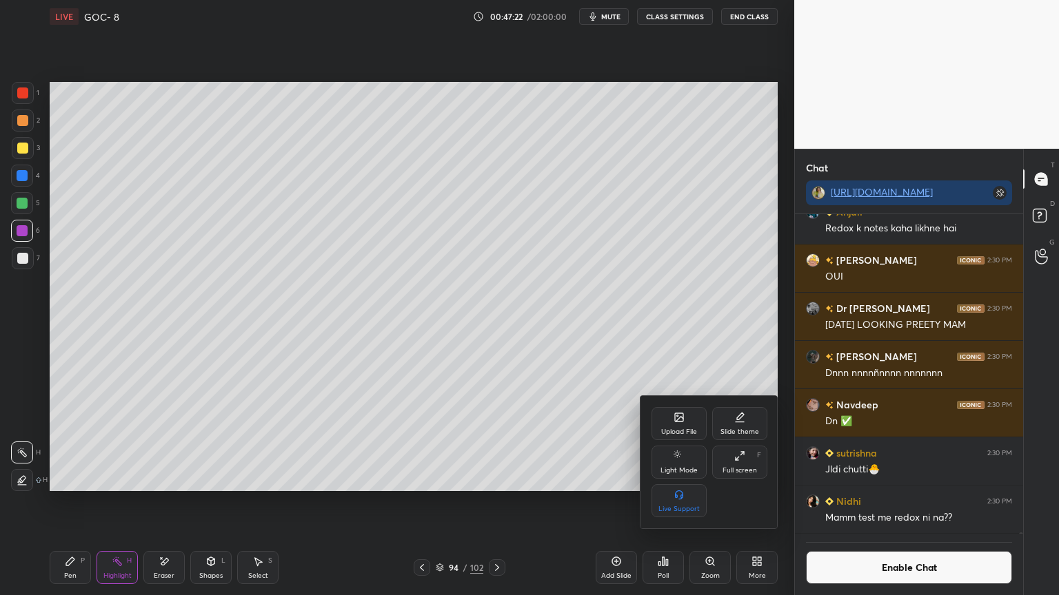
click at [734, 460] on icon at bounding box center [739, 456] width 11 height 11
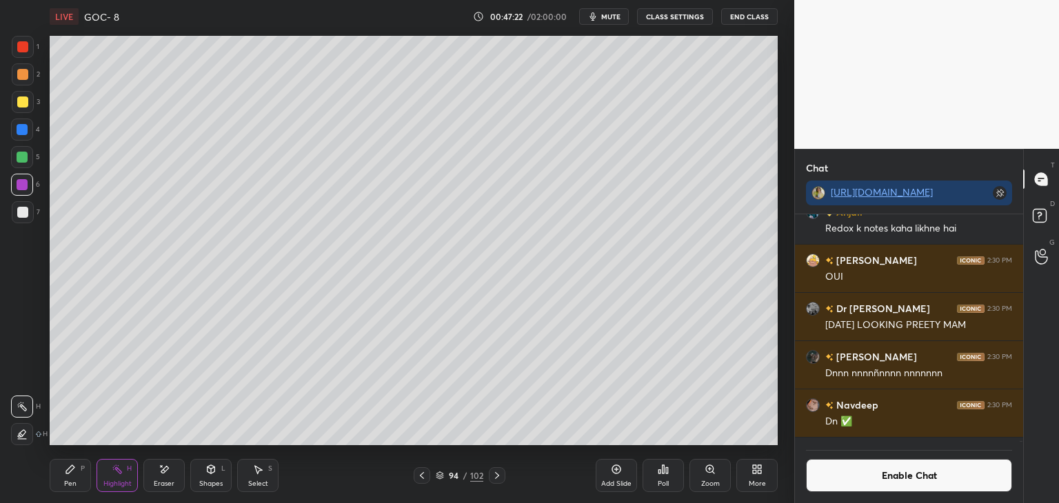
scroll to position [5, 4]
click at [890, 478] on button "Enable Chat" at bounding box center [909, 475] width 206 height 33
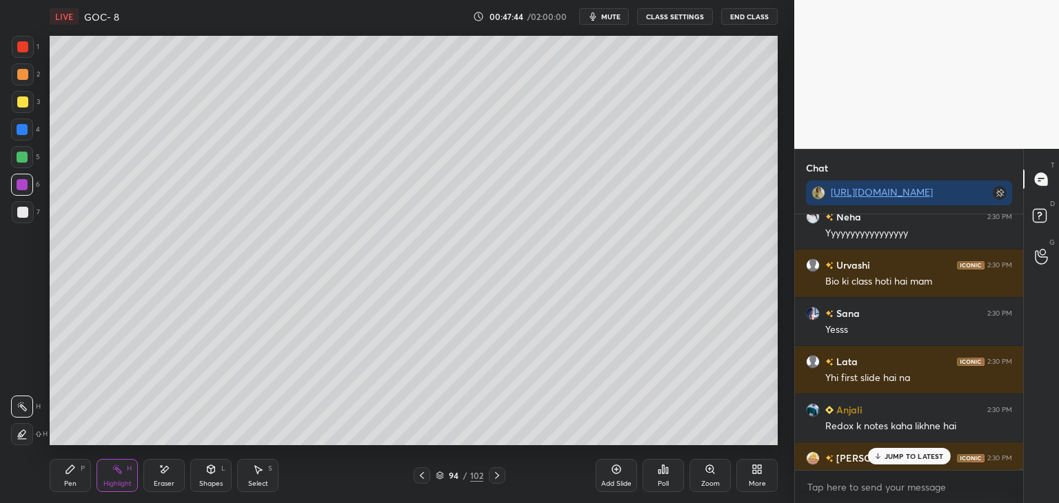
click at [896, 455] on p "JUMP TO LATEST" at bounding box center [913, 456] width 59 height 8
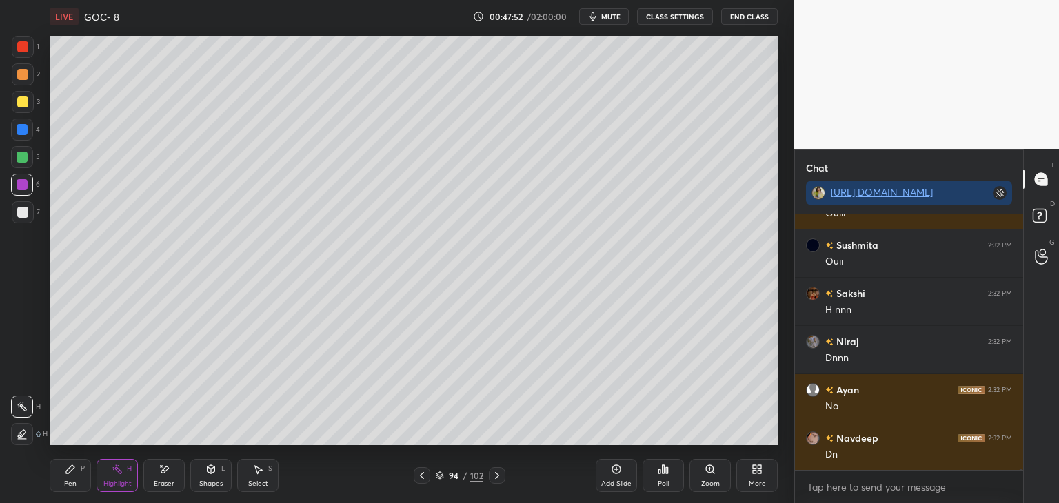
scroll to position [73136, 0]
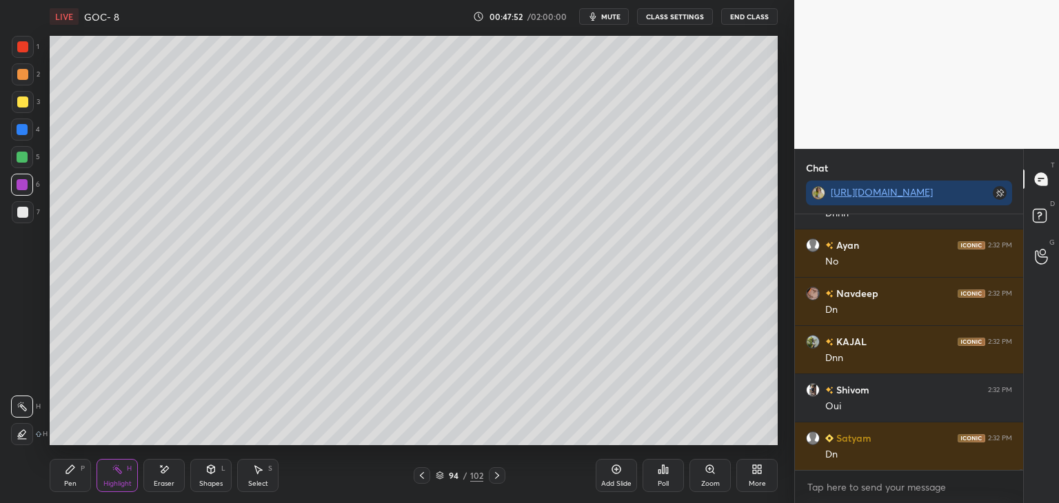
click at [684, 19] on button "CLASS SETTINGS" at bounding box center [675, 16] width 76 height 17
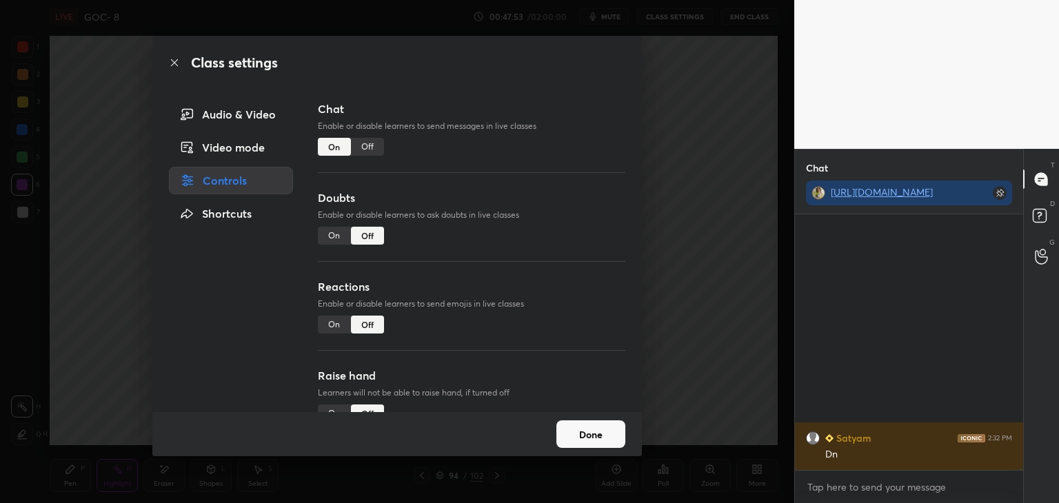
click at [374, 148] on div "Off" at bounding box center [367, 147] width 33 height 18
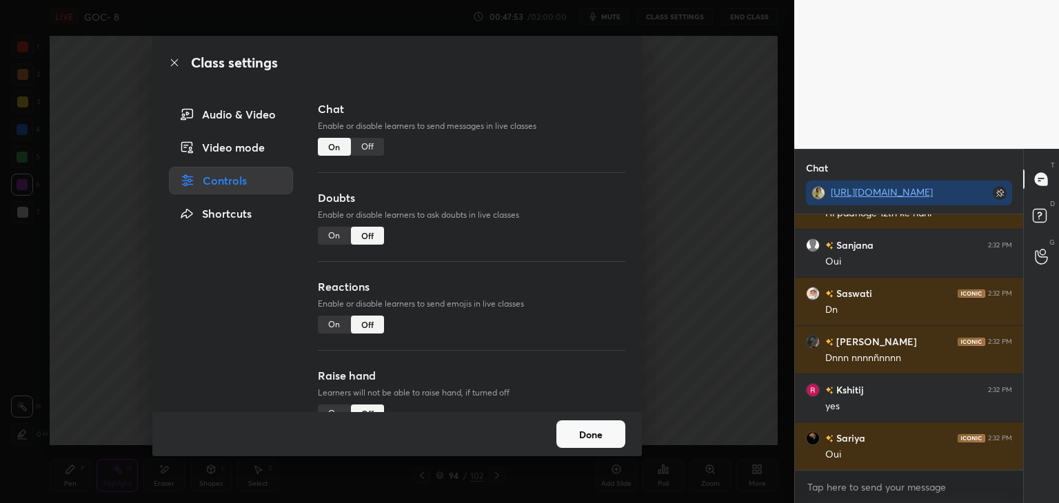
scroll to position [5, 4]
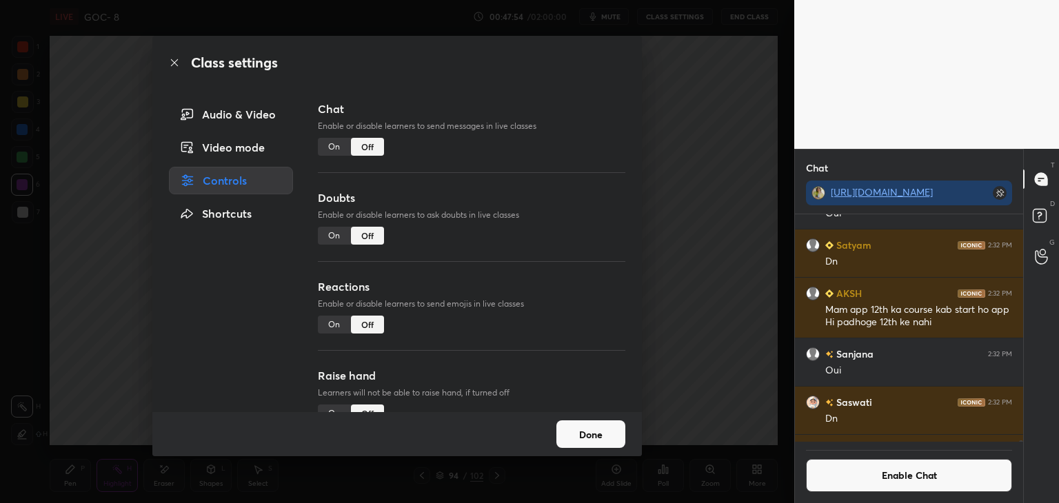
click at [581, 427] on button "Done" at bounding box center [590, 434] width 69 height 28
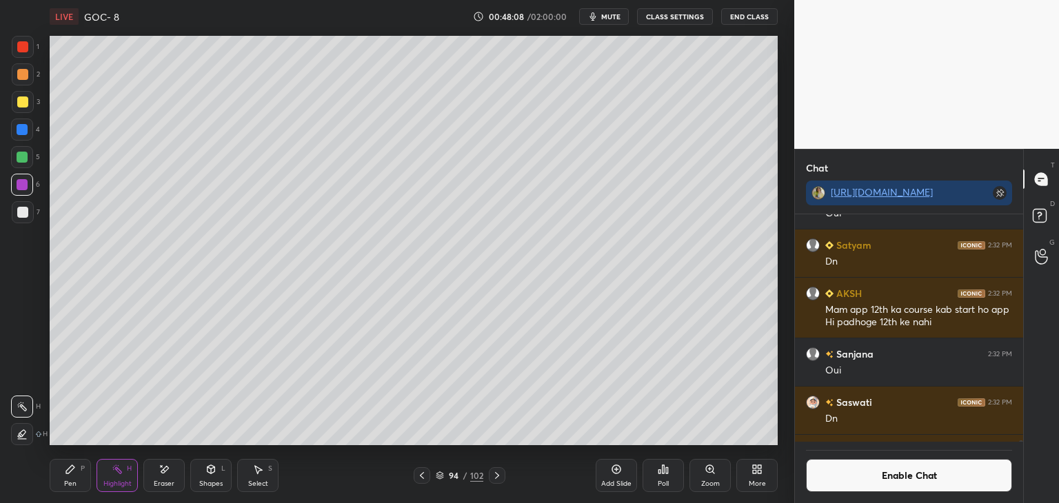
click at [496, 475] on icon at bounding box center [496, 475] width 11 height 11
click at [132, 478] on div "Highlight H" at bounding box center [116, 475] width 41 height 33
click at [27, 434] on icon at bounding box center [22, 434] width 11 height 11
click at [24, 105] on div at bounding box center [22, 101] width 11 height 11
click at [19, 185] on div at bounding box center [22, 184] width 11 height 11
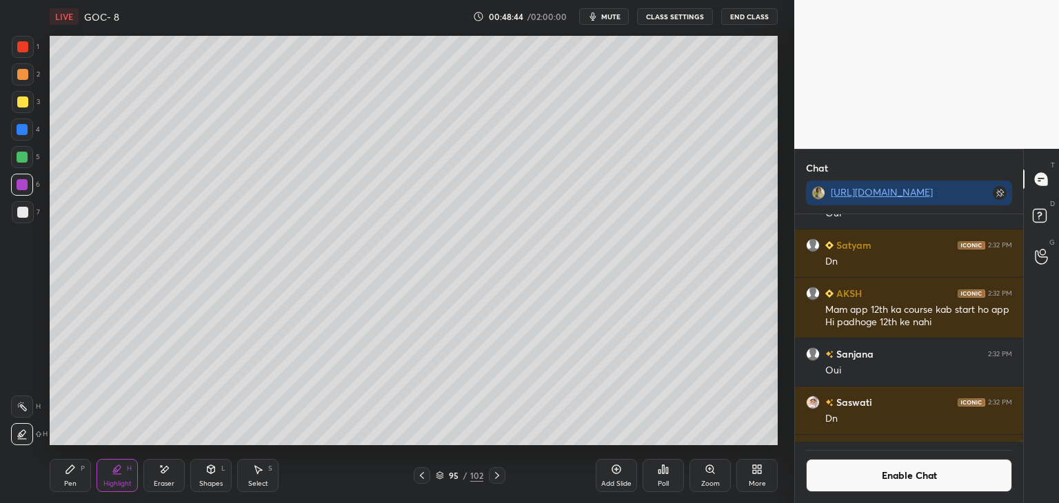
click at [21, 80] on div at bounding box center [22, 74] width 11 height 11
click at [22, 400] on div at bounding box center [22, 407] width 22 height 22
click at [837, 483] on button "Enable Chat" at bounding box center [909, 475] width 206 height 33
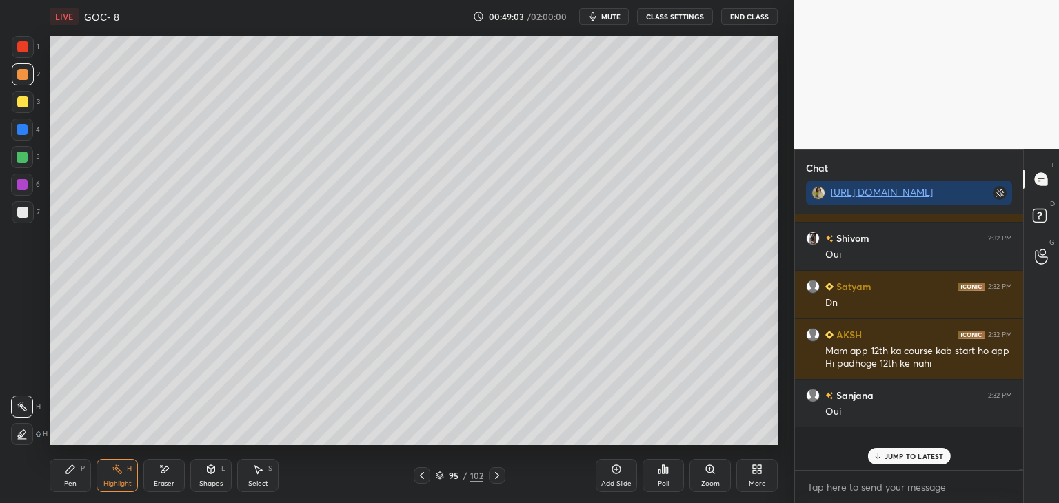
scroll to position [252, 224]
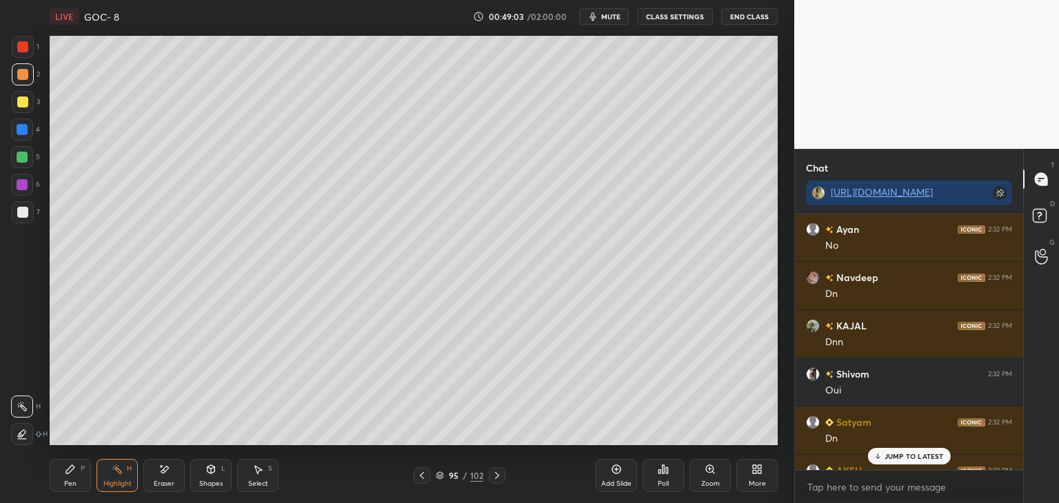
click at [879, 459] on icon at bounding box center [877, 456] width 9 height 8
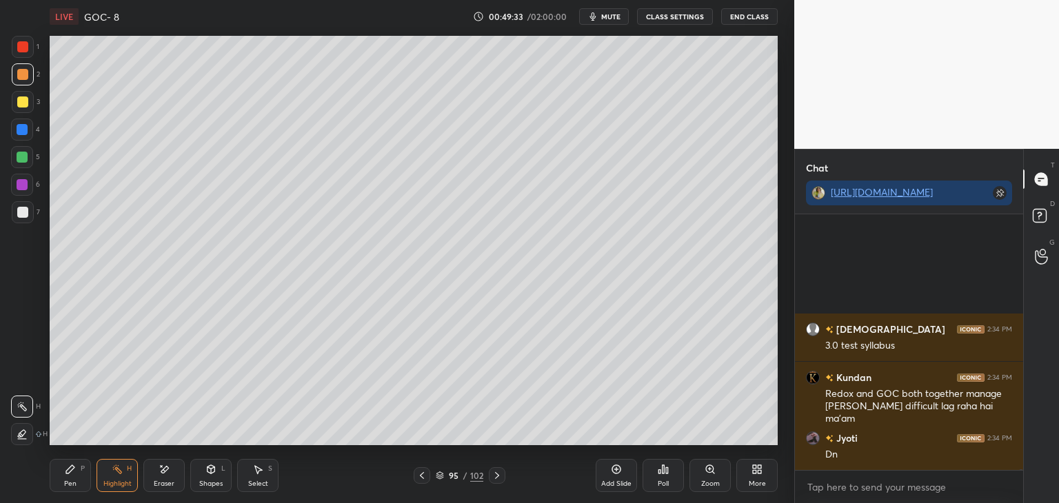
scroll to position [75093, 0]
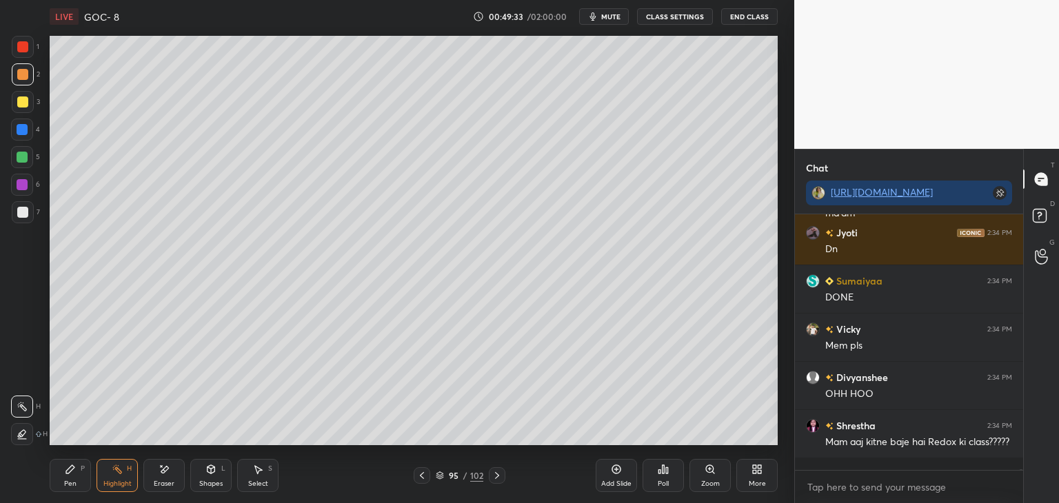
click at [502, 482] on div at bounding box center [497, 475] width 17 height 17
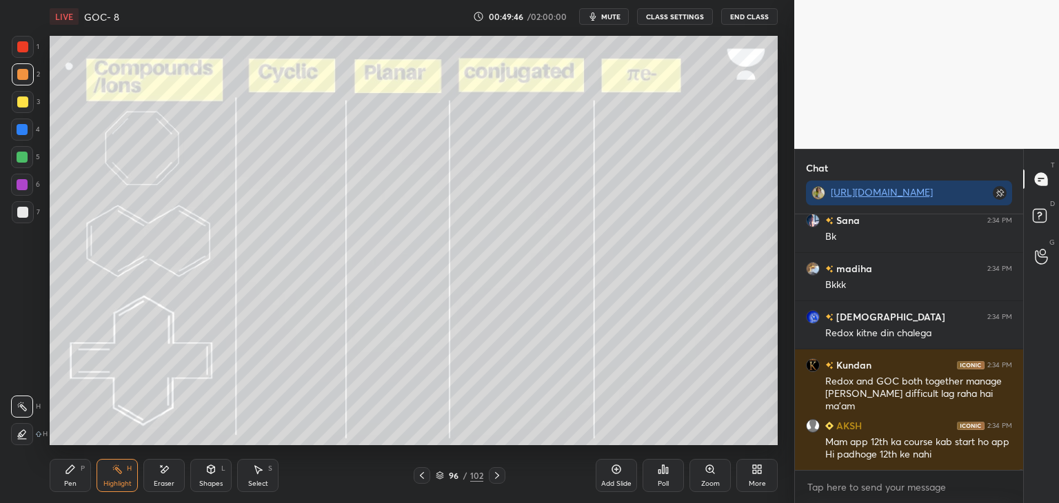
scroll to position [76519, 0]
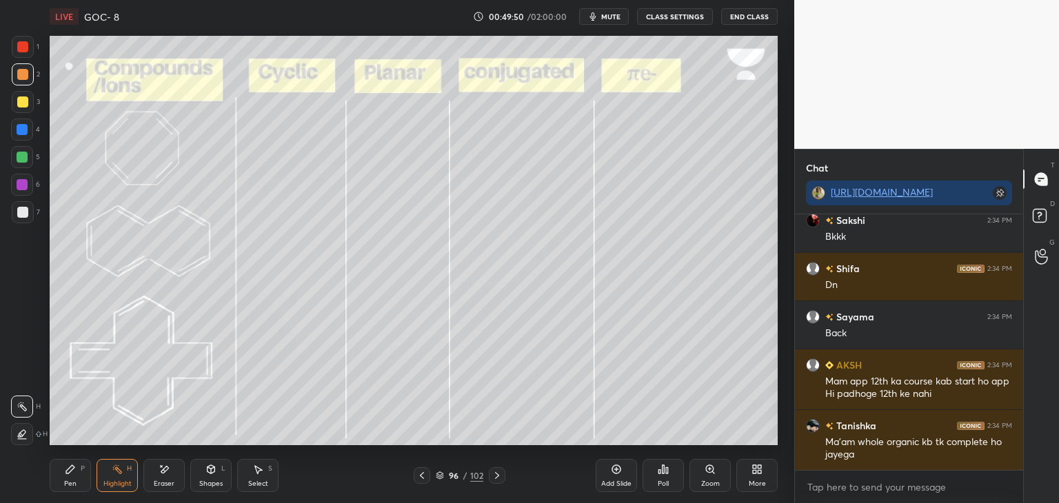
click at [676, 17] on button "CLASS SETTINGS" at bounding box center [675, 16] width 76 height 17
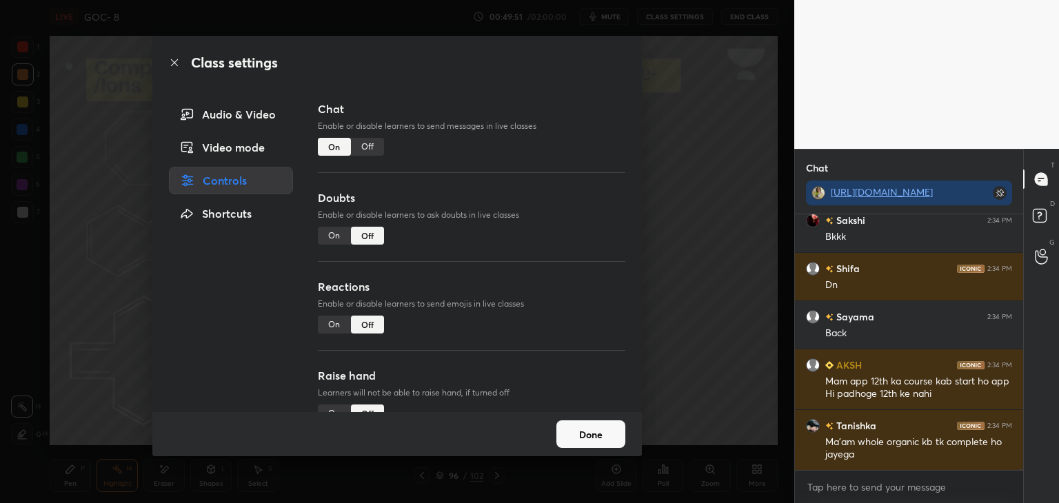
click at [366, 149] on div "Off" at bounding box center [367, 147] width 33 height 18
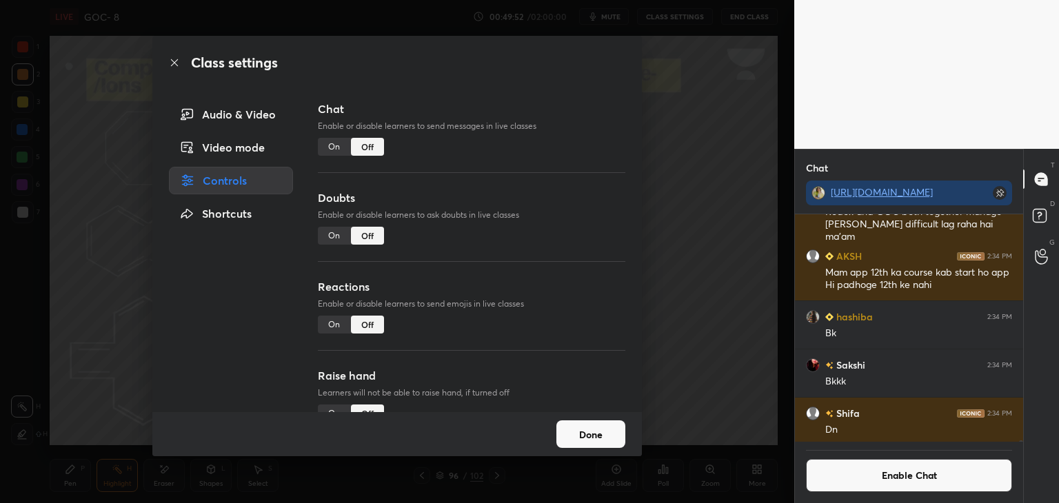
click at [560, 431] on button "Done" at bounding box center [590, 434] width 69 height 28
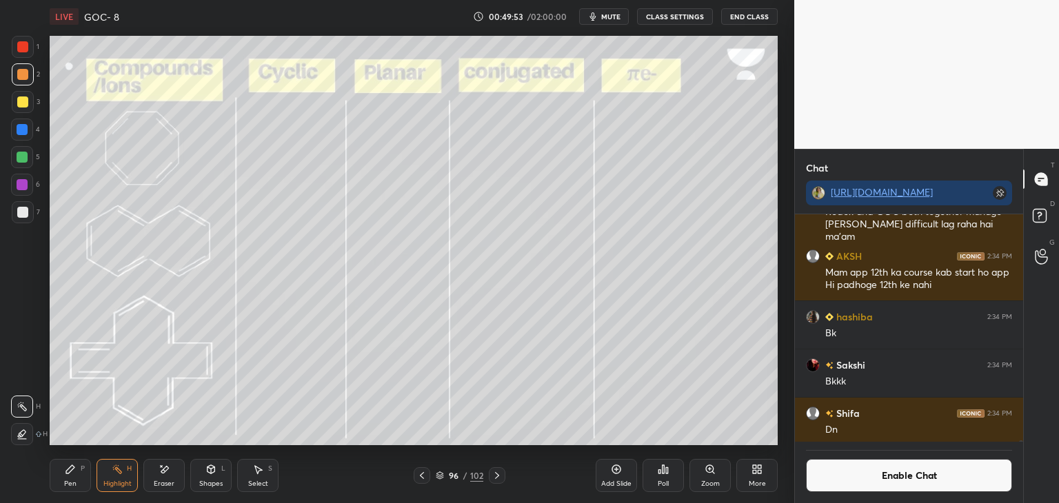
click at [141, 472] on div "Pen P Highlight H Eraser Shapes L Select S" at bounding box center [186, 475] width 273 height 33
click at [123, 483] on div "Highlight" at bounding box center [117, 483] width 28 height 7
click at [846, 482] on button "Enable Chat" at bounding box center [909, 475] width 206 height 33
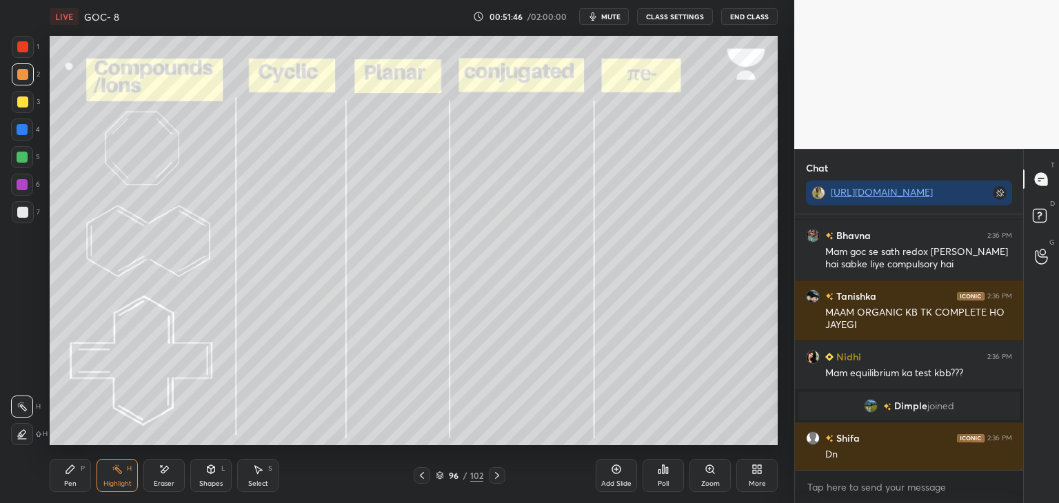
scroll to position [76486, 0]
click at [663, 17] on button "CLASS SETTINGS" at bounding box center [675, 16] width 76 height 17
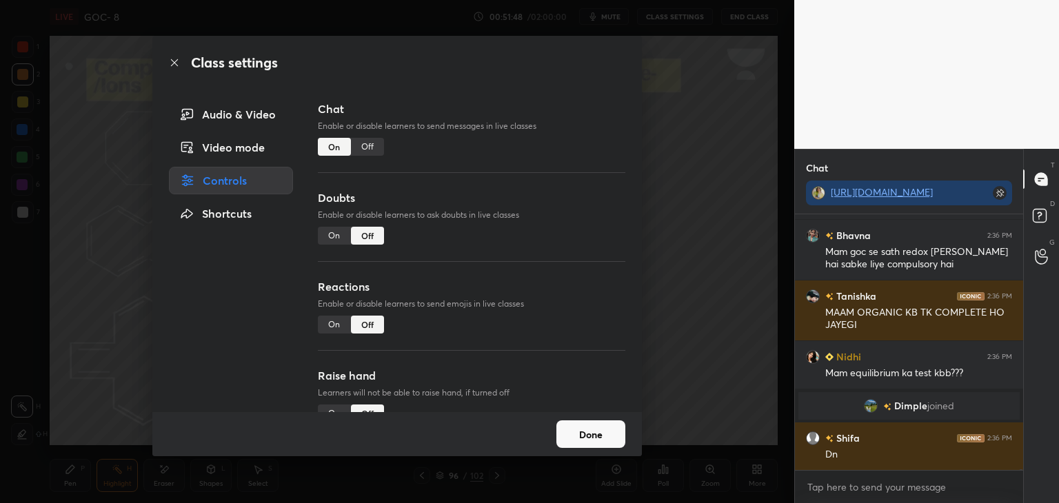
click at [367, 149] on div "Off" at bounding box center [367, 147] width 33 height 18
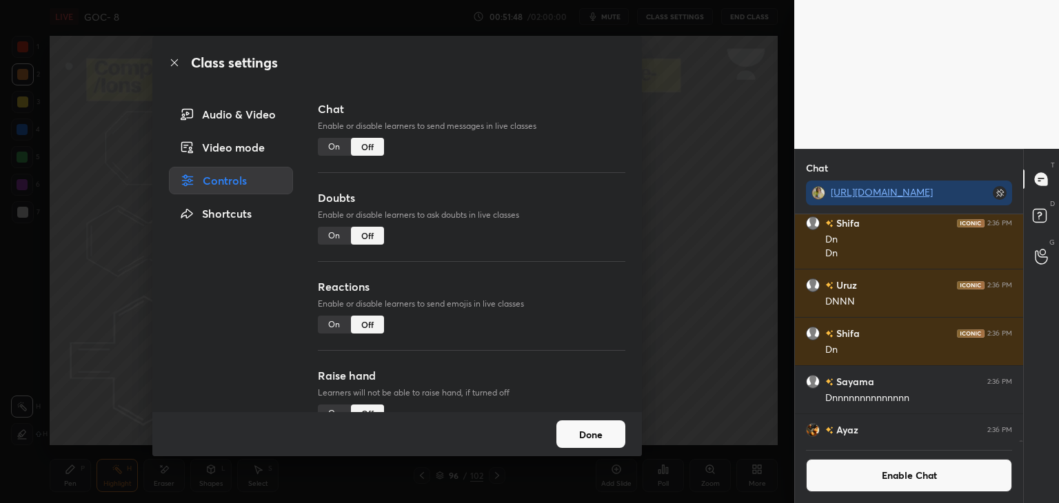
click at [584, 434] on button "Done" at bounding box center [590, 434] width 69 height 28
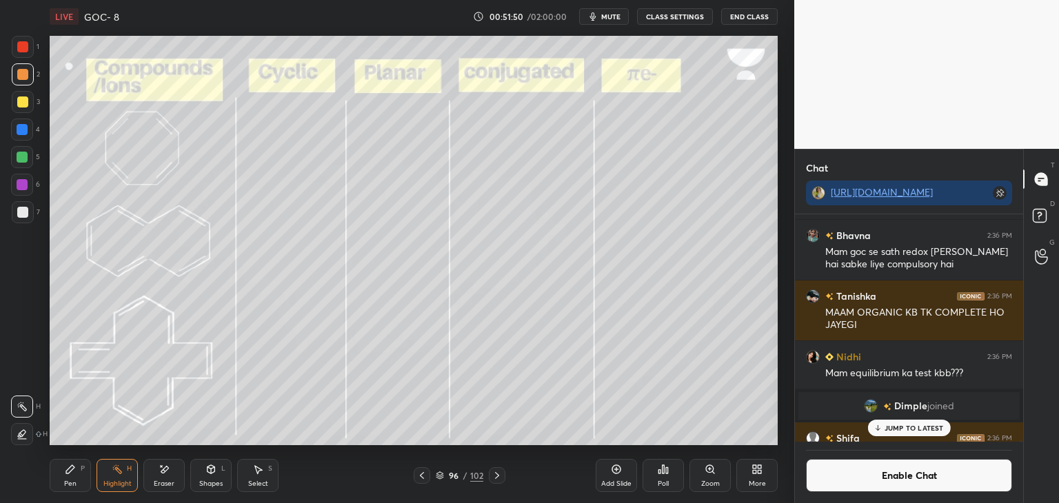
scroll to position [76593, 0]
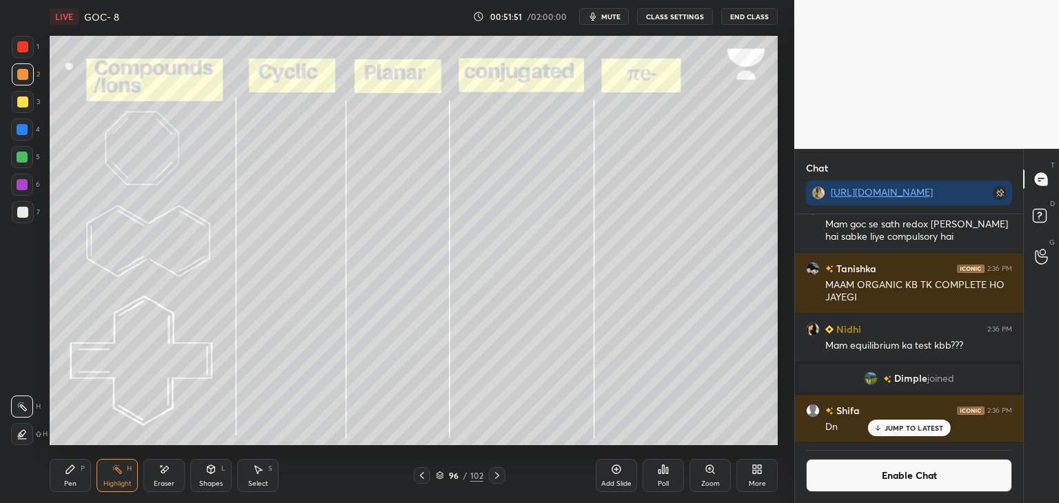
click at [496, 475] on icon at bounding box center [496, 475] width 11 height 11
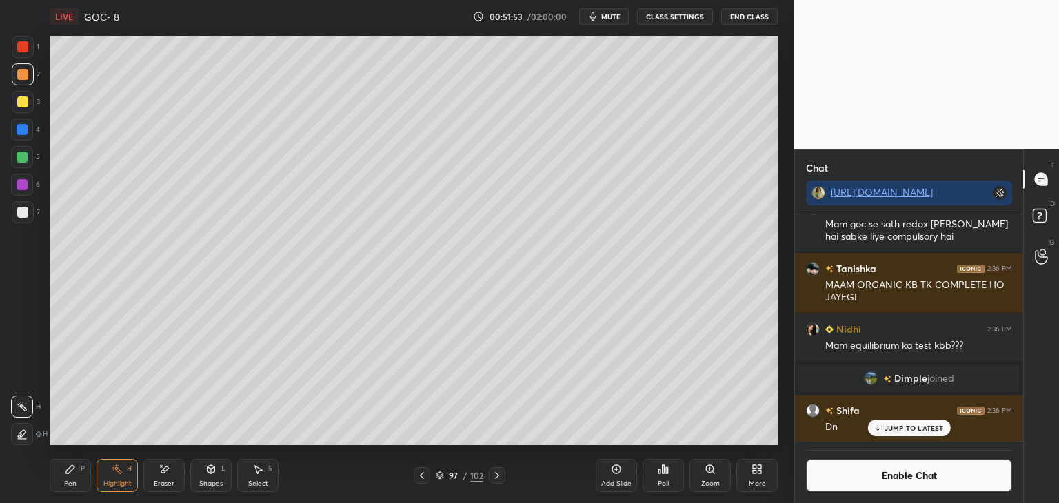
click at [495, 478] on icon at bounding box center [496, 475] width 11 height 11
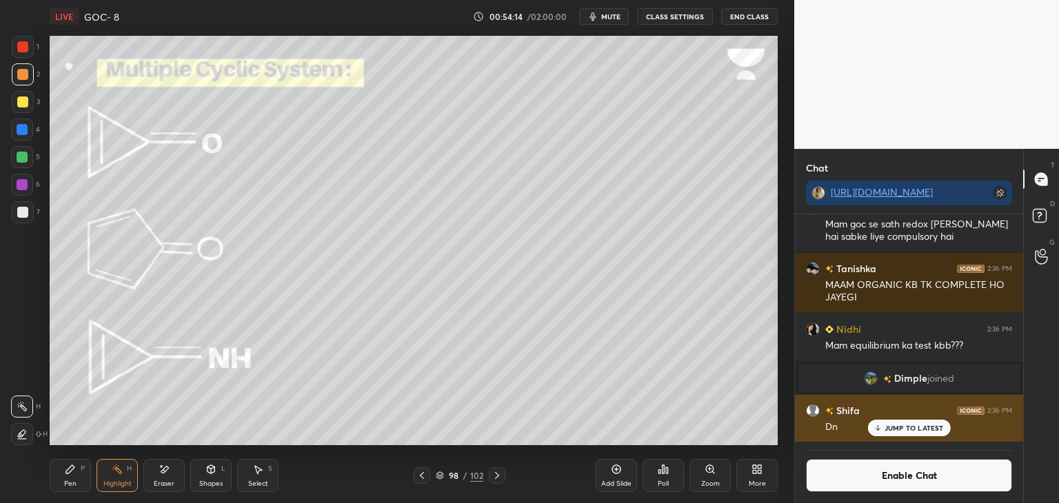
click at [904, 429] on p "JUMP TO LATEST" at bounding box center [913, 428] width 59 height 8
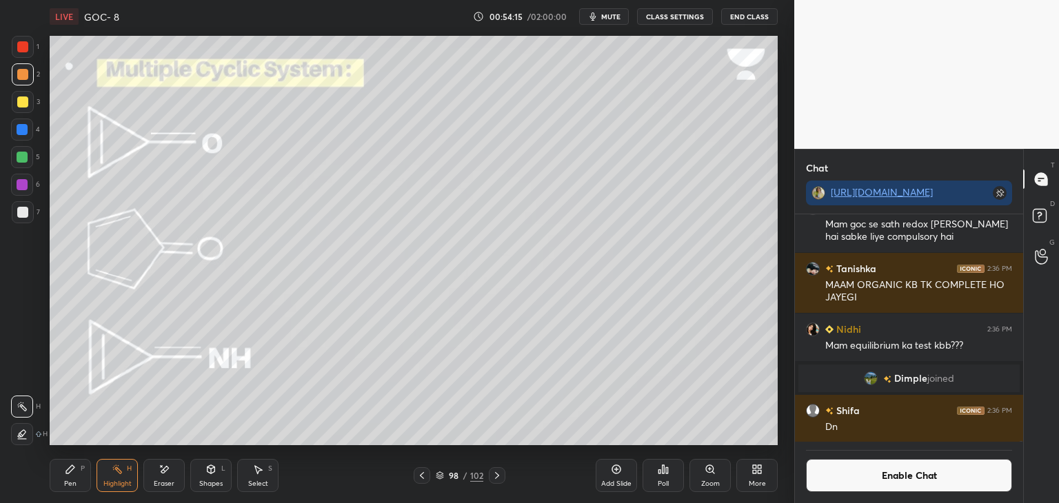
click at [887, 479] on button "Enable Chat" at bounding box center [909, 475] width 206 height 33
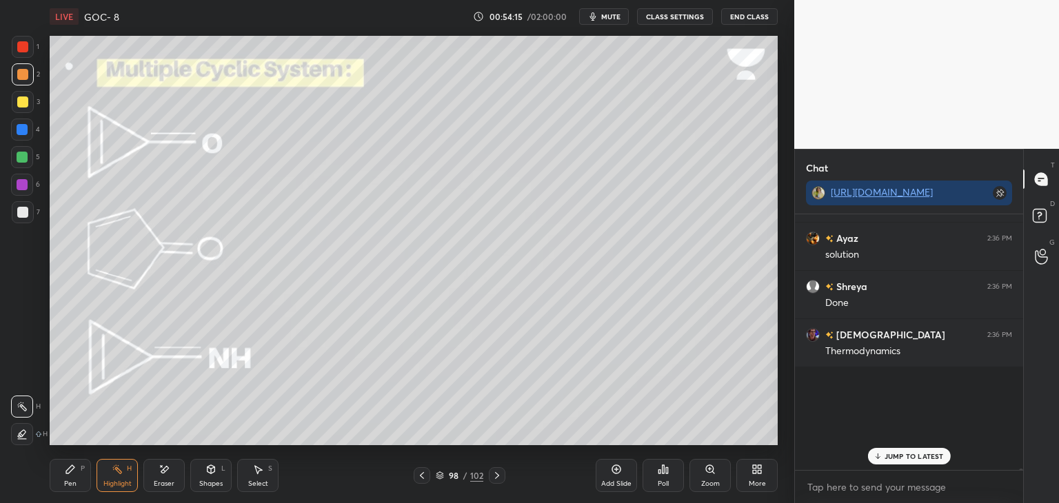
scroll to position [252, 224]
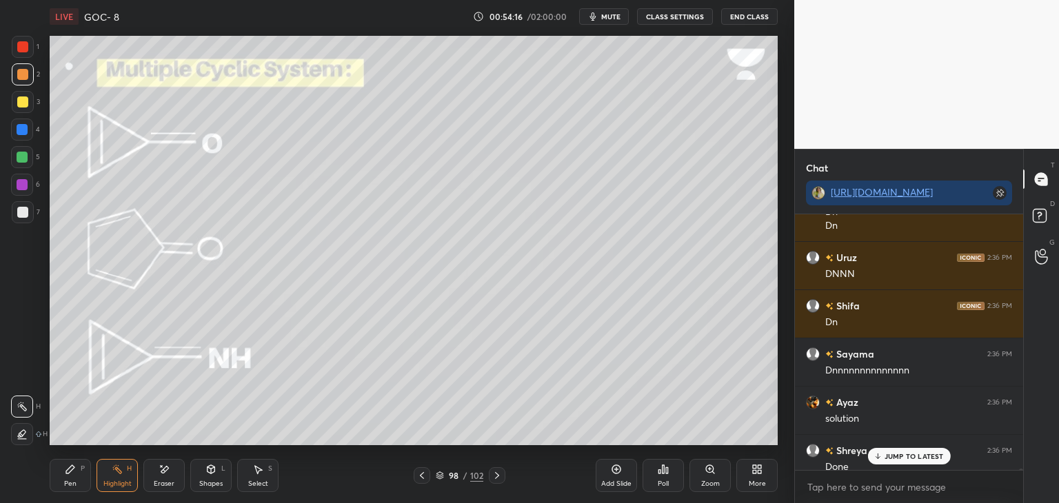
click at [902, 458] on p "JUMP TO LATEST" at bounding box center [913, 456] width 59 height 8
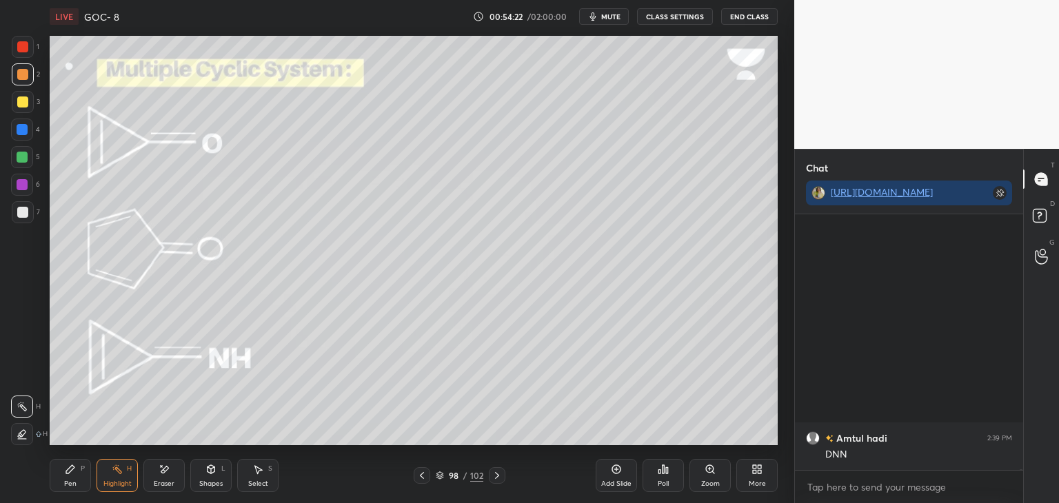
scroll to position [77398, 0]
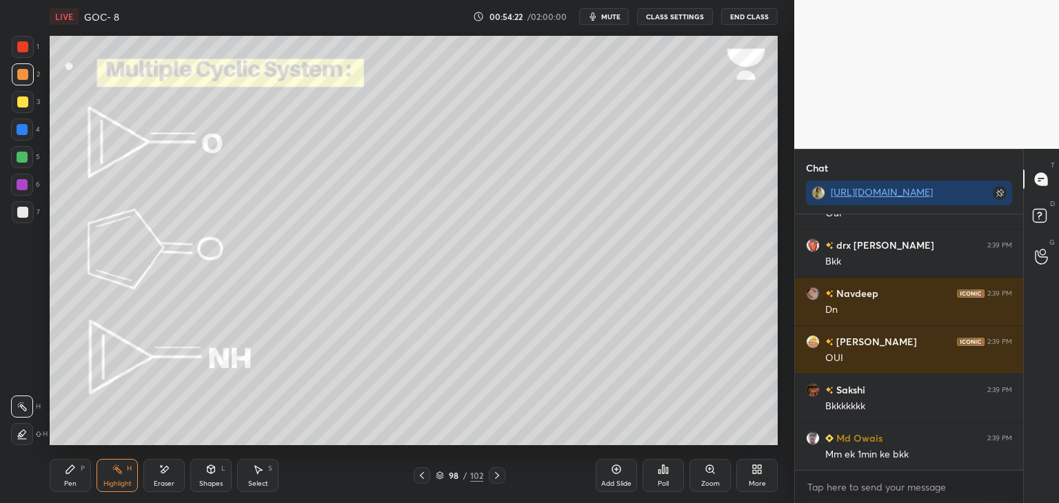
click at [496, 475] on icon at bounding box center [497, 475] width 4 height 7
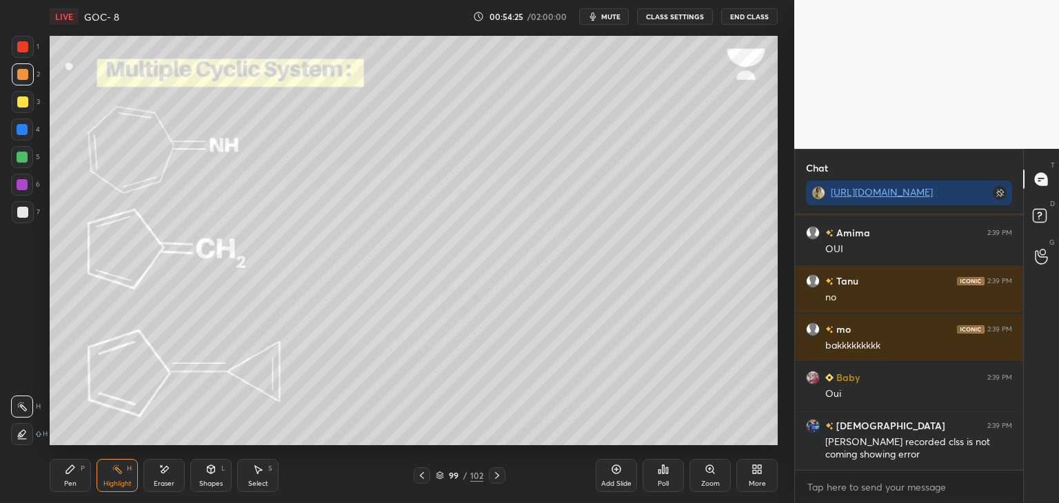
scroll to position [77989, 0]
click at [680, 24] on button "CLASS SETTINGS" at bounding box center [675, 16] width 76 height 17
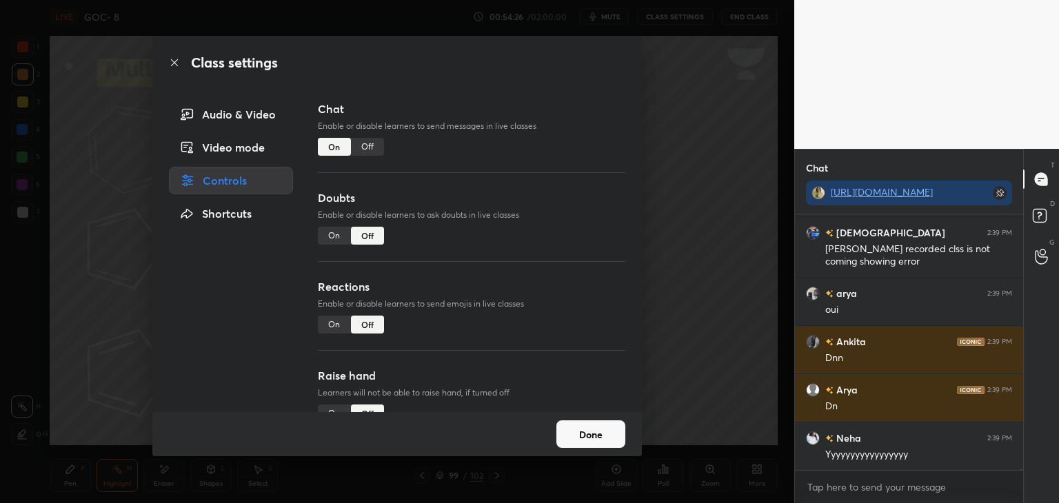
click at [369, 143] on div "Off" at bounding box center [367, 147] width 33 height 18
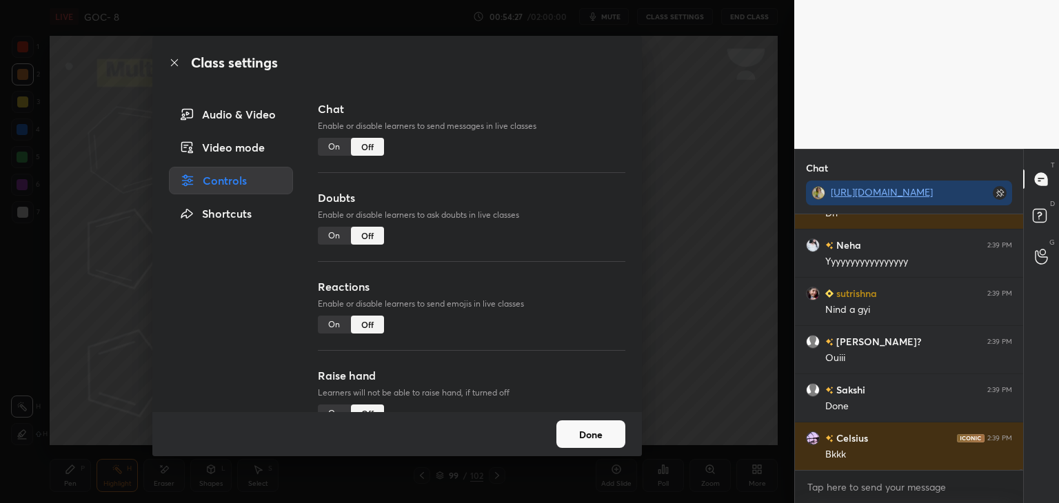
scroll to position [5, 4]
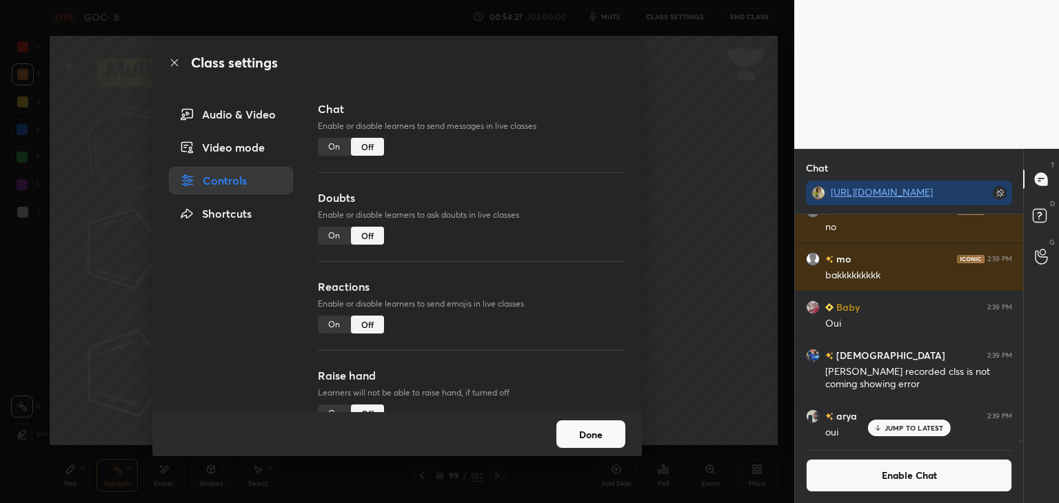
click at [563, 439] on button "Done" at bounding box center [590, 434] width 69 height 28
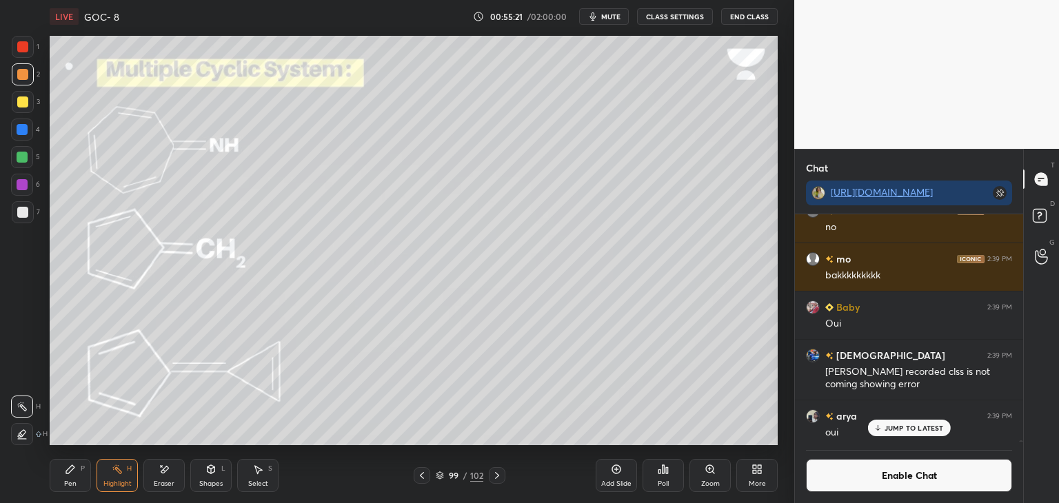
click at [875, 476] on button "Enable Chat" at bounding box center [909, 475] width 206 height 33
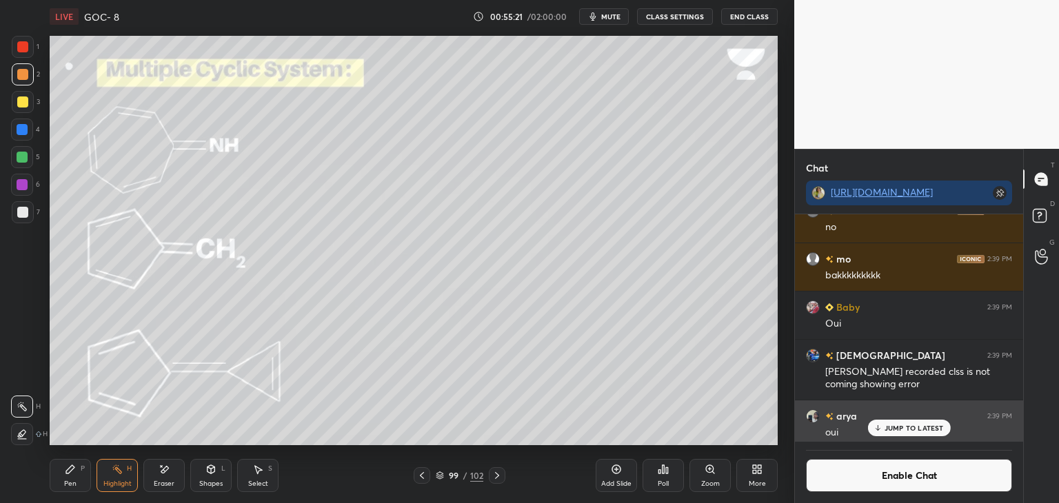
scroll to position [252, 224]
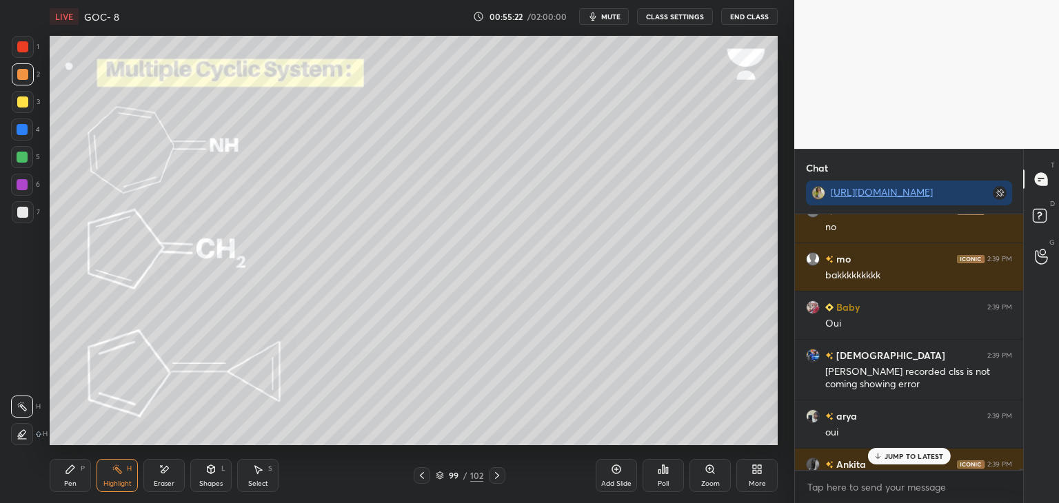
click at [898, 450] on div "JUMP TO LATEST" at bounding box center [908, 456] width 83 height 17
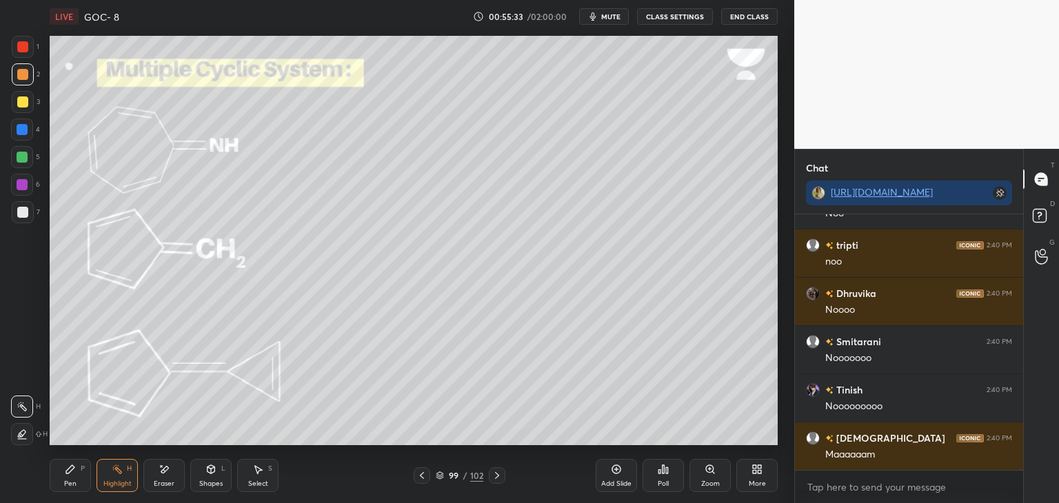
scroll to position [78142, 0]
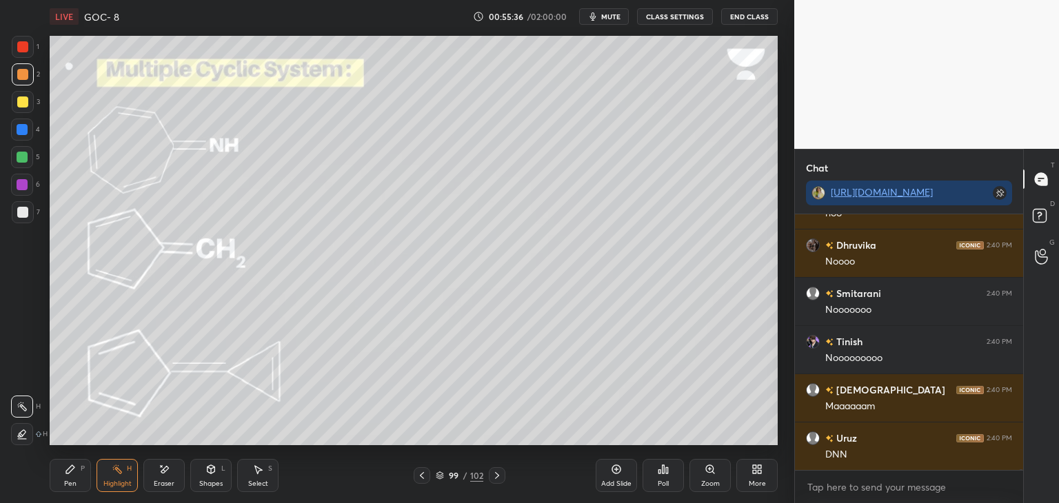
click at [683, 12] on button "CLASS SETTINGS" at bounding box center [675, 16] width 76 height 17
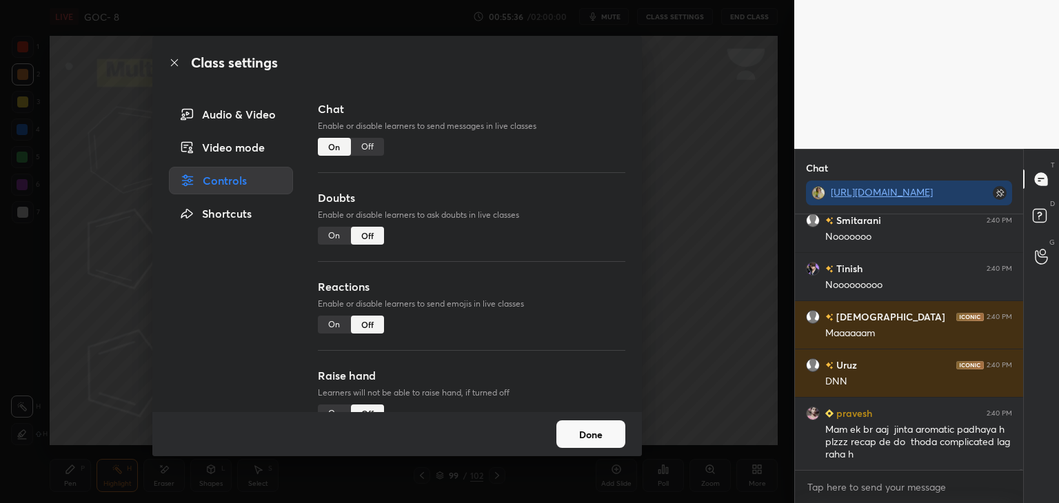
click at [363, 147] on div "Off" at bounding box center [367, 147] width 33 height 18
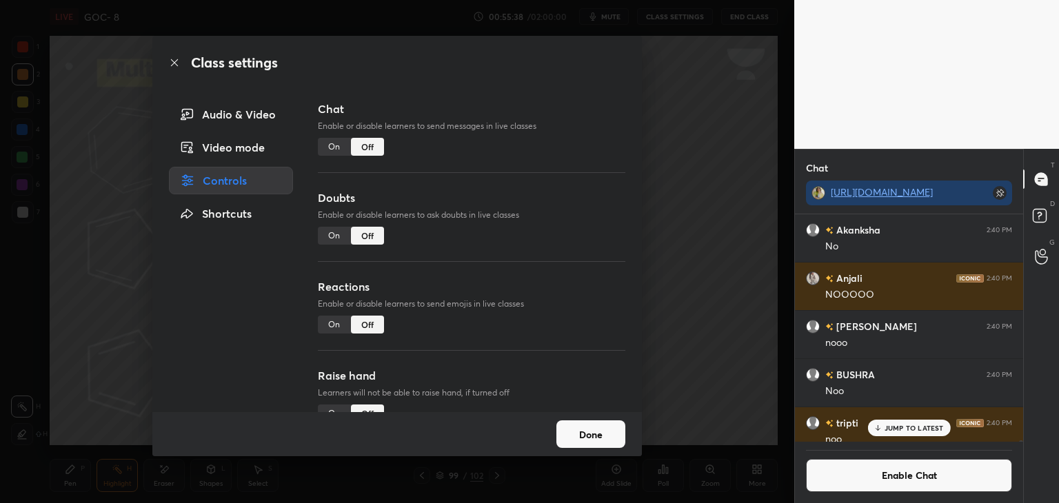
click at [599, 434] on button "Done" at bounding box center [590, 434] width 69 height 28
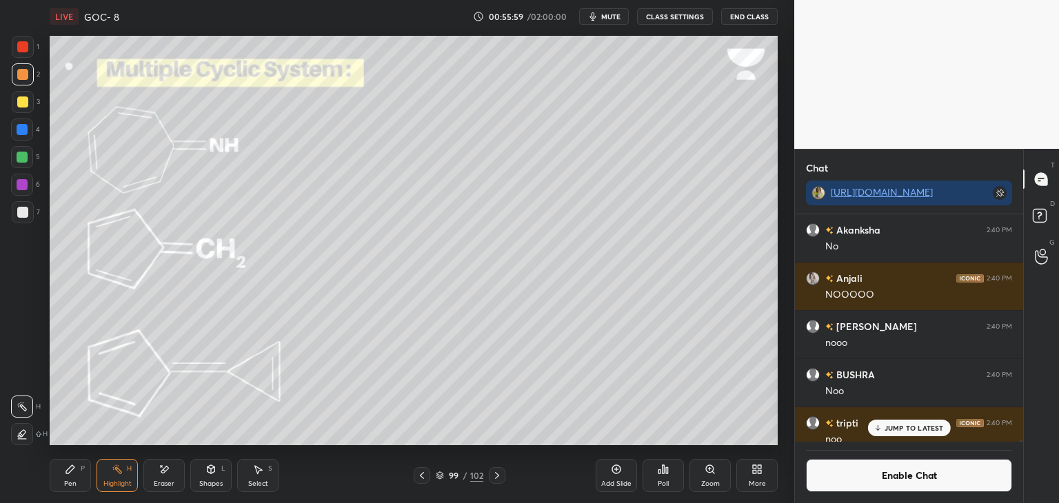
click at [882, 429] on icon at bounding box center [877, 428] width 9 height 8
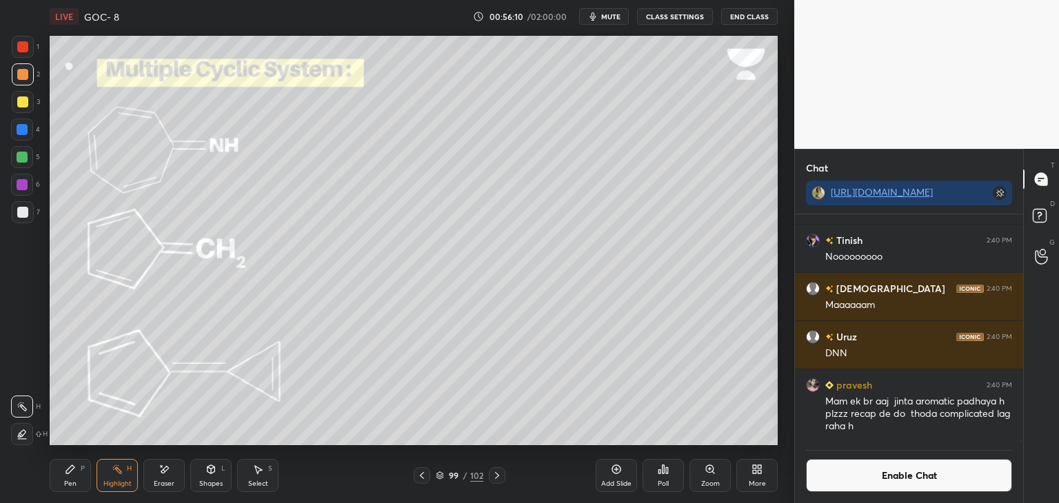
click at [837, 479] on button "Enable Chat" at bounding box center [909, 475] width 206 height 33
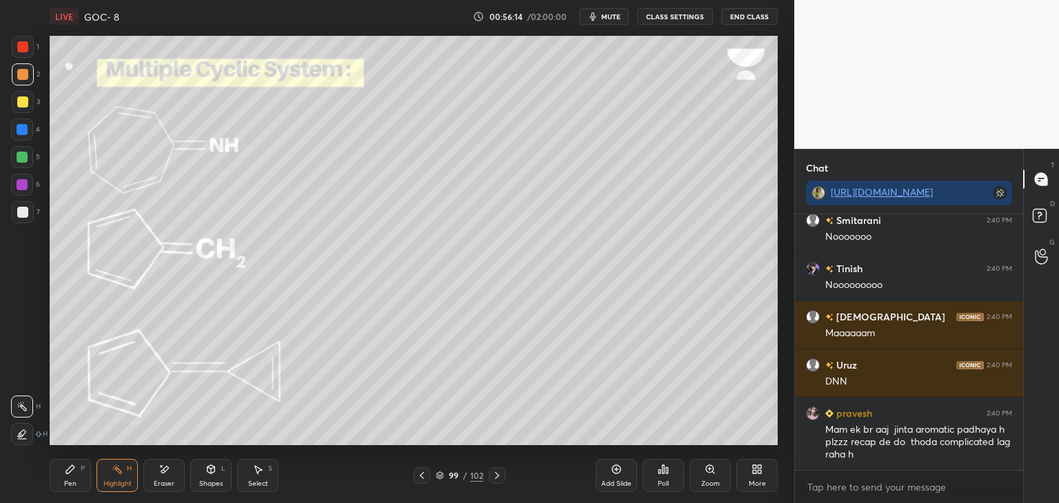
click at [17, 427] on div at bounding box center [22, 434] width 22 height 22
click at [28, 187] on div at bounding box center [22, 185] width 22 height 22
click at [25, 162] on div at bounding box center [22, 157] width 11 height 11
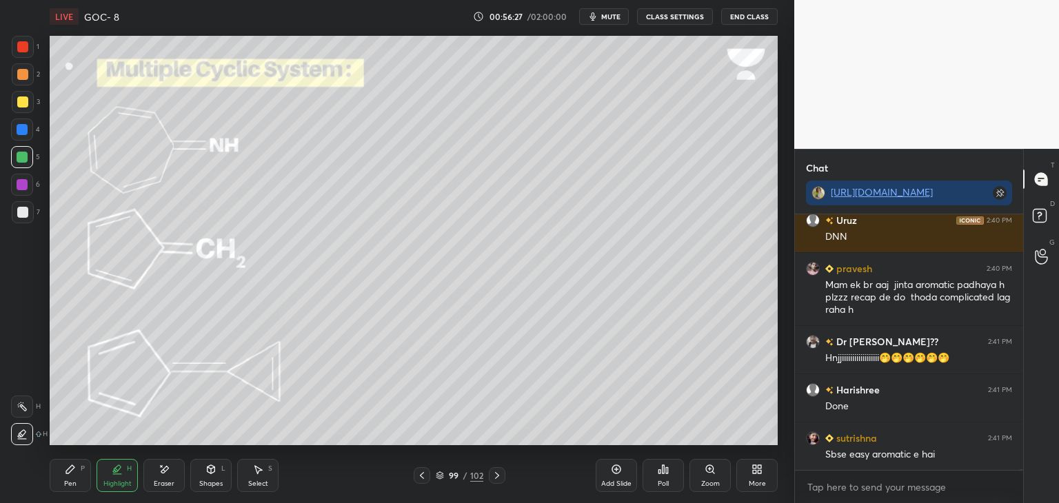
scroll to position [78312, 0]
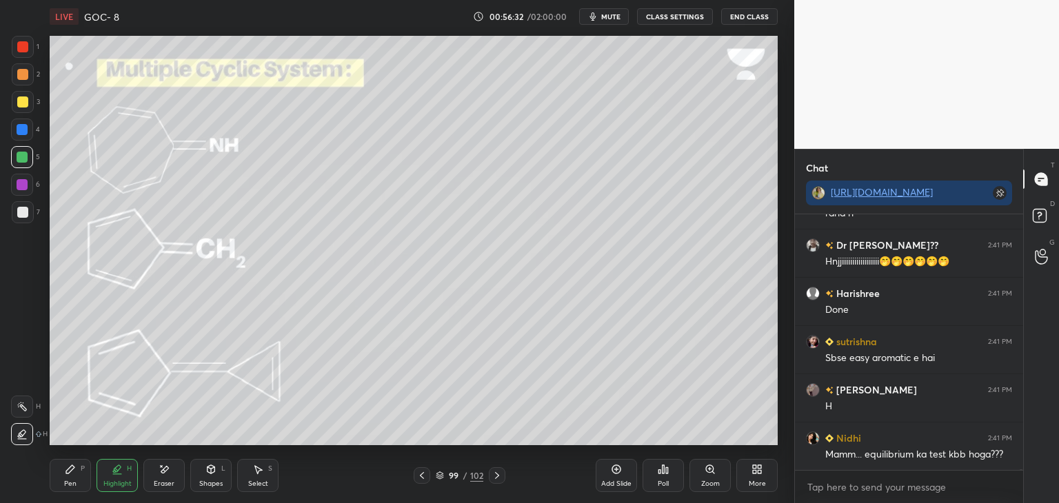
click at [78, 483] on div "Pen P" at bounding box center [70, 475] width 41 height 33
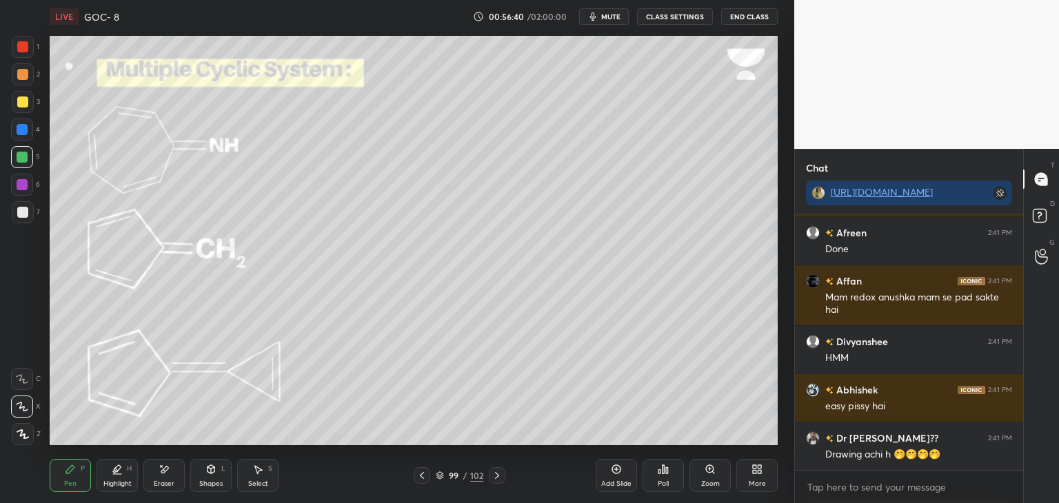
scroll to position [78832, 0]
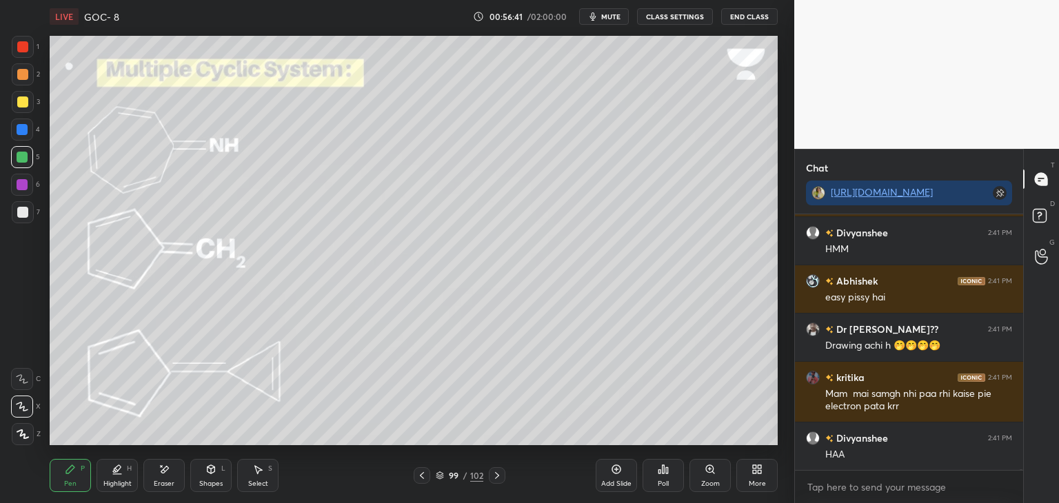
click at [163, 478] on div "Eraser" at bounding box center [163, 475] width 41 height 33
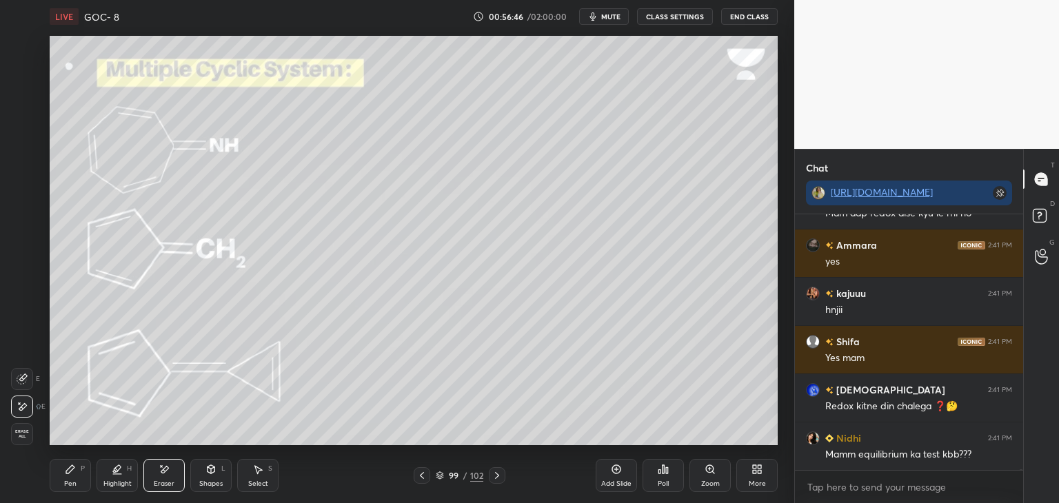
scroll to position [79459, 0]
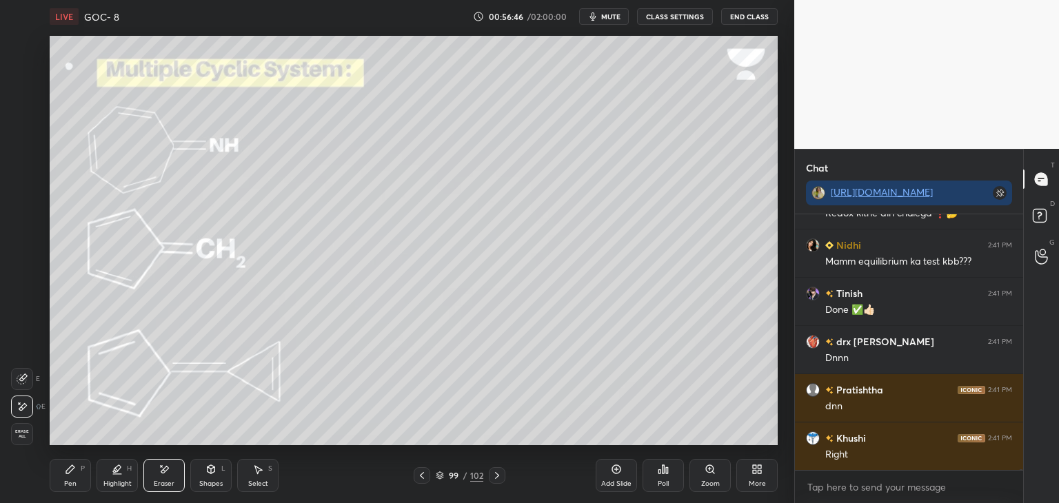
click at [675, 19] on button "CLASS SETTINGS" at bounding box center [675, 16] width 76 height 17
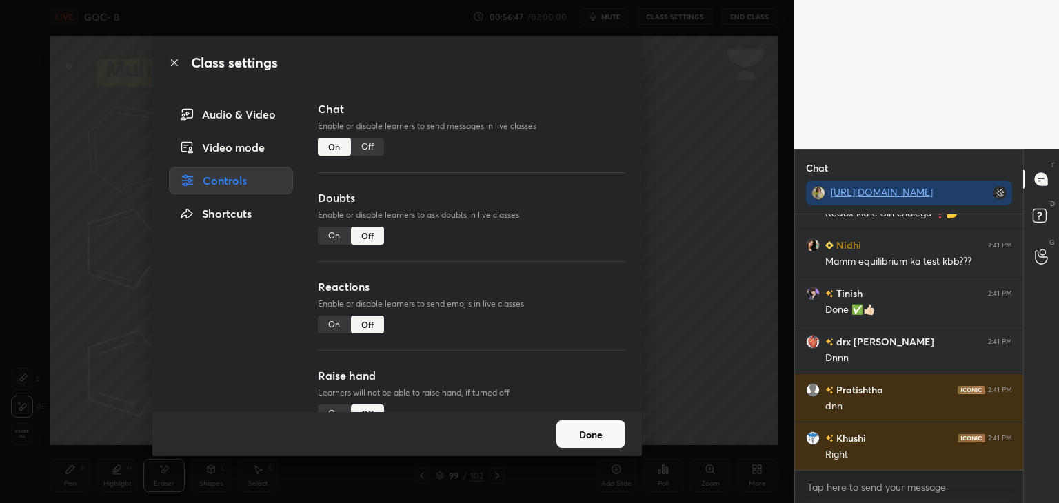
click at [374, 139] on div "Off" at bounding box center [367, 147] width 33 height 18
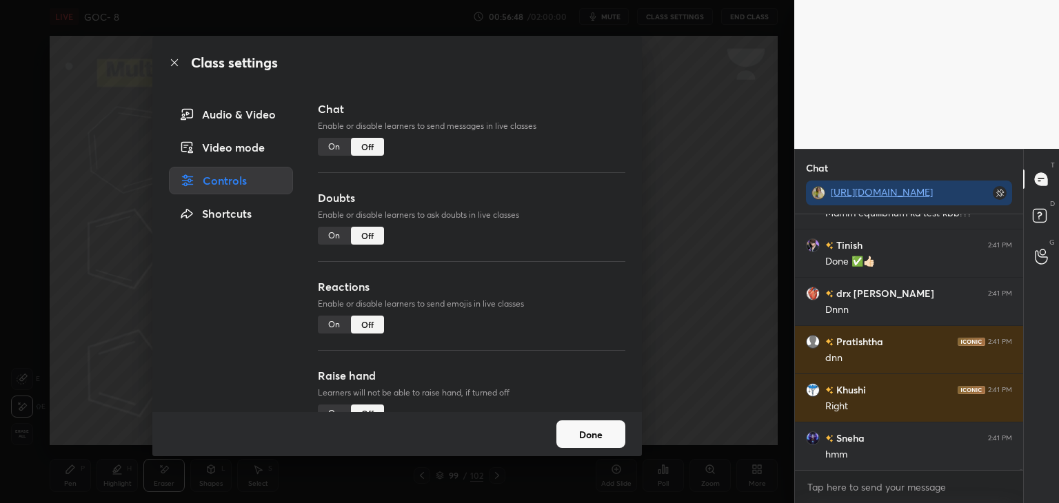
click at [590, 425] on button "Done" at bounding box center [590, 434] width 69 height 28
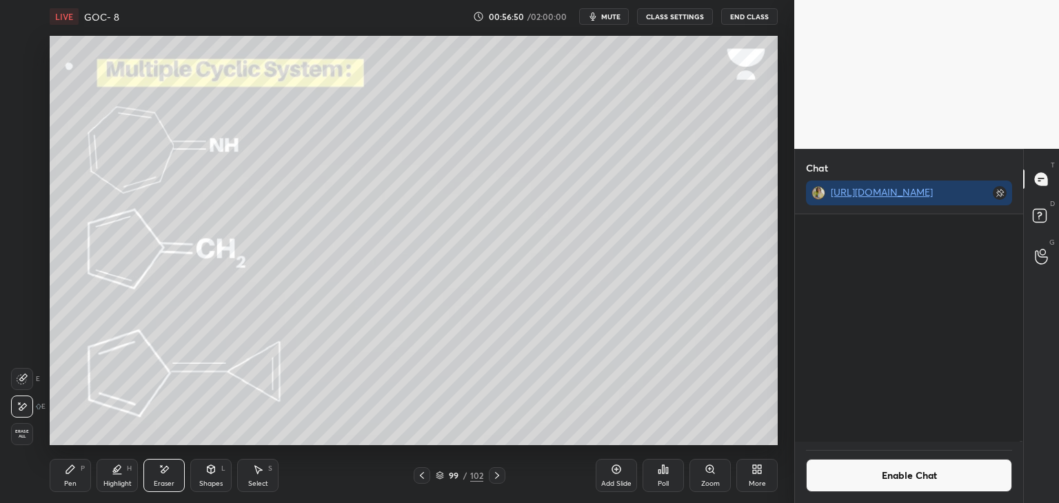
scroll to position [79465, 0]
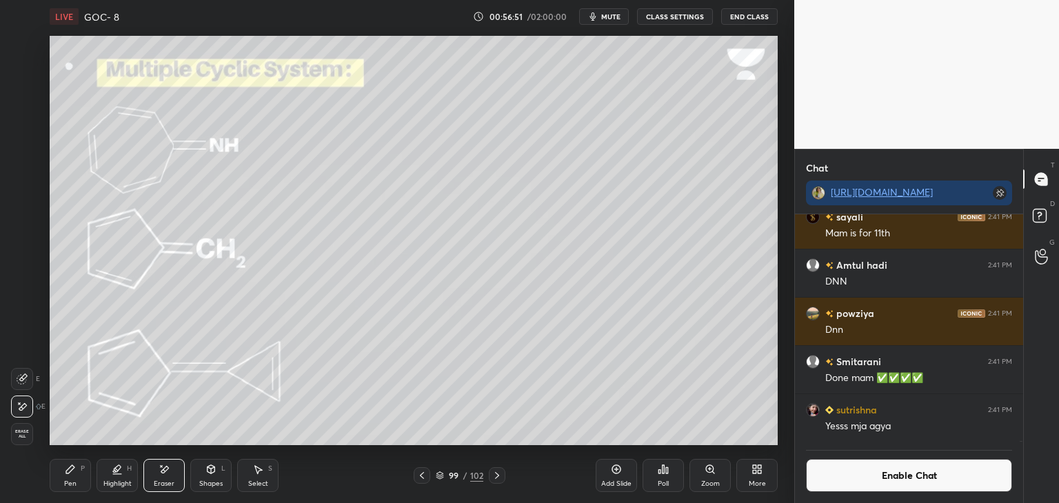
click at [674, 19] on button "CLASS SETTINGS" at bounding box center [675, 16] width 76 height 17
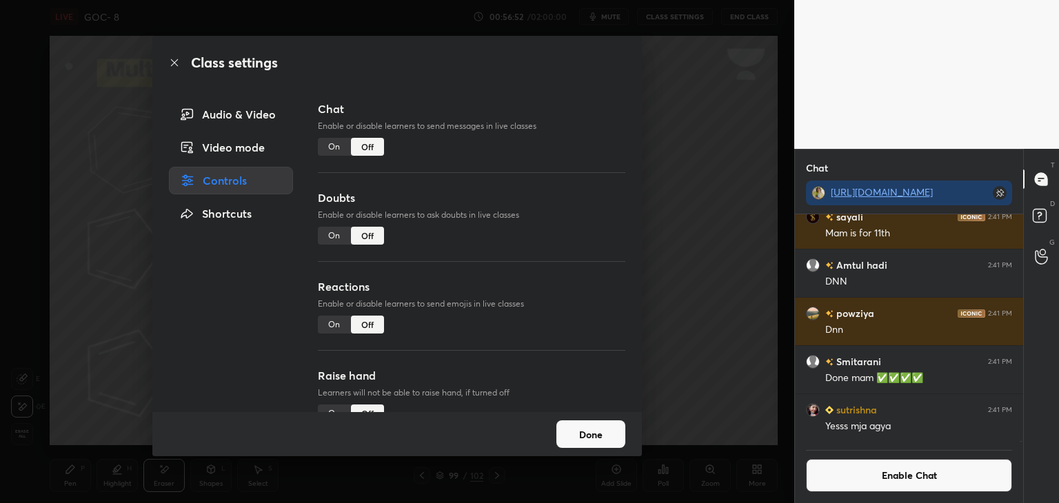
click at [587, 436] on button "Done" at bounding box center [590, 434] width 69 height 28
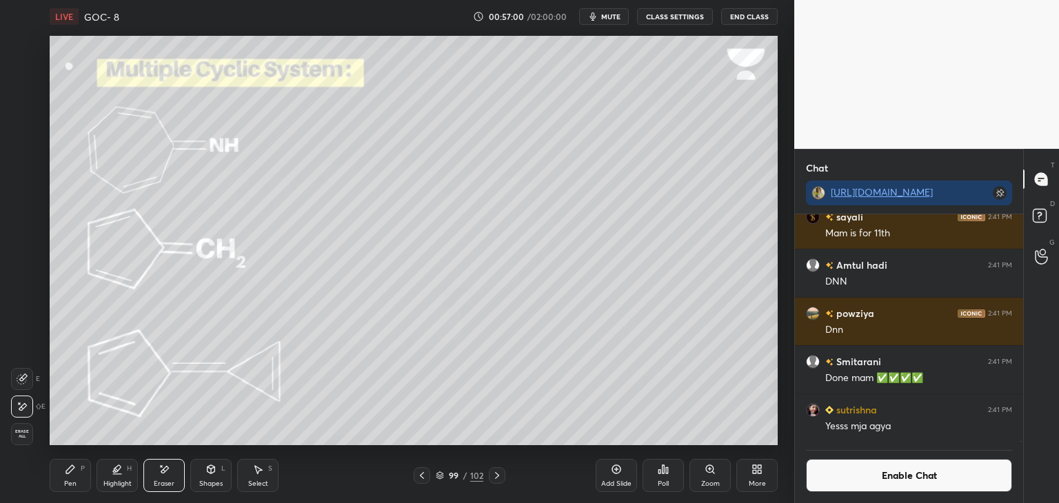
click at [498, 472] on icon at bounding box center [496, 475] width 11 height 11
click at [875, 476] on button "Enable Chat" at bounding box center [909, 475] width 206 height 33
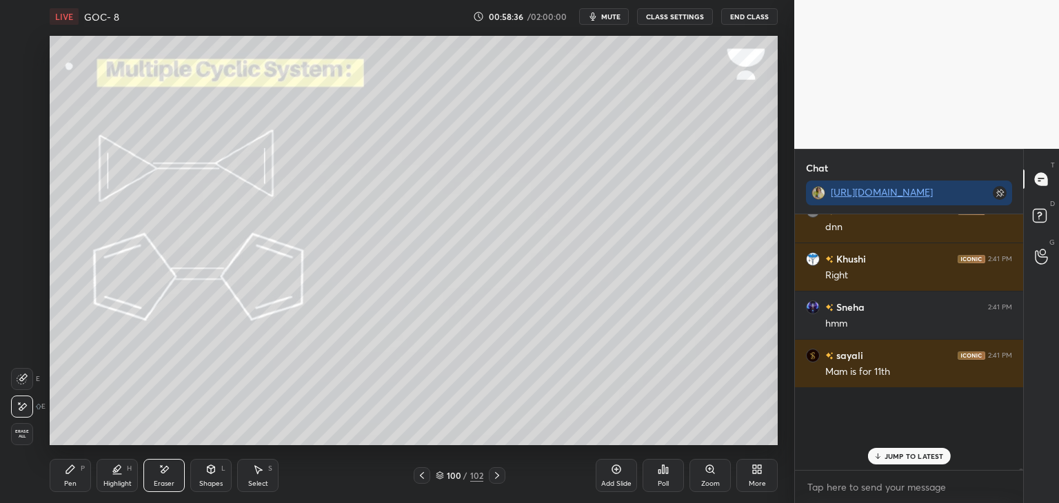
scroll to position [79068, 0]
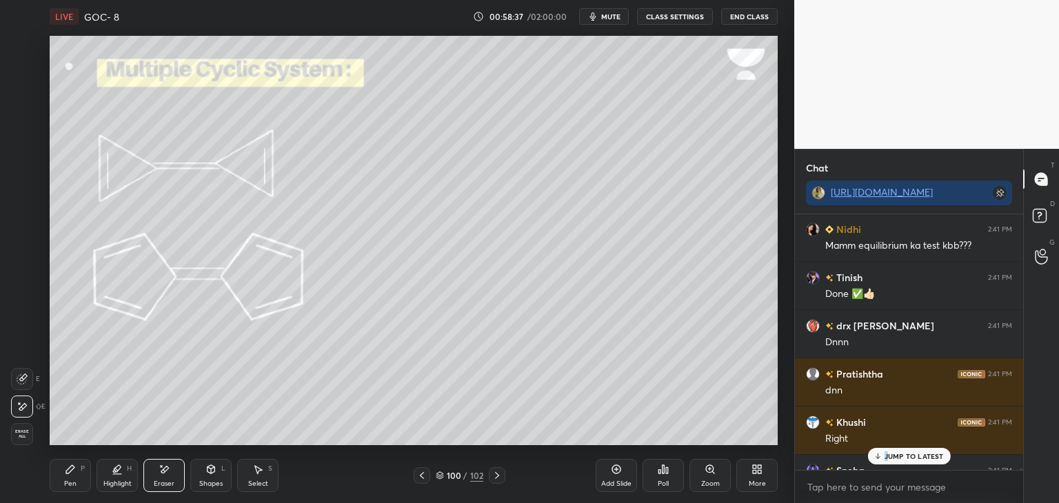
drag, startPoint x: 888, startPoint y: 458, endPoint x: 879, endPoint y: 459, distance: 9.0
click at [916, 454] on p "JUMP TO LATEST" at bounding box center [913, 456] width 59 height 8
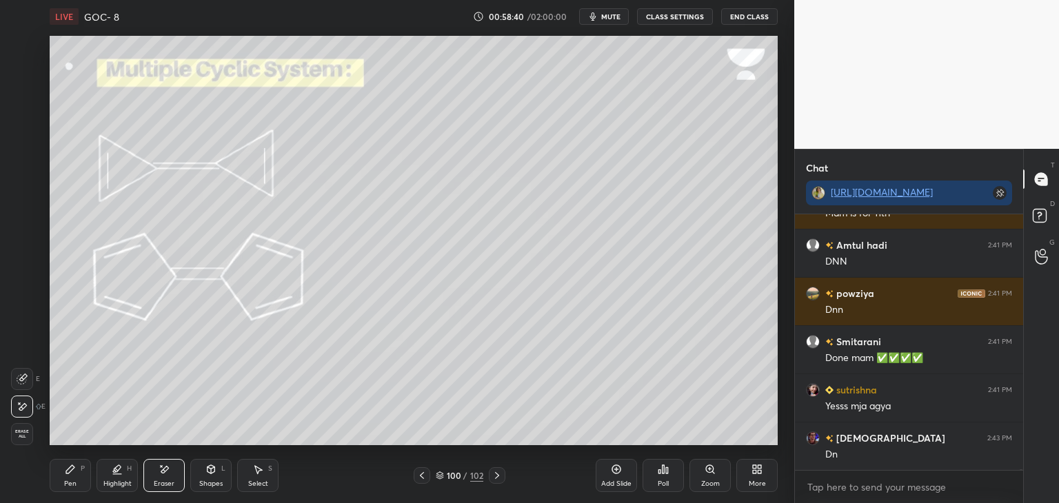
scroll to position [79583, 0]
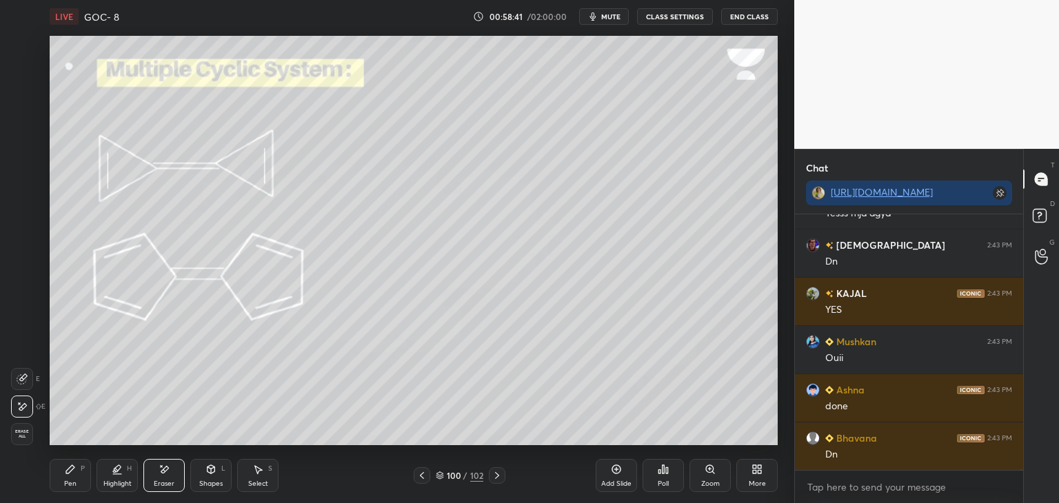
click at [143, 478] on div "Eraser" at bounding box center [163, 475] width 41 height 33
click at [26, 384] on icon at bounding box center [22, 379] width 11 height 11
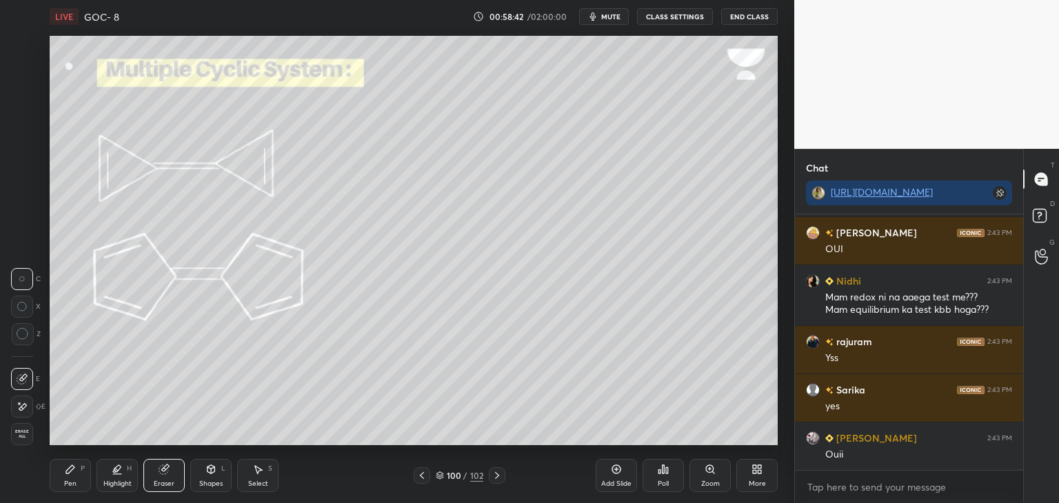
click at [119, 489] on div "Highlight H" at bounding box center [116, 475] width 41 height 33
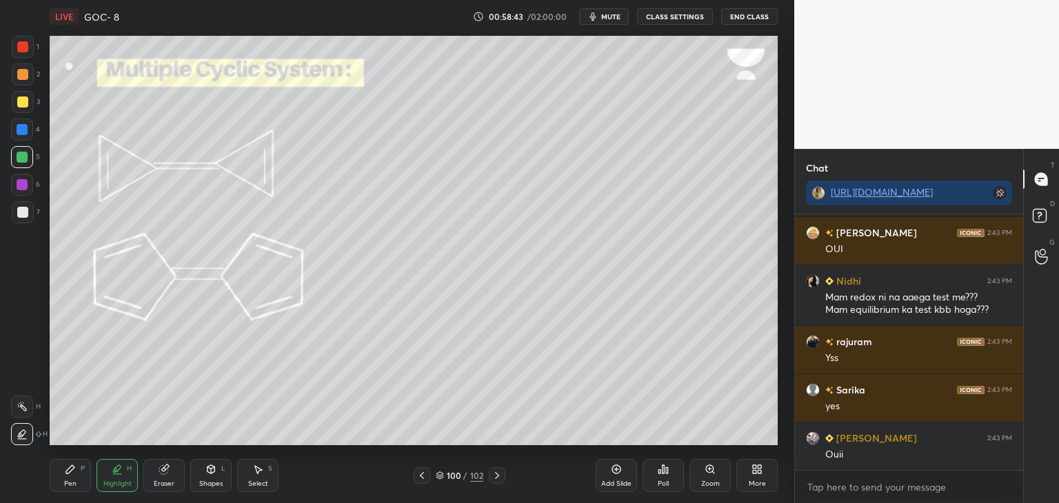
scroll to position [80078, 0]
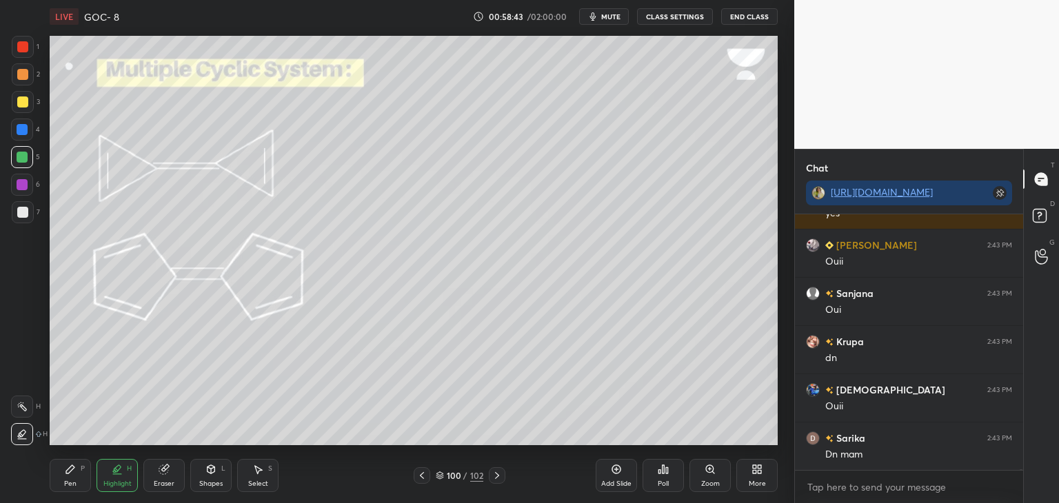
click at [28, 406] on div at bounding box center [22, 407] width 22 height 22
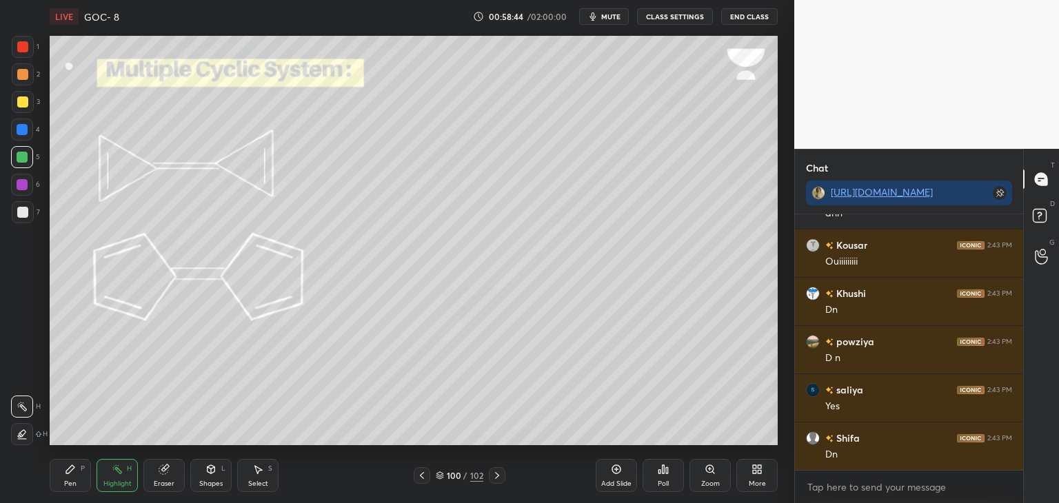
click at [21, 158] on div at bounding box center [22, 157] width 11 height 11
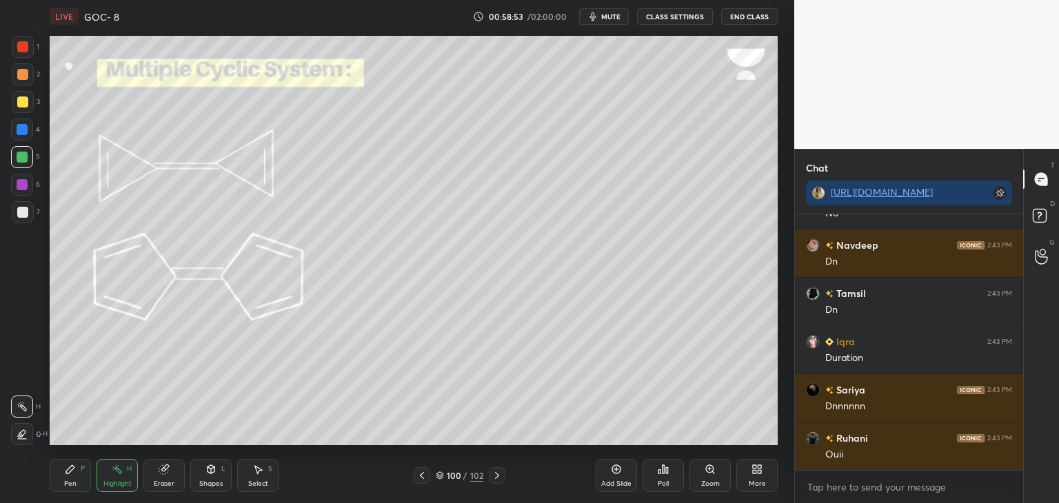
scroll to position [82068, 0]
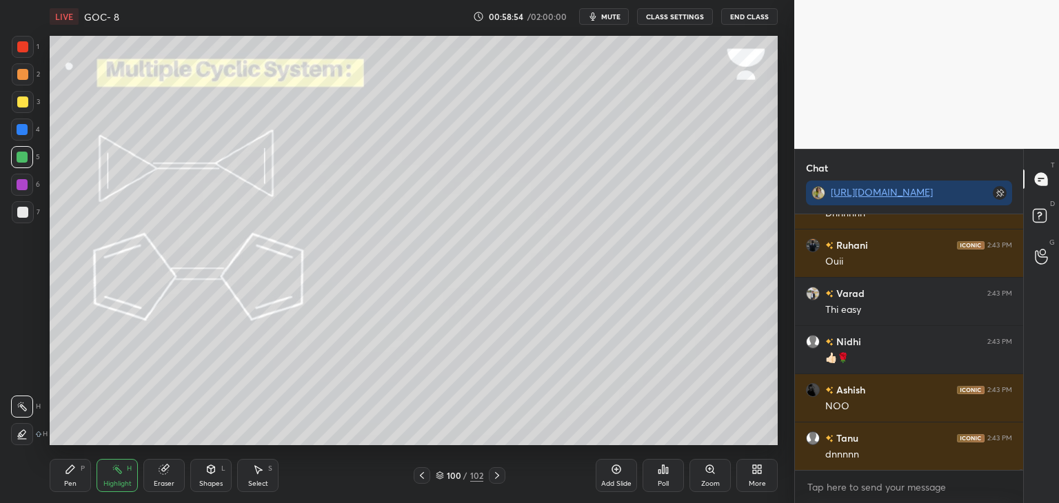
click at [499, 460] on div "Pen P Highlight H Eraser Shapes L Select S 100 / 102 Add Slide Poll Zoom More" at bounding box center [414, 475] width 728 height 55
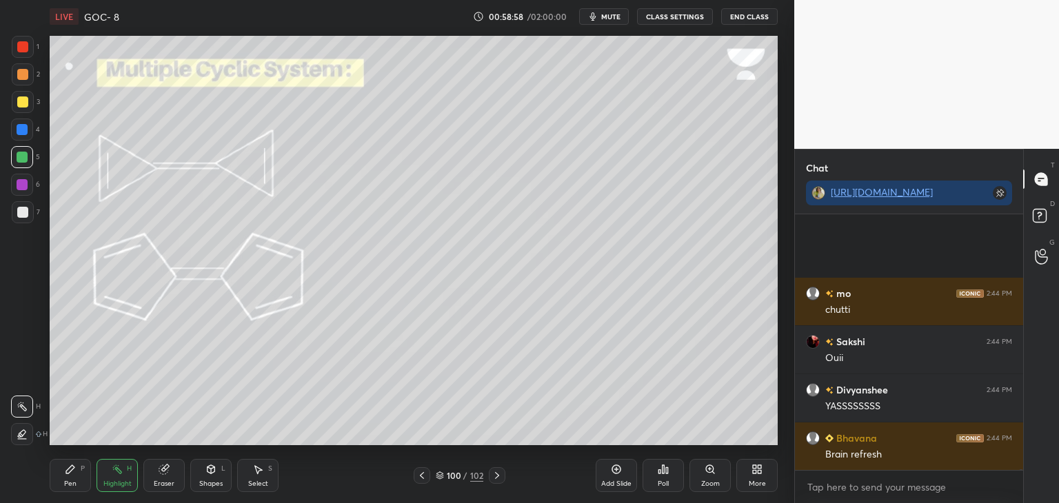
scroll to position [82997, 0]
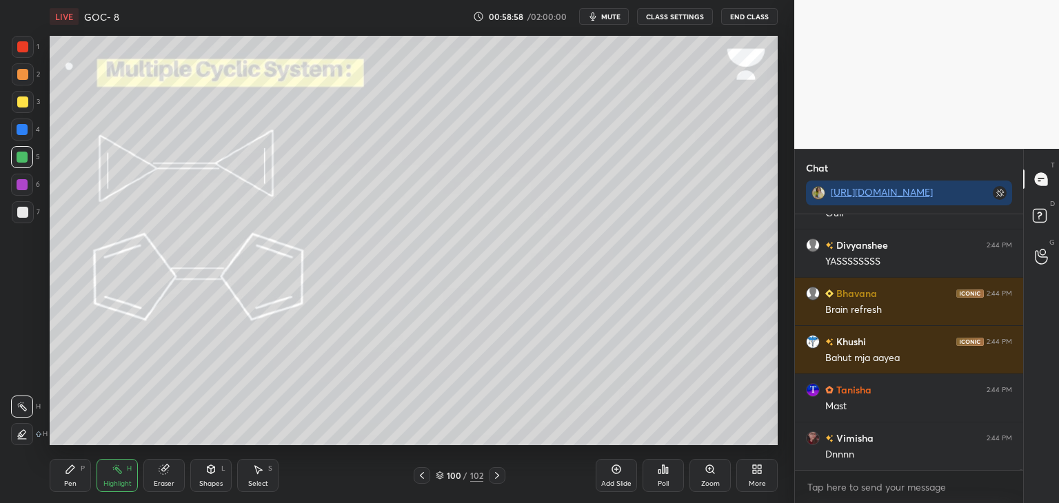
click at [493, 475] on icon at bounding box center [496, 475] width 11 height 11
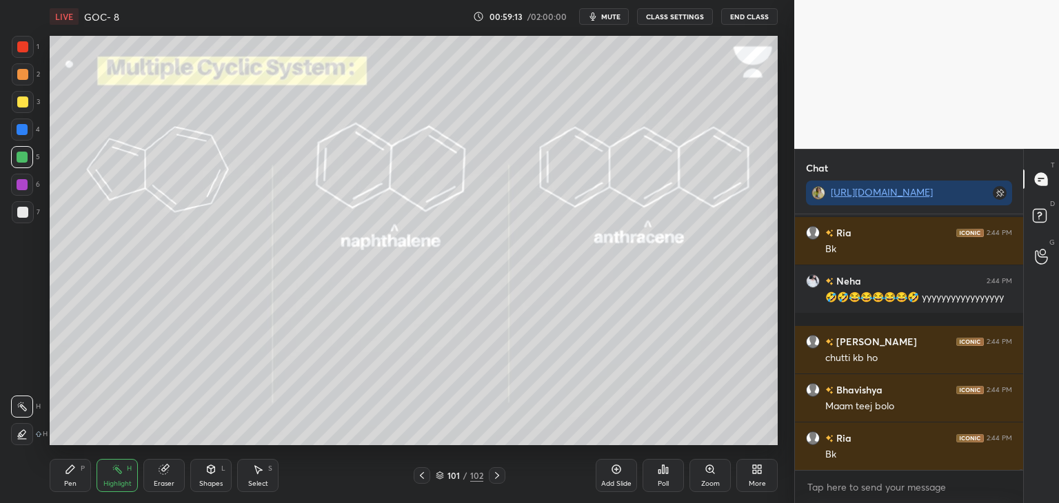
scroll to position [84421, 0]
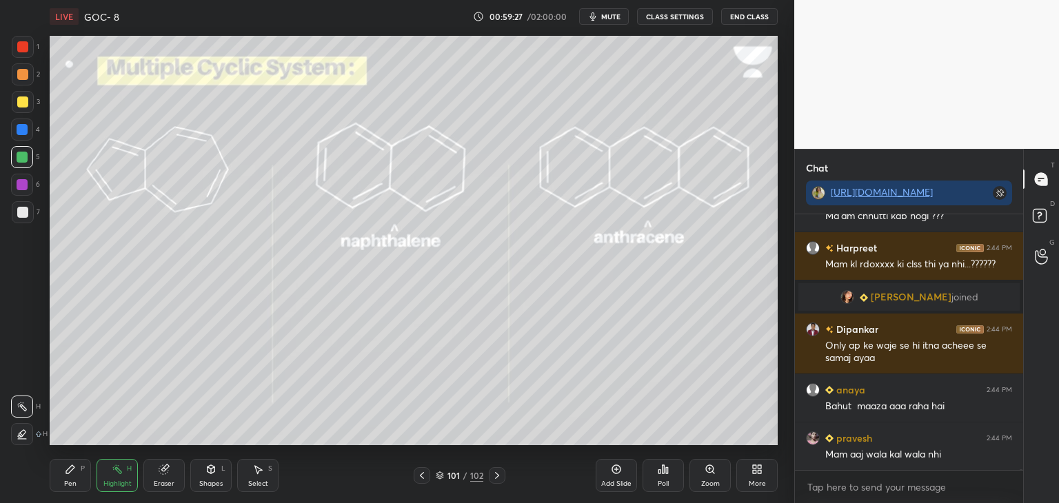
click at [676, 14] on button "CLASS SETTINGS" at bounding box center [675, 16] width 76 height 17
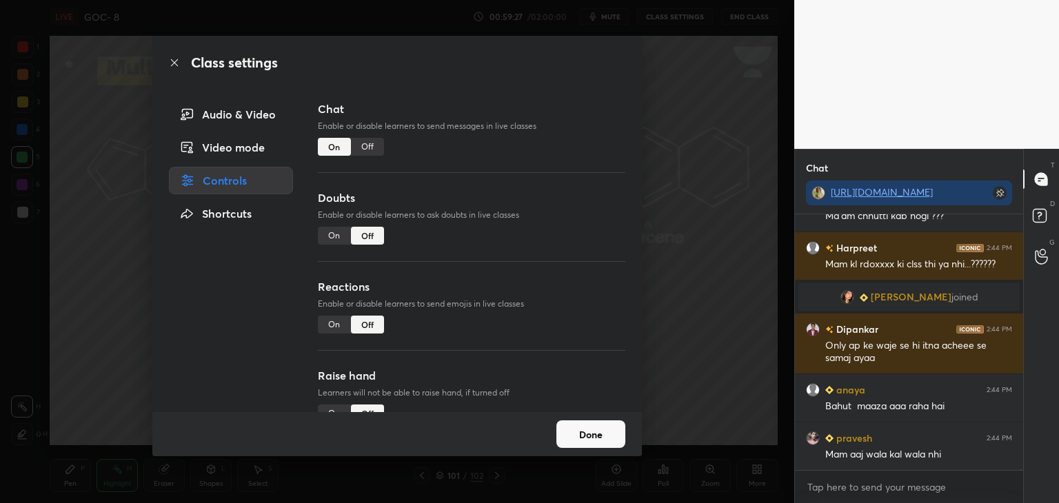
click at [372, 152] on div "Off" at bounding box center [367, 147] width 33 height 18
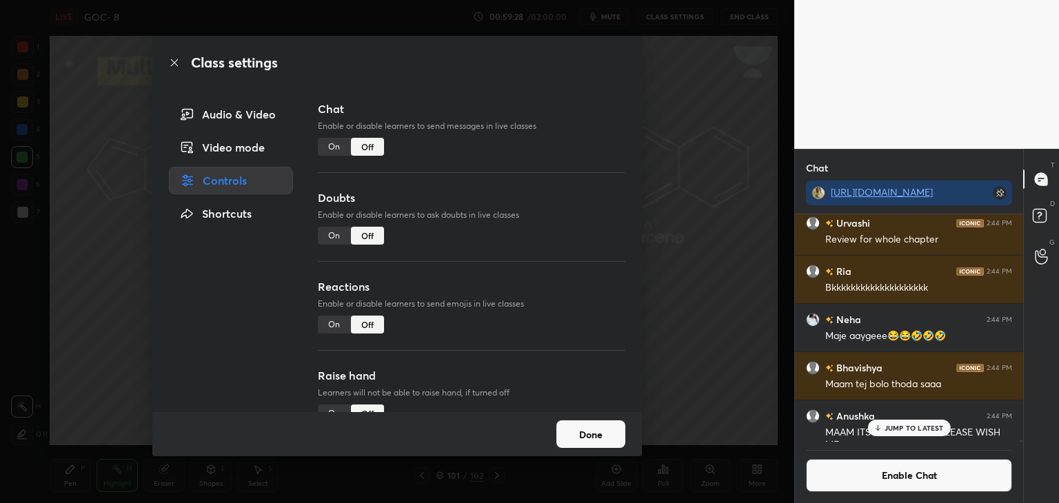
click at [584, 431] on button "Done" at bounding box center [590, 434] width 69 height 28
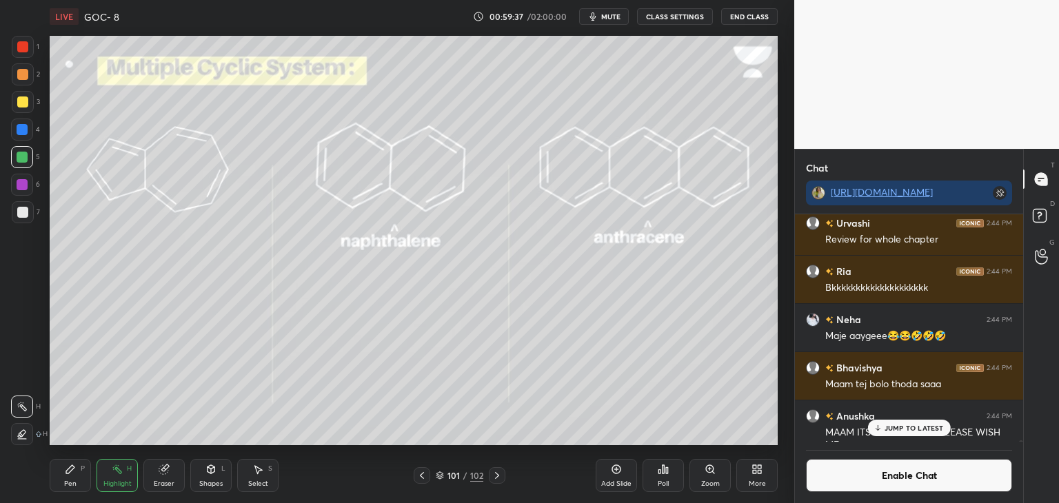
click at [753, 475] on div "More" at bounding box center [756, 475] width 41 height 33
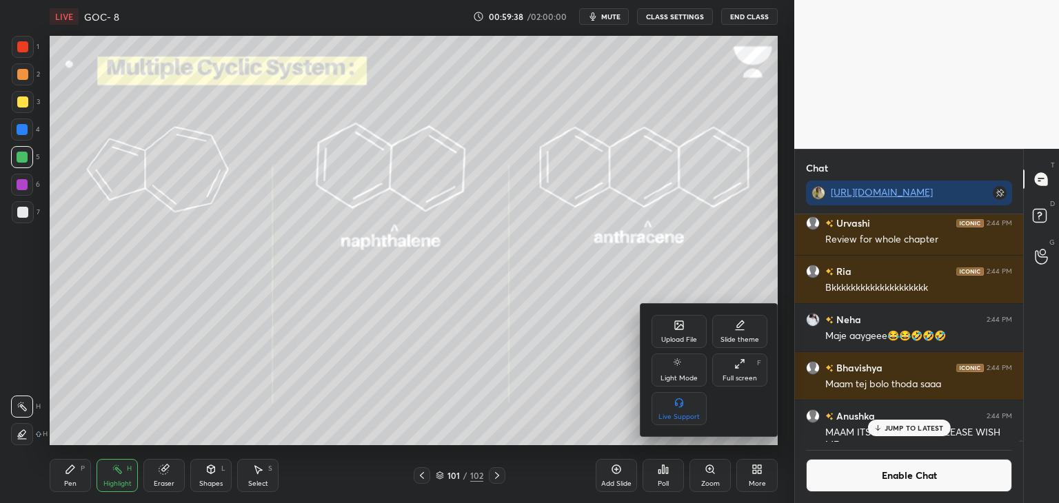
click at [740, 379] on div "Full screen" at bounding box center [739, 378] width 34 height 7
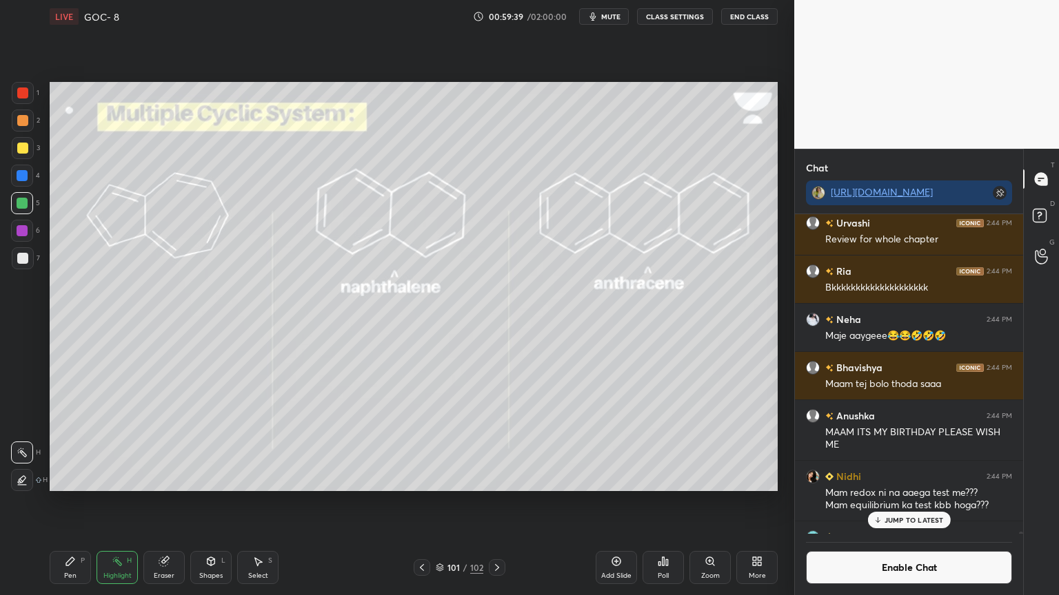
click at [895, 502] on p "JUMP TO LATEST" at bounding box center [913, 520] width 59 height 8
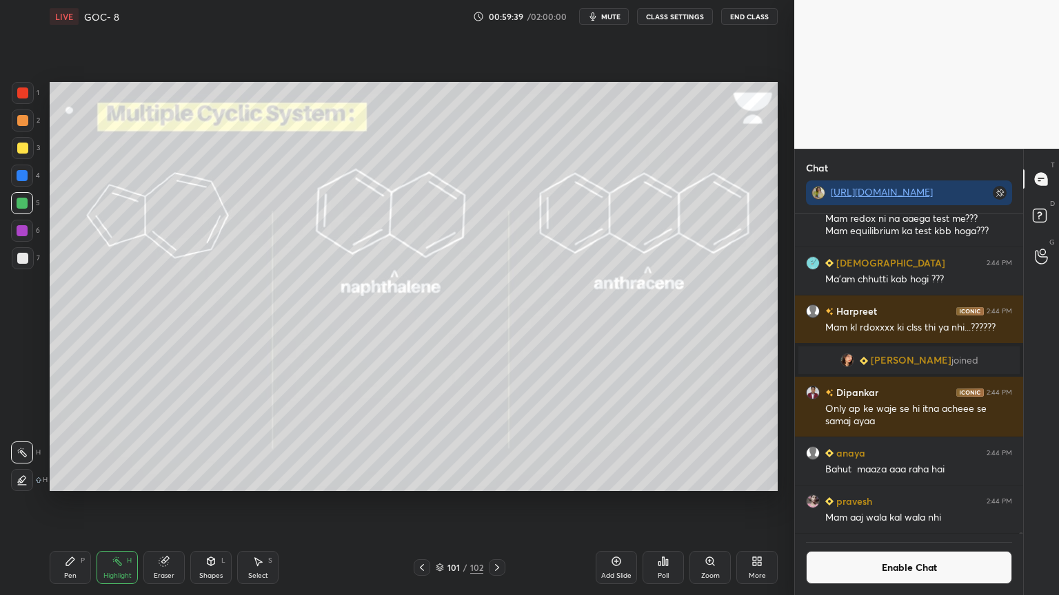
click at [890, 502] on button "Enable Chat" at bounding box center [909, 567] width 206 height 33
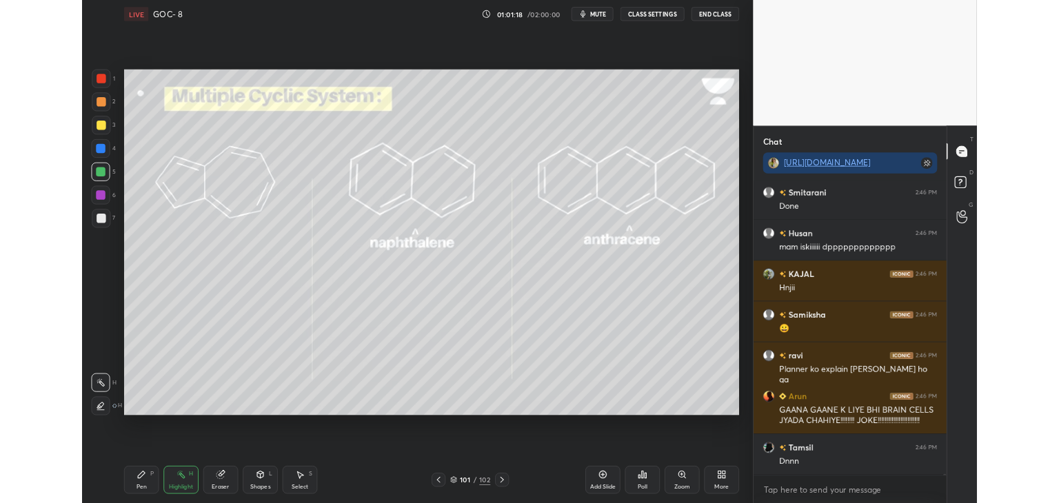
scroll to position [86193, 0]
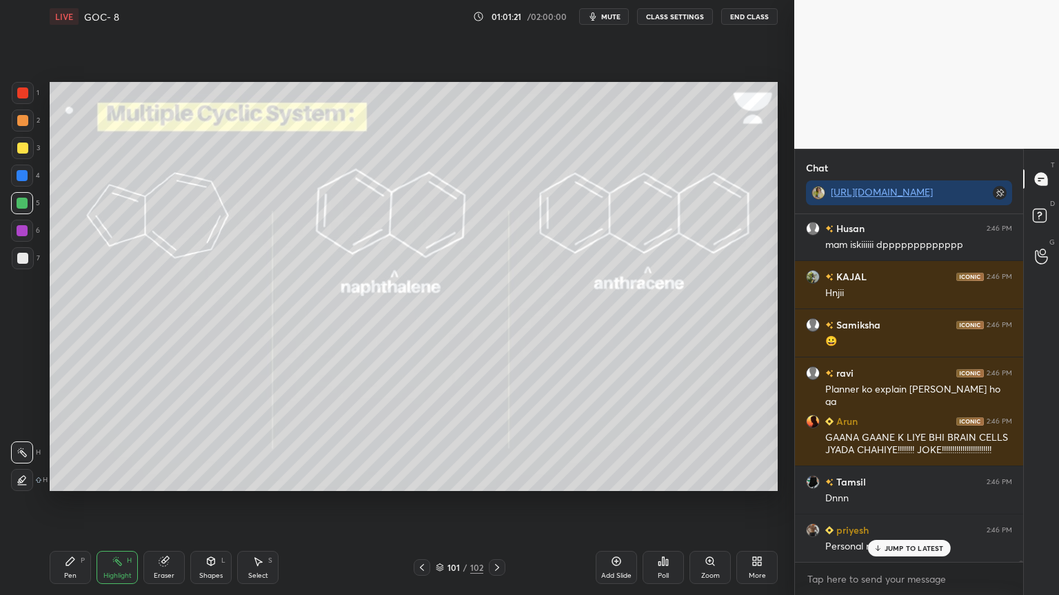
click at [492, 502] on icon at bounding box center [496, 567] width 11 height 11
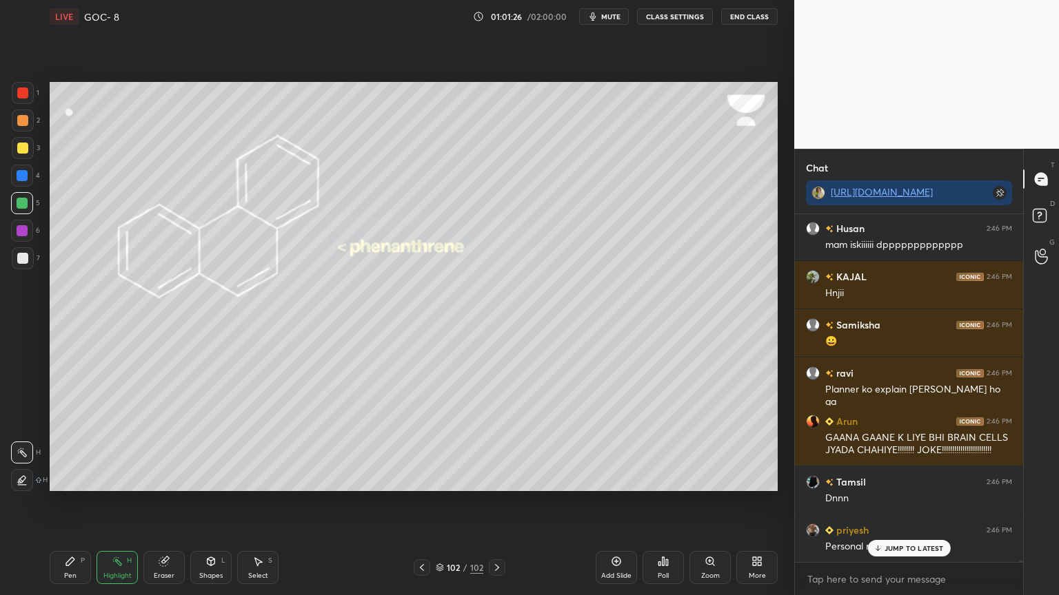
click at [753, 502] on icon at bounding box center [754, 563] width 3 height 3
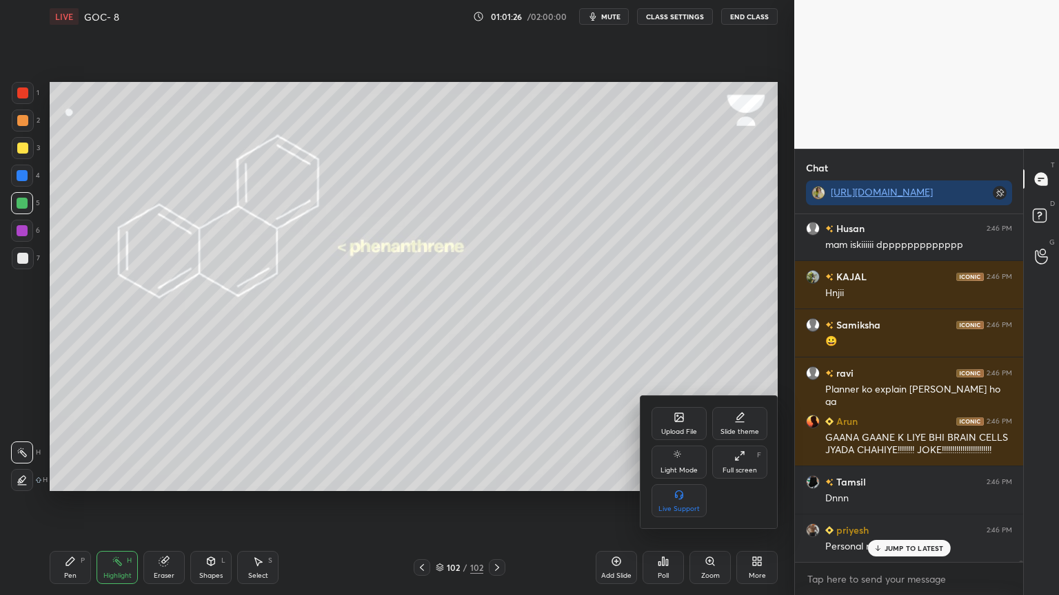
click at [691, 416] on div "Upload File" at bounding box center [678, 423] width 55 height 33
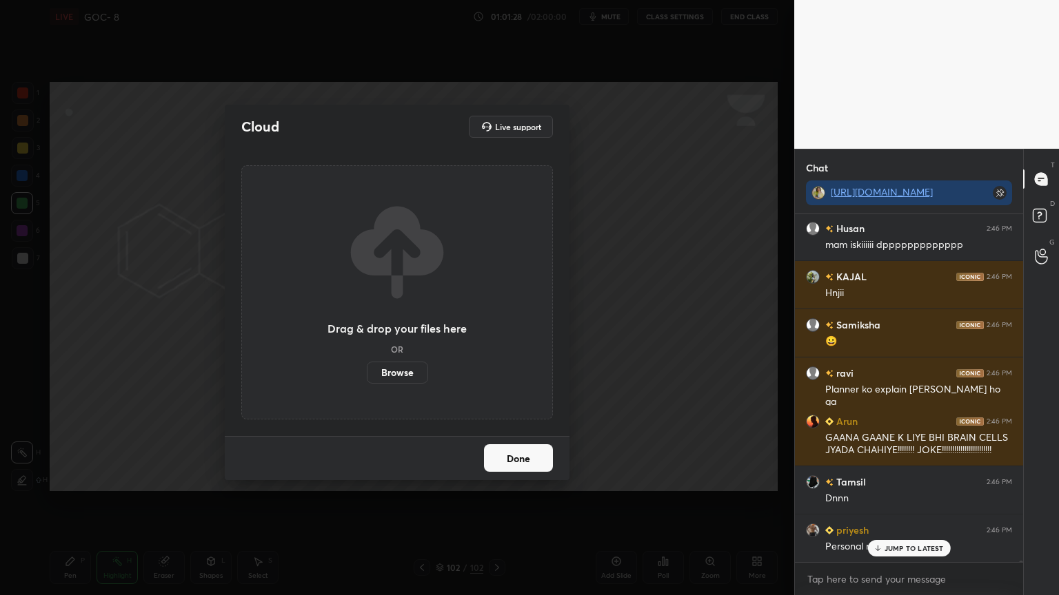
click at [397, 372] on label "Browse" at bounding box center [397, 373] width 61 height 22
click at [367, 372] on input "Browse" at bounding box center [367, 373] width 0 height 22
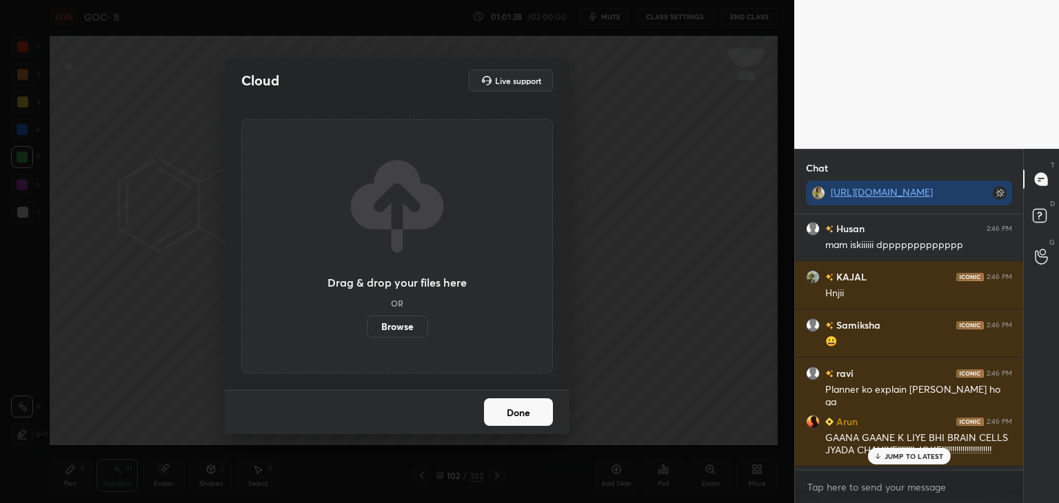
scroll to position [68508, 68184]
type textarea "x"
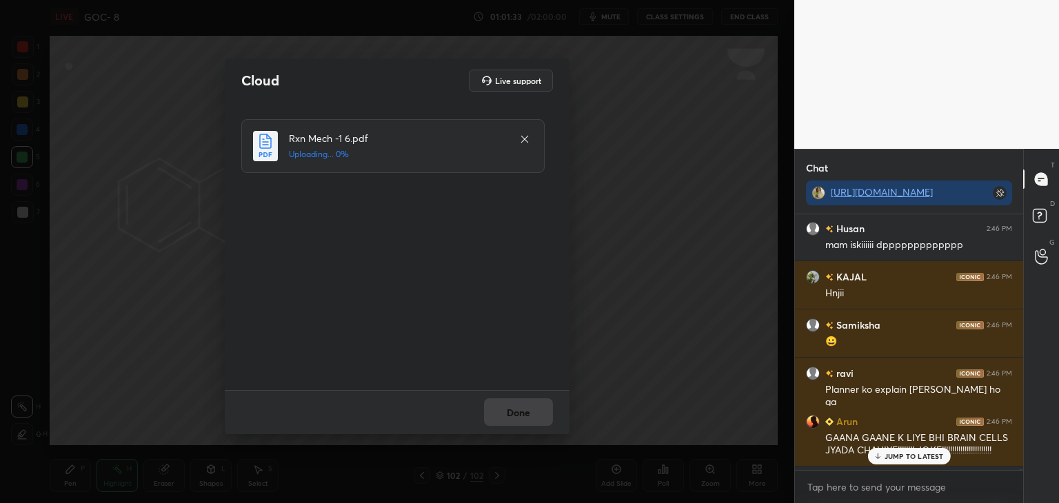
click at [907, 458] on p "JUMP TO LATEST" at bounding box center [913, 456] width 59 height 8
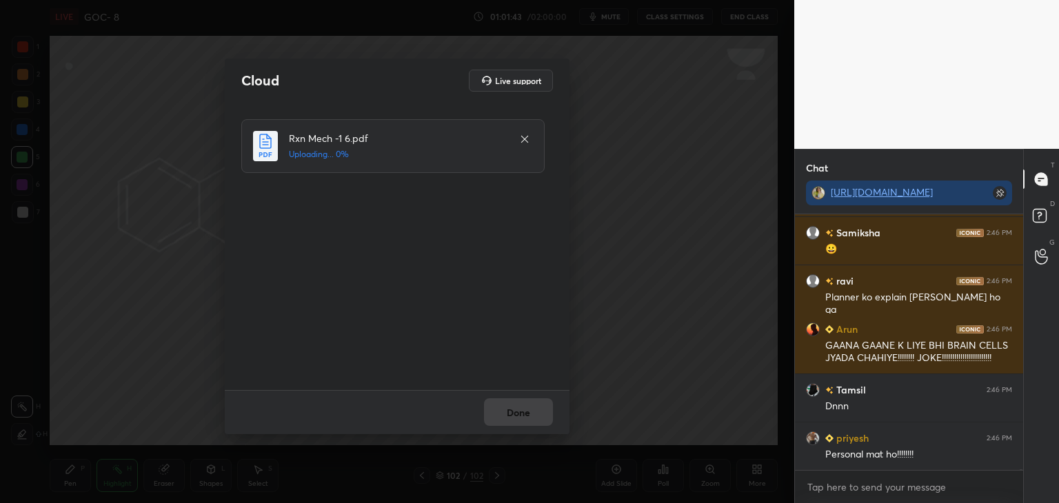
click at [522, 143] on icon at bounding box center [524, 139] width 11 height 11
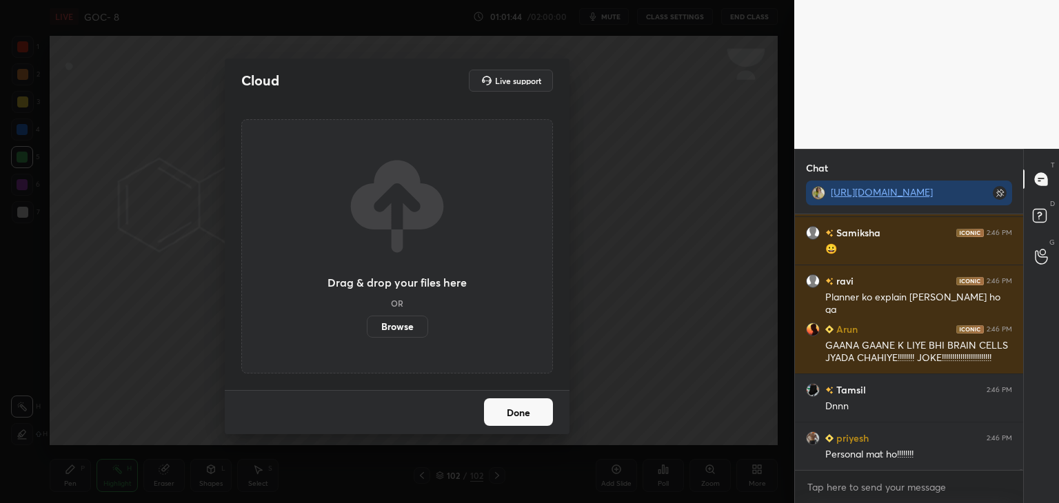
click at [520, 417] on button "Done" at bounding box center [518, 412] width 69 height 28
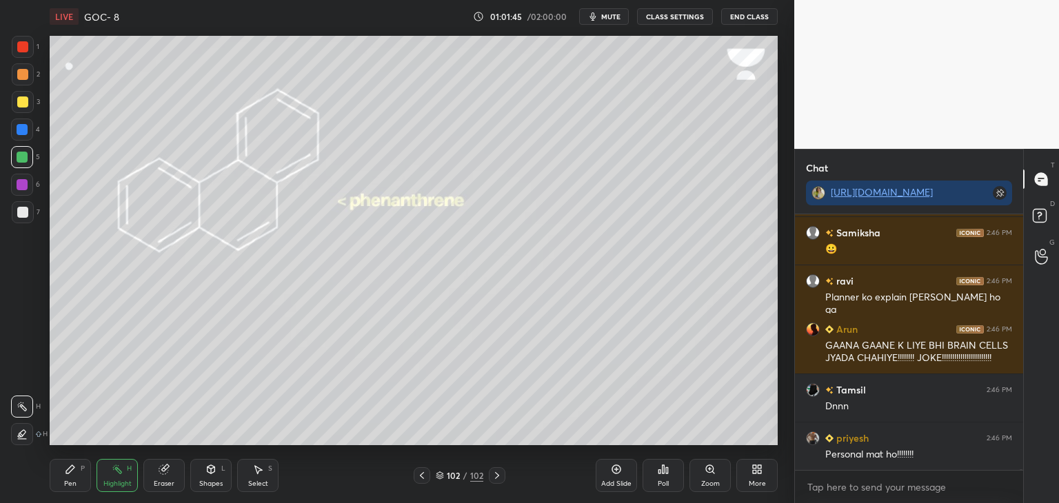
click at [749, 472] on div "More" at bounding box center [756, 475] width 41 height 33
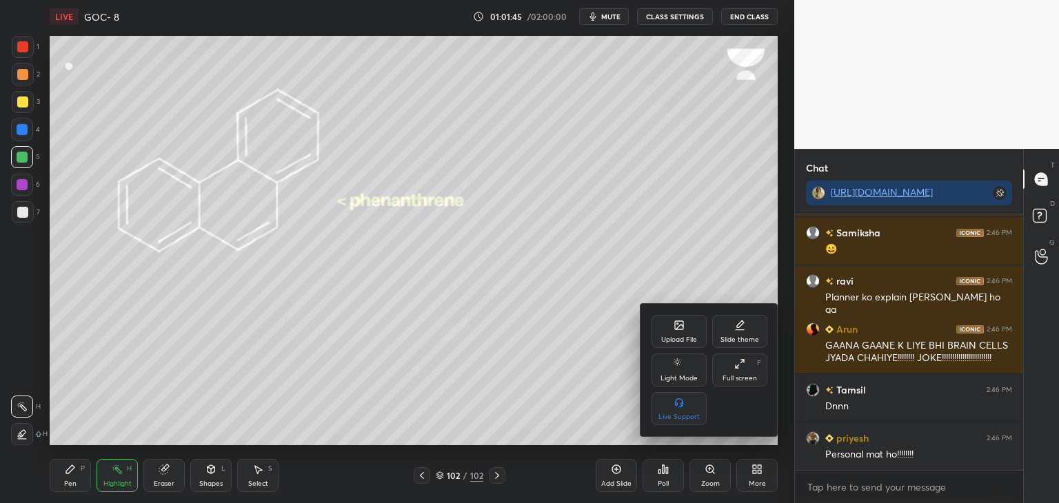
click at [683, 342] on div "Upload File" at bounding box center [679, 339] width 36 height 7
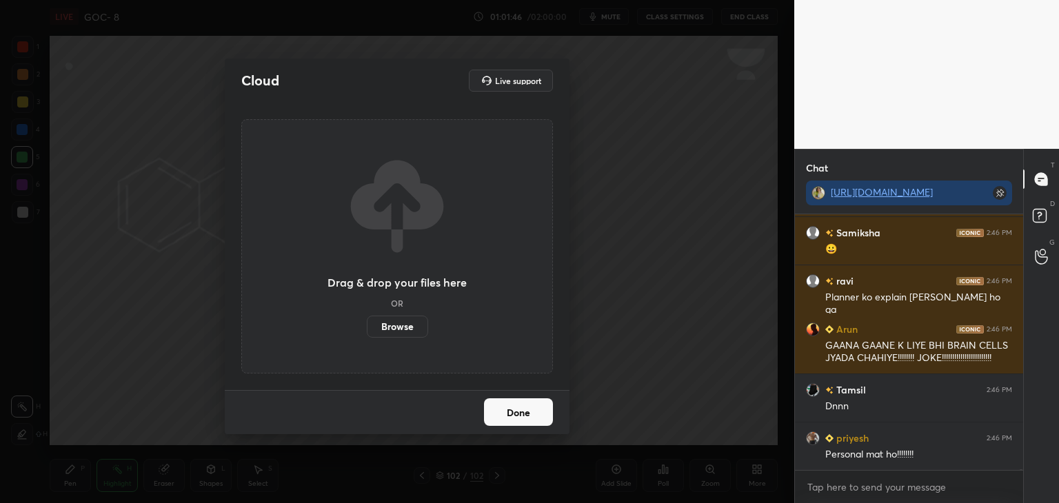
click at [397, 327] on label "Browse" at bounding box center [397, 327] width 61 height 22
click at [367, 327] on input "Browse" at bounding box center [367, 327] width 0 height 22
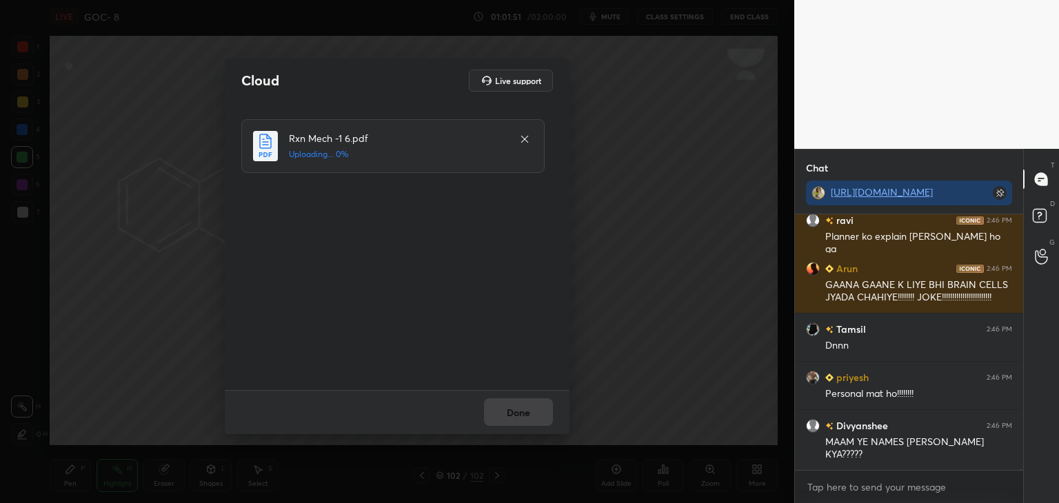
scroll to position [86394, 0]
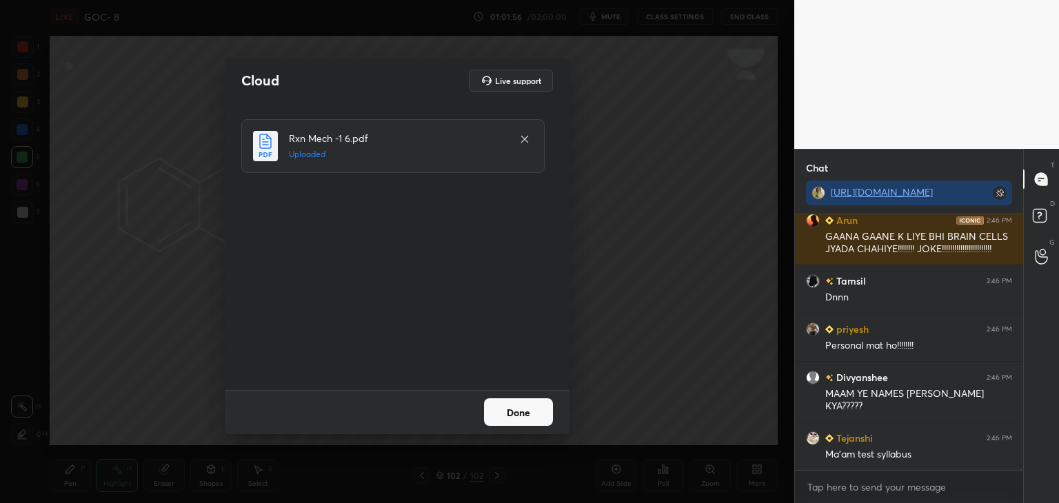
click at [517, 411] on button "Done" at bounding box center [518, 412] width 69 height 28
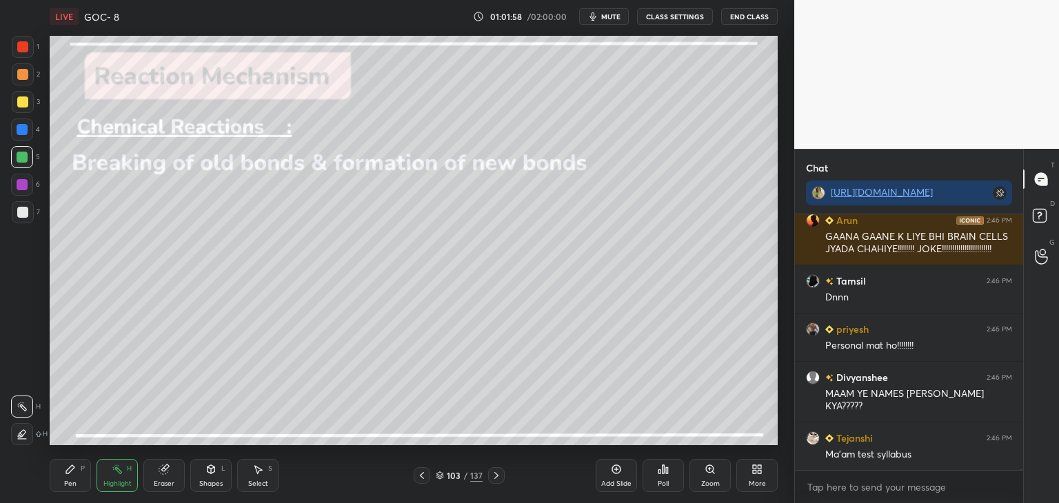
click at [423, 476] on icon at bounding box center [421, 475] width 11 height 11
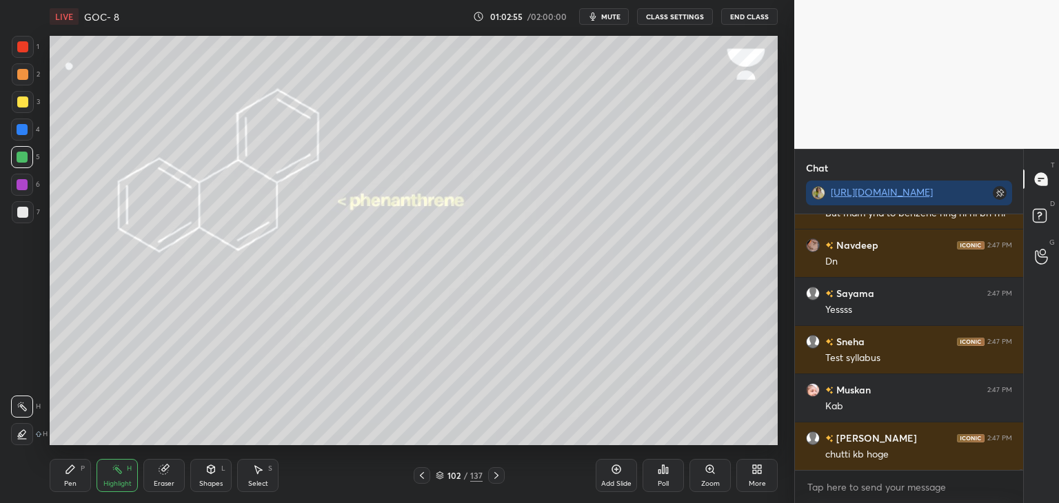
scroll to position [90874, 0]
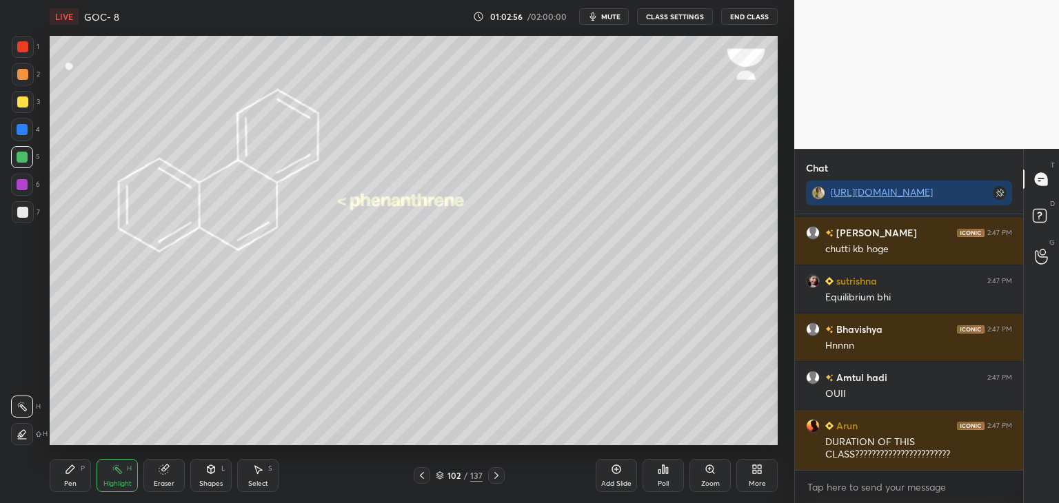
click at [501, 474] on icon at bounding box center [496, 475] width 11 height 11
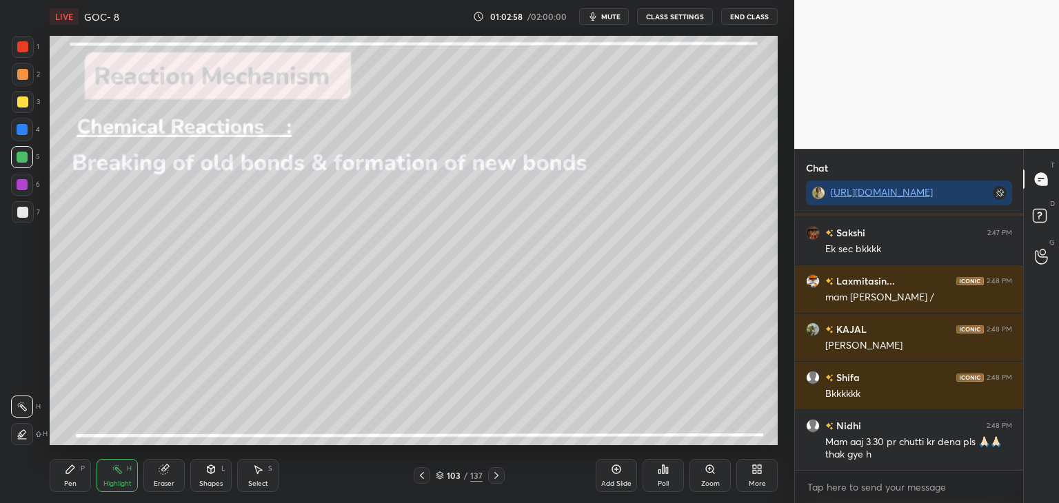
click at [416, 471] on icon at bounding box center [421, 475] width 11 height 11
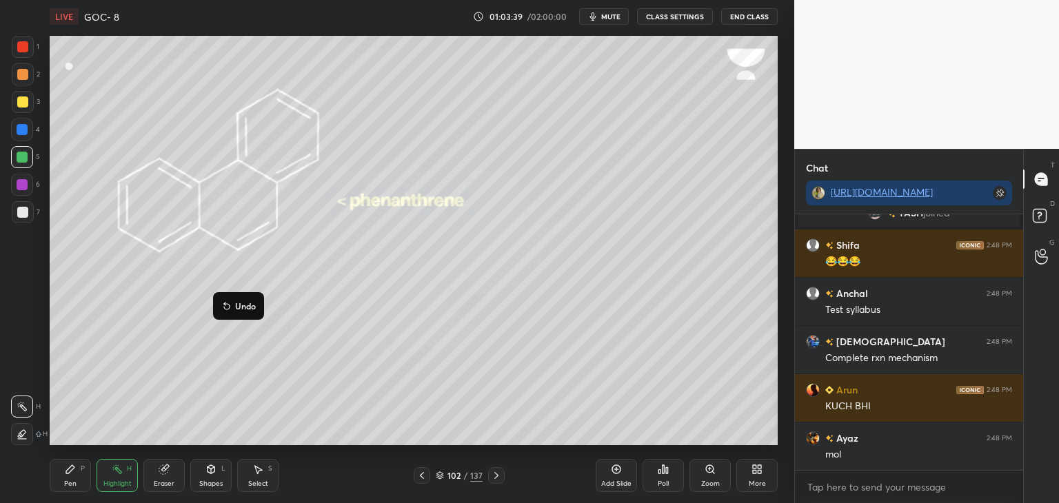
click at [671, 23] on button "CLASS SETTINGS" at bounding box center [675, 16] width 76 height 17
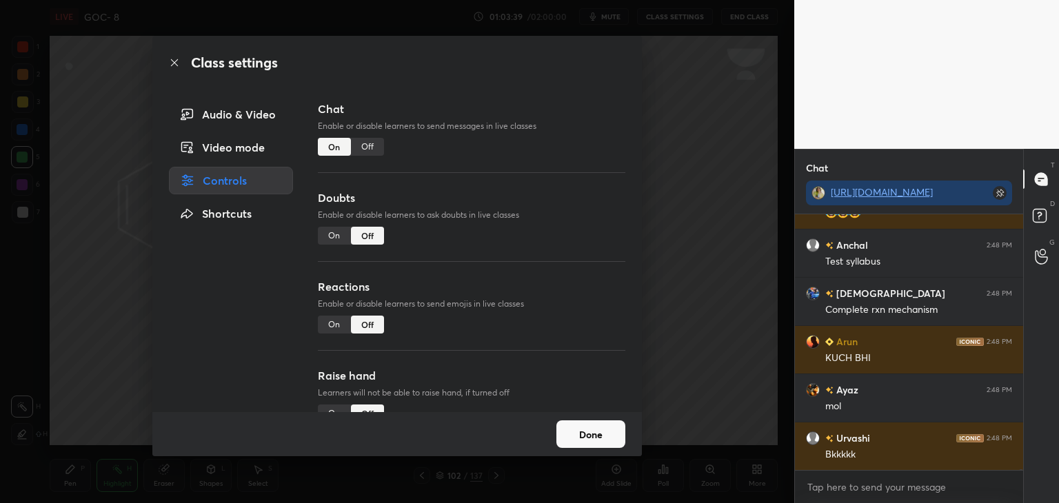
click at [368, 147] on div "Off" at bounding box center [367, 147] width 33 height 18
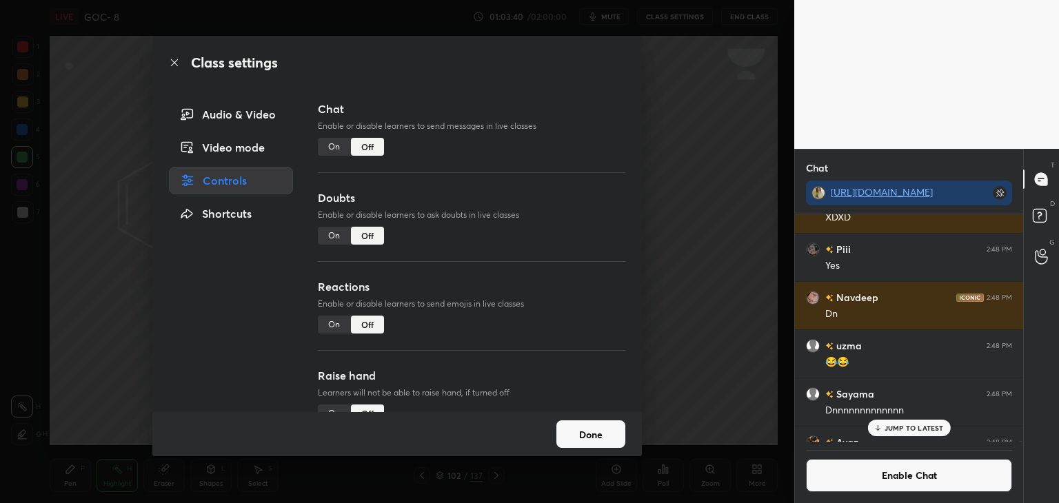
click at [598, 438] on button "Done" at bounding box center [590, 434] width 69 height 28
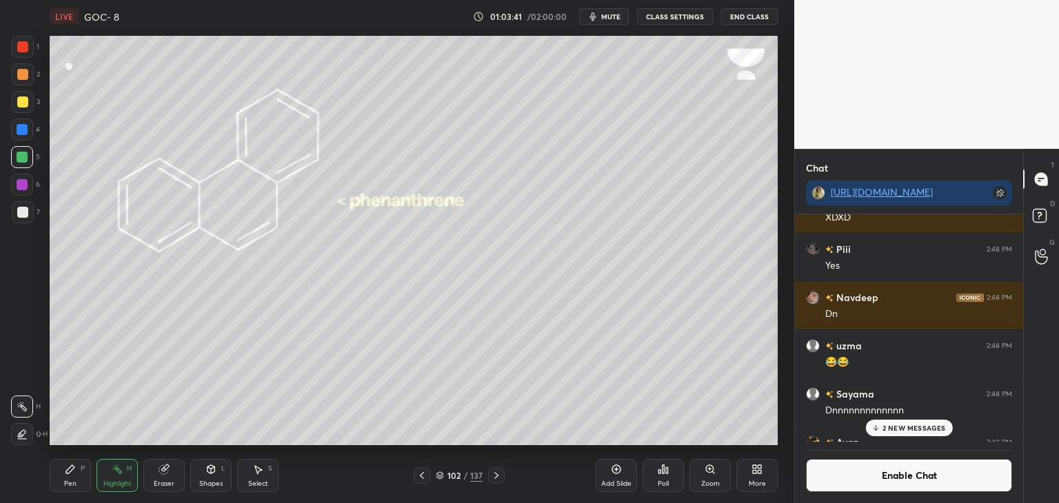
click at [491, 475] on icon at bounding box center [496, 475] width 11 height 11
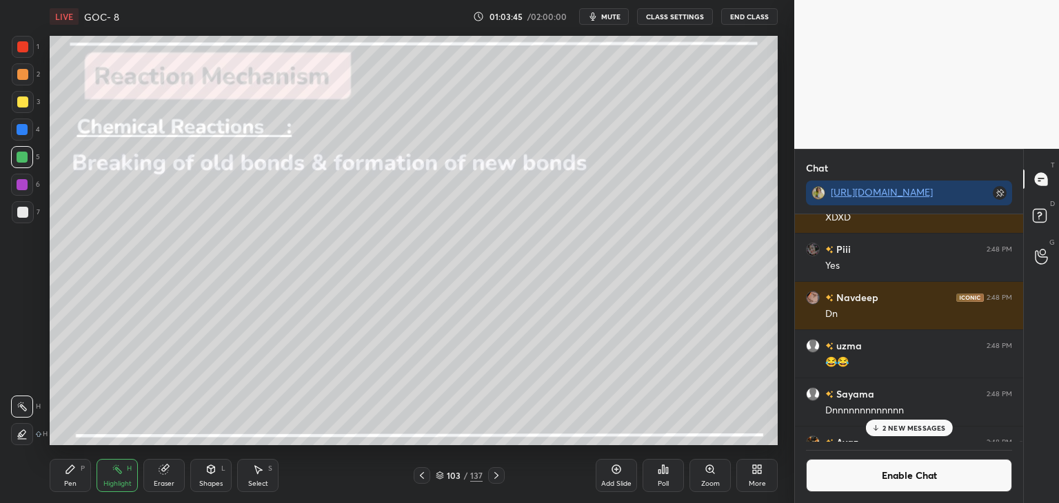
click at [62, 482] on div "Pen P" at bounding box center [70, 475] width 41 height 33
click at [421, 474] on icon at bounding box center [421, 475] width 11 height 11
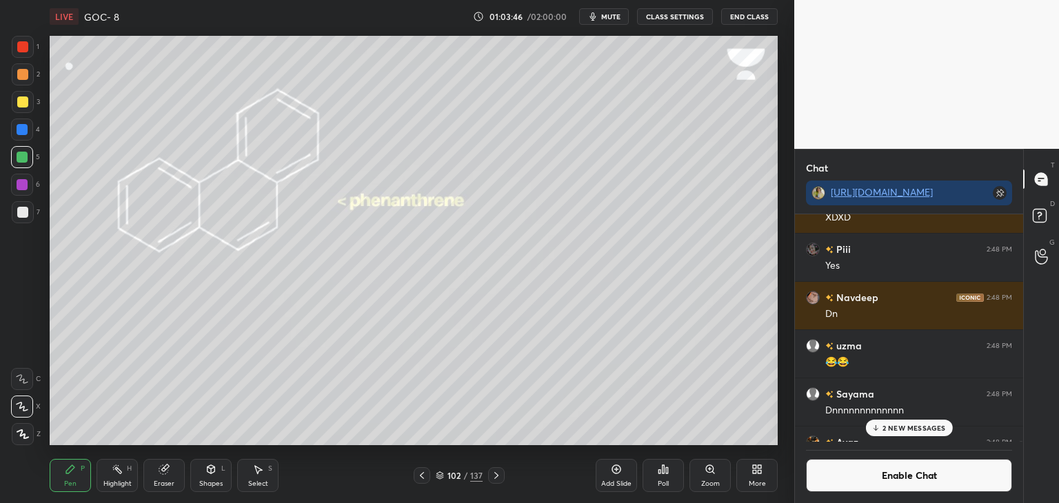
click at [609, 476] on div "Add Slide" at bounding box center [615, 475] width 41 height 33
click at [124, 478] on div "Highlight H" at bounding box center [116, 475] width 41 height 33
click at [892, 427] on p "2 NEW MESSAGES" at bounding box center [913, 428] width 63 height 8
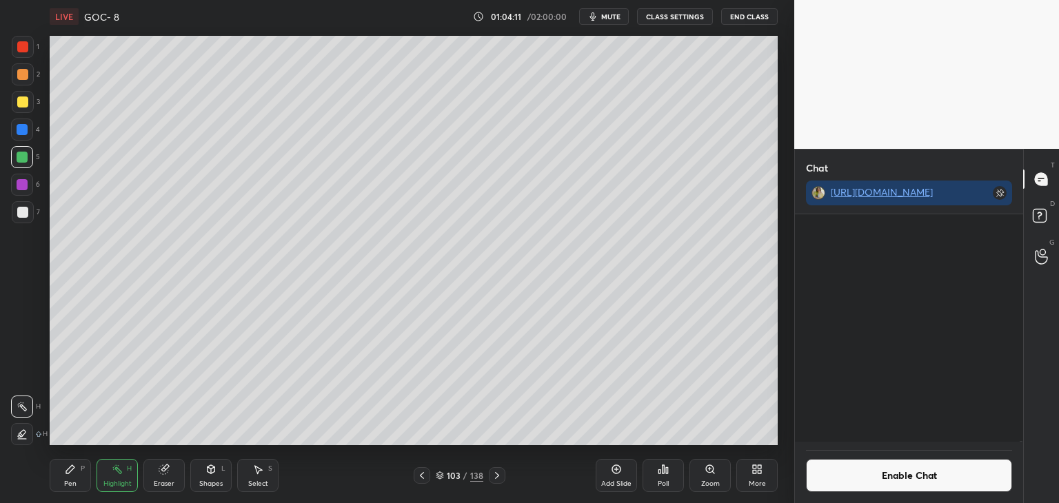
scroll to position [94000, 0]
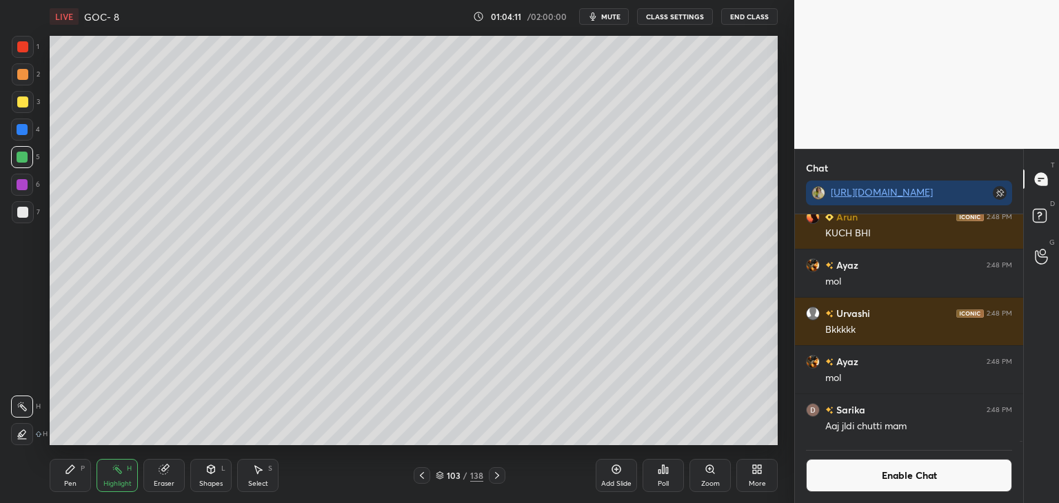
click at [872, 483] on button "Enable Chat" at bounding box center [909, 475] width 206 height 33
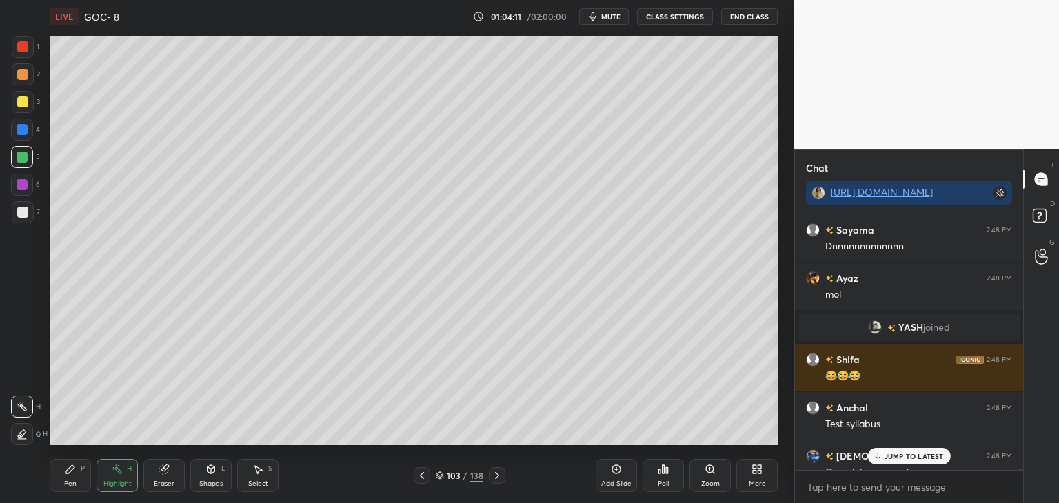
click at [904, 464] on div "JUMP TO LATEST" at bounding box center [908, 456] width 83 height 17
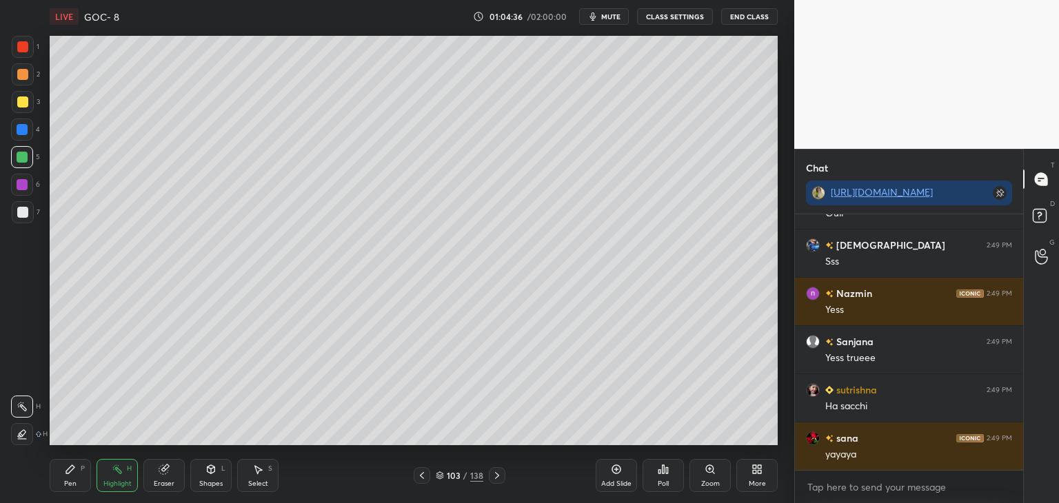
scroll to position [95351, 0]
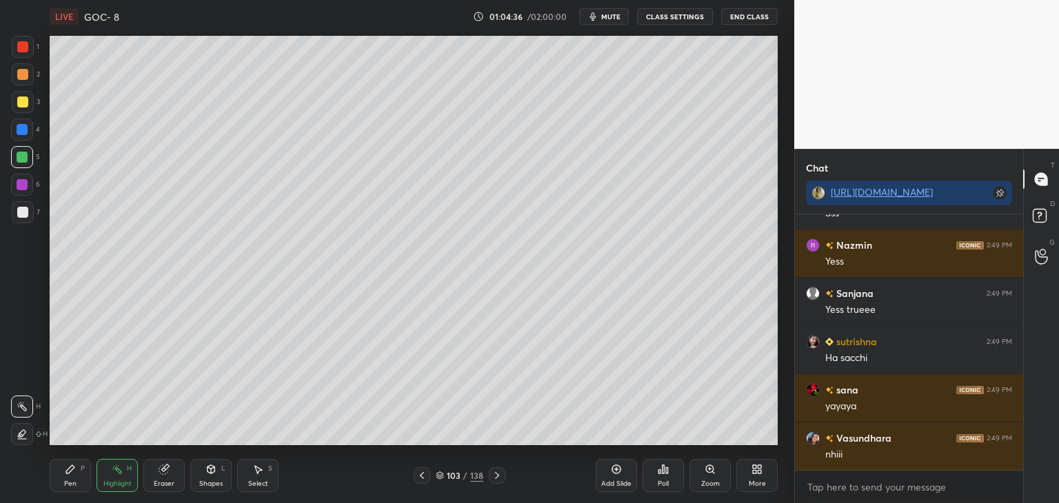
click at [667, 21] on button "CLASS SETTINGS" at bounding box center [675, 16] width 76 height 17
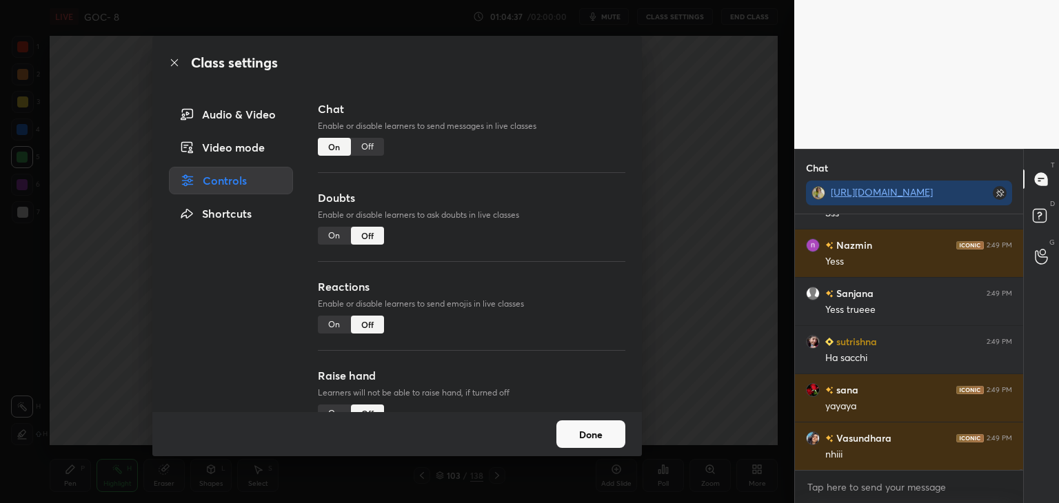
click at [369, 149] on div "Off" at bounding box center [367, 147] width 33 height 18
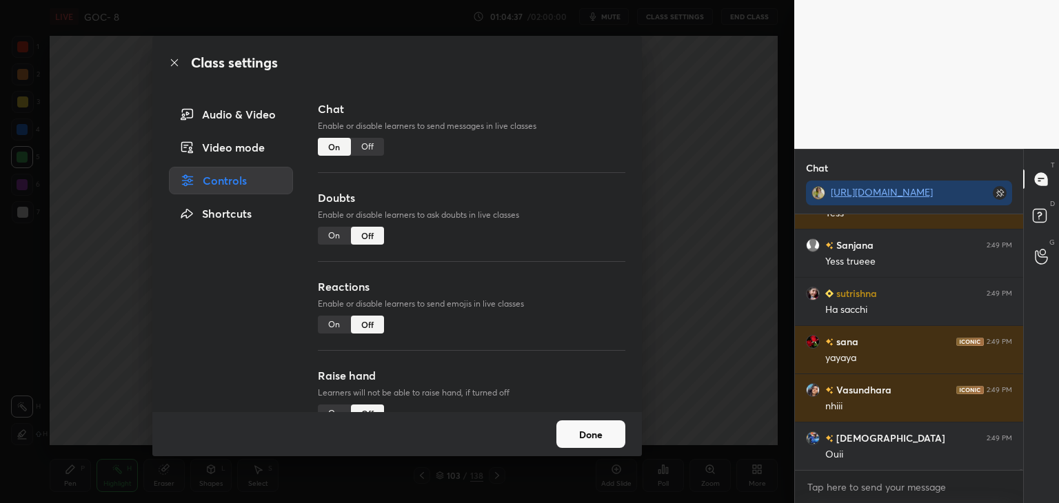
scroll to position [5, 4]
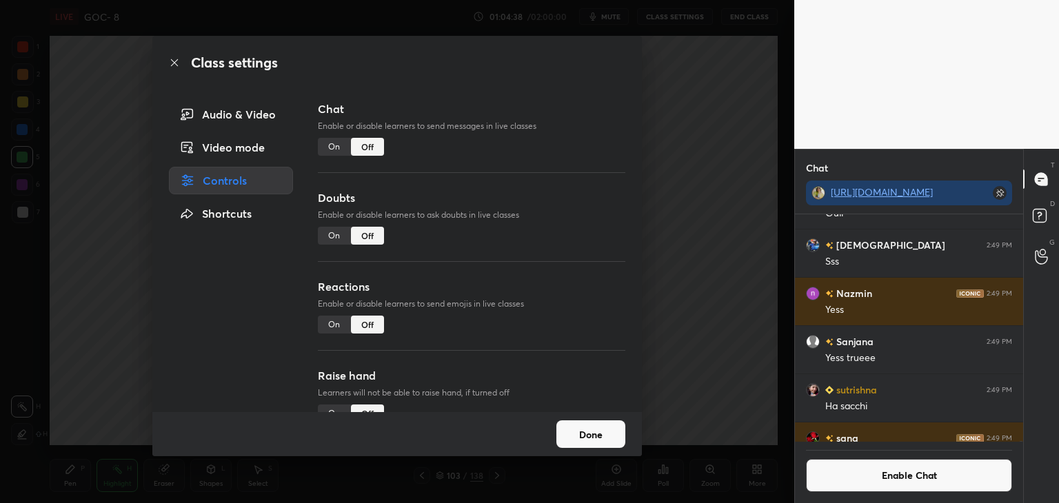
click at [604, 438] on button "Done" at bounding box center [590, 434] width 69 height 28
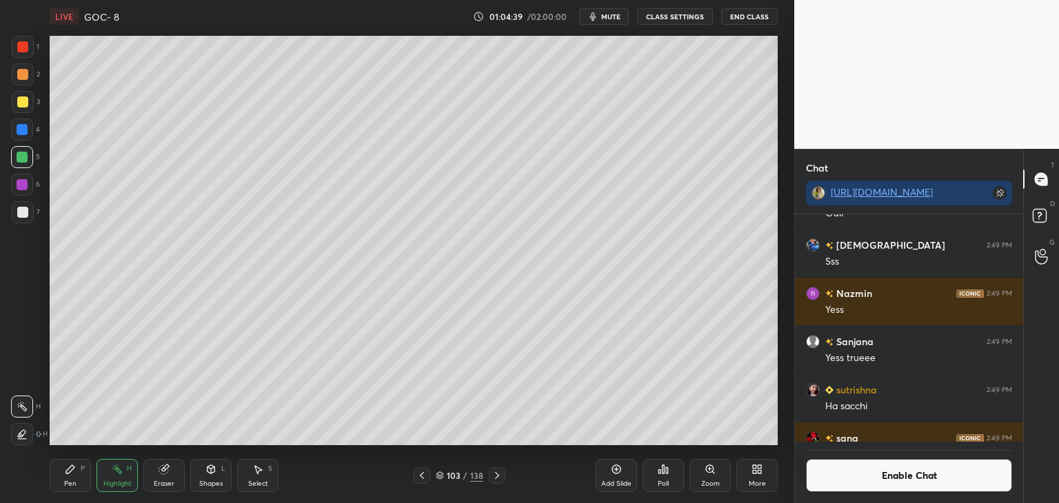
click at [492, 476] on icon at bounding box center [496, 475] width 11 height 11
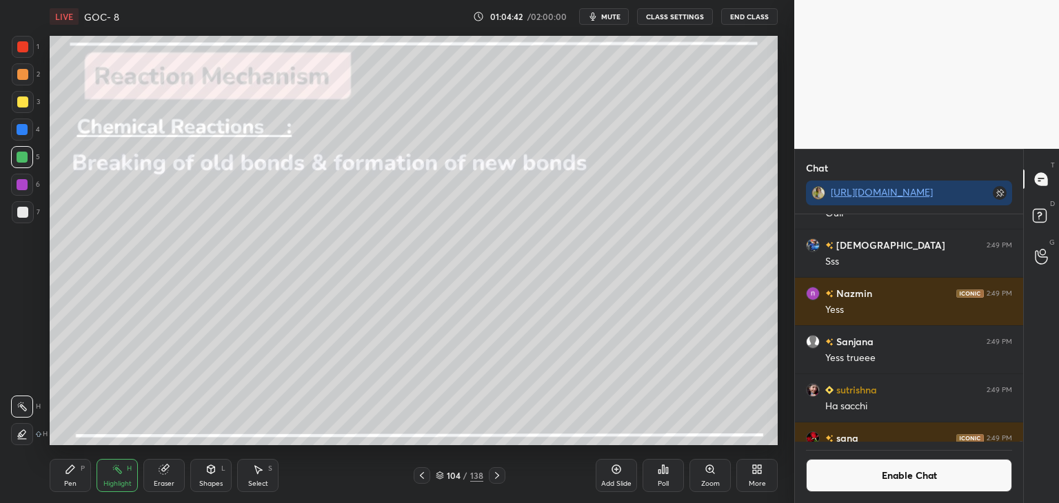
click at [22, 132] on div at bounding box center [22, 129] width 11 height 11
click at [59, 476] on div "Pen P" at bounding box center [70, 475] width 41 height 33
click at [22, 105] on div at bounding box center [22, 101] width 11 height 11
click at [21, 70] on div at bounding box center [22, 74] width 11 height 11
click at [224, 485] on div "Shapes L" at bounding box center [210, 475] width 41 height 33
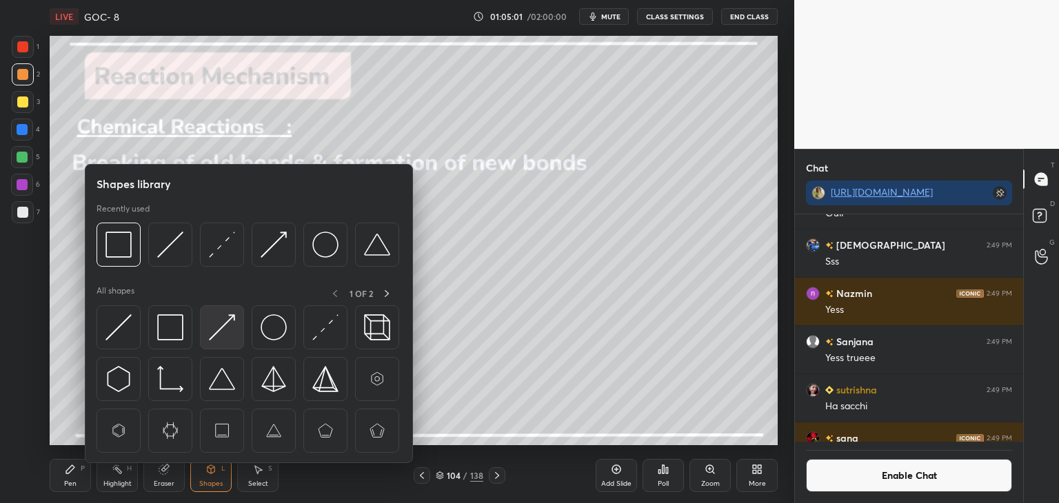
click at [233, 325] on img at bounding box center [222, 327] width 26 height 26
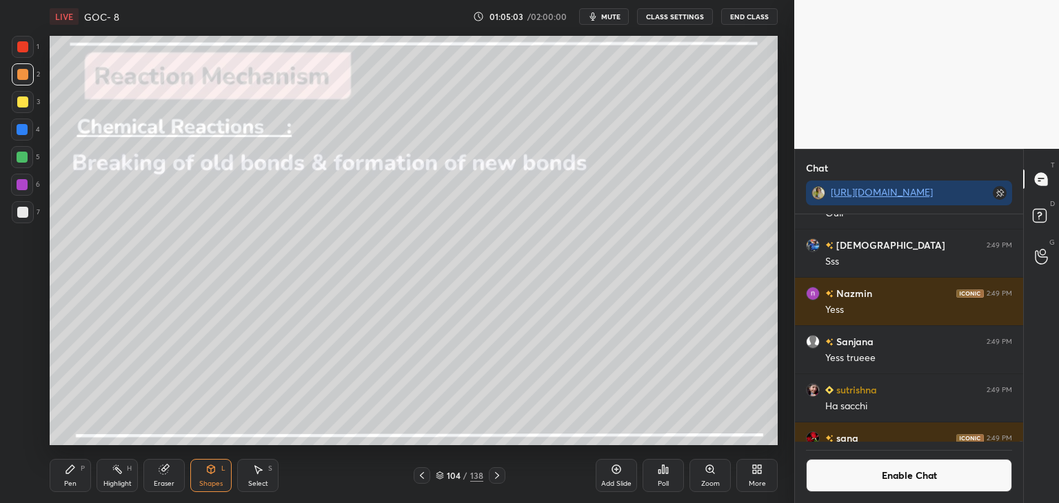
click at [74, 476] on div "Pen P" at bounding box center [70, 475] width 41 height 33
click at [23, 127] on div at bounding box center [22, 129] width 11 height 11
click at [33, 181] on div "6" at bounding box center [25, 185] width 29 height 22
click at [165, 472] on icon at bounding box center [163, 469] width 9 height 9
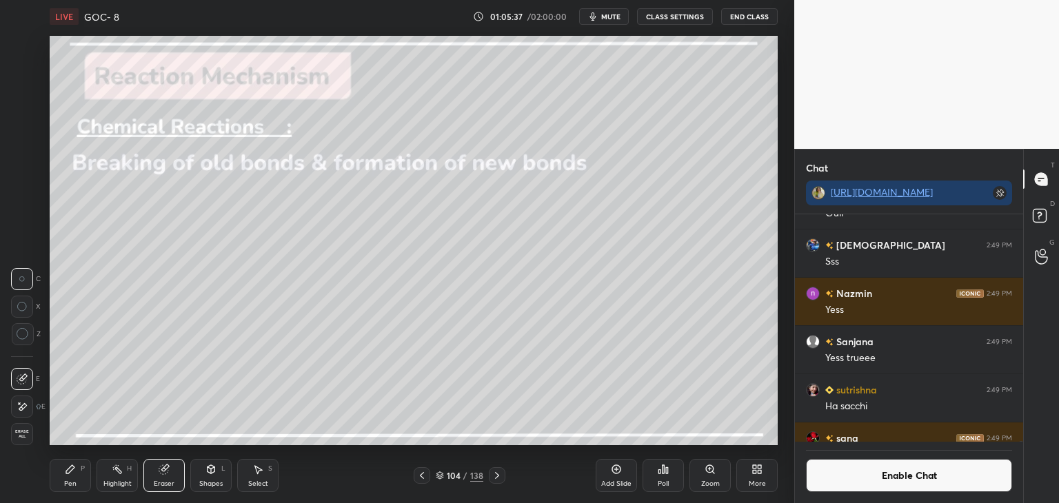
click at [21, 403] on icon at bounding box center [22, 407] width 11 height 12
click at [54, 488] on div "Pen P" at bounding box center [70, 475] width 41 height 33
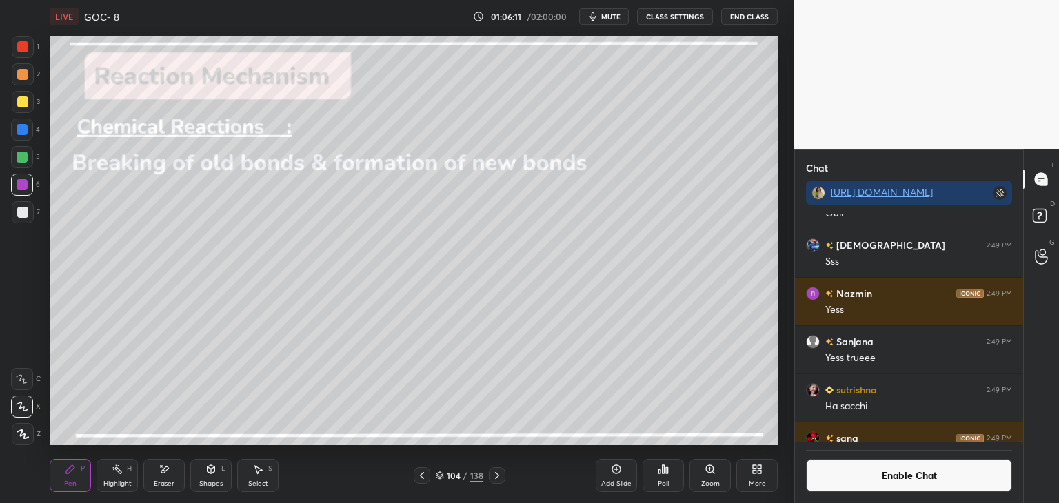
click at [113, 474] on icon at bounding box center [117, 469] width 11 height 11
click at [25, 85] on div at bounding box center [23, 74] width 22 height 22
click at [23, 159] on div at bounding box center [22, 157] width 11 height 11
click at [490, 474] on div at bounding box center [497, 475] width 17 height 17
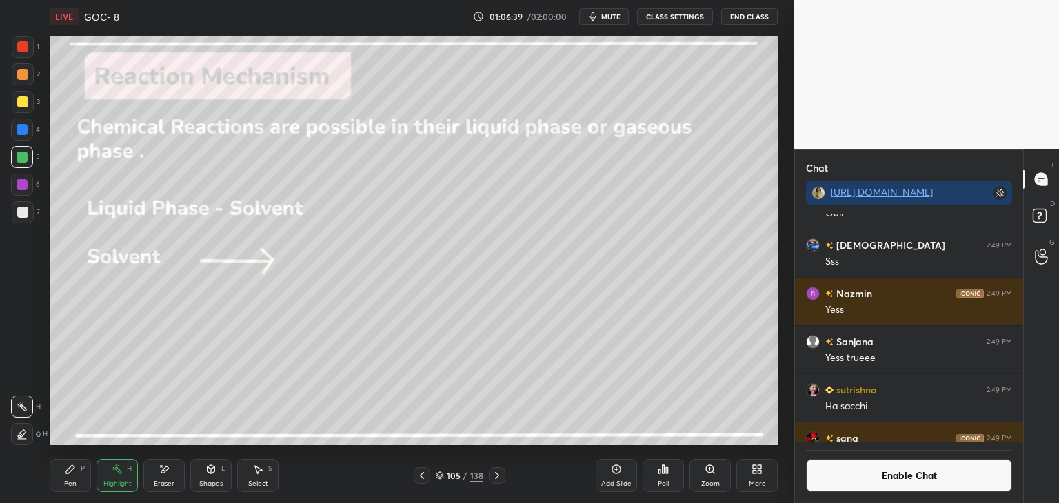
click at [200, 482] on div "Shapes" at bounding box center [210, 483] width 23 height 7
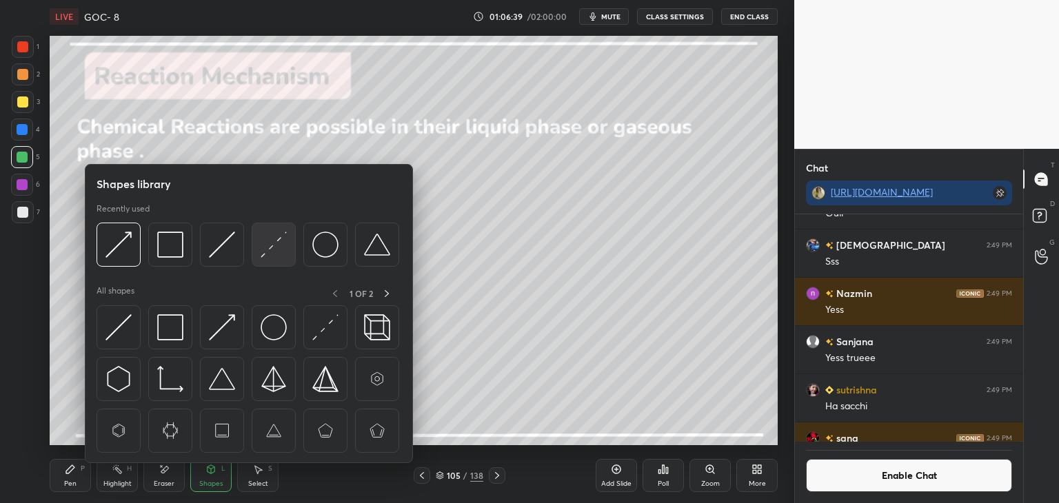
click at [292, 253] on div at bounding box center [274, 245] width 44 height 44
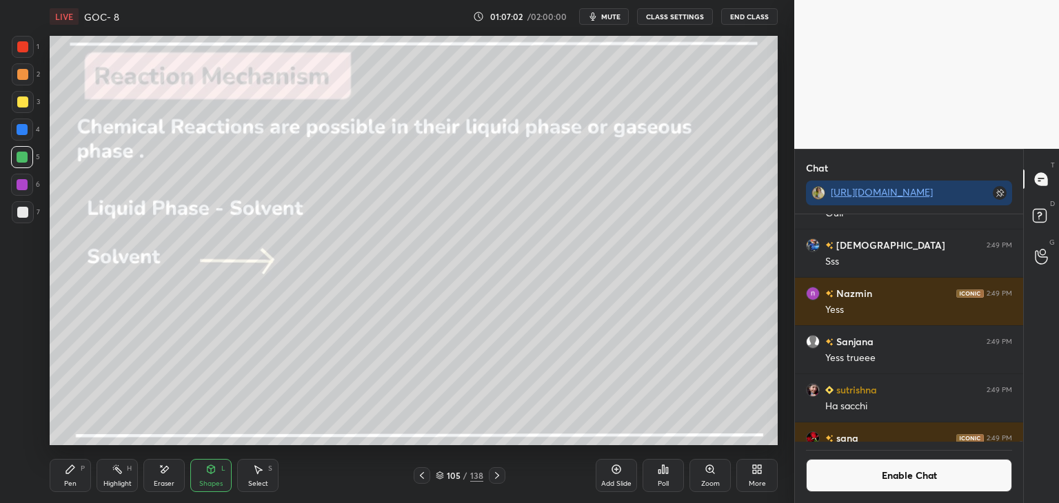
click at [128, 480] on div "Highlight" at bounding box center [117, 483] width 28 height 7
click at [24, 183] on div at bounding box center [22, 184] width 11 height 11
click at [73, 475] on div "Pen P" at bounding box center [70, 475] width 41 height 33
click at [210, 482] on div "Shapes" at bounding box center [210, 483] width 23 height 7
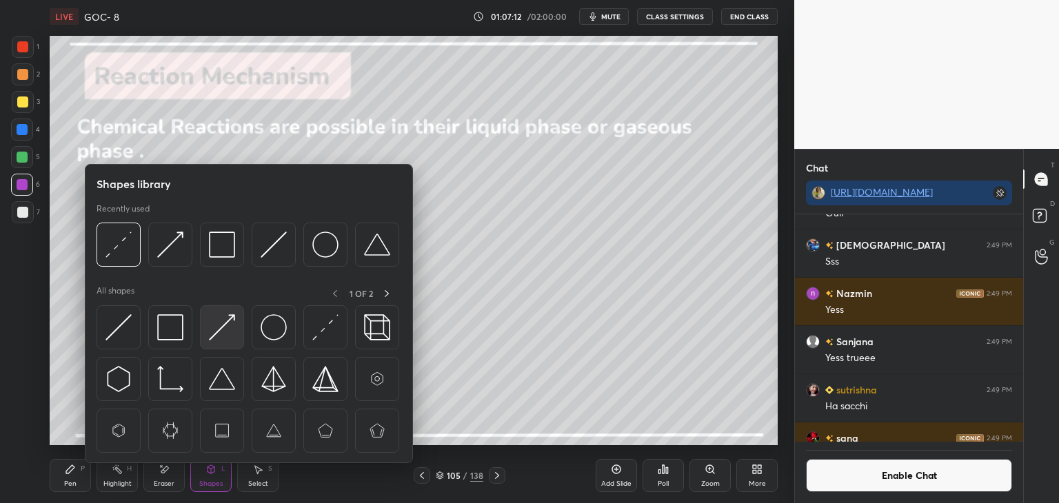
click at [209, 332] on img at bounding box center [222, 327] width 26 height 26
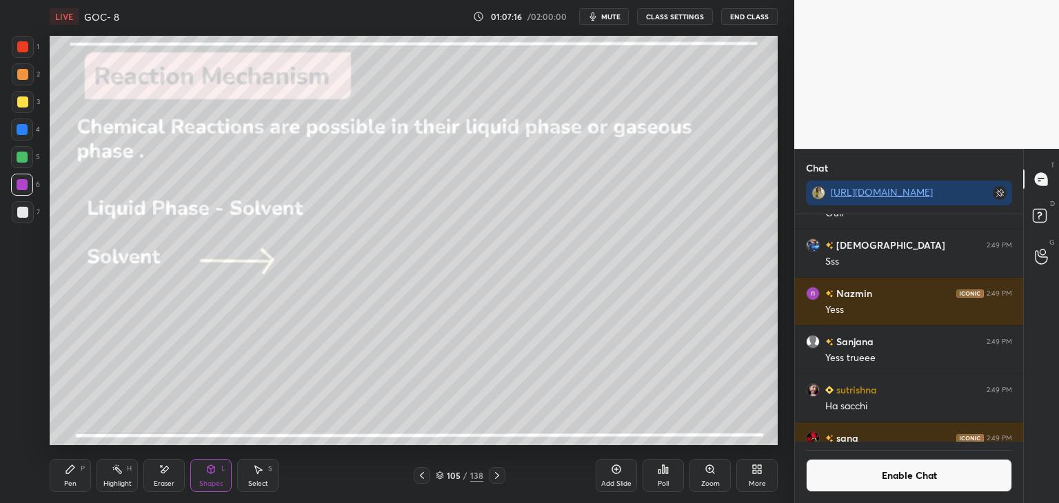
click at [112, 483] on div "Highlight" at bounding box center [117, 483] width 28 height 7
click at [65, 485] on div "Pen" at bounding box center [70, 483] width 12 height 7
click at [28, 132] on div at bounding box center [22, 130] width 22 height 22
click at [14, 185] on div at bounding box center [22, 185] width 22 height 22
click at [500, 479] on icon at bounding box center [496, 475] width 11 height 11
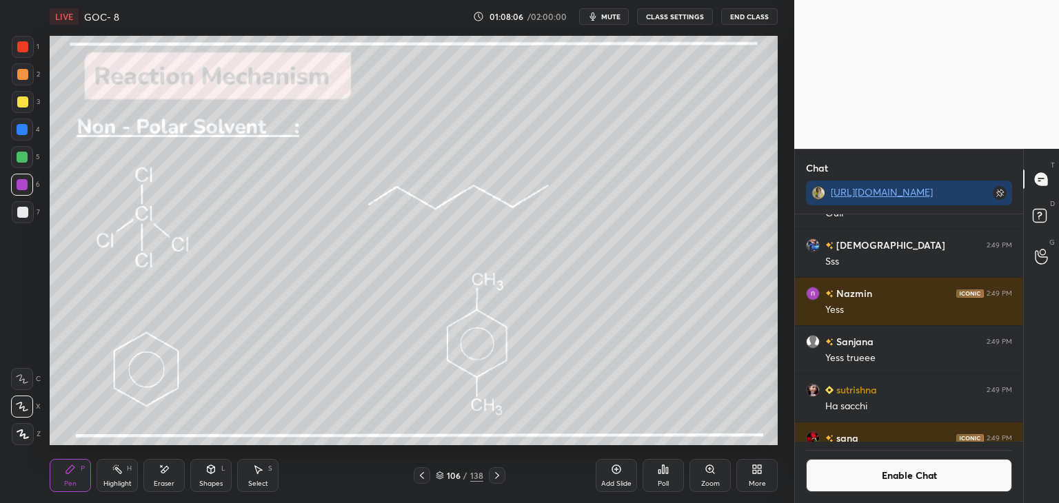
click at [152, 482] on div "Eraser" at bounding box center [163, 475] width 41 height 33
click at [74, 484] on div "Pen" at bounding box center [70, 483] width 12 height 7
click at [111, 478] on div "Highlight H" at bounding box center [116, 475] width 41 height 33
click at [34, 163] on div "5" at bounding box center [25, 157] width 29 height 22
click at [65, 474] on icon at bounding box center [70, 469] width 11 height 11
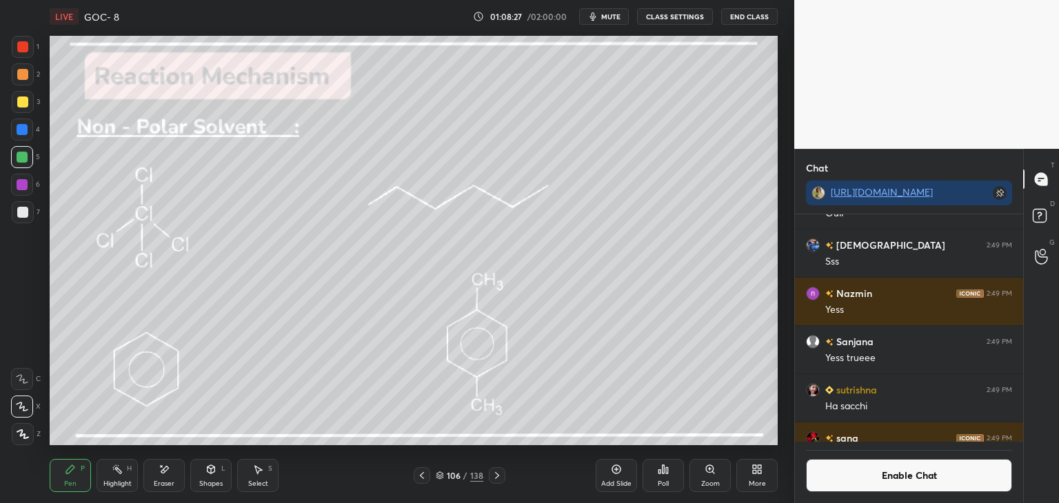
click at [128, 485] on div "Highlight" at bounding box center [117, 483] width 28 height 7
click at [63, 476] on div "Pen P" at bounding box center [70, 475] width 41 height 33
click at [116, 486] on div "Highlight" at bounding box center [117, 483] width 28 height 7
click at [154, 469] on div "Eraser" at bounding box center [163, 475] width 41 height 33
click at [496, 482] on div at bounding box center [497, 475] width 17 height 17
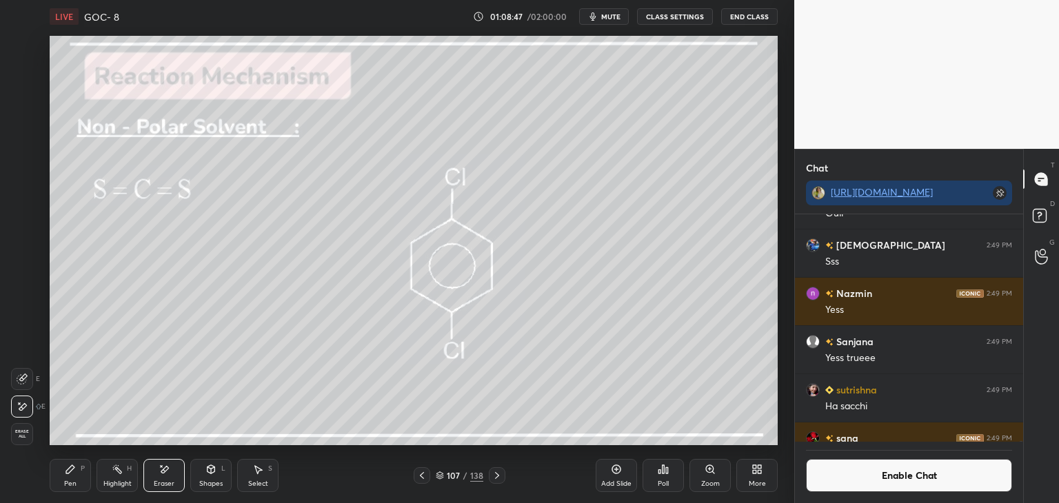
click at [119, 479] on div "Highlight H" at bounding box center [116, 475] width 41 height 33
click at [78, 484] on div "Pen P" at bounding box center [70, 475] width 41 height 33
click at [208, 478] on div "Shapes L" at bounding box center [210, 475] width 41 height 33
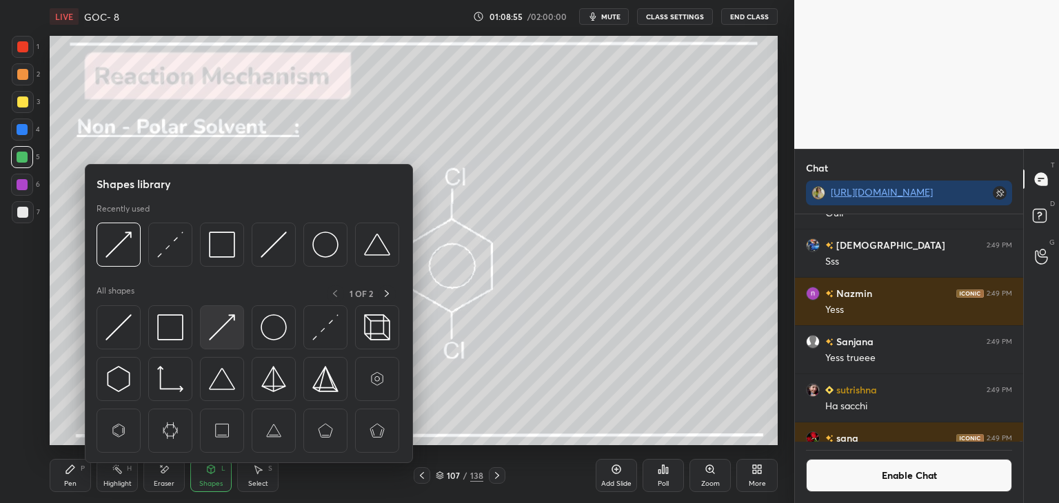
click at [227, 329] on img at bounding box center [222, 327] width 26 height 26
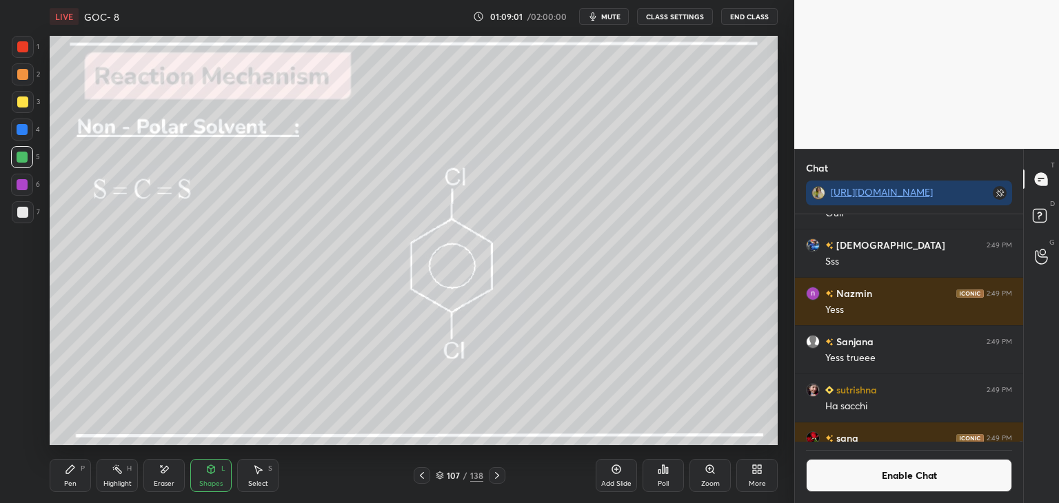
click at [58, 482] on div "Pen P" at bounding box center [70, 475] width 41 height 33
click at [491, 475] on icon at bounding box center [496, 475] width 11 height 11
click at [26, 187] on div at bounding box center [22, 184] width 11 height 11
click at [216, 469] on div "Shapes L" at bounding box center [210, 475] width 41 height 33
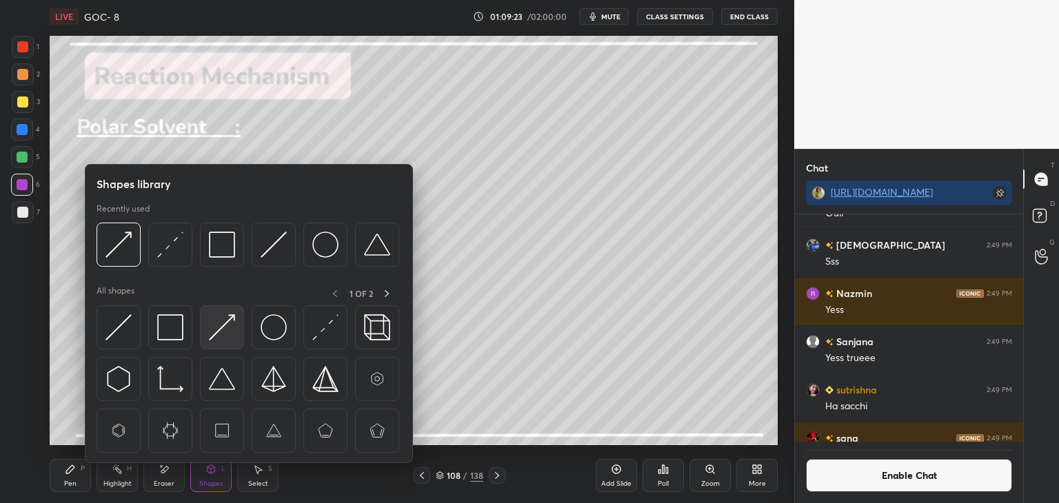
click at [221, 323] on img at bounding box center [222, 327] width 26 height 26
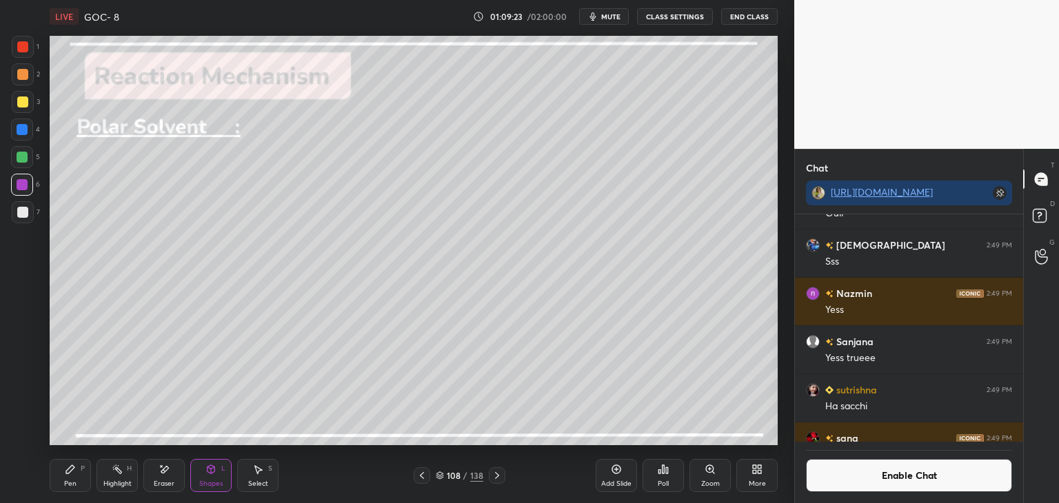
click at [30, 79] on div at bounding box center [23, 74] width 22 height 22
click at [80, 480] on div "Pen P" at bounding box center [70, 475] width 41 height 33
click at [25, 131] on div at bounding box center [22, 129] width 11 height 11
click at [218, 471] on div "Shapes L" at bounding box center [210, 475] width 41 height 33
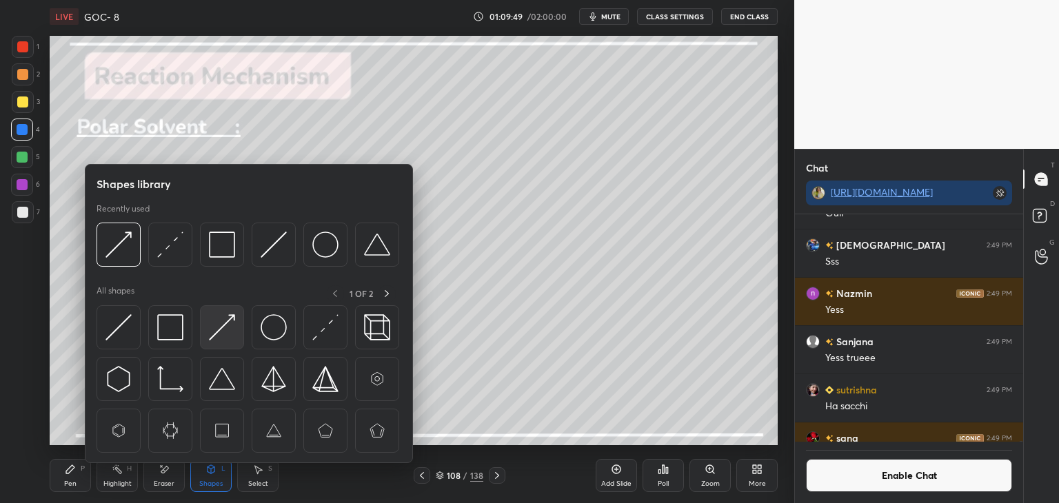
click at [240, 325] on div at bounding box center [222, 327] width 44 height 44
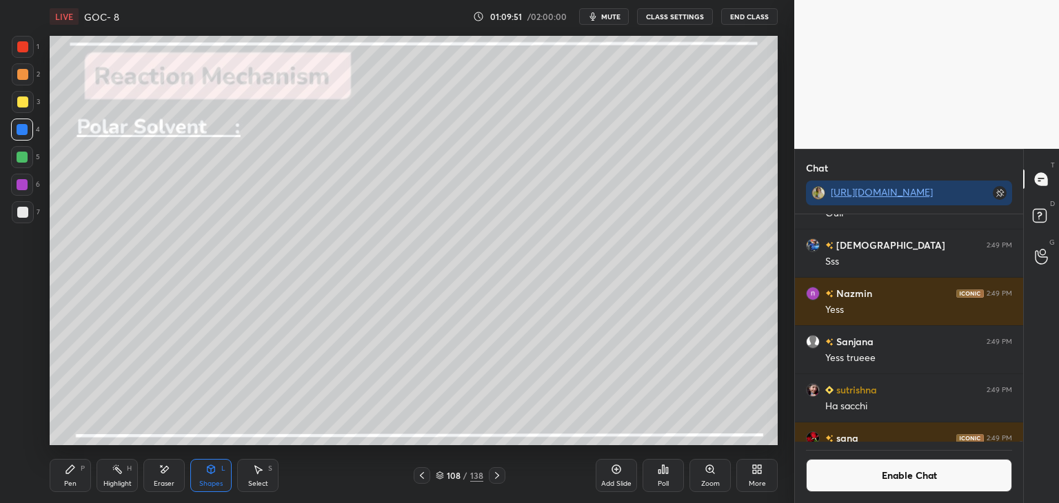
click at [70, 471] on icon at bounding box center [70, 469] width 8 height 8
click at [22, 225] on div "7" at bounding box center [26, 215] width 28 height 28
click at [164, 483] on div "Eraser" at bounding box center [164, 483] width 21 height 7
click at [69, 480] on div "Pen" at bounding box center [70, 483] width 12 height 7
click at [209, 484] on div "Shapes" at bounding box center [210, 483] width 23 height 7
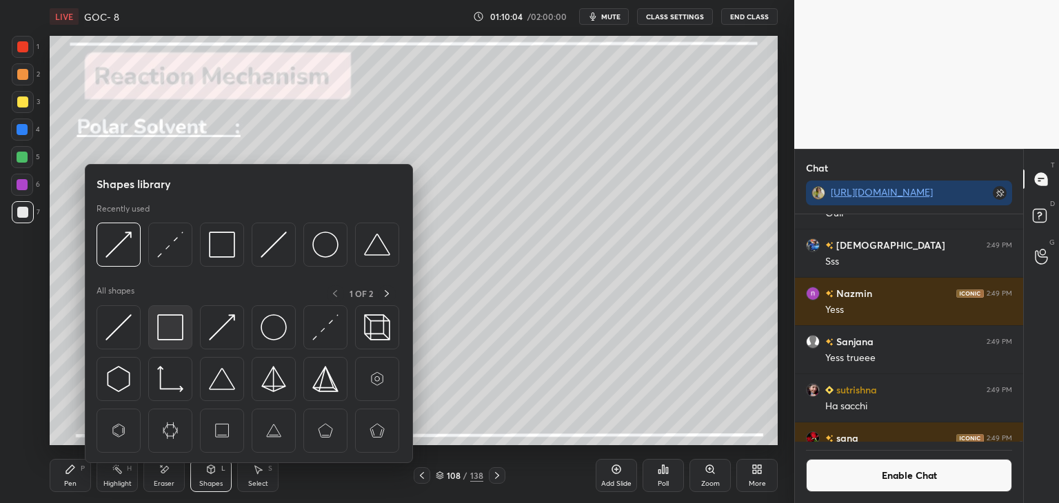
click at [182, 328] on img at bounding box center [170, 327] width 26 height 26
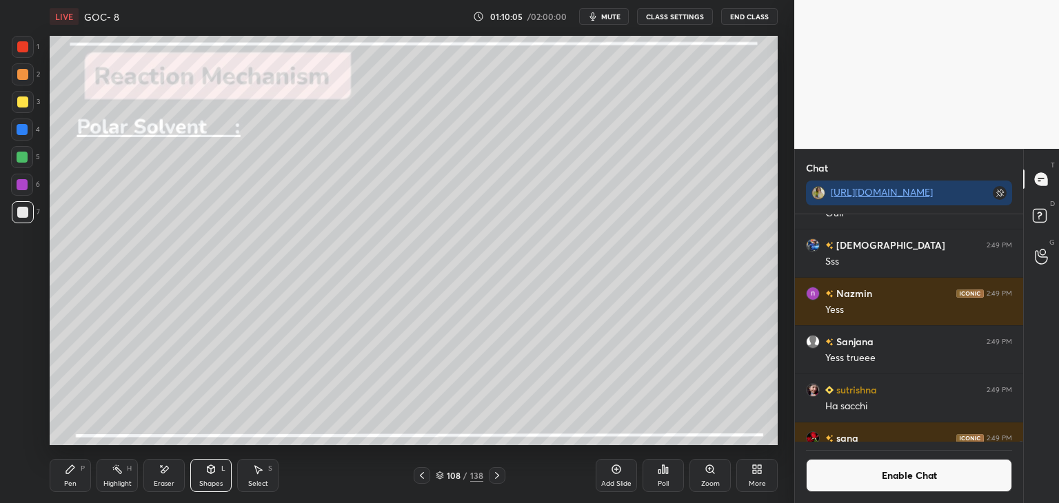
click at [24, 163] on div at bounding box center [22, 157] width 11 height 11
click at [111, 475] on div "Highlight H" at bounding box center [116, 475] width 41 height 33
click at [25, 188] on div at bounding box center [22, 184] width 11 height 11
click at [71, 474] on icon at bounding box center [70, 469] width 11 height 11
click at [163, 485] on div "Eraser" at bounding box center [164, 483] width 21 height 7
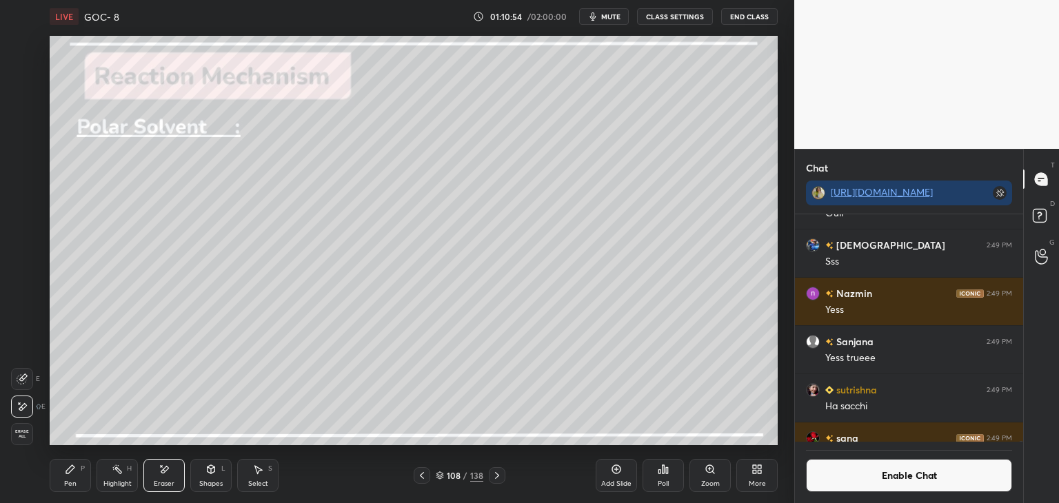
click at [84, 478] on div "Pen P" at bounding box center [70, 475] width 41 height 33
click at [23, 215] on div at bounding box center [22, 212] width 11 height 11
click at [496, 476] on icon at bounding box center [496, 475] width 11 height 11
click at [20, 186] on div at bounding box center [22, 184] width 11 height 11
click at [22, 157] on div at bounding box center [22, 157] width 11 height 11
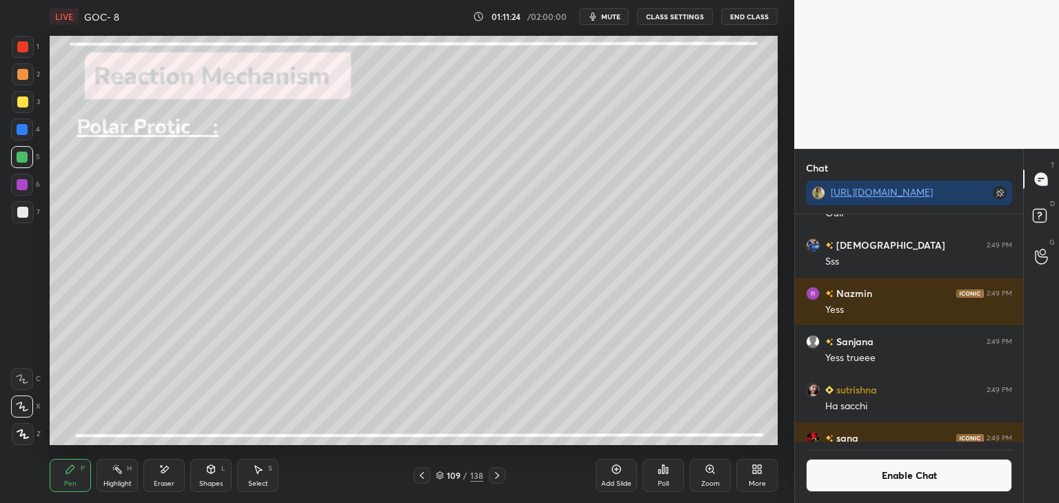
click at [203, 469] on div "Shapes L" at bounding box center [210, 475] width 41 height 33
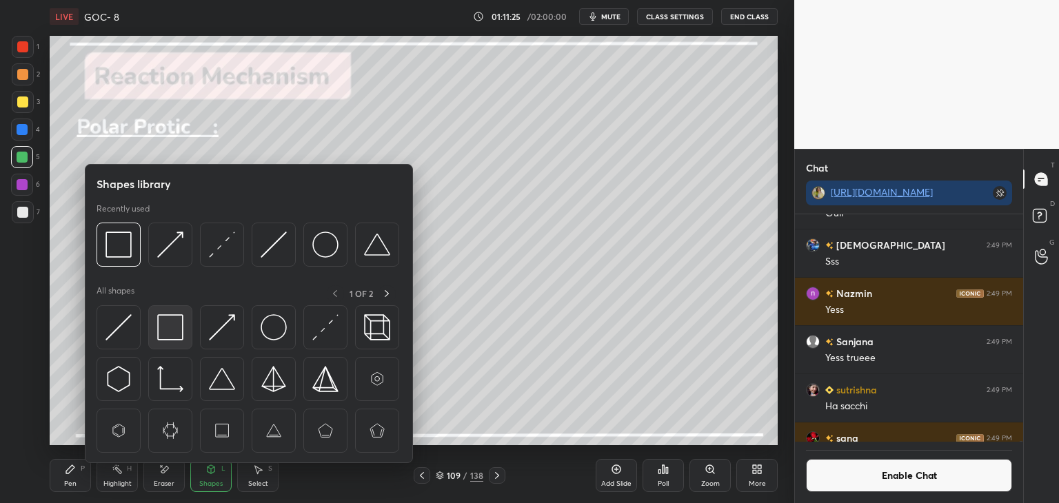
click at [172, 326] on img at bounding box center [170, 327] width 26 height 26
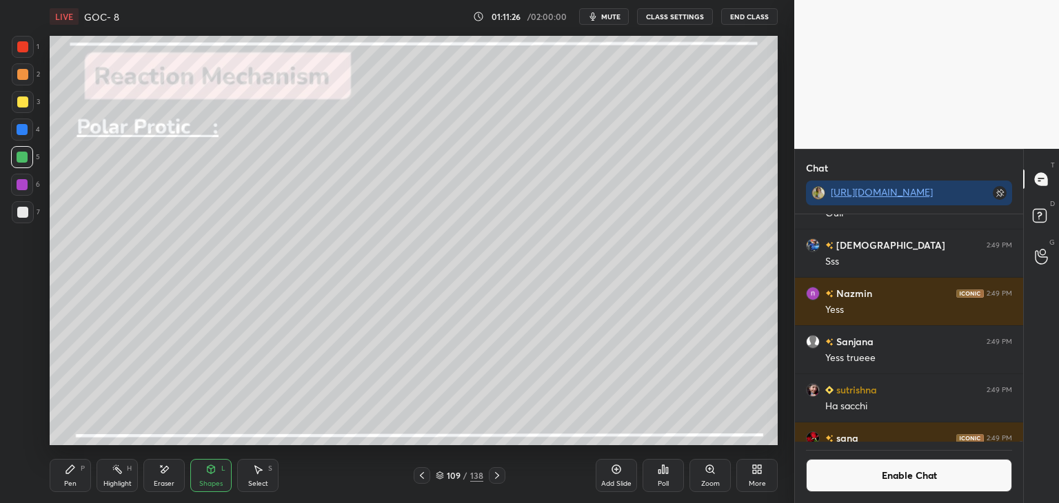
click at [24, 130] on div at bounding box center [22, 129] width 11 height 11
click at [160, 469] on icon at bounding box center [164, 470] width 11 height 12
click at [25, 378] on icon at bounding box center [23, 377] width 8 height 7
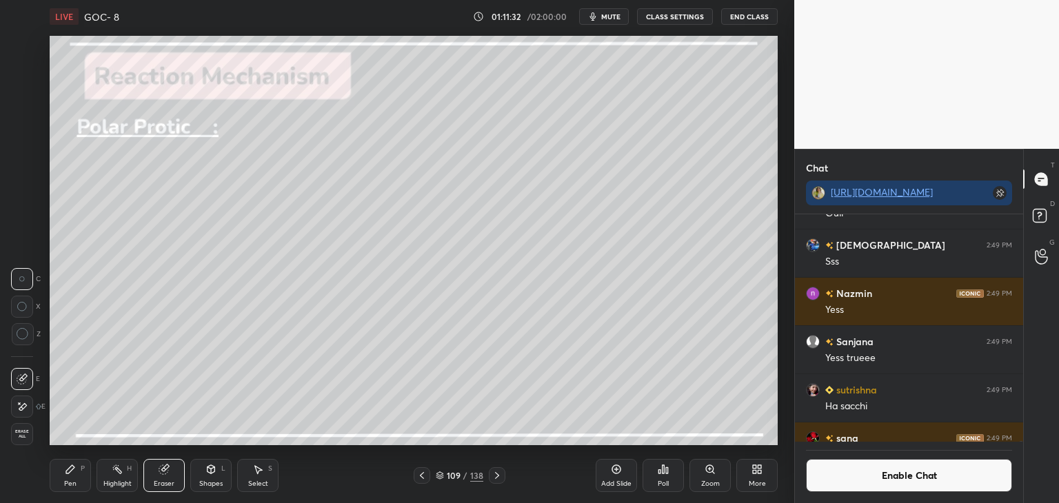
click at [212, 486] on div "Shapes" at bounding box center [210, 483] width 23 height 7
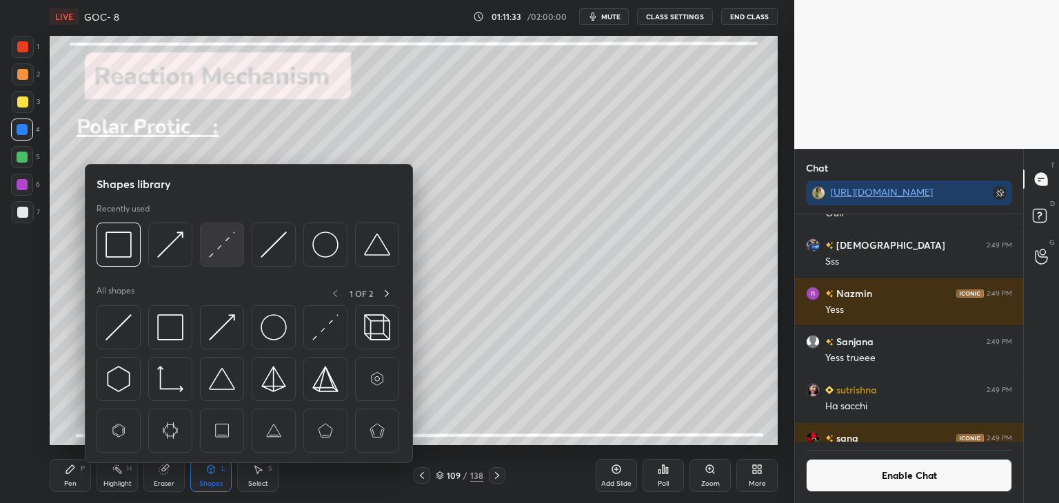
click at [214, 251] on img at bounding box center [222, 245] width 26 height 26
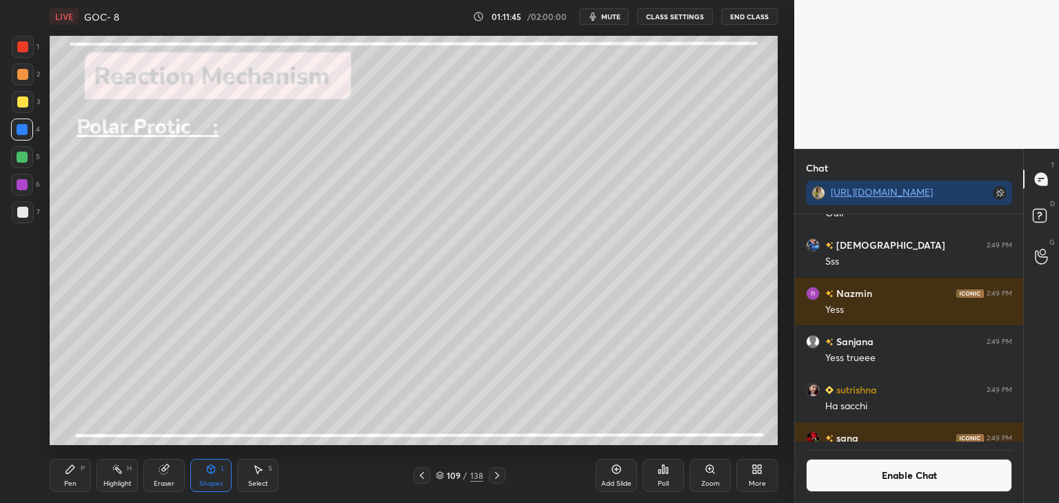
click at [74, 485] on div "Pen" at bounding box center [70, 483] width 12 height 7
click at [19, 99] on div at bounding box center [22, 101] width 11 height 11
click at [25, 154] on div at bounding box center [22, 157] width 11 height 11
click at [23, 183] on div at bounding box center [22, 184] width 11 height 11
click at [25, 432] on icon at bounding box center [23, 434] width 12 height 10
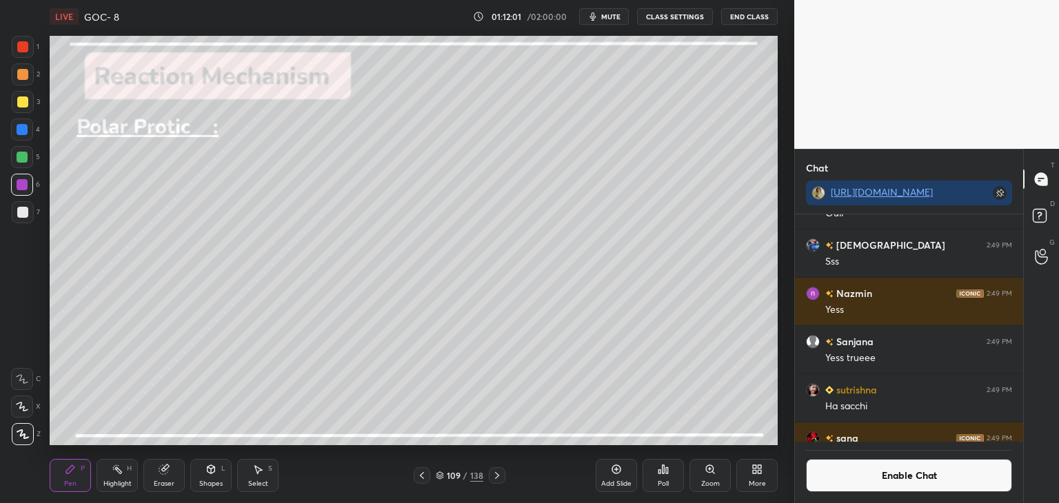
click at [163, 471] on icon at bounding box center [163, 469] width 9 height 9
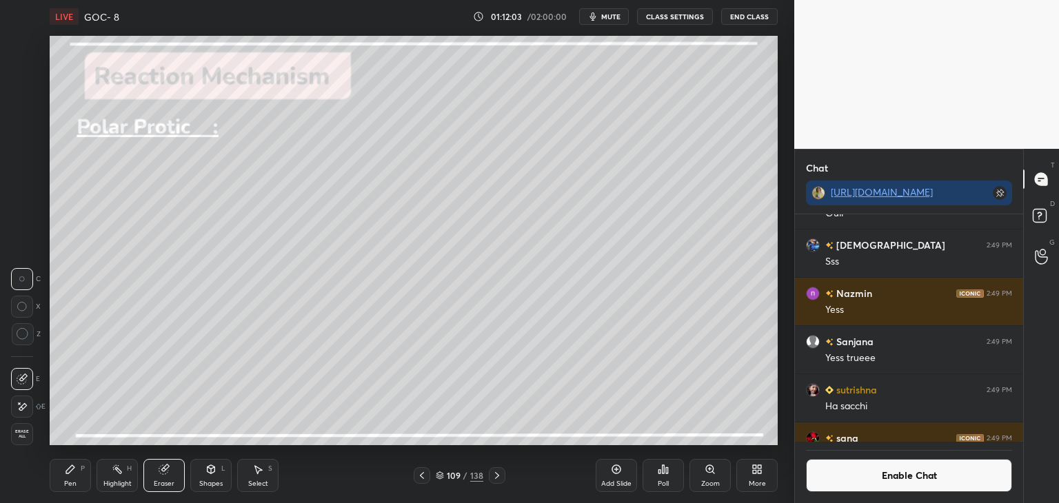
click at [67, 483] on div "Pen" at bounding box center [70, 483] width 12 height 7
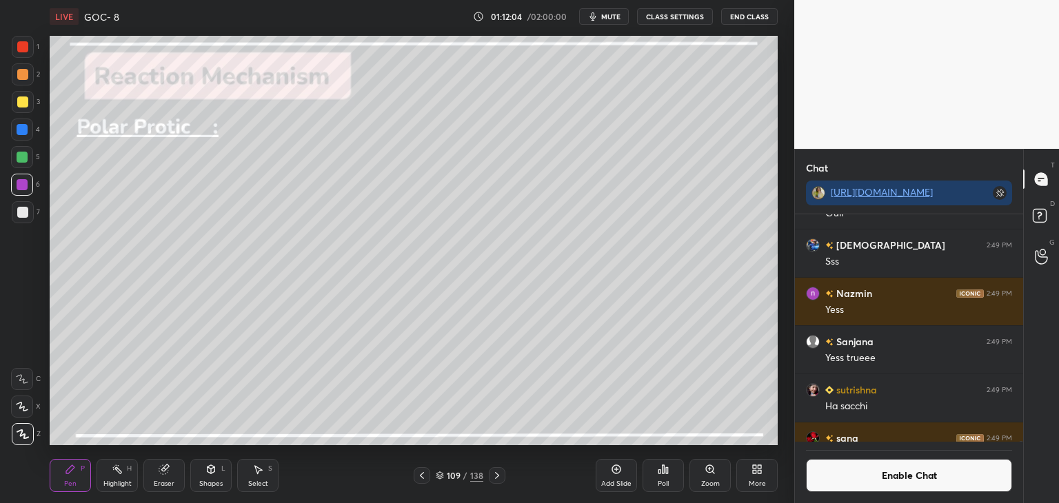
click at [25, 212] on div at bounding box center [22, 212] width 11 height 11
click at [109, 477] on div "Highlight H" at bounding box center [116, 475] width 41 height 33
click at [17, 192] on div at bounding box center [22, 185] width 22 height 22
click at [81, 470] on div "P" at bounding box center [83, 468] width 4 height 7
click at [12, 206] on div at bounding box center [23, 212] width 22 height 22
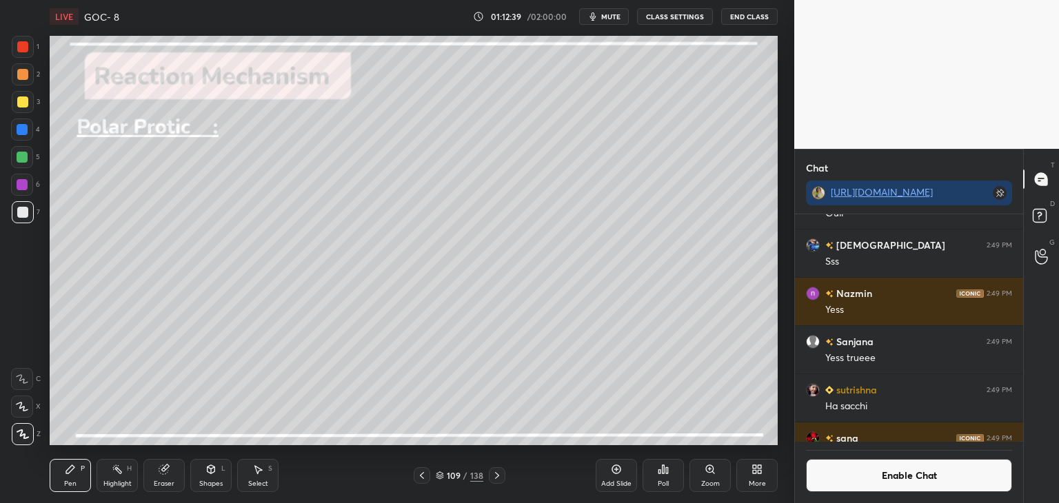
click at [23, 78] on div at bounding box center [22, 74] width 11 height 11
click at [23, 159] on div at bounding box center [22, 157] width 11 height 11
click at [19, 394] on div "X" at bounding box center [26, 404] width 30 height 28
click at [28, 134] on div at bounding box center [22, 130] width 22 height 22
click at [112, 476] on div "Highlight H" at bounding box center [116, 475] width 41 height 33
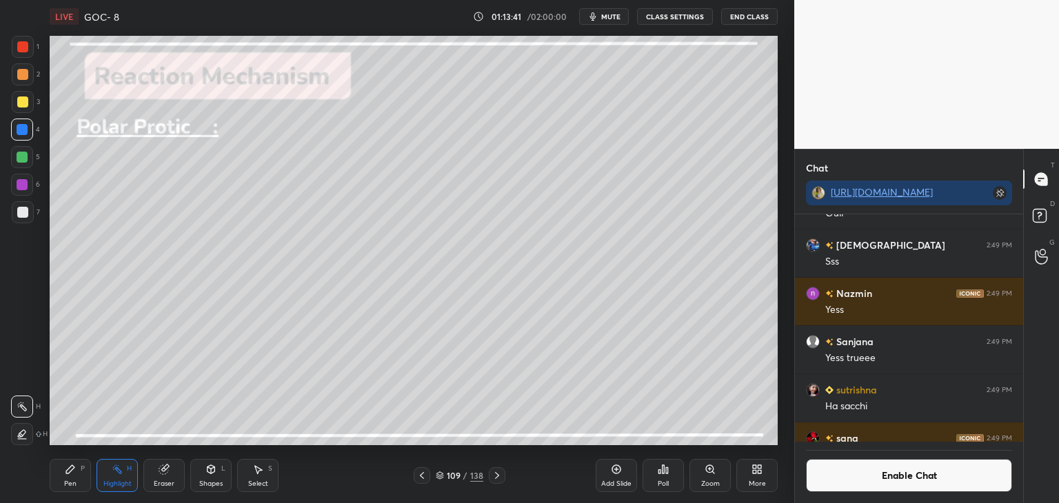
click at [29, 432] on div at bounding box center [22, 434] width 22 height 22
click at [26, 156] on div at bounding box center [22, 157] width 11 height 11
click at [191, 476] on div "Shapes L" at bounding box center [210, 475] width 41 height 33
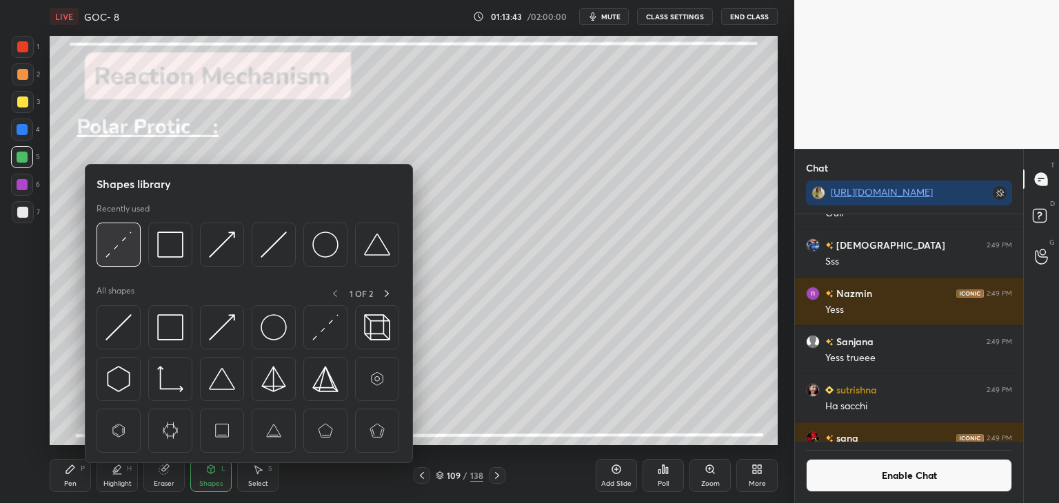
click at [116, 245] on img at bounding box center [118, 245] width 26 height 26
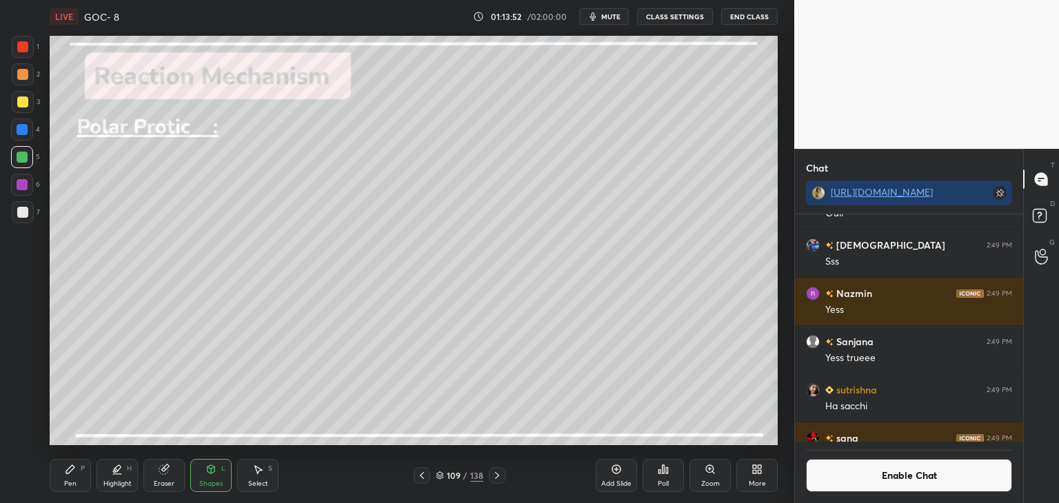
click at [66, 478] on div "Pen P" at bounding box center [70, 475] width 41 height 33
click at [119, 477] on div "Highlight H" at bounding box center [116, 475] width 41 height 33
click at [14, 403] on div at bounding box center [22, 407] width 22 height 22
click at [22, 141] on div "4" at bounding box center [25, 133] width 29 height 28
click at [85, 485] on div "Pen P" at bounding box center [70, 475] width 41 height 33
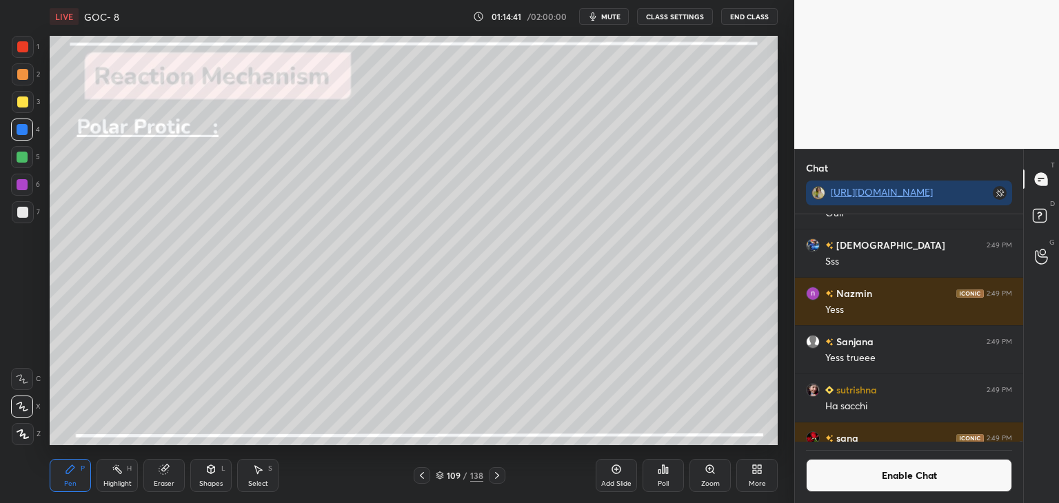
click at [121, 476] on div "Highlight H" at bounding box center [116, 475] width 41 height 33
click at [615, 479] on div "Add Slide" at bounding box center [615, 475] width 41 height 33
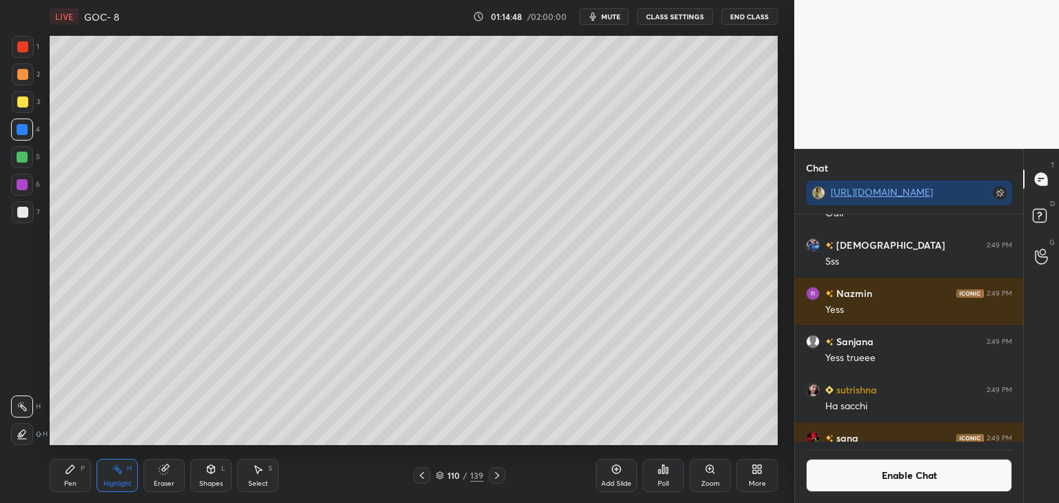
click at [66, 476] on div "Pen P" at bounding box center [70, 475] width 41 height 33
click at [26, 429] on div at bounding box center [23, 434] width 22 height 22
click at [39, 214] on div "7" at bounding box center [26, 212] width 28 height 22
click at [25, 218] on div at bounding box center [23, 212] width 22 height 22
click at [34, 154] on div "5" at bounding box center [25, 157] width 29 height 22
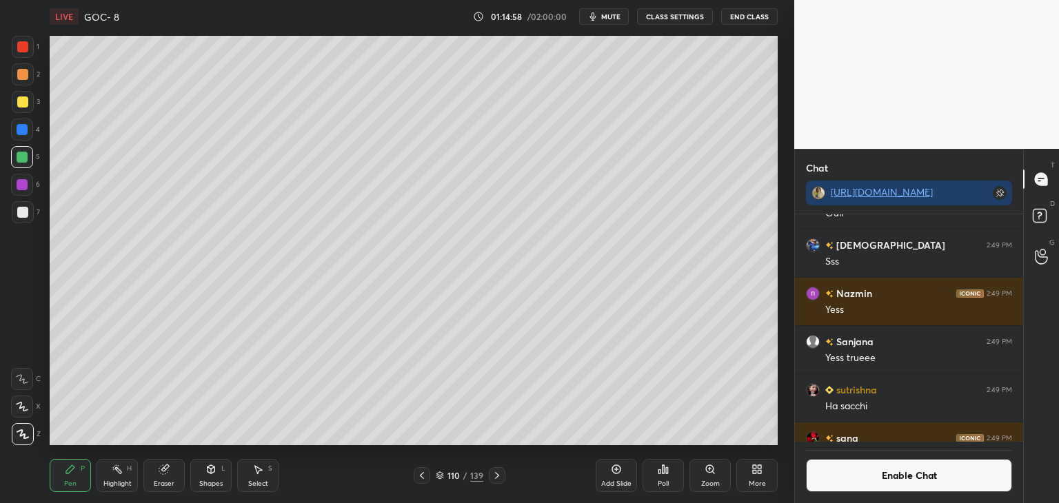
click at [25, 400] on div at bounding box center [22, 407] width 22 height 22
click at [36, 123] on div "4" at bounding box center [25, 130] width 29 height 22
click at [220, 470] on div "Shapes L" at bounding box center [210, 475] width 41 height 33
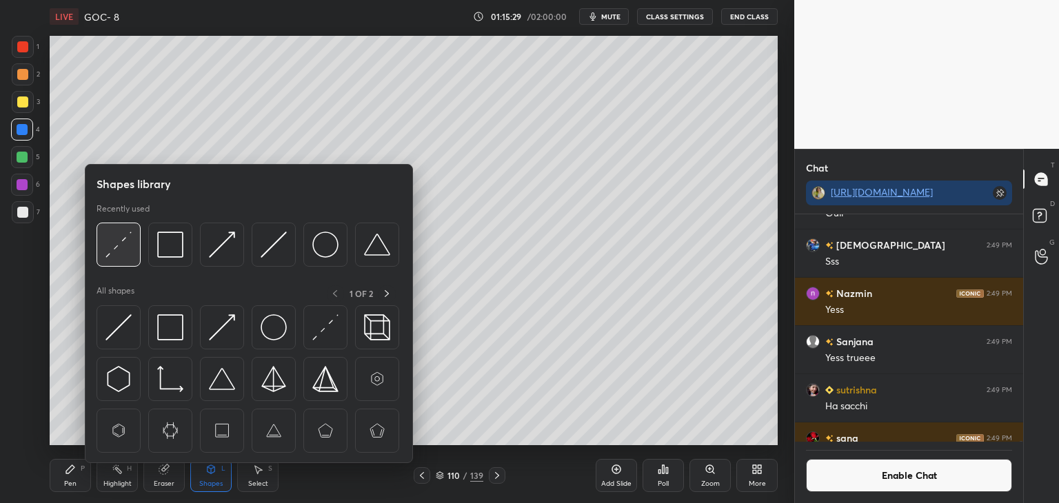
click at [124, 260] on div at bounding box center [118, 245] width 44 height 44
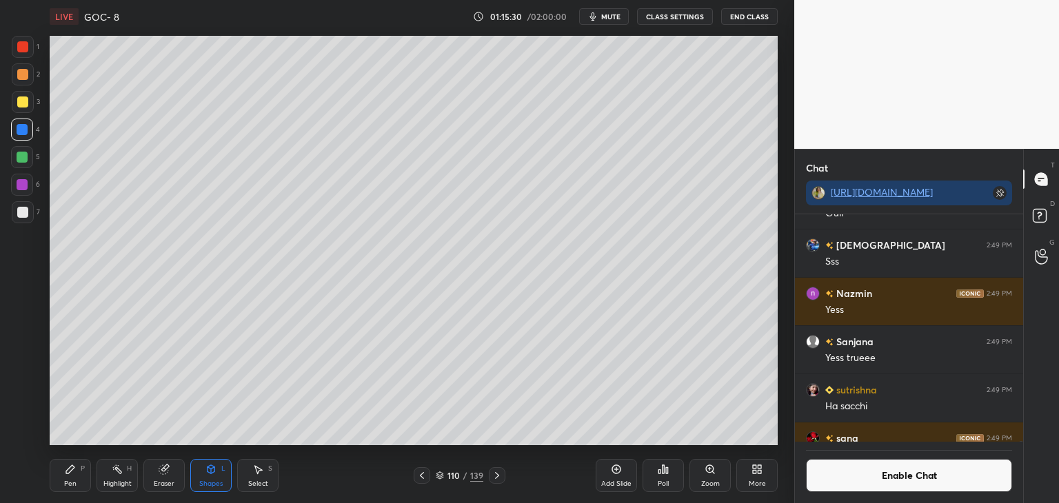
click at [30, 184] on div at bounding box center [22, 185] width 22 height 22
click at [79, 485] on div "Pen P" at bounding box center [70, 475] width 41 height 33
click at [28, 215] on div at bounding box center [23, 212] width 22 height 22
click at [30, 188] on div at bounding box center [22, 185] width 22 height 22
click at [94, 486] on div "Pen P Highlight H Eraser Shapes L Select S" at bounding box center [186, 475] width 273 height 33
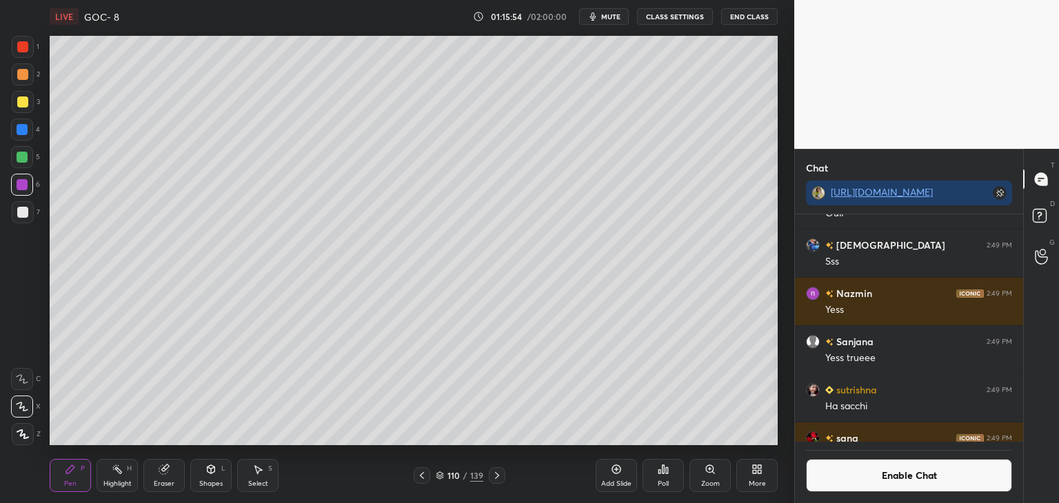
click at [118, 480] on div "Highlight" at bounding box center [117, 483] width 28 height 7
click at [28, 77] on div at bounding box center [23, 74] width 22 height 22
click at [26, 428] on div at bounding box center [22, 434] width 22 height 22
click at [420, 474] on icon at bounding box center [421, 475] width 11 height 11
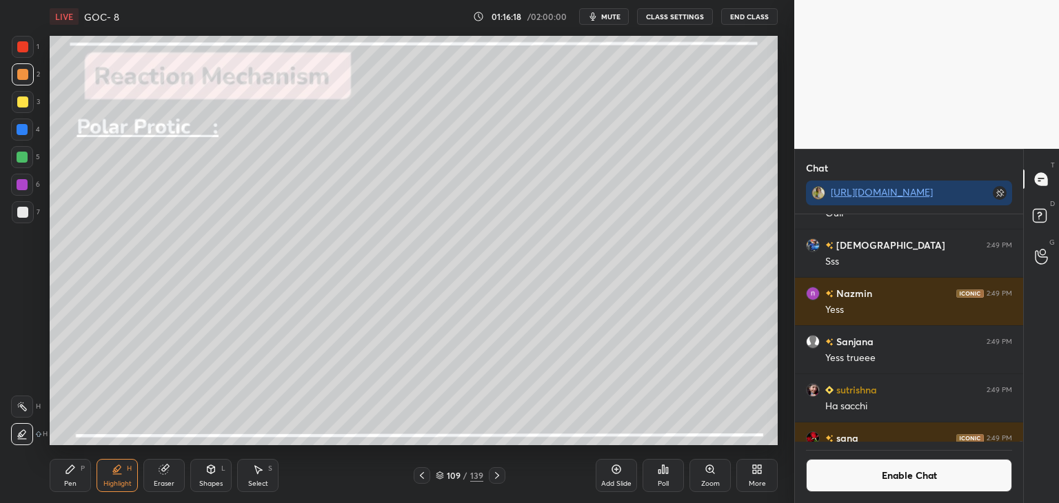
click at [496, 473] on icon at bounding box center [496, 475] width 11 height 11
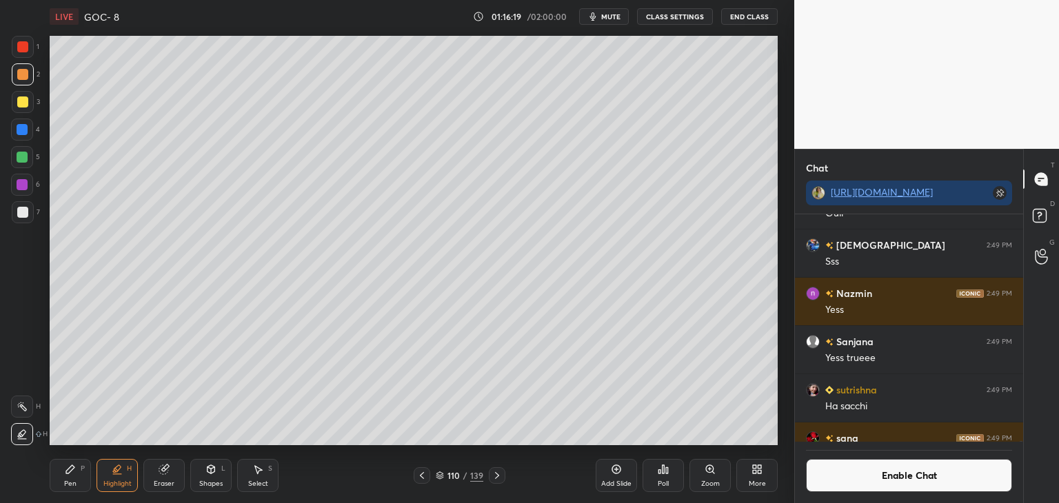
click at [495, 473] on icon at bounding box center [497, 475] width 4 height 7
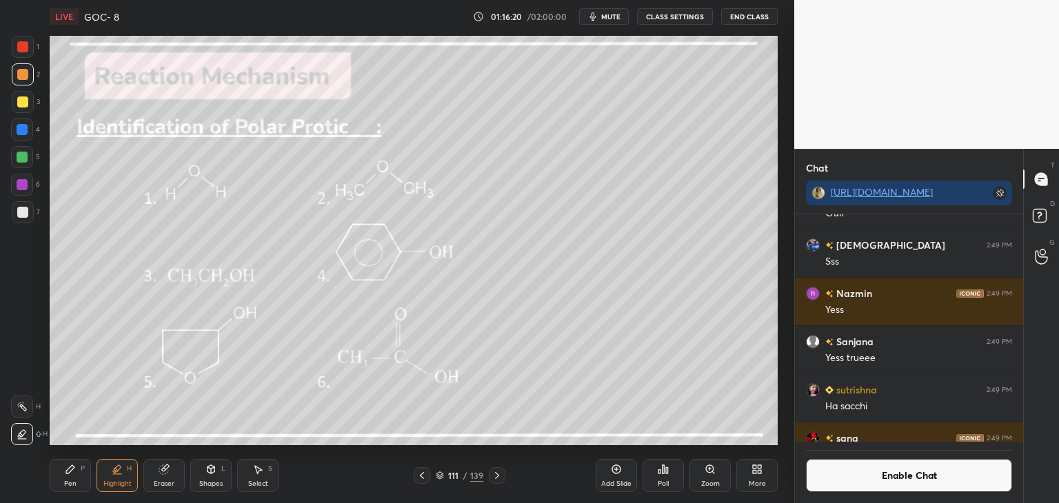
click at [79, 482] on div "Pen P" at bounding box center [70, 475] width 41 height 33
click at [838, 484] on button "Enable Chat" at bounding box center [909, 475] width 206 height 33
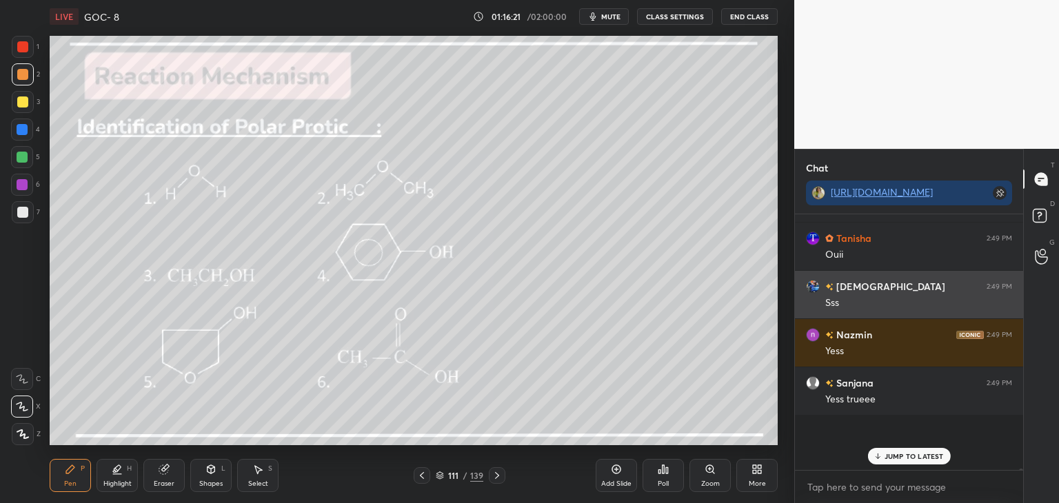
scroll to position [252, 224]
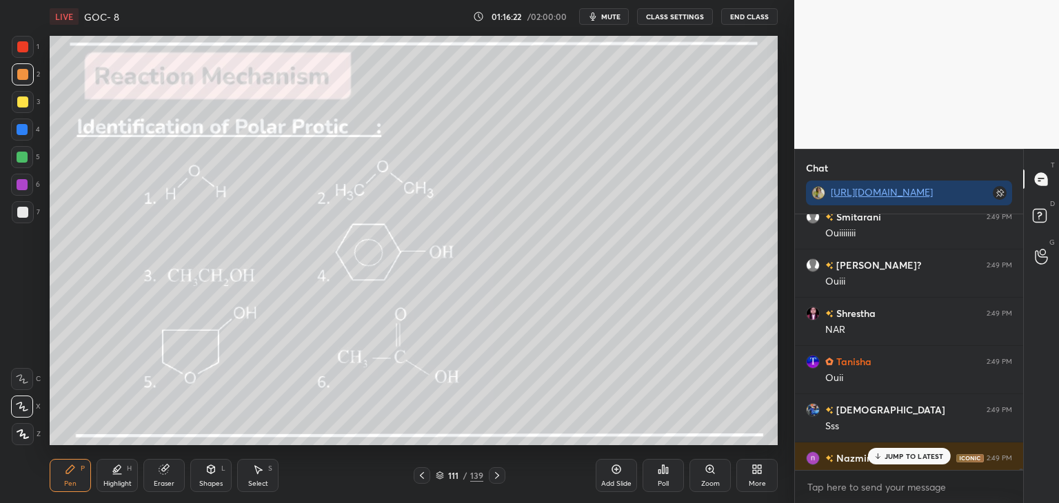
click at [889, 456] on p "JUMP TO LATEST" at bounding box center [913, 456] width 59 height 8
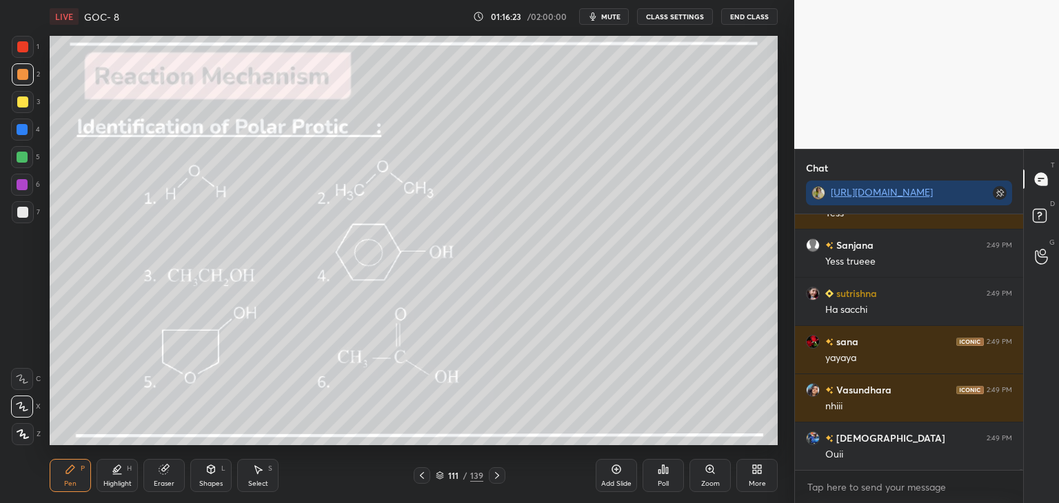
scroll to position [95008, 0]
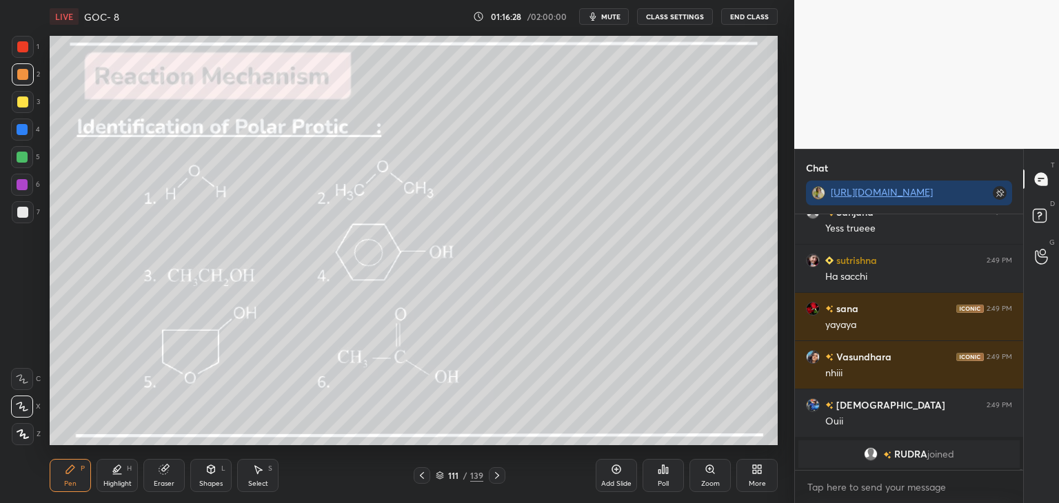
click at [69, 471] on icon at bounding box center [70, 469] width 8 height 8
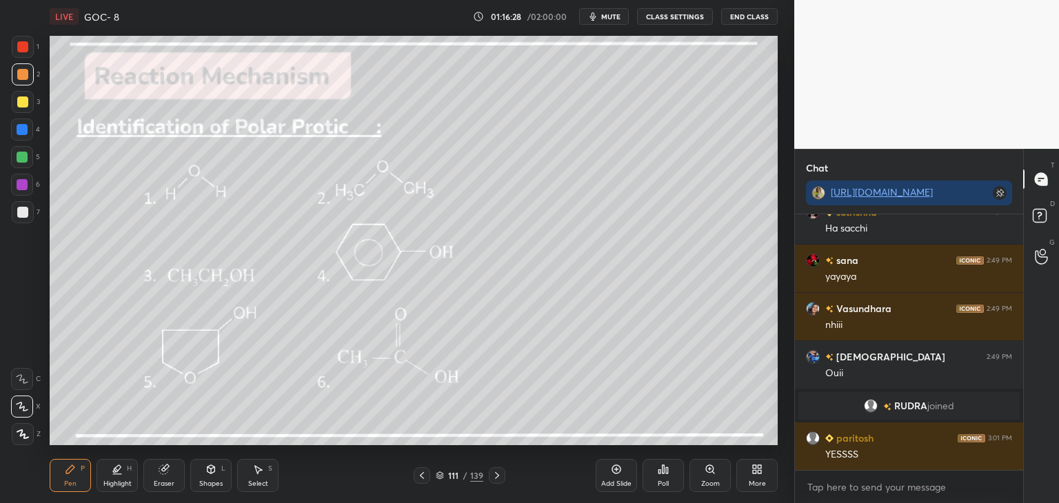
click at [22, 184] on div at bounding box center [22, 184] width 11 height 11
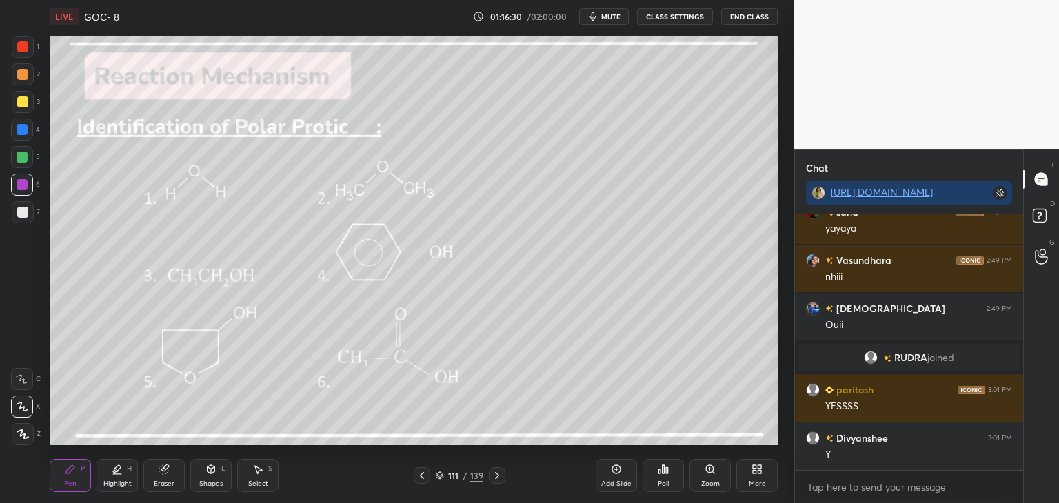
click at [28, 81] on div at bounding box center [23, 74] width 22 height 22
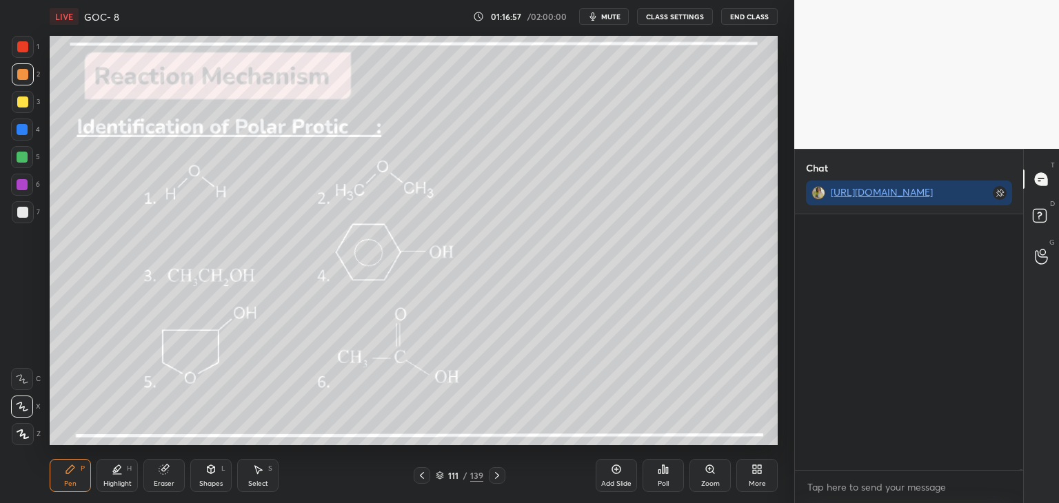
scroll to position [107207, 0]
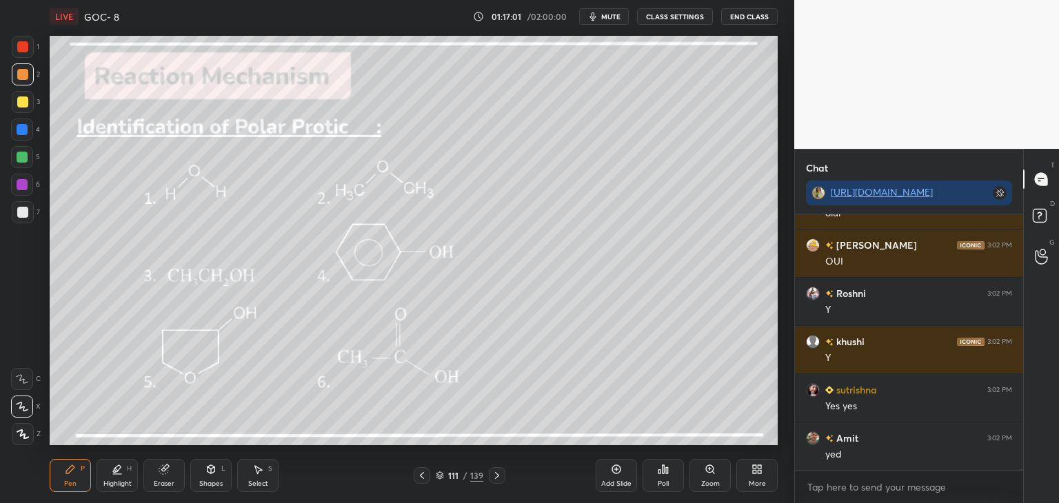
click at [497, 477] on icon at bounding box center [497, 475] width 4 height 7
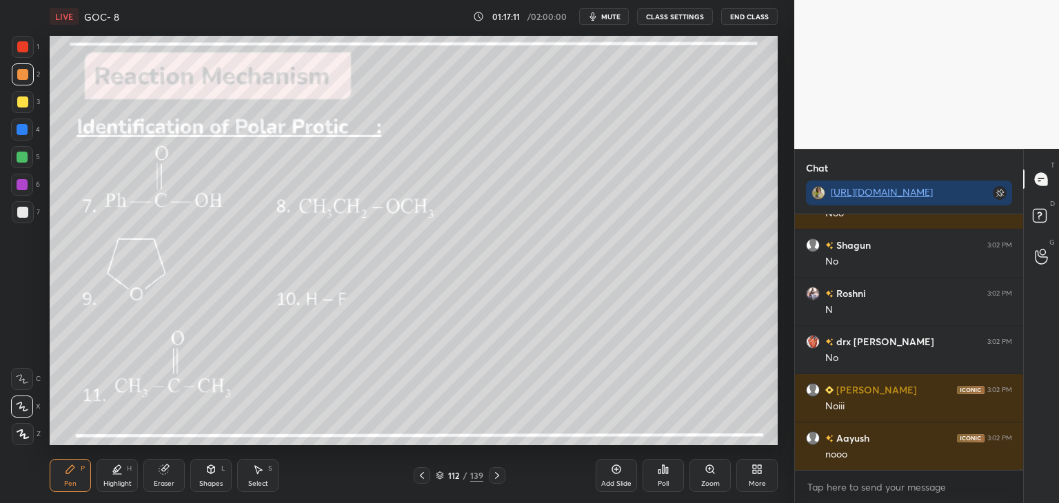
click at [169, 478] on div "Eraser" at bounding box center [163, 475] width 41 height 33
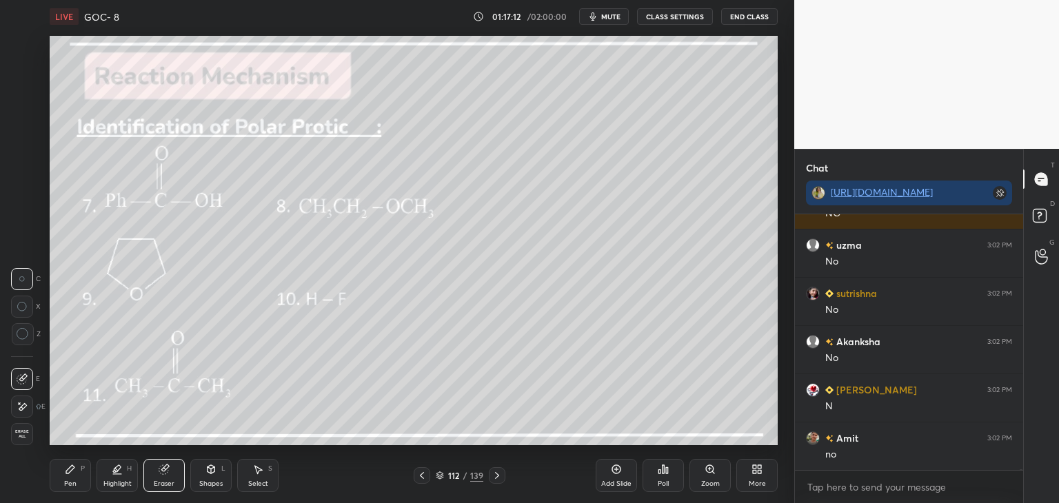
click at [58, 476] on div "Pen P" at bounding box center [70, 475] width 41 height 33
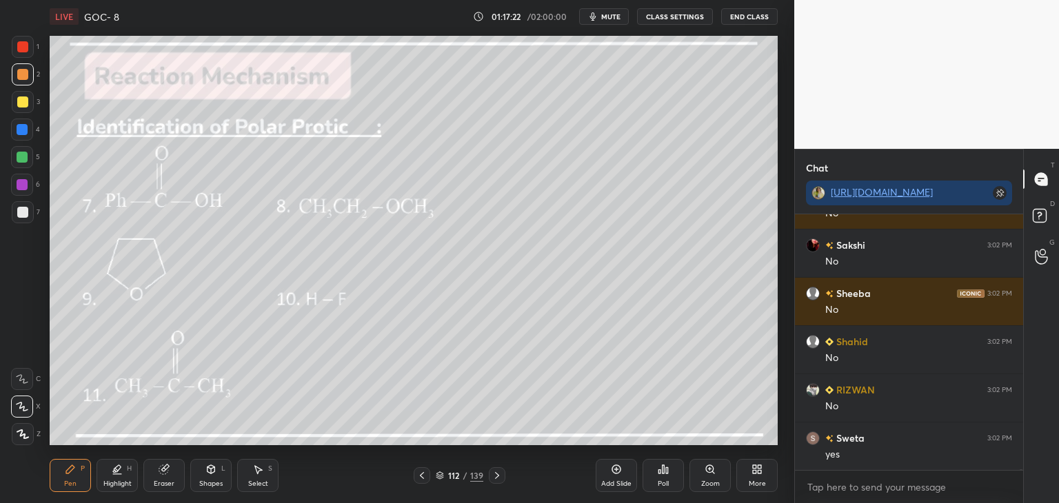
click at [493, 475] on icon at bounding box center [496, 475] width 11 height 11
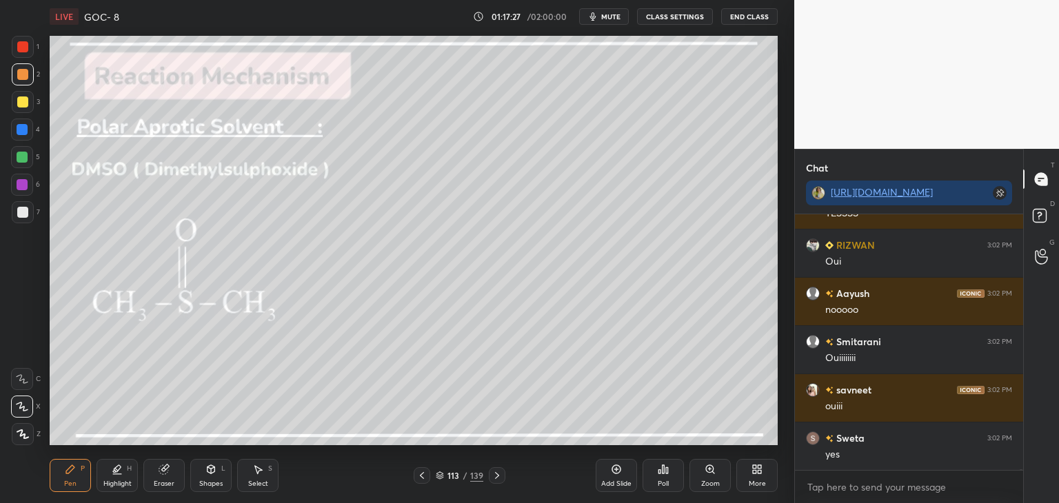
click at [675, 19] on button "CLASS SETTINGS" at bounding box center [675, 16] width 76 height 17
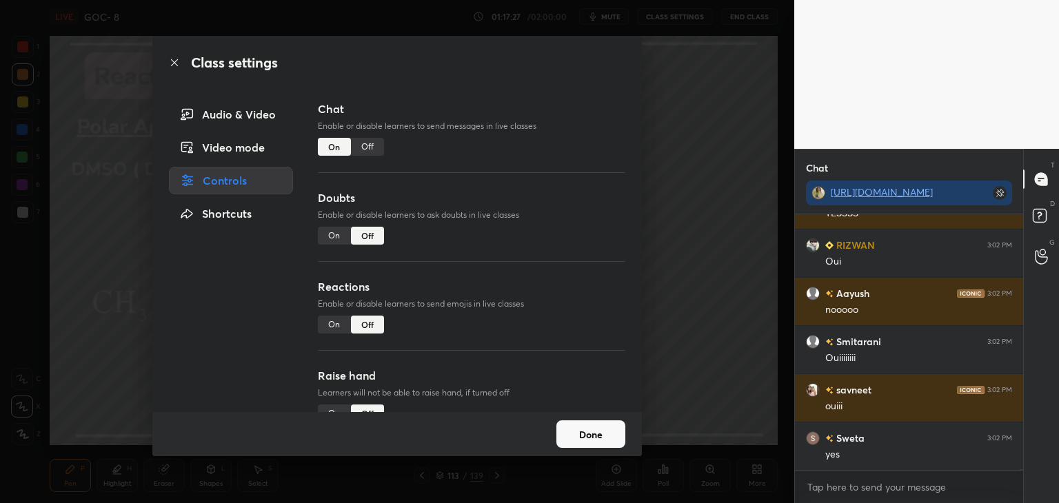
click at [378, 145] on div "Off" at bounding box center [367, 147] width 33 height 18
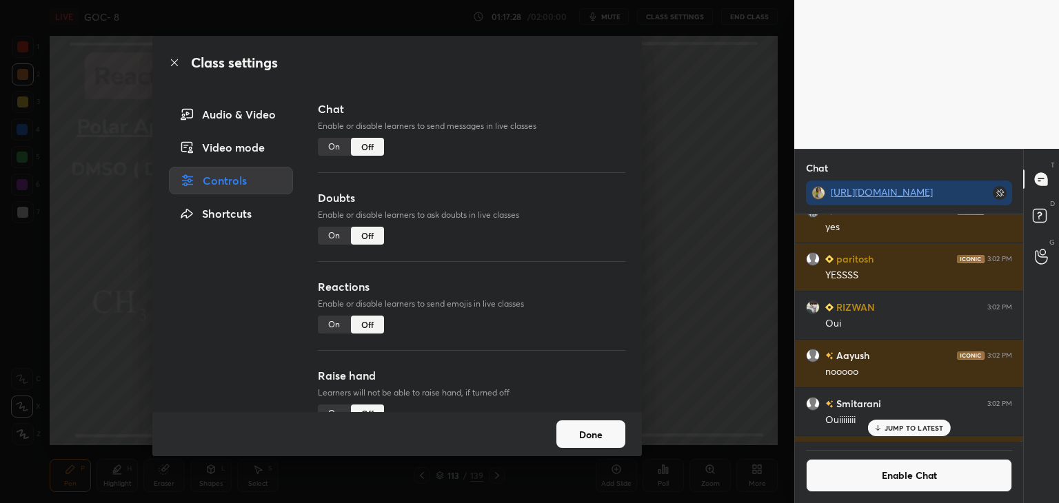
click at [587, 441] on button "Done" at bounding box center [590, 434] width 69 height 28
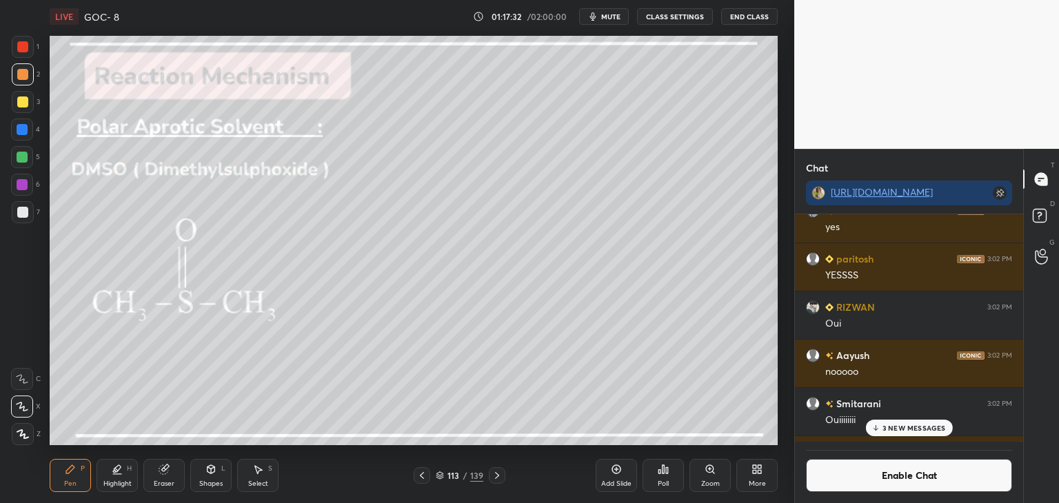
click at [29, 185] on div at bounding box center [22, 185] width 22 height 22
click at [123, 483] on div "Highlight" at bounding box center [117, 483] width 28 height 7
click at [212, 480] on div "Shapes" at bounding box center [210, 483] width 23 height 7
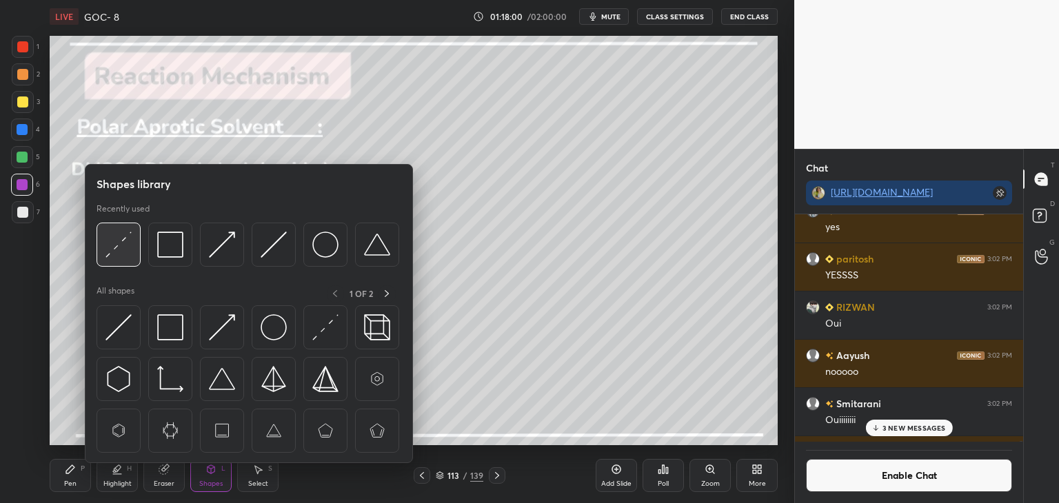
click at [123, 241] on img at bounding box center [118, 245] width 26 height 26
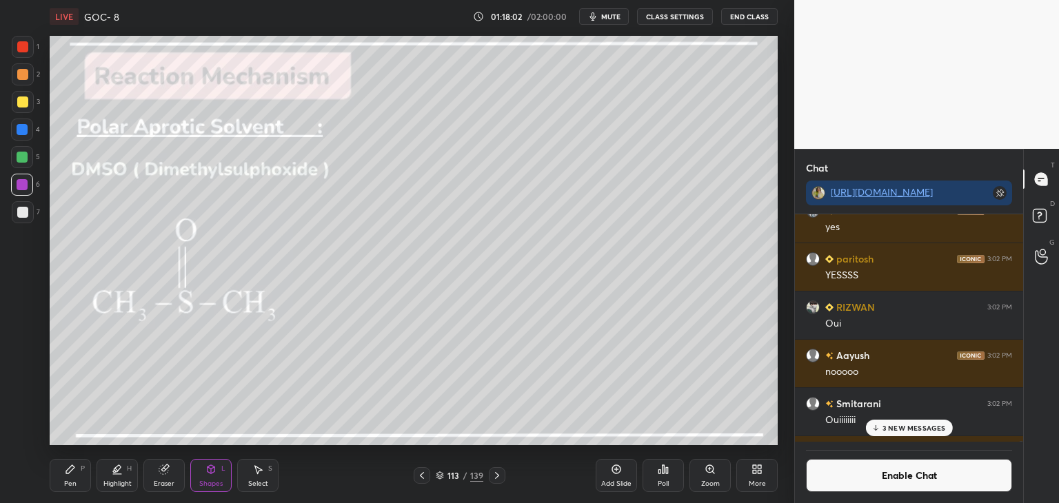
click at [109, 474] on div "Highlight H" at bounding box center [116, 475] width 41 height 33
click at [25, 103] on div at bounding box center [22, 101] width 11 height 11
click at [16, 154] on div at bounding box center [22, 157] width 22 height 22
click at [72, 480] on div "Pen" at bounding box center [70, 483] width 12 height 7
click at [39, 489] on div "1 2 3 4 5 6 7 C X Z C X Z E E Erase all H H LIVE GOC- 8 01:18:20 / 02:00:00 mut…" at bounding box center [391, 251] width 783 height 503
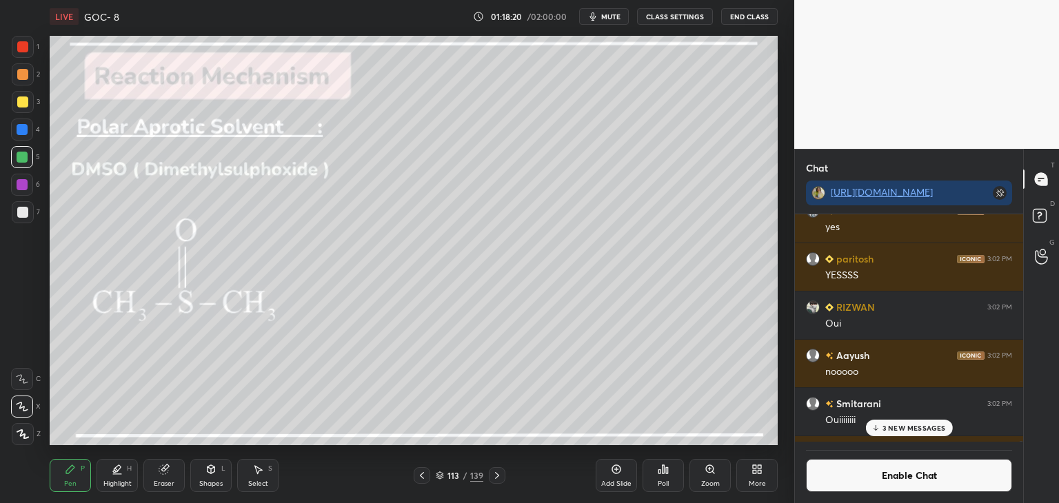
click at [65, 485] on div "Pen" at bounding box center [70, 483] width 12 height 7
click at [30, 218] on div at bounding box center [23, 212] width 22 height 22
click at [20, 435] on icon at bounding box center [22, 434] width 11 height 8
click at [23, 128] on div at bounding box center [22, 129] width 11 height 11
click at [165, 467] on icon at bounding box center [165, 468] width 8 height 7
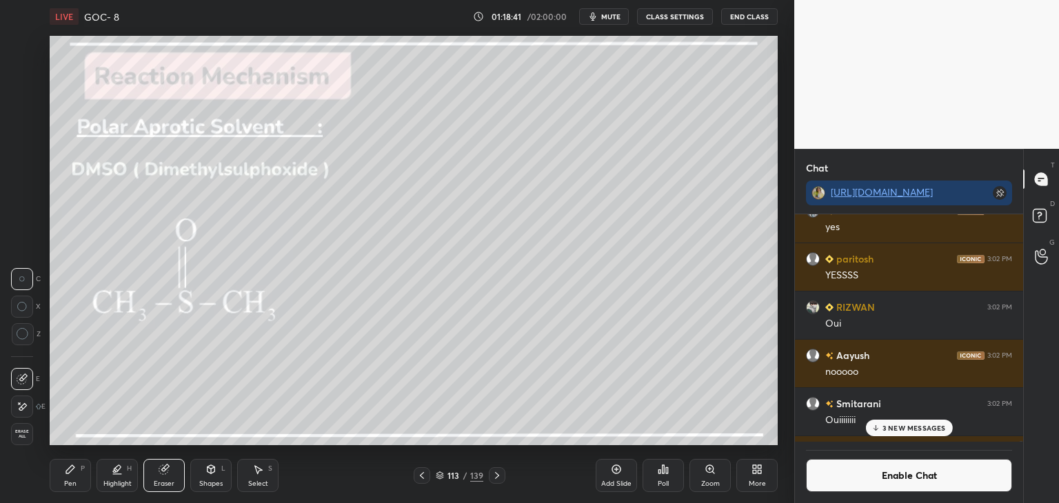
click at [212, 467] on icon at bounding box center [211, 469] width 8 height 8
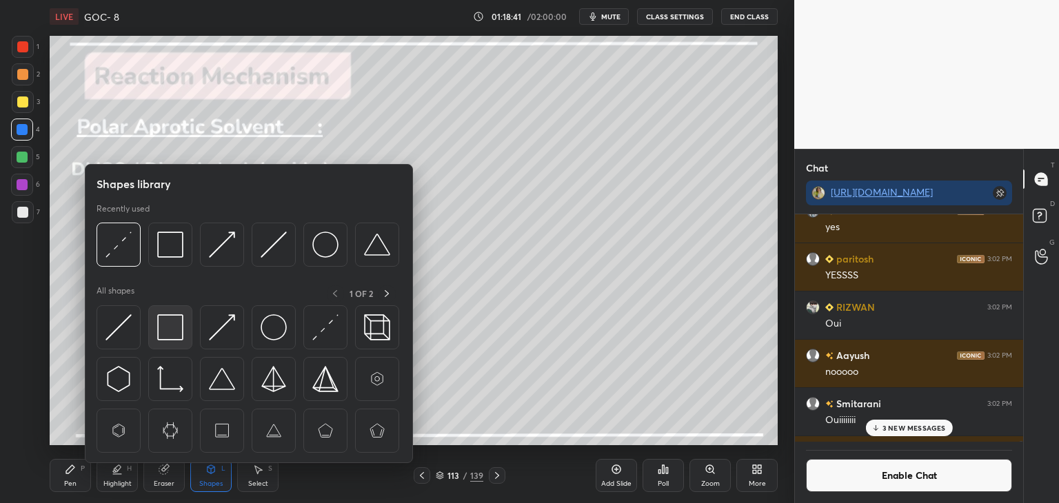
click at [172, 326] on img at bounding box center [170, 327] width 26 height 26
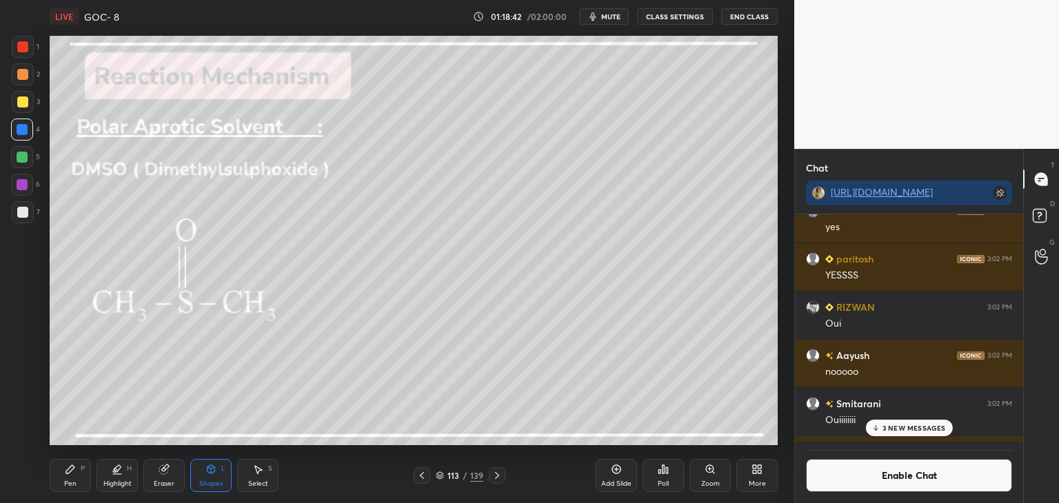
click at [25, 154] on div at bounding box center [22, 157] width 11 height 11
click at [74, 476] on div "Pen P" at bounding box center [70, 475] width 41 height 33
click at [26, 130] on div at bounding box center [22, 129] width 11 height 11
click at [250, 467] on div "Select S" at bounding box center [257, 475] width 41 height 33
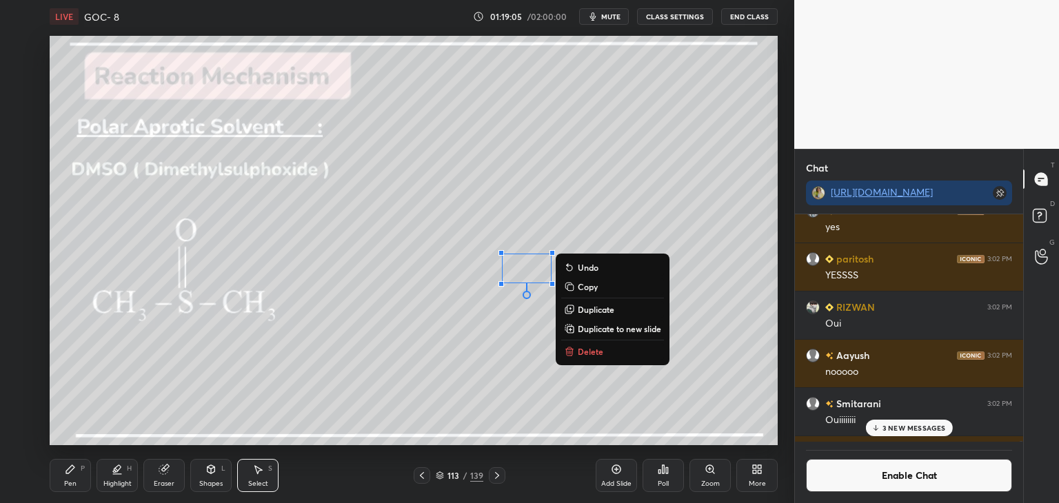
click at [114, 467] on icon at bounding box center [117, 469] width 11 height 11
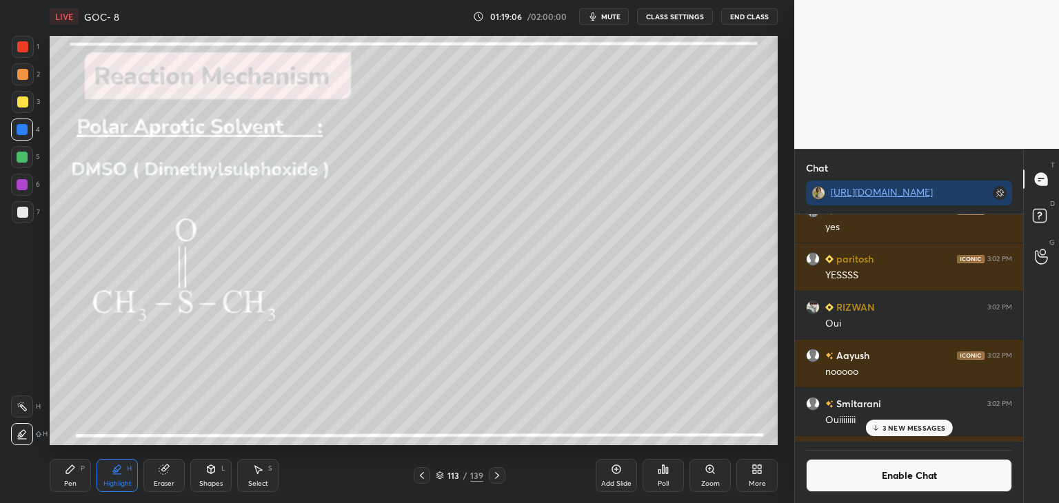
click at [72, 474] on icon at bounding box center [70, 469] width 11 height 11
click at [26, 209] on div at bounding box center [22, 212] width 11 height 11
click at [22, 79] on div at bounding box center [22, 74] width 11 height 11
click at [32, 129] on div at bounding box center [22, 130] width 22 height 22
click at [126, 472] on div "Highlight H" at bounding box center [116, 475] width 41 height 33
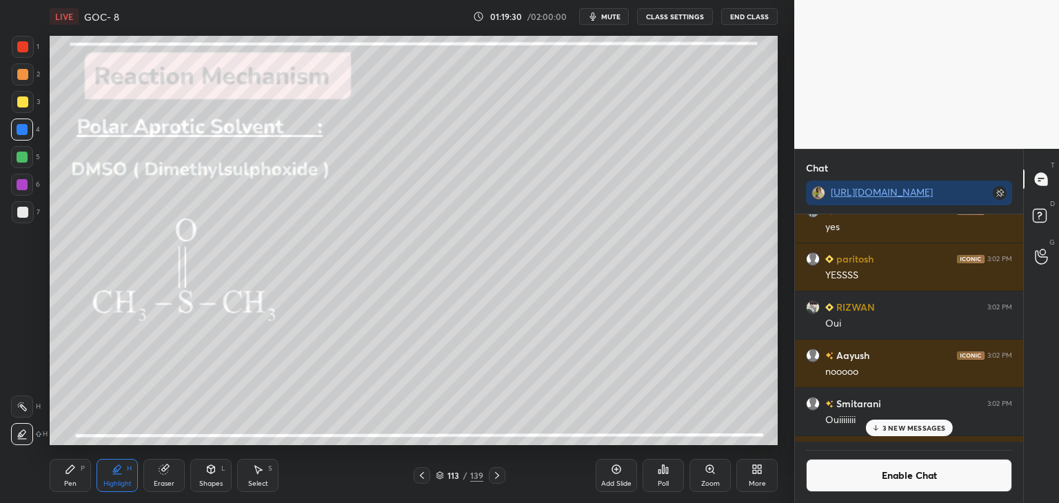
click at [168, 465] on icon at bounding box center [164, 469] width 11 height 11
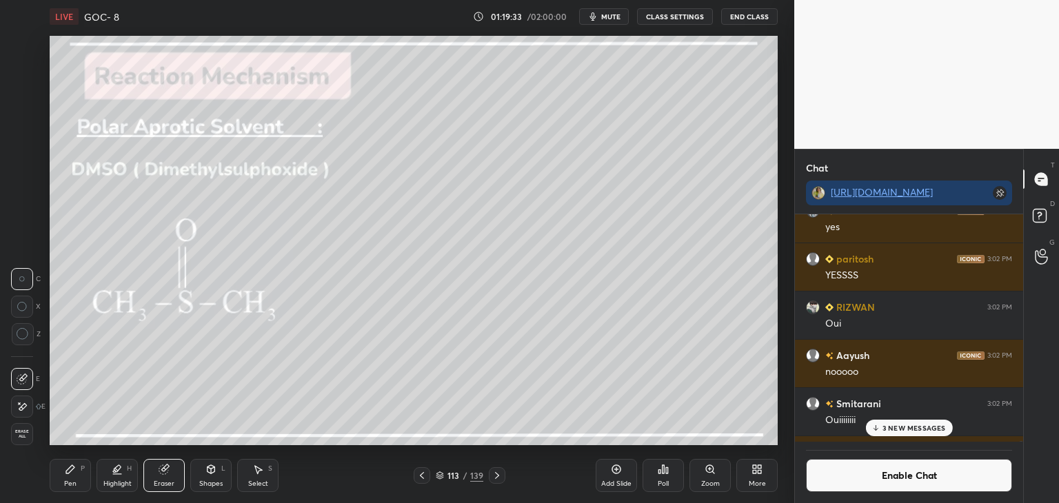
click at [67, 469] on icon at bounding box center [70, 469] width 11 height 11
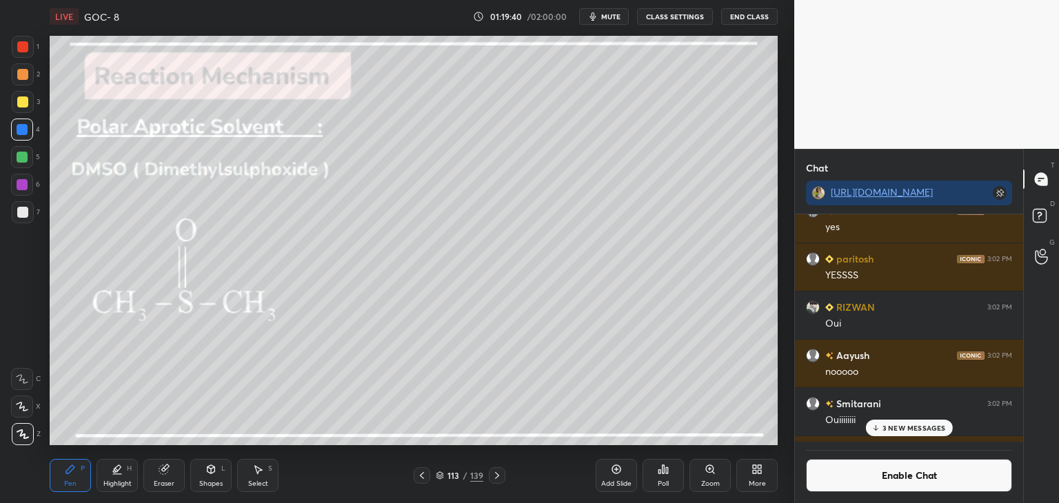
click at [215, 469] on icon at bounding box center [210, 469] width 11 height 11
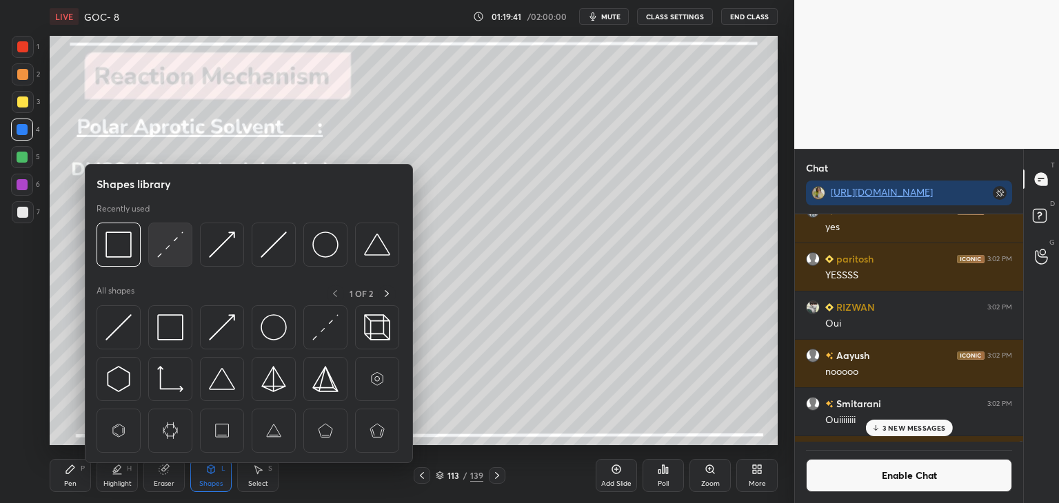
click at [161, 243] on img at bounding box center [170, 245] width 26 height 26
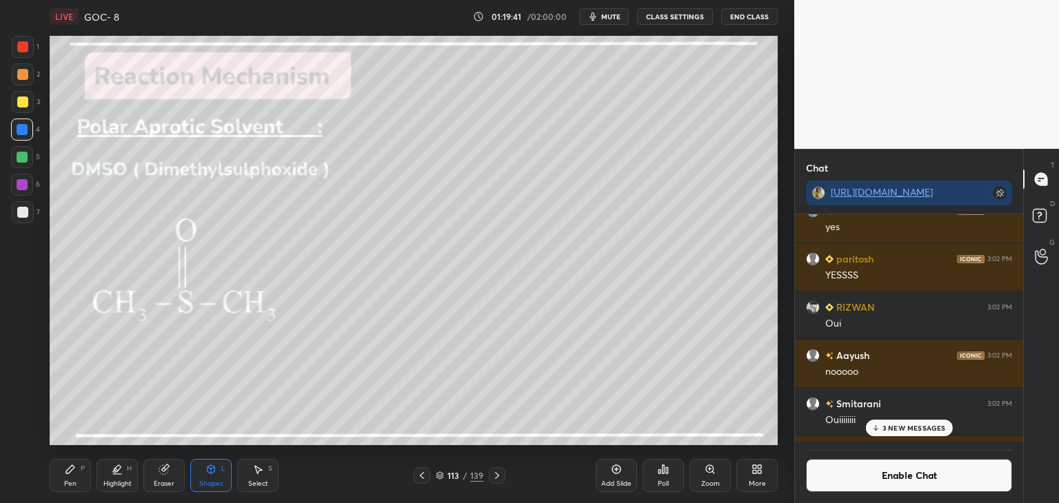
click at [16, 156] on div at bounding box center [22, 157] width 22 height 22
click at [121, 473] on icon at bounding box center [117, 469] width 11 height 11
click at [25, 183] on div at bounding box center [22, 184] width 11 height 11
click at [26, 53] on div at bounding box center [23, 47] width 22 height 22
click at [24, 131] on div at bounding box center [22, 129] width 11 height 11
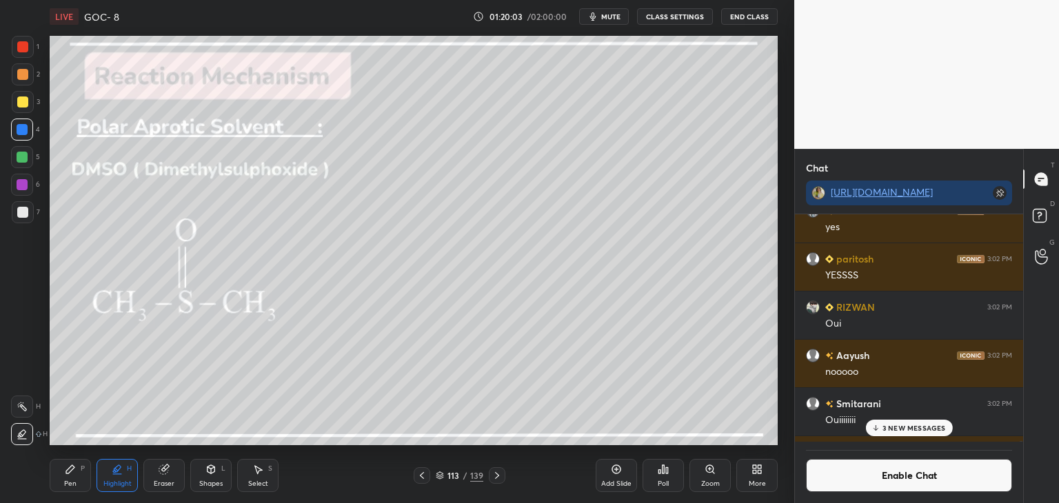
click at [613, 472] on icon at bounding box center [616, 469] width 9 height 9
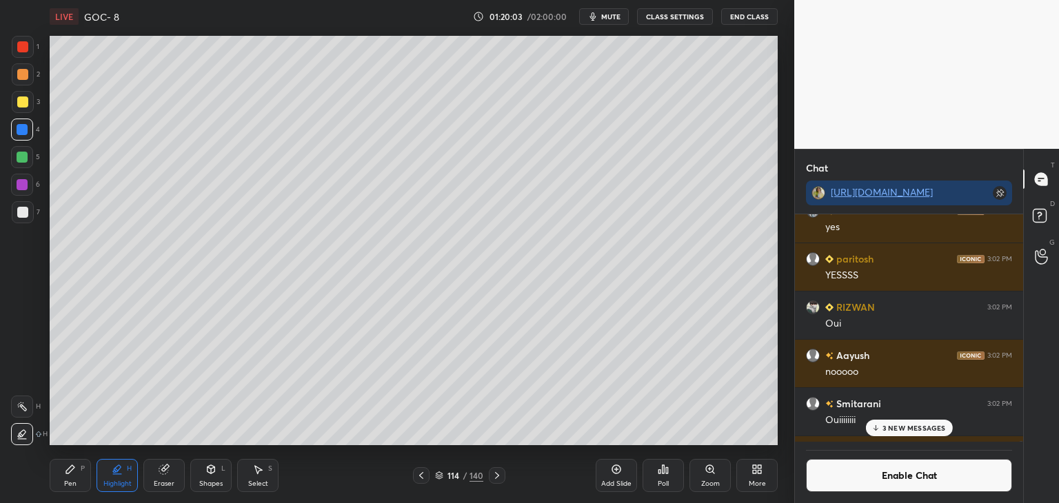
click at [77, 480] on div "Pen P" at bounding box center [70, 475] width 41 height 33
click at [21, 214] on div at bounding box center [22, 212] width 11 height 11
click at [28, 403] on icon at bounding box center [22, 407] width 12 height 10
click at [30, 78] on div at bounding box center [23, 74] width 22 height 22
click at [12, 129] on div at bounding box center [22, 130] width 22 height 22
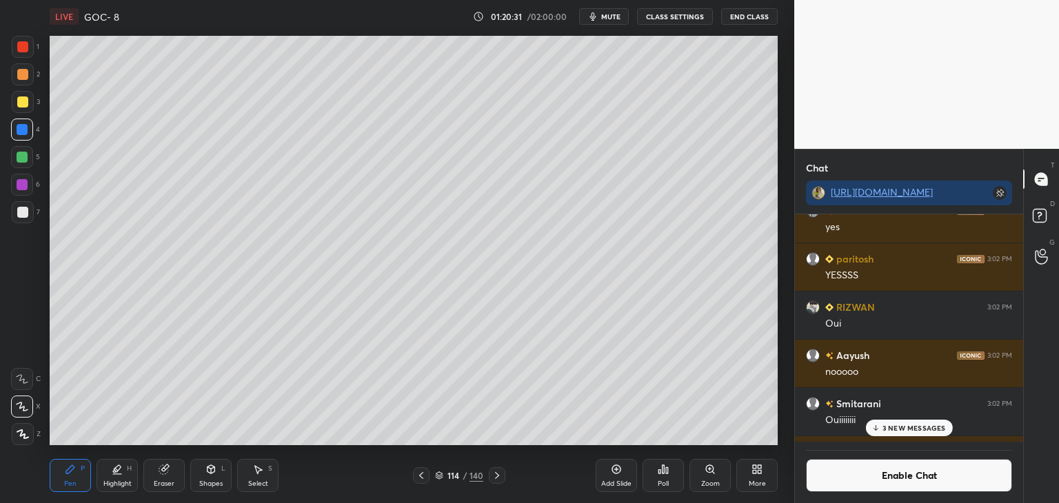
click at [115, 481] on div "Highlight" at bounding box center [117, 483] width 28 height 7
click at [20, 406] on rect at bounding box center [23, 408] width 7 height 7
click at [32, 188] on div at bounding box center [22, 185] width 22 height 22
click at [79, 472] on div "Pen P" at bounding box center [70, 475] width 41 height 33
click at [21, 79] on div at bounding box center [22, 74] width 11 height 11
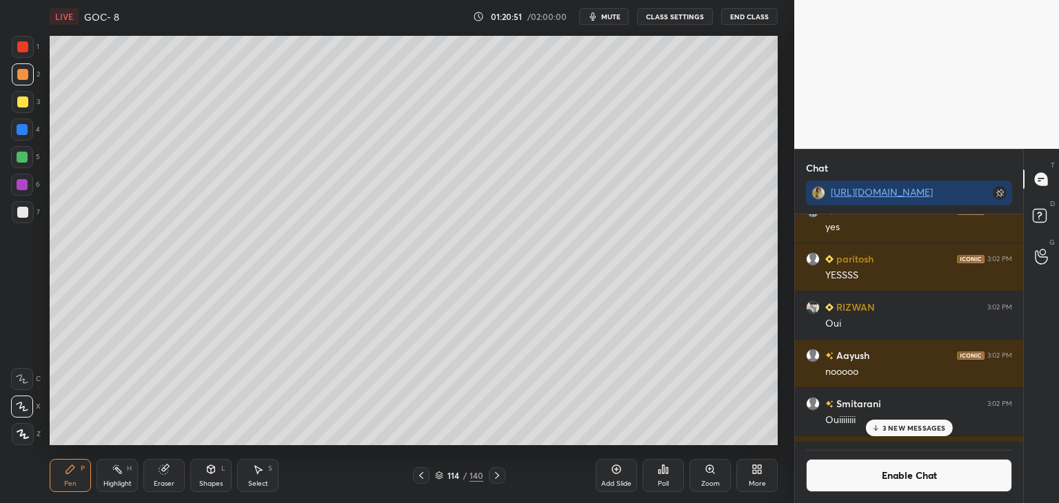
click at [20, 126] on div at bounding box center [22, 129] width 11 height 11
click at [120, 475] on div "Highlight H" at bounding box center [116, 475] width 41 height 33
click at [74, 482] on div "Pen" at bounding box center [70, 483] width 12 height 7
click at [118, 471] on rect at bounding box center [118, 470] width 7 height 7
click at [420, 480] on icon at bounding box center [421, 475] width 11 height 11
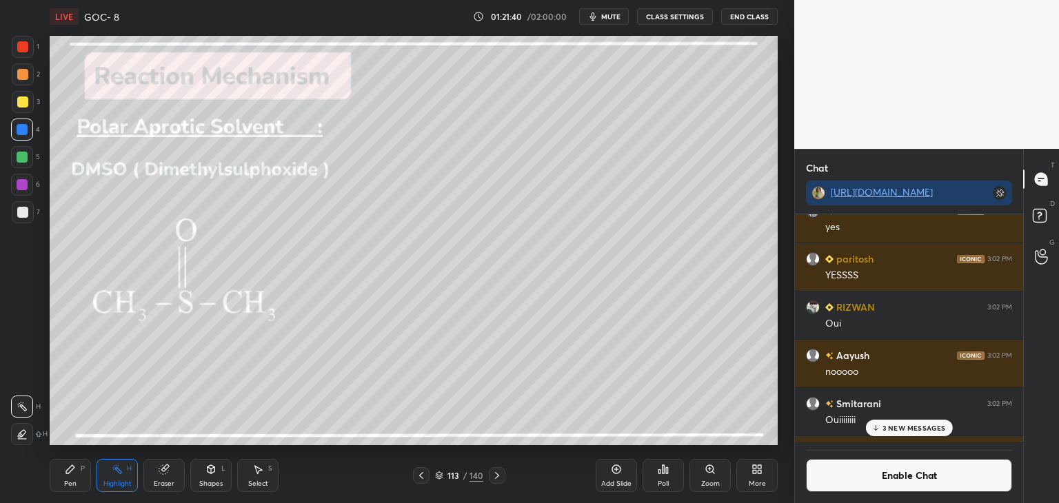
click at [416, 472] on icon at bounding box center [421, 475] width 11 height 11
click at [422, 476] on icon at bounding box center [421, 475] width 11 height 11
click at [422, 475] on icon at bounding box center [421, 475] width 11 height 11
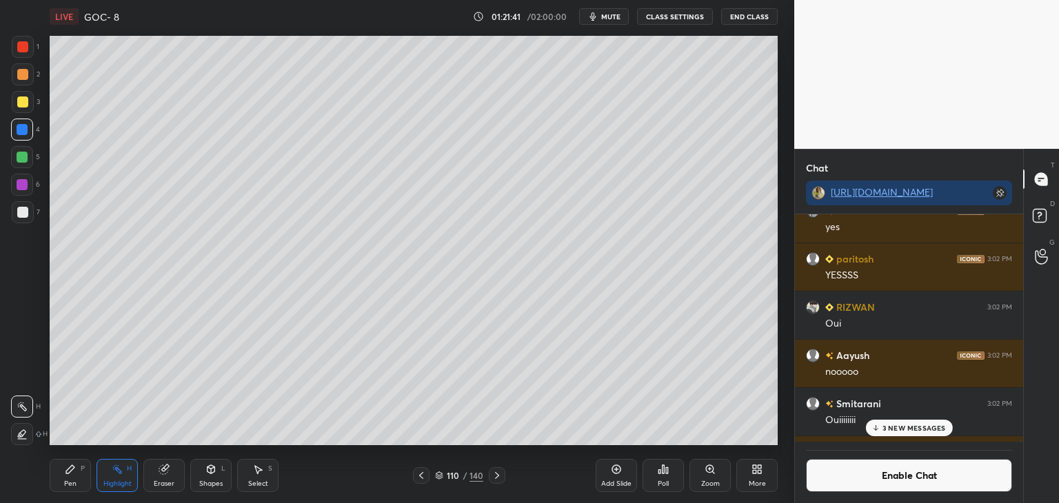
click at [431, 475] on div "110 / 140" at bounding box center [459, 475] width 92 height 17
click at [431, 476] on div "110 / 140" at bounding box center [459, 475] width 92 height 17
click at [419, 477] on icon at bounding box center [421, 475] width 11 height 11
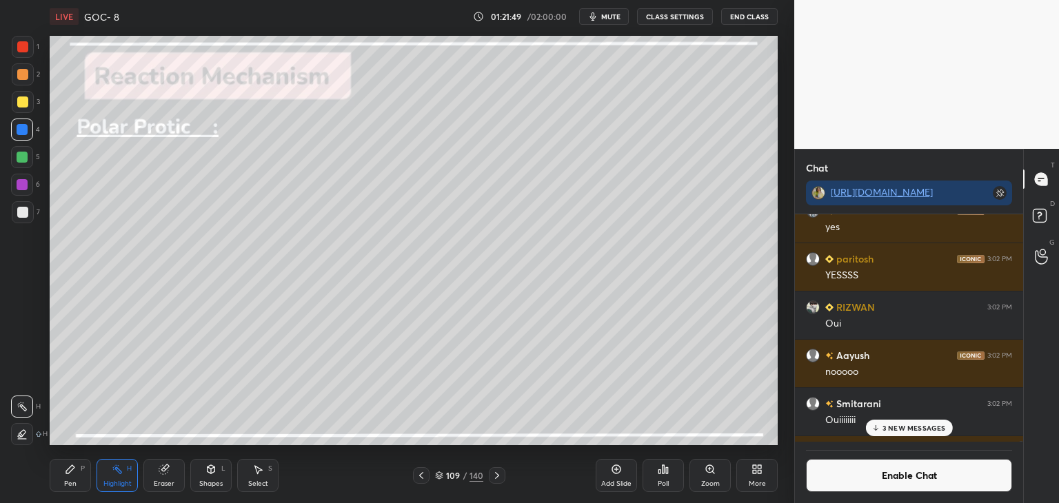
click at [496, 471] on icon at bounding box center [496, 475] width 11 height 11
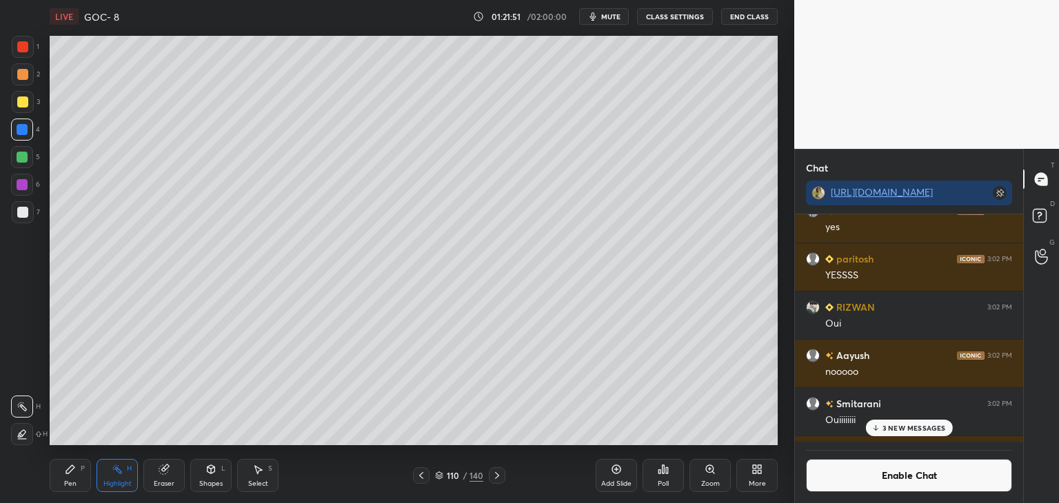
click at [498, 474] on icon at bounding box center [496, 475] width 11 height 11
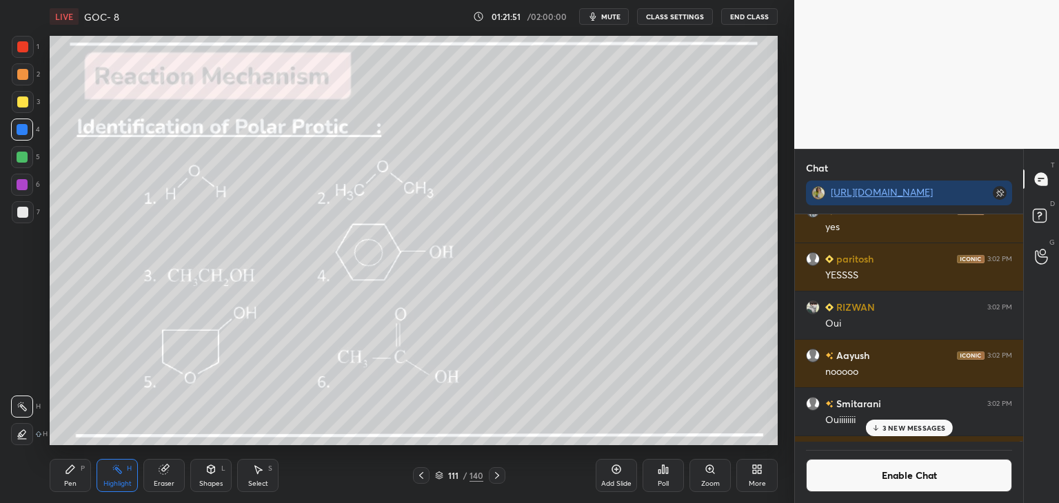
click at [498, 468] on div at bounding box center [497, 475] width 17 height 17
click at [499, 469] on div at bounding box center [497, 475] width 17 height 17
click at [15, 81] on div at bounding box center [23, 74] width 22 height 22
click at [498, 474] on icon at bounding box center [496, 475] width 11 height 11
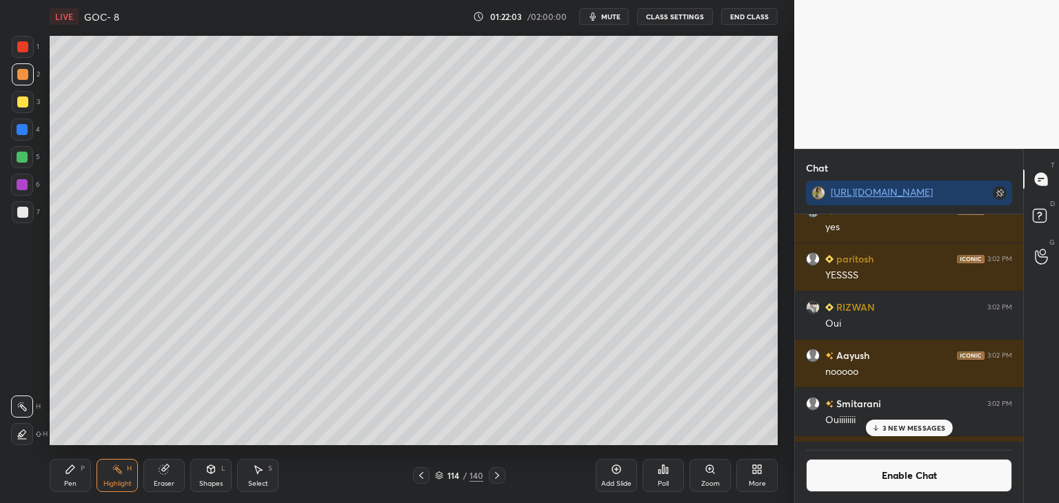
click at [498, 475] on icon at bounding box center [496, 475] width 11 height 11
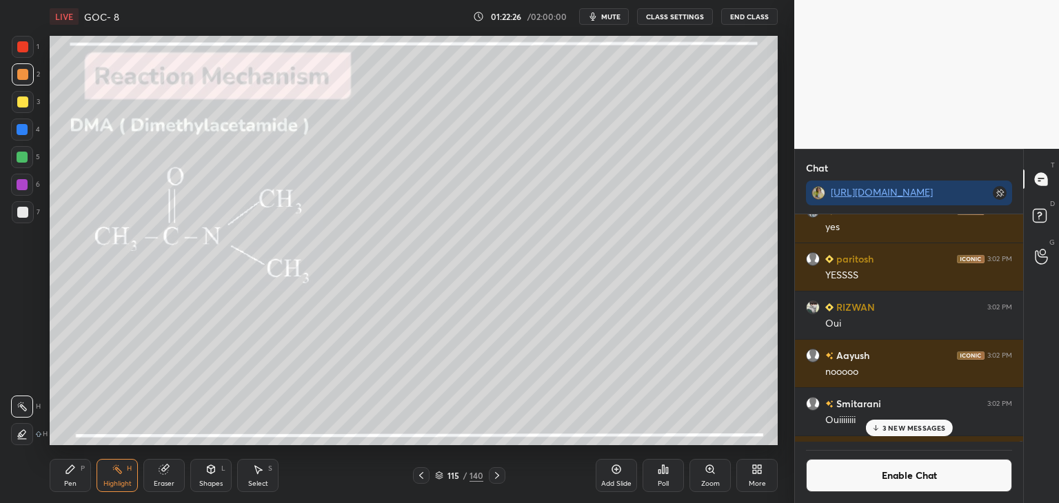
click at [498, 475] on icon at bounding box center [496, 475] width 11 height 11
click at [498, 478] on icon at bounding box center [496, 475] width 11 height 11
click at [495, 474] on icon at bounding box center [496, 475] width 11 height 11
click at [70, 476] on div "Pen P" at bounding box center [70, 475] width 41 height 33
click at [910, 479] on button "Enable Chat" at bounding box center [909, 475] width 206 height 33
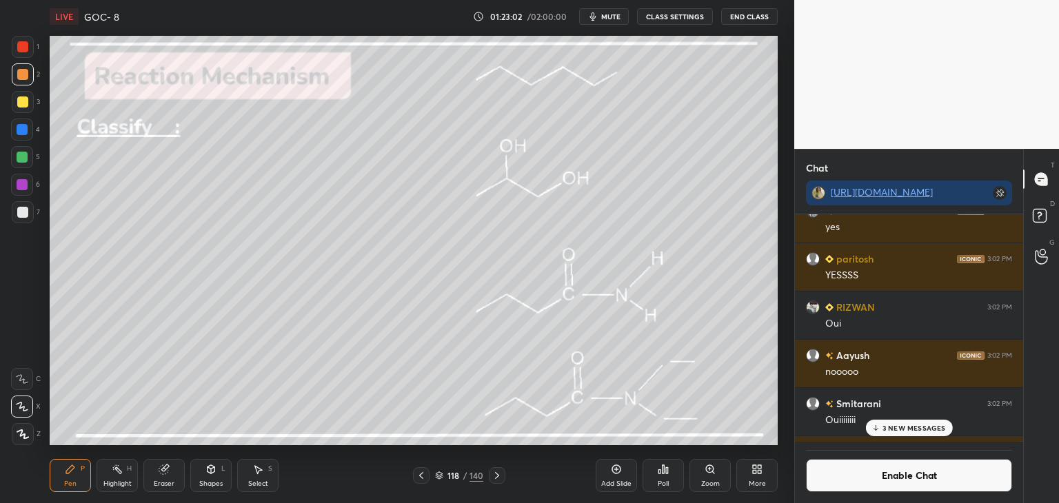
click at [914, 433] on div "3 NEW MESSAGES" at bounding box center [908, 428] width 87 height 17
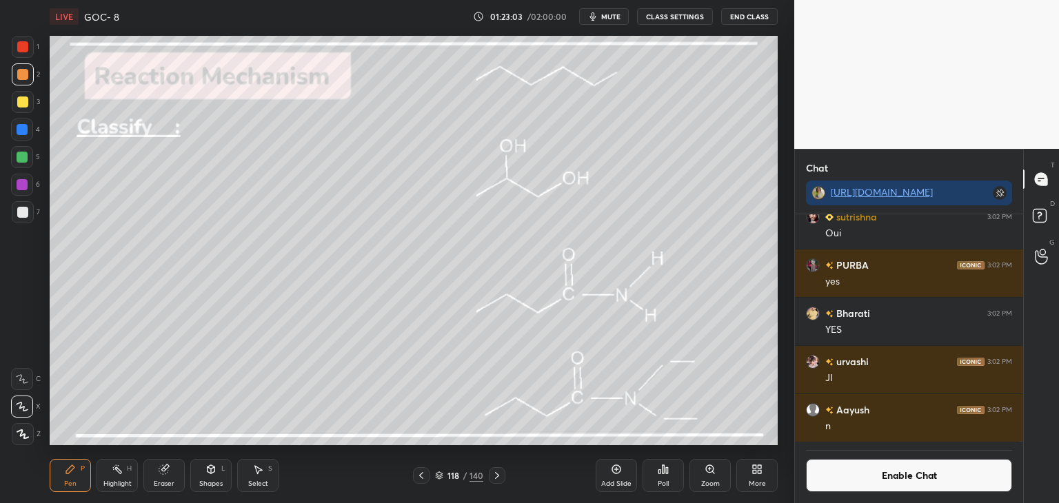
click at [904, 471] on button "Enable Chat" at bounding box center [909, 475] width 206 height 33
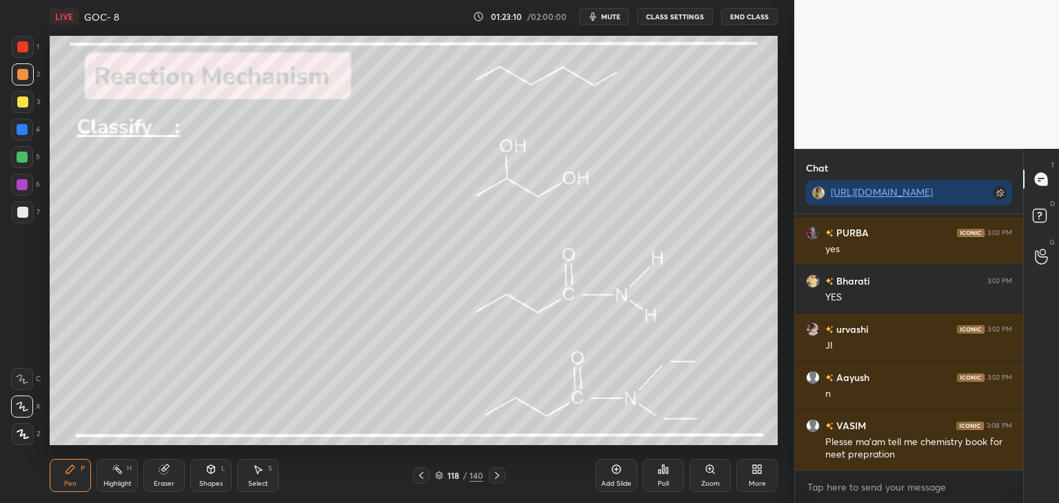
scroll to position [112108, 0]
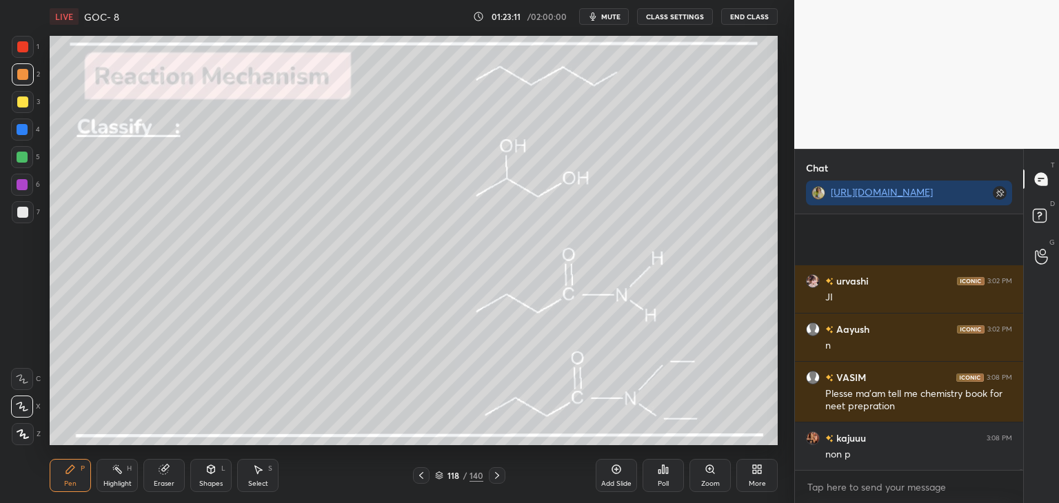
click at [28, 183] on div at bounding box center [22, 185] width 22 height 22
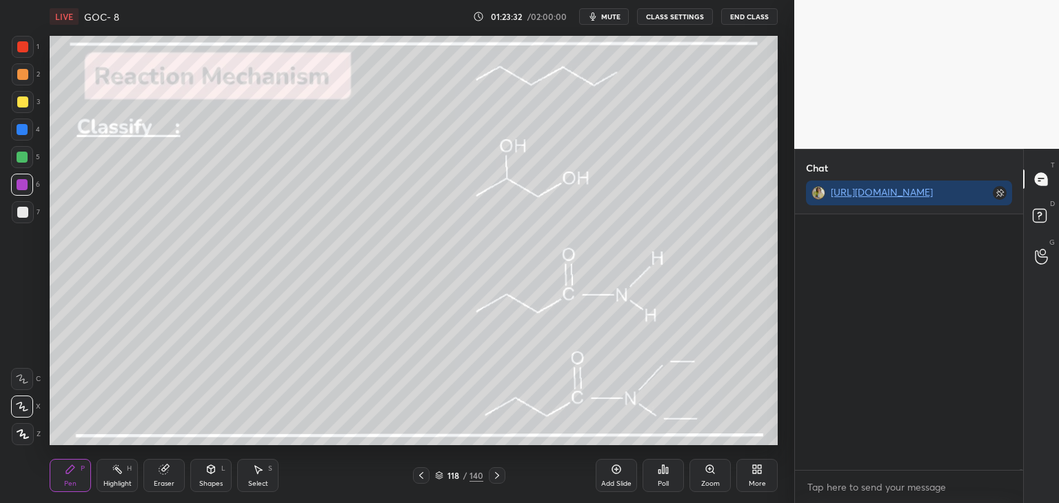
scroll to position [120689, 0]
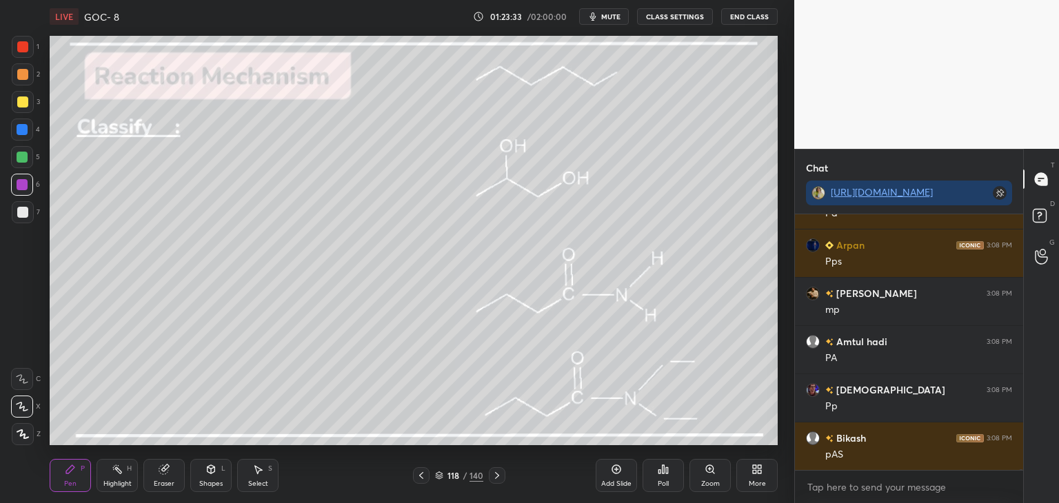
click at [496, 473] on icon at bounding box center [496, 475] width 11 height 11
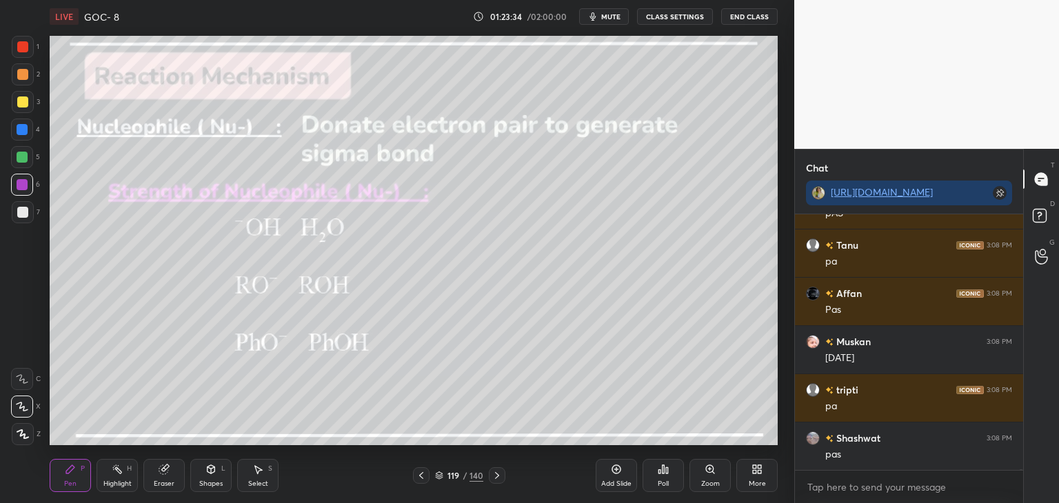
scroll to position [121461, 0]
click at [413, 471] on div at bounding box center [421, 475] width 17 height 17
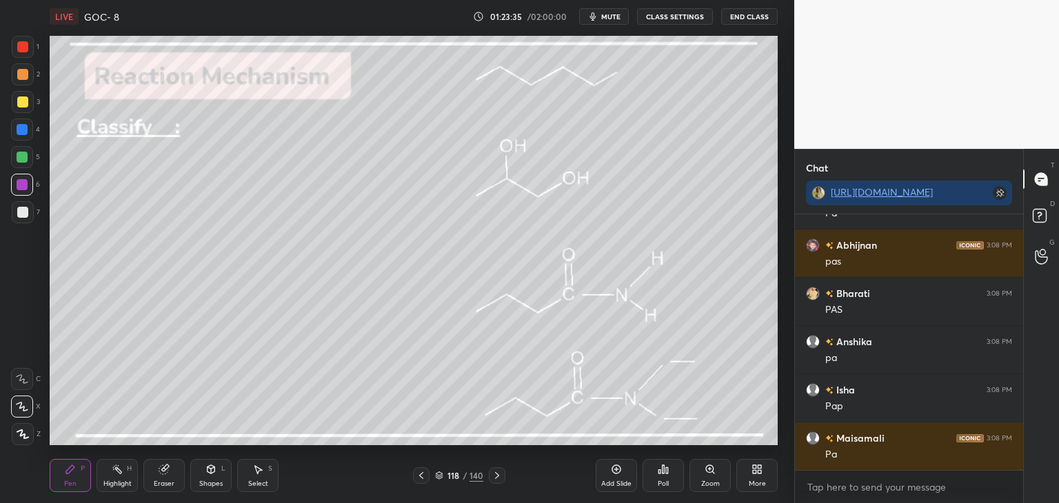
click at [420, 481] on div at bounding box center [421, 475] width 17 height 17
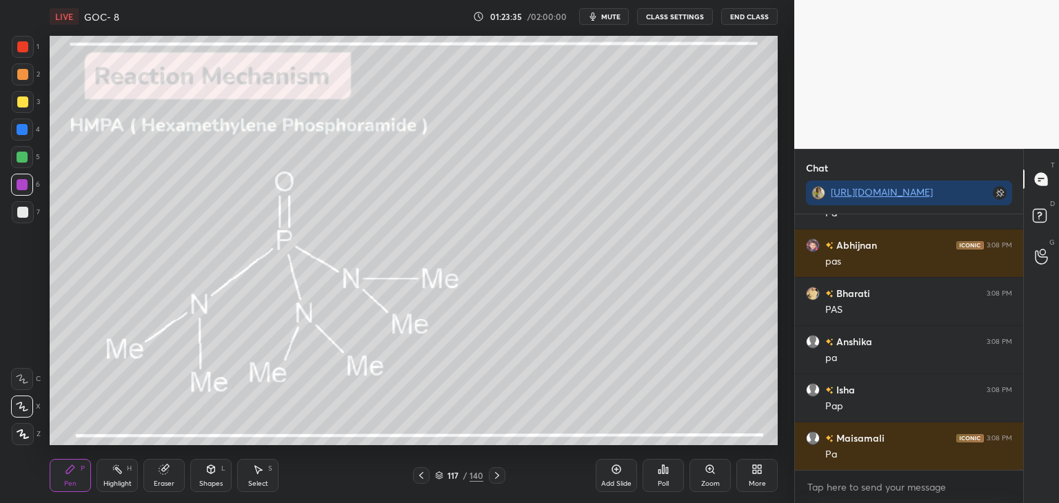
click at [419, 478] on icon at bounding box center [421, 475] width 11 height 11
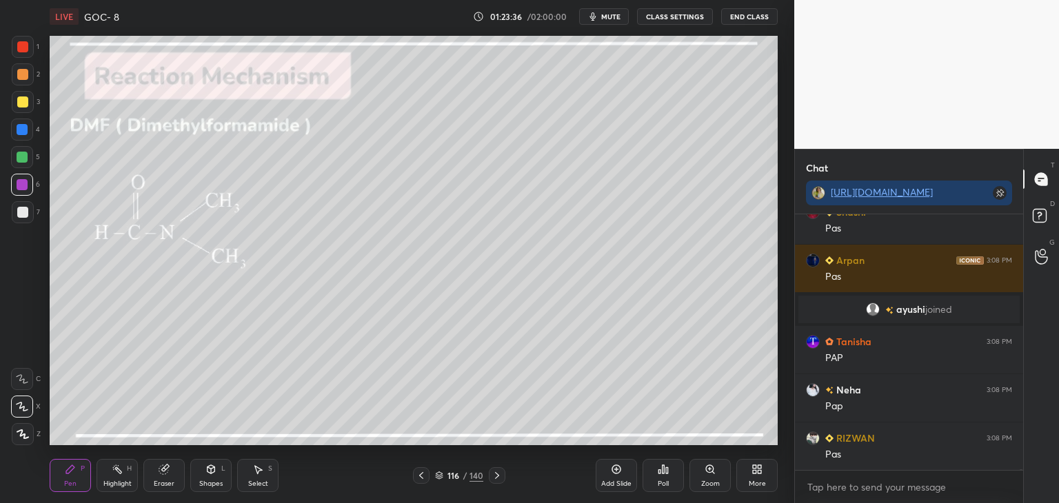
click at [422, 478] on icon at bounding box center [421, 475] width 11 height 11
click at [422, 474] on icon at bounding box center [421, 475] width 11 height 11
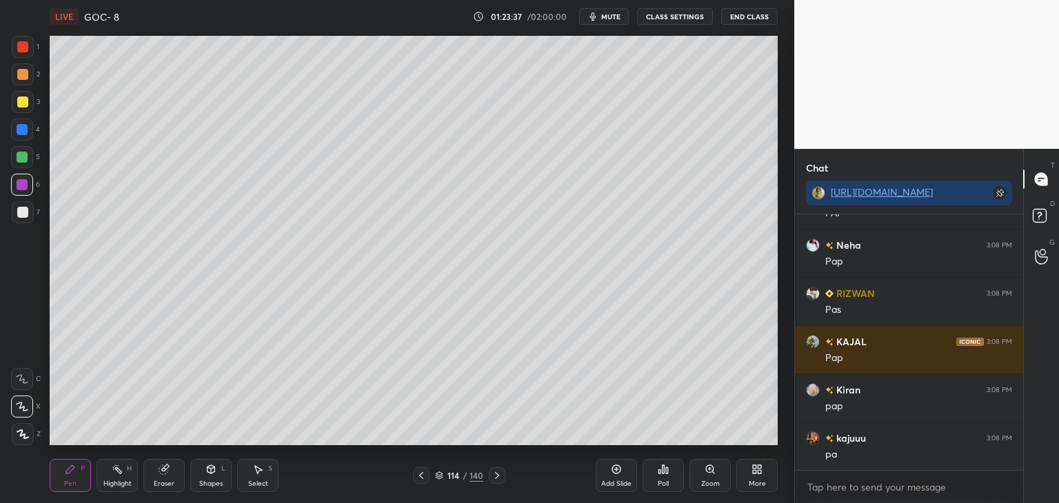
click at [421, 470] on icon at bounding box center [421, 475] width 11 height 11
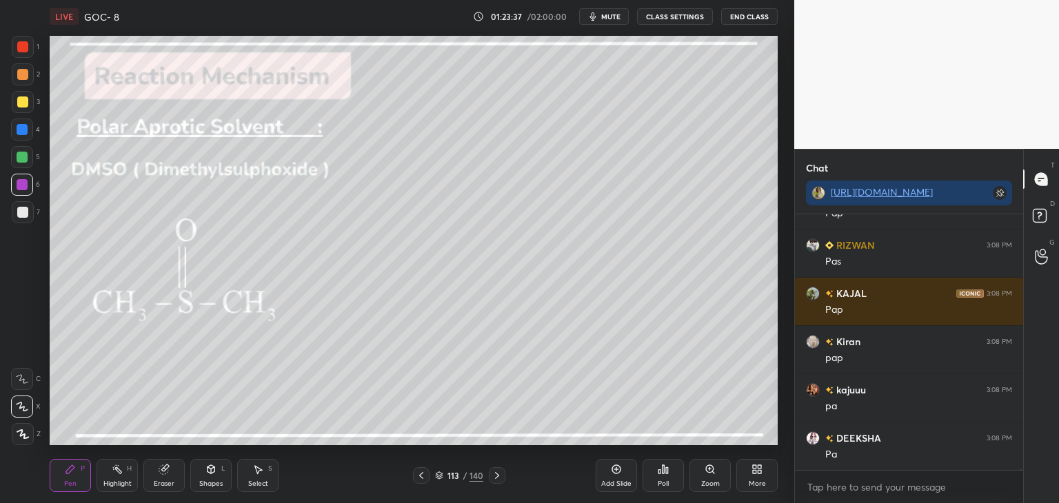
click at [417, 474] on icon at bounding box center [421, 475] width 11 height 11
click at [425, 472] on icon at bounding box center [421, 475] width 11 height 11
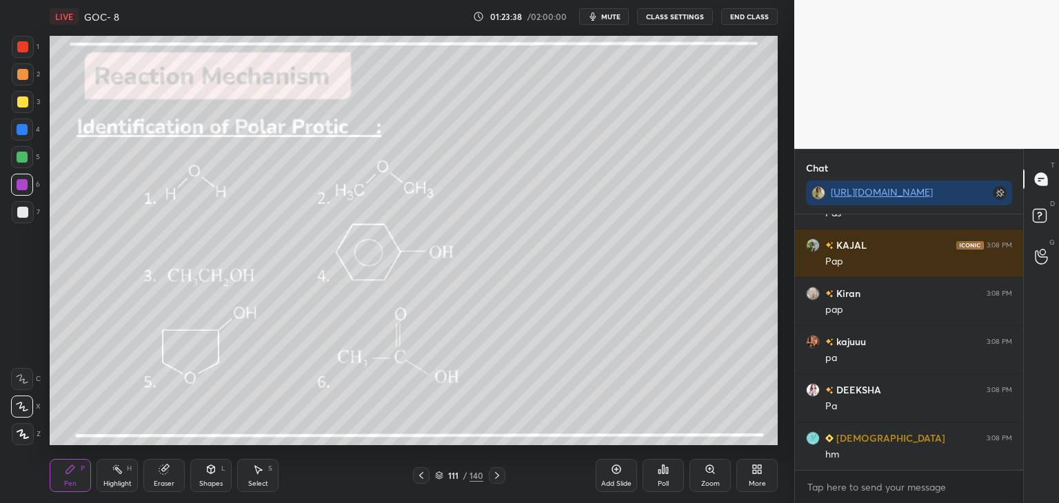
click at [424, 475] on icon at bounding box center [421, 475] width 11 height 11
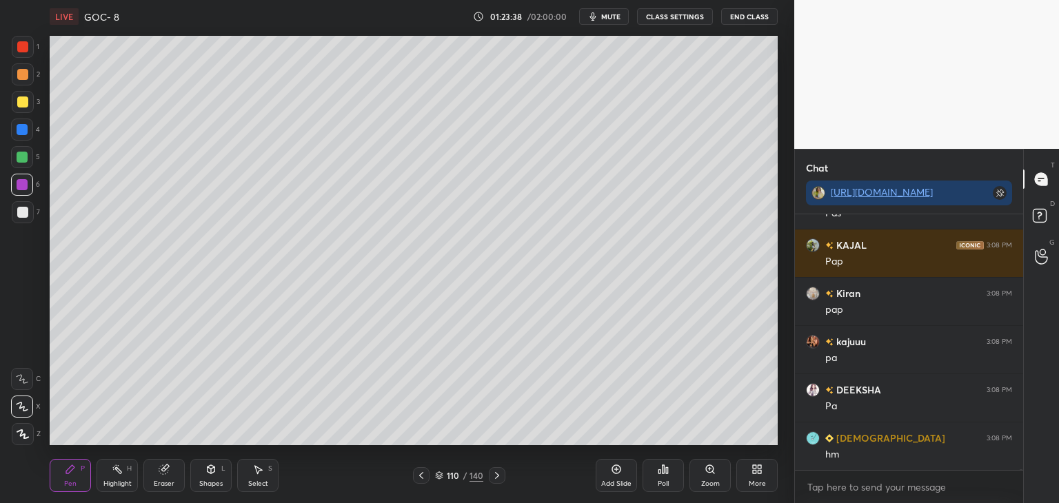
click at [425, 475] on icon at bounding box center [421, 475] width 11 height 11
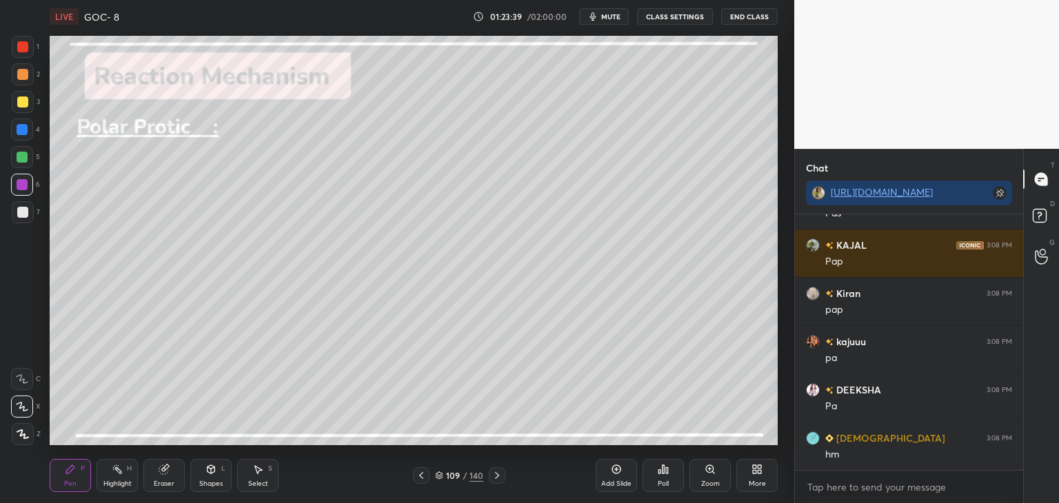
click at [419, 473] on icon at bounding box center [421, 475] width 11 height 11
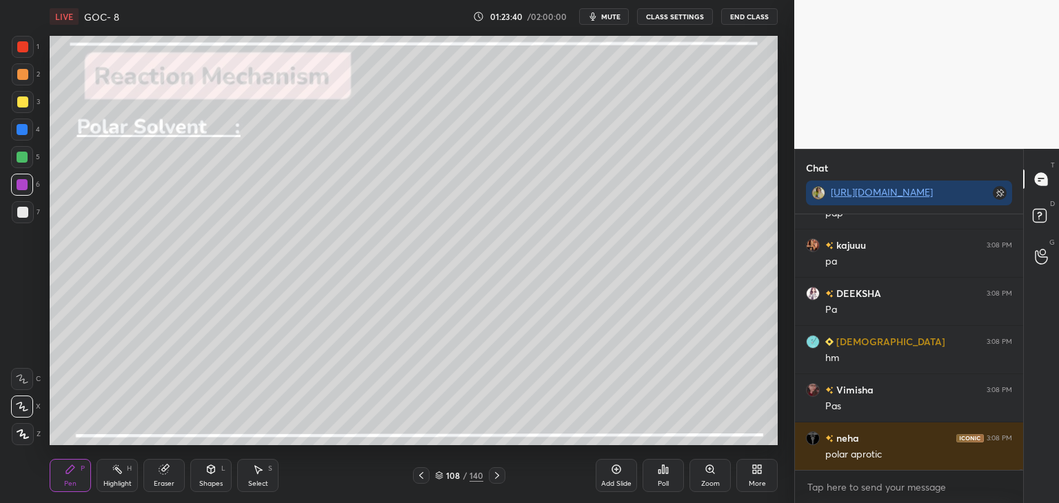
click at [431, 471] on div "108 / 140" at bounding box center [459, 475] width 92 height 17
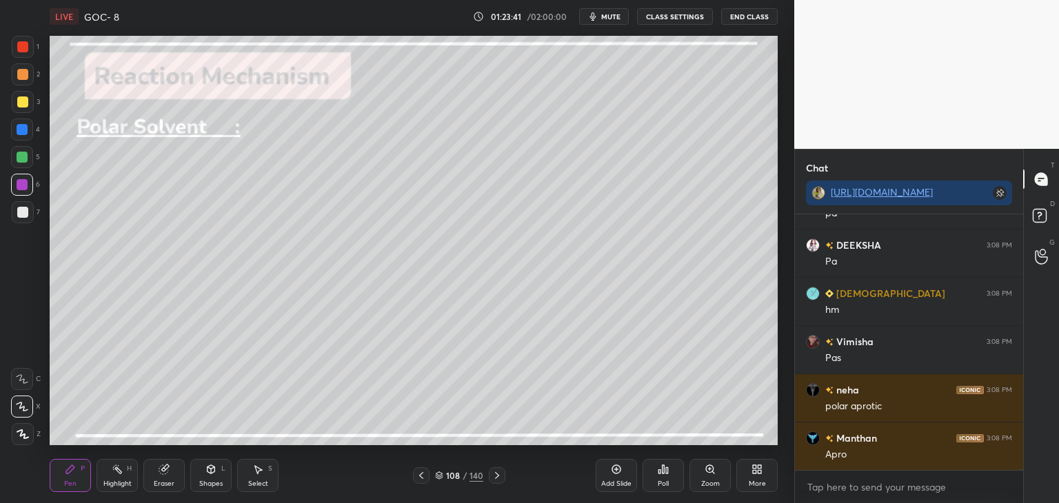
click at [415, 479] on div at bounding box center [421, 475] width 17 height 17
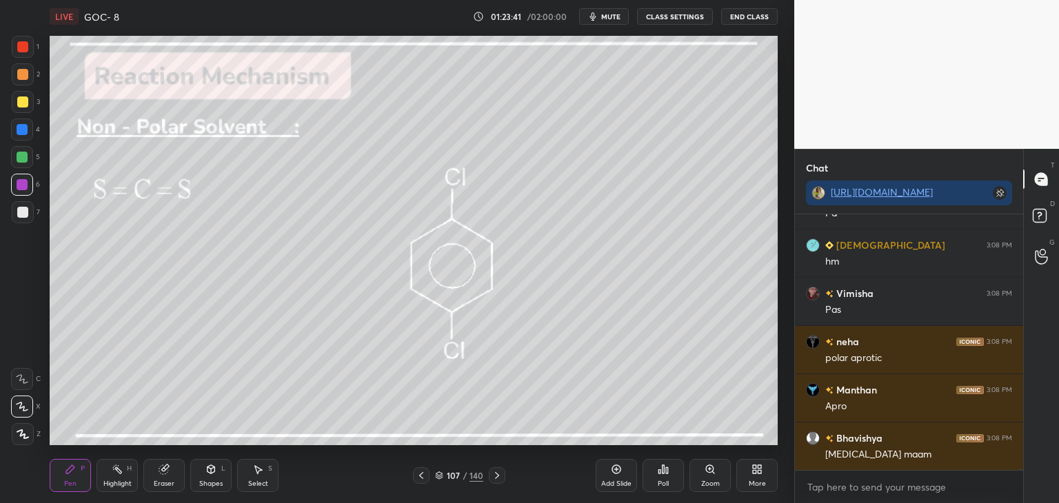
click at [420, 478] on icon at bounding box center [421, 475] width 11 height 11
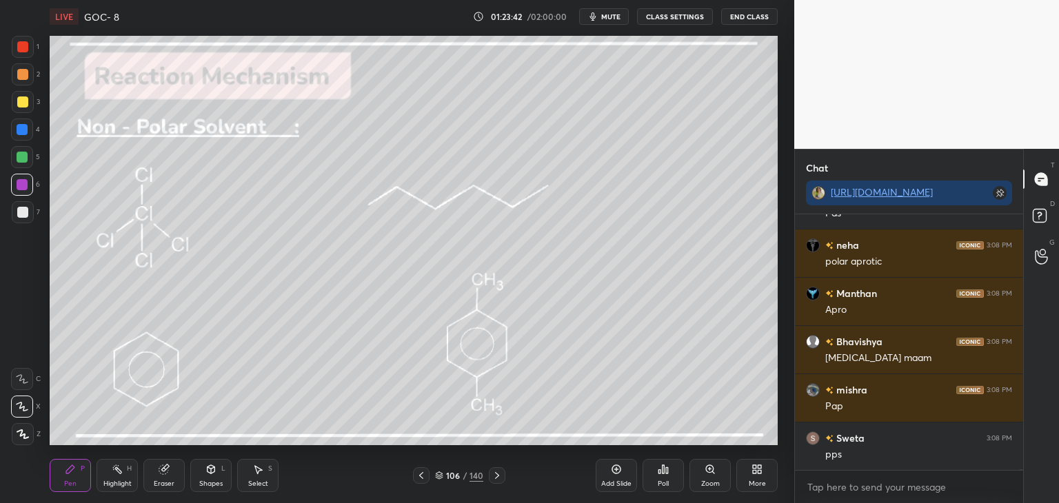
click at [427, 475] on div at bounding box center [421, 475] width 17 height 17
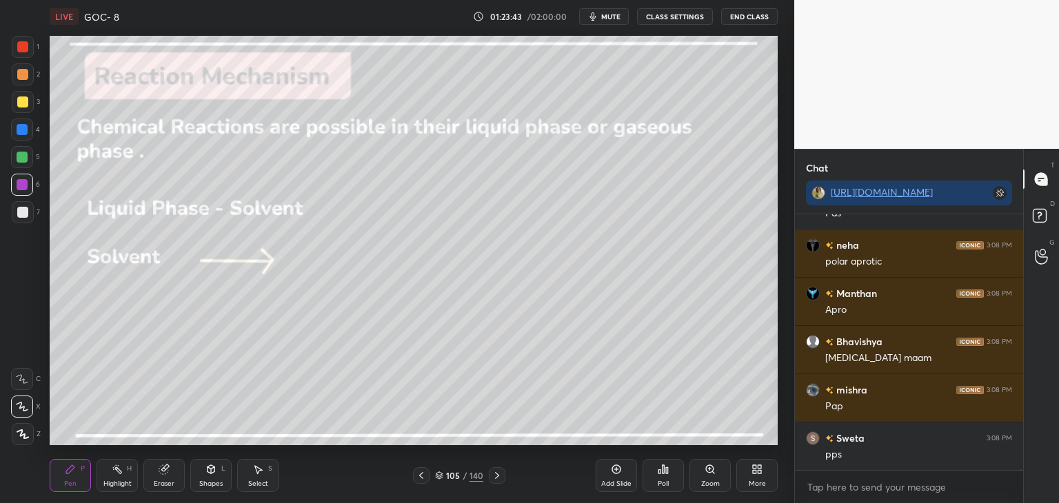
click at [425, 474] on icon at bounding box center [421, 475] width 11 height 11
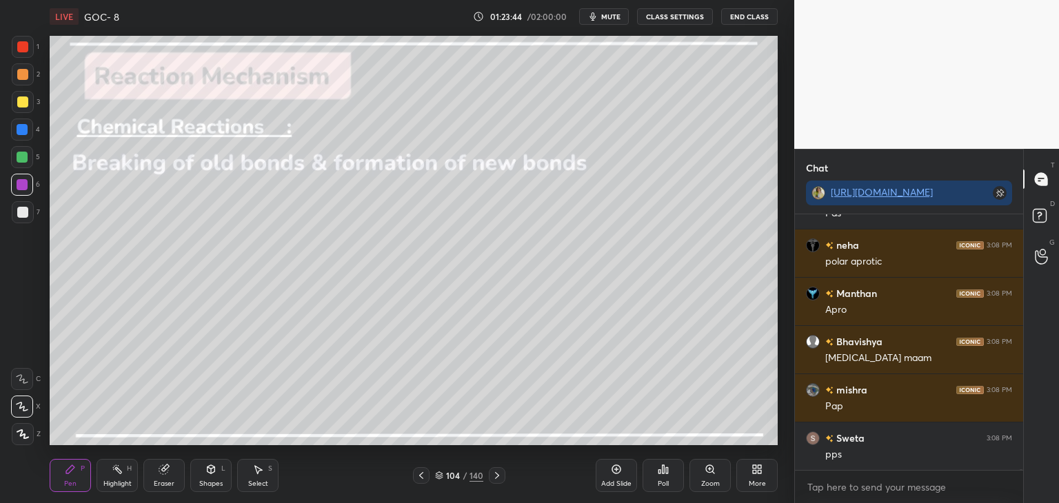
scroll to position [122603, 0]
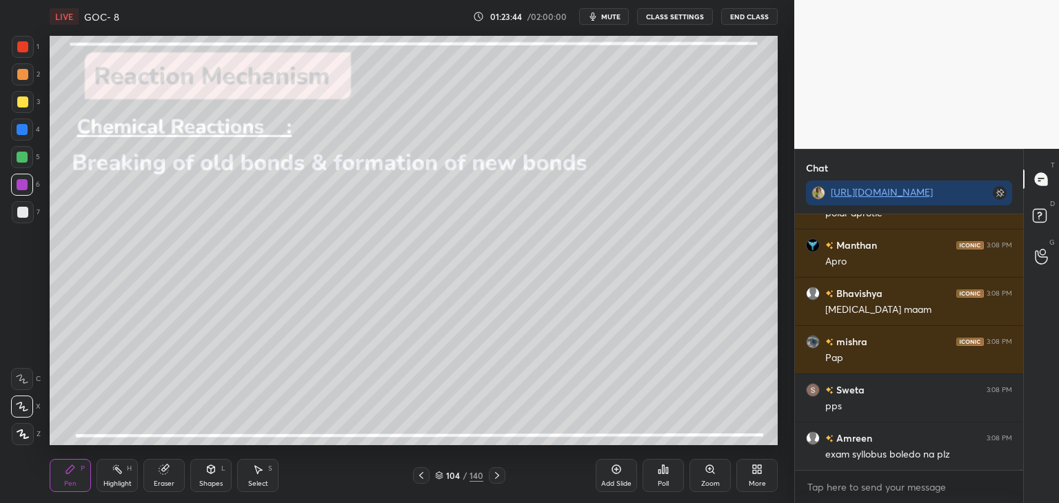
click at [422, 476] on icon at bounding box center [421, 475] width 11 height 11
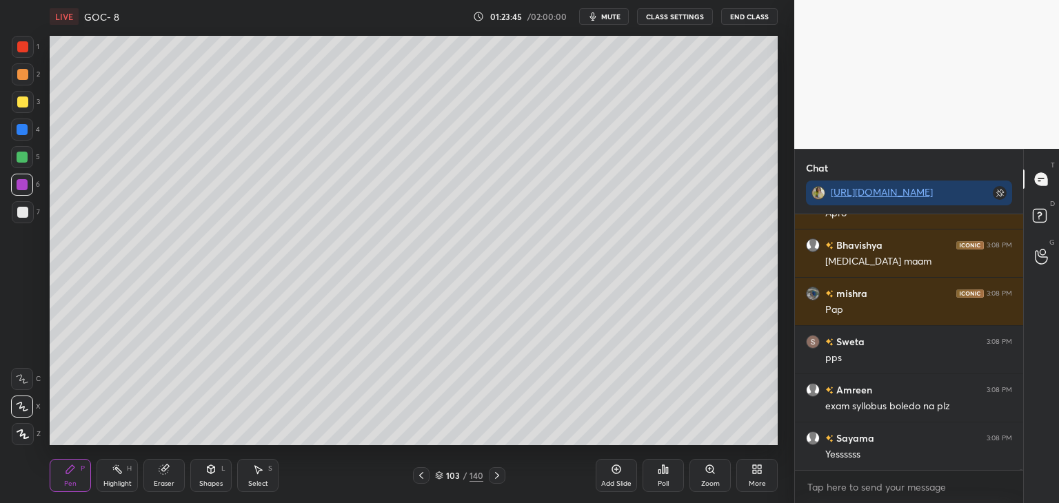
scroll to position [122700, 0]
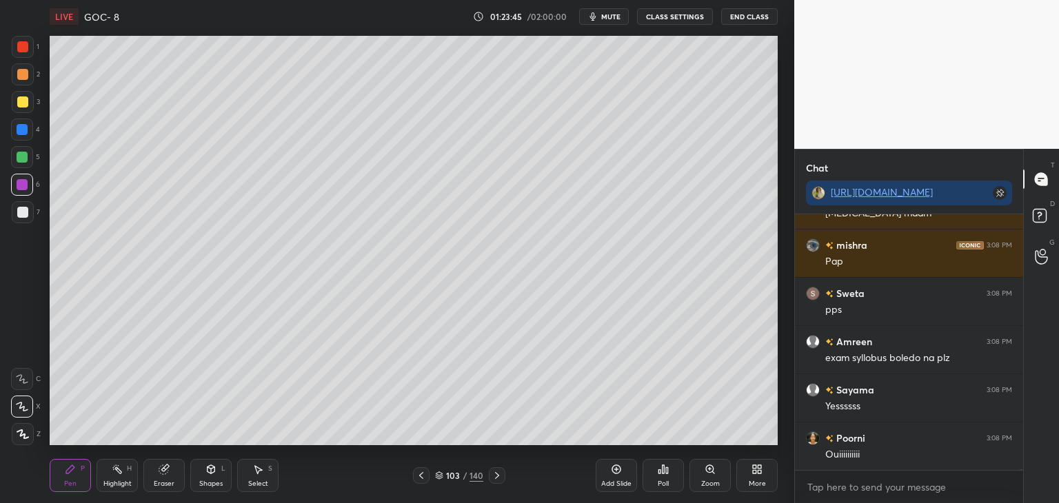
click at [496, 477] on icon at bounding box center [496, 475] width 11 height 11
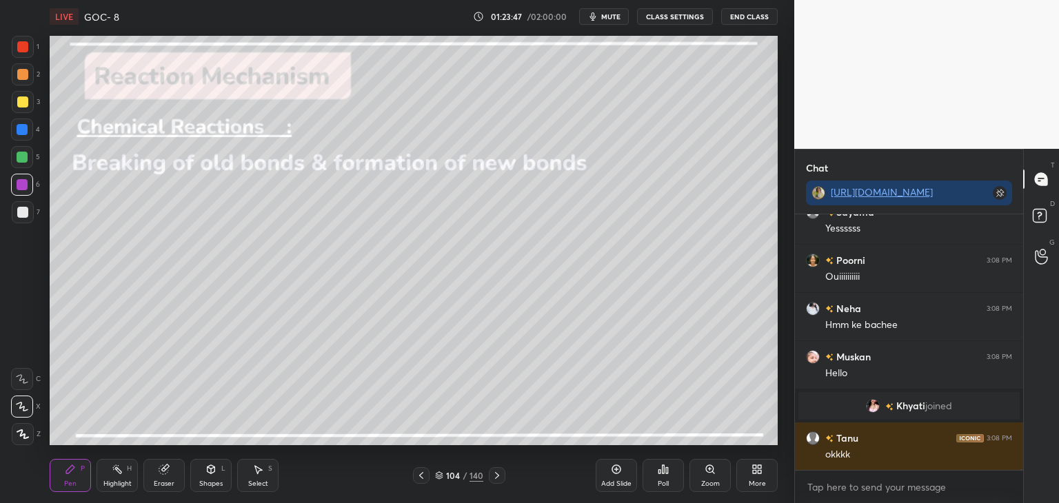
click at [682, 19] on button "CLASS SETTINGS" at bounding box center [675, 16] width 76 height 17
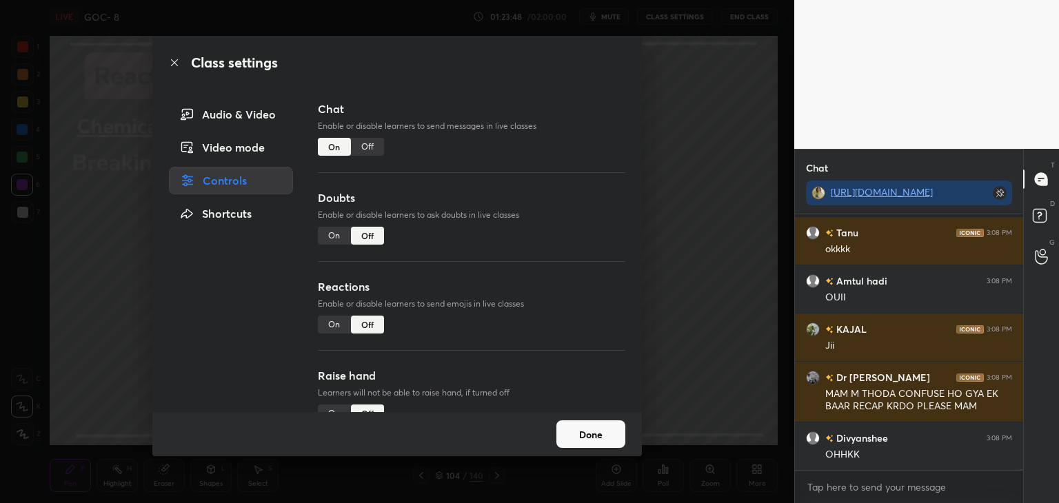
click at [363, 147] on div "Off" at bounding box center [367, 147] width 33 height 18
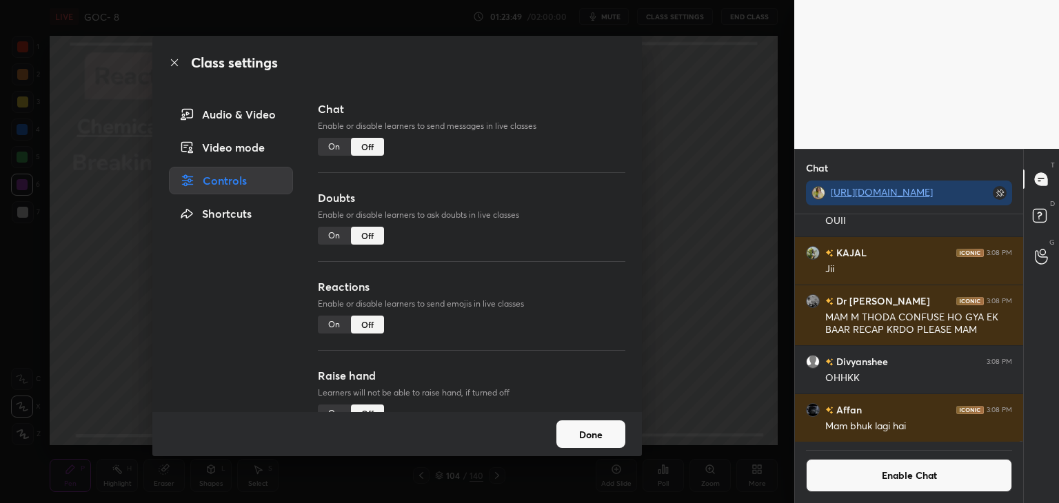
click at [605, 428] on button "Done" at bounding box center [590, 434] width 69 height 28
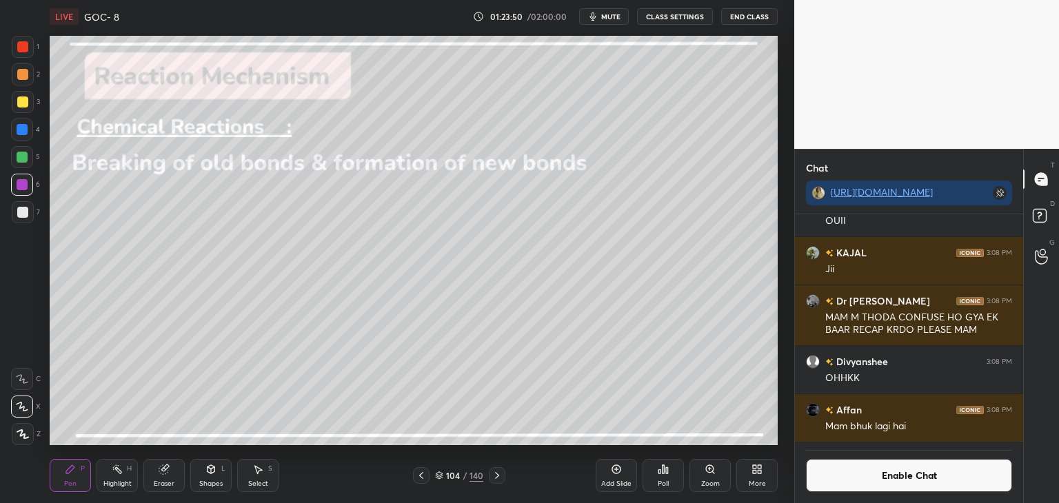
click at [862, 488] on button "Enable Chat" at bounding box center [909, 475] width 206 height 33
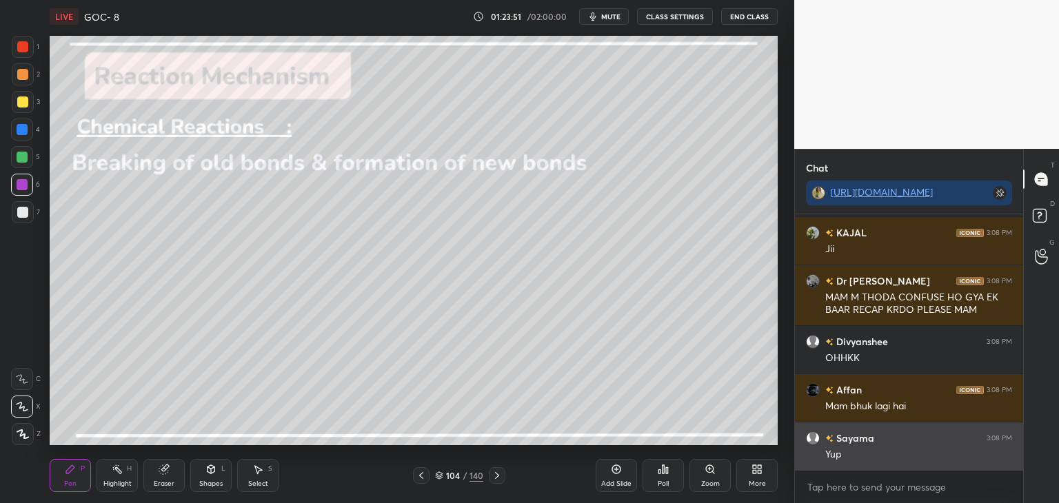
click at [913, 466] on div "Sayama 3:08 PM Yup" at bounding box center [909, 446] width 228 height 48
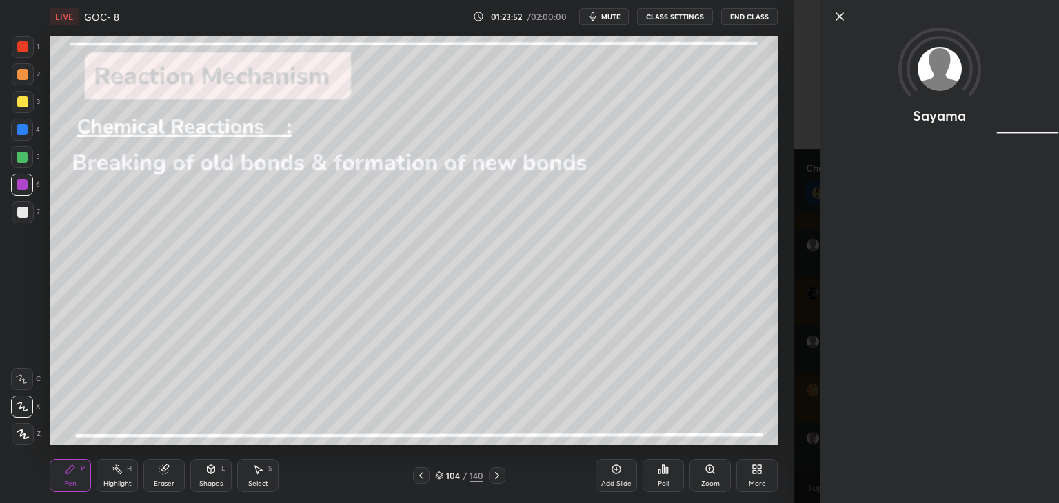
click at [839, 19] on icon at bounding box center [839, 16] width 17 height 17
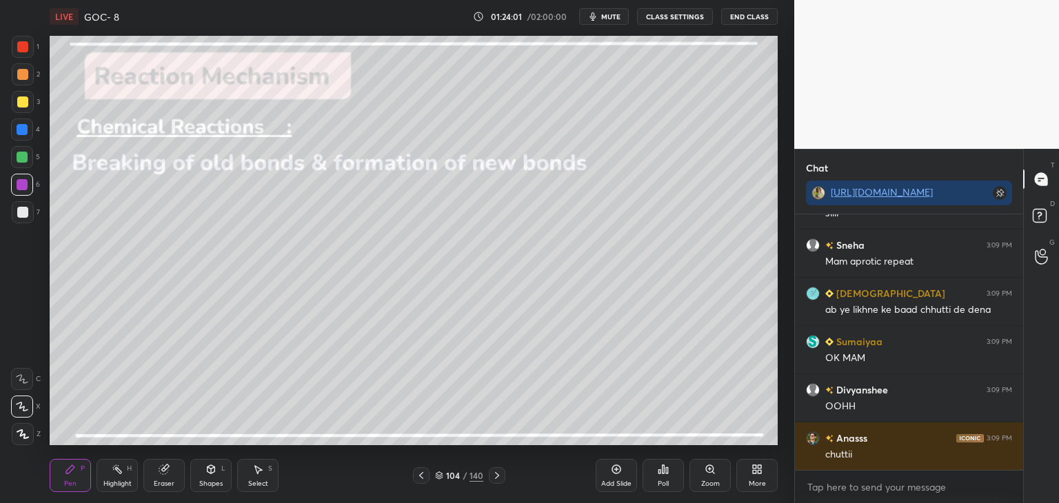
click at [651, 21] on button "CLASS SETTINGS" at bounding box center [675, 16] width 76 height 17
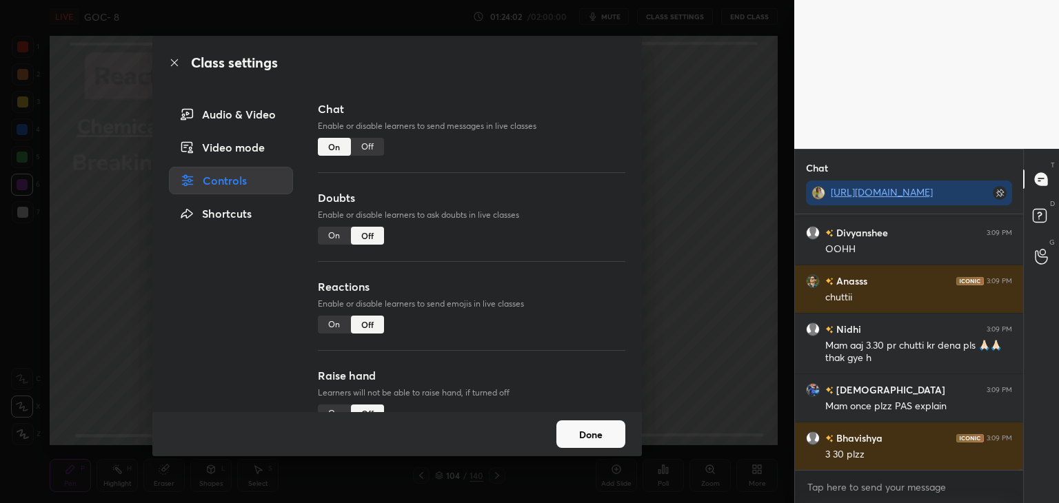
click at [379, 151] on div "Off" at bounding box center [367, 147] width 33 height 18
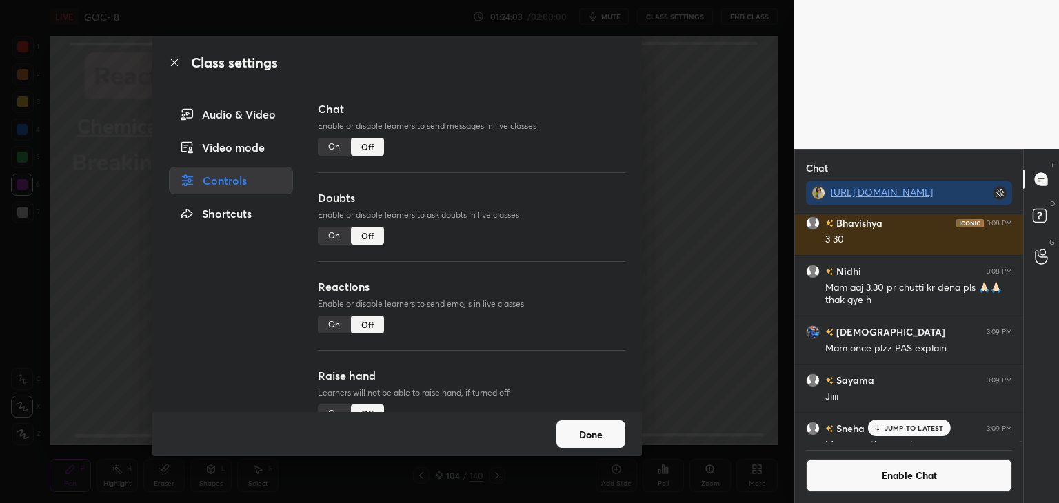
click at [598, 432] on button "Done" at bounding box center [590, 434] width 69 height 28
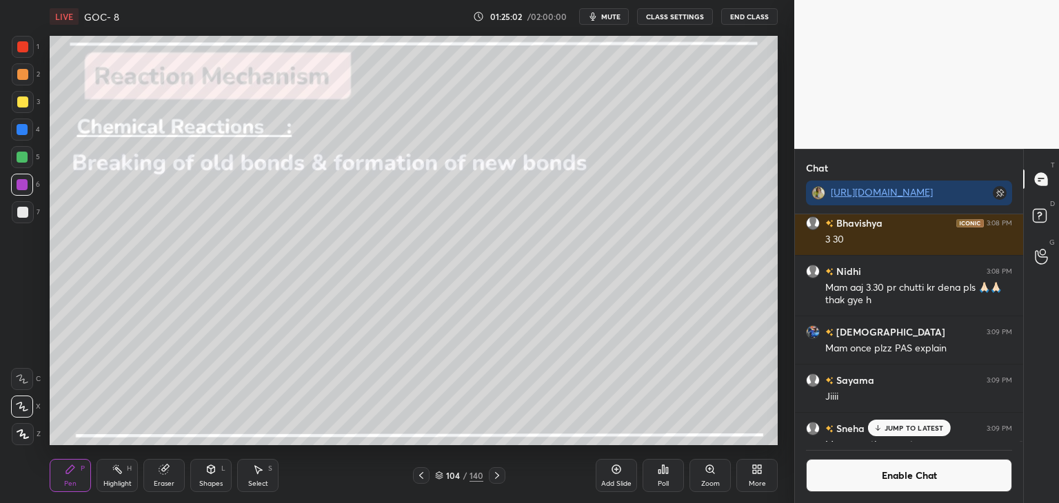
click at [926, 432] on p "JUMP TO LATEST" at bounding box center [913, 428] width 59 height 8
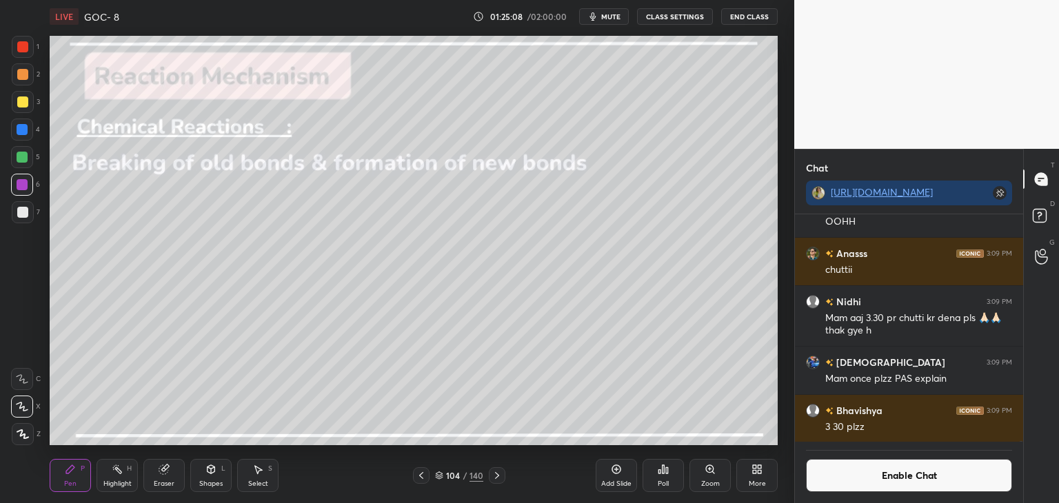
click at [125, 472] on div "Highlight H" at bounding box center [116, 475] width 41 height 33
click at [914, 487] on button "Enable Chat" at bounding box center [909, 475] width 206 height 33
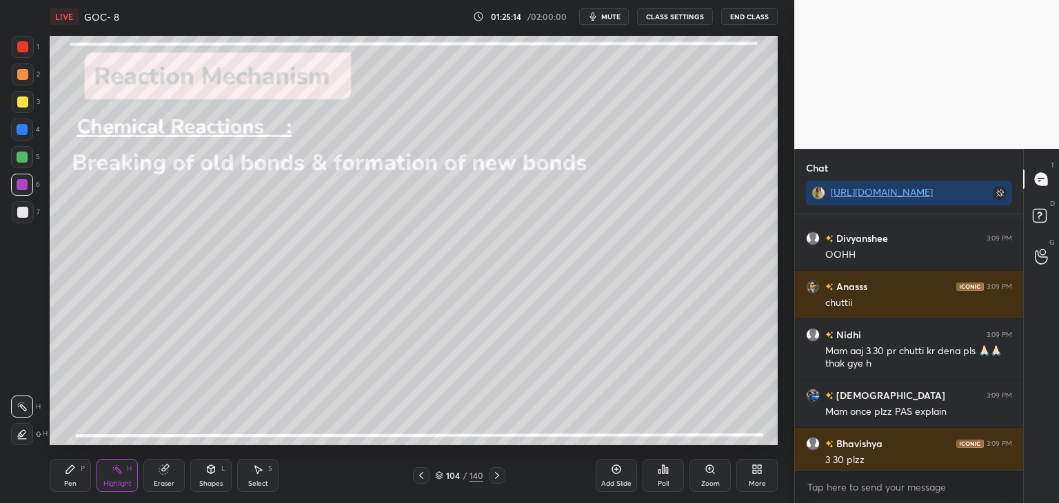
scroll to position [120583, 0]
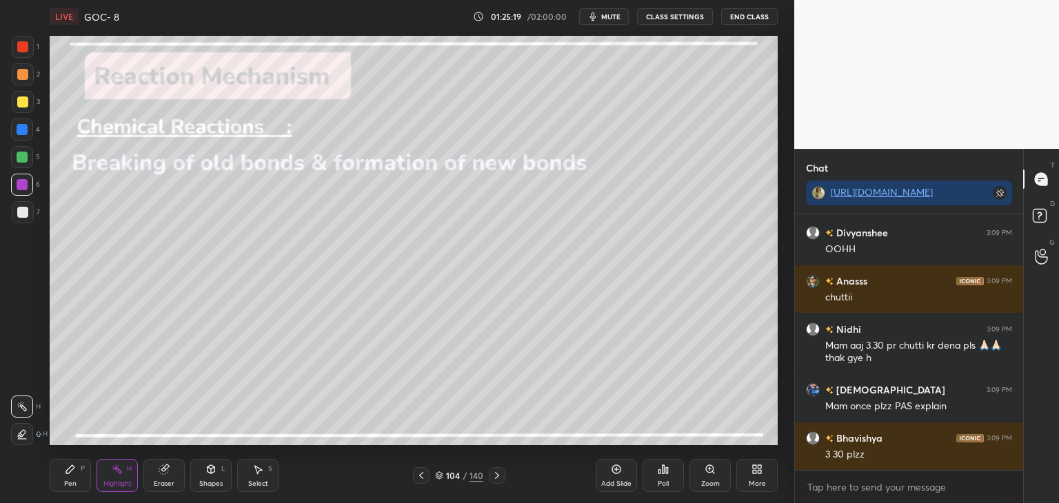
click at [25, 162] on div at bounding box center [22, 157] width 11 height 11
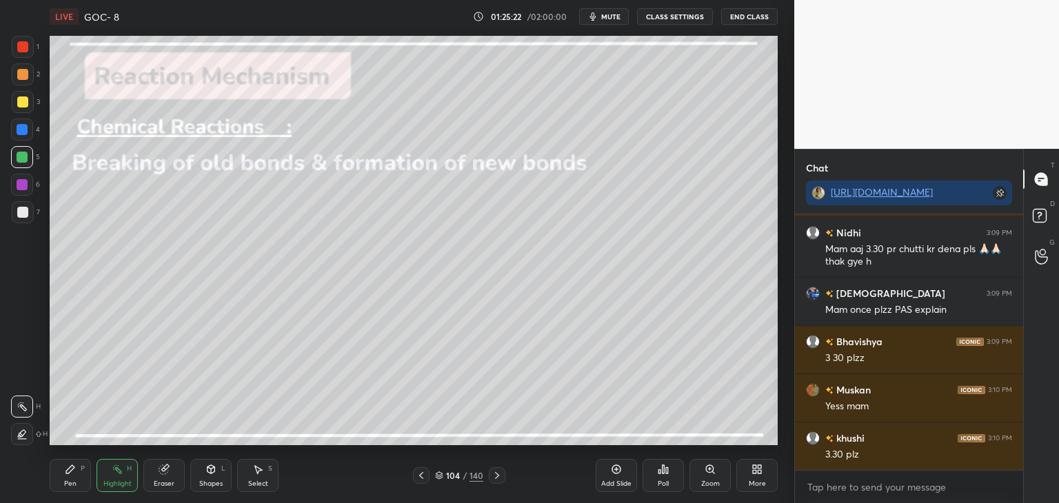
scroll to position [120727, 0]
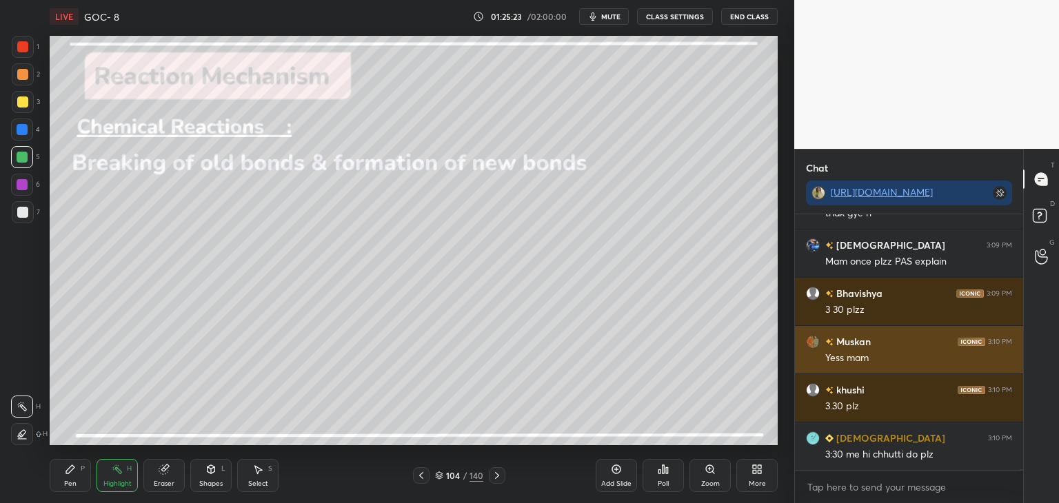
click at [672, 16] on button "CLASS SETTINGS" at bounding box center [675, 16] width 76 height 17
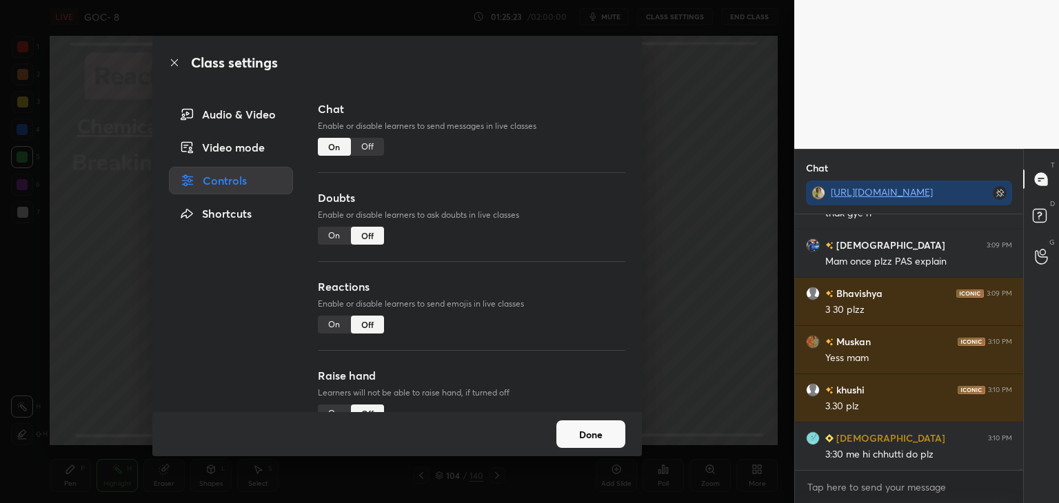
scroll to position [120776, 0]
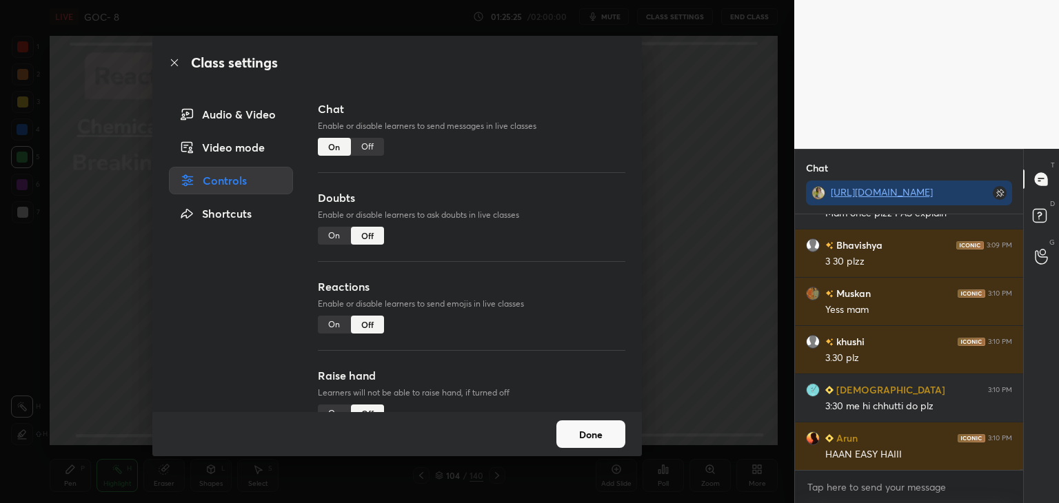
click at [371, 147] on div "Off" at bounding box center [367, 147] width 33 height 18
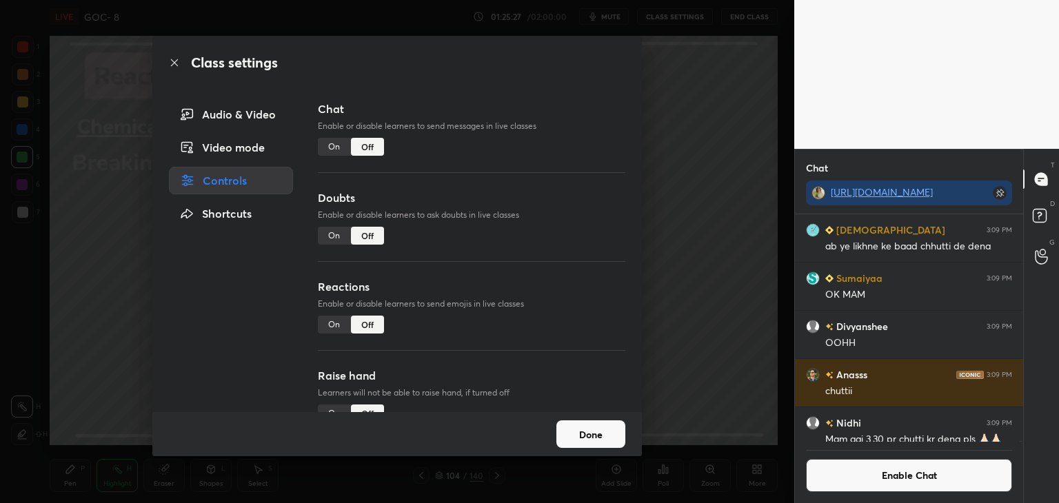
click at [600, 432] on button "Done" at bounding box center [590, 434] width 69 height 28
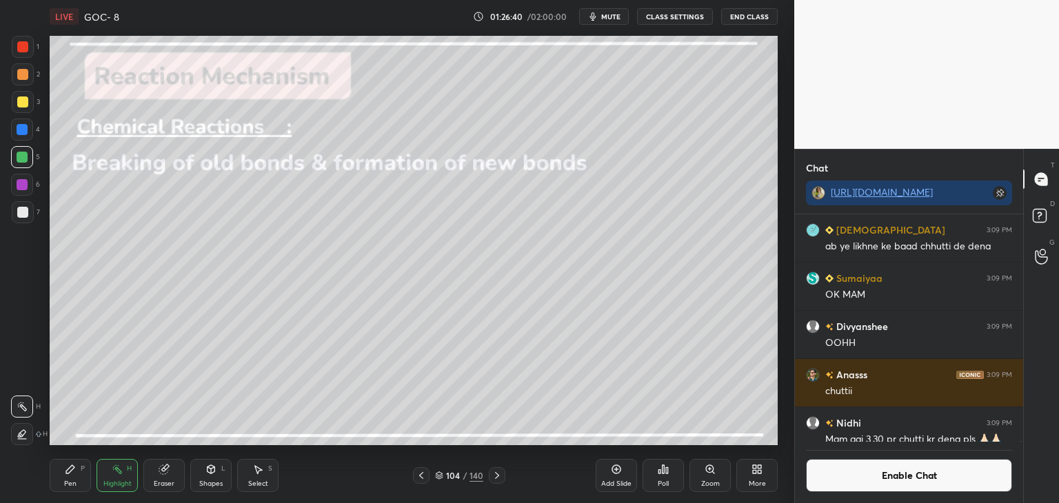
click at [499, 474] on icon at bounding box center [496, 475] width 11 height 11
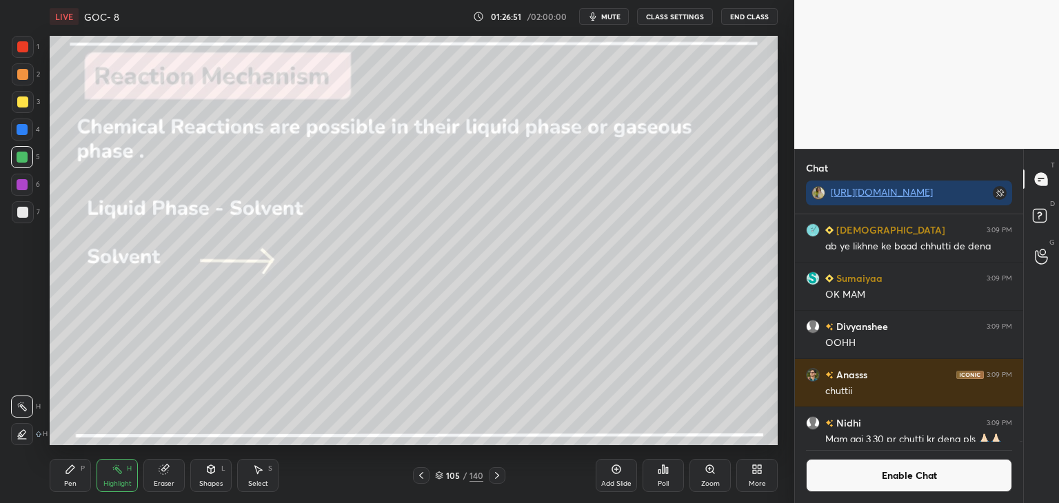
click at [886, 476] on button "Enable Chat" at bounding box center [909, 475] width 206 height 33
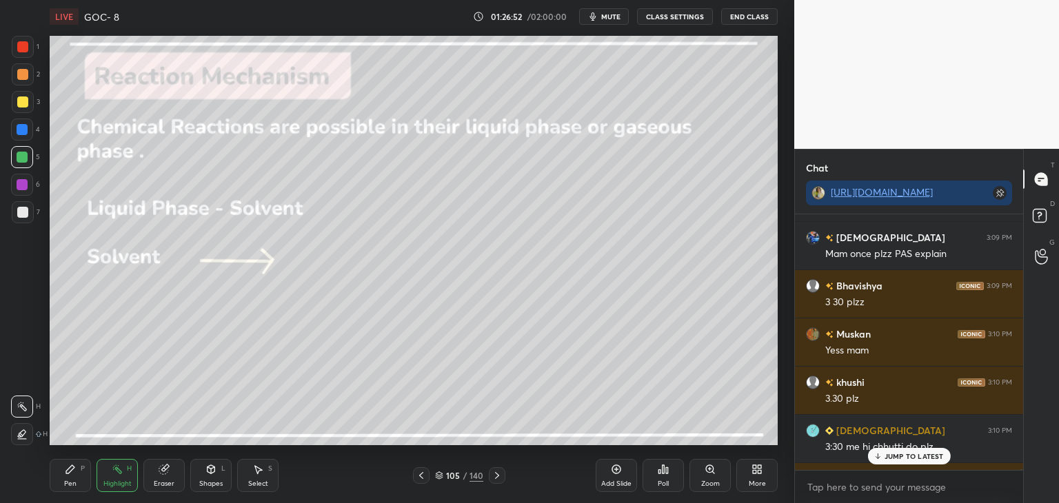
scroll to position [120708, 0]
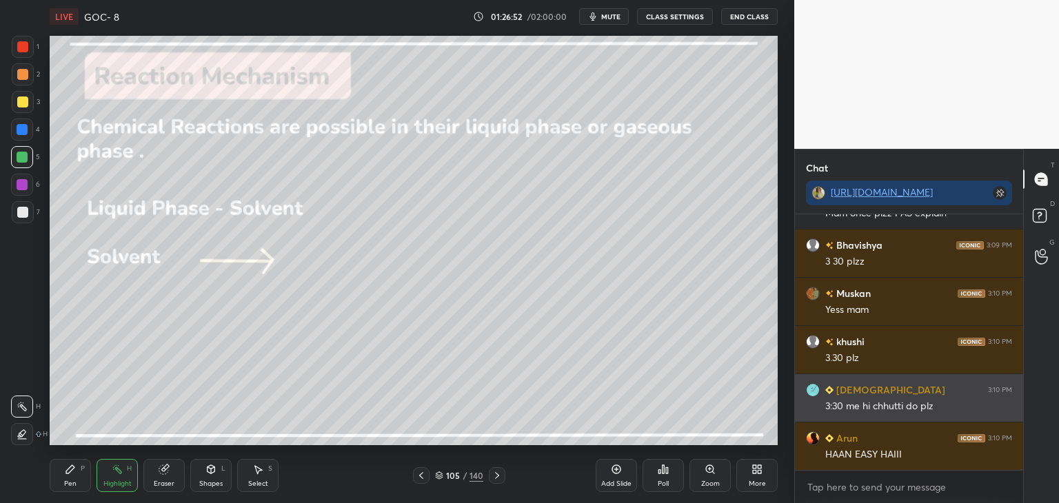
click at [910, 387] on div "[DEMOGRAPHIC_DATA] 3:10 PM" at bounding box center [909, 390] width 206 height 14
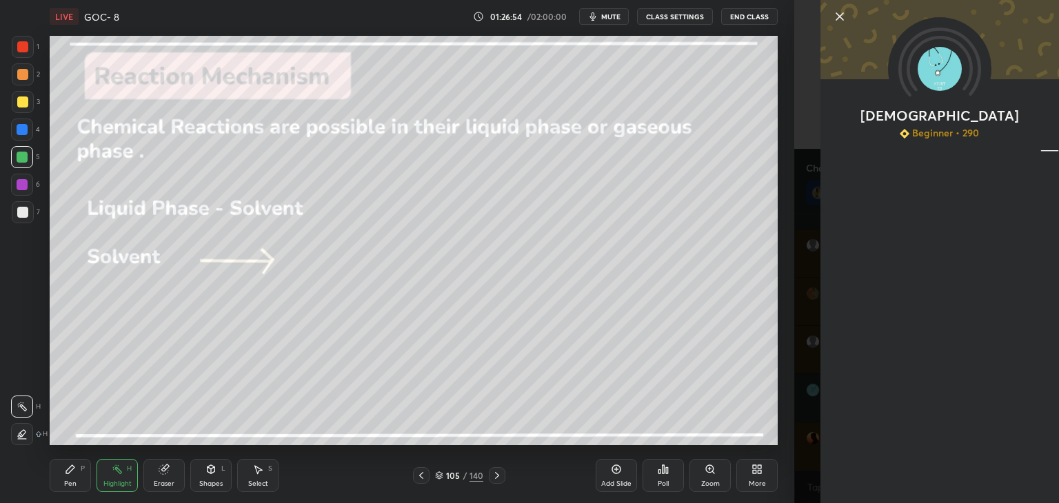
click at [836, 14] on icon at bounding box center [839, 16] width 17 height 17
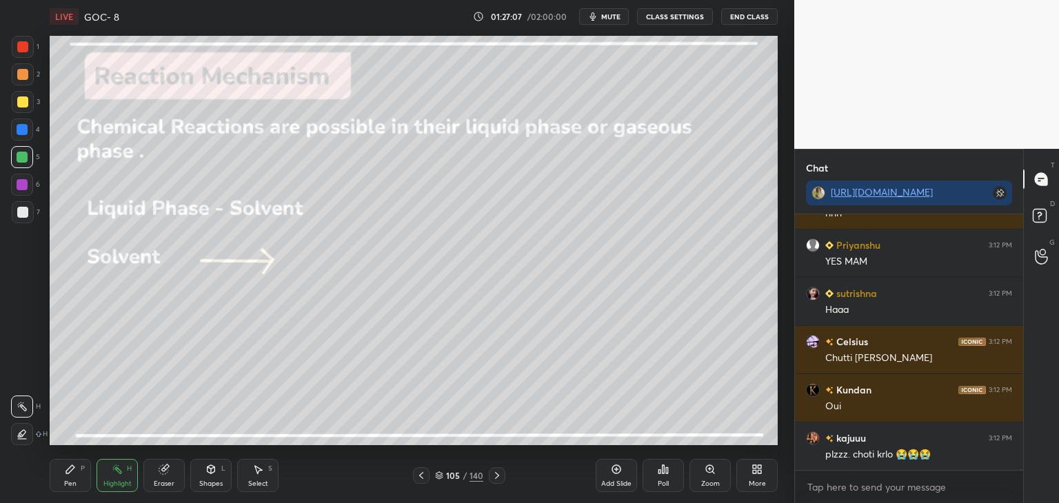
scroll to position [122155, 0]
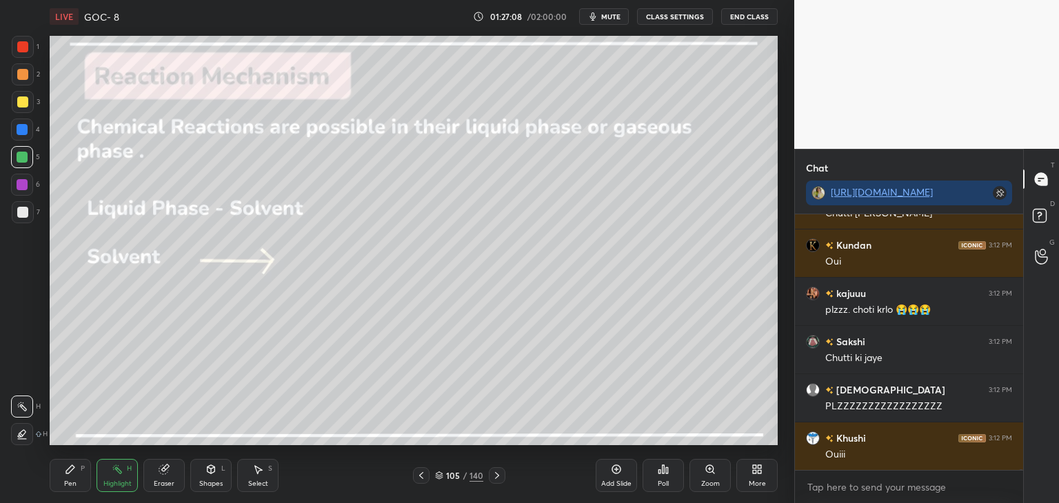
click at [499, 476] on icon at bounding box center [496, 475] width 11 height 11
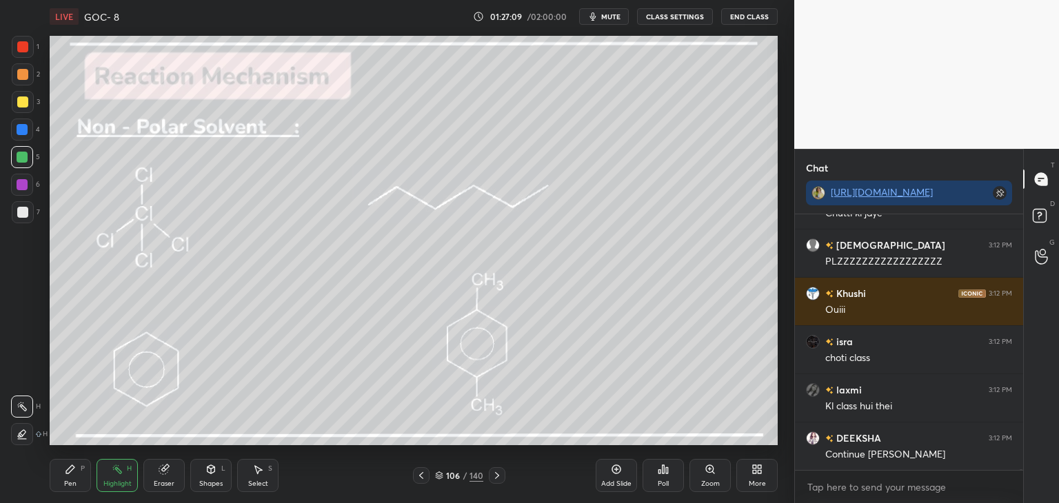
scroll to position [122397, 0]
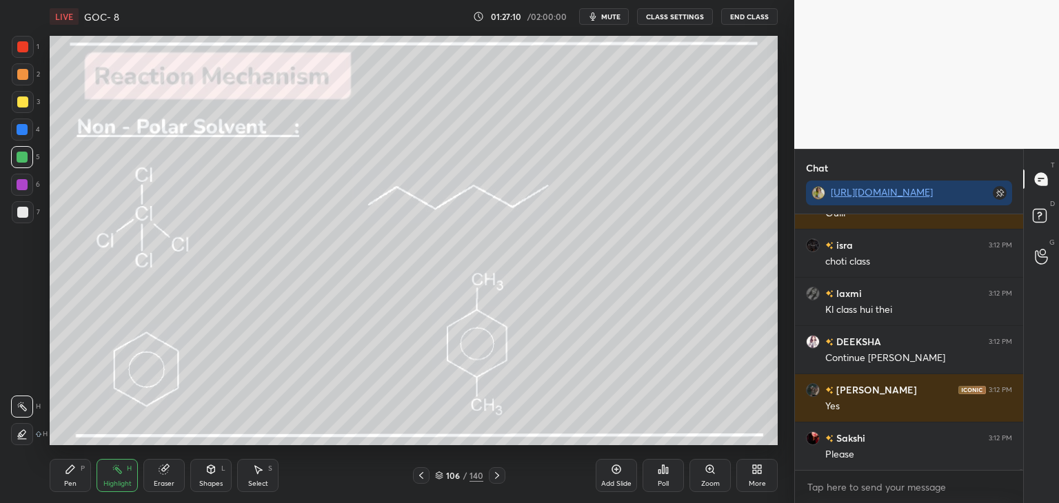
click at [429, 472] on div at bounding box center [421, 475] width 17 height 17
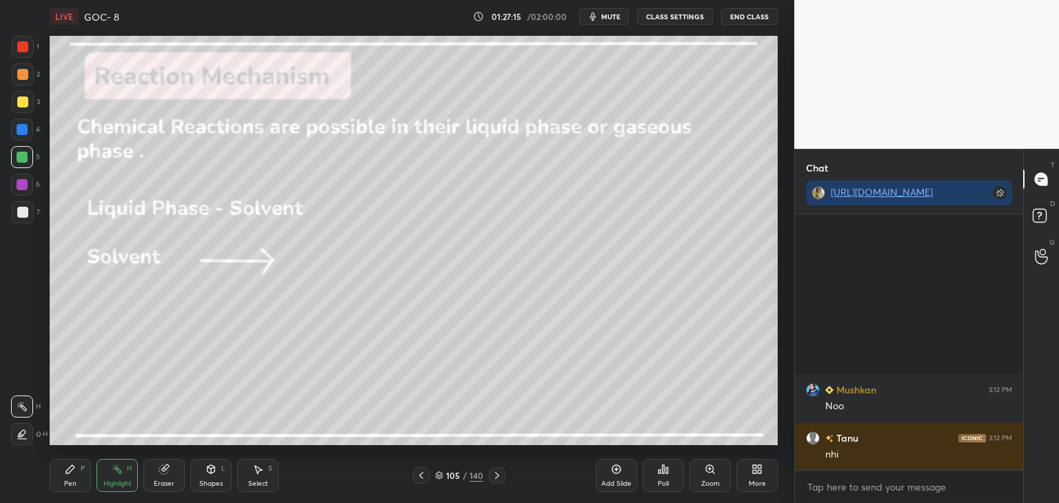
scroll to position [123313, 0]
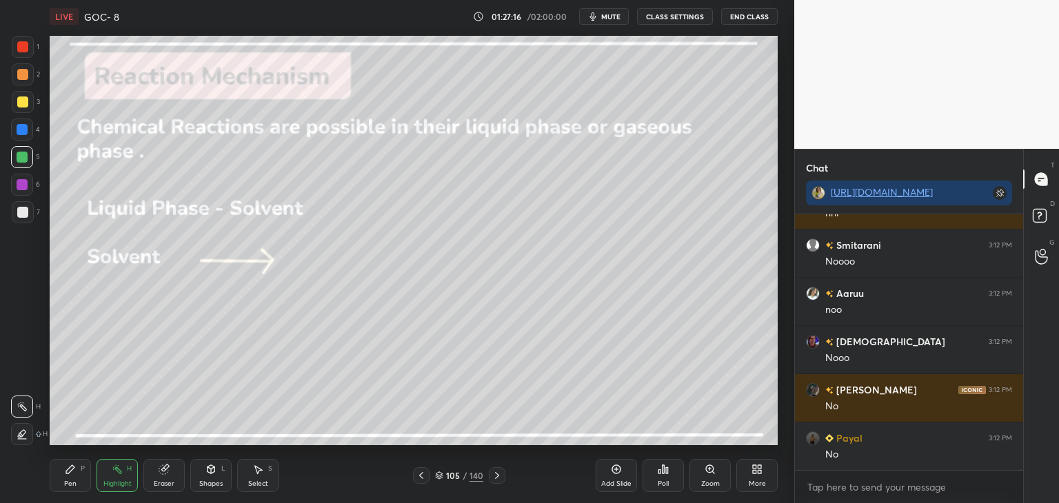
click at [675, 15] on button "CLASS SETTINGS" at bounding box center [675, 16] width 76 height 17
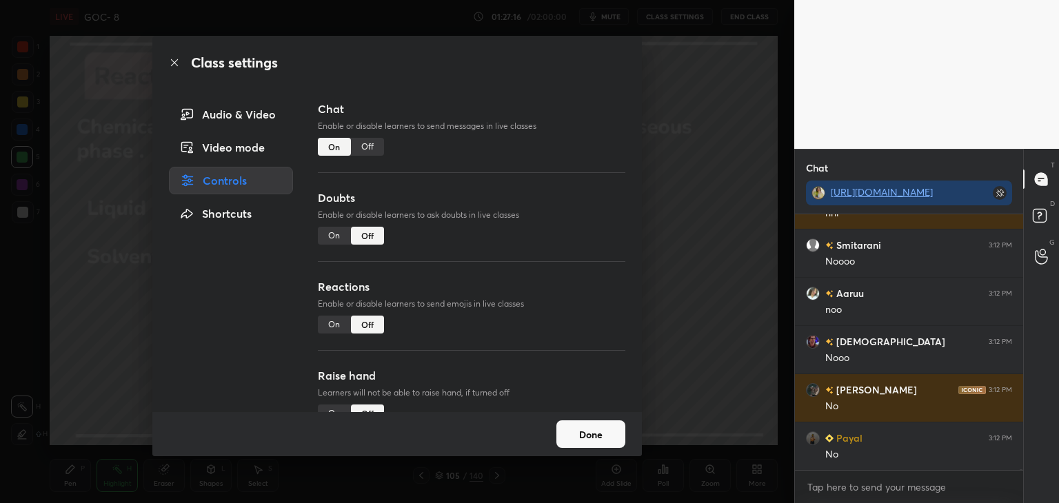
scroll to position [123519, 0]
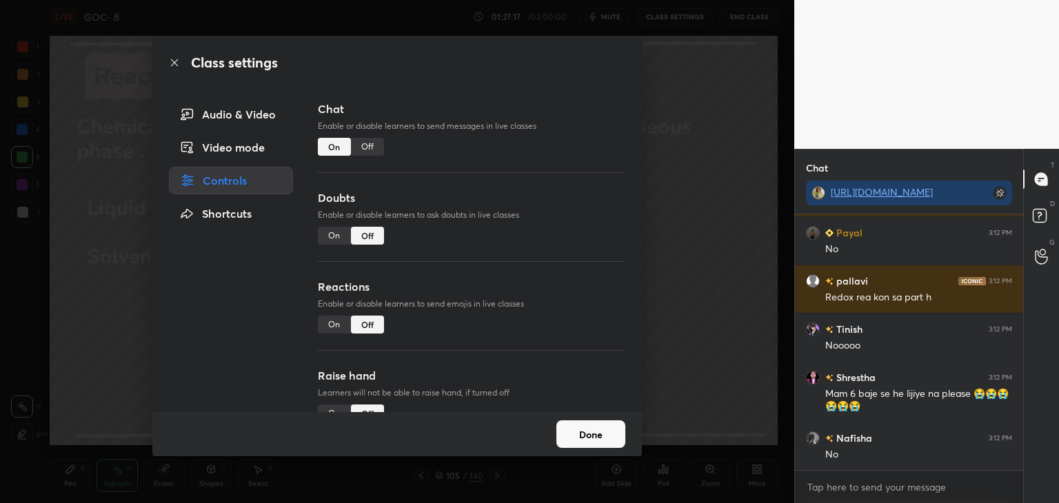
click at [380, 147] on div "Off" at bounding box center [367, 147] width 33 height 18
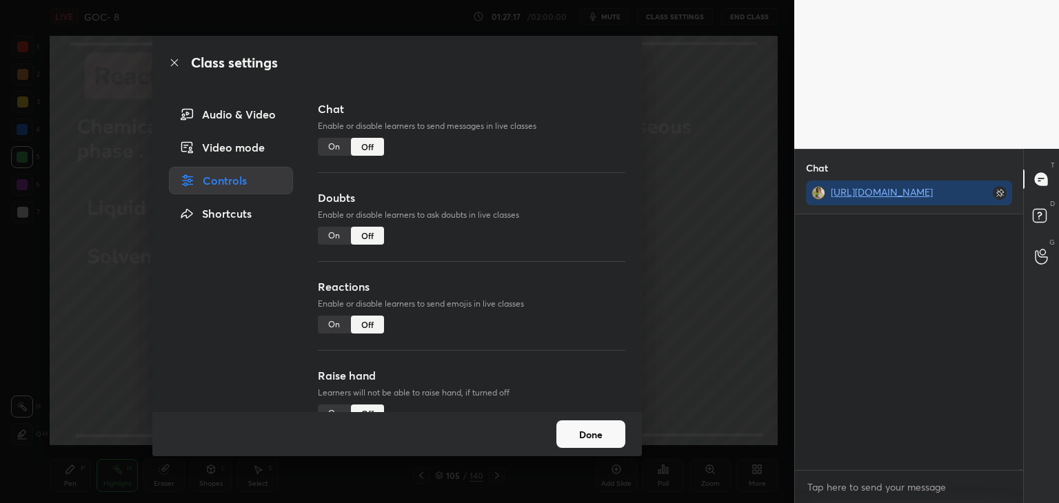
scroll to position [5, 4]
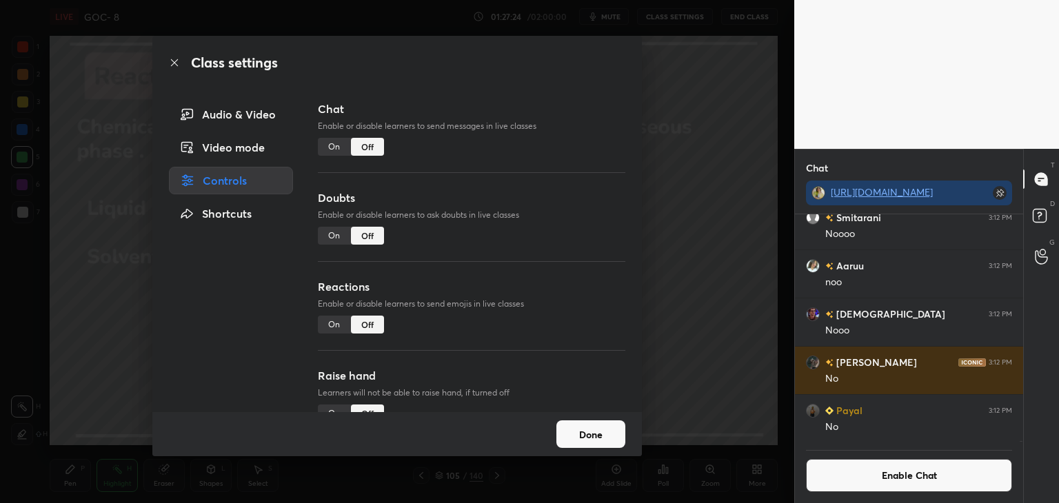
click at [600, 440] on button "Done" at bounding box center [590, 434] width 69 height 28
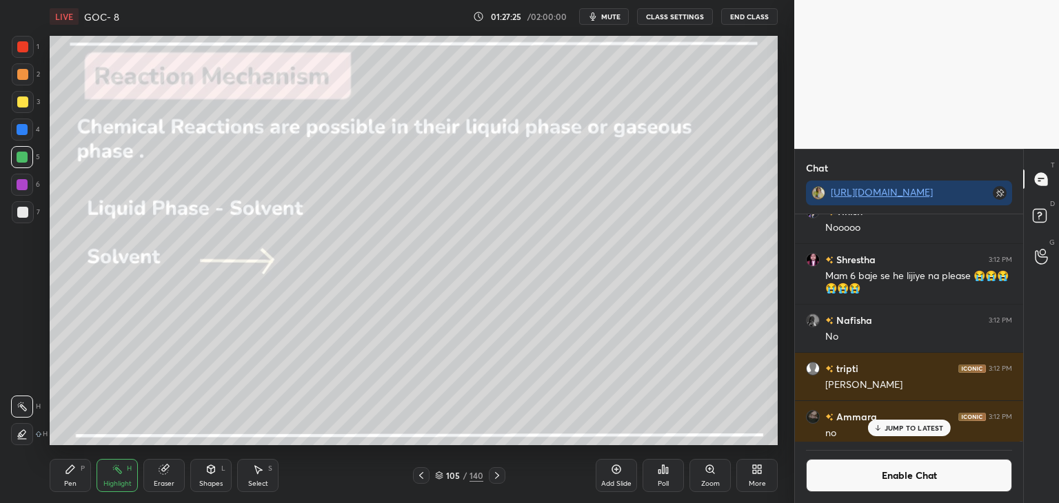
scroll to position [122791, 0]
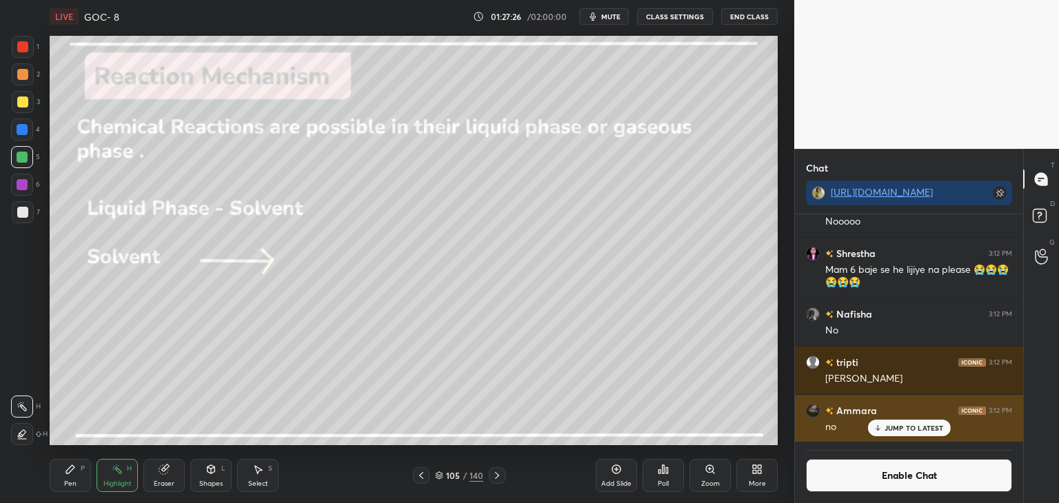
click at [898, 424] on p "JUMP TO LATEST" at bounding box center [913, 428] width 59 height 8
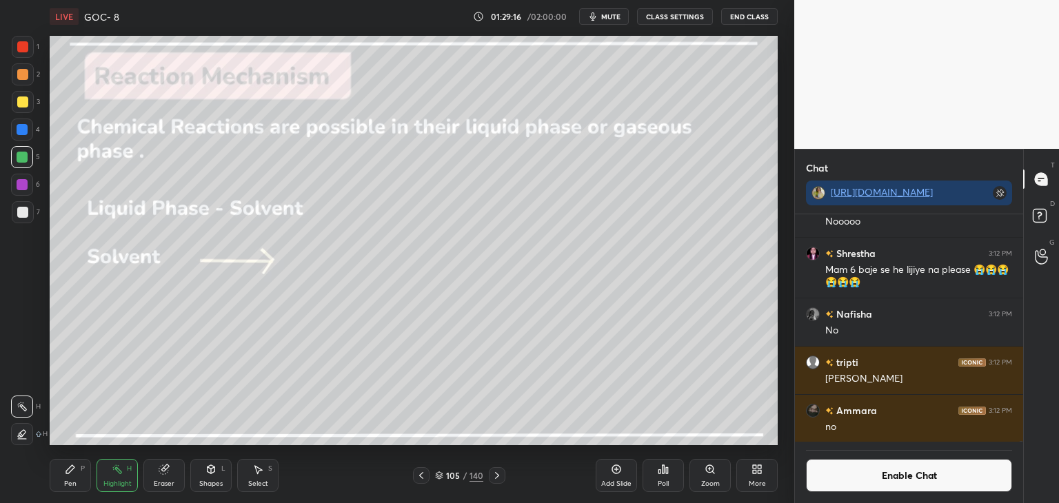
click at [880, 478] on button "Enable Chat" at bounding box center [909, 475] width 206 height 33
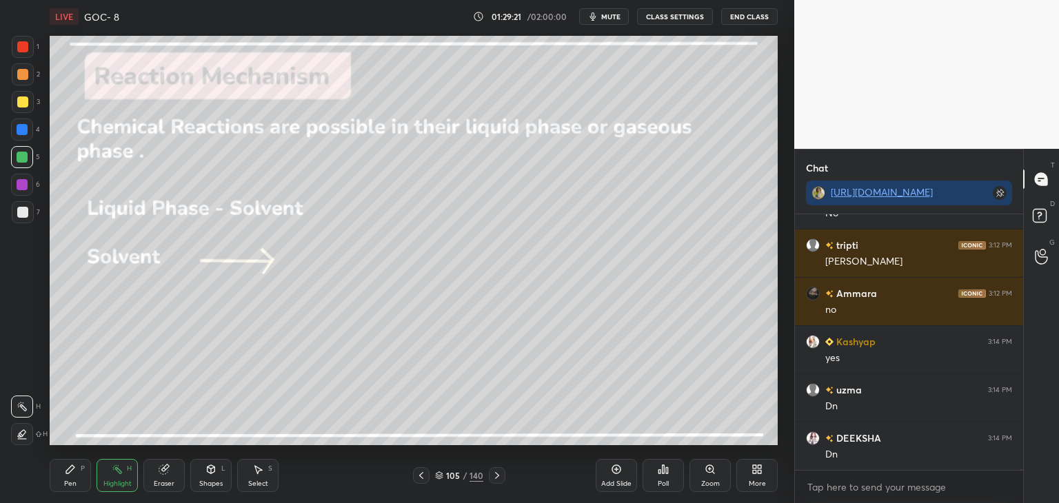
scroll to position [123329, 0]
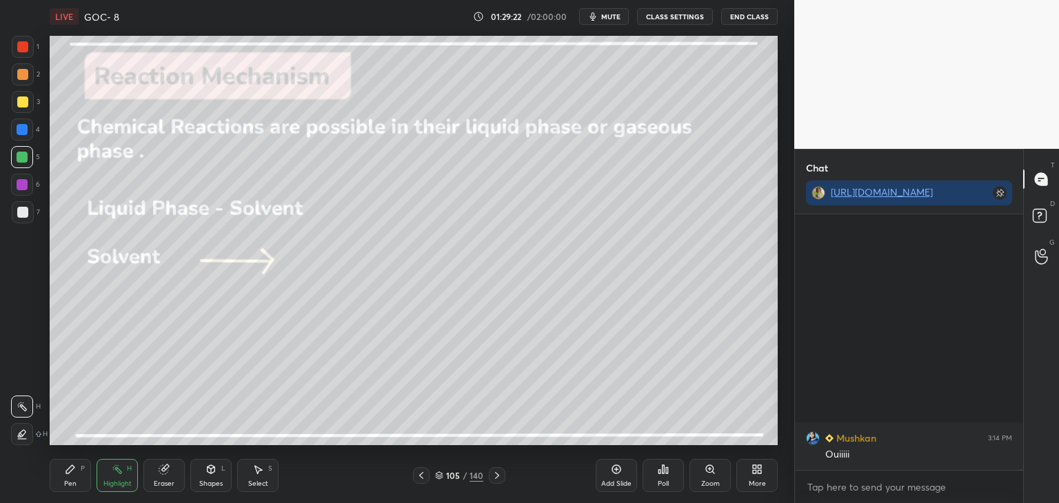
click at [498, 477] on icon at bounding box center [496, 475] width 11 height 11
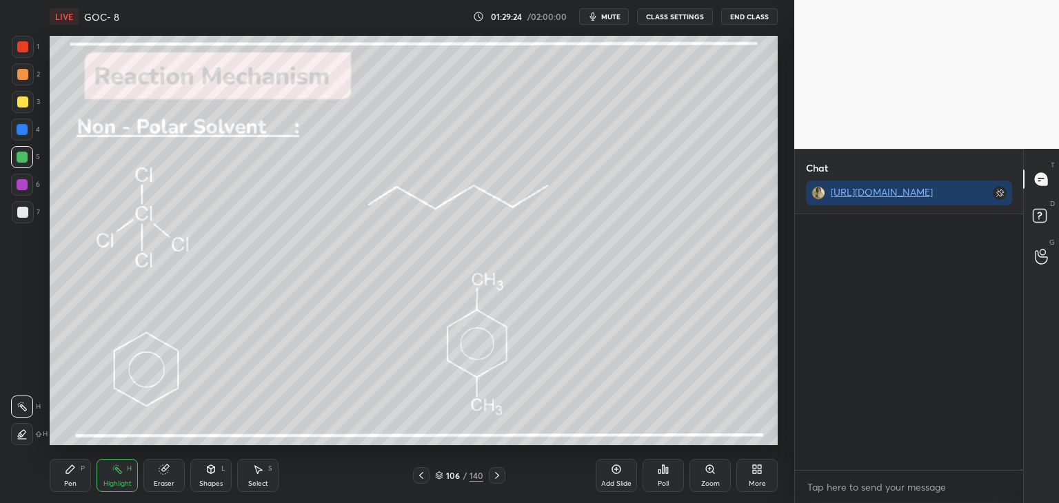
scroll to position [124174, 0]
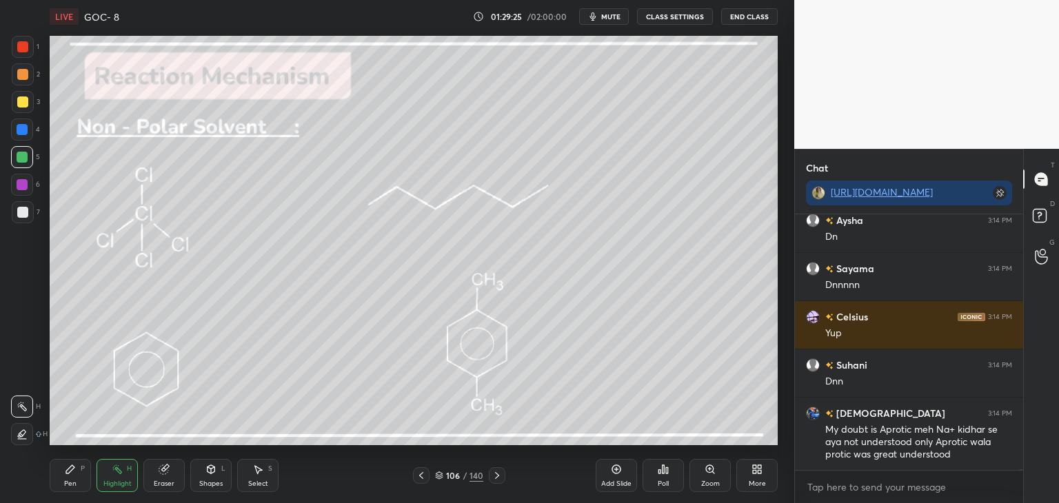
click at [672, 14] on button "CLASS SETTINGS" at bounding box center [675, 16] width 76 height 17
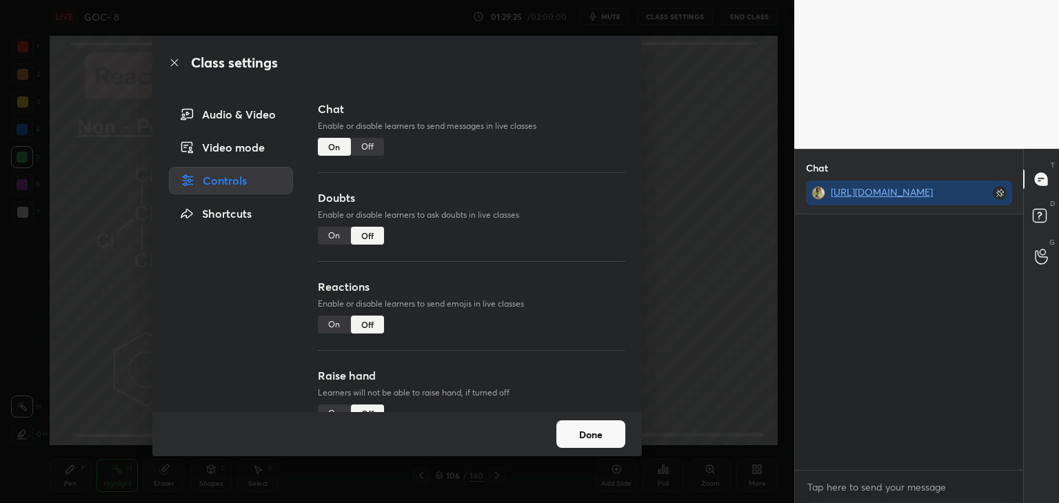
scroll to position [124668, 0]
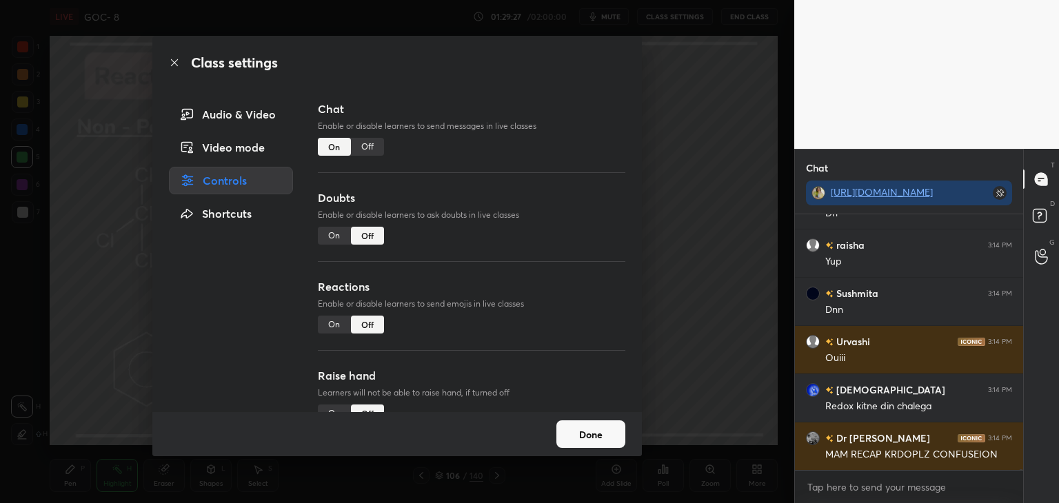
click at [371, 141] on div "Off" at bounding box center [367, 147] width 33 height 18
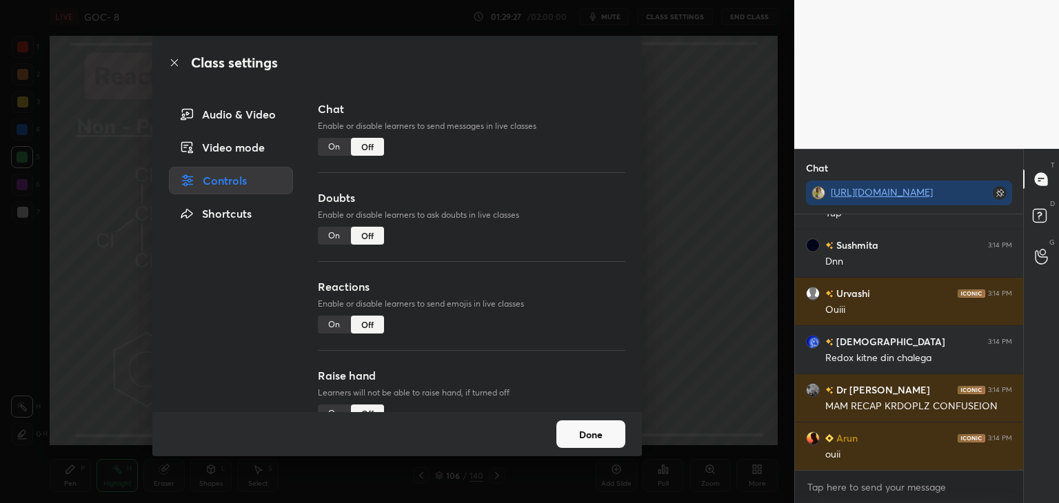
scroll to position [5, 4]
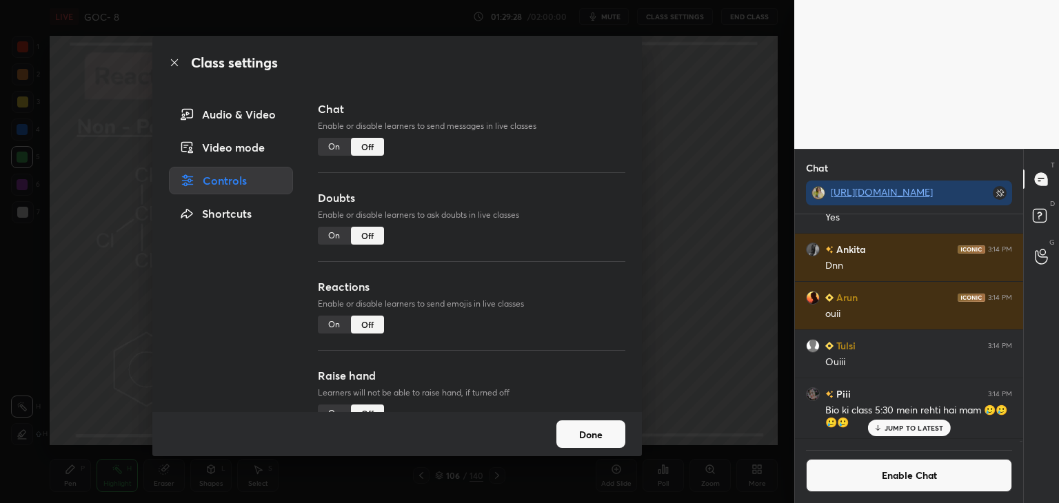
click at [598, 428] on button "Done" at bounding box center [590, 434] width 69 height 28
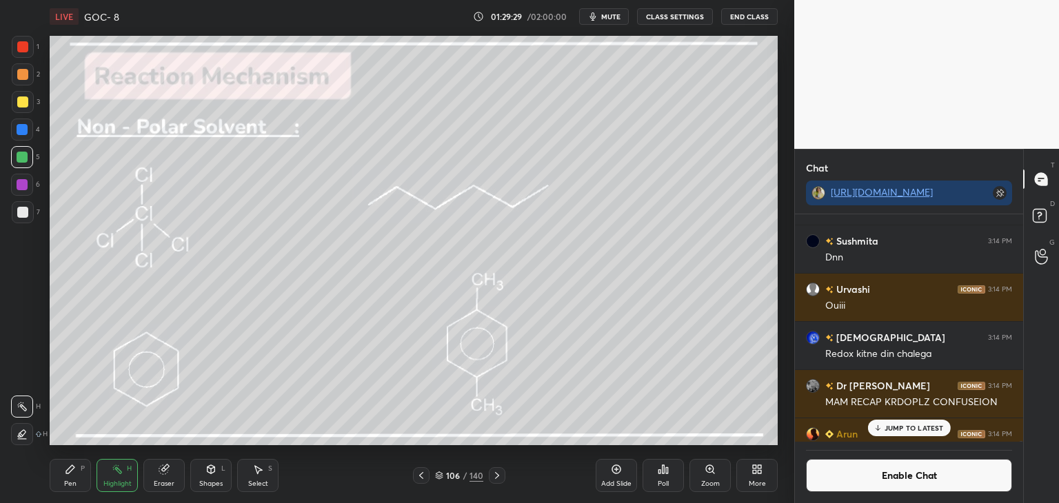
scroll to position [124360, 0]
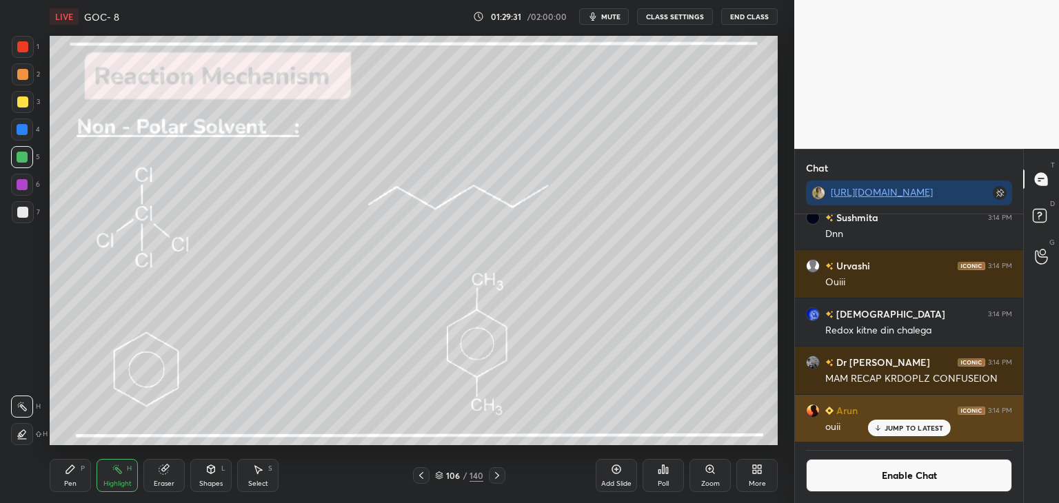
click at [890, 425] on p "JUMP TO LATEST" at bounding box center [913, 428] width 59 height 8
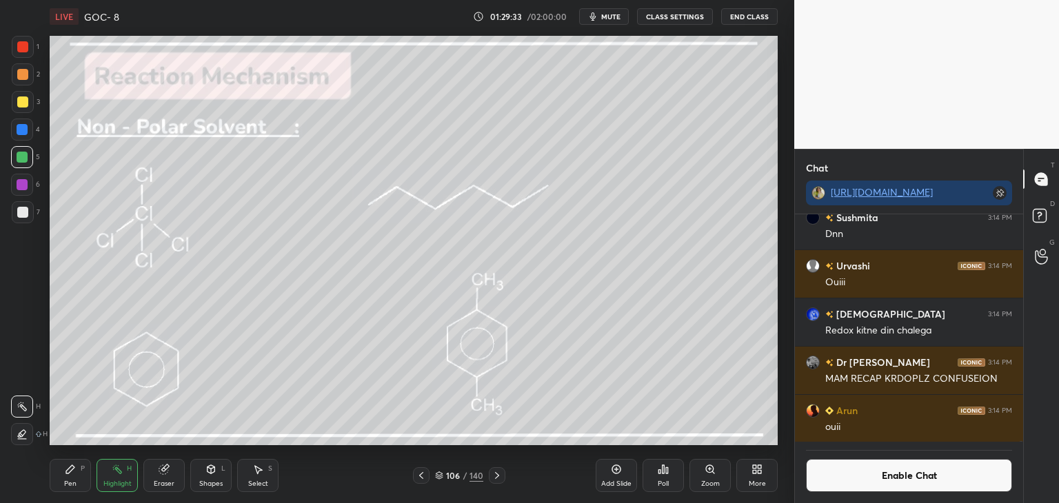
click at [114, 469] on icon at bounding box center [117, 469] width 11 height 11
click at [25, 190] on div at bounding box center [22, 184] width 11 height 11
click at [228, 481] on div "Shapes L" at bounding box center [210, 475] width 41 height 33
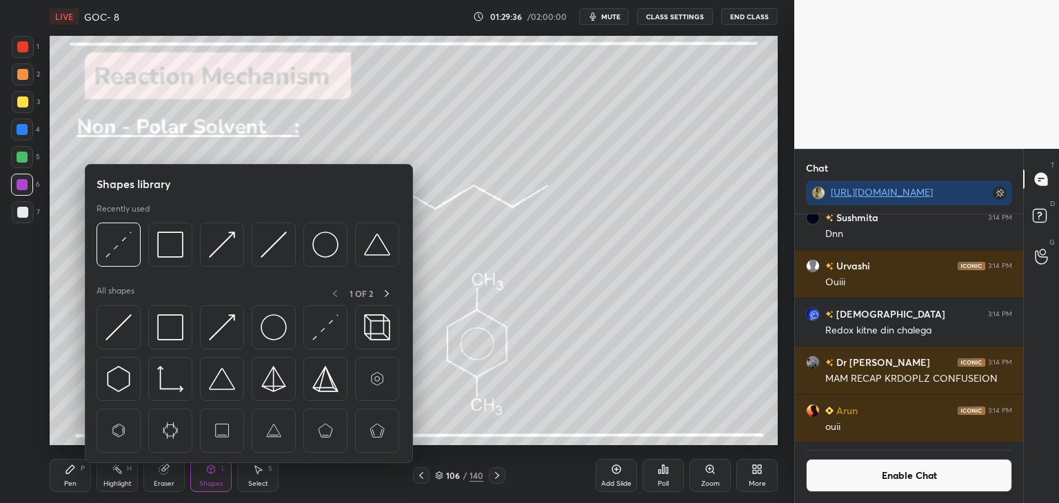
click at [204, 470] on div "Shapes L" at bounding box center [210, 475] width 41 height 33
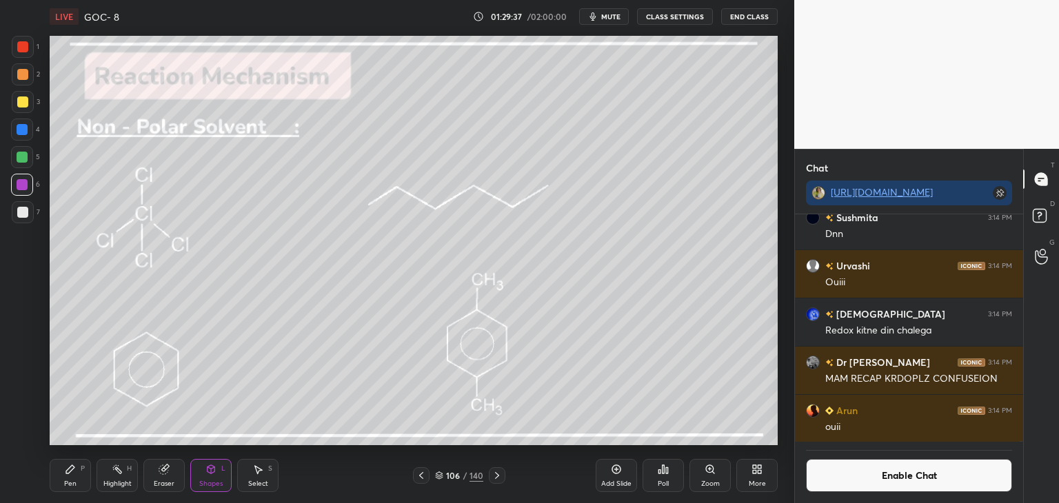
click at [205, 475] on icon at bounding box center [210, 469] width 11 height 11
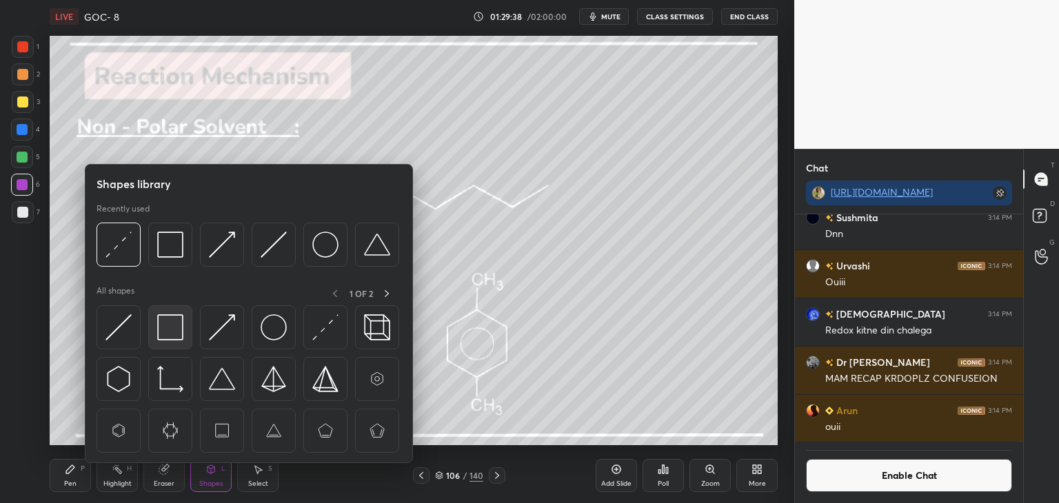
click at [171, 332] on img at bounding box center [170, 327] width 26 height 26
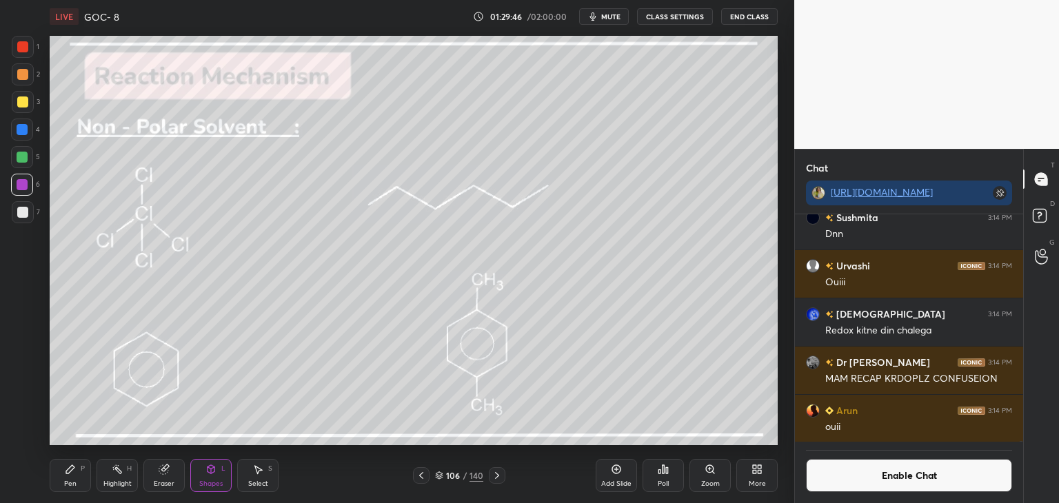
click at [116, 478] on div "Highlight H" at bounding box center [116, 475] width 41 height 33
click at [910, 478] on button "Enable Chat" at bounding box center [909, 475] width 206 height 33
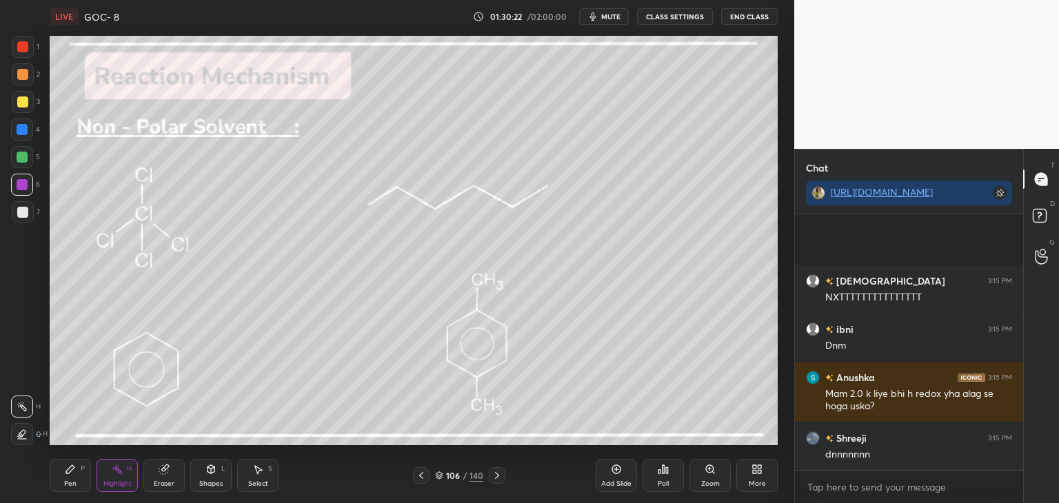
scroll to position [126489, 0]
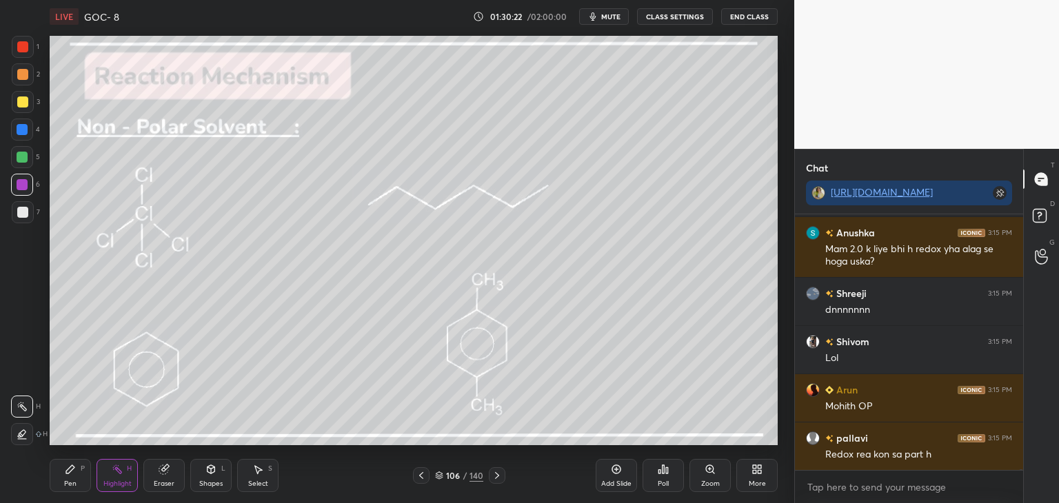
click at [678, 20] on button "CLASS SETTINGS" at bounding box center [675, 16] width 76 height 17
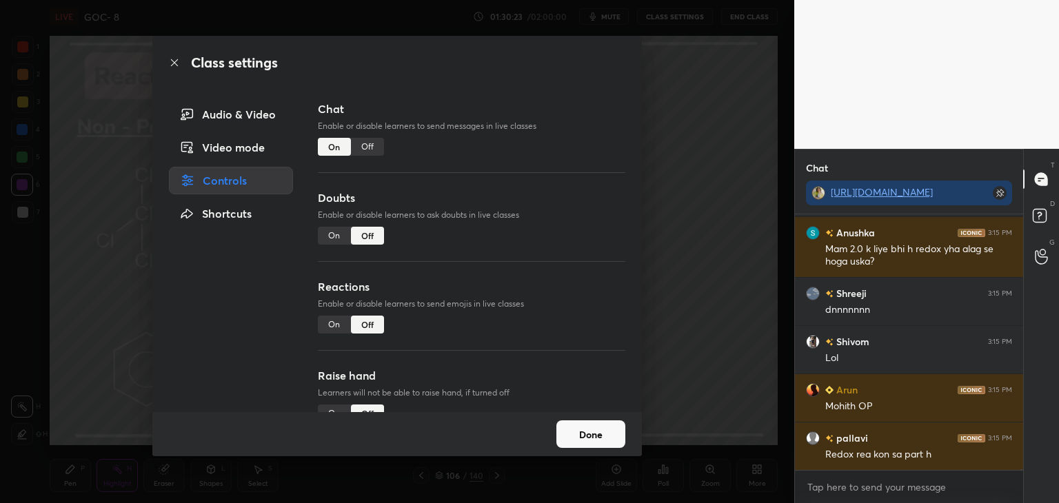
scroll to position [126538, 0]
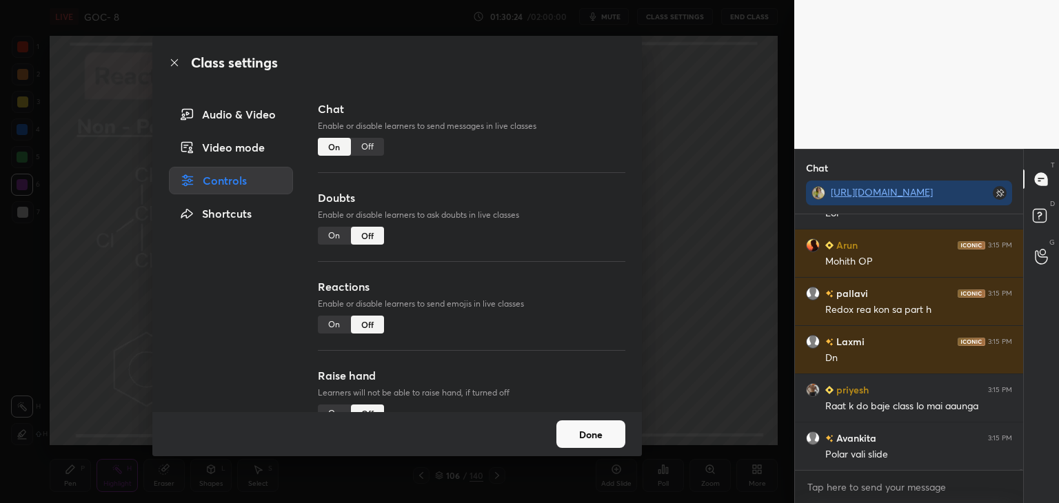
click at [375, 144] on div "Off" at bounding box center [367, 147] width 33 height 18
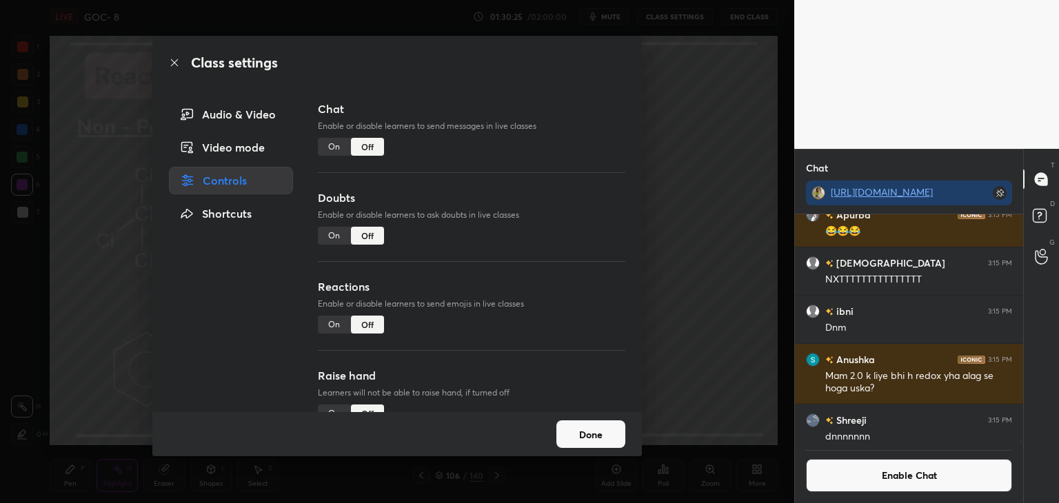
click at [653, 410] on div "Class settings Audio & Video Video mode Controls Shortcuts Chat Enable or disab…" at bounding box center [397, 251] width 794 height 503
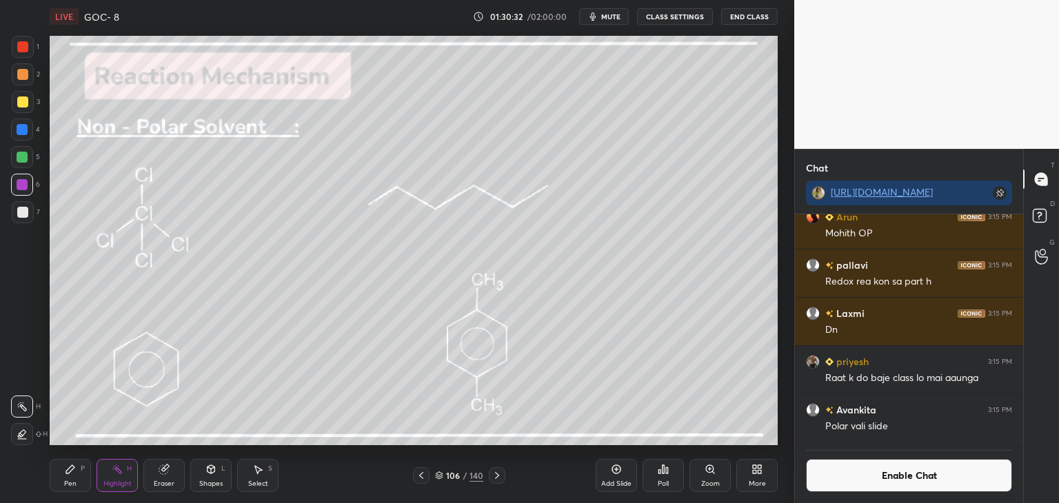
click at [28, 125] on div at bounding box center [22, 130] width 22 height 22
click at [849, 474] on button "Enable Chat" at bounding box center [909, 475] width 206 height 33
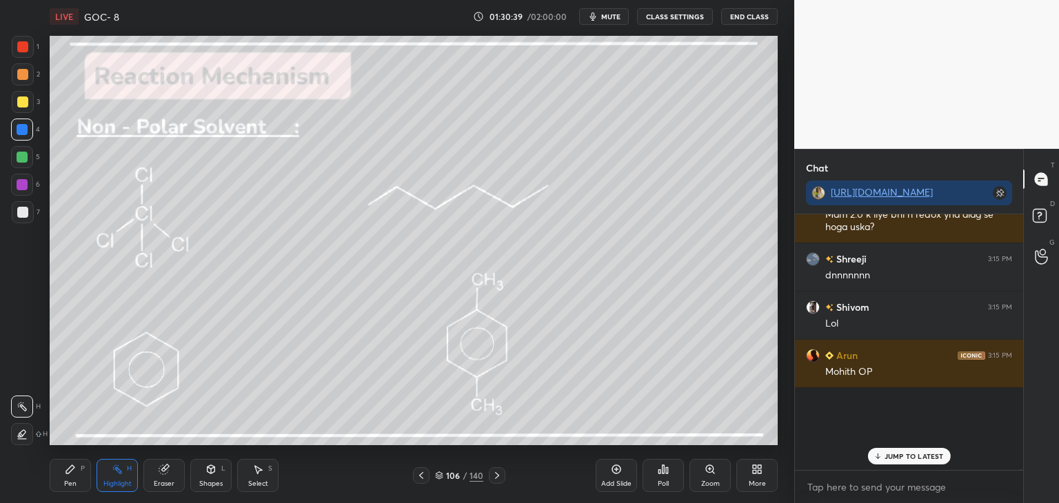
scroll to position [252, 224]
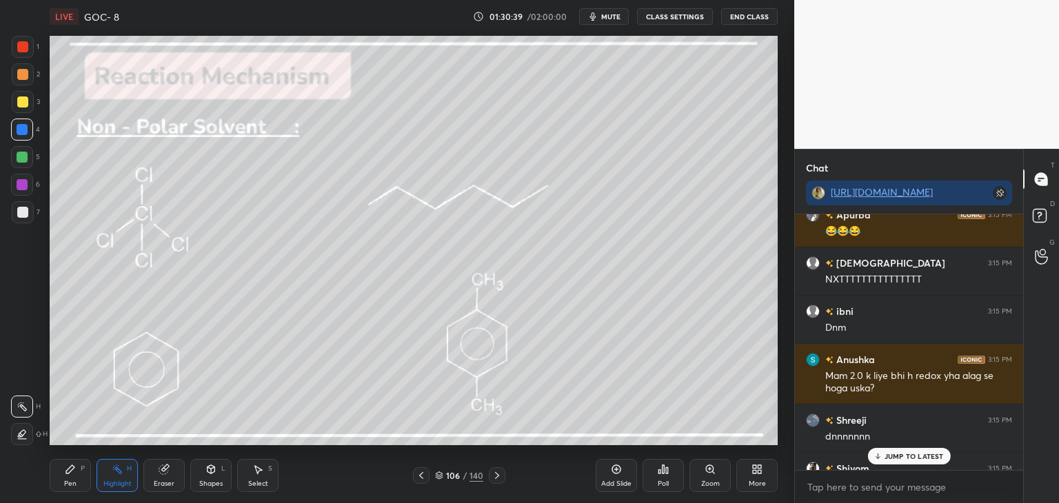
click at [900, 456] on p "JUMP TO LATEST" at bounding box center [913, 456] width 59 height 8
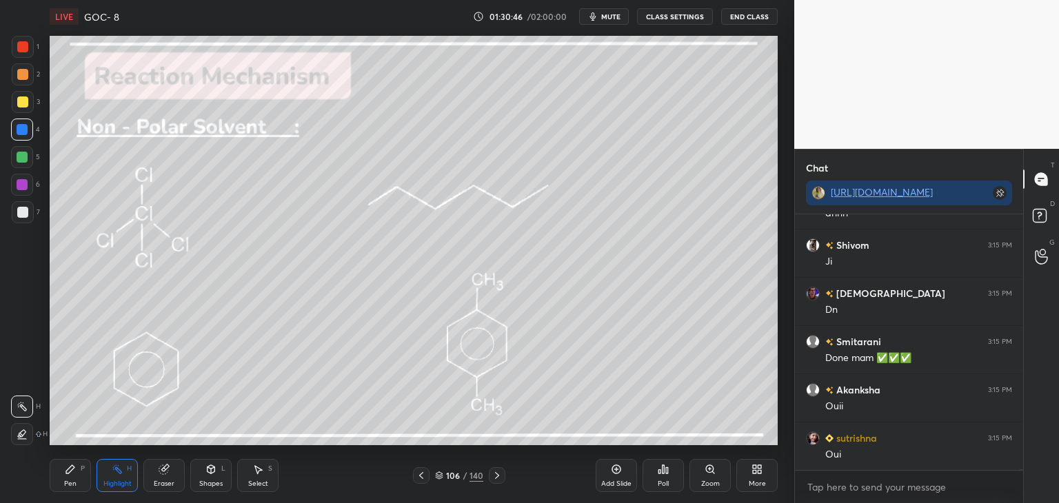
click at [496, 476] on icon at bounding box center [496, 475] width 11 height 11
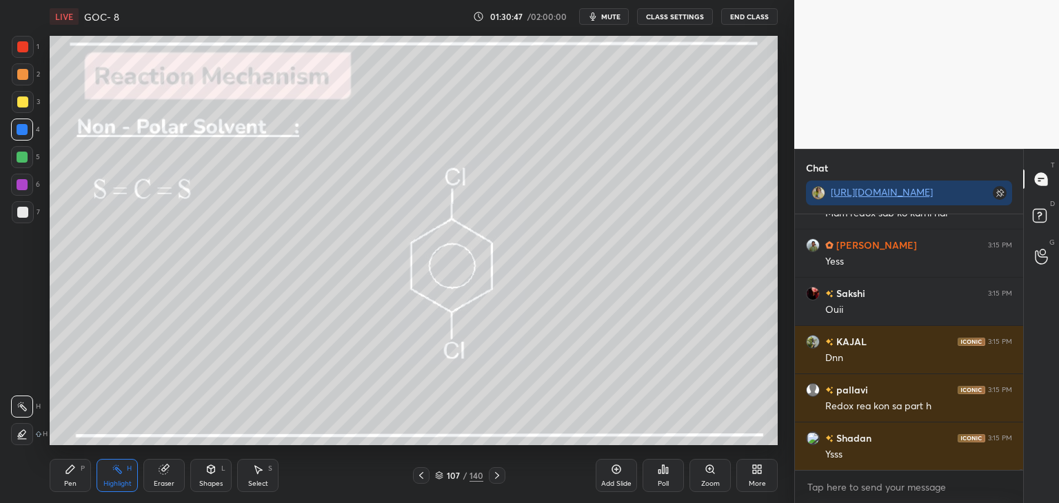
click at [675, 17] on button "CLASS SETTINGS" at bounding box center [675, 16] width 76 height 17
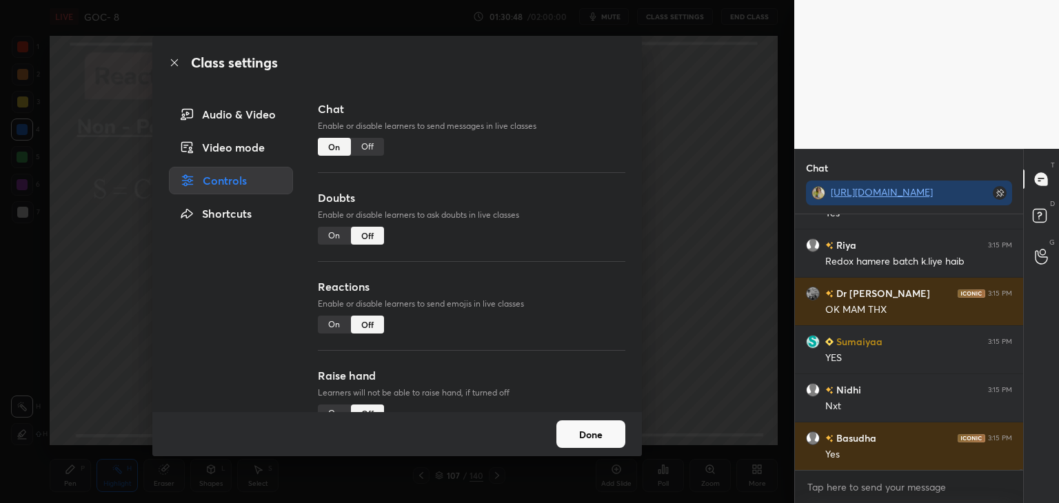
click at [367, 149] on div "Off" at bounding box center [367, 147] width 33 height 18
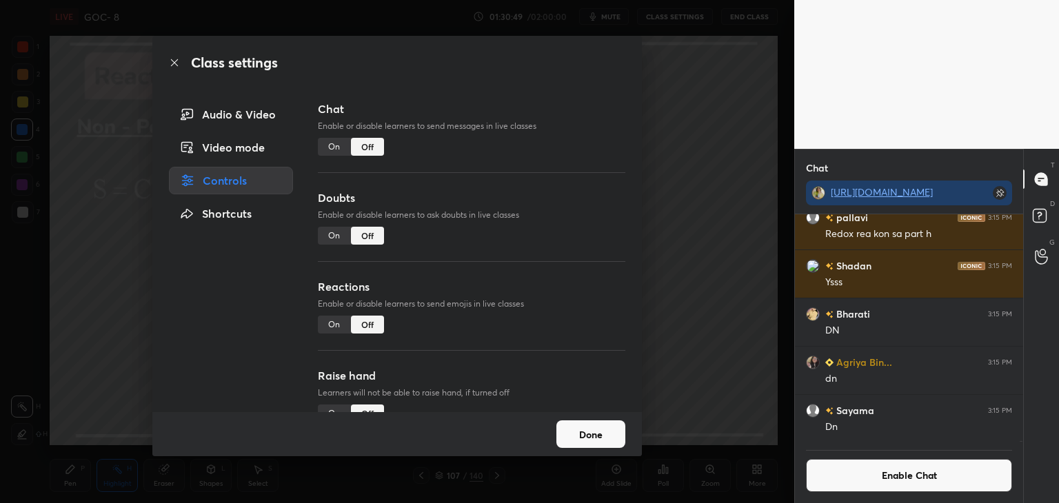
click at [584, 424] on button "Done" at bounding box center [590, 434] width 69 height 28
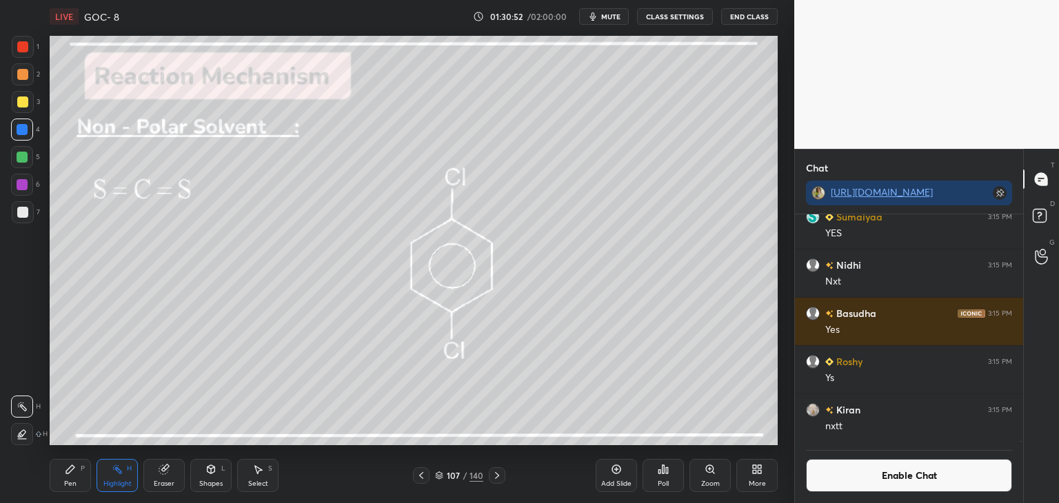
click at [90, 465] on div "Pen P" at bounding box center [70, 475] width 41 height 33
click at [888, 478] on button "Enable Chat" at bounding box center [909, 475] width 206 height 33
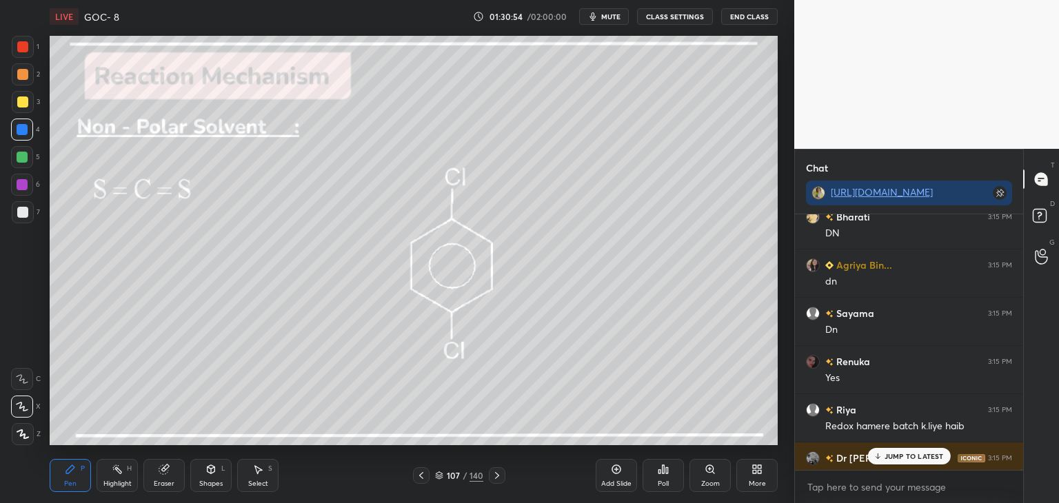
click at [896, 454] on p "JUMP TO LATEST" at bounding box center [913, 456] width 59 height 8
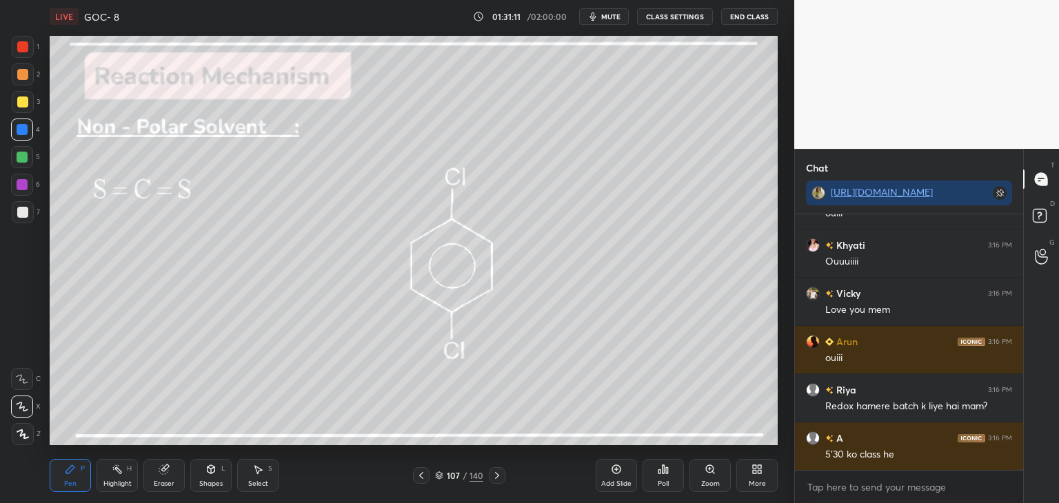
click at [165, 469] on icon at bounding box center [163, 469] width 9 height 9
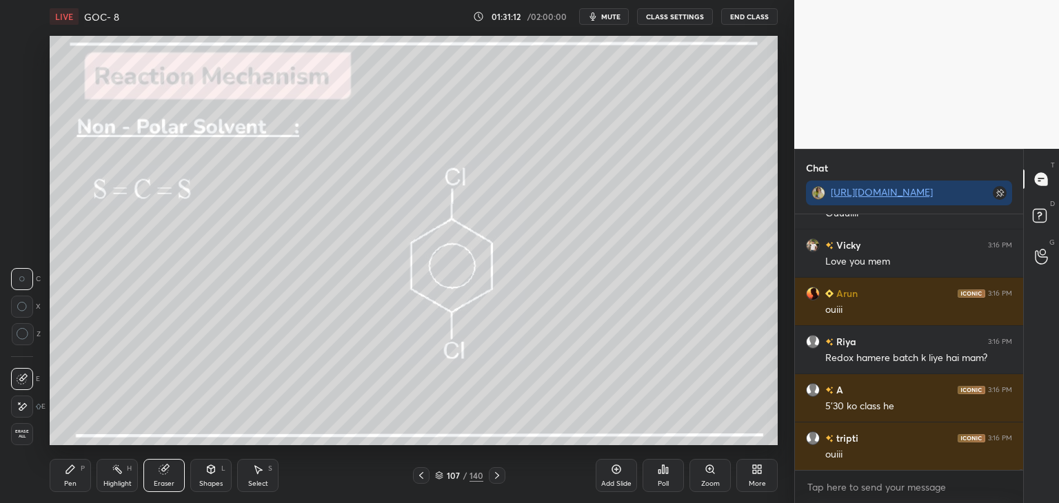
click at [27, 406] on icon at bounding box center [22, 407] width 11 height 12
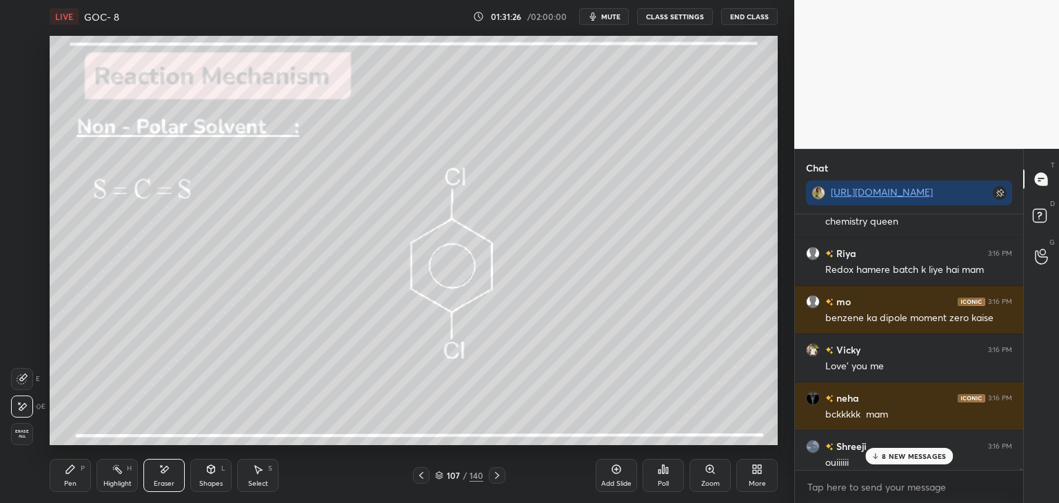
click at [662, 24] on button "CLASS SETTINGS" at bounding box center [675, 16] width 76 height 17
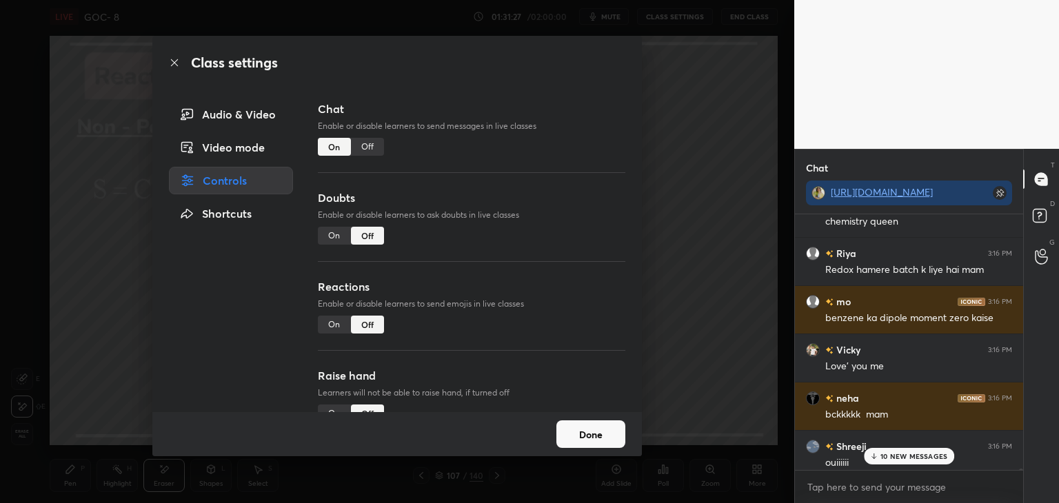
click at [374, 154] on div "Off" at bounding box center [367, 147] width 33 height 18
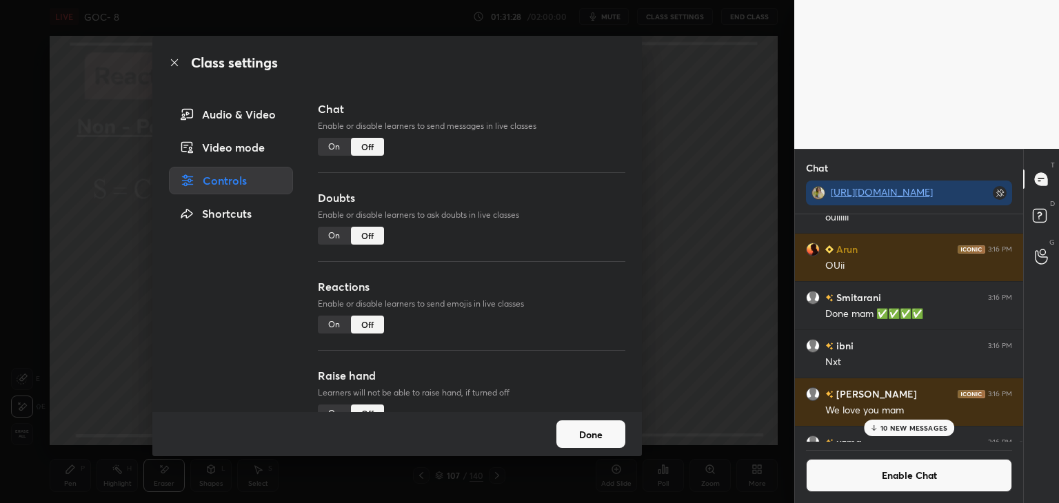
click at [600, 431] on button "Done" at bounding box center [590, 434] width 69 height 28
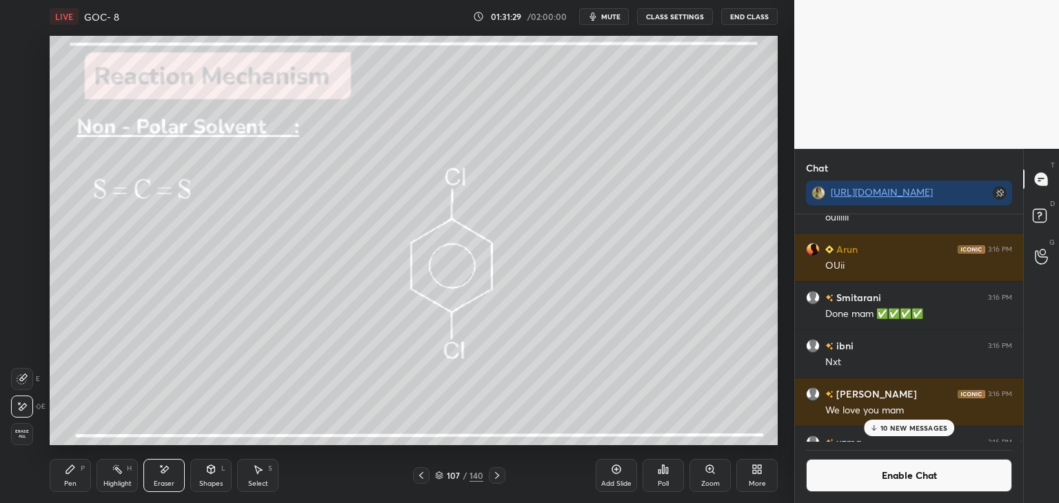
click at [85, 468] on div "Pen P" at bounding box center [70, 475] width 41 height 33
click at [21, 210] on div at bounding box center [22, 212] width 11 height 11
click at [203, 487] on div "Shapes" at bounding box center [210, 483] width 23 height 7
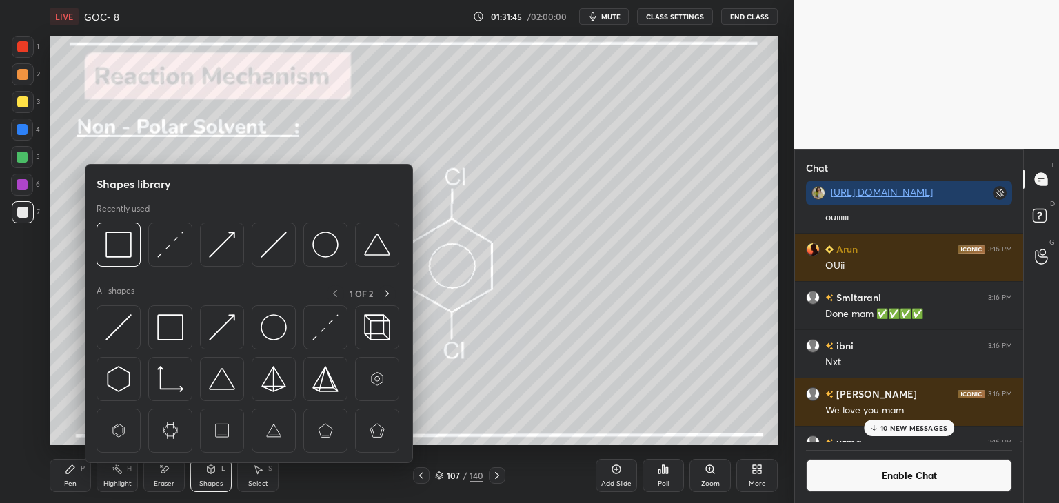
click at [120, 373] on img at bounding box center [118, 379] width 26 height 26
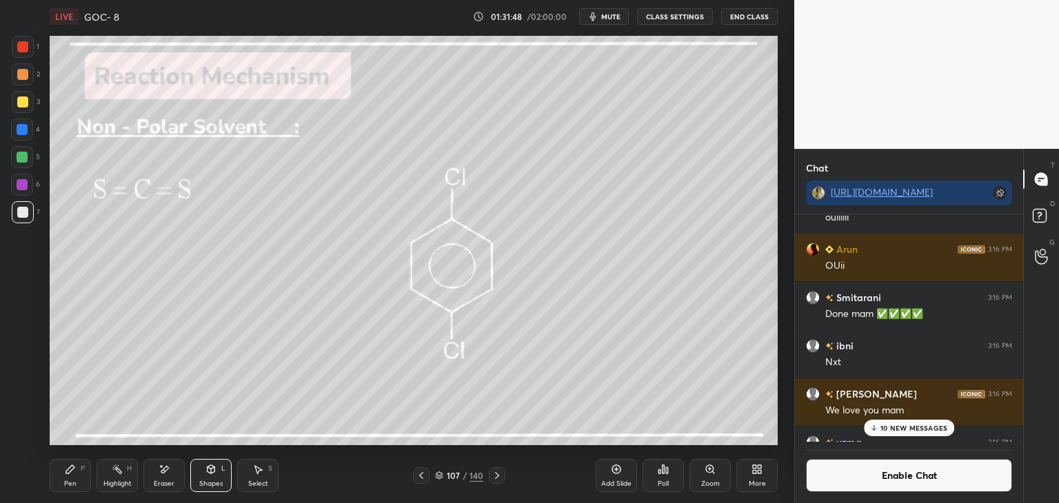
click at [225, 472] on div "Shapes L" at bounding box center [210, 475] width 41 height 33
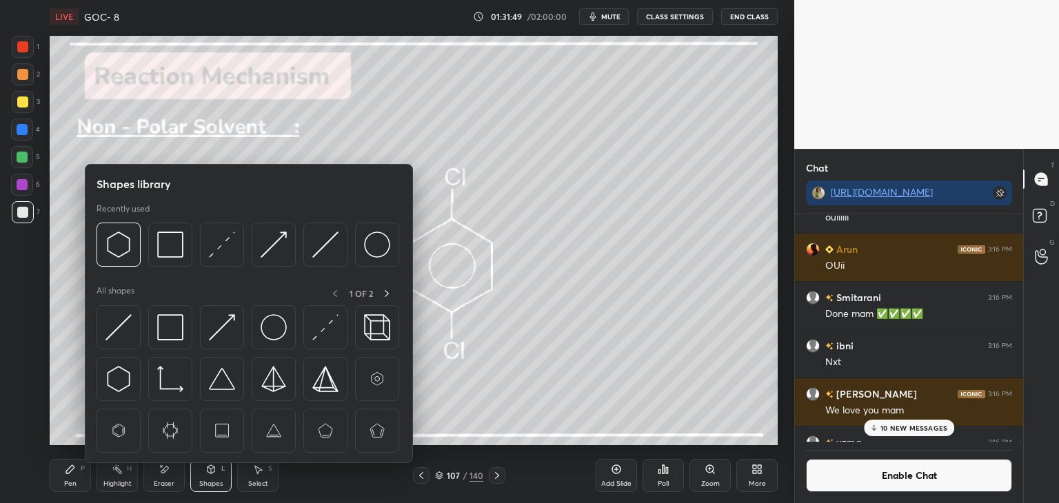
click at [224, 326] on img at bounding box center [222, 327] width 26 height 26
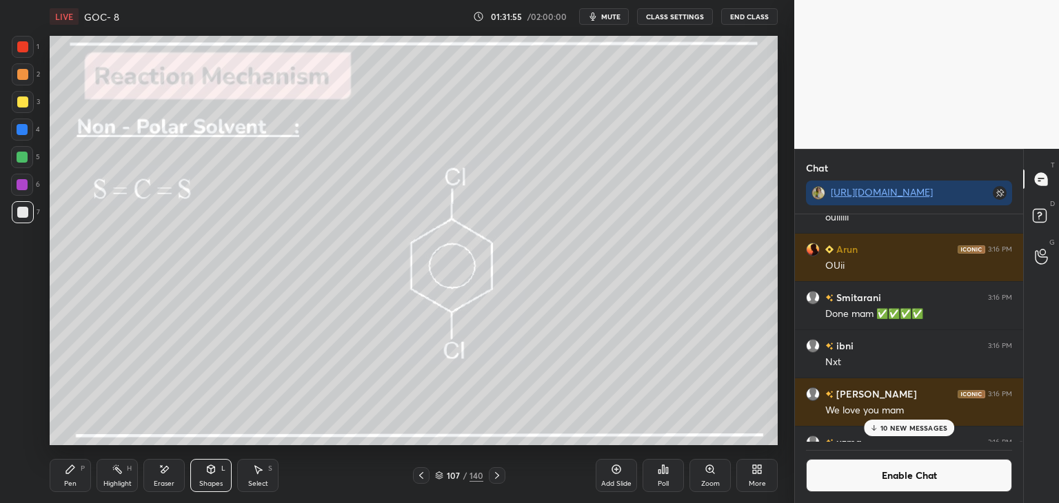
click at [124, 476] on div "Highlight H" at bounding box center [116, 475] width 41 height 33
click at [172, 476] on div "Eraser" at bounding box center [163, 475] width 41 height 33
click at [124, 489] on div "Highlight H" at bounding box center [116, 475] width 41 height 33
click at [34, 190] on div "6" at bounding box center [25, 185] width 29 height 22
click at [496, 478] on icon at bounding box center [497, 475] width 4 height 7
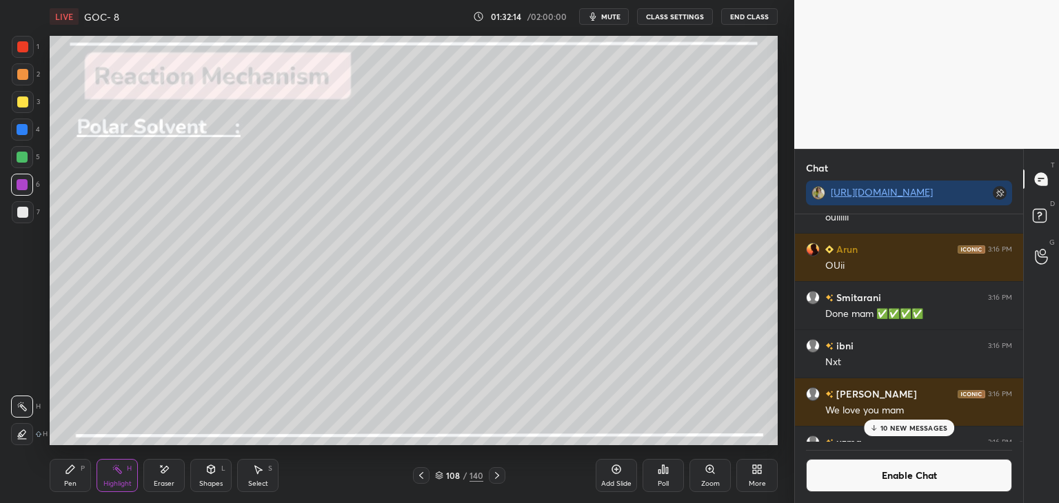
click at [922, 427] on p "10 NEW MESSAGES" at bounding box center [913, 428] width 67 height 8
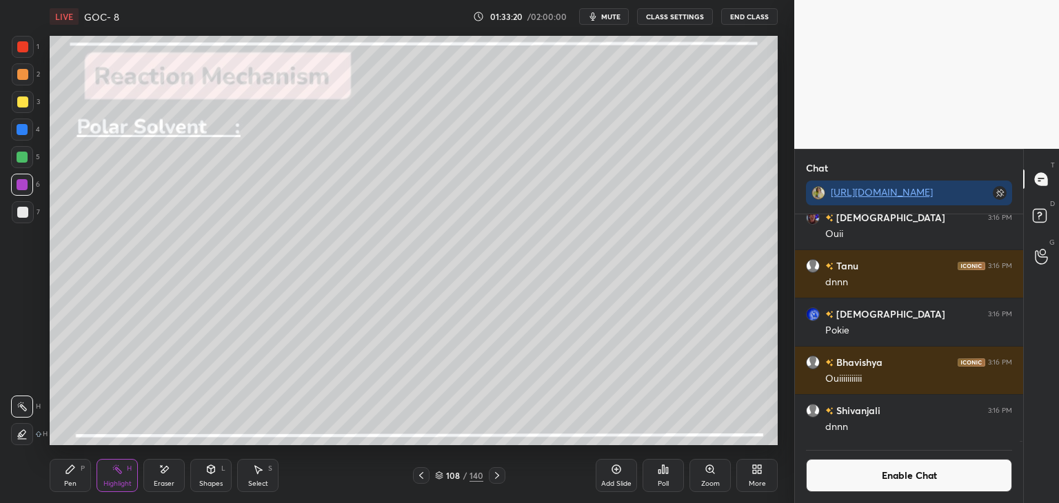
click at [884, 476] on button "Enable Chat" at bounding box center [909, 475] width 206 height 33
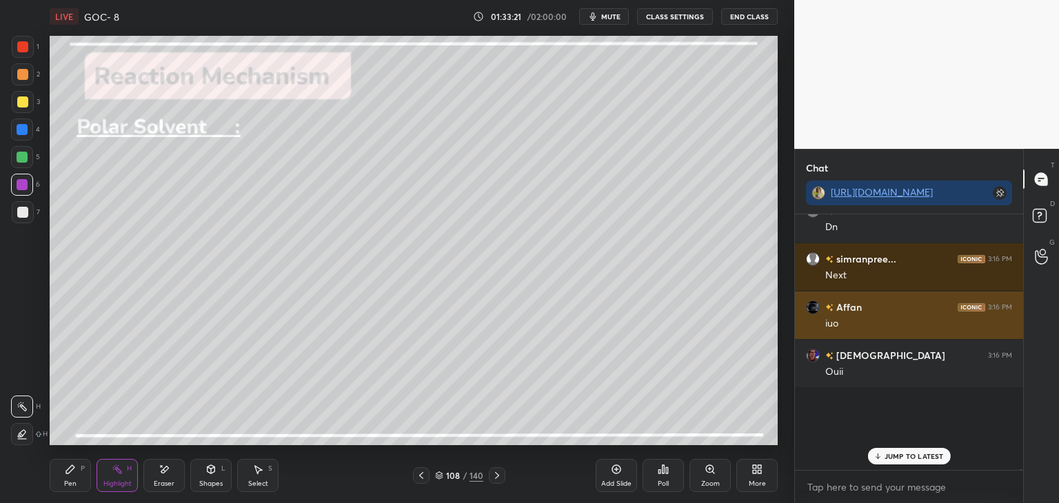
scroll to position [252, 224]
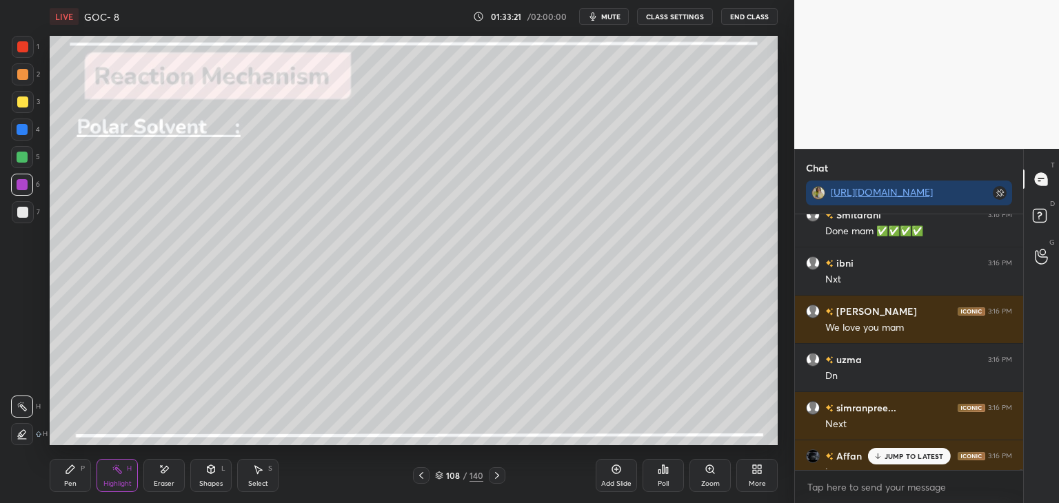
click at [898, 455] on p "JUMP TO LATEST" at bounding box center [913, 456] width 59 height 8
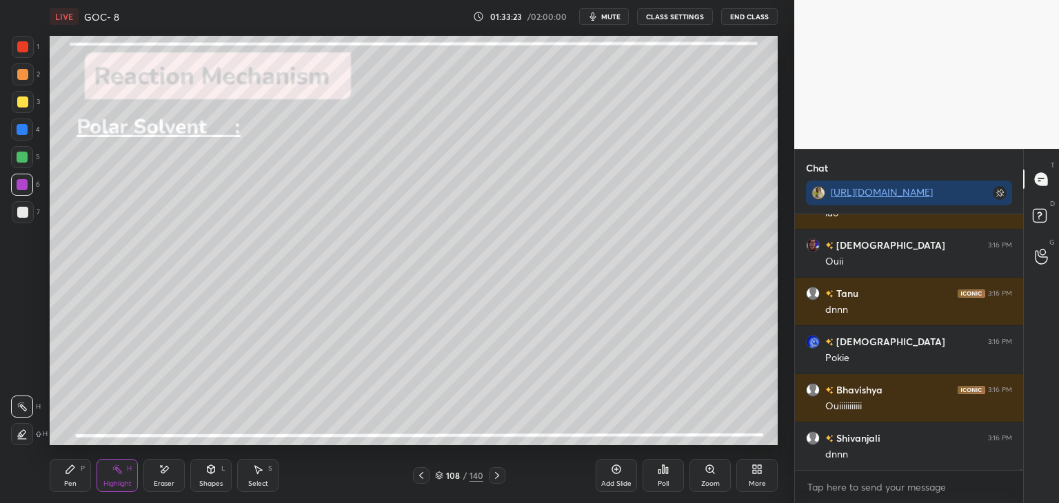
scroll to position [130167, 0]
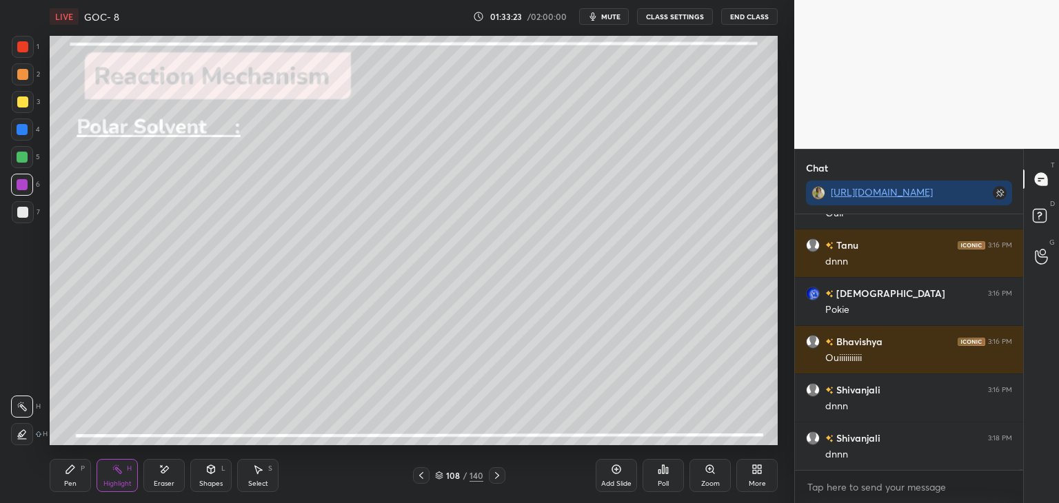
click at [496, 475] on icon at bounding box center [496, 475] width 11 height 11
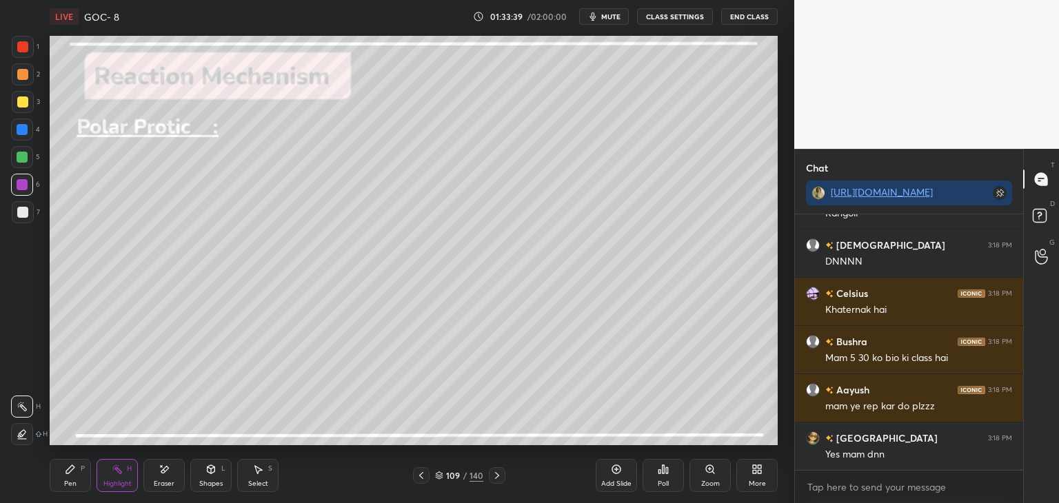
scroll to position [131977, 0]
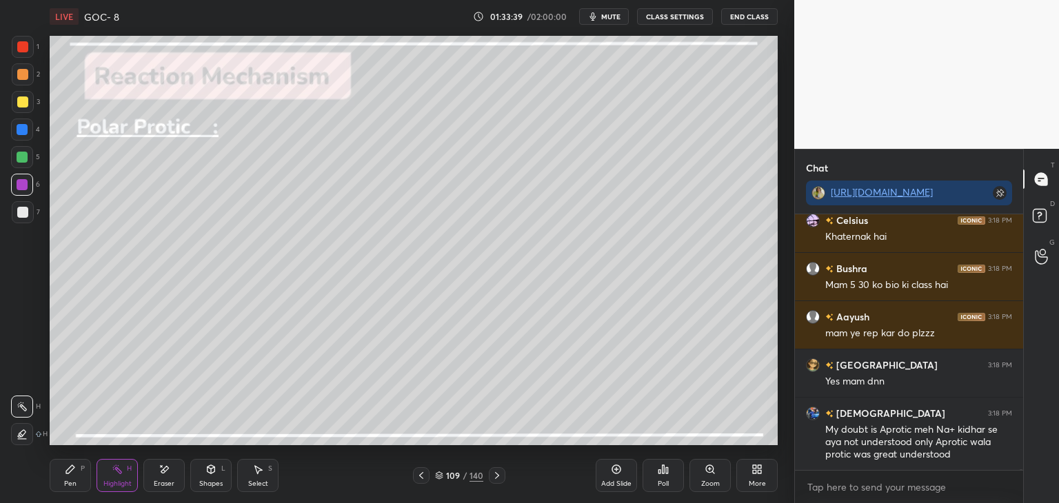
click at [673, 21] on button "CLASS SETTINGS" at bounding box center [675, 16] width 76 height 17
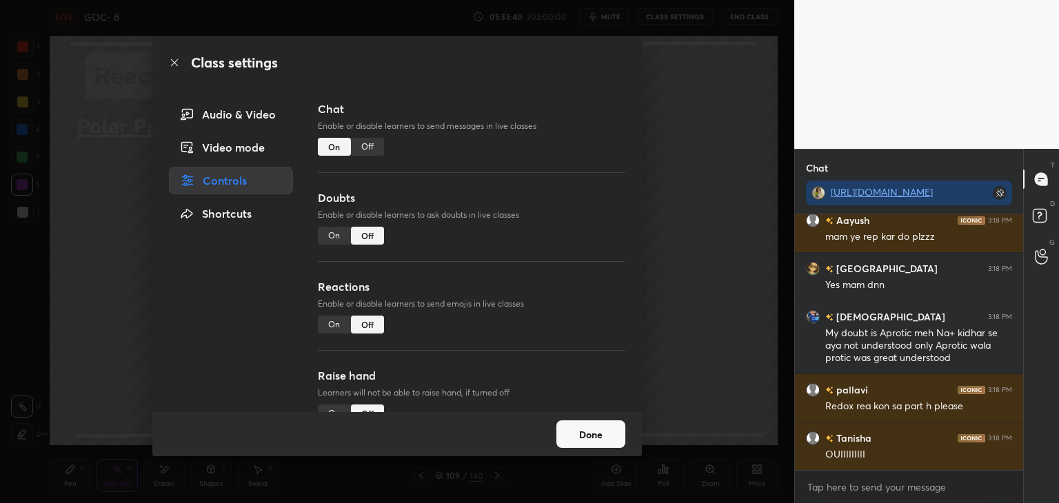
click at [356, 150] on div "Off" at bounding box center [367, 147] width 33 height 18
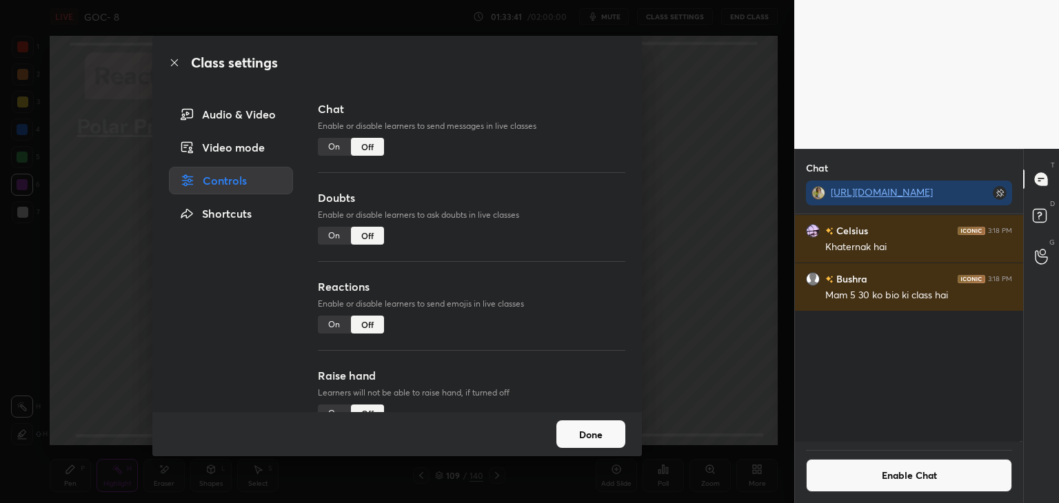
scroll to position [5, 4]
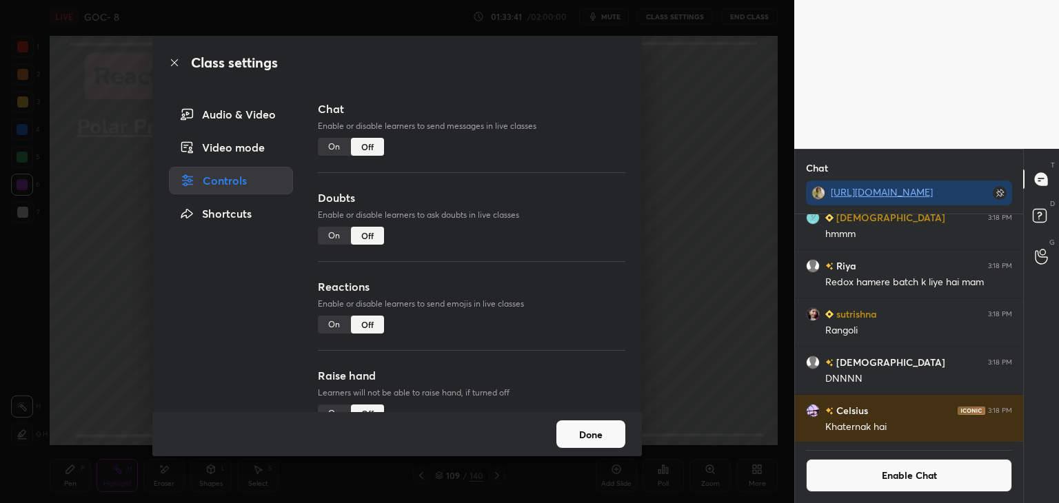
click at [580, 436] on button "Done" at bounding box center [590, 434] width 69 height 28
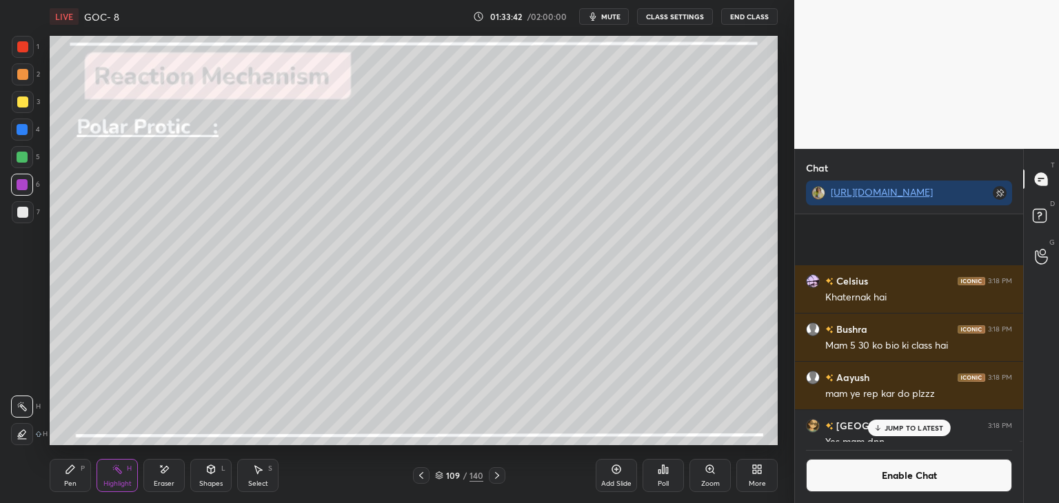
scroll to position [131591, 0]
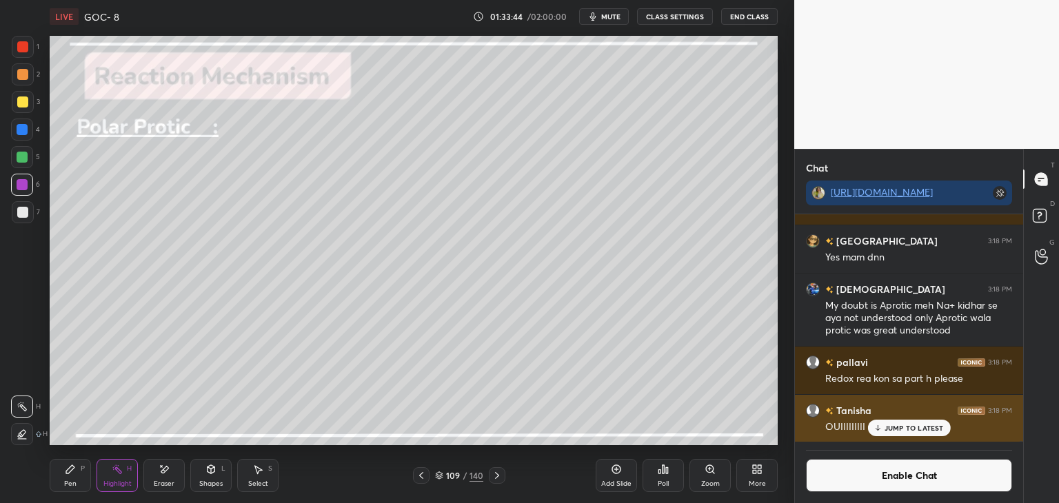
click at [904, 422] on div "JUMP TO LATEST" at bounding box center [908, 428] width 83 height 17
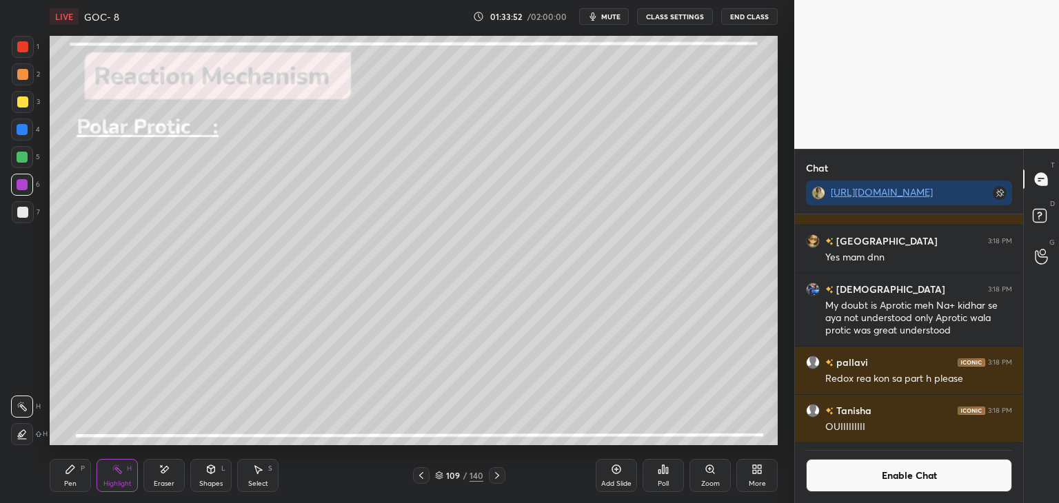
click at [123, 469] on div "Highlight H" at bounding box center [116, 475] width 41 height 33
click at [906, 475] on button "Enable Chat" at bounding box center [909, 475] width 206 height 33
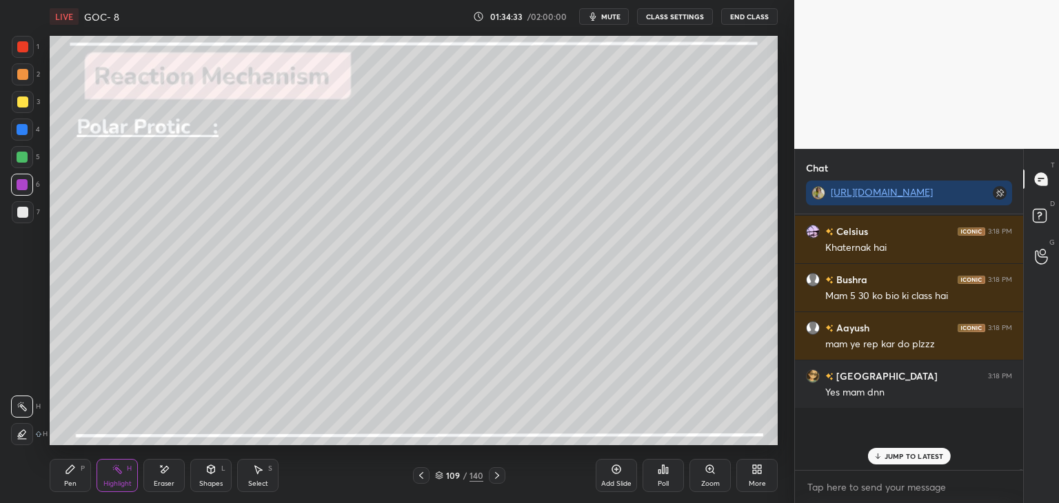
scroll to position [252, 224]
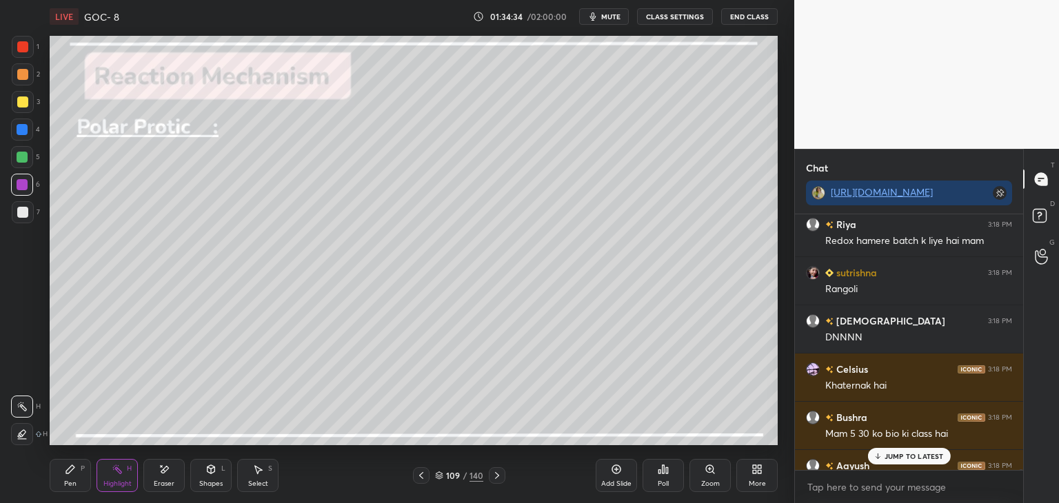
click at [915, 454] on p "JUMP TO LATEST" at bounding box center [913, 456] width 59 height 8
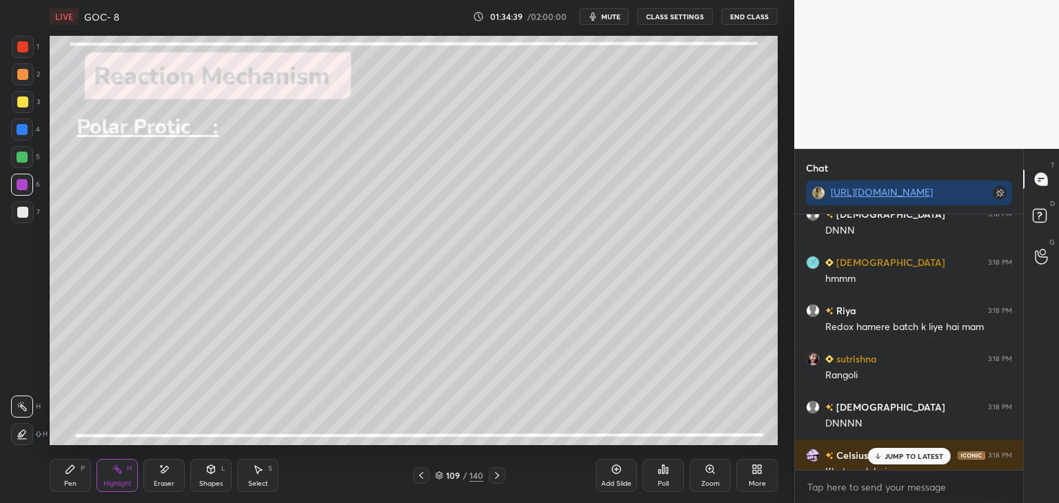
scroll to position [131243, 0]
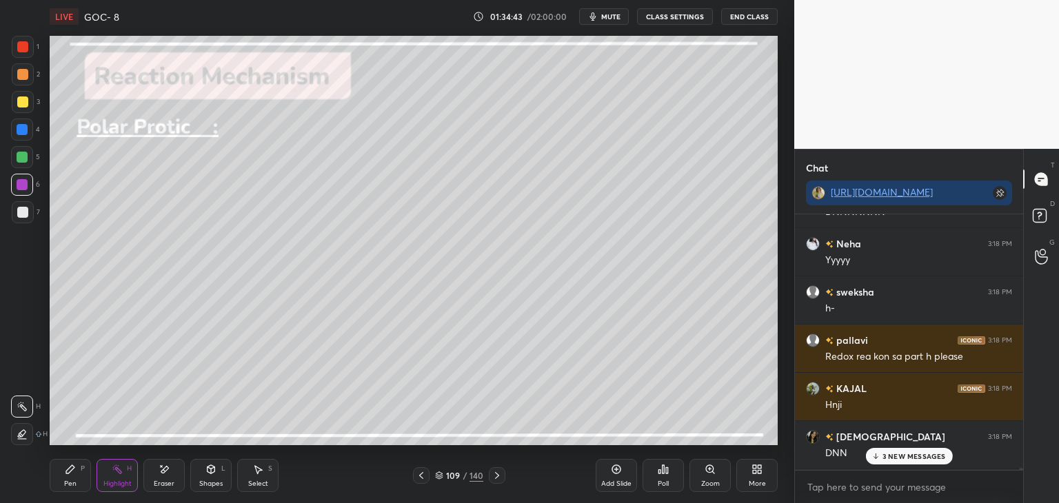
click at [905, 458] on p "3 NEW MESSAGES" at bounding box center [913, 456] width 63 height 8
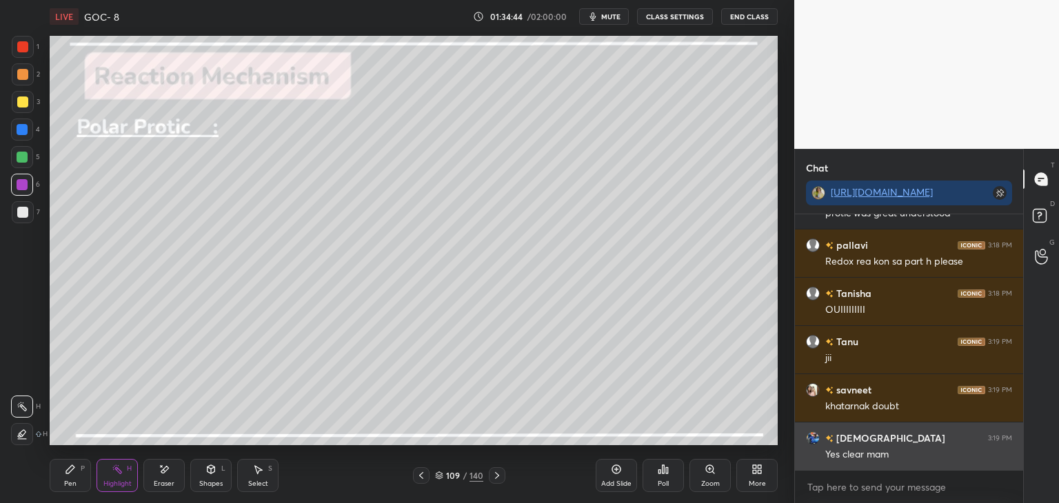
scroll to position [131867, 0]
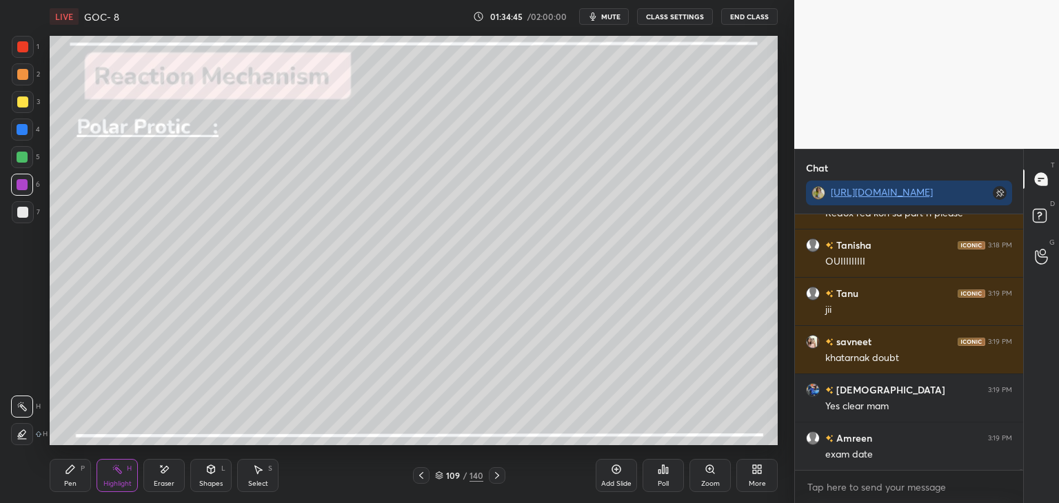
click at [675, 17] on button "CLASS SETTINGS" at bounding box center [675, 16] width 76 height 17
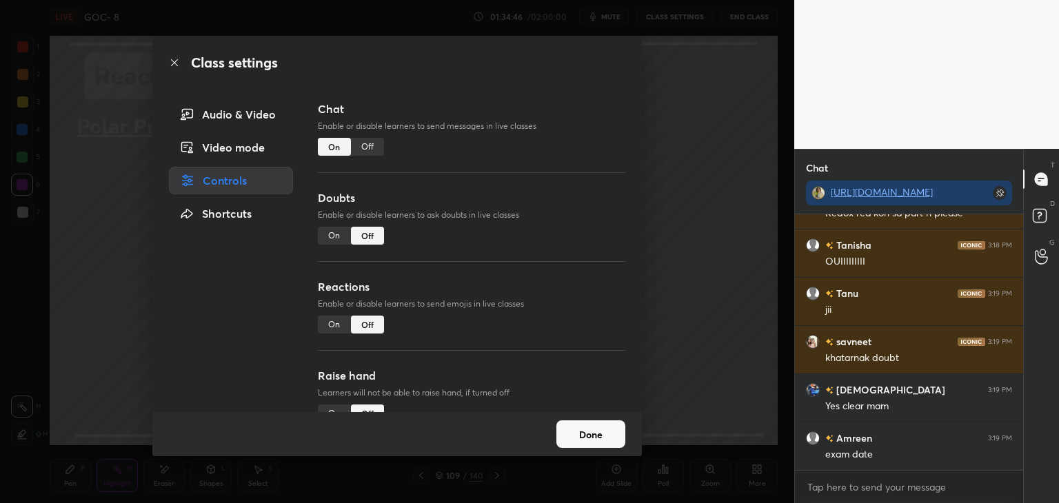
click at [369, 144] on div "Off" at bounding box center [367, 147] width 33 height 18
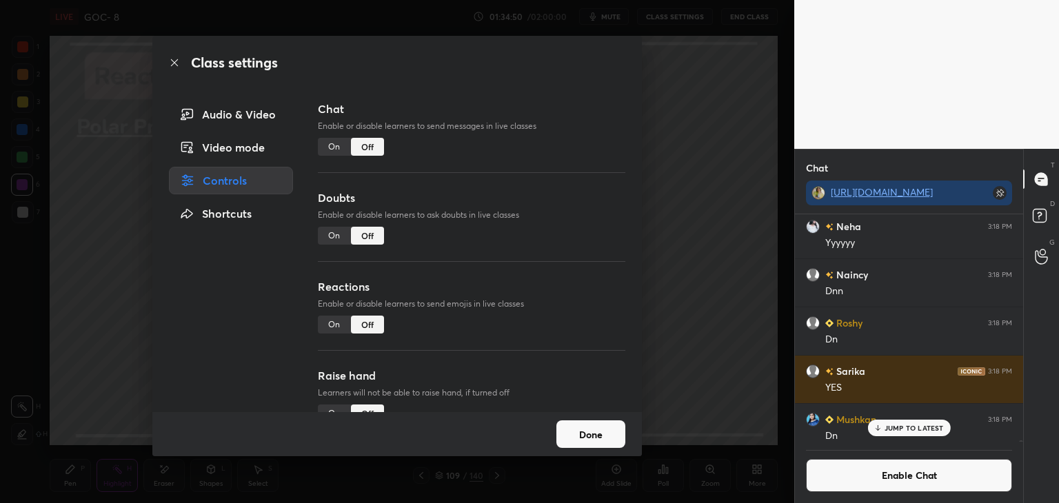
scroll to position [130546, 0]
click at [602, 430] on button "Done" at bounding box center [590, 434] width 69 height 28
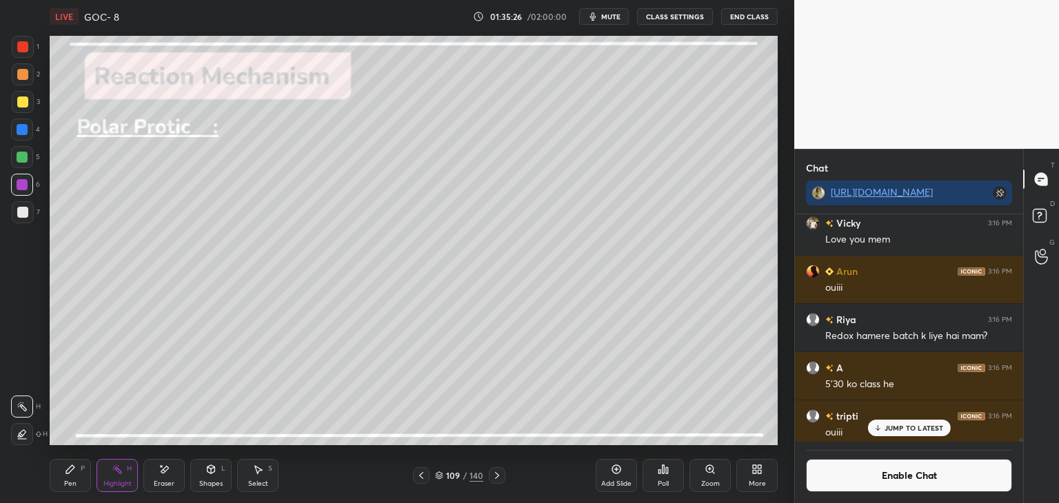
scroll to position [129090, 0]
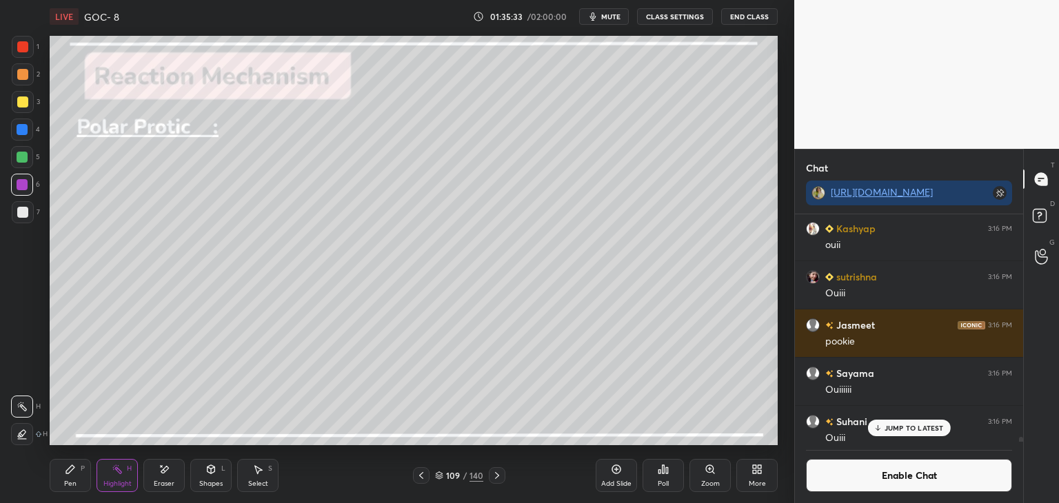
click at [912, 424] on p "JUMP TO LATEST" at bounding box center [913, 428] width 59 height 8
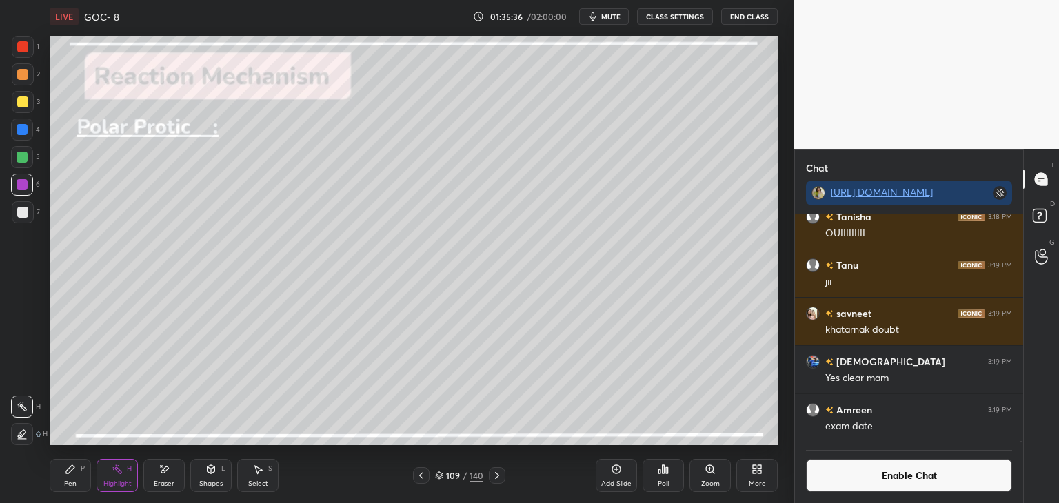
click at [883, 482] on button "Enable Chat" at bounding box center [909, 475] width 206 height 33
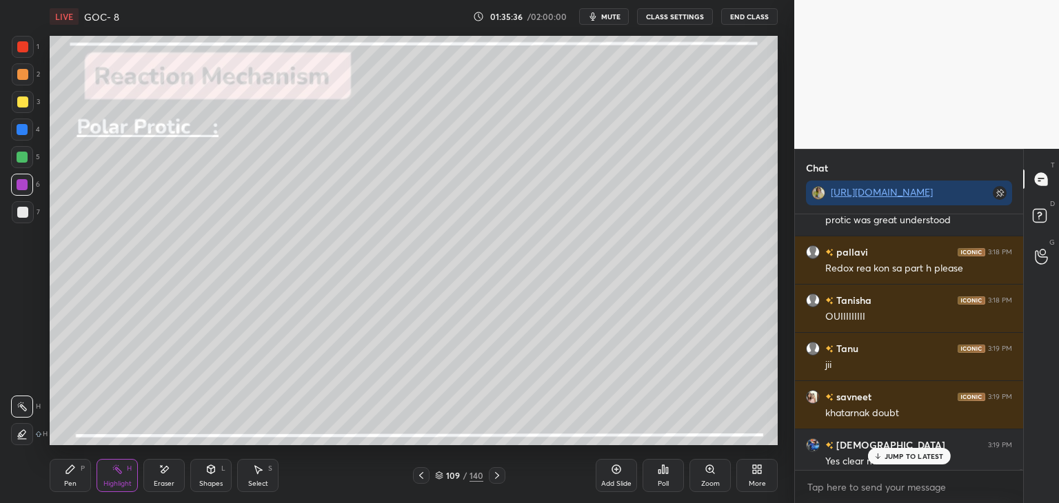
click at [893, 452] on p "JUMP TO LATEST" at bounding box center [913, 456] width 59 height 8
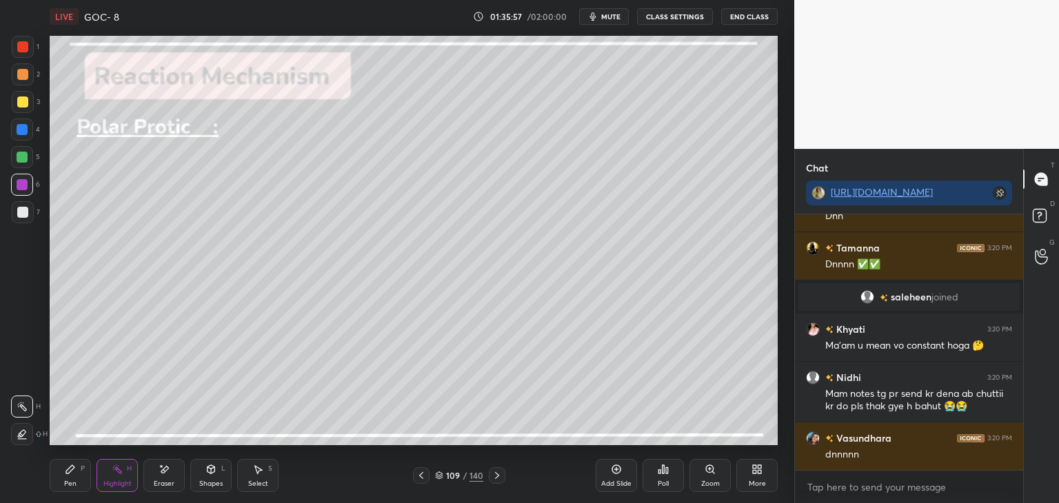
scroll to position [132717, 0]
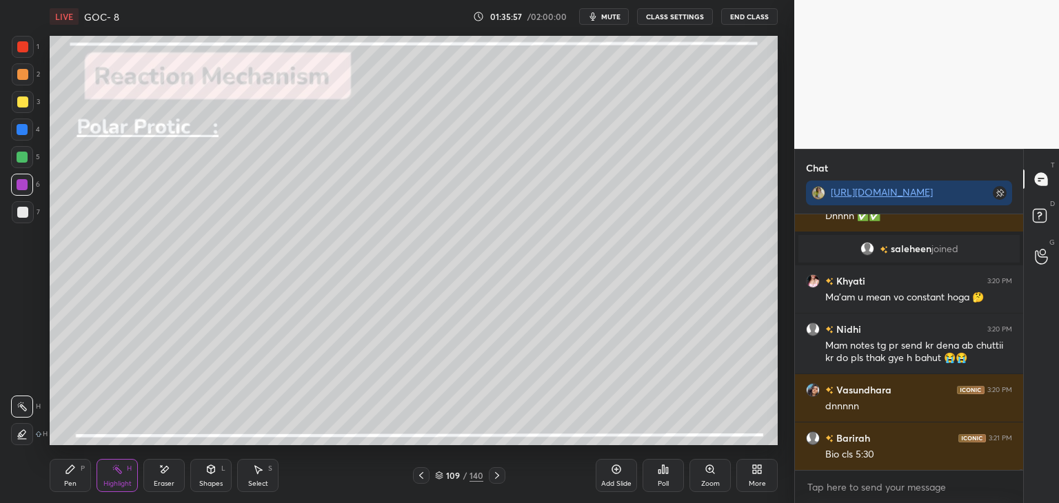
click at [667, 16] on button "CLASS SETTINGS" at bounding box center [675, 16] width 76 height 17
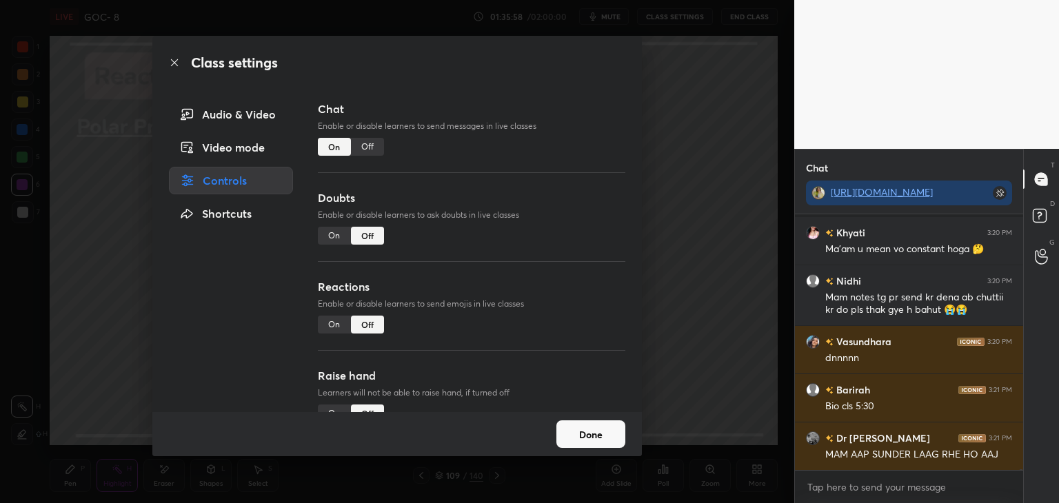
click at [363, 148] on div "Off" at bounding box center [367, 147] width 33 height 18
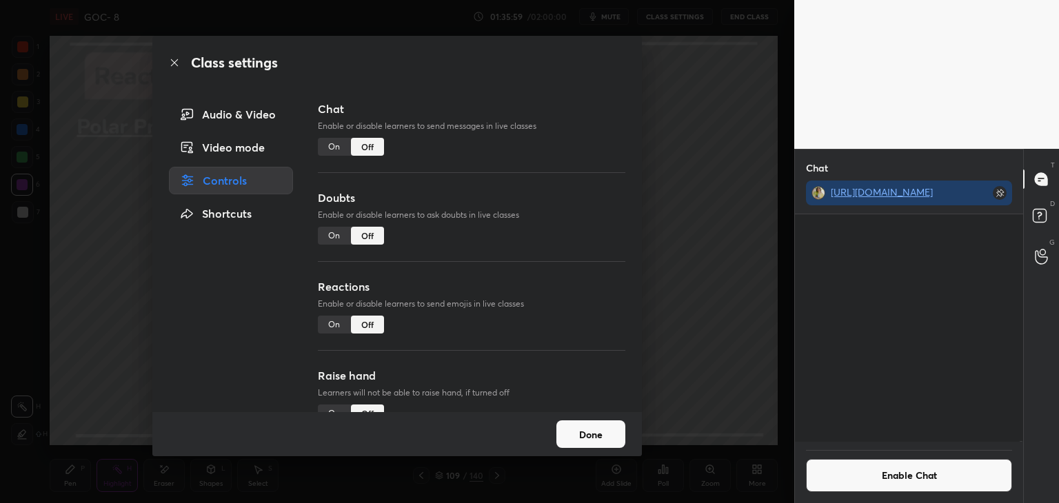
scroll to position [132555, 0]
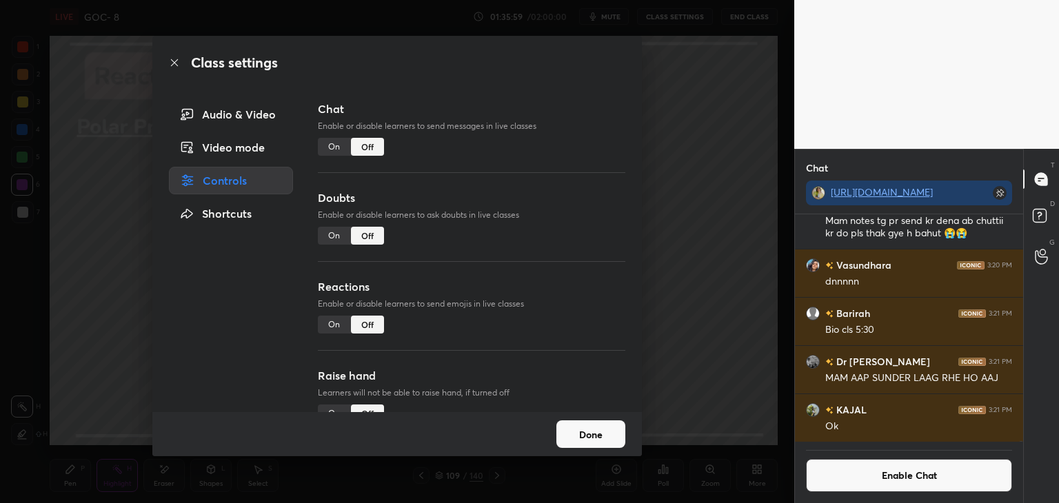
click at [581, 429] on button "Done" at bounding box center [590, 434] width 69 height 28
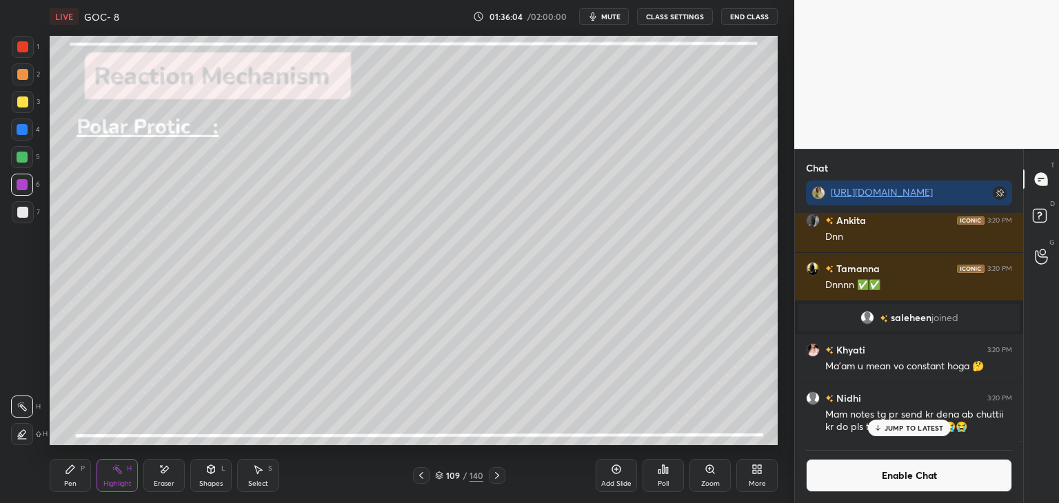
scroll to position [132363, 0]
click at [893, 428] on p "JUMP TO LATEST" at bounding box center [913, 428] width 59 height 8
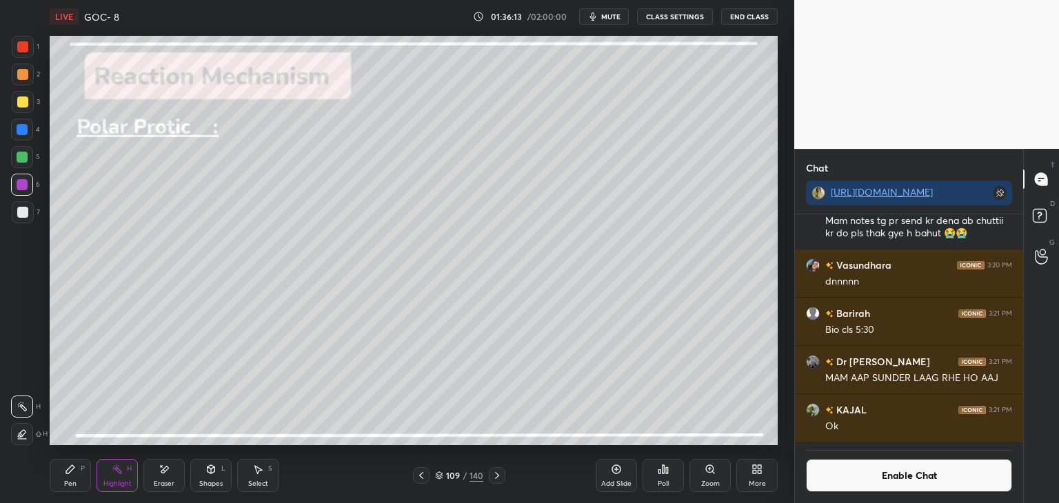
click at [839, 482] on button "Enable Chat" at bounding box center [909, 475] width 206 height 33
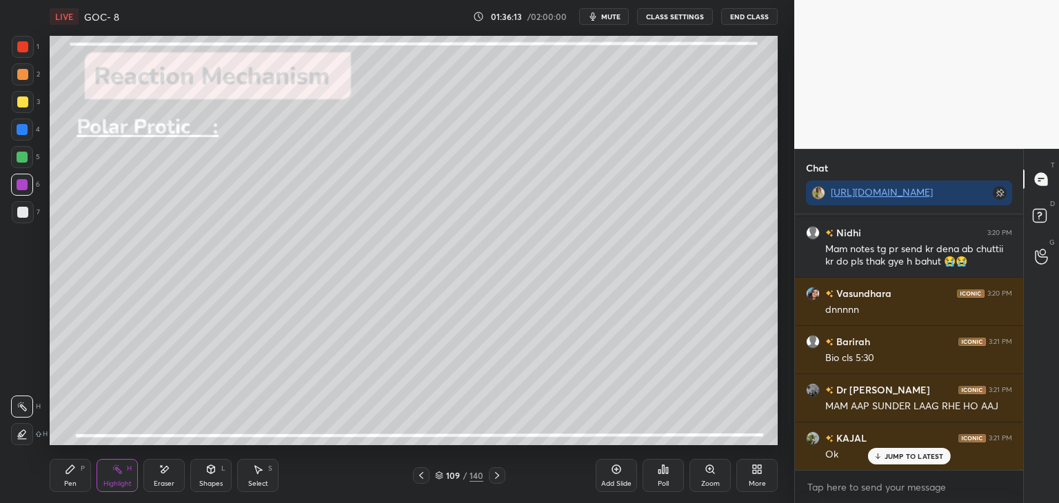
scroll to position [4, 4]
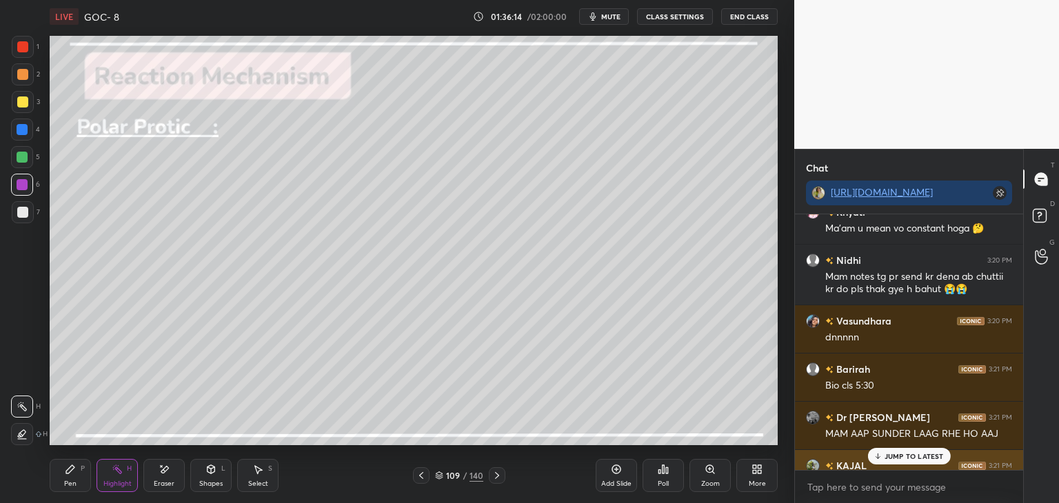
click at [888, 460] on p "JUMP TO LATEST" at bounding box center [913, 456] width 59 height 8
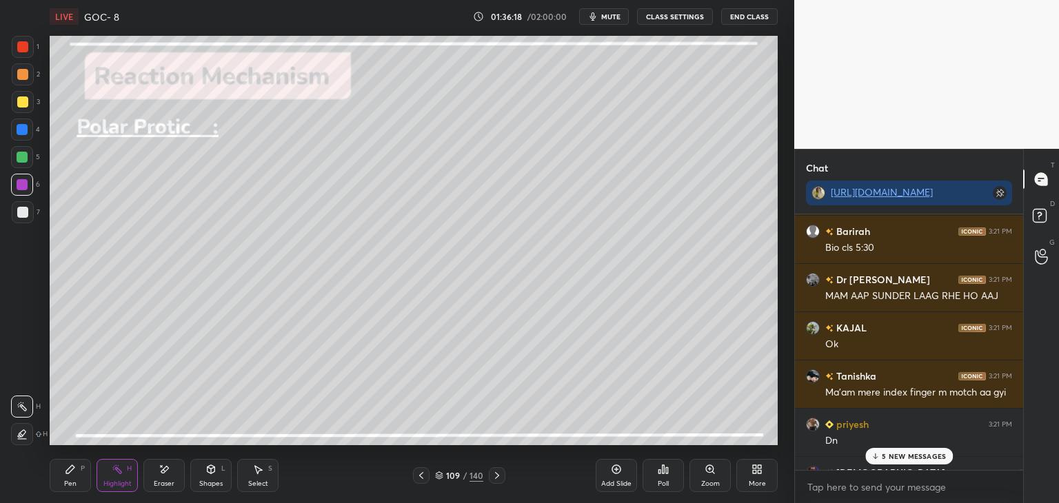
scroll to position [132542, 0]
click at [882, 458] on p "17 NEW MESSAGES" at bounding box center [914, 456] width 66 height 8
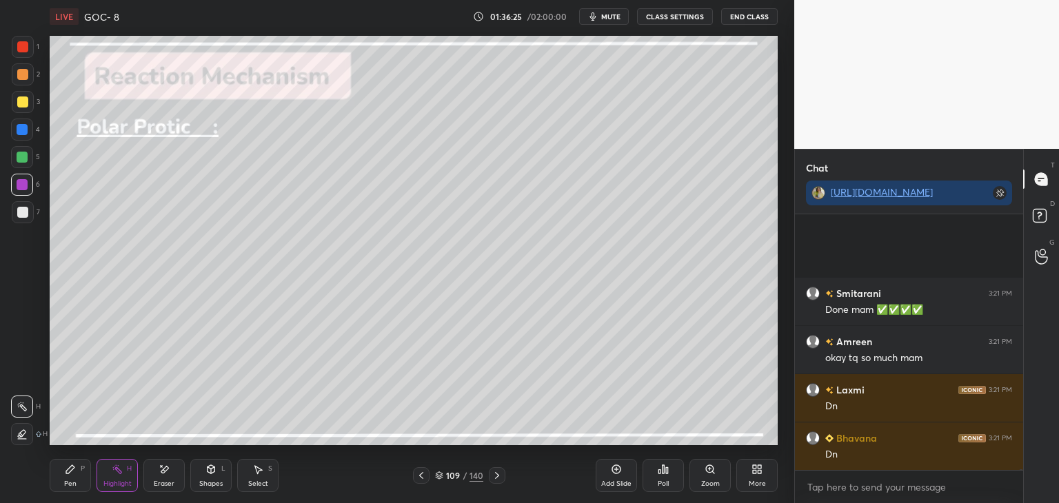
scroll to position [133576, 0]
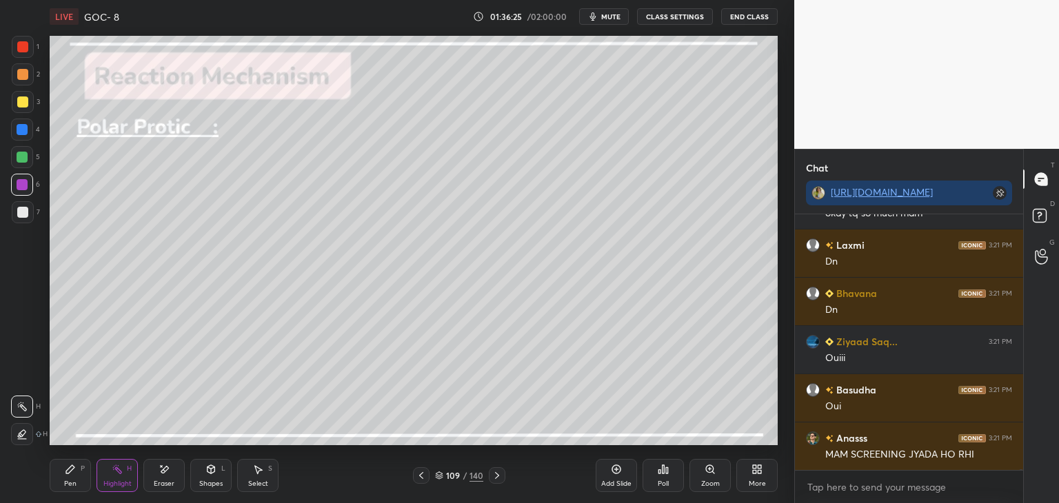
click at [498, 474] on icon at bounding box center [496, 475] width 11 height 11
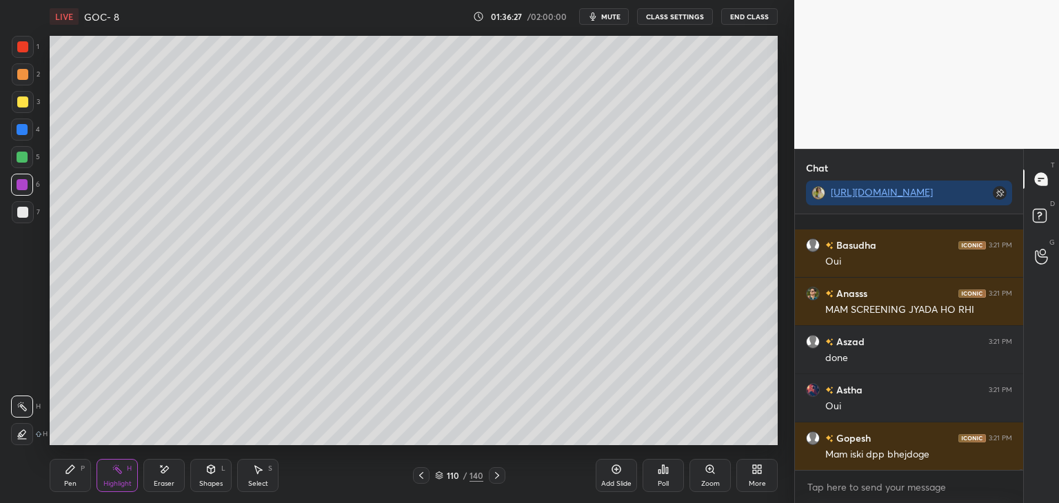
scroll to position [133817, 0]
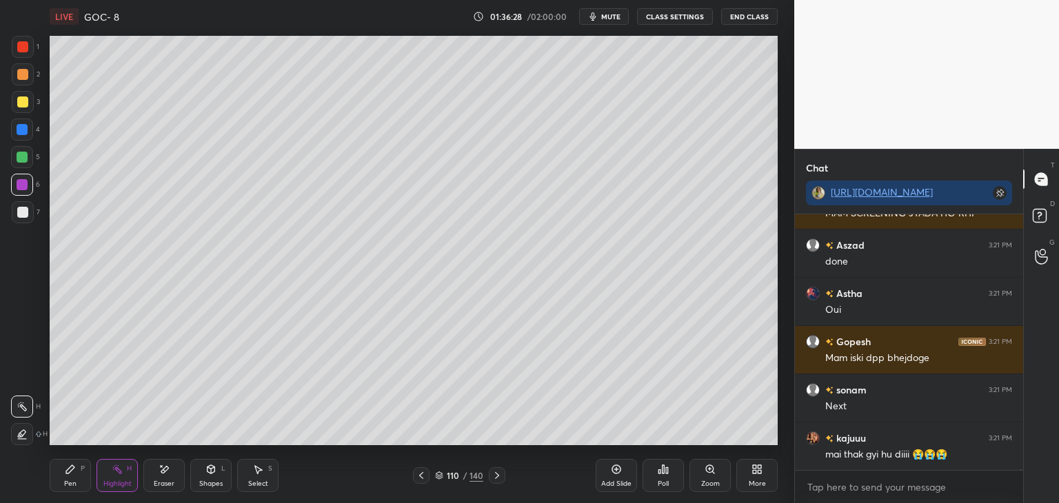
click at [669, 19] on button "CLASS SETTINGS" at bounding box center [675, 16] width 76 height 17
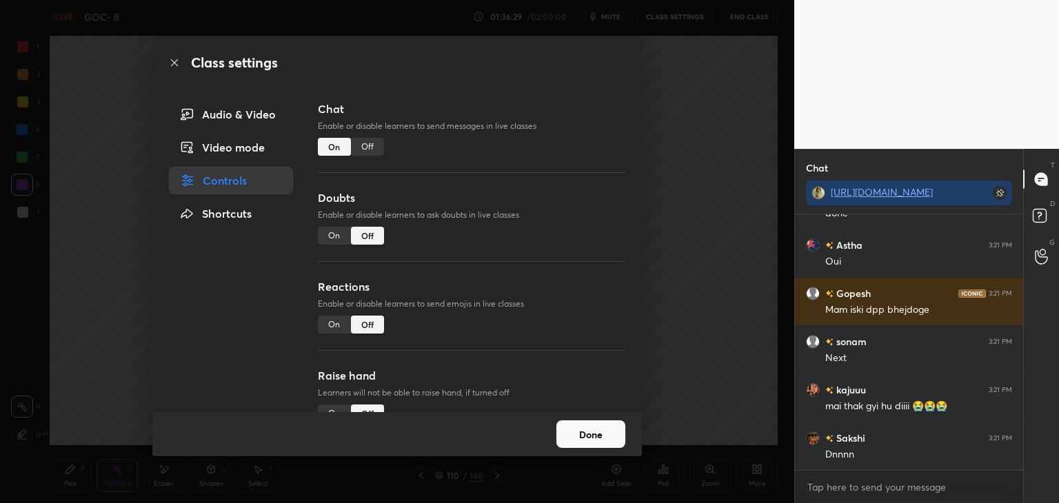
click at [364, 143] on div "Off" at bounding box center [367, 147] width 33 height 18
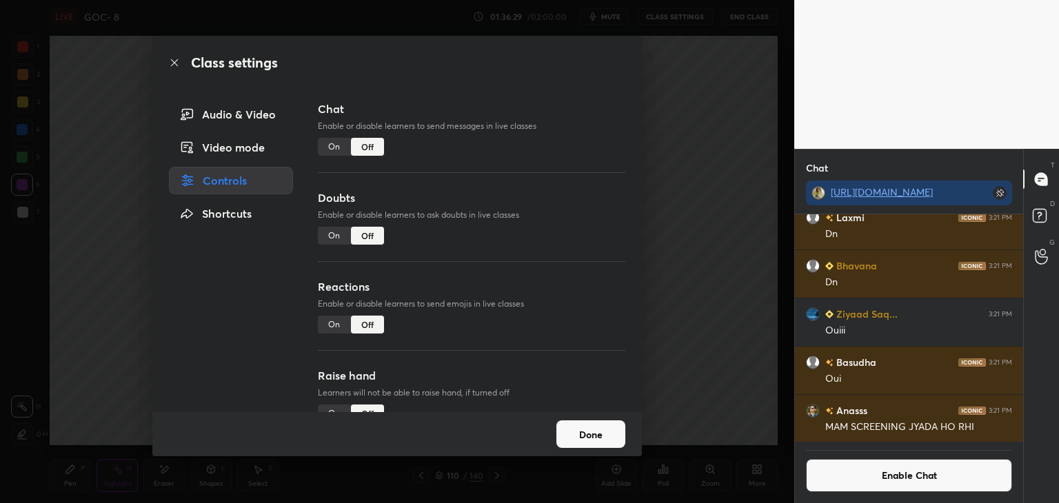
click at [606, 427] on button "Done" at bounding box center [590, 434] width 69 height 28
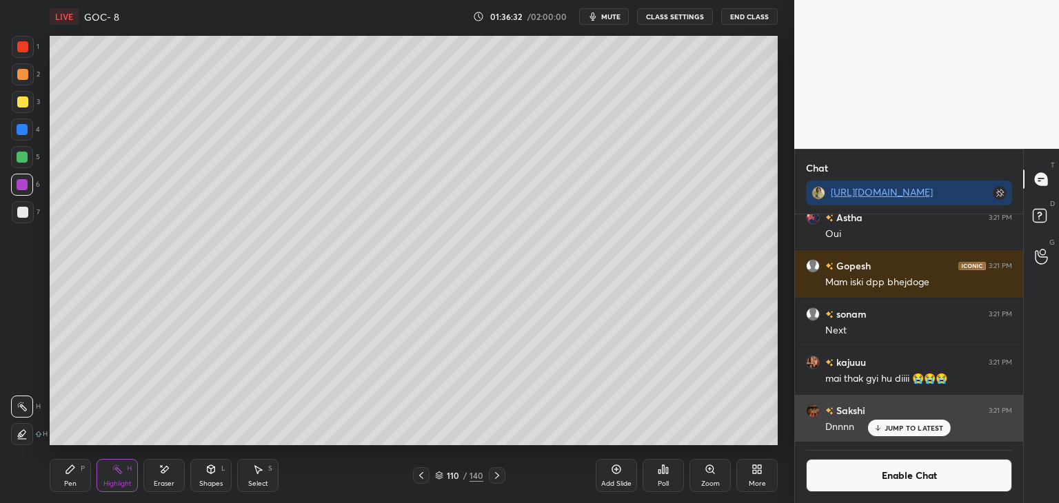
click at [927, 431] on p "JUMP TO LATEST" at bounding box center [913, 428] width 59 height 8
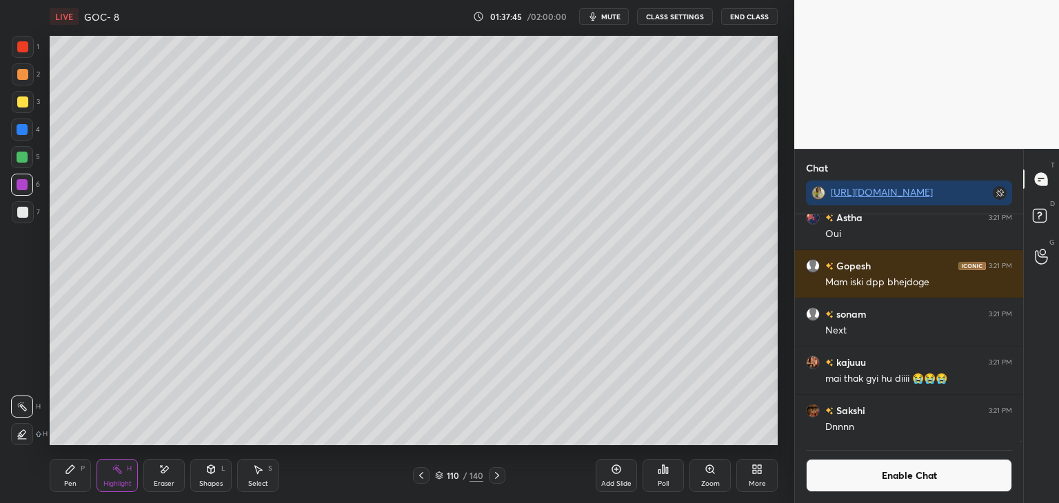
click at [877, 476] on button "Enable Chat" at bounding box center [909, 475] width 206 height 33
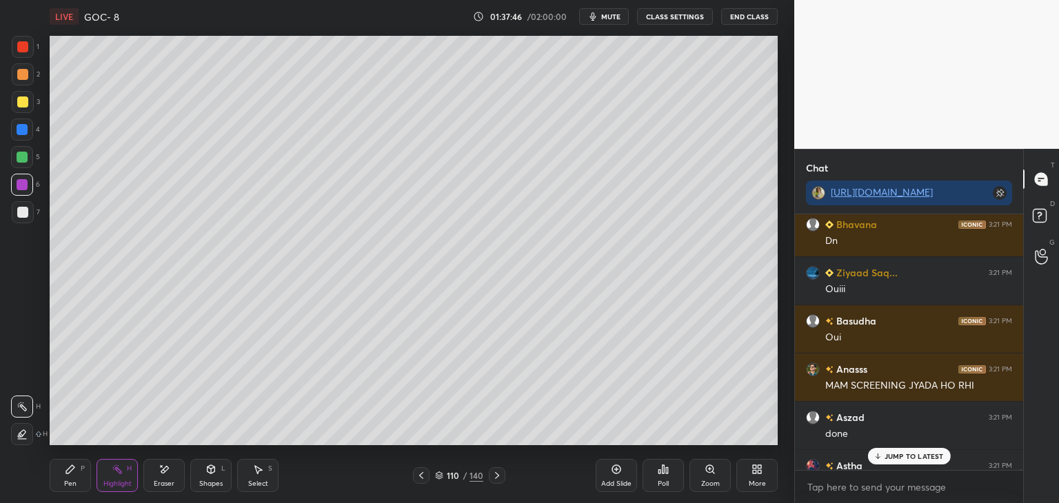
click at [904, 461] on div "JUMP TO LATEST" at bounding box center [908, 456] width 83 height 17
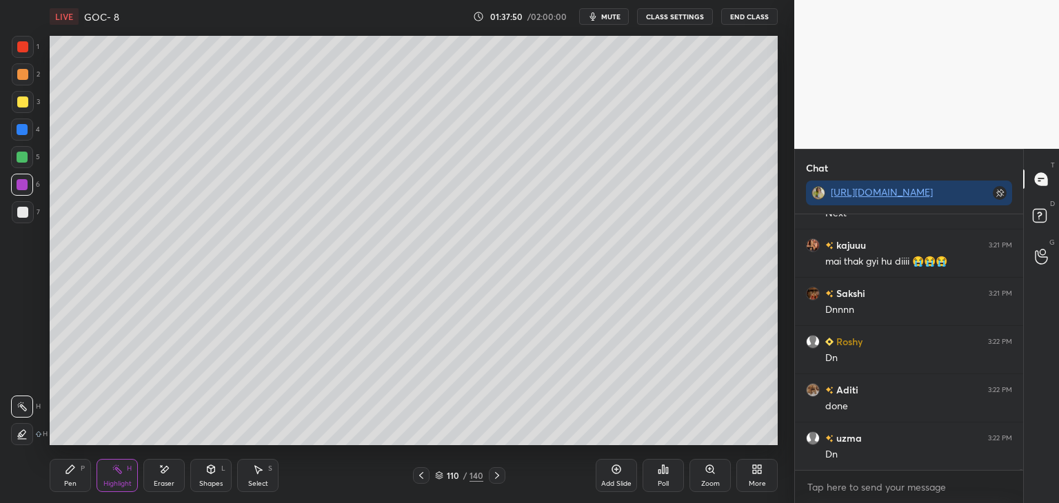
scroll to position [133979, 0]
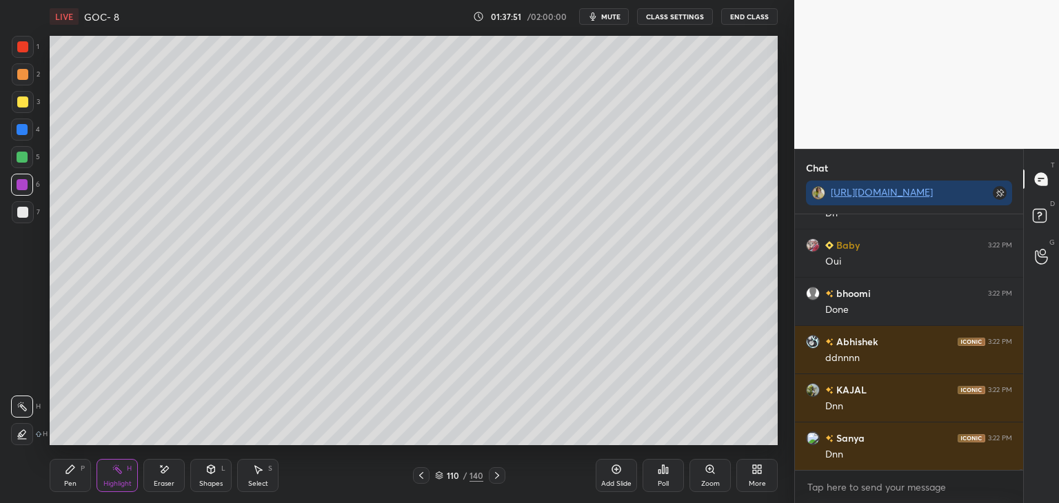
click at [501, 475] on icon at bounding box center [496, 475] width 11 height 11
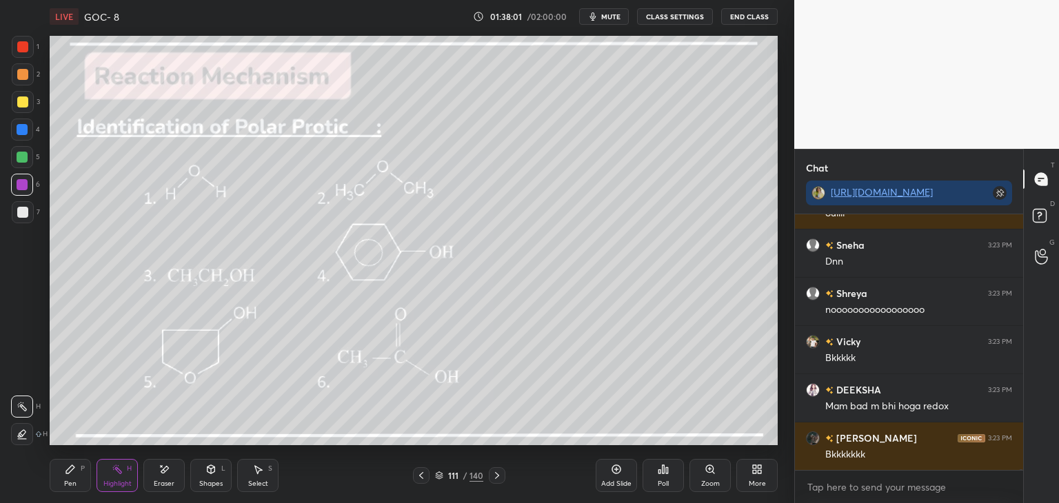
scroll to position [135245, 0]
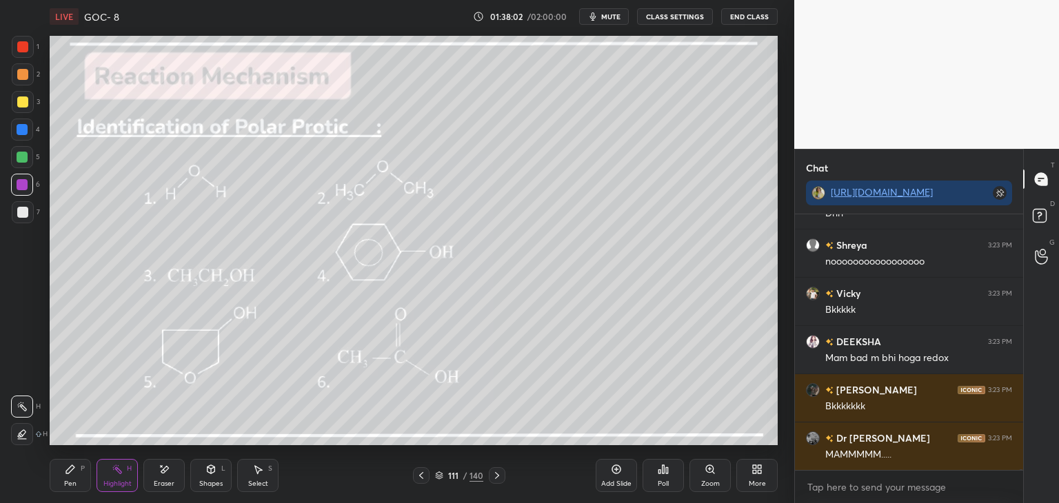
click at [656, 19] on button "CLASS SETTINGS" at bounding box center [675, 16] width 76 height 17
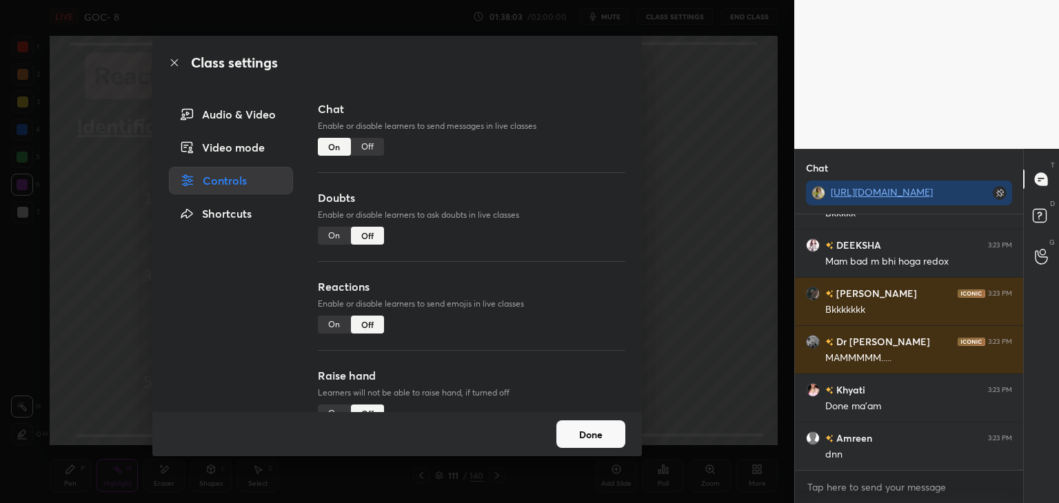
click at [368, 145] on div "Off" at bounding box center [367, 147] width 33 height 18
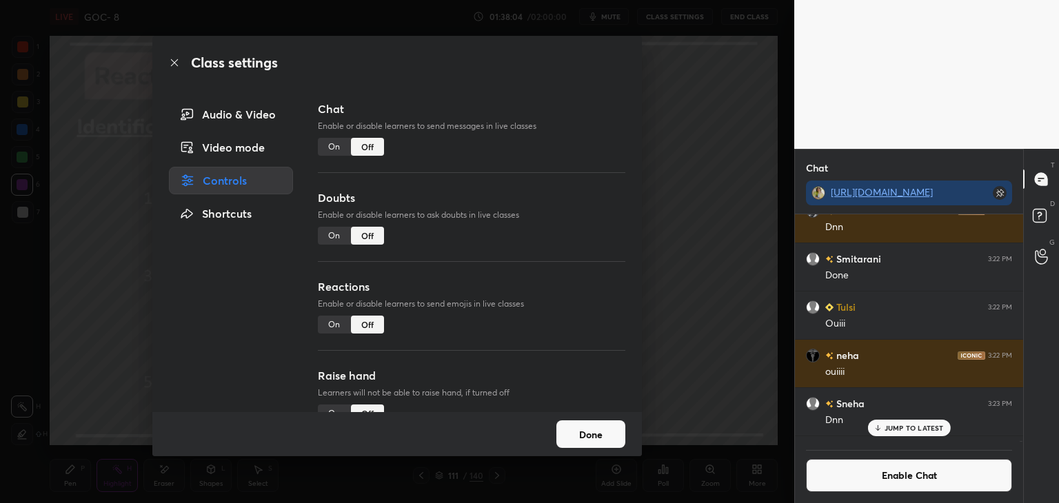
click at [592, 435] on button "Done" at bounding box center [590, 434] width 69 height 28
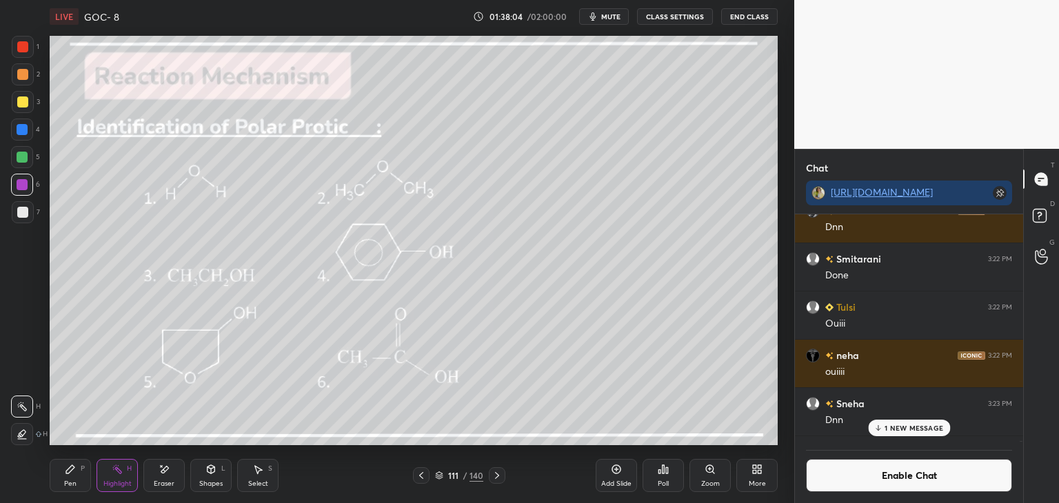
click at [896, 425] on p "1 NEW MESSAGE" at bounding box center [913, 428] width 59 height 8
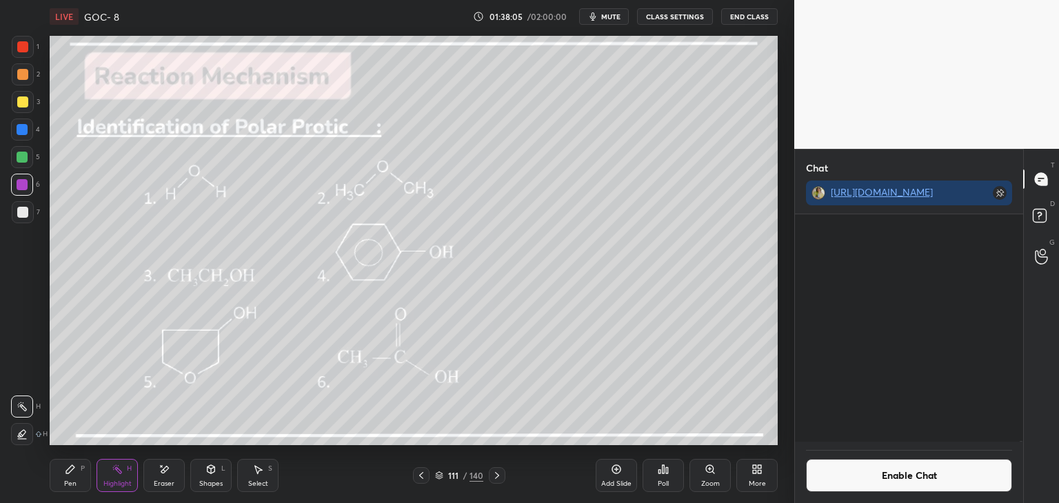
scroll to position [134937, 0]
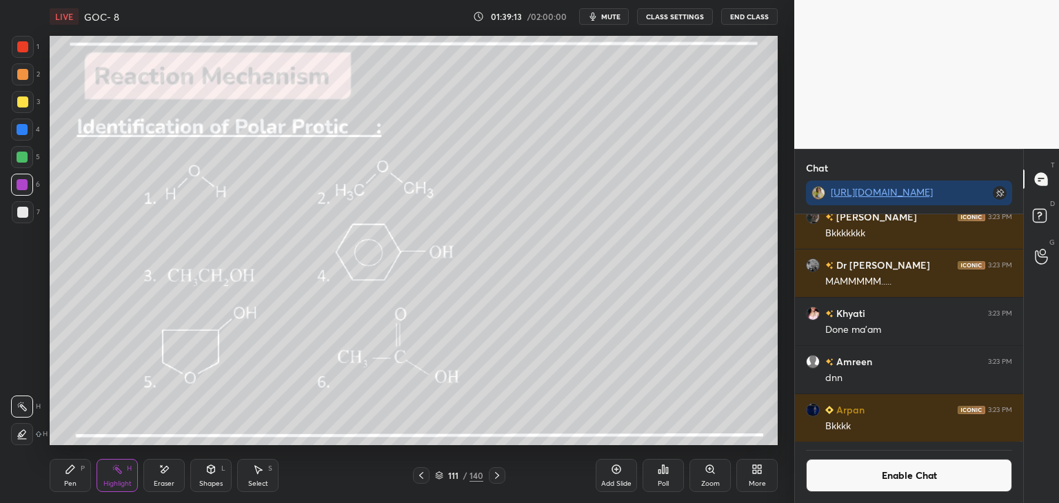
click at [824, 472] on button "Enable Chat" at bounding box center [909, 475] width 206 height 33
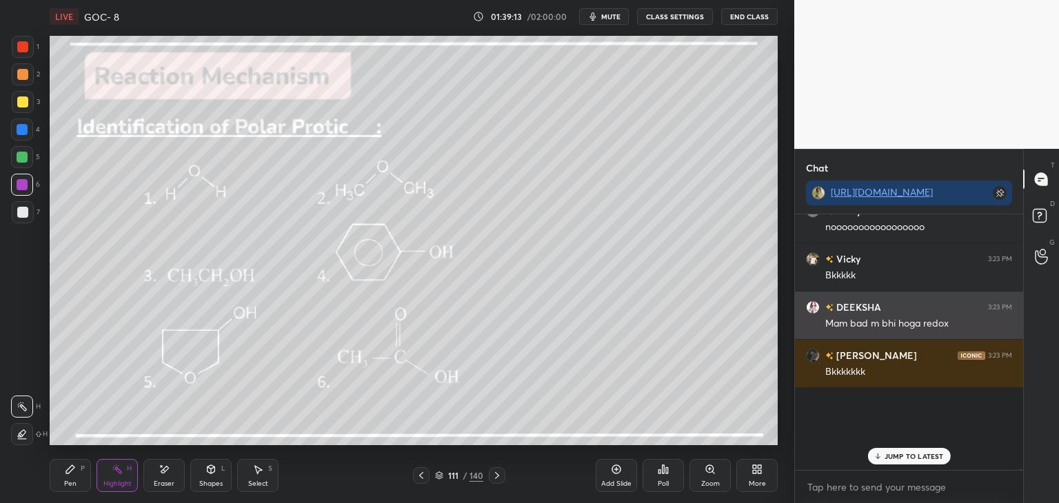
scroll to position [252, 224]
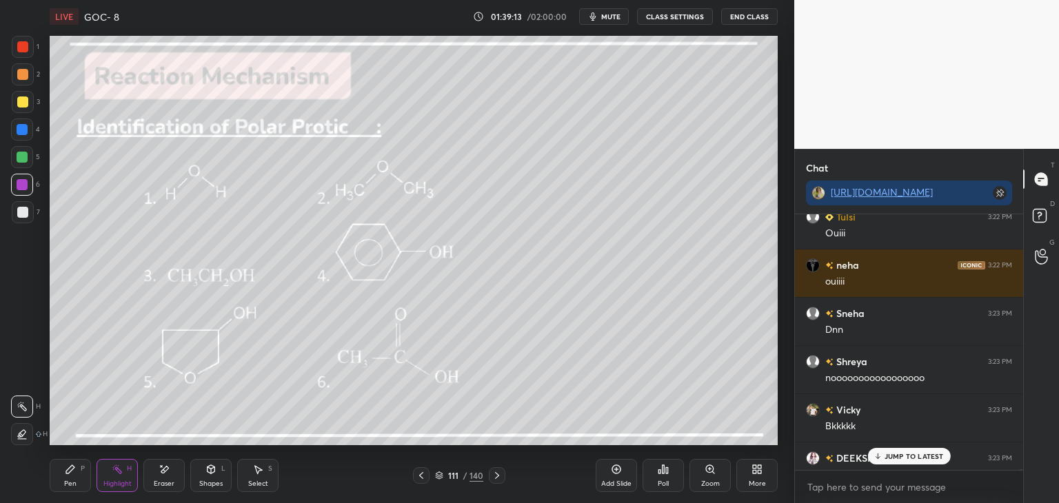
click at [877, 458] on icon at bounding box center [877, 458] width 4 height 2
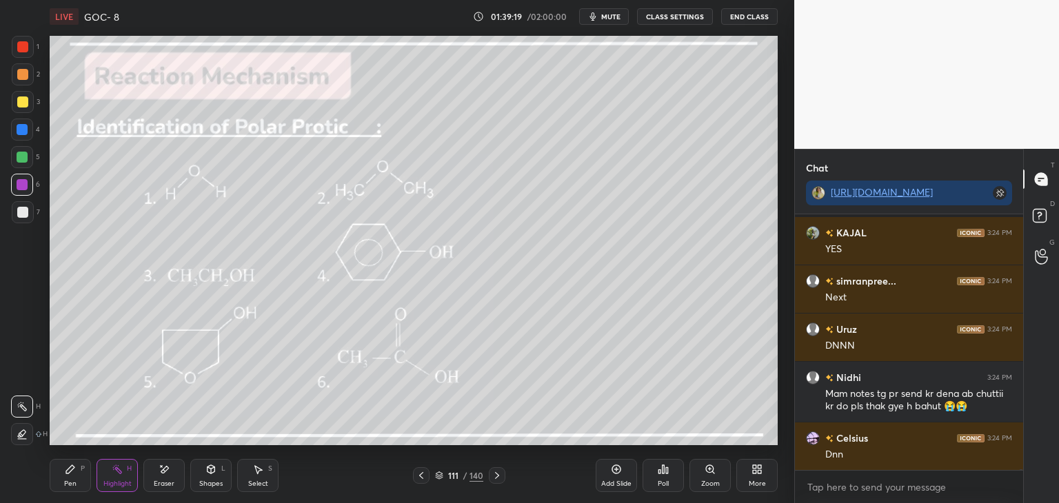
scroll to position [135328, 0]
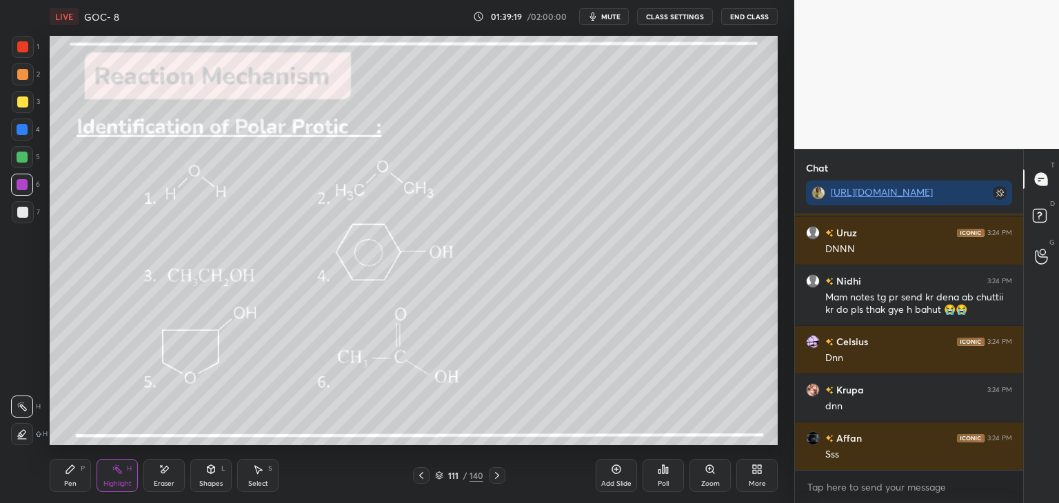
click at [505, 471] on div at bounding box center [497, 475] width 17 height 17
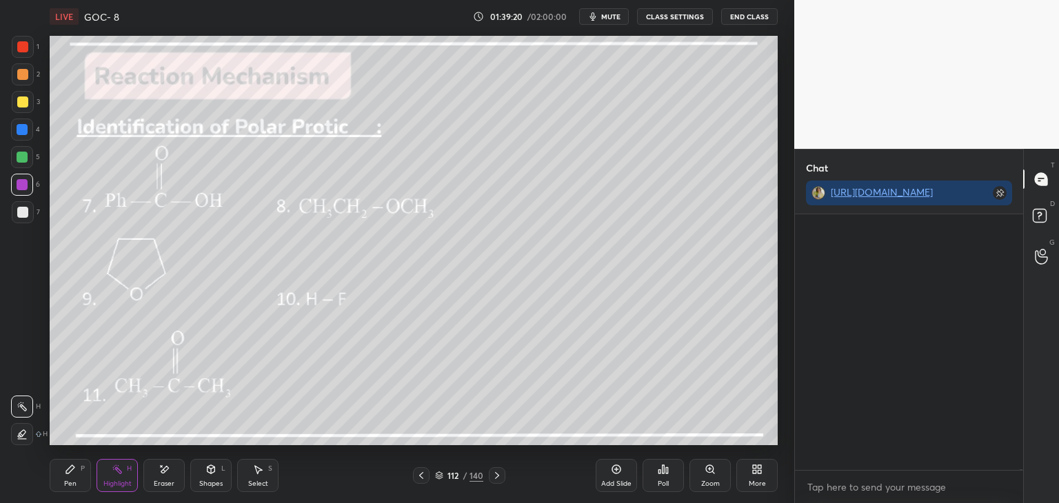
scroll to position [135666, 0]
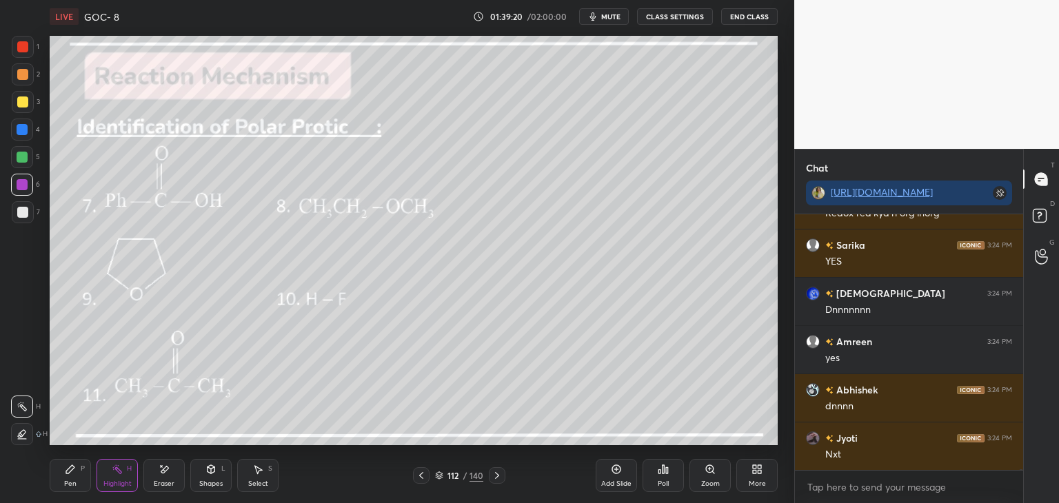
click at [686, 26] on div "LIVE GOC- 8 01:39:20 / 02:00:00 mute CLASS SETTINGS End Class" at bounding box center [414, 16] width 728 height 33
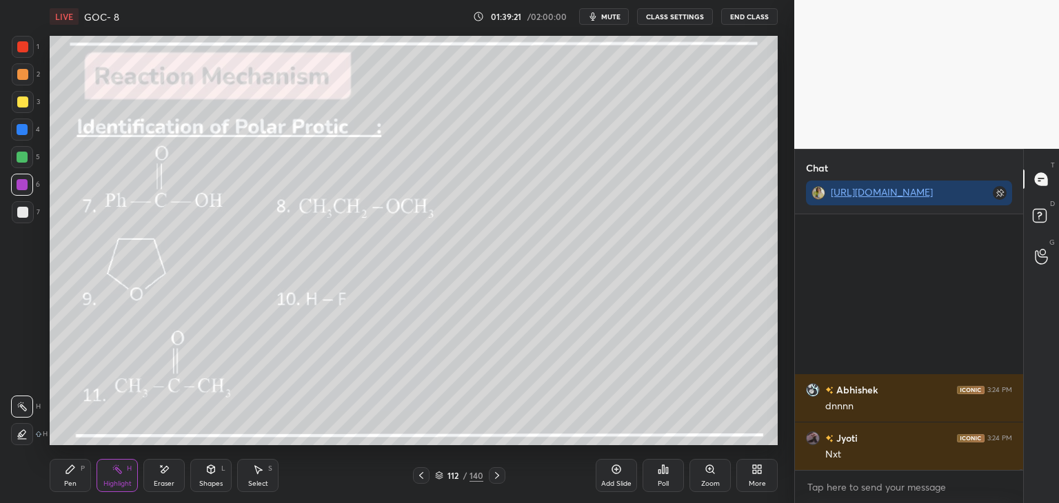
scroll to position [135907, 0]
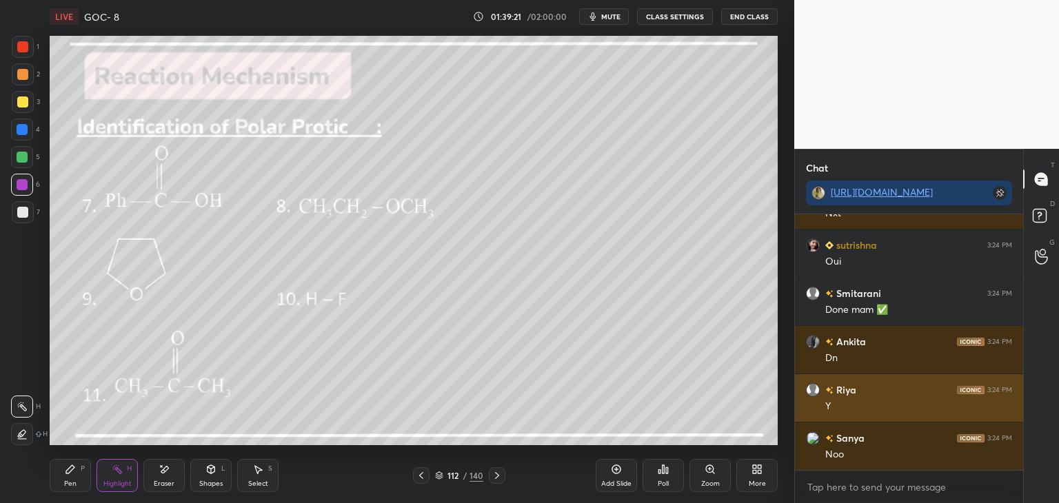
click at [661, 20] on button "CLASS SETTINGS" at bounding box center [675, 16] width 76 height 17
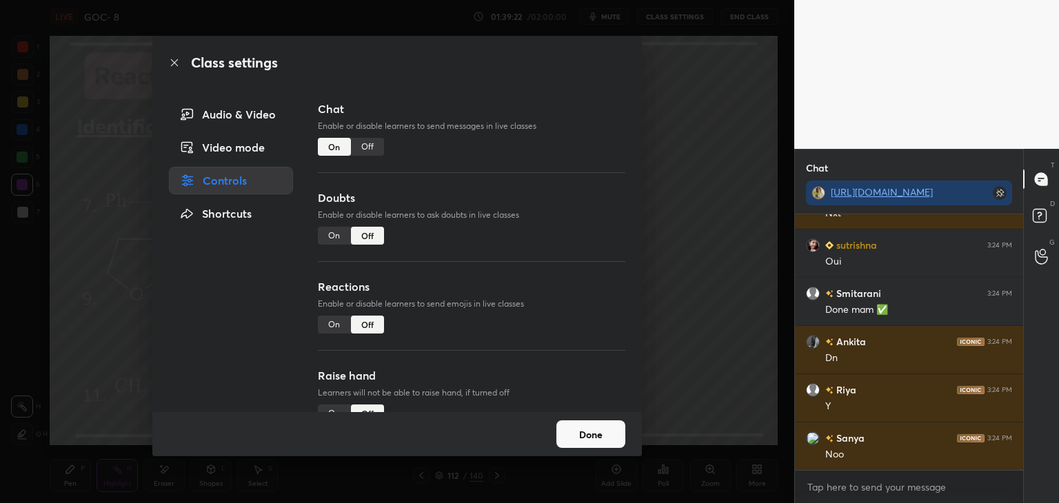
click at [376, 147] on div "Off" at bounding box center [367, 147] width 33 height 18
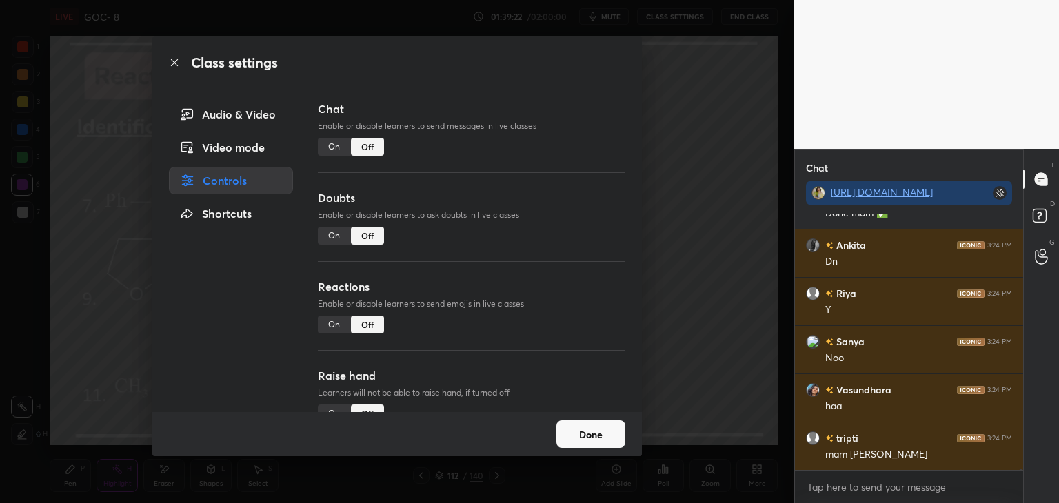
scroll to position [5, 4]
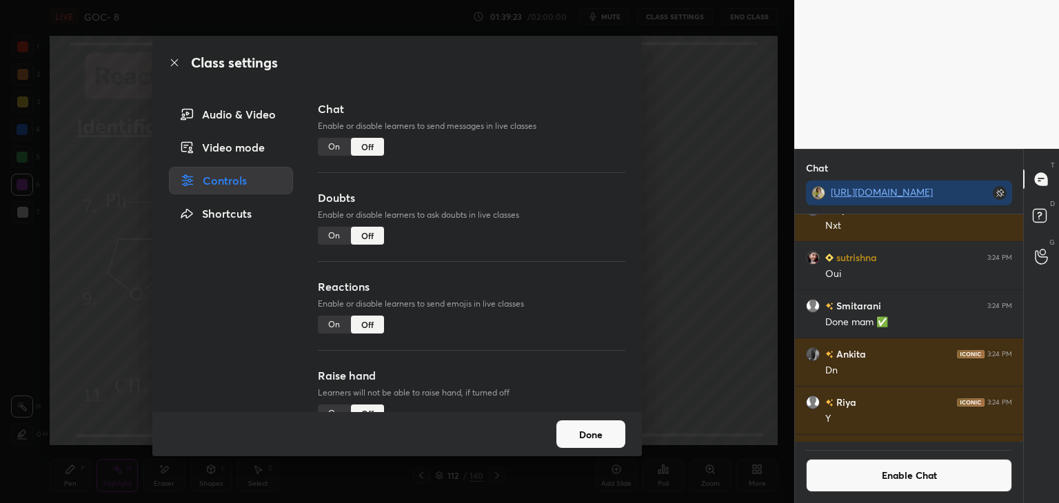
click at [599, 414] on div "Done" at bounding box center [396, 434] width 489 height 44
click at [598, 435] on button "Done" at bounding box center [590, 434] width 69 height 28
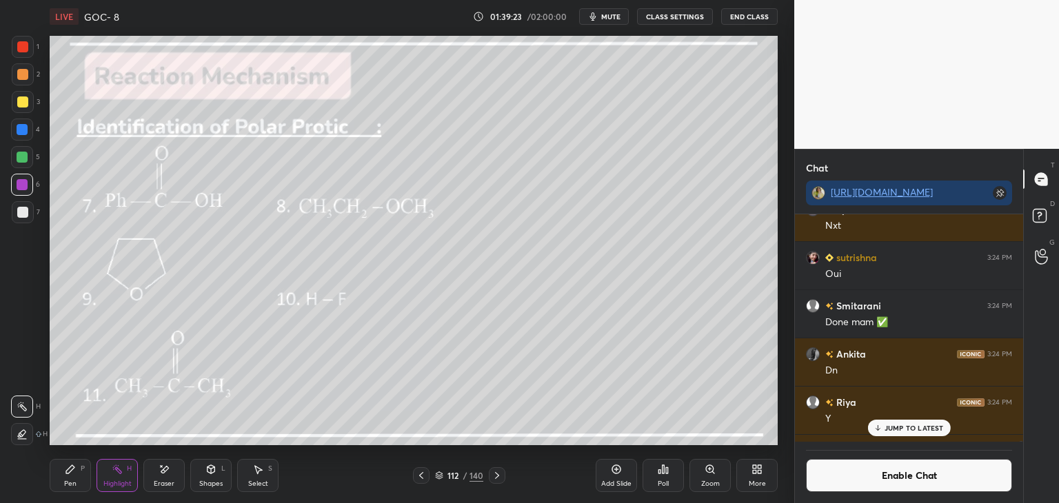
scroll to position [135721, 0]
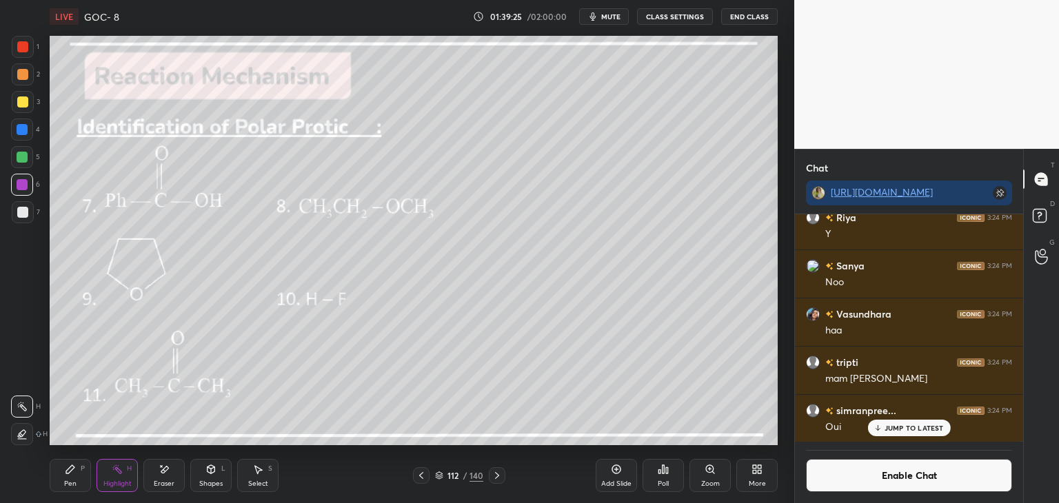
click at [907, 431] on p "JUMP TO LATEST" at bounding box center [913, 428] width 59 height 8
click at [954, 481] on button "Enable Chat" at bounding box center [909, 475] width 206 height 33
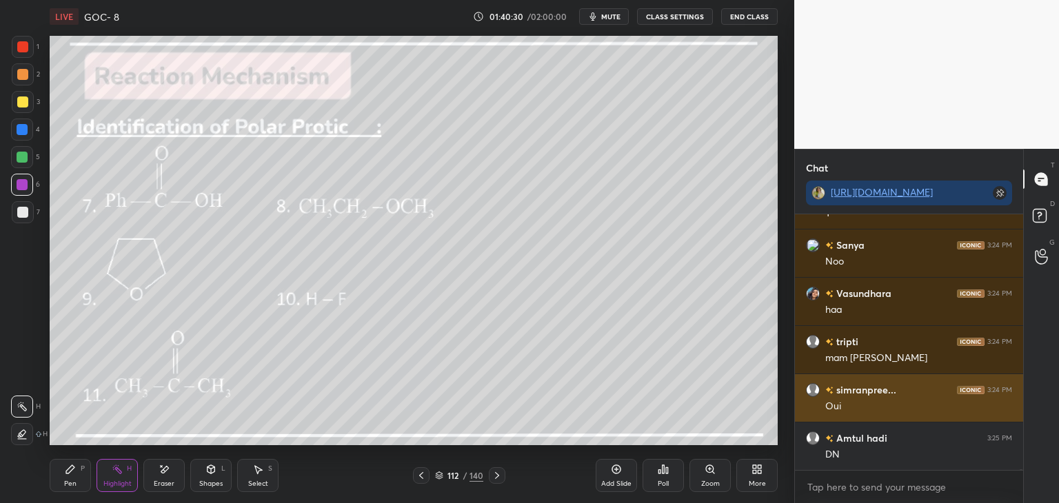
scroll to position [135817, 0]
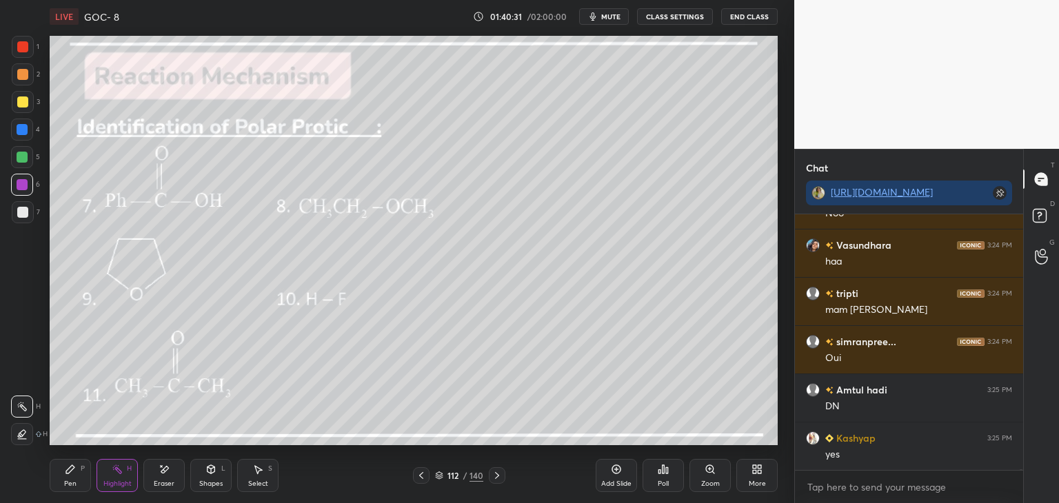
click at [498, 469] on div at bounding box center [497, 475] width 17 height 17
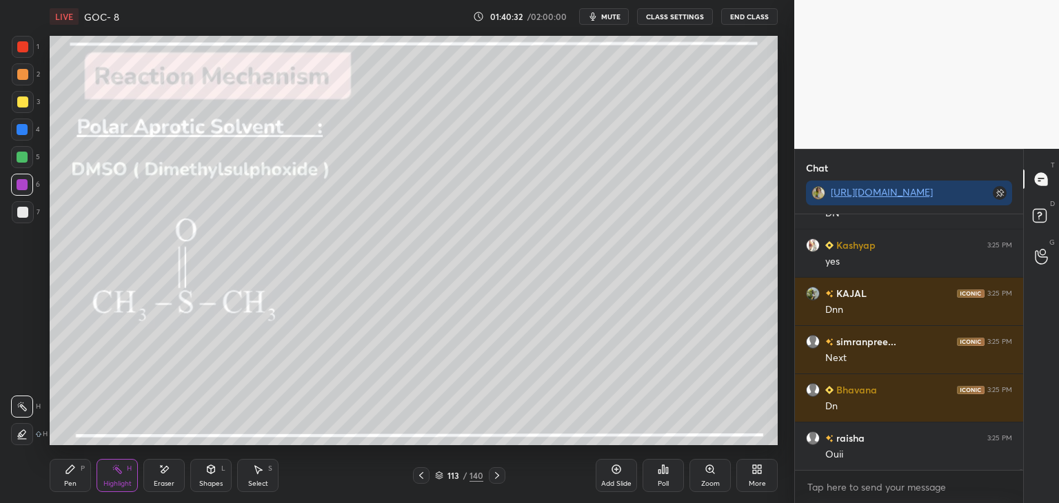
scroll to position [136252, 0]
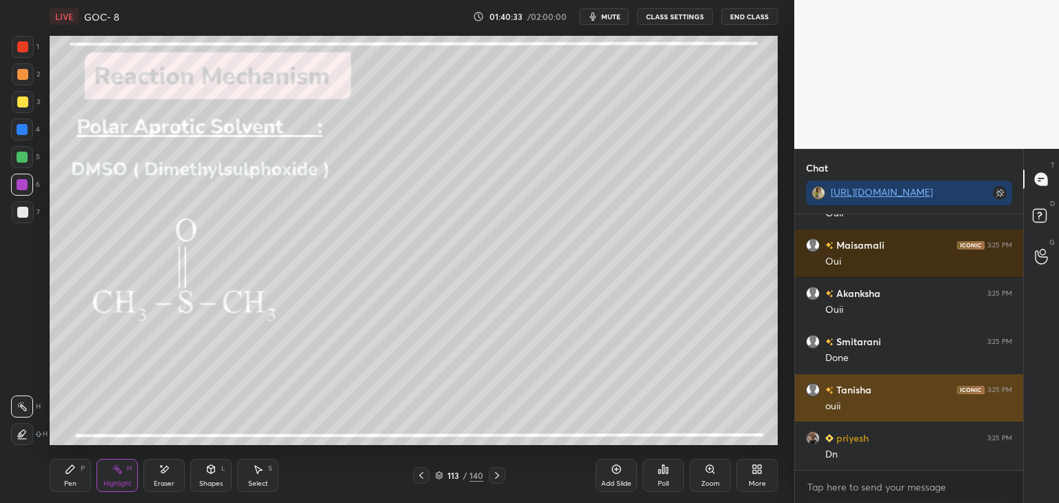
click at [664, 21] on button "CLASS SETTINGS" at bounding box center [675, 16] width 76 height 17
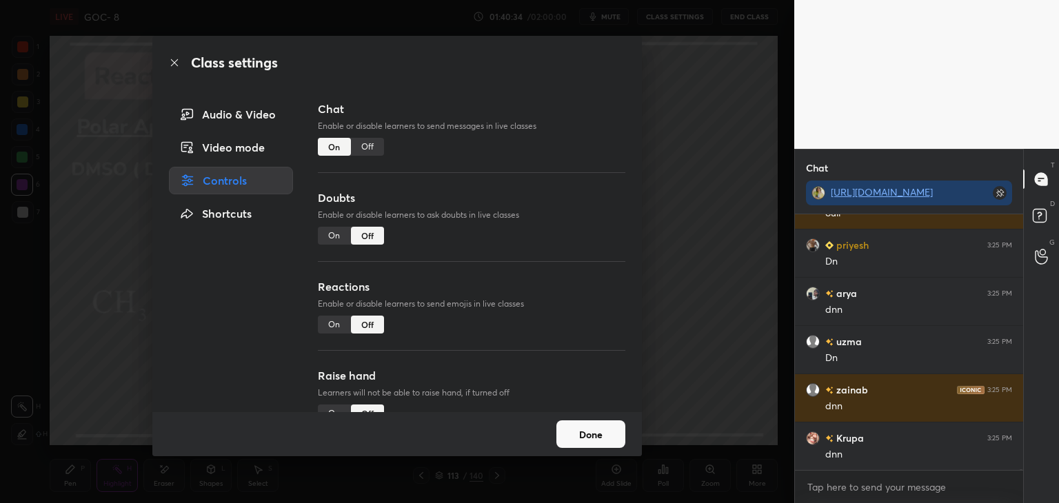
click at [380, 150] on div "Off" at bounding box center [367, 147] width 33 height 18
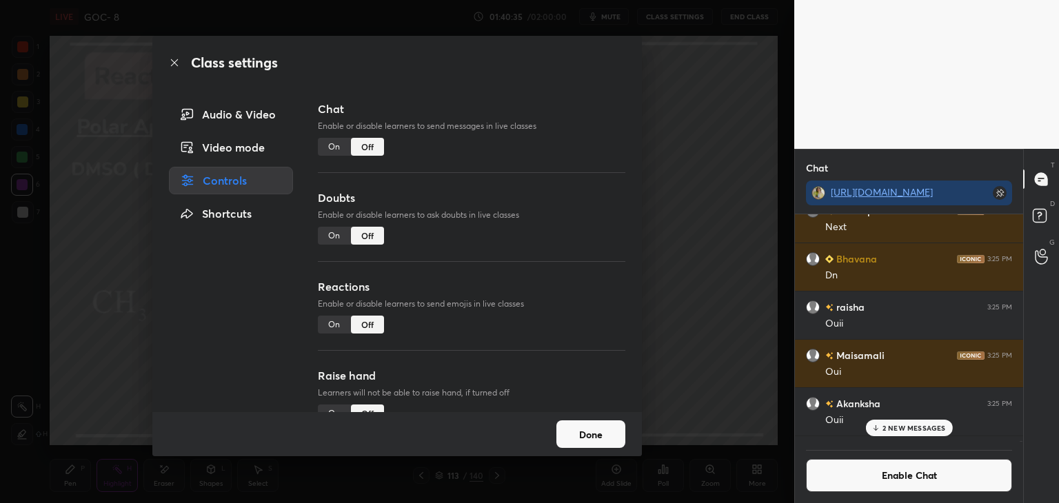
click at [599, 429] on button "Done" at bounding box center [590, 434] width 69 height 28
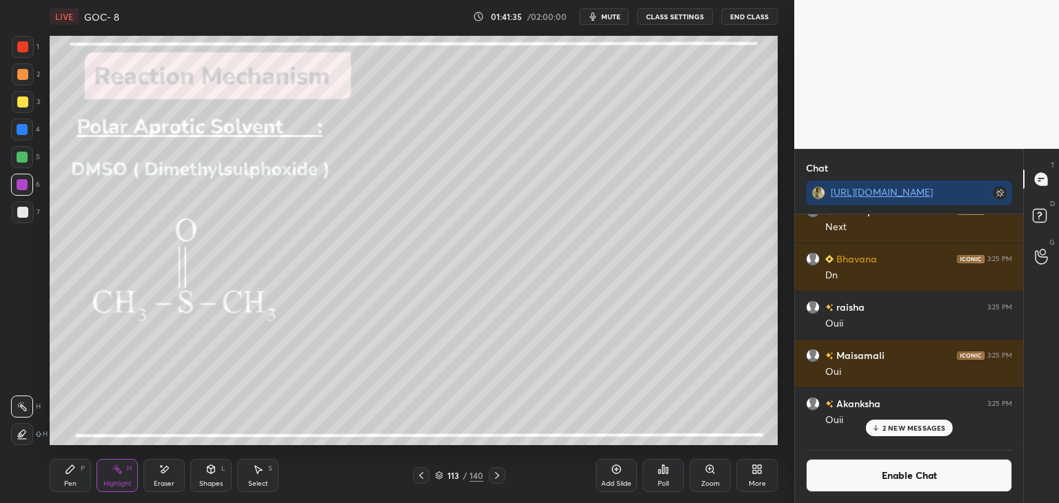
click at [886, 429] on p "2 NEW MESSAGES" at bounding box center [913, 428] width 63 height 8
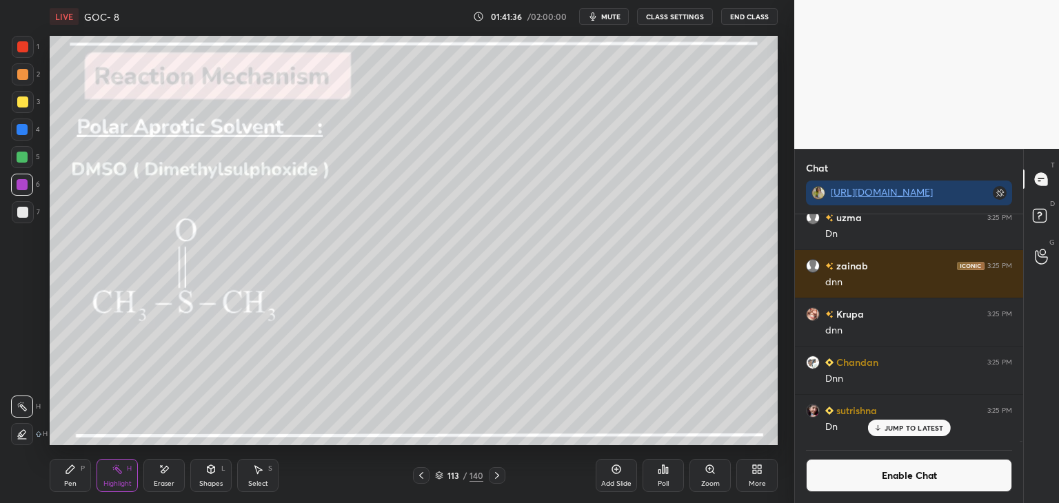
click at [882, 480] on button "Enable Chat" at bounding box center [909, 475] width 206 height 33
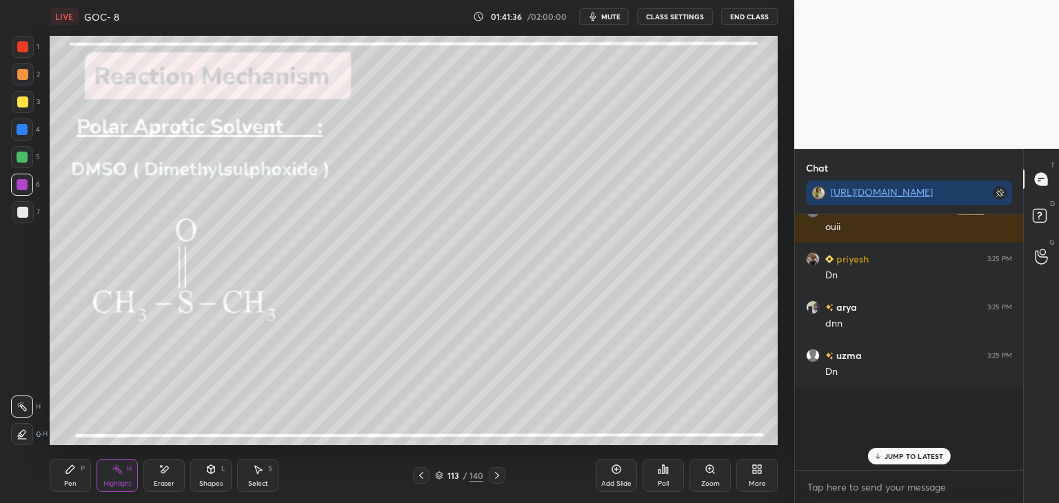
scroll to position [252, 224]
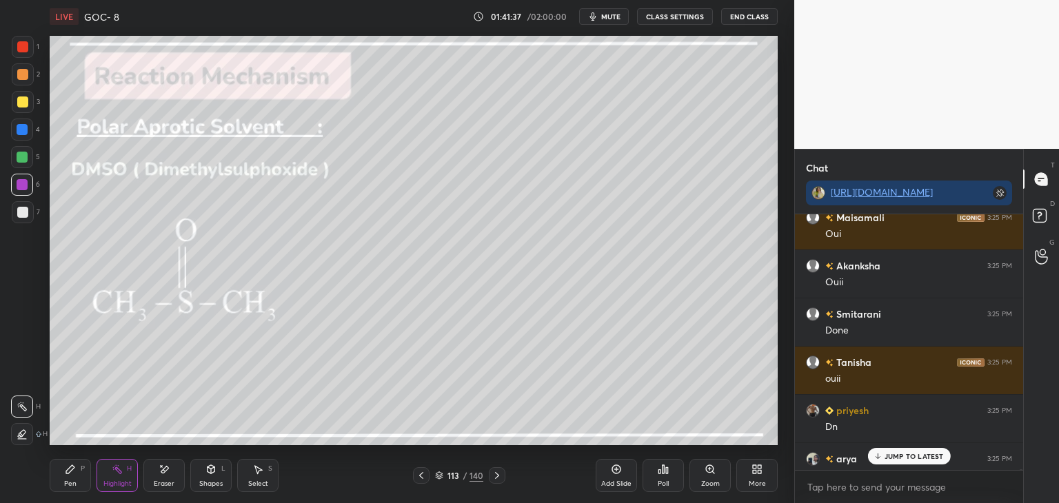
click at [883, 458] on div "JUMP TO LATEST" at bounding box center [908, 456] width 83 height 17
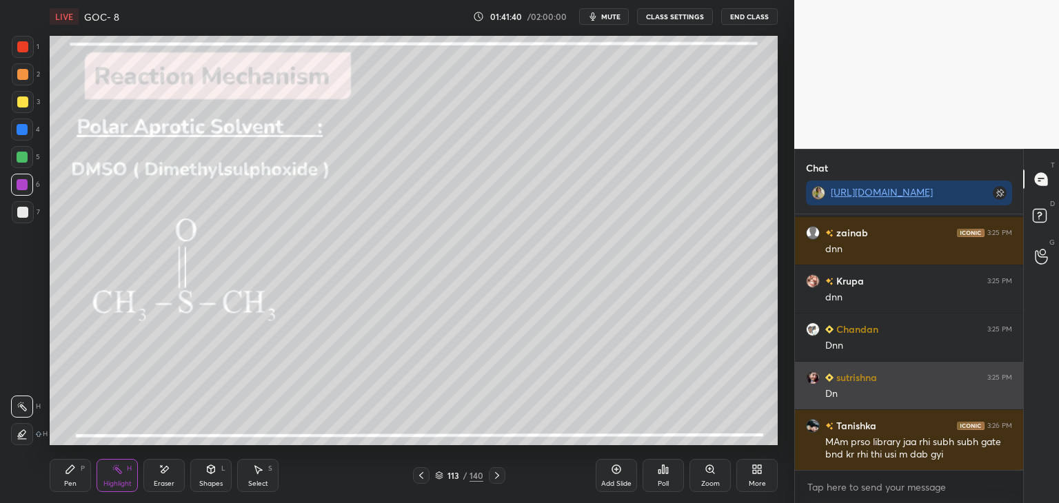
scroll to position [136403, 0]
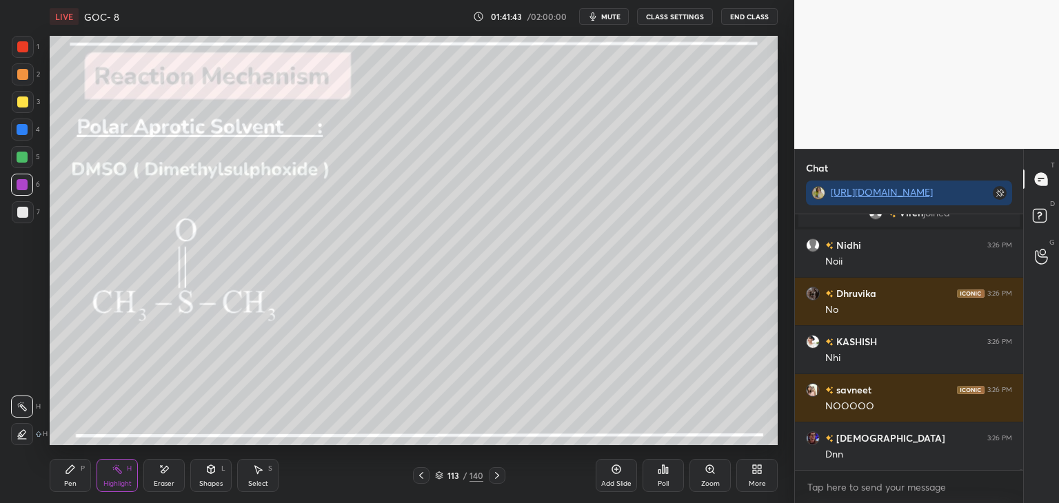
click at [496, 480] on icon at bounding box center [496, 475] width 11 height 11
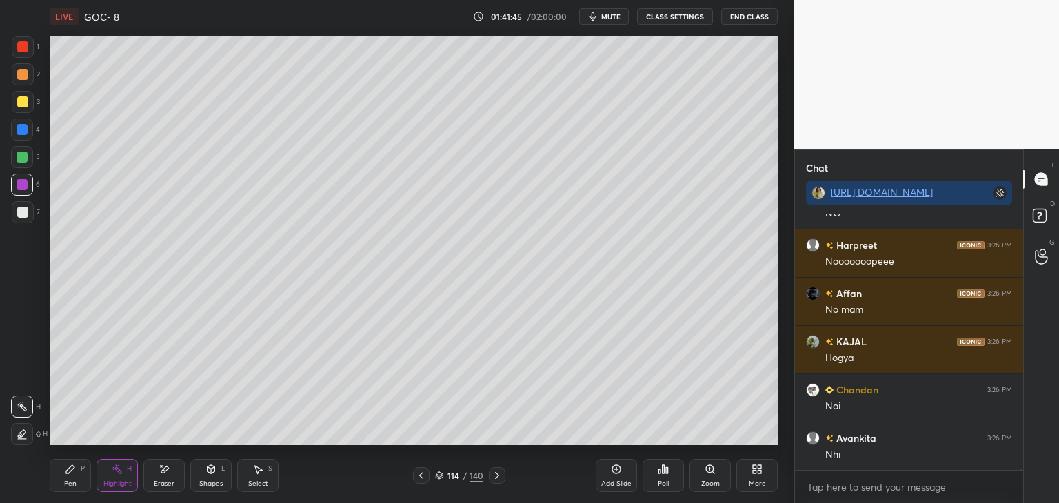
click at [420, 478] on icon at bounding box center [421, 475] width 11 height 11
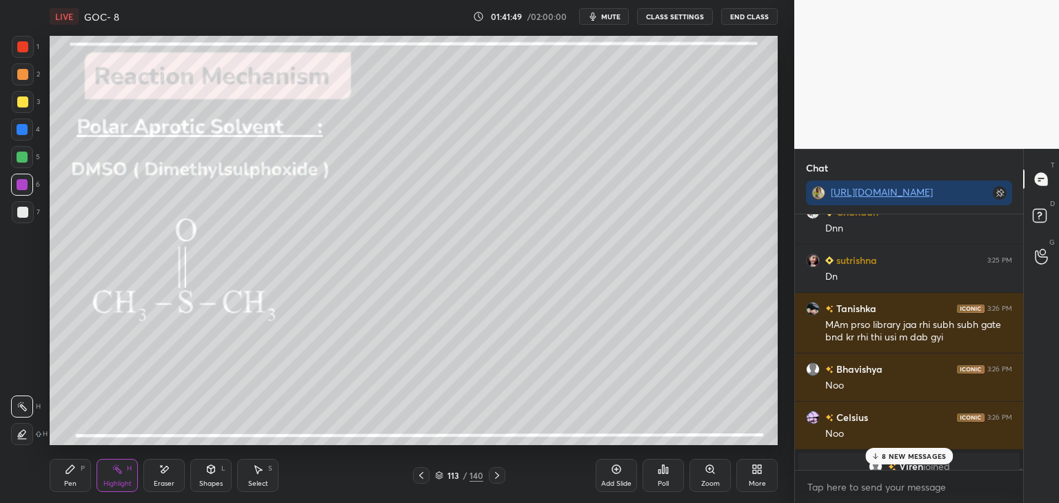
scroll to position [136467, 0]
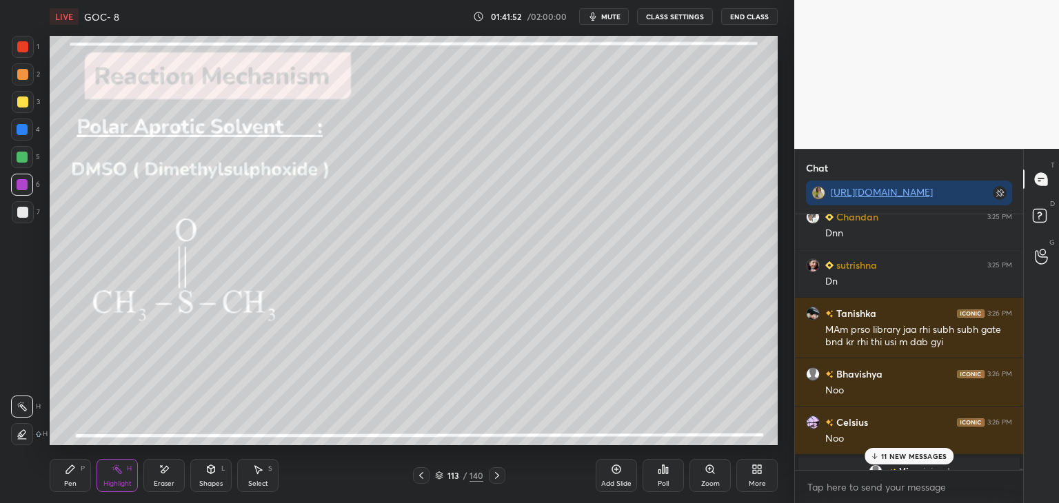
click at [667, 16] on button "CLASS SETTINGS" at bounding box center [675, 16] width 76 height 17
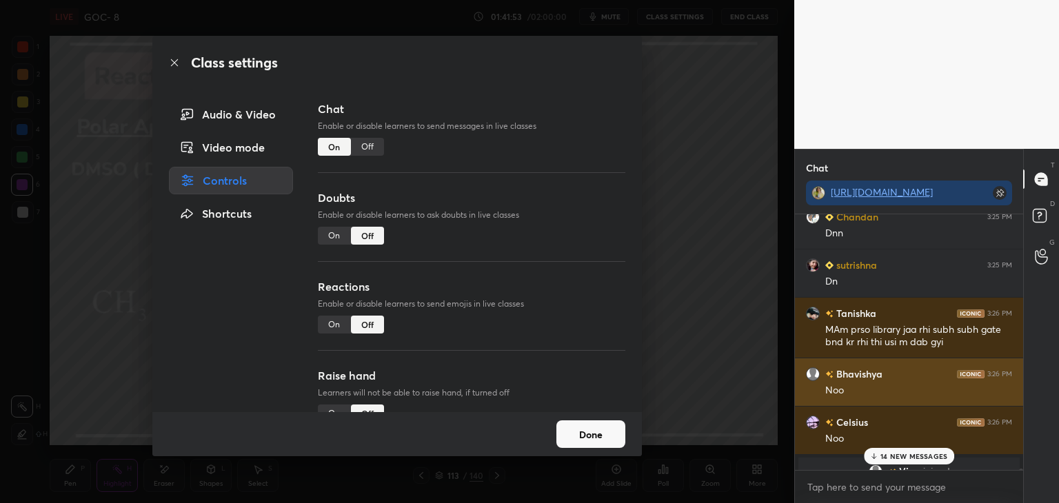
click at [363, 156] on div "Chat Enable or disable learners to send messages in live classes On Off" at bounding box center [471, 145] width 307 height 89
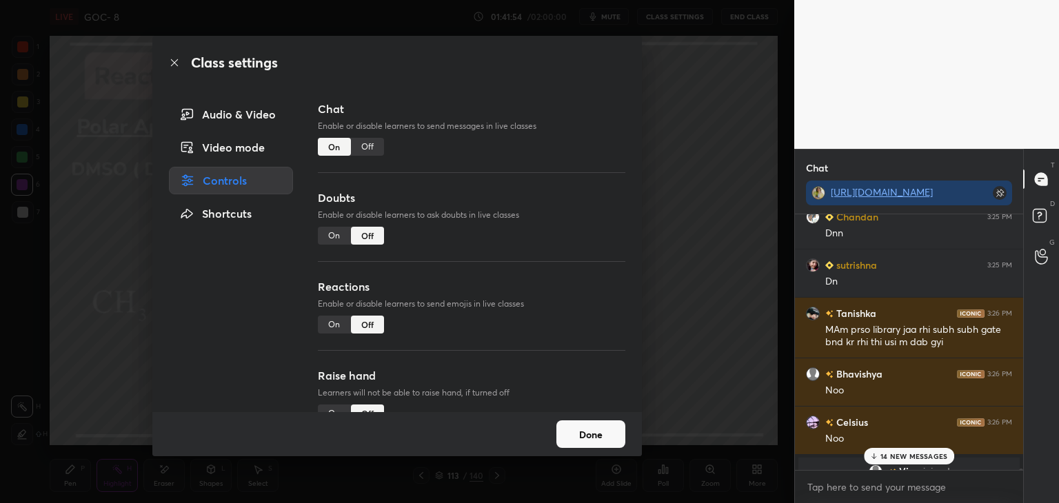
click at [664, 438] on div "Class settings Audio & Video Video mode Controls Shortcuts Chat Enable or disab…" at bounding box center [397, 251] width 794 height 503
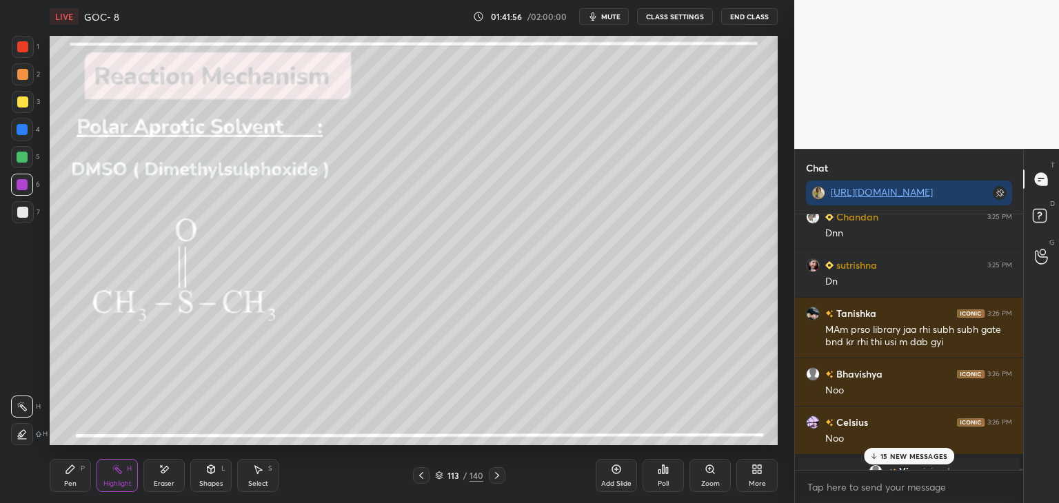
click at [896, 452] on p "15 NEW MESSAGES" at bounding box center [913, 456] width 67 height 8
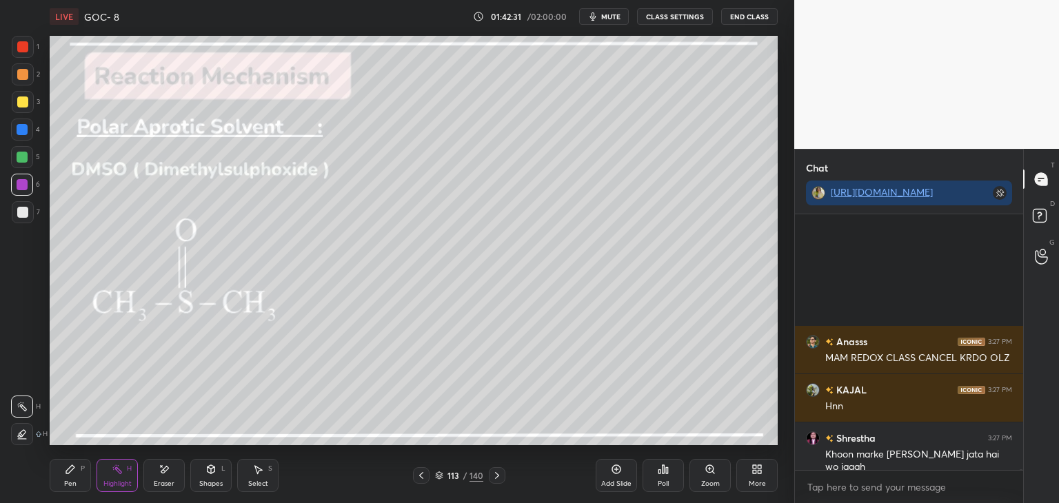
scroll to position [139494, 0]
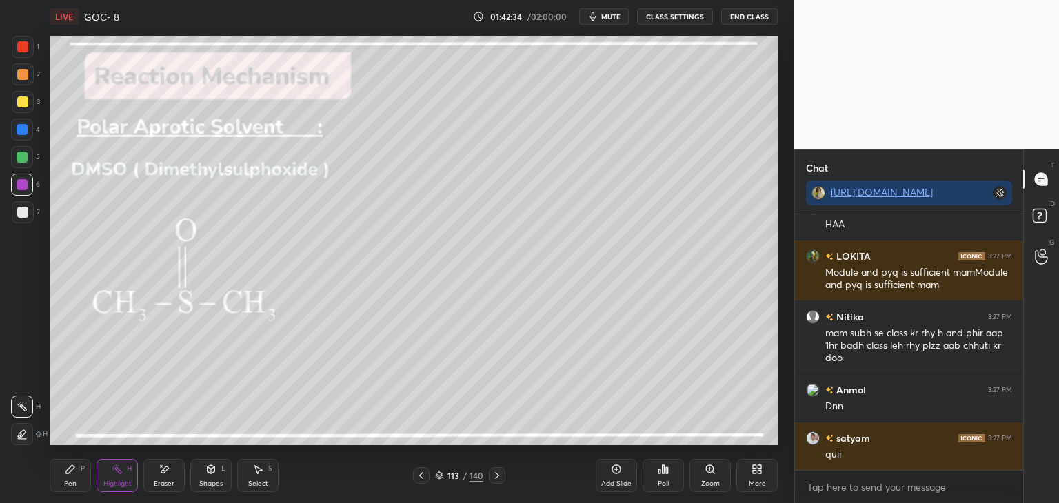
click at [496, 478] on icon at bounding box center [497, 475] width 4 height 7
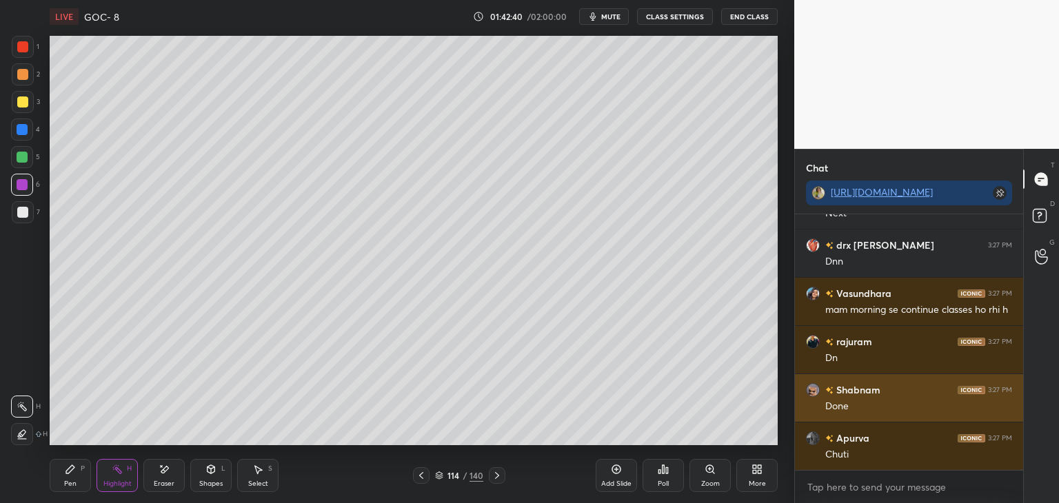
click at [664, 19] on button "CLASS SETTINGS" at bounding box center [675, 16] width 76 height 17
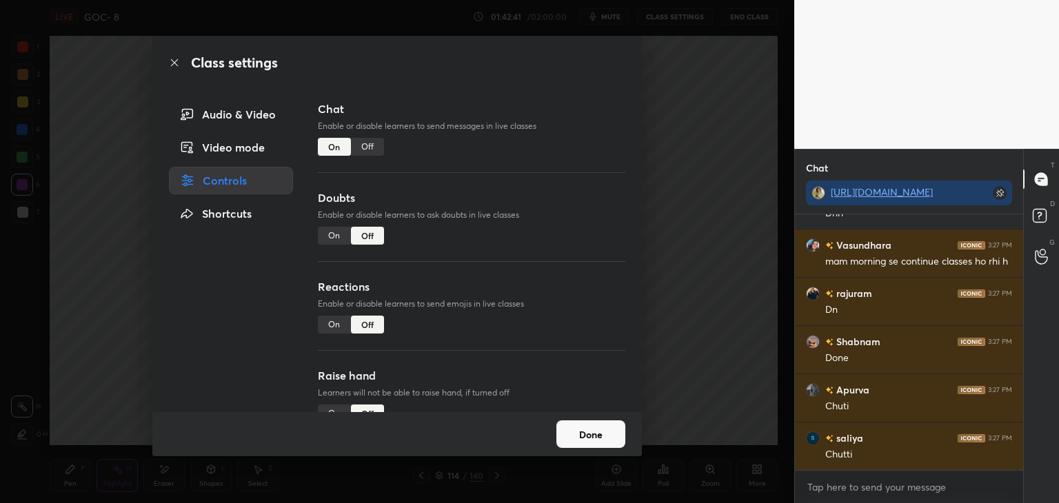
click at [366, 150] on div "Off" at bounding box center [367, 147] width 33 height 18
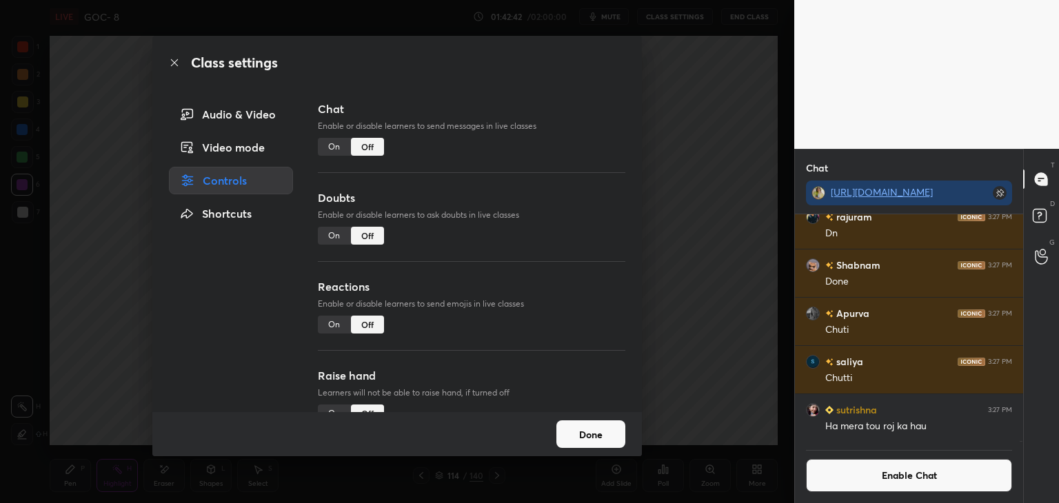
click at [587, 431] on button "Done" at bounding box center [590, 434] width 69 height 28
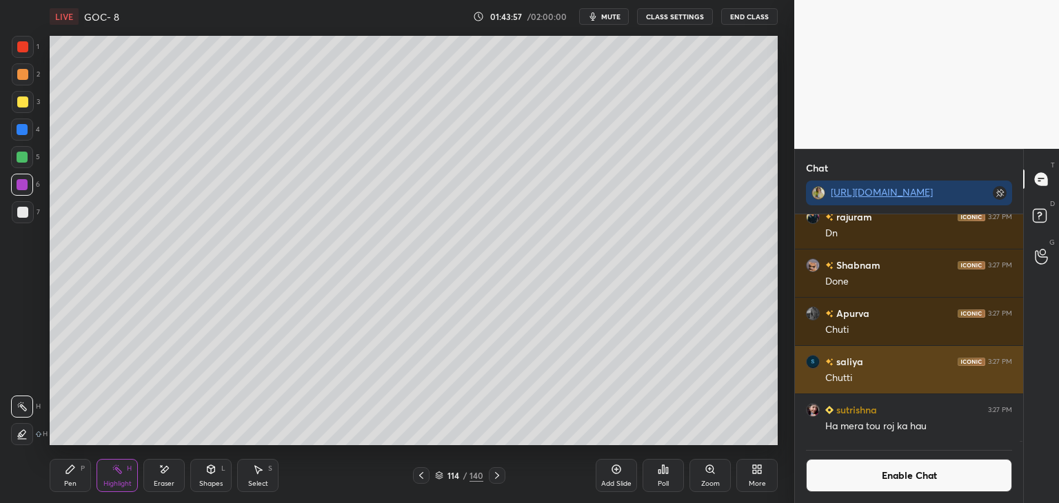
click at [906, 476] on button "Enable Chat" at bounding box center [909, 475] width 206 height 33
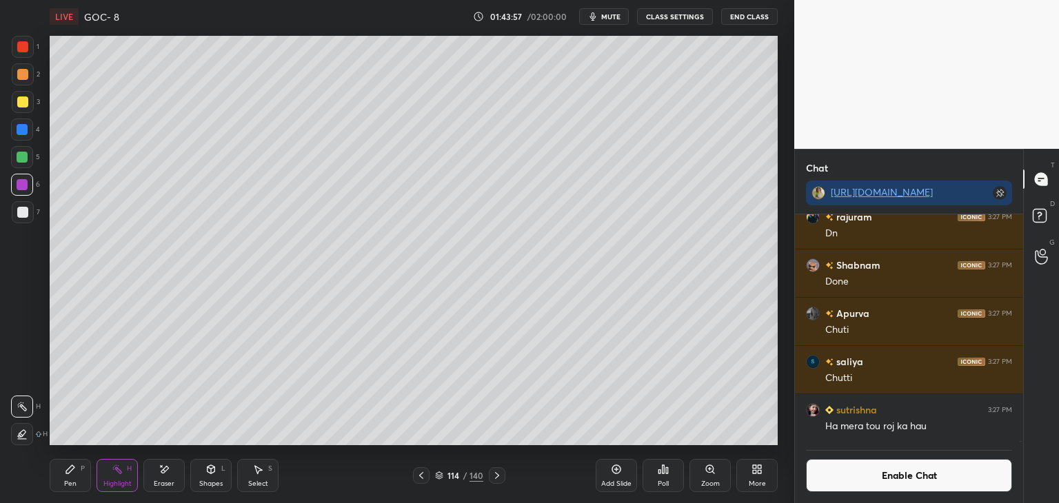
scroll to position [139685, 0]
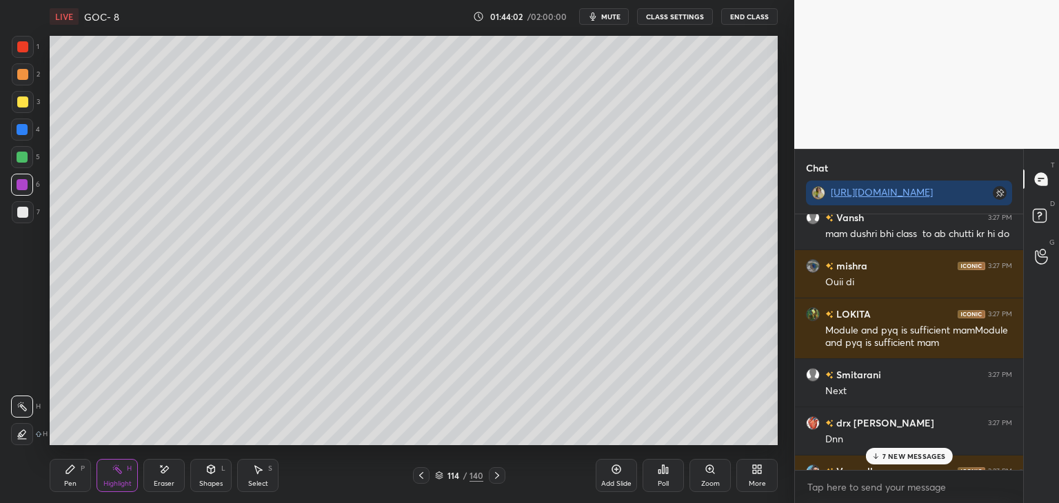
click at [924, 458] on p "7 NEW MESSAGES" at bounding box center [913, 456] width 63 height 8
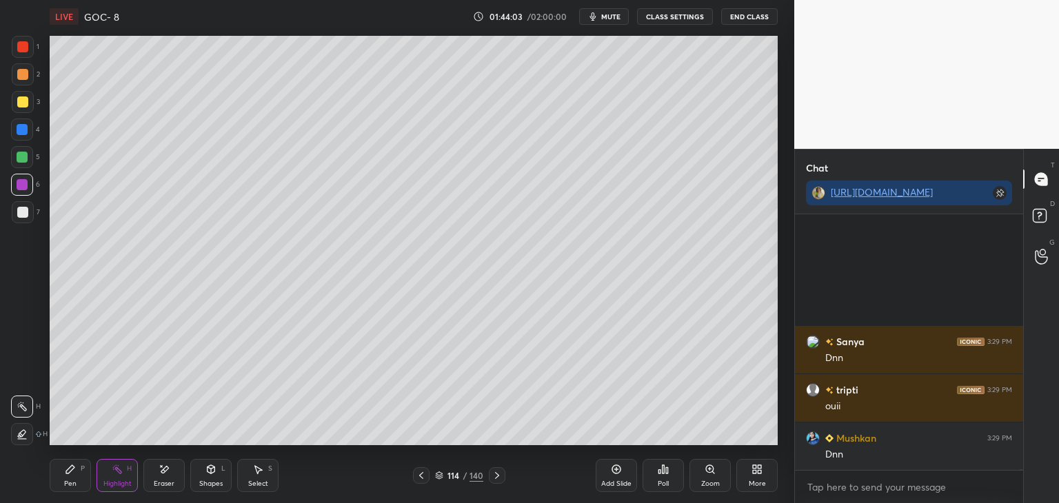
scroll to position [140490, 0]
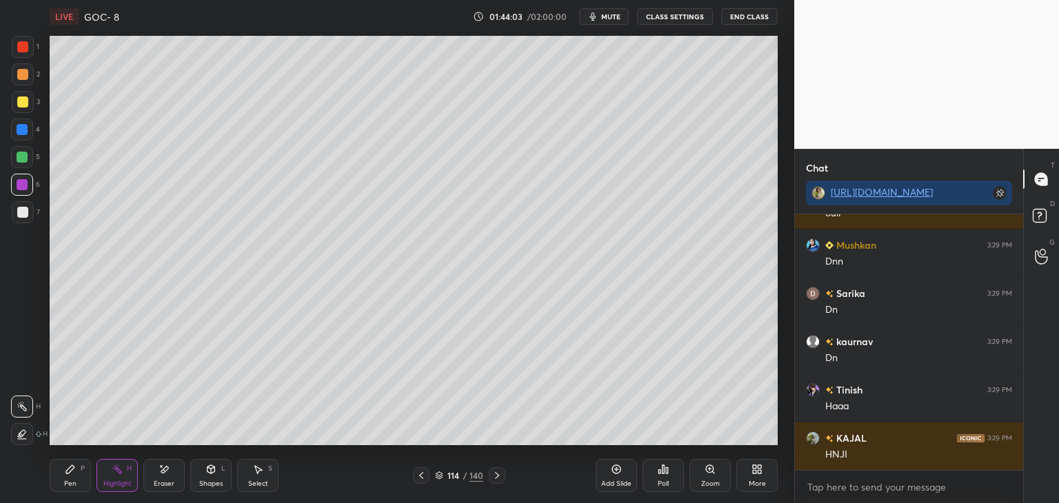
click at [495, 478] on icon at bounding box center [497, 475] width 4 height 7
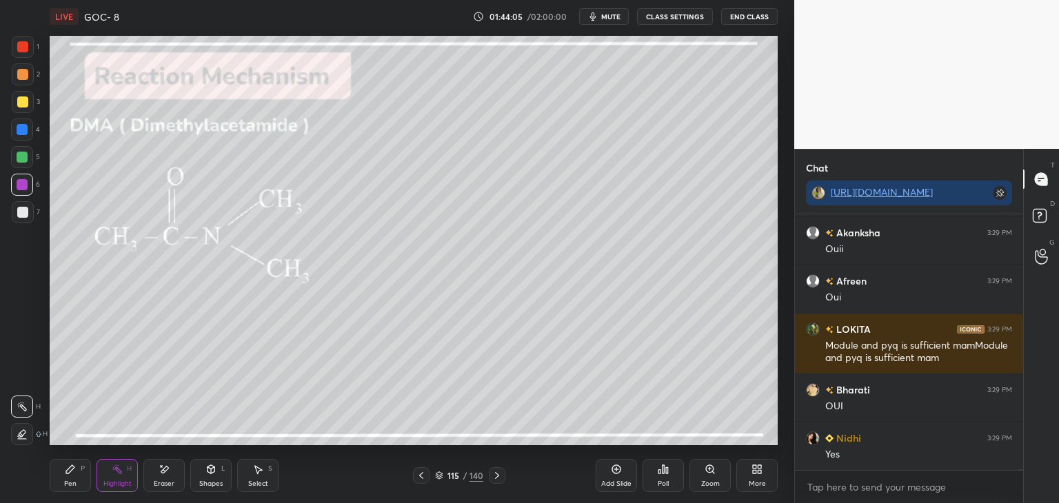
scroll to position [141178, 0]
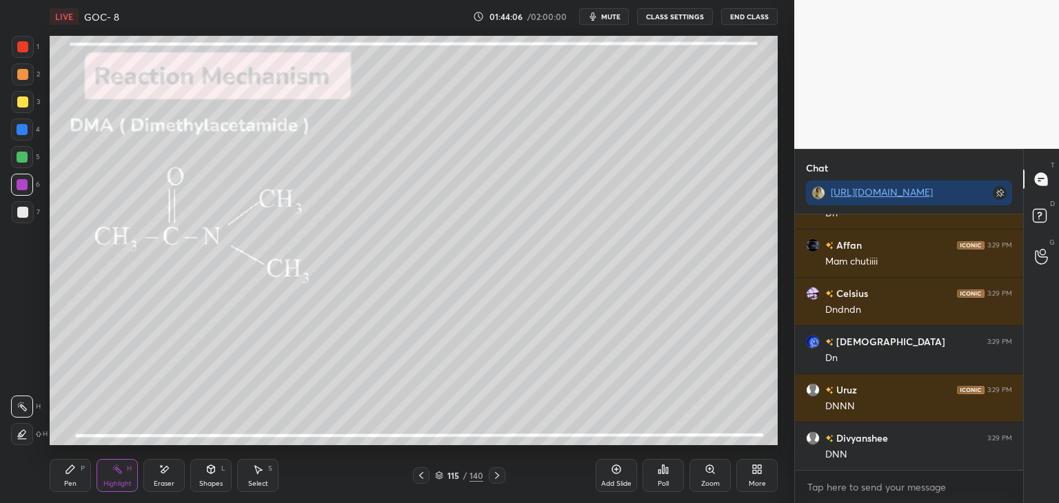
click at [77, 478] on div "Pen P" at bounding box center [70, 475] width 41 height 33
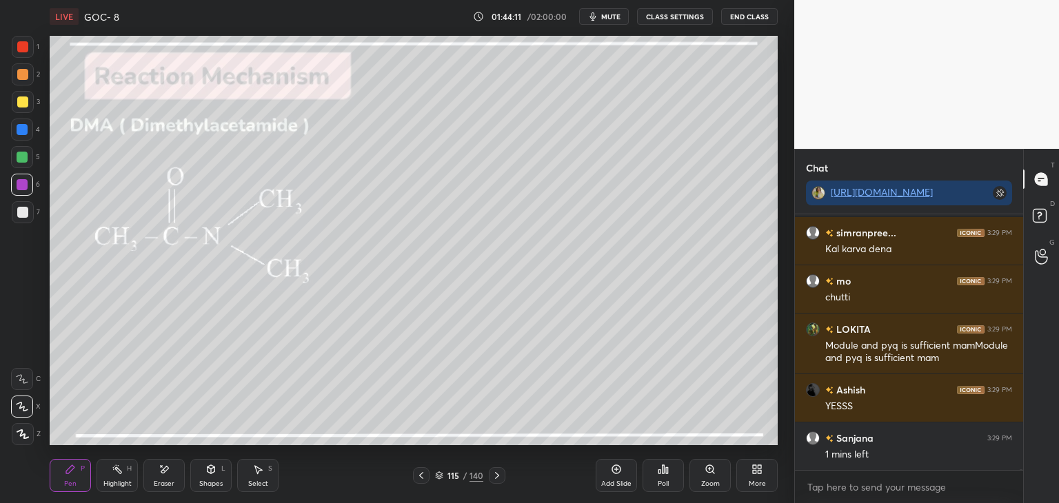
scroll to position [142107, 0]
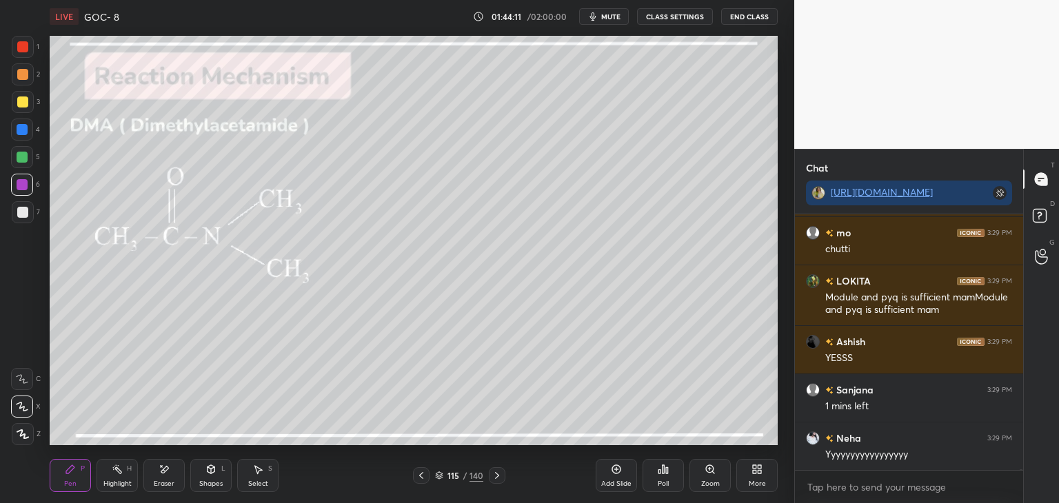
click at [673, 21] on button "CLASS SETTINGS" at bounding box center [675, 16] width 76 height 17
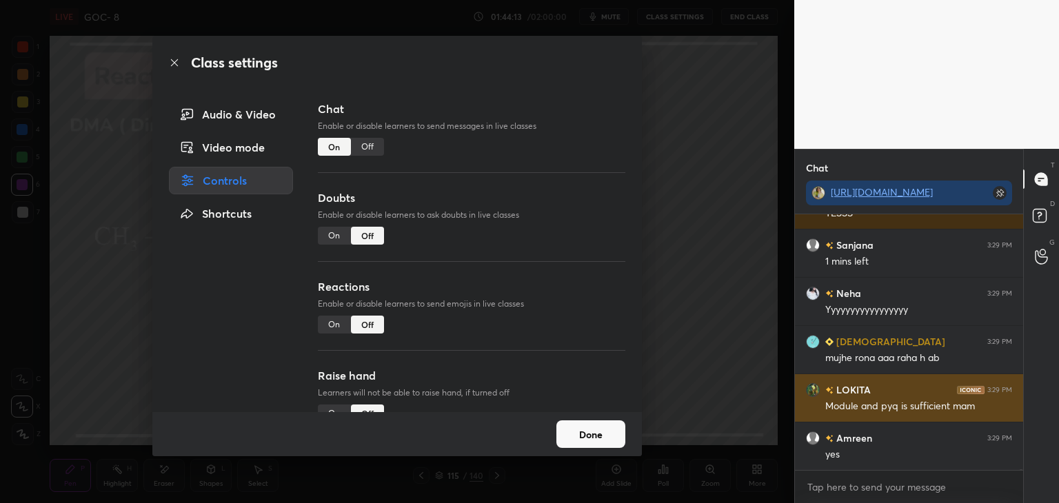
click at [351, 149] on div "Off" at bounding box center [367, 147] width 33 height 18
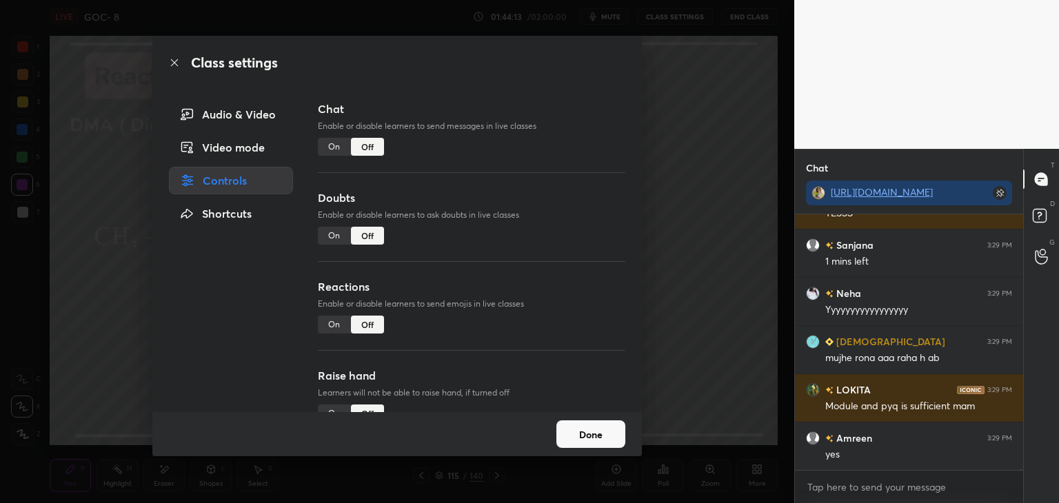
scroll to position [5, 4]
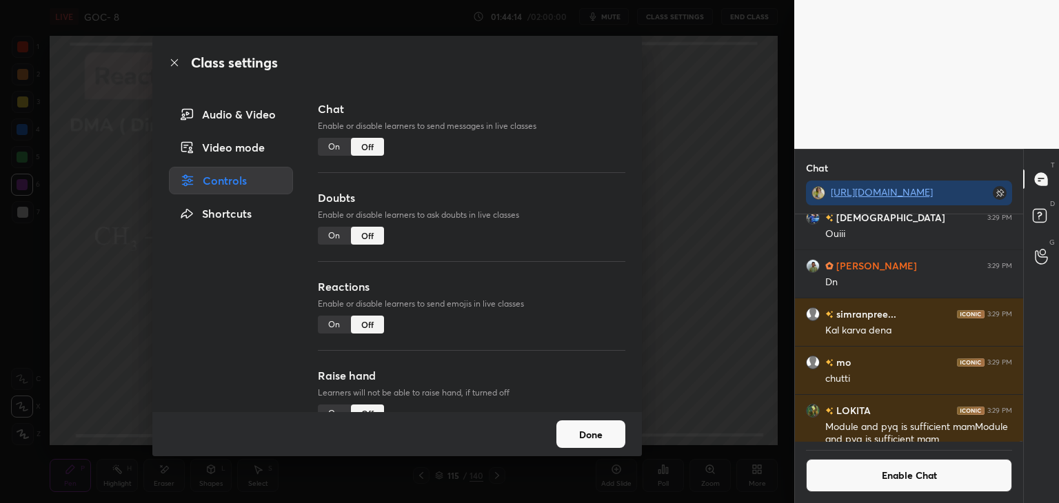
click at [595, 439] on button "Done" at bounding box center [590, 434] width 69 height 28
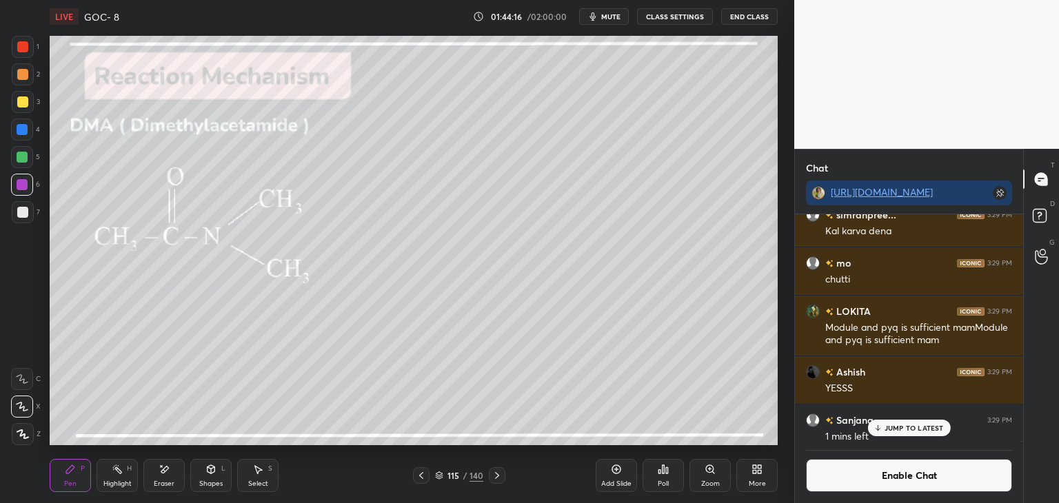
scroll to position [141607, 0]
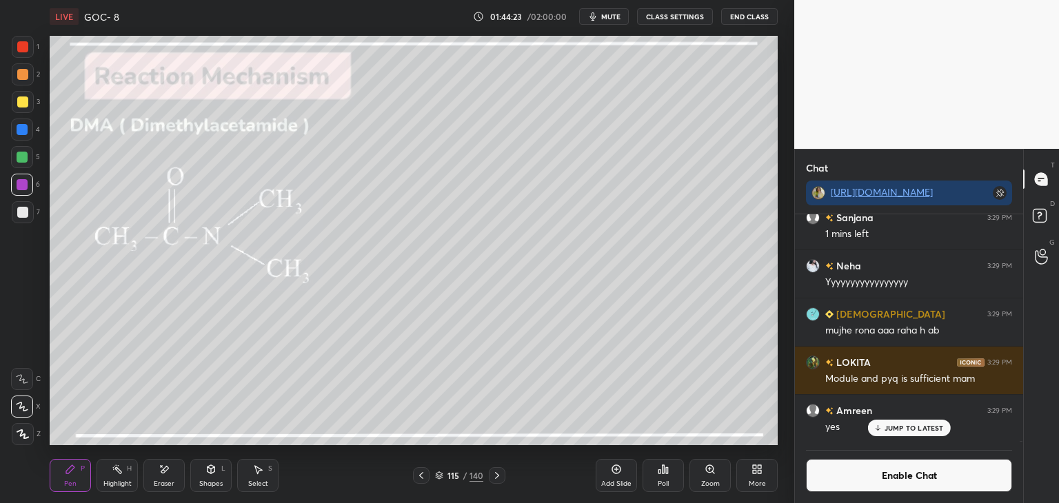
click at [907, 438] on div "Amreen 3:29 PM yes" at bounding box center [909, 419] width 228 height 48
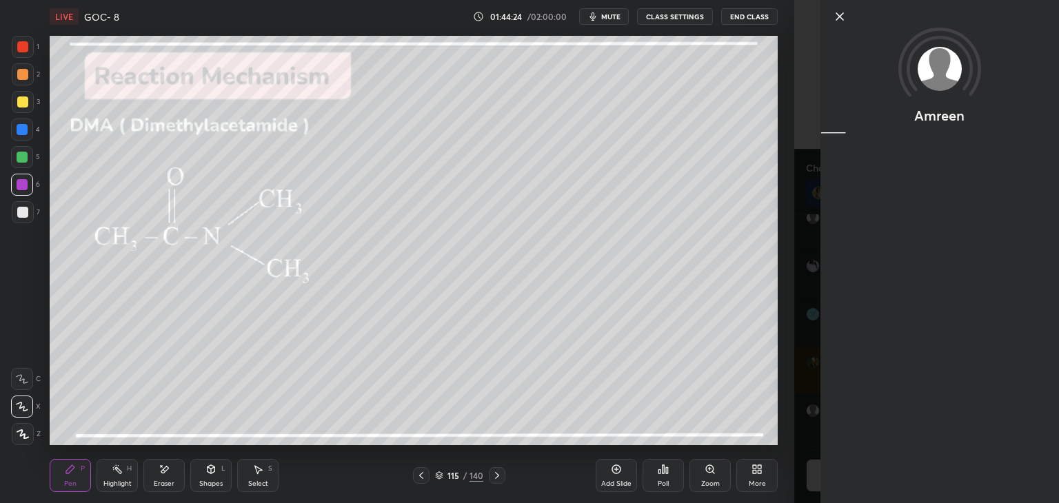
click at [911, 483] on div "Amreen" at bounding box center [939, 251] width 238 height 503
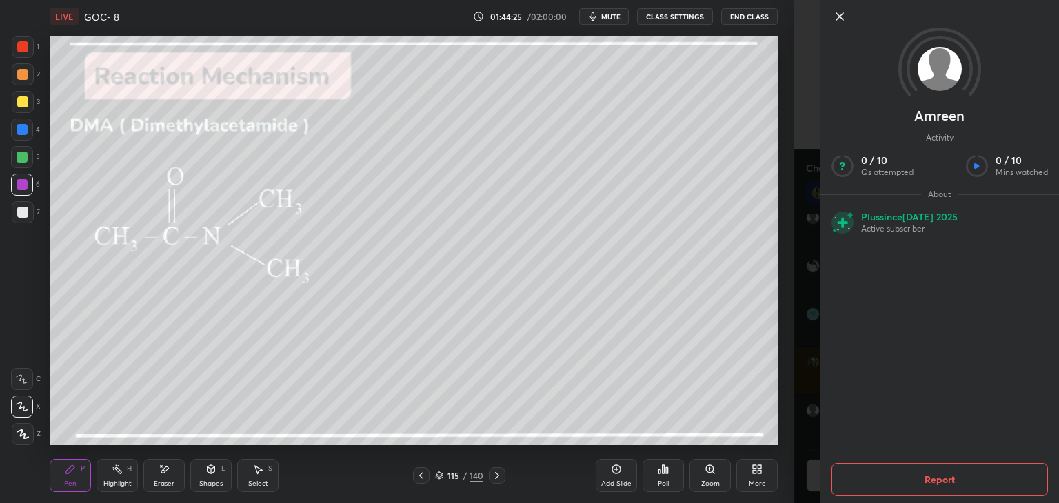
click at [837, 17] on icon at bounding box center [839, 16] width 17 height 17
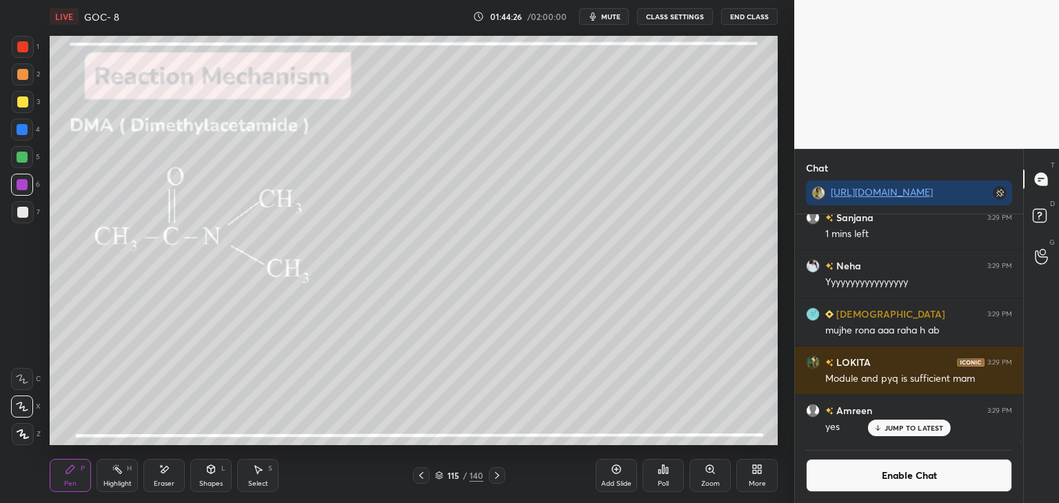
click at [930, 431] on p "JUMP TO LATEST" at bounding box center [913, 428] width 59 height 8
click at [930, 474] on button "Enable Chat" at bounding box center [909, 475] width 206 height 33
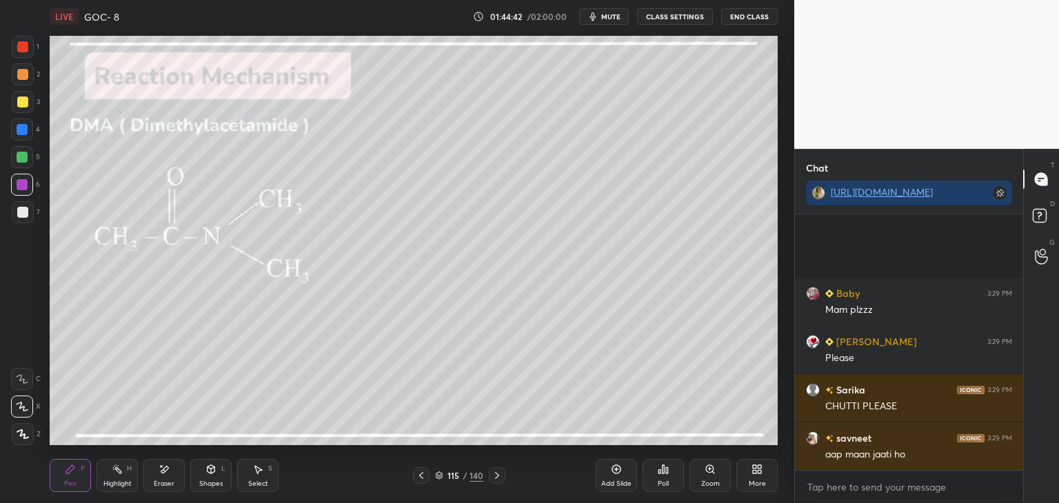
scroll to position [143148, 0]
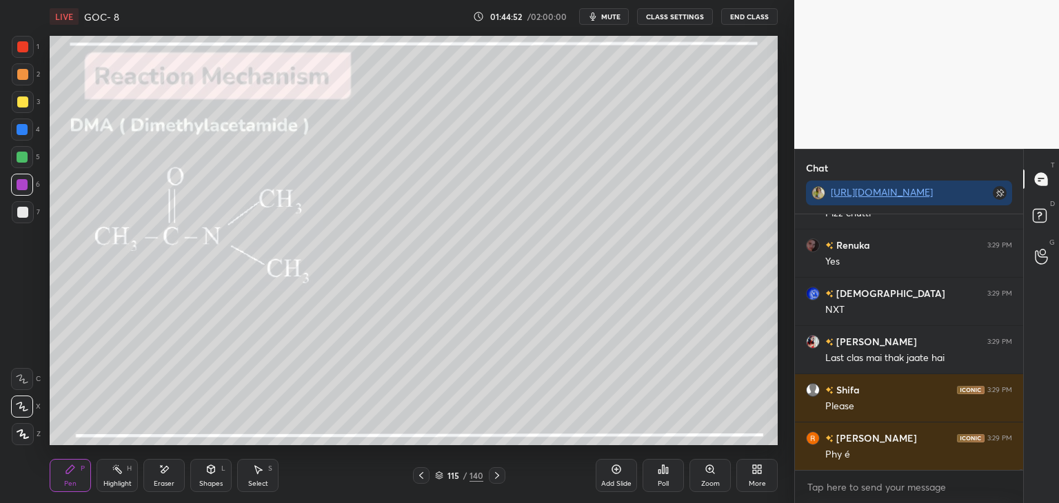
click at [81, 478] on div "Pen P" at bounding box center [70, 475] width 41 height 33
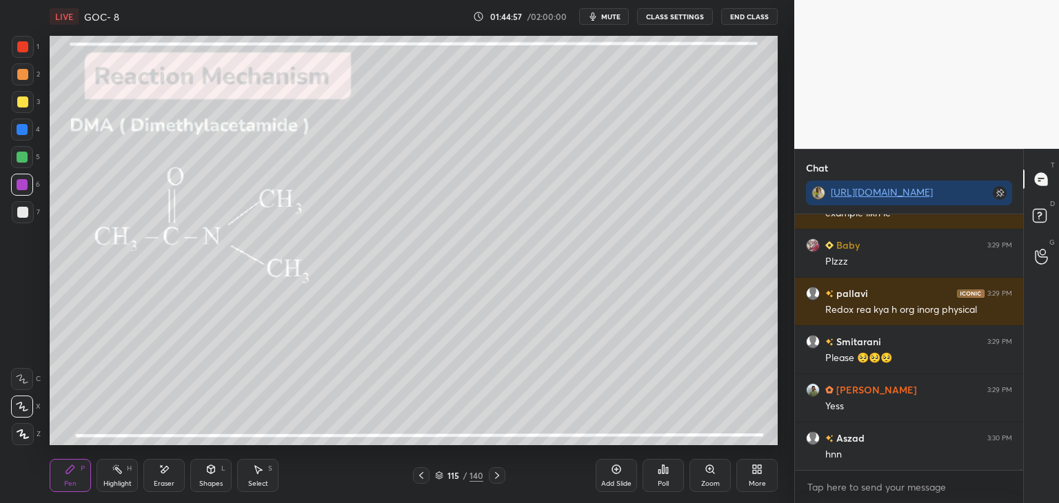
click at [167, 482] on div "Eraser" at bounding box center [164, 483] width 21 height 7
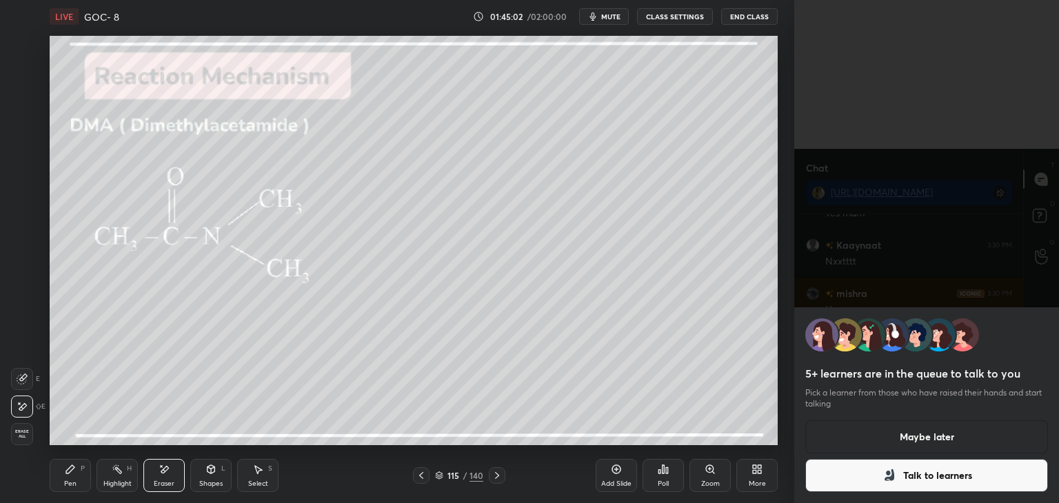
click at [916, 436] on button "Maybe later" at bounding box center [926, 436] width 243 height 33
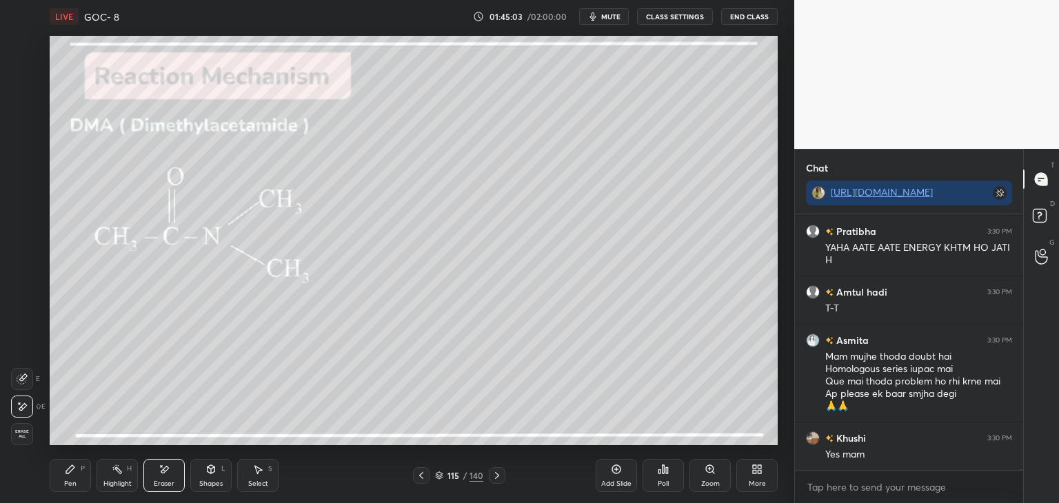
click at [671, 15] on button "CLASS SETTINGS" at bounding box center [675, 16] width 76 height 17
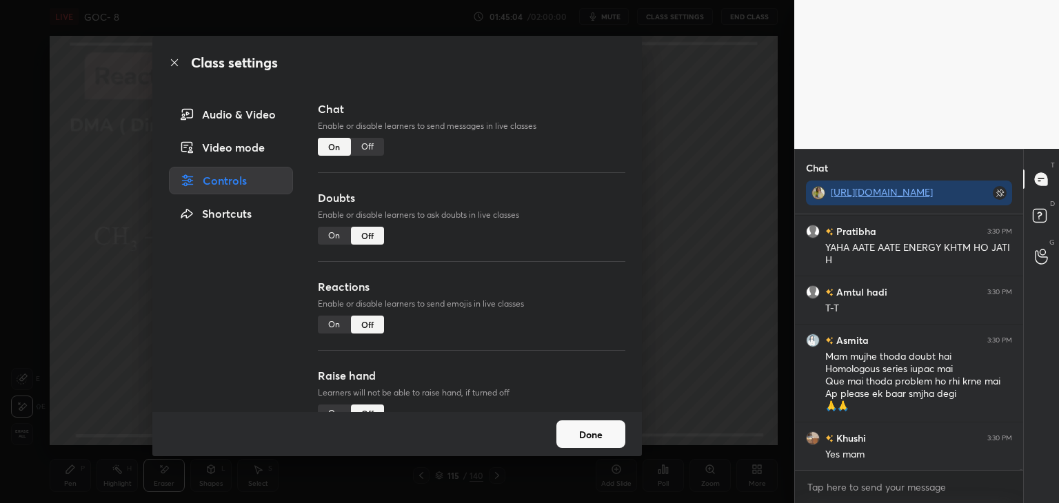
click at [369, 144] on div "Off" at bounding box center [367, 147] width 33 height 18
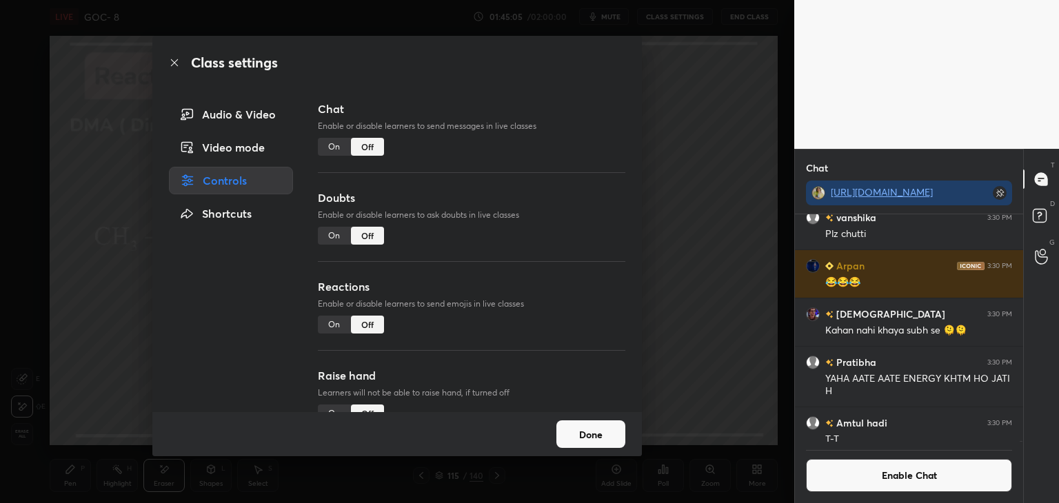
click at [607, 428] on button "Done" at bounding box center [590, 434] width 69 height 28
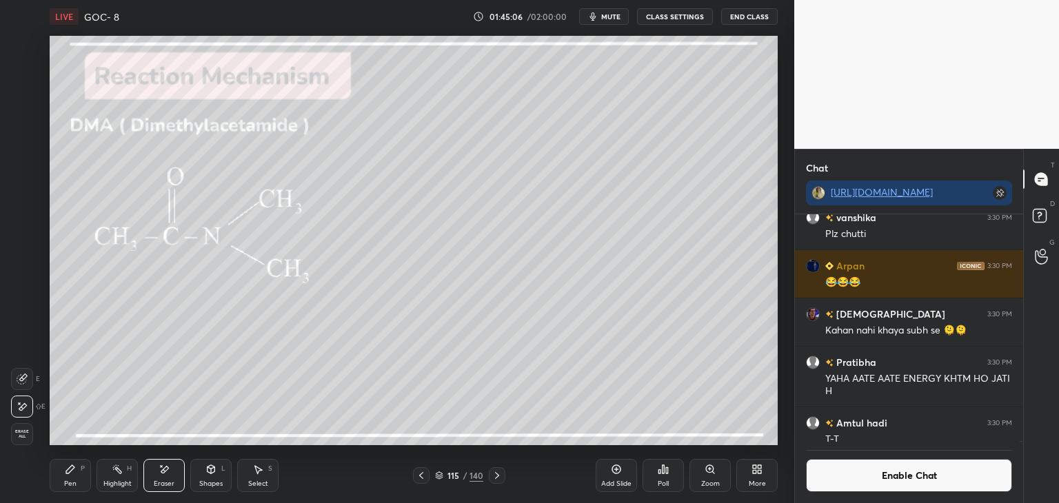
click at [890, 464] on button "Enable Chat" at bounding box center [909, 475] width 206 height 33
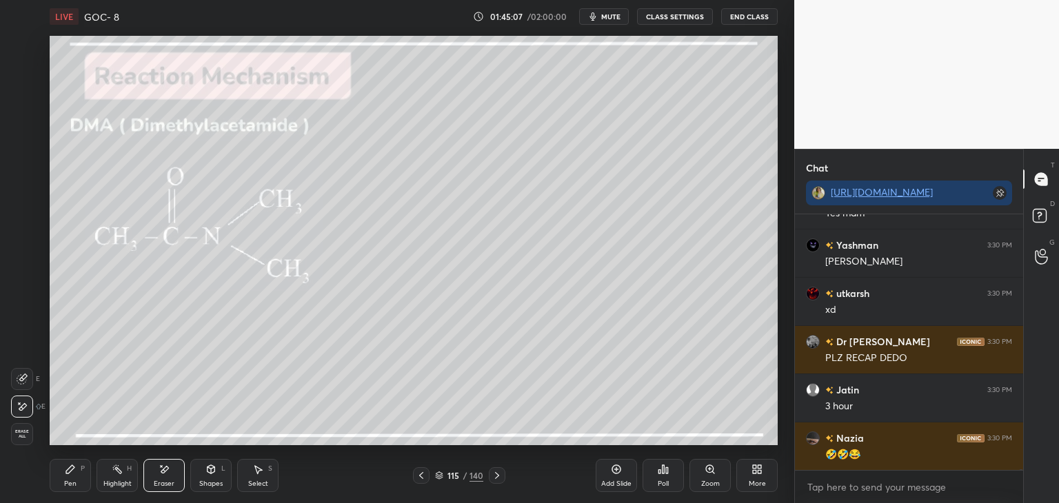
click at [75, 482] on div "Pen" at bounding box center [70, 483] width 12 height 7
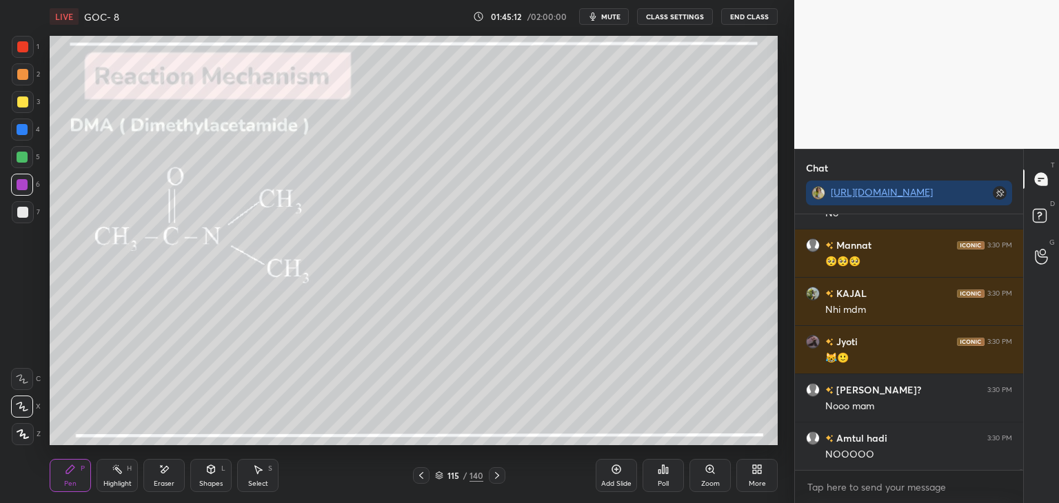
click at [143, 474] on div "Eraser" at bounding box center [163, 475] width 41 height 33
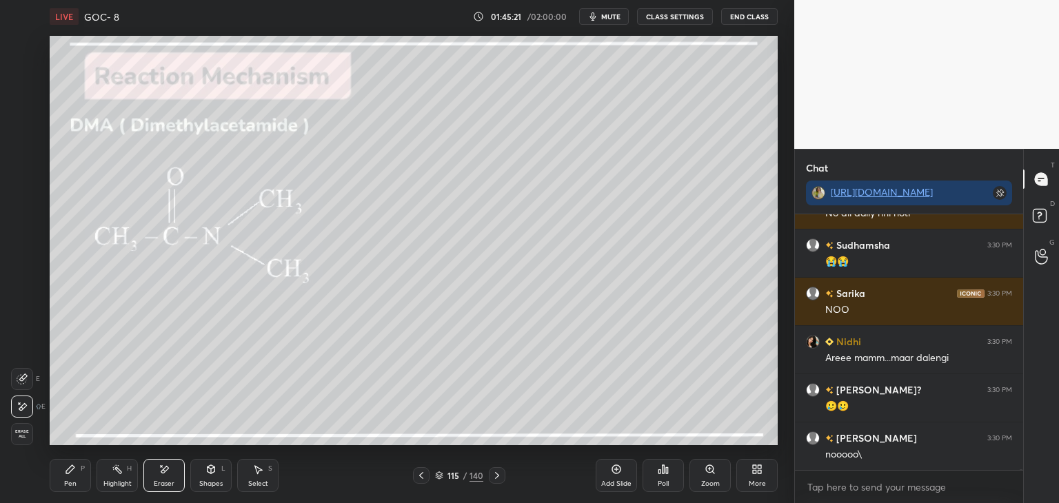
click at [504, 478] on div at bounding box center [497, 475] width 17 height 17
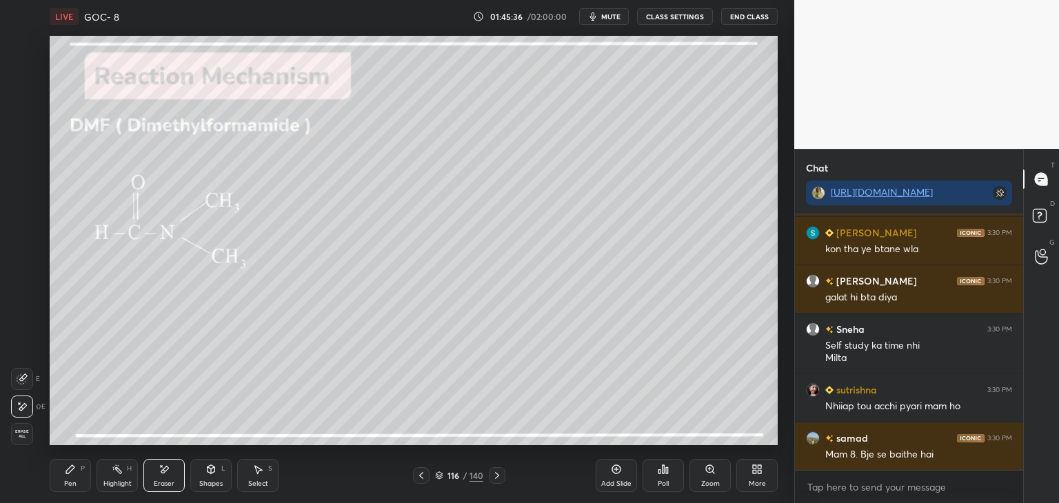
click at [675, 12] on button "CLASS SETTINGS" at bounding box center [675, 16] width 76 height 17
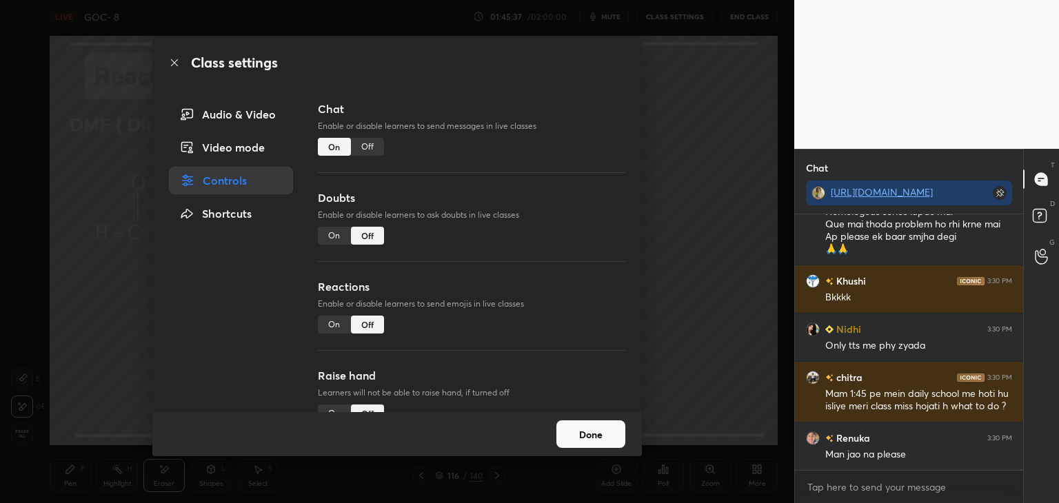
click at [371, 151] on div "Off" at bounding box center [367, 147] width 33 height 18
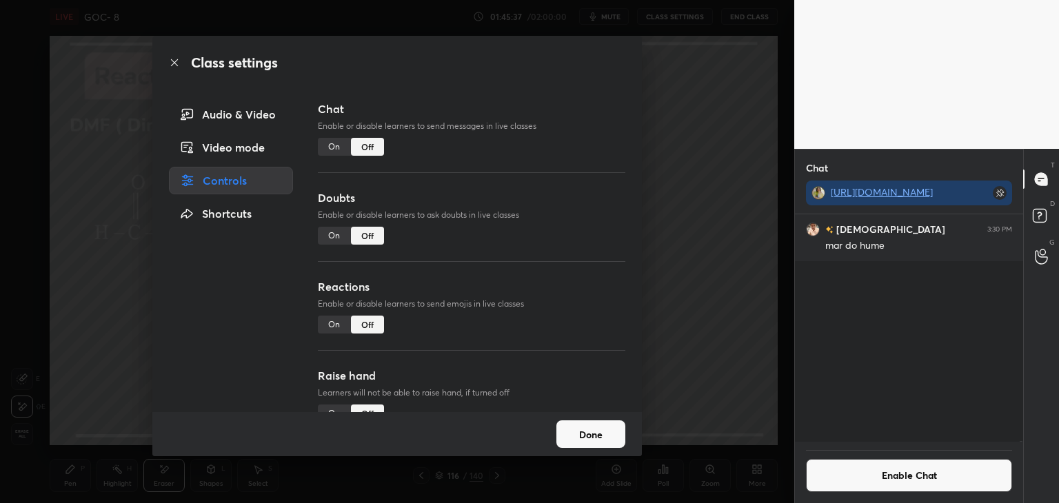
click at [598, 427] on button "Done" at bounding box center [590, 434] width 69 height 28
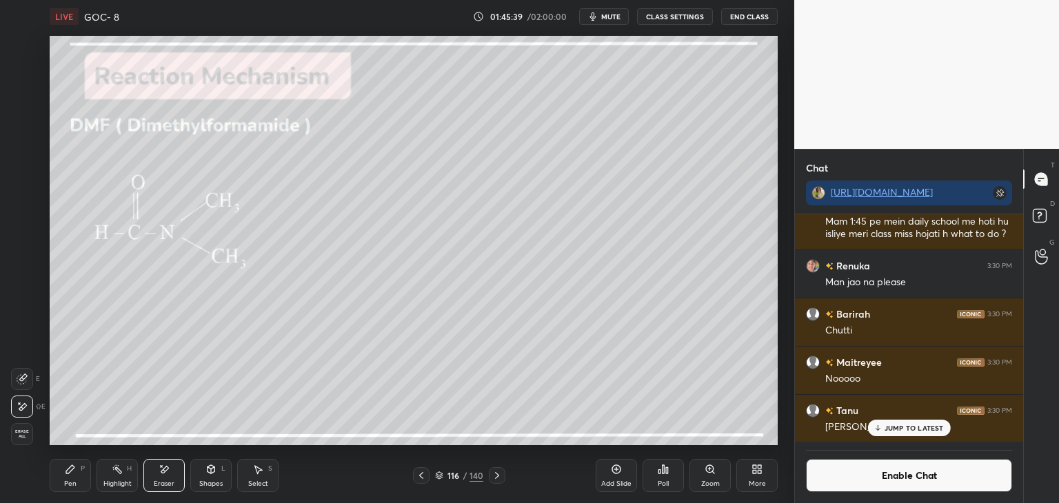
click at [143, 469] on div "Eraser" at bounding box center [163, 475] width 41 height 33
click at [122, 474] on icon at bounding box center [117, 469] width 11 height 11
click at [915, 430] on p "JUMP TO LATEST" at bounding box center [913, 428] width 59 height 8
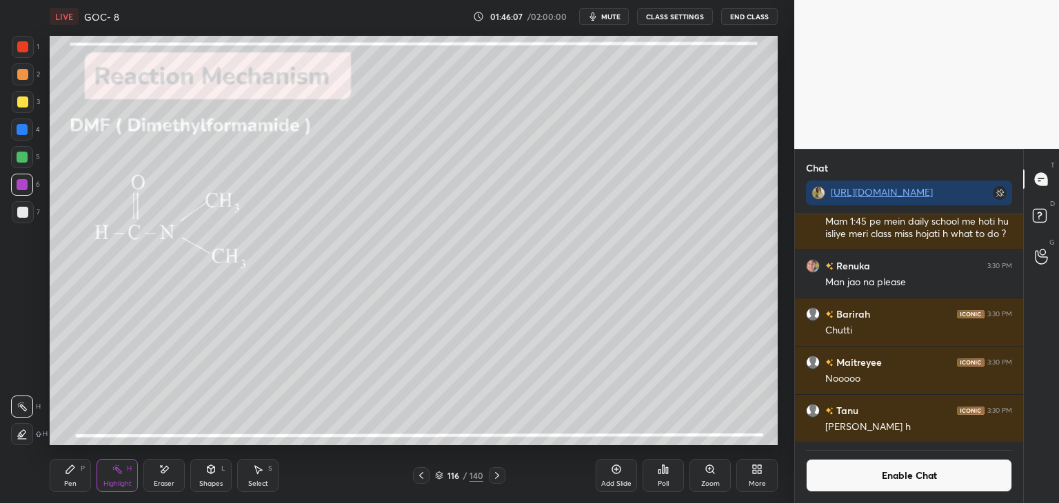
click at [890, 482] on button "Enable Chat" at bounding box center [909, 475] width 206 height 33
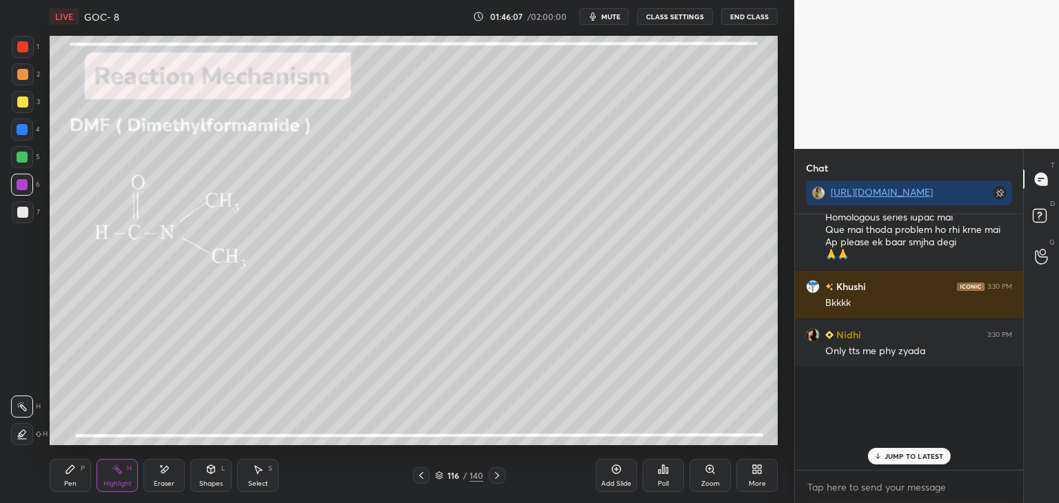
scroll to position [252, 224]
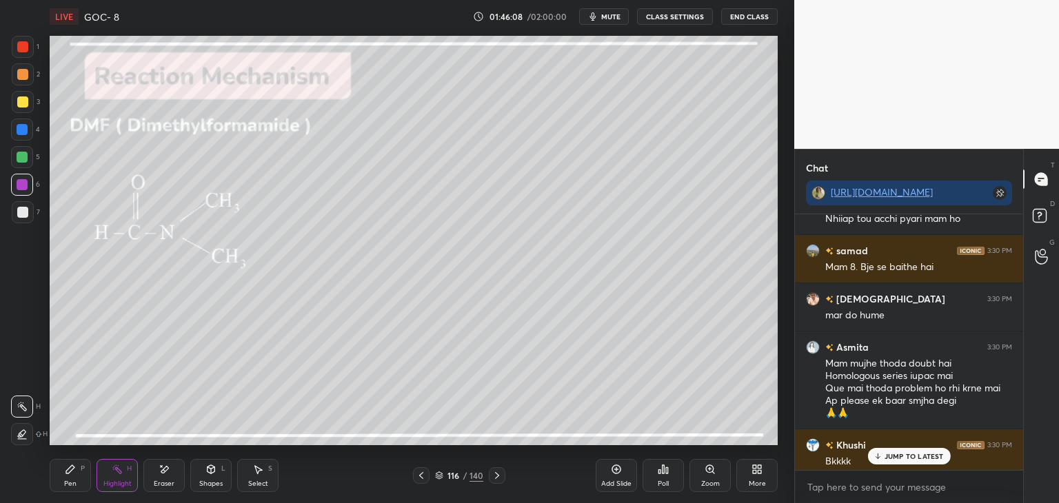
click at [897, 457] on p "JUMP TO LATEST" at bounding box center [913, 456] width 59 height 8
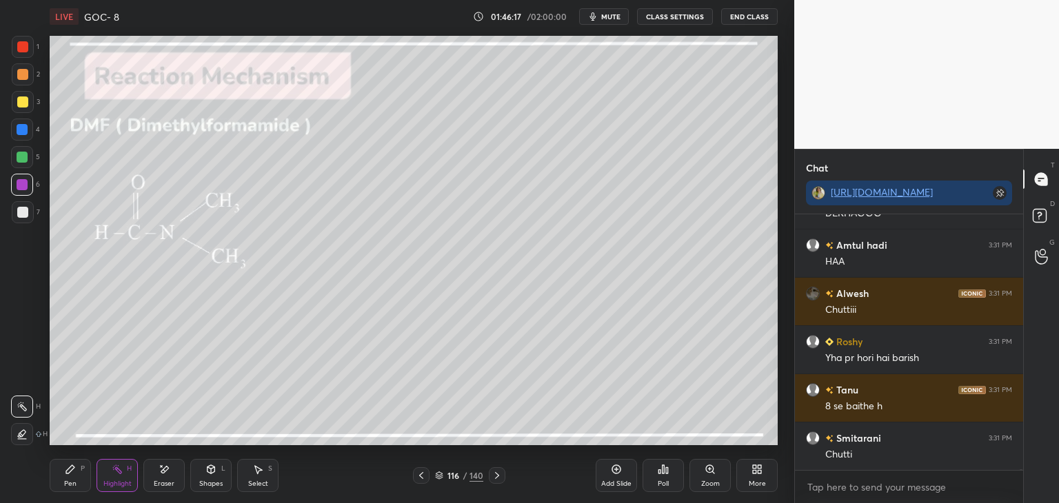
scroll to position [153123, 0]
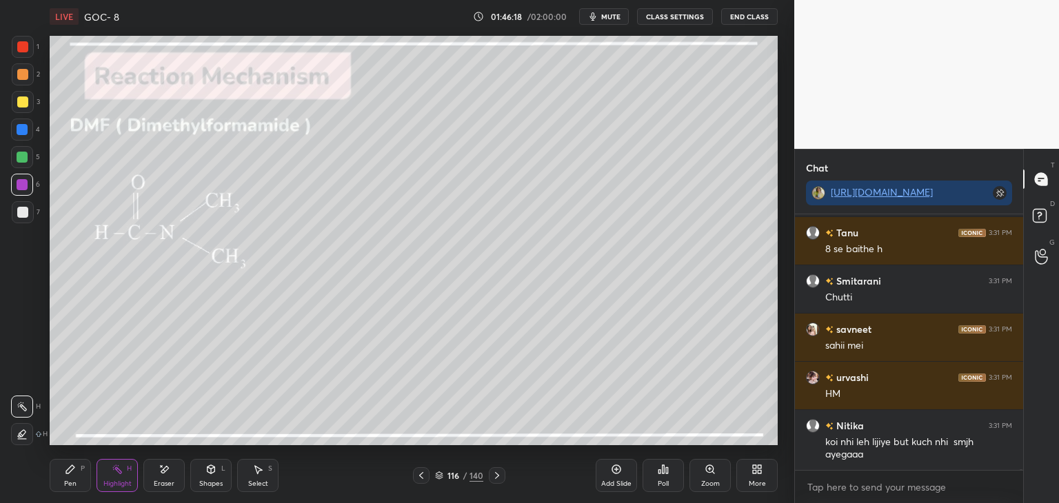
click at [498, 474] on icon at bounding box center [496, 475] width 11 height 11
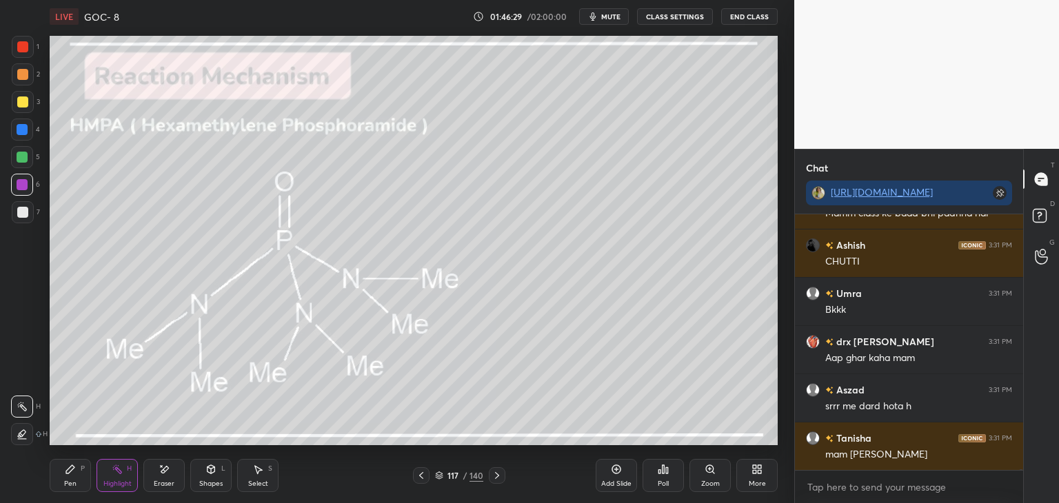
scroll to position [155731, 0]
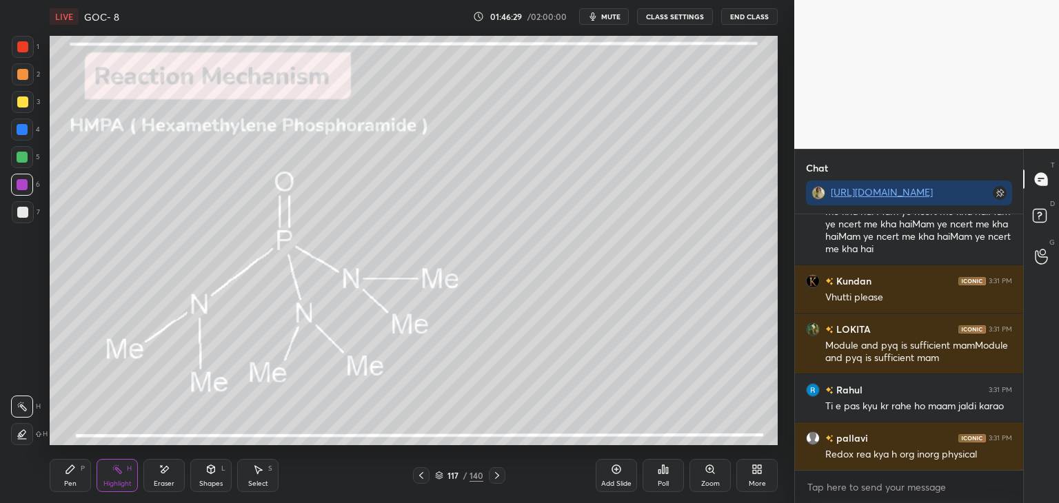
click at [669, 17] on button "CLASS SETTINGS" at bounding box center [675, 16] width 76 height 17
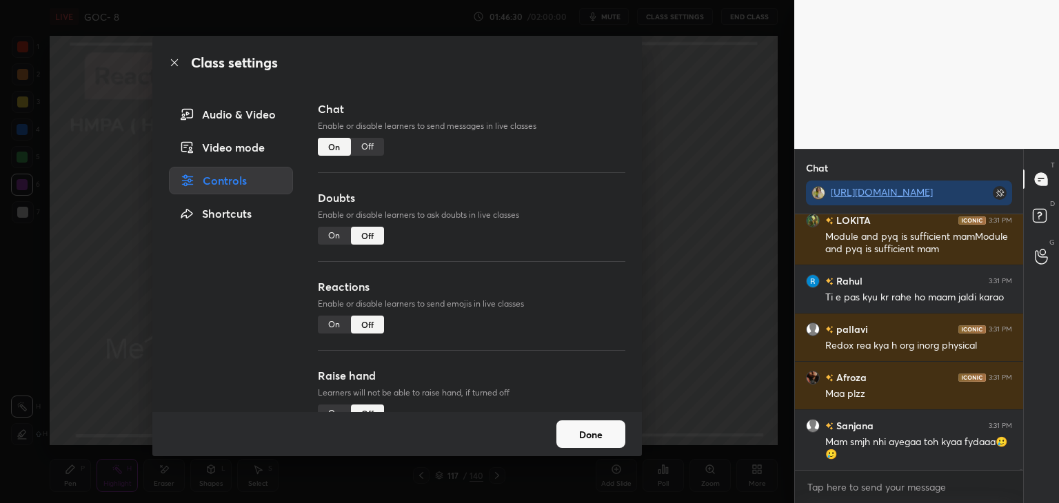
click at [367, 147] on div "Off" at bounding box center [367, 147] width 33 height 18
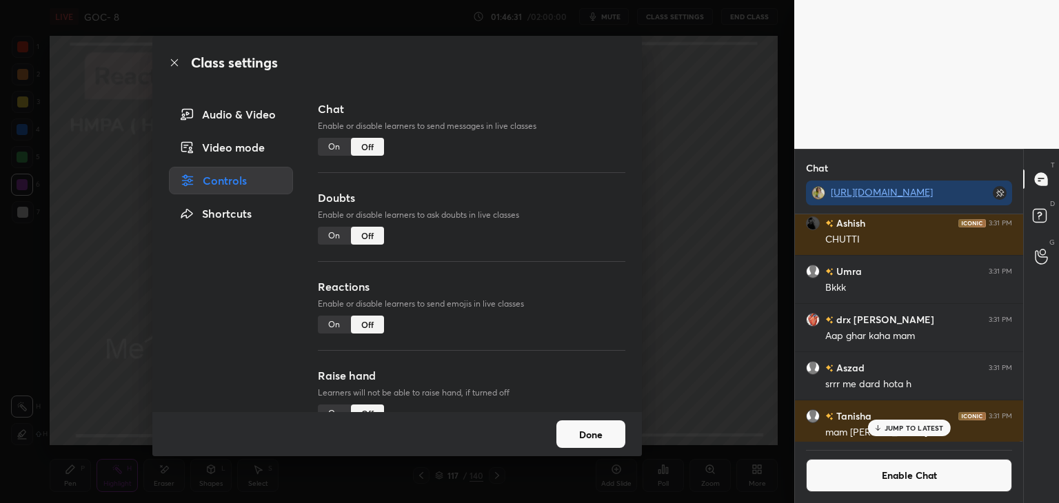
click at [602, 436] on button "Done" at bounding box center [590, 434] width 69 height 28
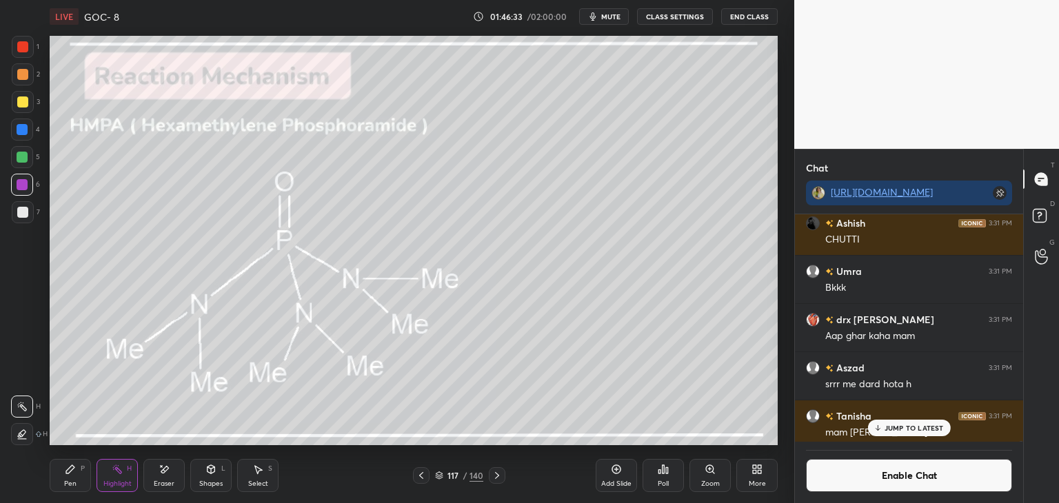
click at [902, 429] on p "JUMP TO LATEST" at bounding box center [913, 428] width 59 height 8
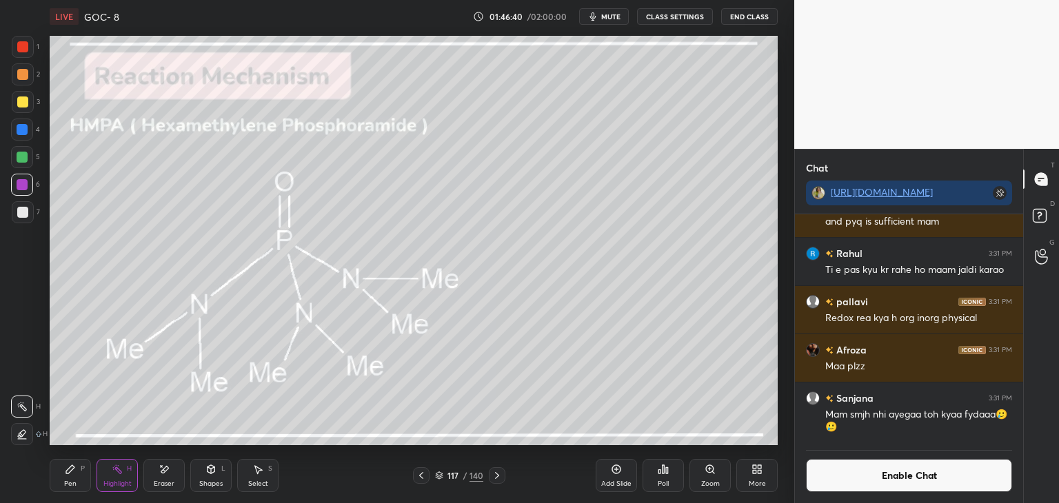
click at [855, 467] on button "Enable Chat" at bounding box center [909, 475] width 206 height 33
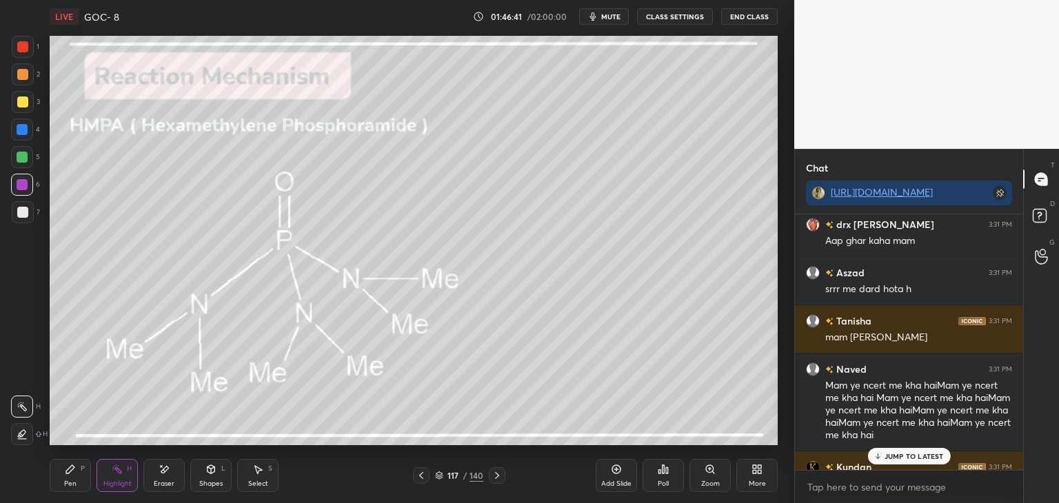
click at [893, 457] on p "JUMP TO LATEST" at bounding box center [913, 456] width 59 height 8
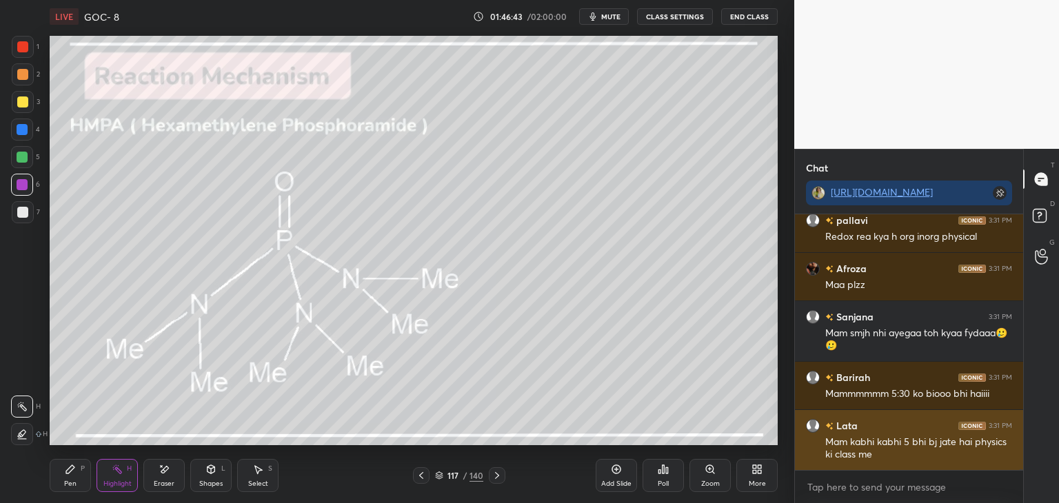
scroll to position [154492, 0]
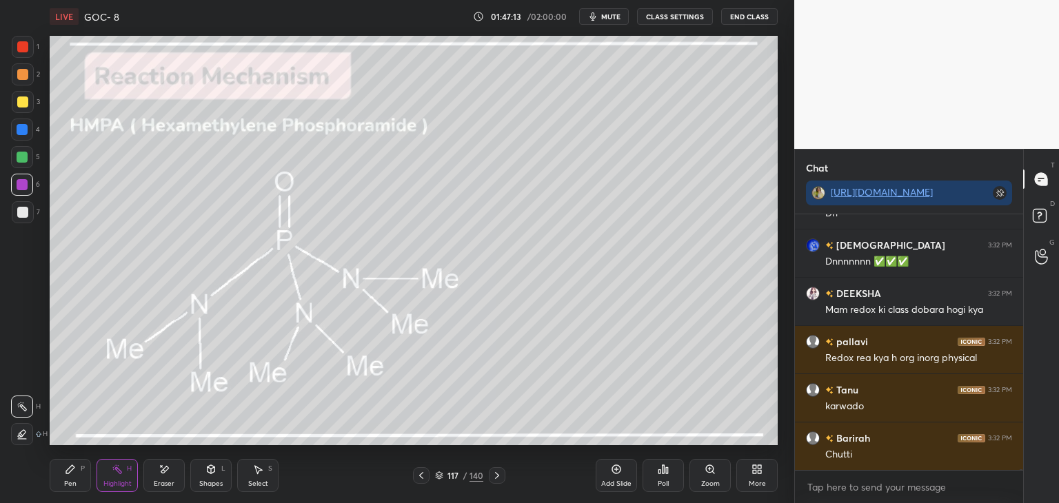
click at [499, 483] on div at bounding box center [497, 475] width 17 height 17
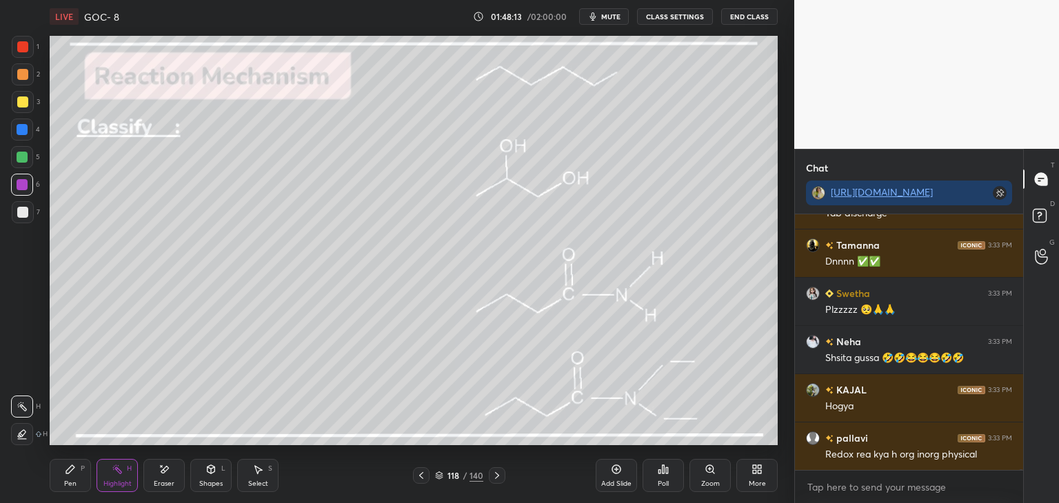
click at [491, 478] on icon at bounding box center [496, 475] width 11 height 11
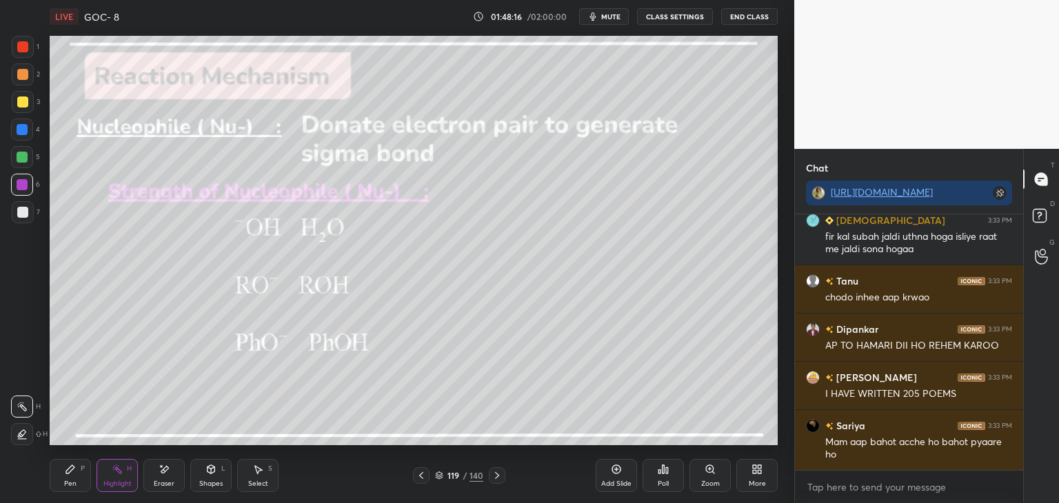
click at [422, 478] on icon at bounding box center [421, 475] width 4 height 7
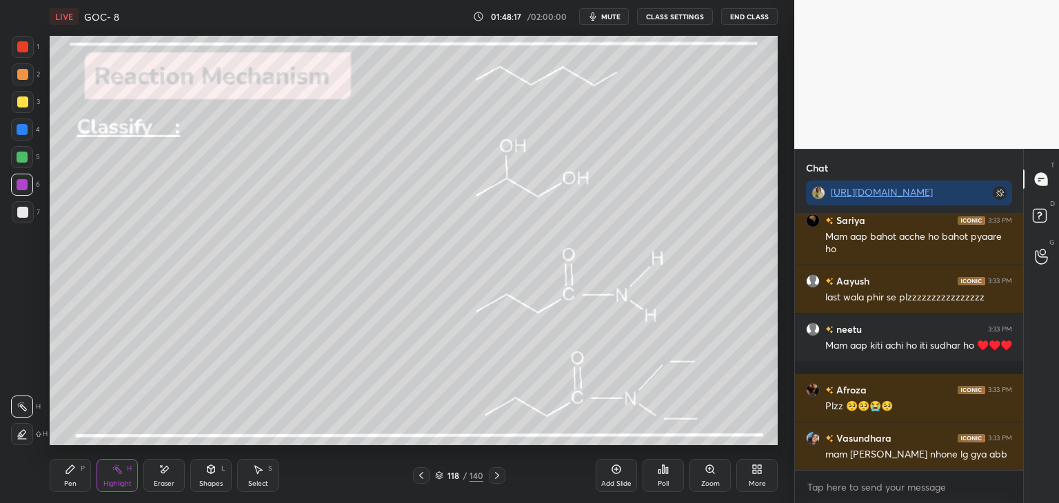
click at [85, 481] on div "Pen P" at bounding box center [70, 475] width 41 height 33
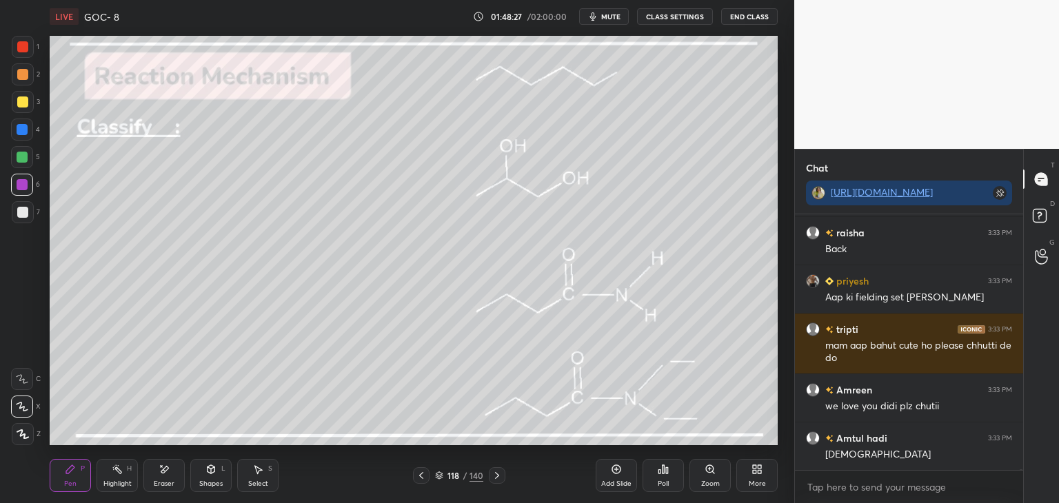
click at [165, 469] on icon at bounding box center [165, 469] width 8 height 7
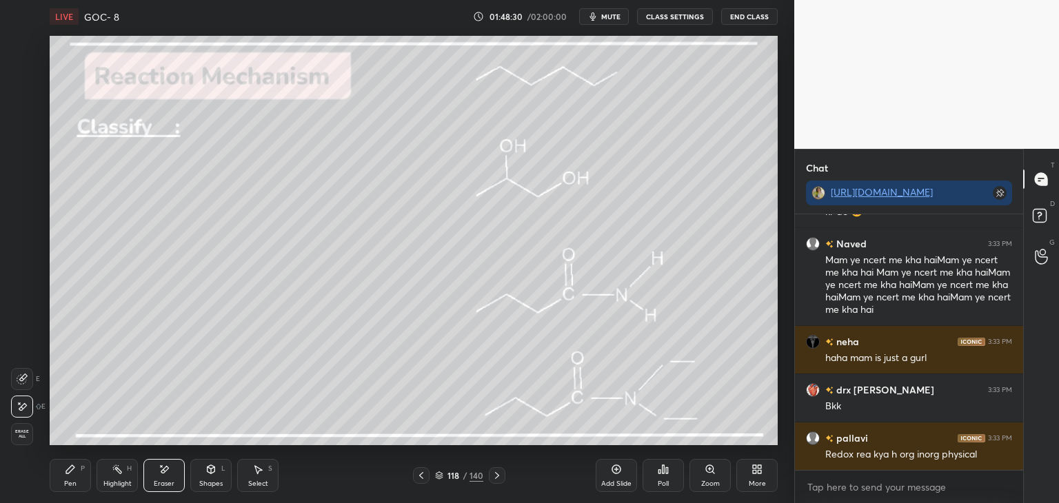
click at [173, 492] on div "Pen P Highlight H Eraser Shapes L Select S 118 / 140 Add Slide Poll Zoom More" at bounding box center [414, 475] width 728 height 55
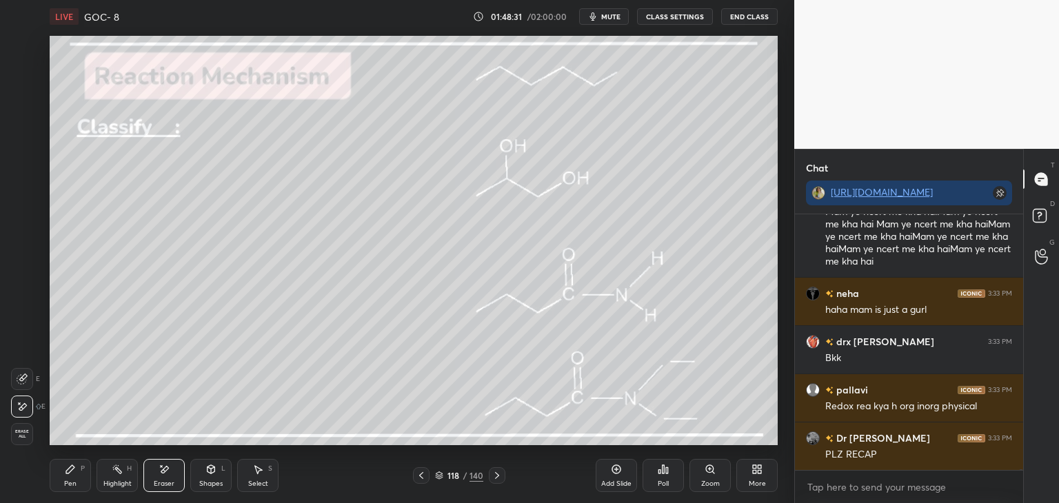
click at [101, 462] on div "Highlight H" at bounding box center [116, 475] width 41 height 33
click at [74, 475] on icon at bounding box center [70, 469] width 11 height 11
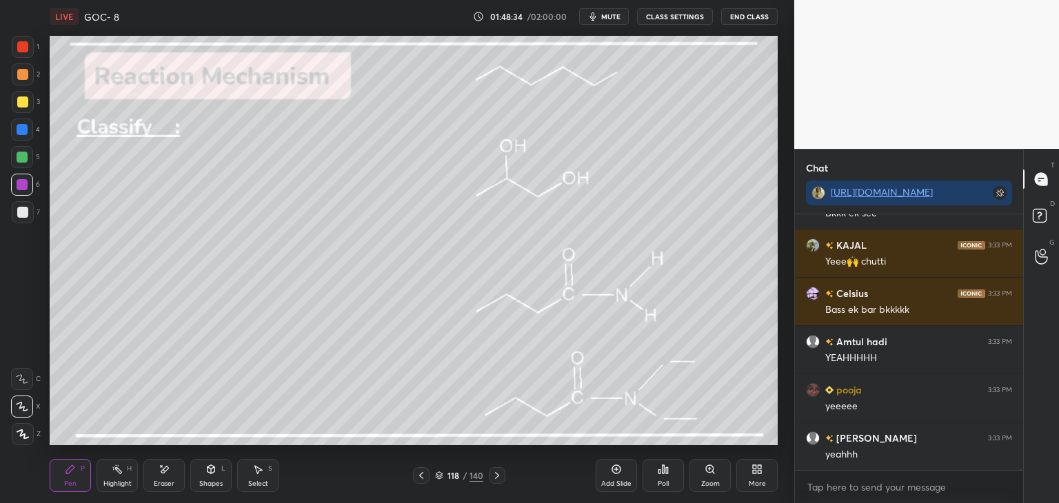
click at [172, 464] on div "Eraser" at bounding box center [163, 475] width 41 height 33
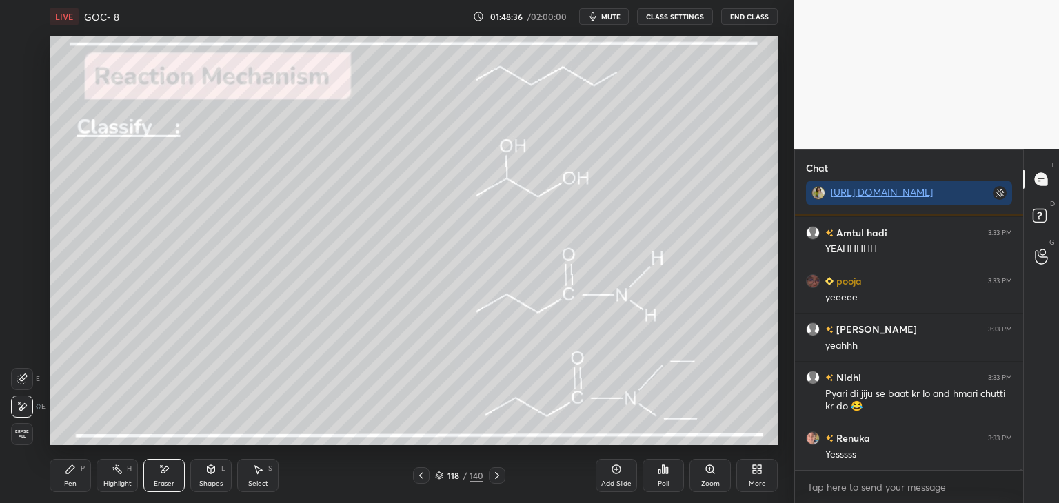
click at [126, 487] on div "Highlight" at bounding box center [117, 483] width 28 height 7
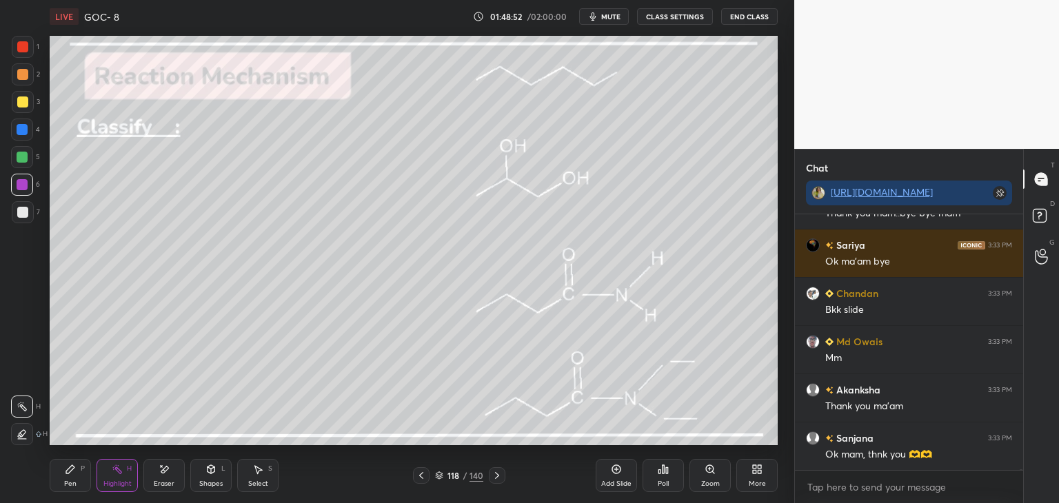
click at [747, 18] on button "End Class" at bounding box center [749, 16] width 57 height 17
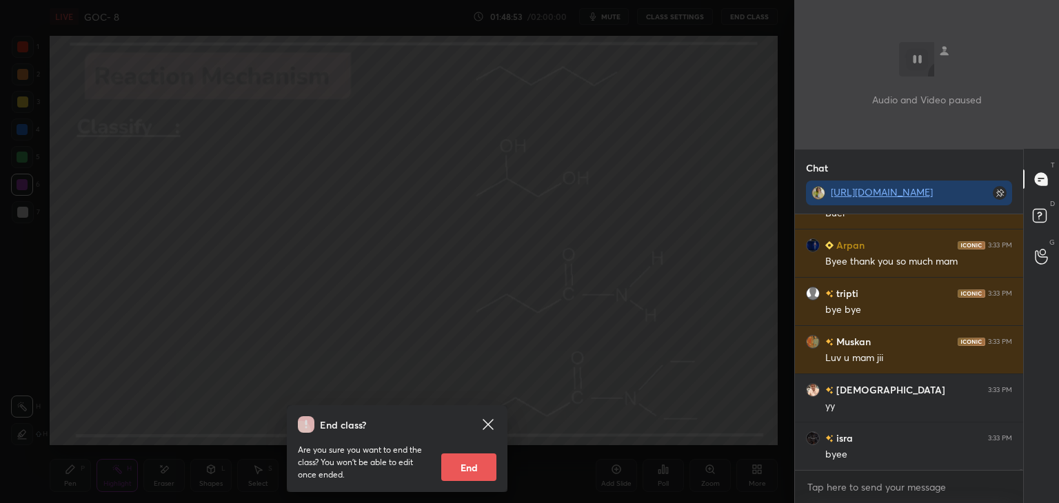
click at [476, 472] on button "End" at bounding box center [468, 468] width 55 height 28
type textarea "x"
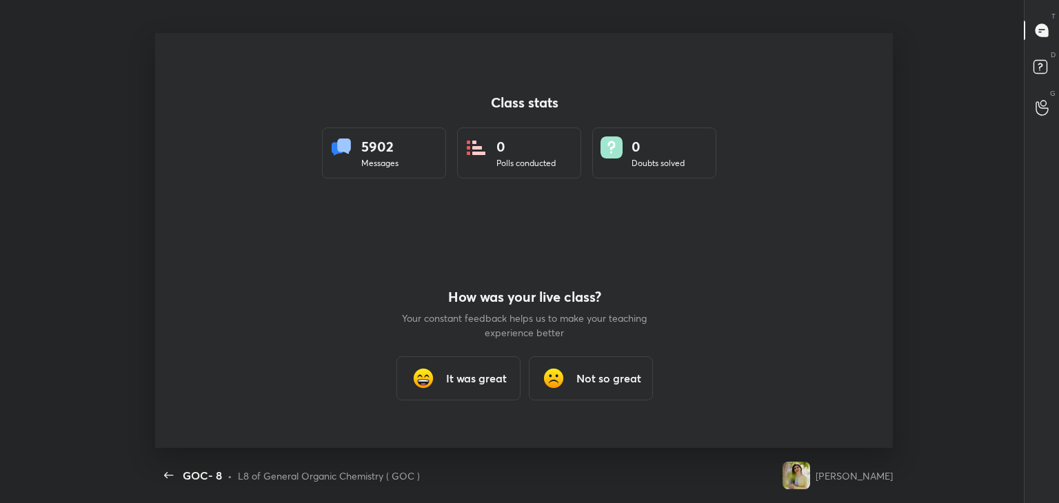
click at [482, 371] on h3 "It was great" at bounding box center [475, 378] width 61 height 17
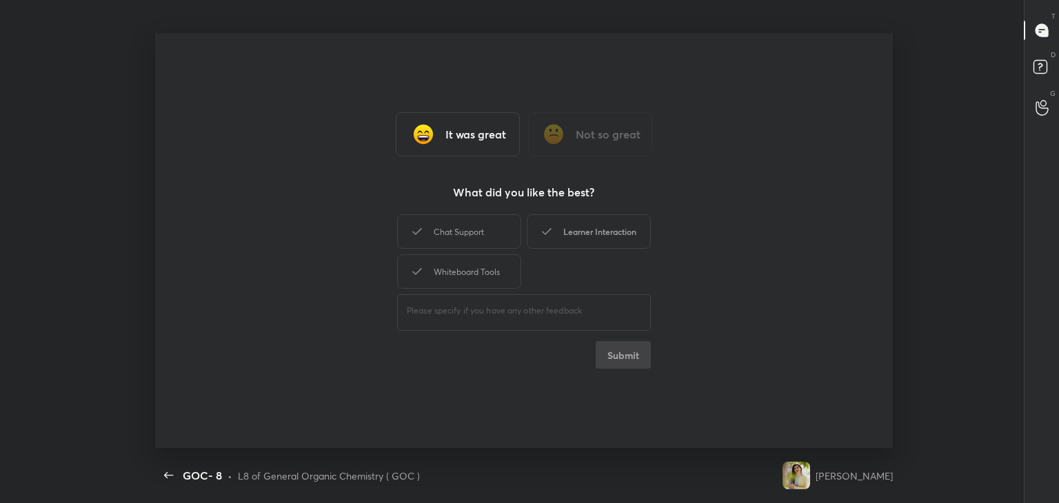
click at [491, 234] on div "Chat Support" at bounding box center [459, 231] width 124 height 34
click at [581, 232] on div "Learner Interaction" at bounding box center [589, 231] width 124 height 34
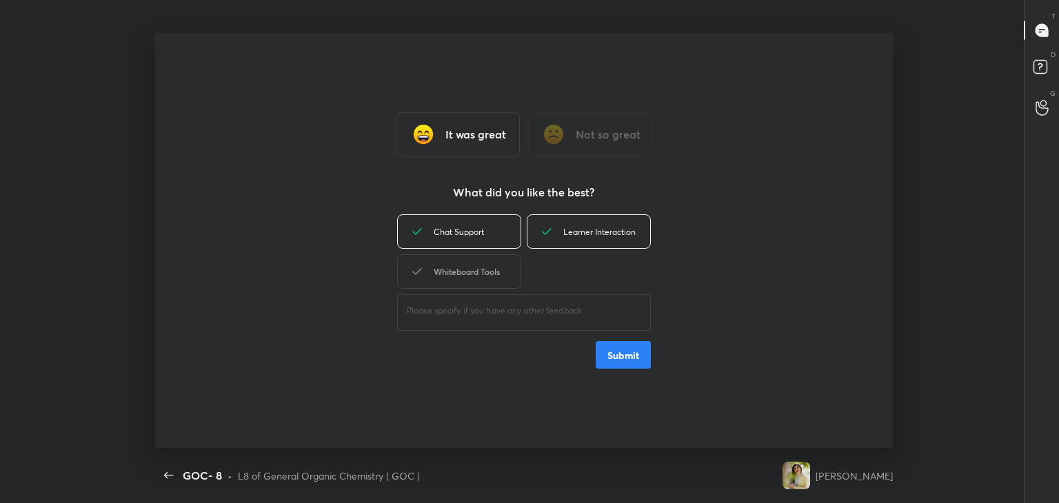
click at [478, 271] on div "Whiteboard Tools" at bounding box center [459, 271] width 124 height 34
click at [615, 341] on button "Submit" at bounding box center [622, 355] width 55 height 28
